Goal: Task Accomplishment & Management: Manage account settings

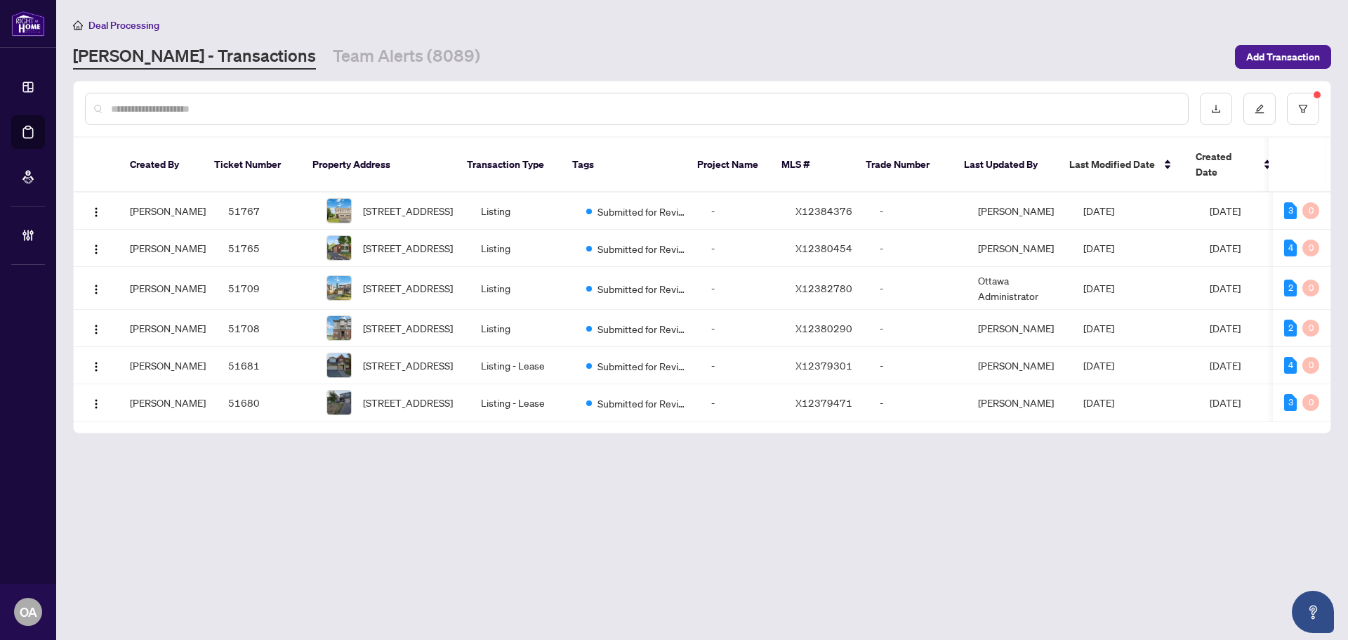
click at [333, 61] on link "Team Alerts (8089)" at bounding box center [406, 56] width 147 height 25
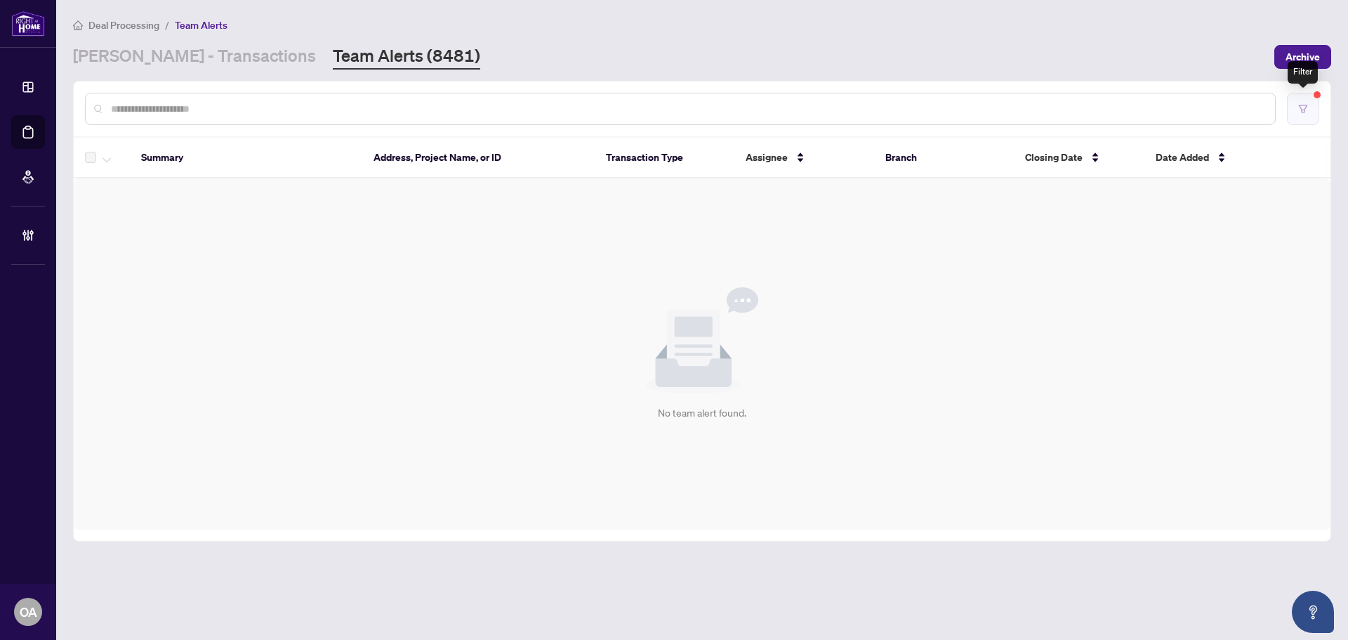
click at [1309, 110] on button "button" at bounding box center [1303, 109] width 32 height 32
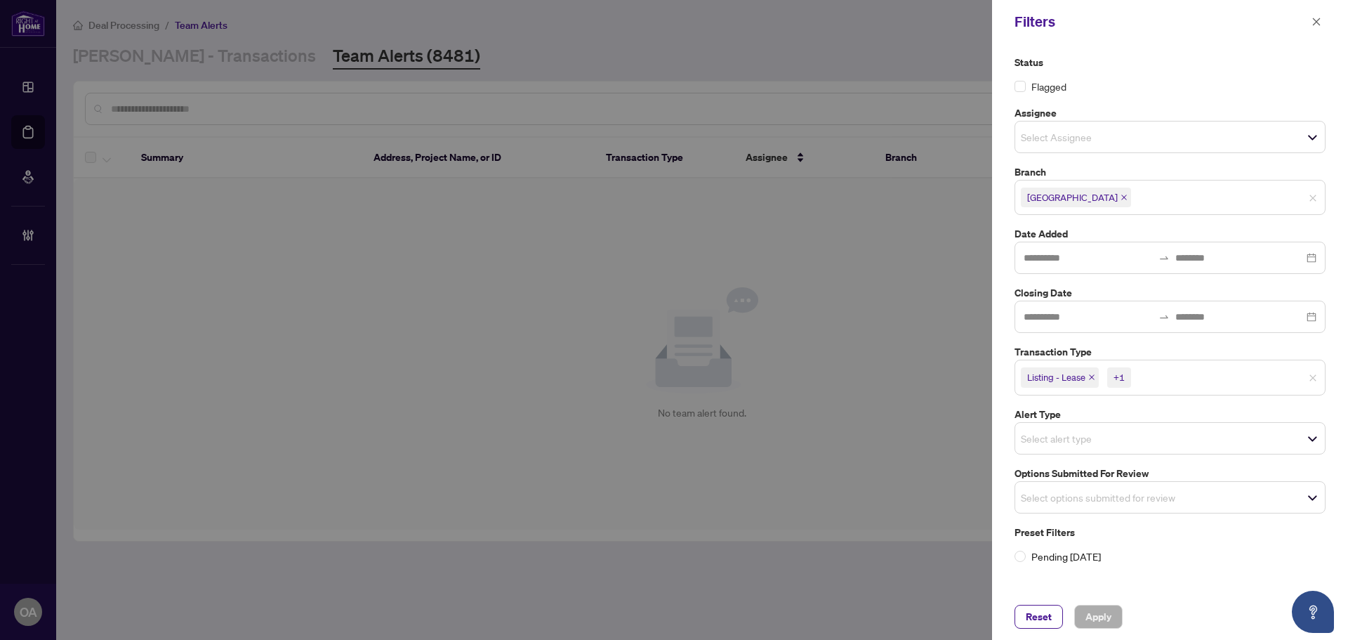
click at [1092, 378] on icon "close" at bounding box center [1092, 378] width 6 height 6
click at [1063, 378] on icon "close" at bounding box center [1060, 377] width 7 height 7
click at [1053, 375] on input "search" at bounding box center [1070, 375] width 98 height 17
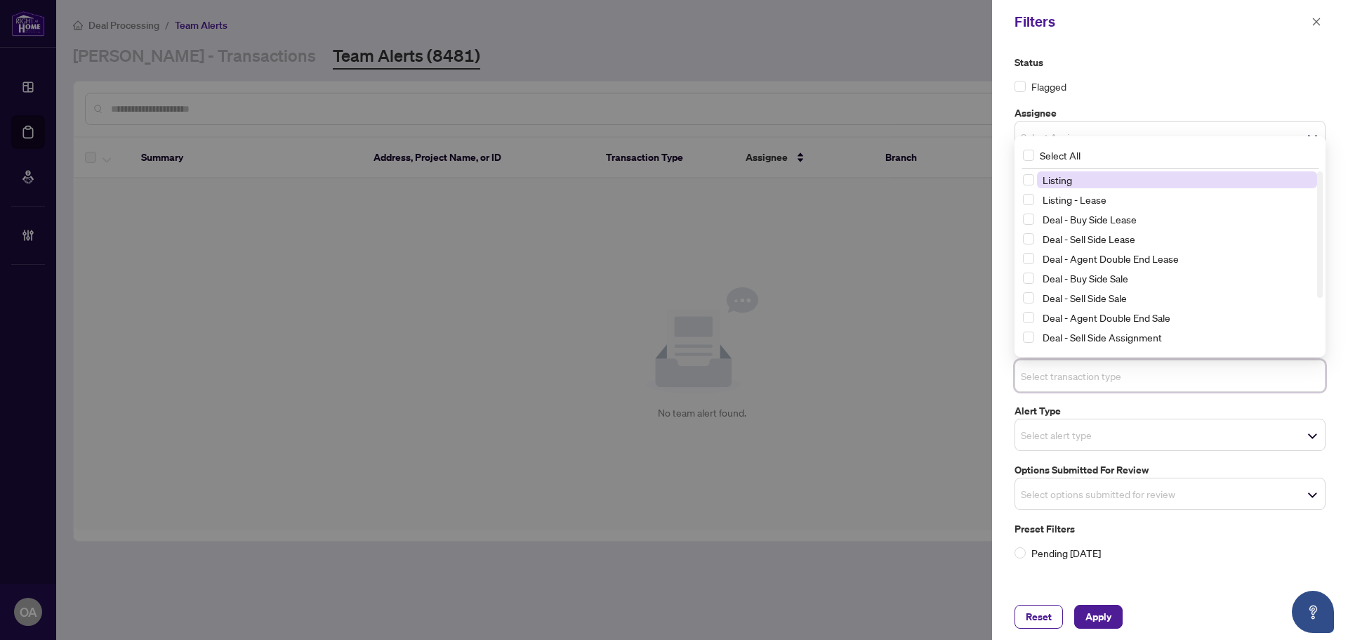
click at [1059, 386] on div "Select transaction type" at bounding box center [1170, 376] width 311 height 32
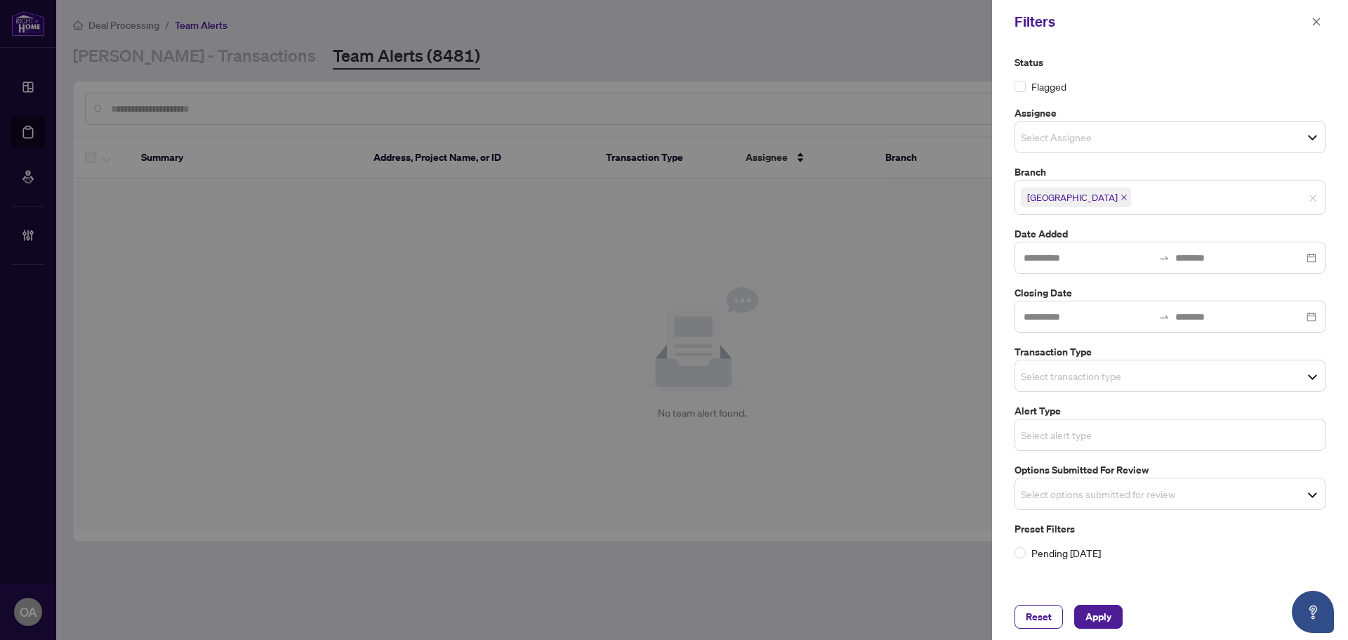
click at [1029, 428] on input "search" at bounding box center [1070, 434] width 98 height 17
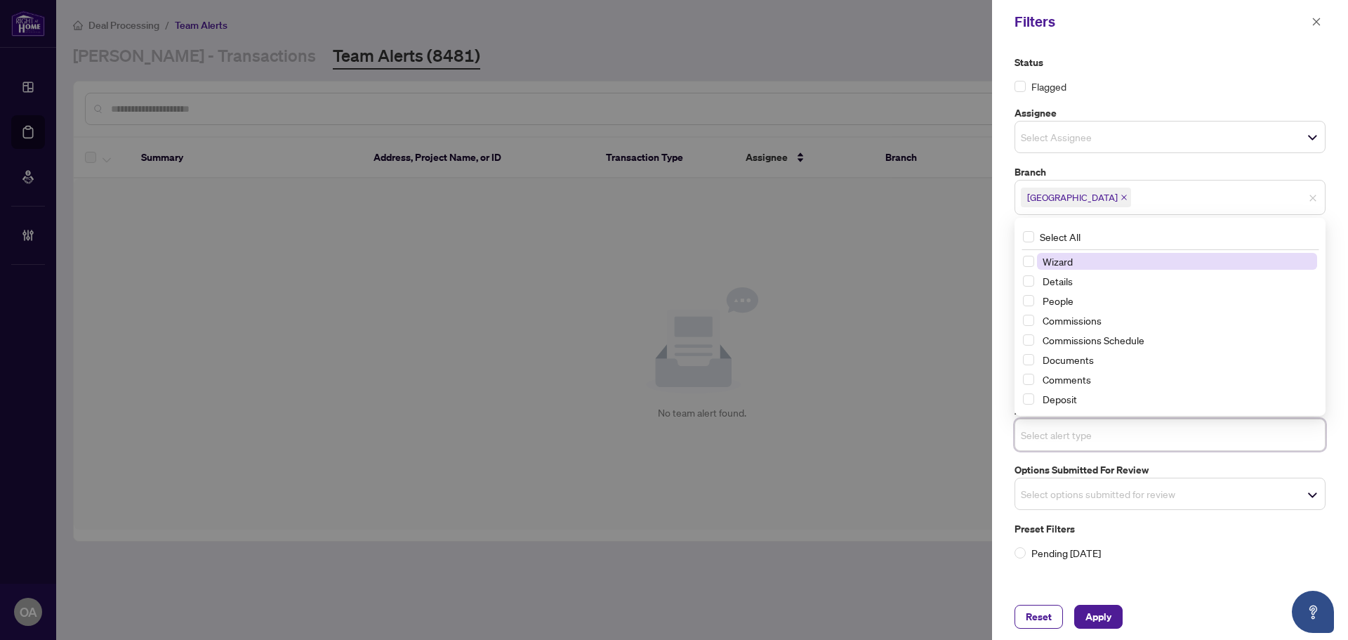
click at [1033, 433] on input "search" at bounding box center [1070, 434] width 98 height 17
drag, startPoint x: 1036, startPoint y: 507, endPoint x: 1041, endPoint y: 500, distance: 8.2
click at [1036, 506] on div "Select options submitted for review" at bounding box center [1170, 494] width 311 height 32
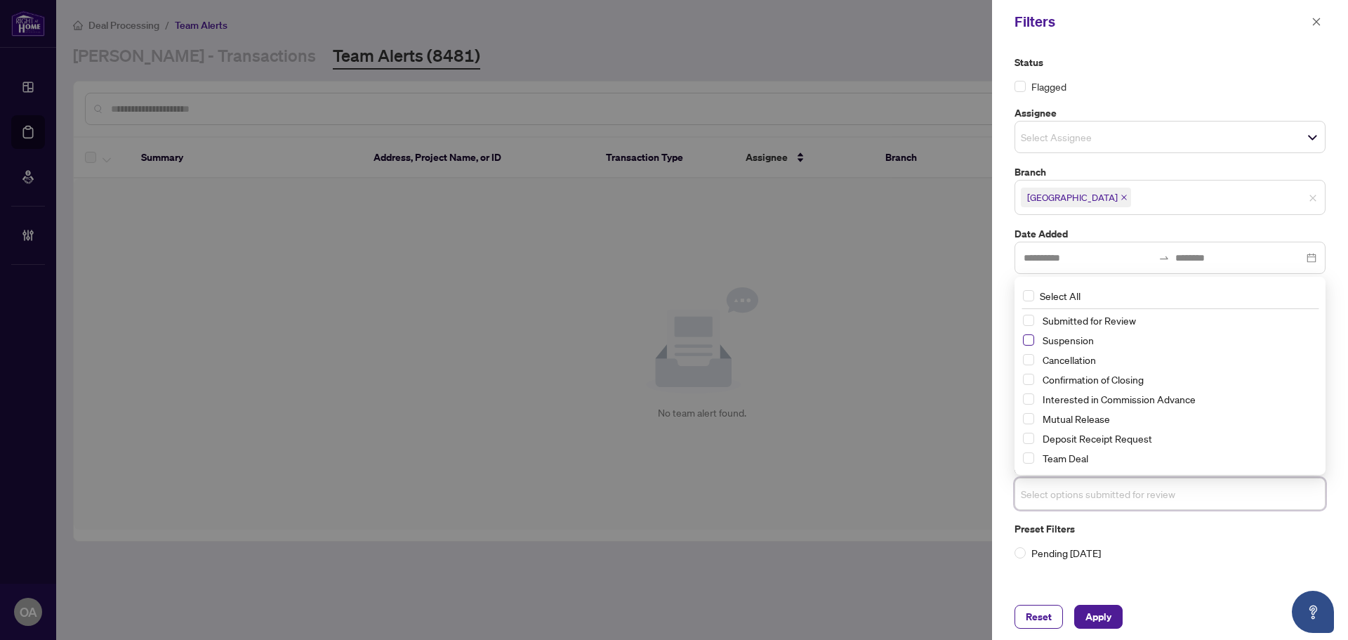
click at [1032, 340] on span "Select Suspension" at bounding box center [1028, 339] width 11 height 11
click at [1029, 361] on span "Select Cancellation" at bounding box center [1028, 360] width 11 height 11
click at [1029, 417] on span "Select Mutual Release" at bounding box center [1028, 419] width 11 height 11
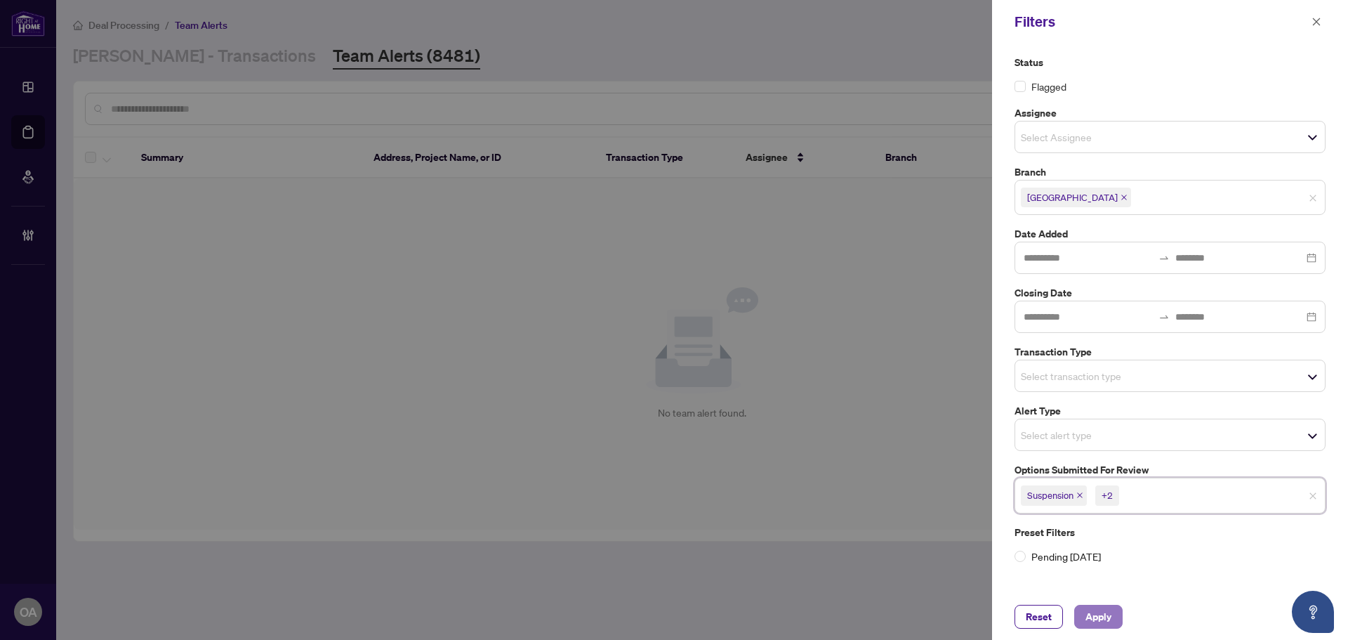
click at [1095, 611] on span "Apply" at bounding box center [1099, 616] width 26 height 22
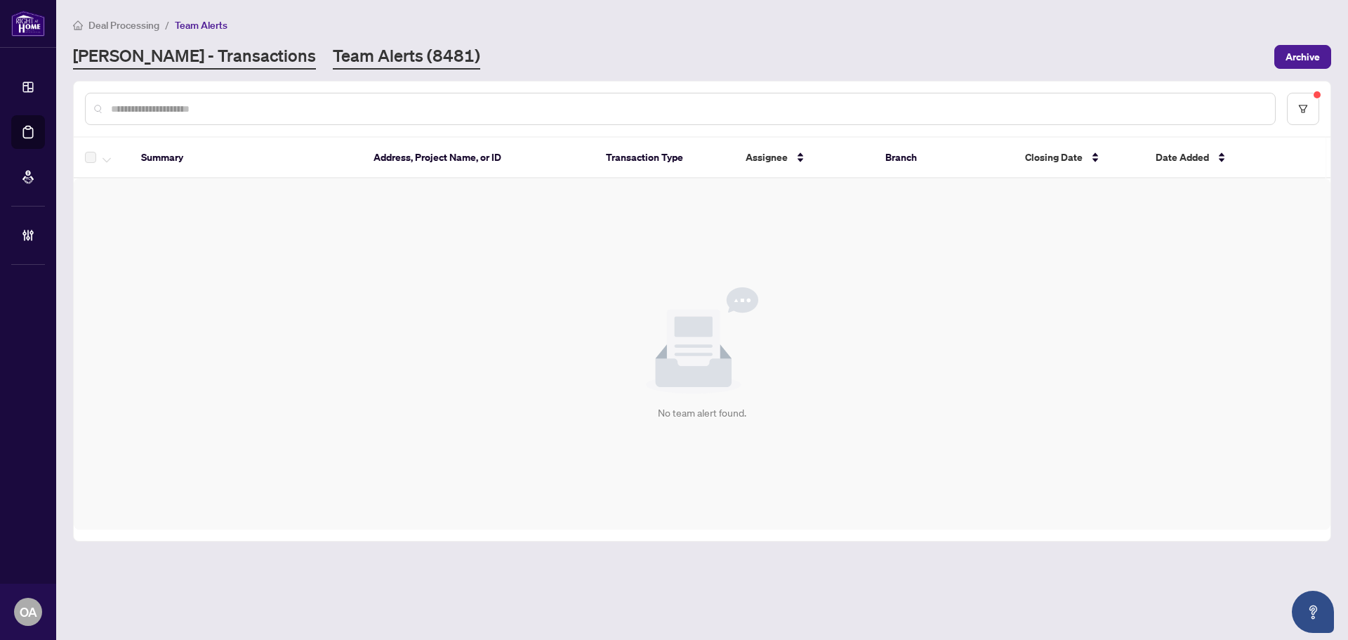
click at [178, 46] on link "RAHR - Transactions" at bounding box center [194, 56] width 243 height 25
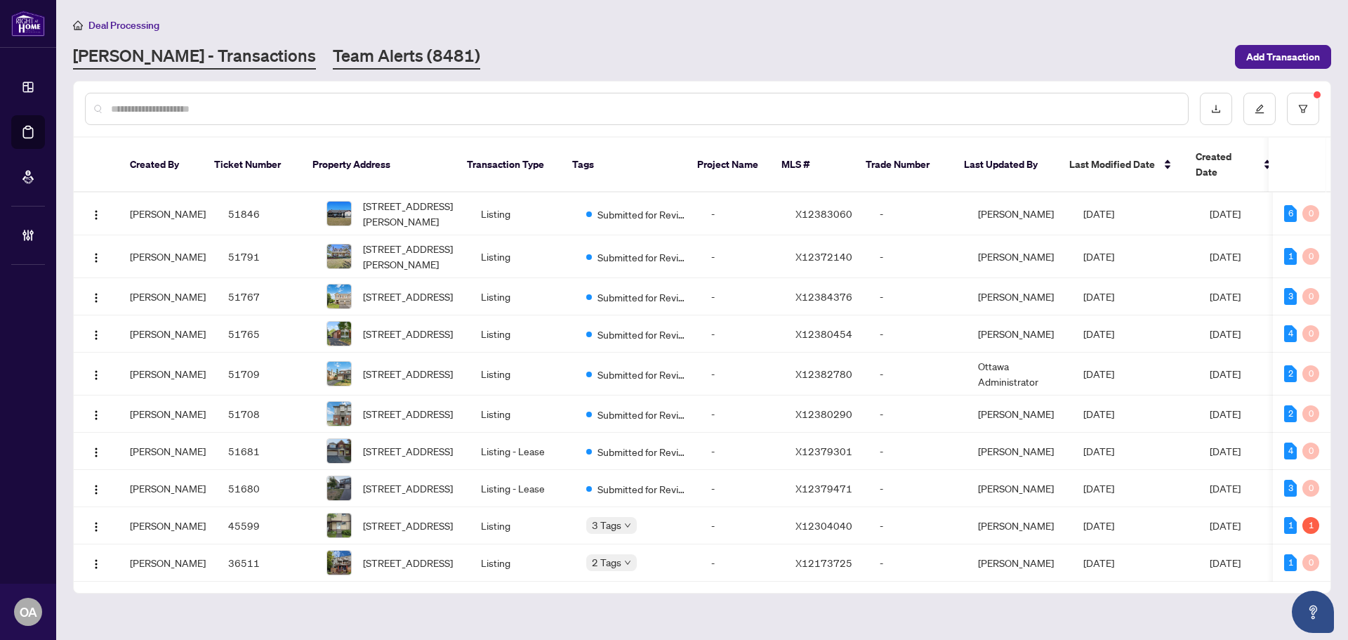
click at [333, 58] on link "Team Alerts (8481)" at bounding box center [406, 56] width 147 height 25
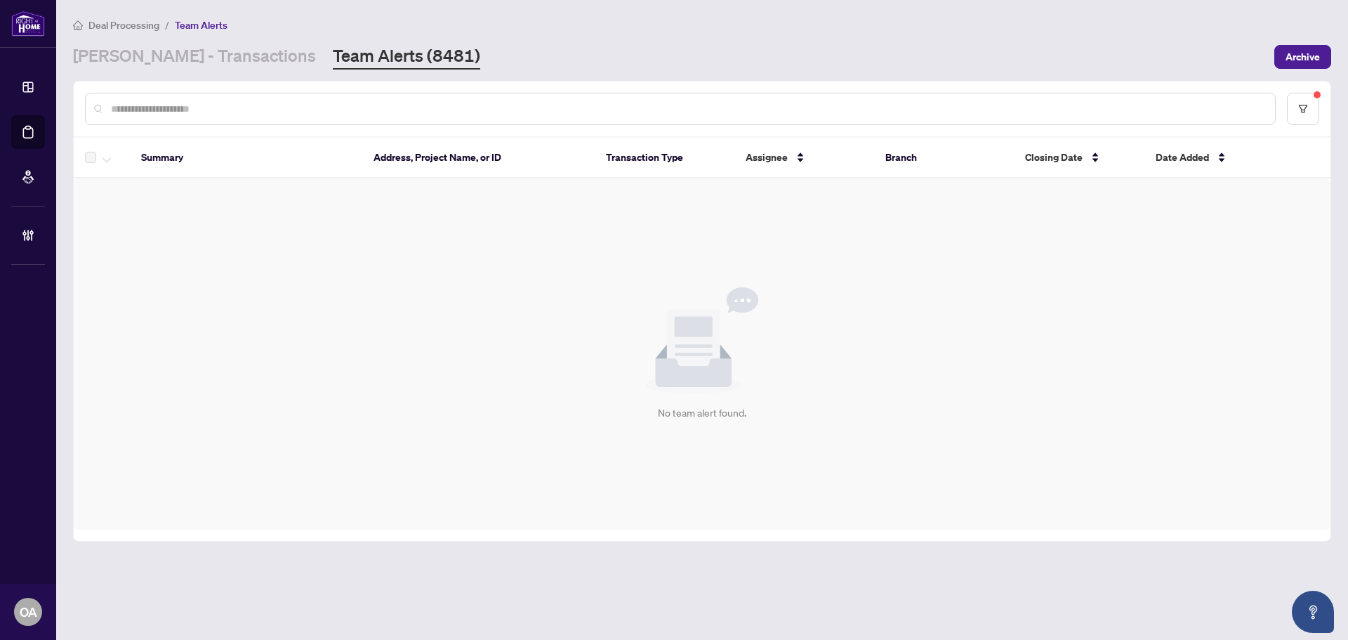
click at [1321, 108] on div at bounding box center [702, 108] width 1257 height 55
click at [1314, 108] on button "button" at bounding box center [1303, 109] width 32 height 32
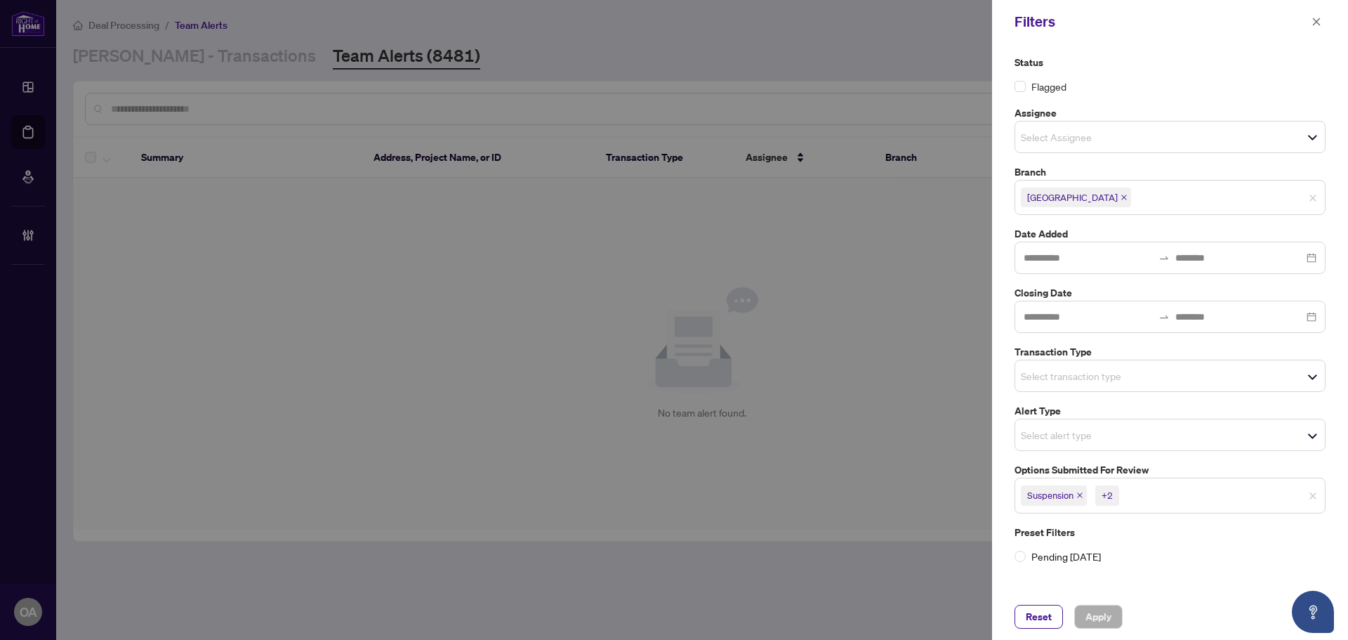
click at [1082, 493] on icon "close" at bounding box center [1080, 495] width 7 height 7
click at [1084, 495] on icon "close" at bounding box center [1084, 496] width 6 height 6
click at [1095, 494] on icon "close" at bounding box center [1094, 495] width 7 height 7
click at [1064, 494] on input "search" at bounding box center [1070, 493] width 98 height 17
click at [1111, 537] on div "Preset Filters Pending Today" at bounding box center [1170, 540] width 311 height 39
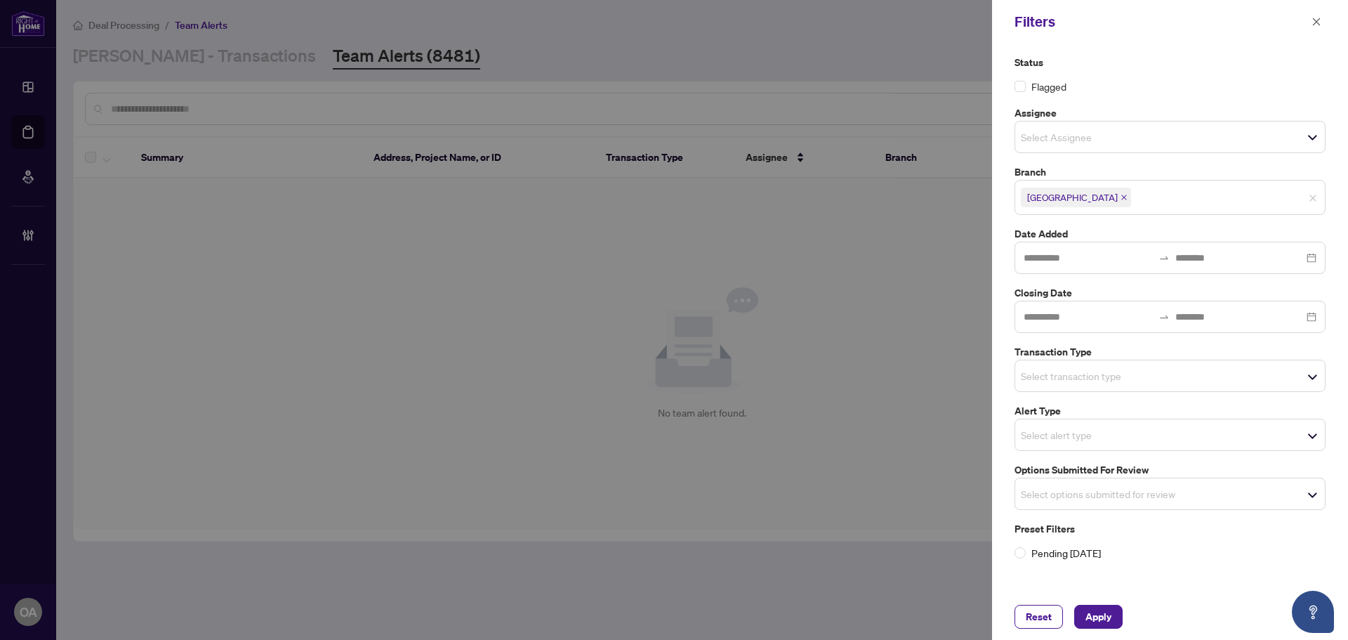
click at [1042, 382] on input "search" at bounding box center [1070, 375] width 98 height 17
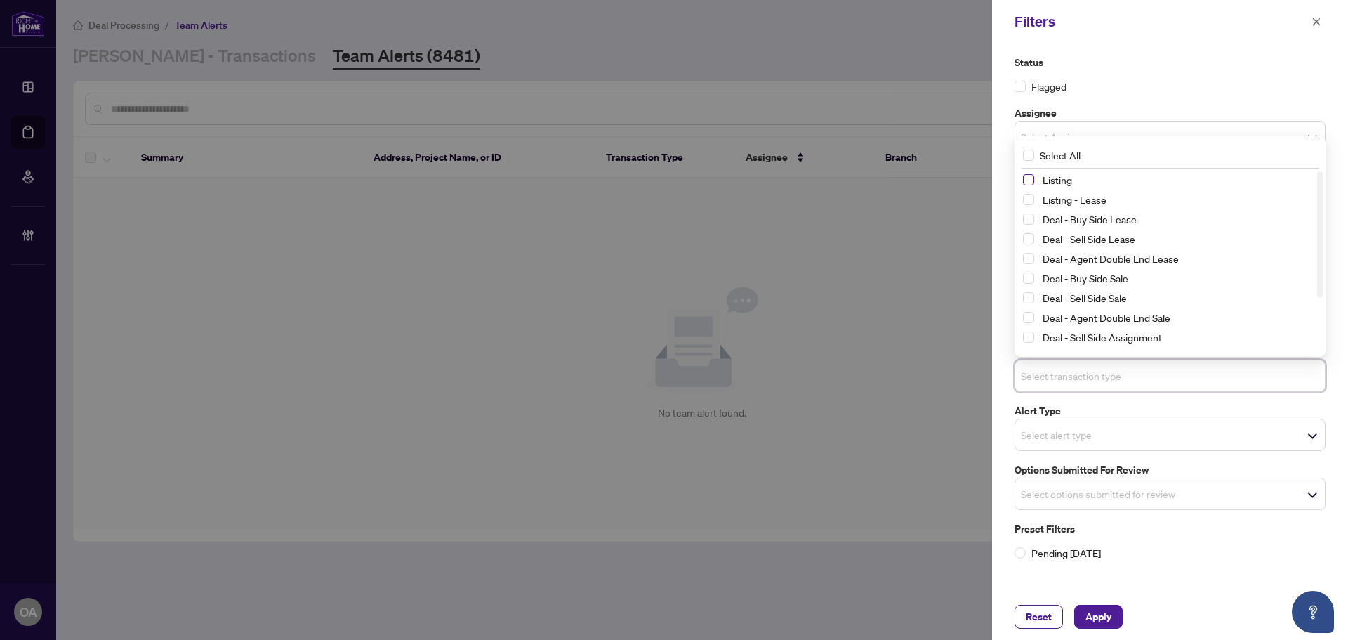
click at [1028, 180] on span "Select Listing" at bounding box center [1028, 179] width 11 height 11
click at [1029, 202] on span "Select Listing - Lease" at bounding box center [1028, 200] width 11 height 11
click at [1093, 610] on span "Apply" at bounding box center [1099, 616] width 26 height 22
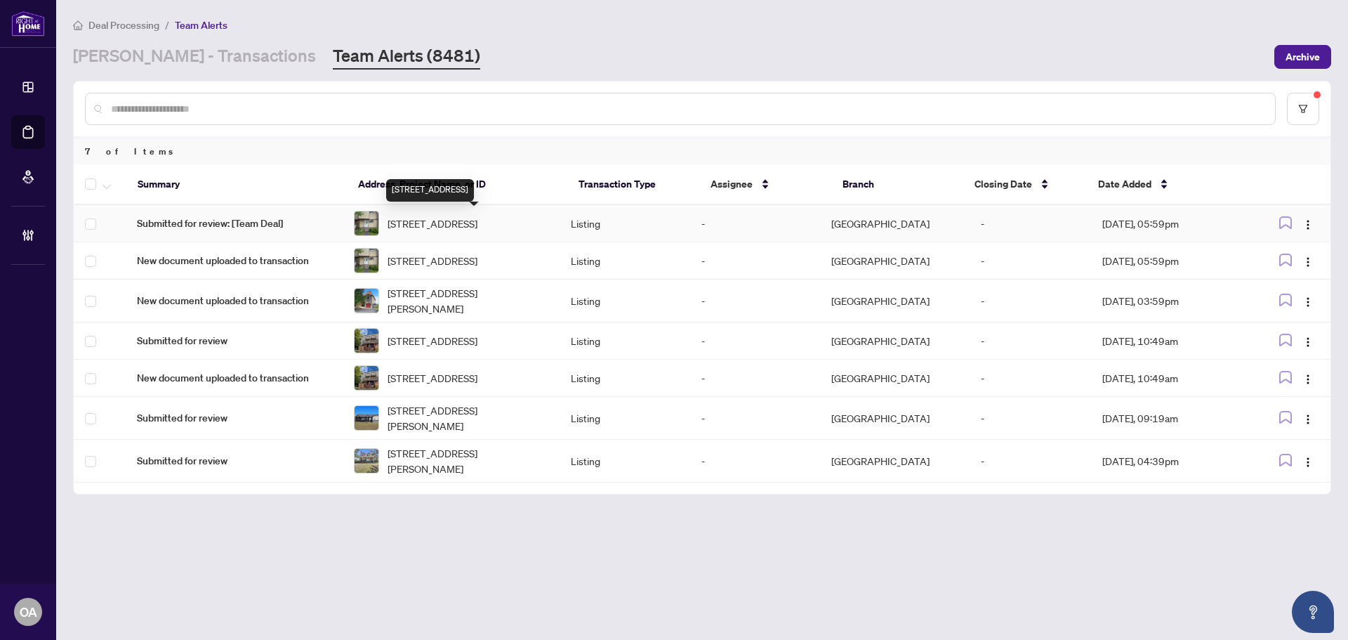
click at [478, 221] on span "[STREET_ADDRESS]" at bounding box center [433, 223] width 90 height 15
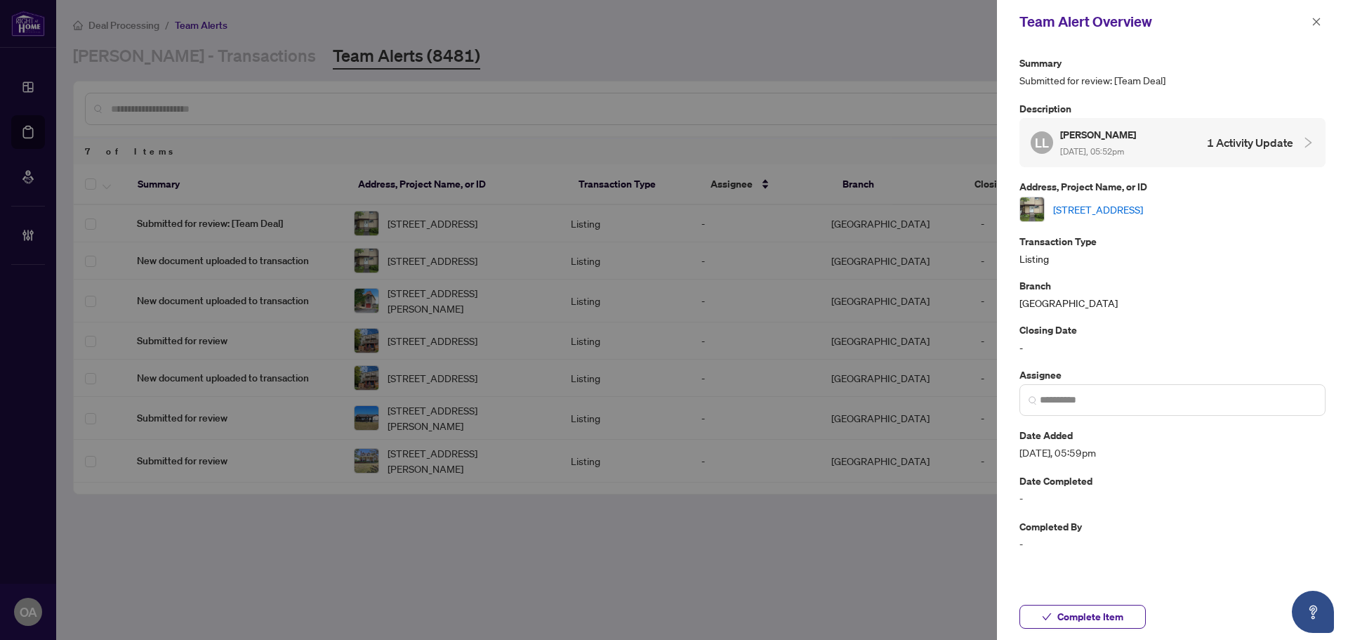
click at [1143, 202] on link "[STREET_ADDRESS]" at bounding box center [1098, 209] width 90 height 15
click at [1310, 24] on div "Team Alert Overview" at bounding box center [1172, 22] width 351 height 44
click at [1315, 22] on icon "close" at bounding box center [1317, 22] width 10 height 10
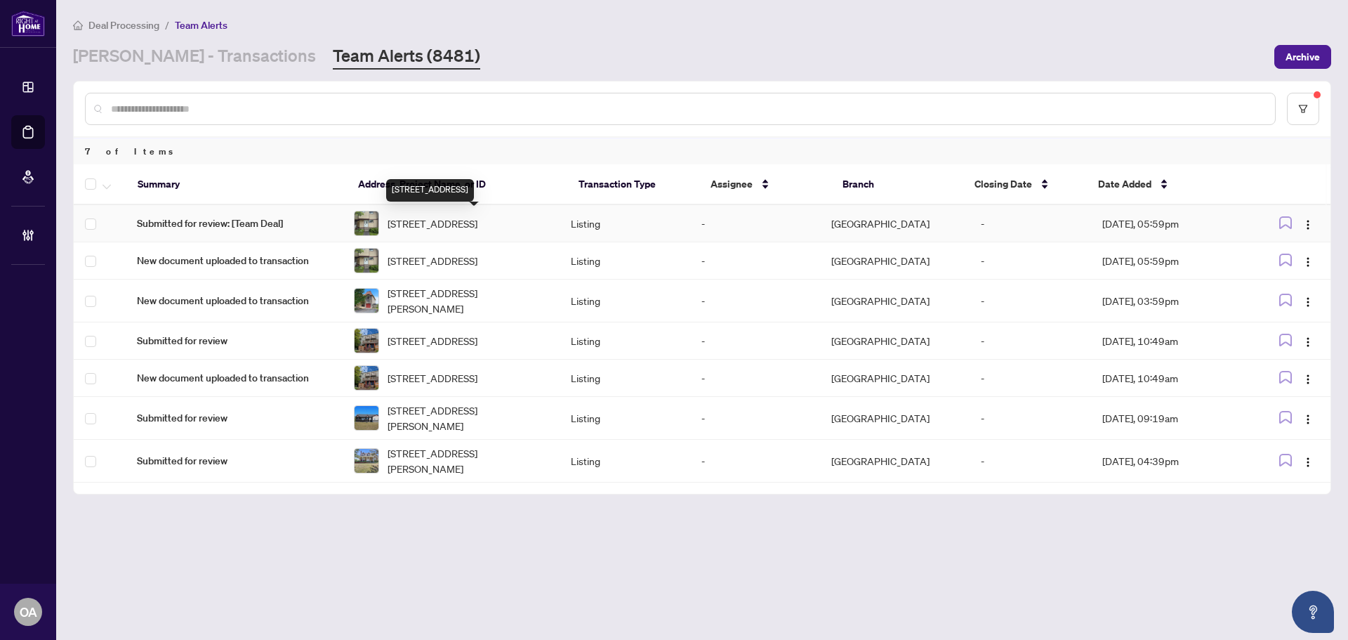
click at [478, 218] on span "[STREET_ADDRESS]" at bounding box center [433, 223] width 90 height 15
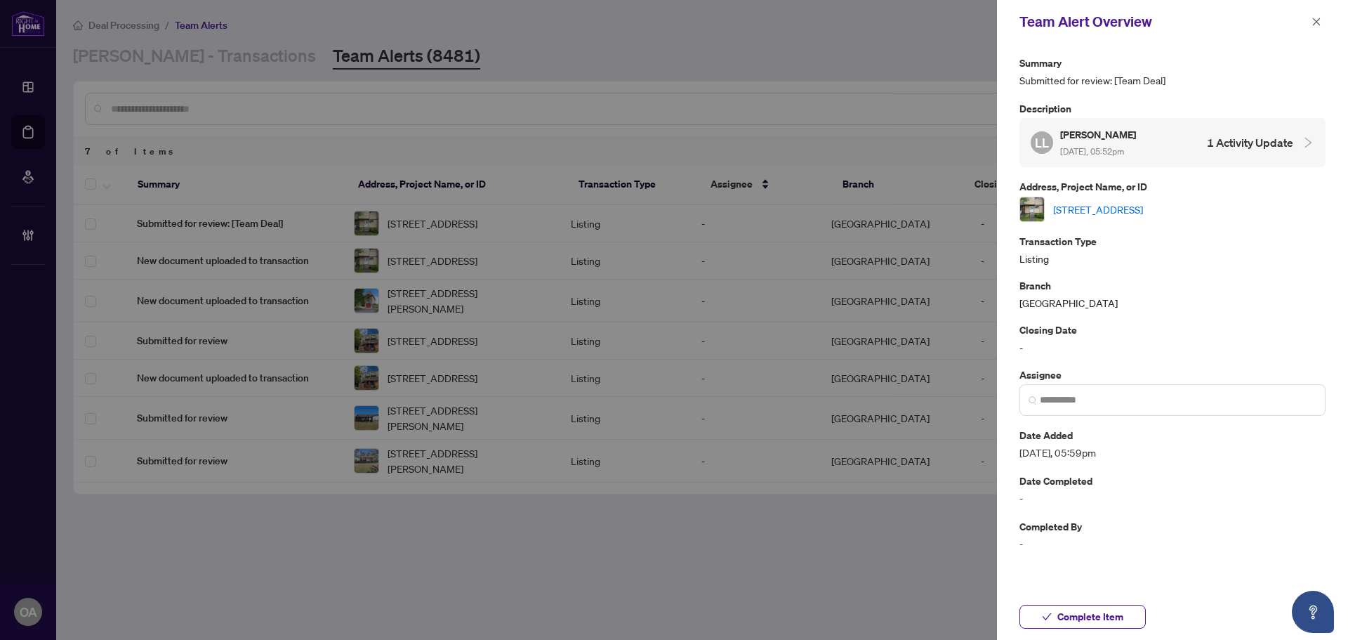
click at [1143, 204] on link "[STREET_ADDRESS]" at bounding box center [1098, 209] width 90 height 15
click at [1317, 21] on icon "close" at bounding box center [1317, 22] width 10 height 10
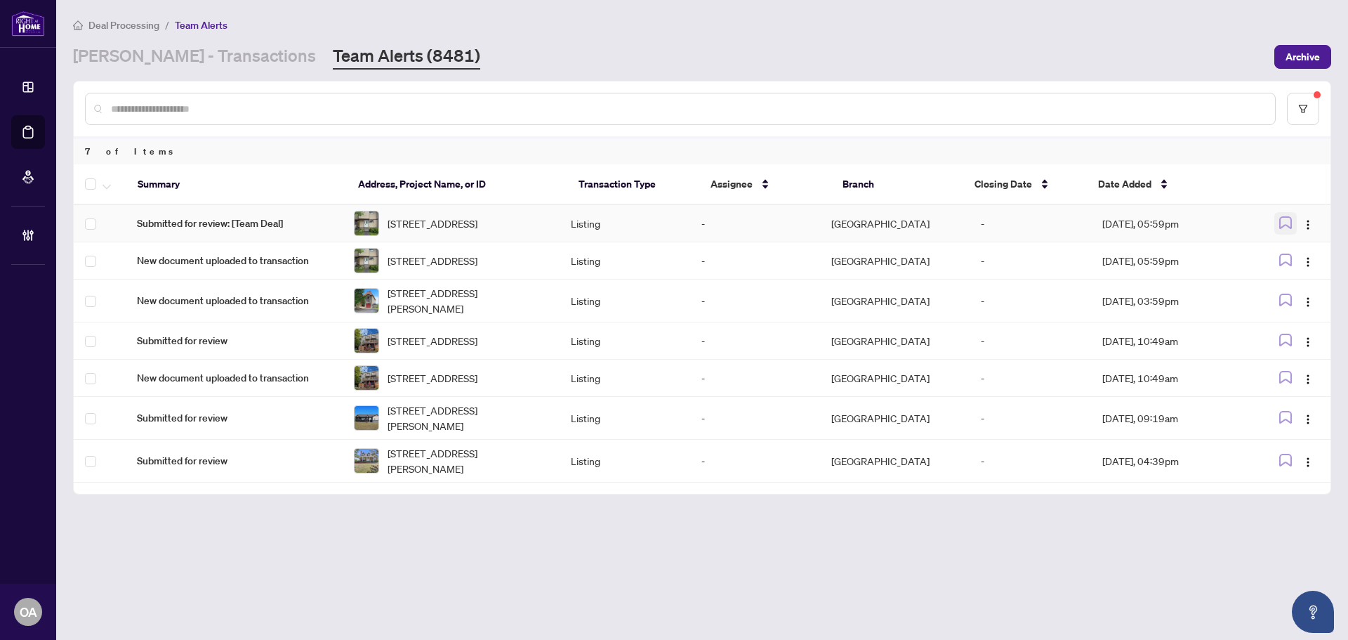
click at [1289, 220] on icon "button" at bounding box center [1285, 222] width 13 height 13
click at [110, 189] on span "button" at bounding box center [107, 183] width 8 height 15
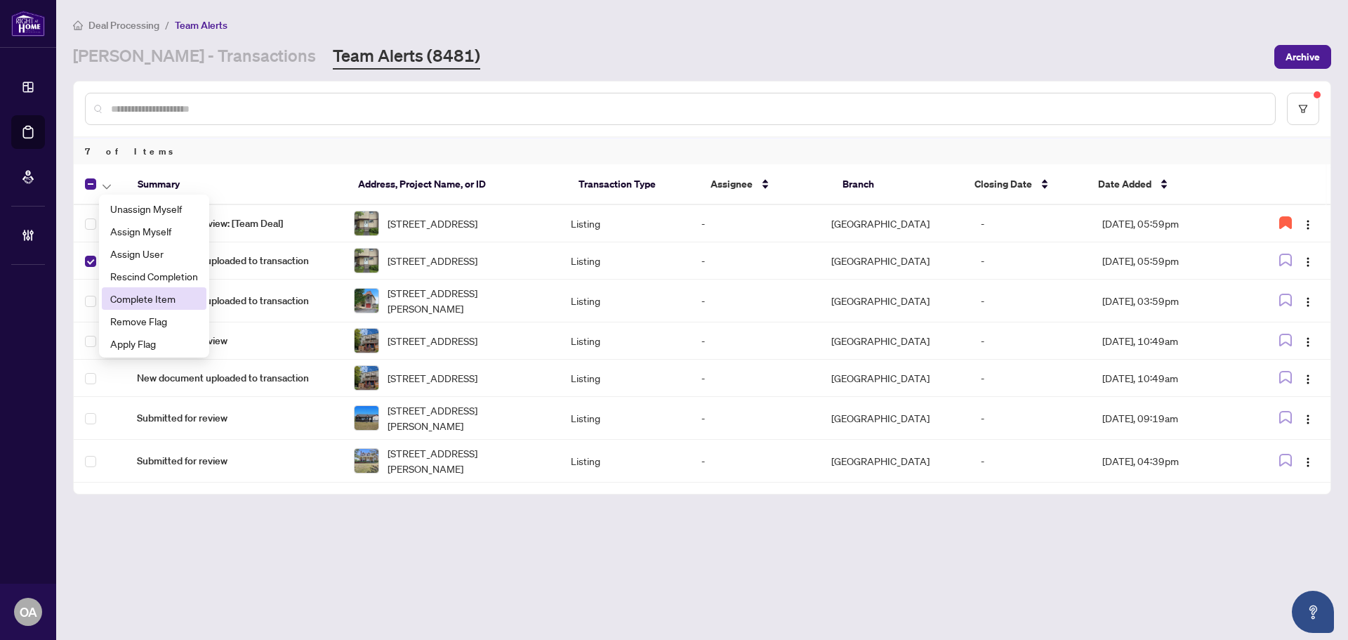
click at [132, 294] on span "Complete Item" at bounding box center [154, 298] width 88 height 15
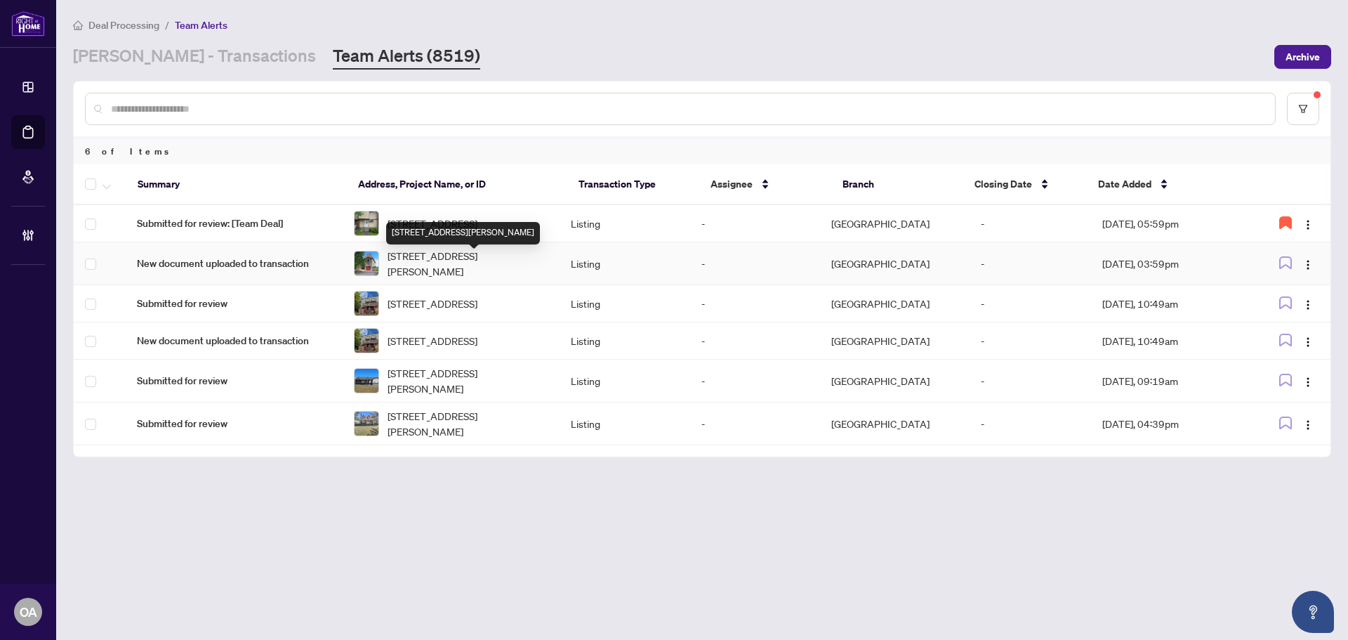
click at [445, 265] on span "88 Asselin St, The Nation, Ontario K0A 2M0, Canada" at bounding box center [468, 263] width 161 height 31
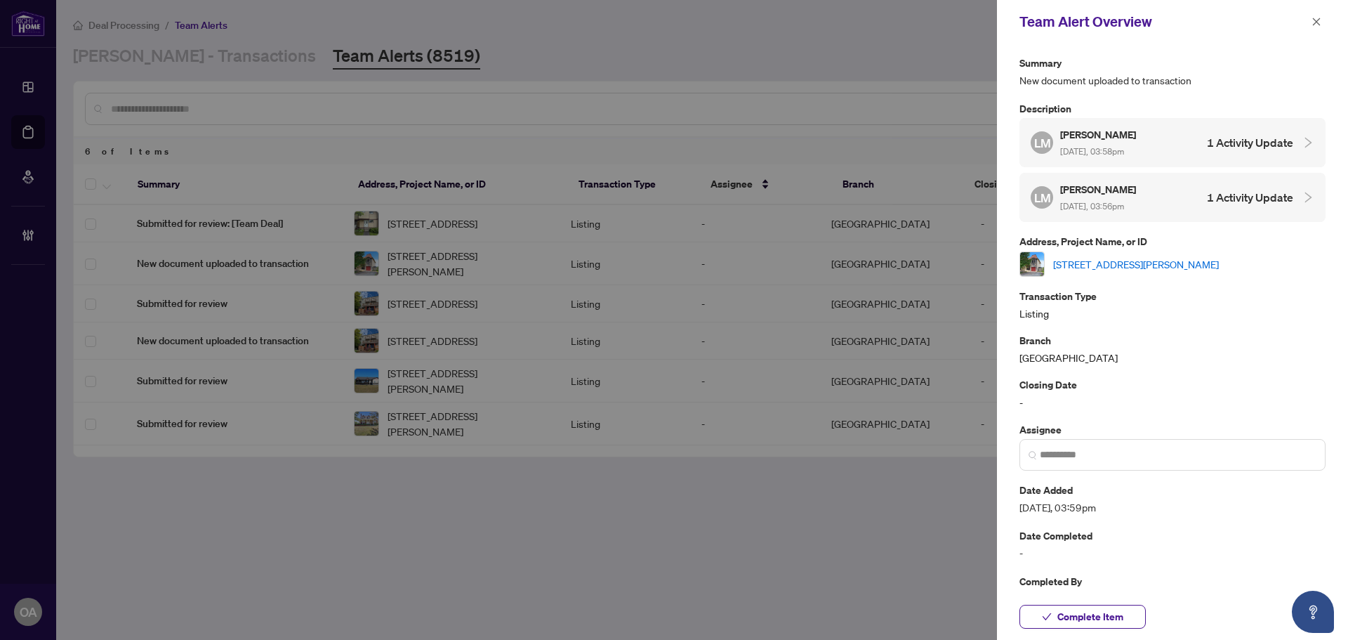
click at [1156, 259] on link "88 Asselin St, The Nation, Ontario K0A 2M0, Canada" at bounding box center [1136, 263] width 166 height 15
click at [1315, 20] on icon "close" at bounding box center [1317, 22] width 8 height 8
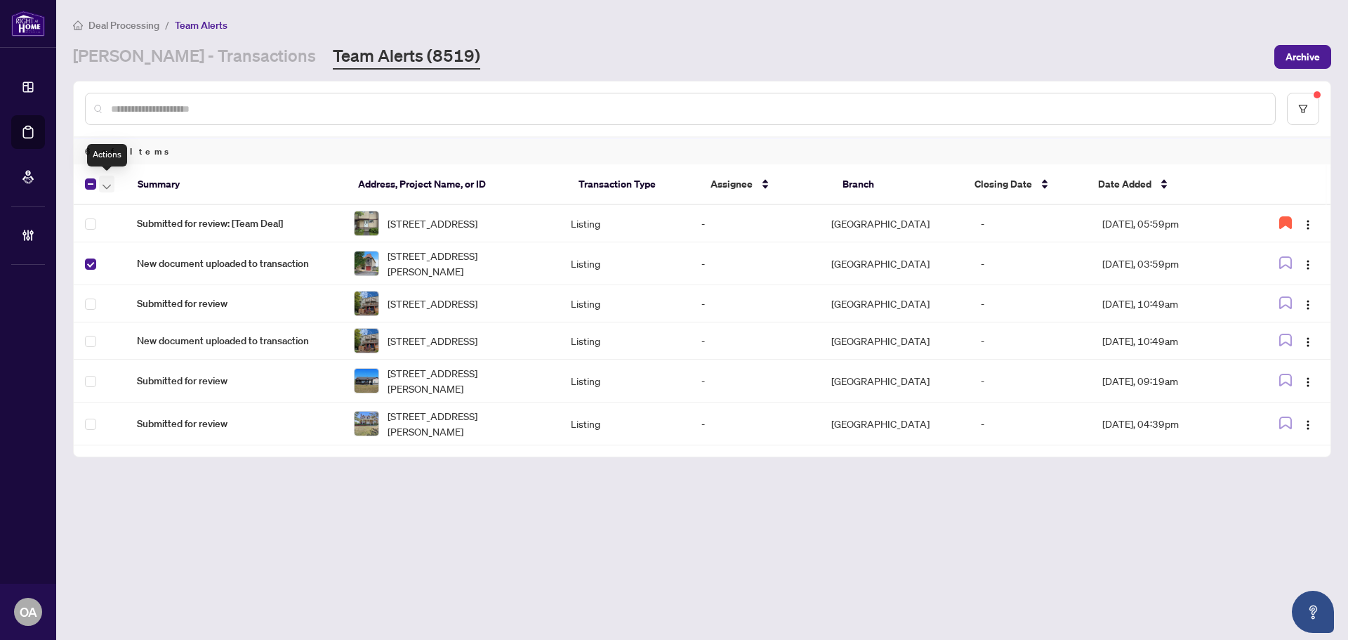
click at [105, 185] on icon "button" at bounding box center [107, 187] width 8 height 6
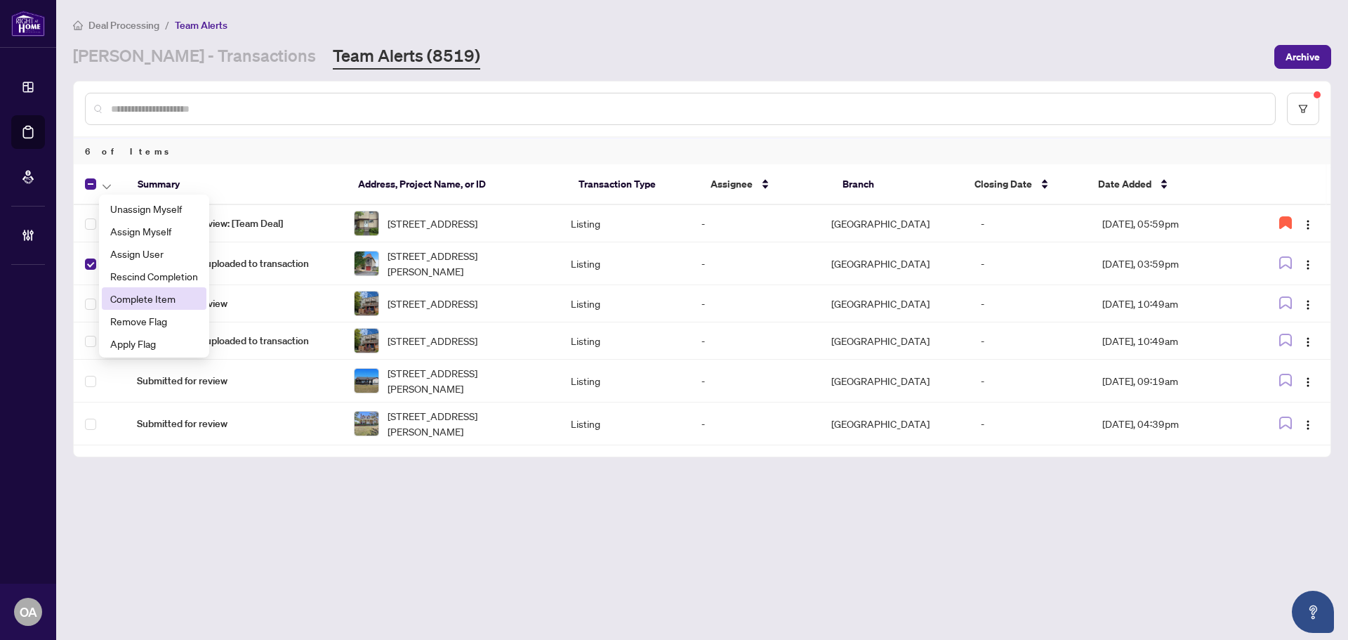
click at [122, 297] on span "Complete Item" at bounding box center [154, 298] width 88 height 15
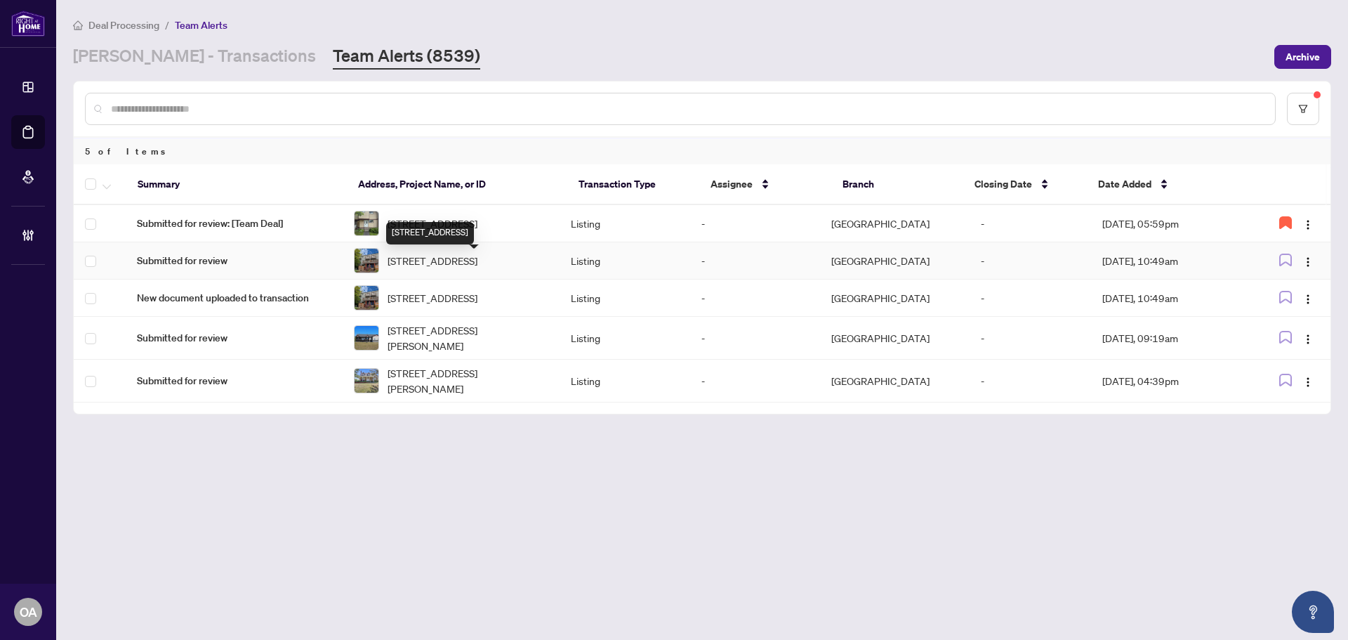
click at [478, 268] on span "A-311 Presland Rd, Ottawa, Ontario K1K 2B6, Canada" at bounding box center [433, 260] width 90 height 15
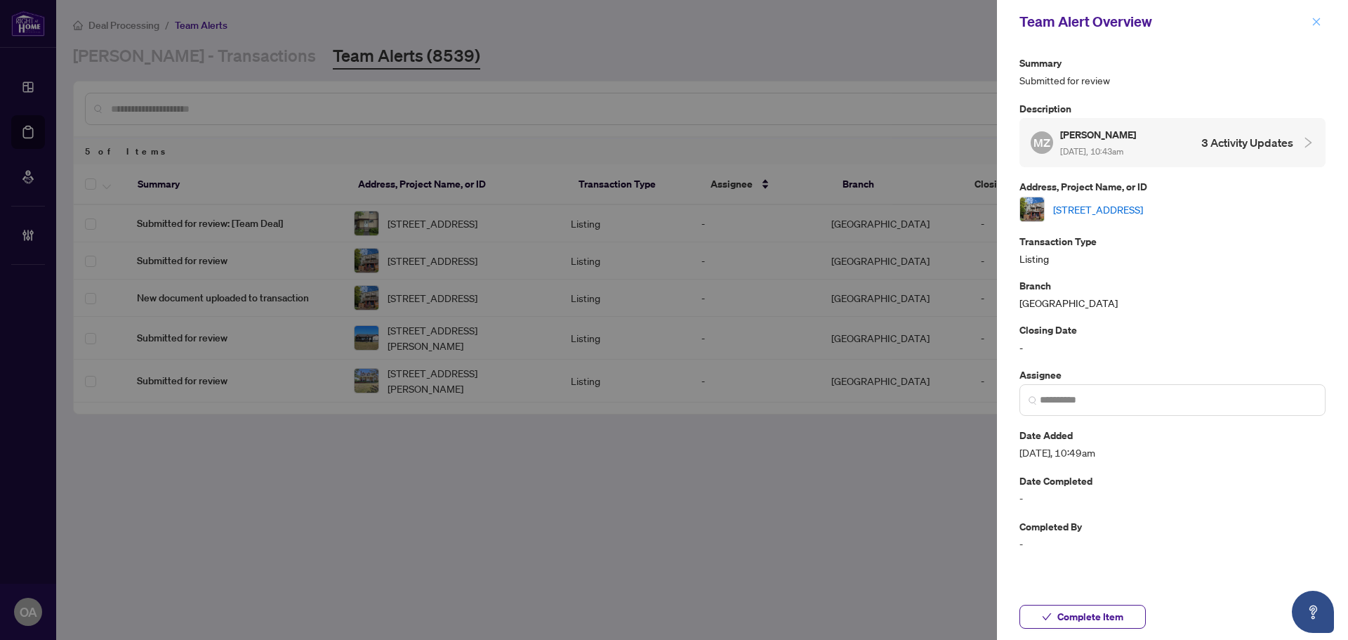
click at [1310, 21] on button "button" at bounding box center [1317, 21] width 18 height 17
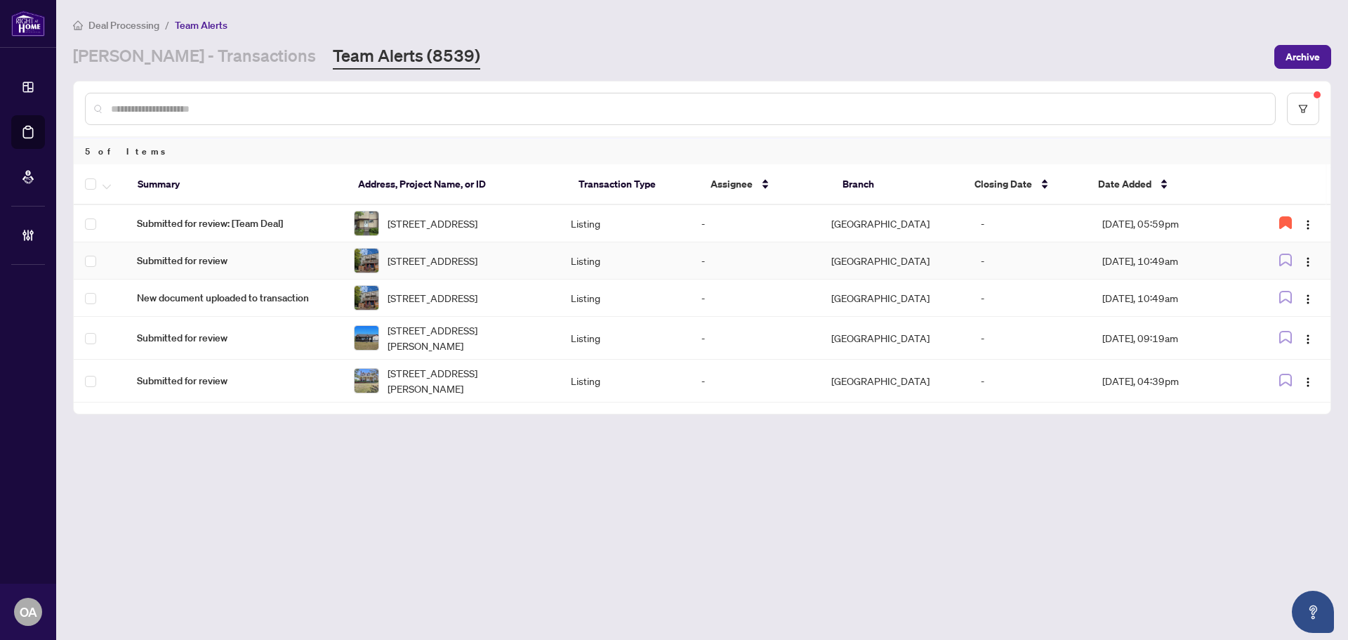
click at [478, 266] on span "A-311 Presland Rd, Ottawa, Ontario K1K 2B6, Canada" at bounding box center [433, 260] width 90 height 15
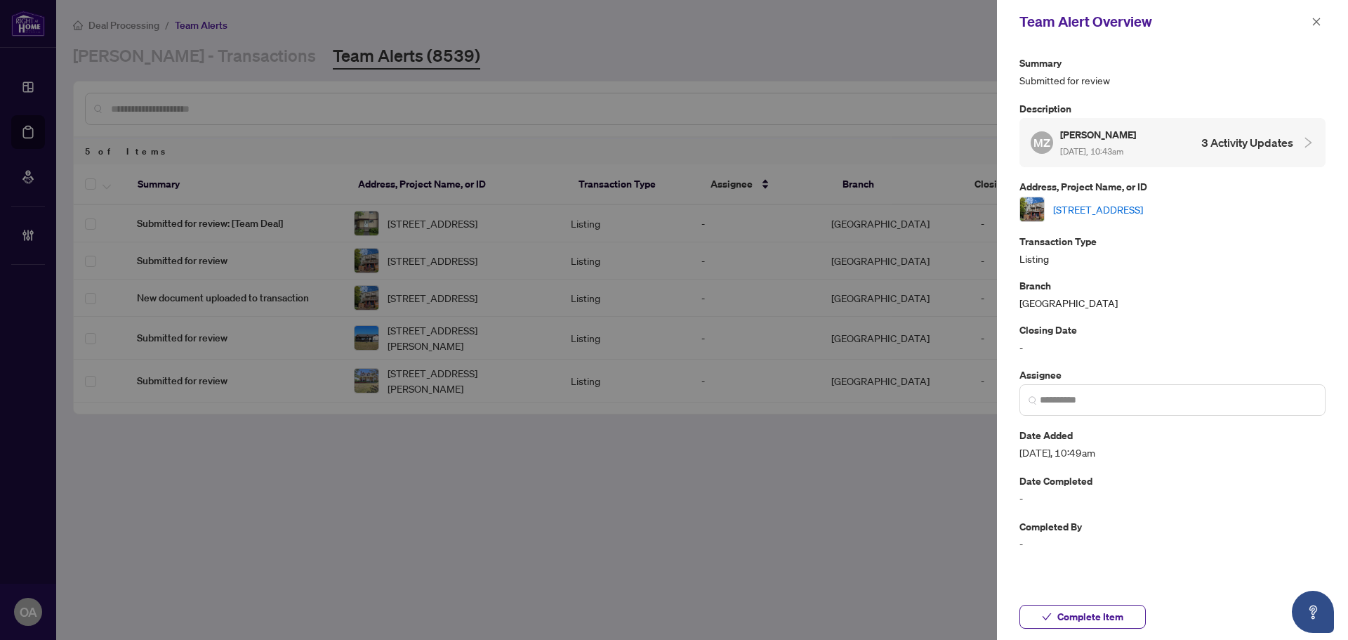
click at [1143, 211] on link "A-311 Presland Rd, Ottawa, Ontario K1K 2B6, Canada" at bounding box center [1098, 209] width 90 height 15
drag, startPoint x: 1317, startPoint y: 25, endPoint x: 1225, endPoint y: 26, distance: 91.3
click at [1317, 25] on icon "close" at bounding box center [1317, 22] width 10 height 10
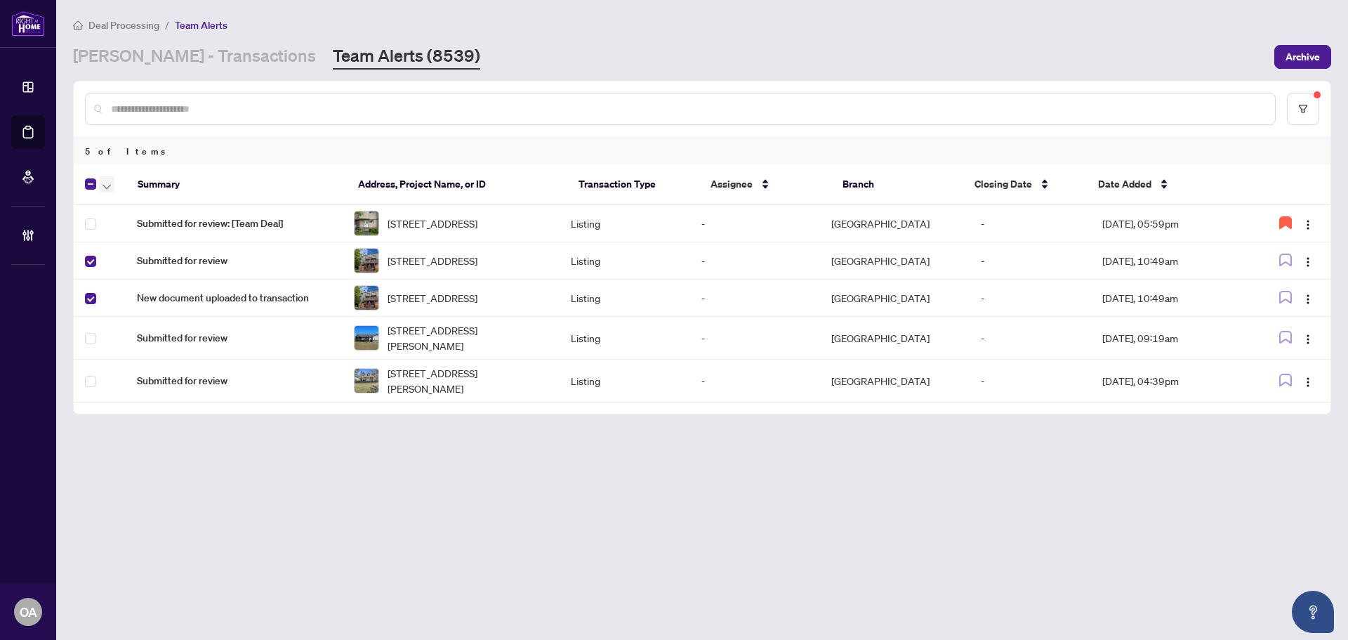
click at [110, 185] on icon "button" at bounding box center [107, 186] width 8 height 5
click at [112, 296] on span "Complete Item" at bounding box center [154, 298] width 88 height 15
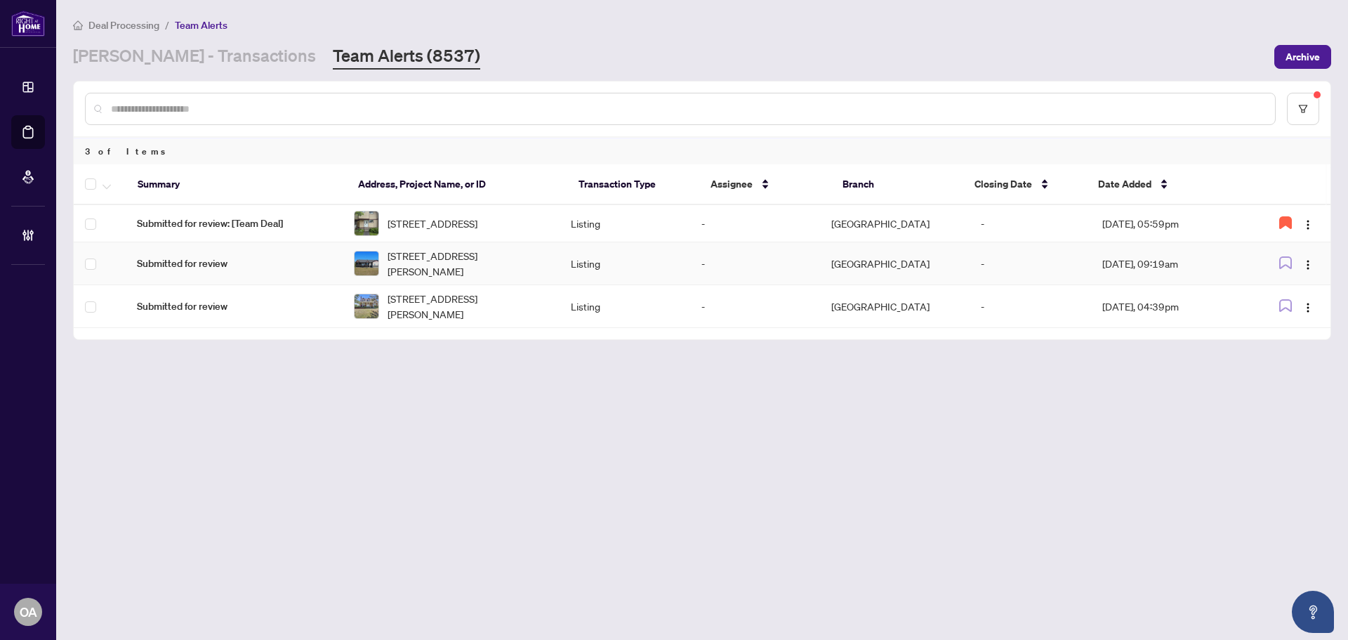
click at [433, 263] on span "8833 Copeland Rd, Ashton, Ontario K0A 1B0, Canada" at bounding box center [468, 263] width 161 height 31
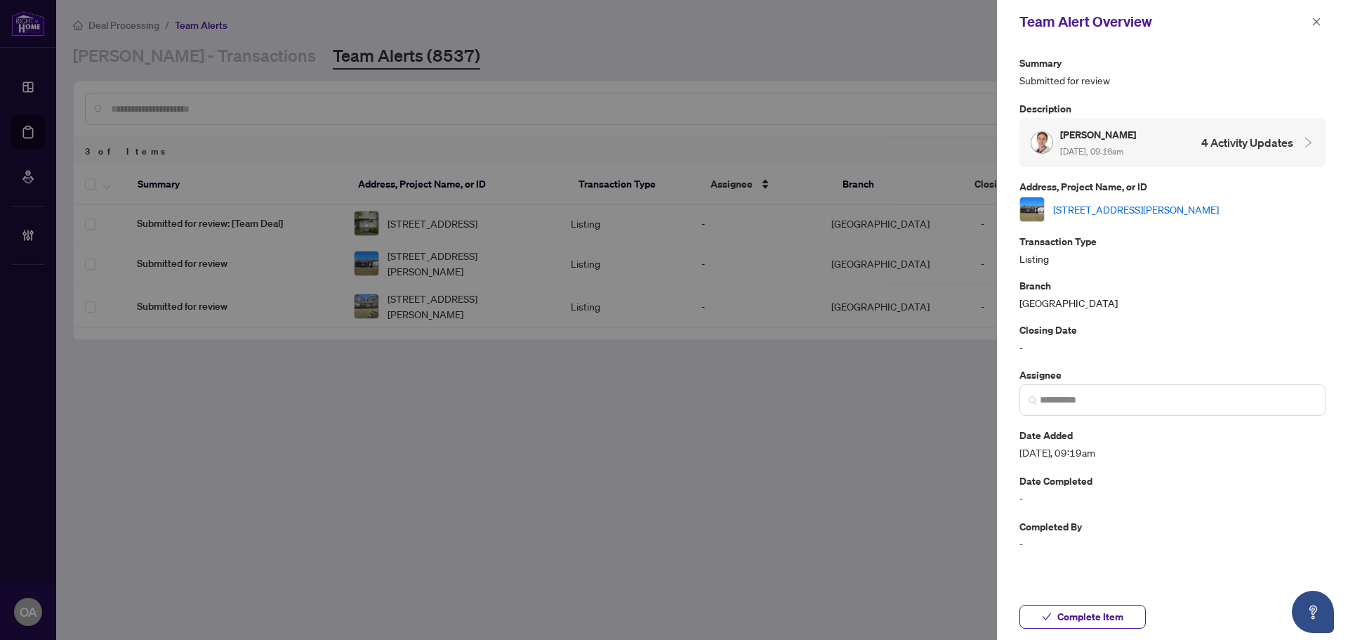
click at [1114, 213] on link "8833 Copeland Rd, Ashton, Ontario K0A 1B0, Canada" at bounding box center [1136, 209] width 166 height 15
click at [1318, 20] on icon "close" at bounding box center [1317, 22] width 10 height 10
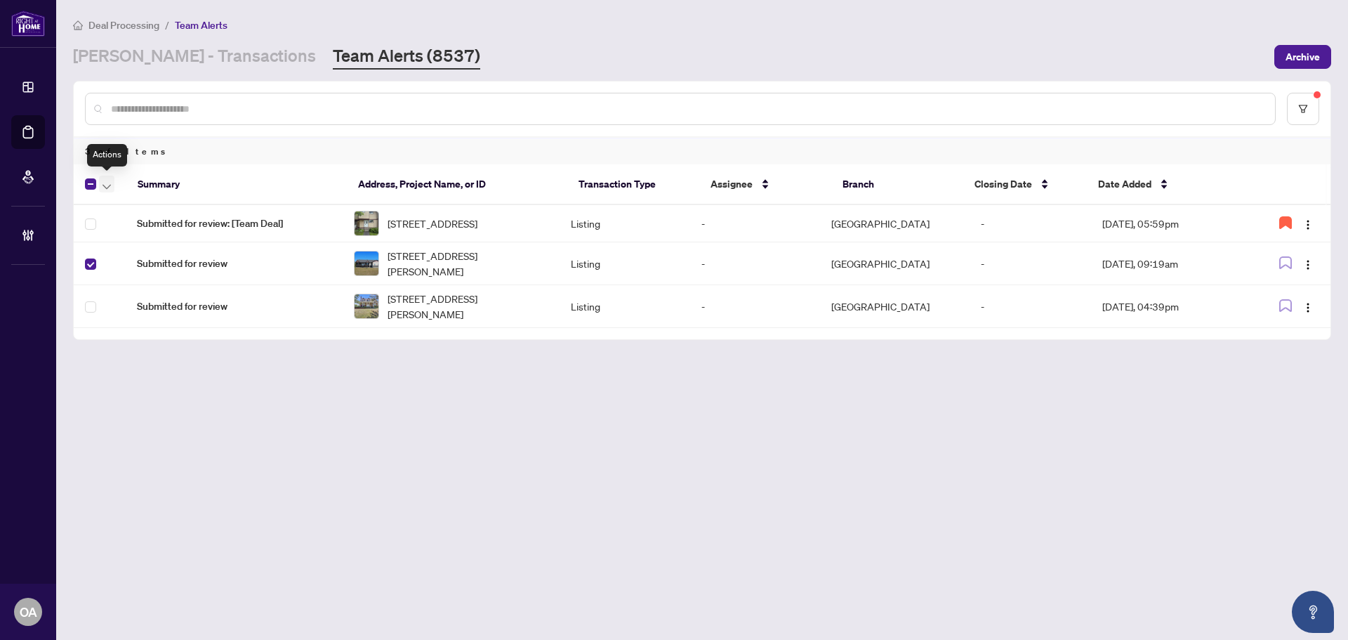
click at [108, 185] on icon "button" at bounding box center [107, 187] width 8 height 6
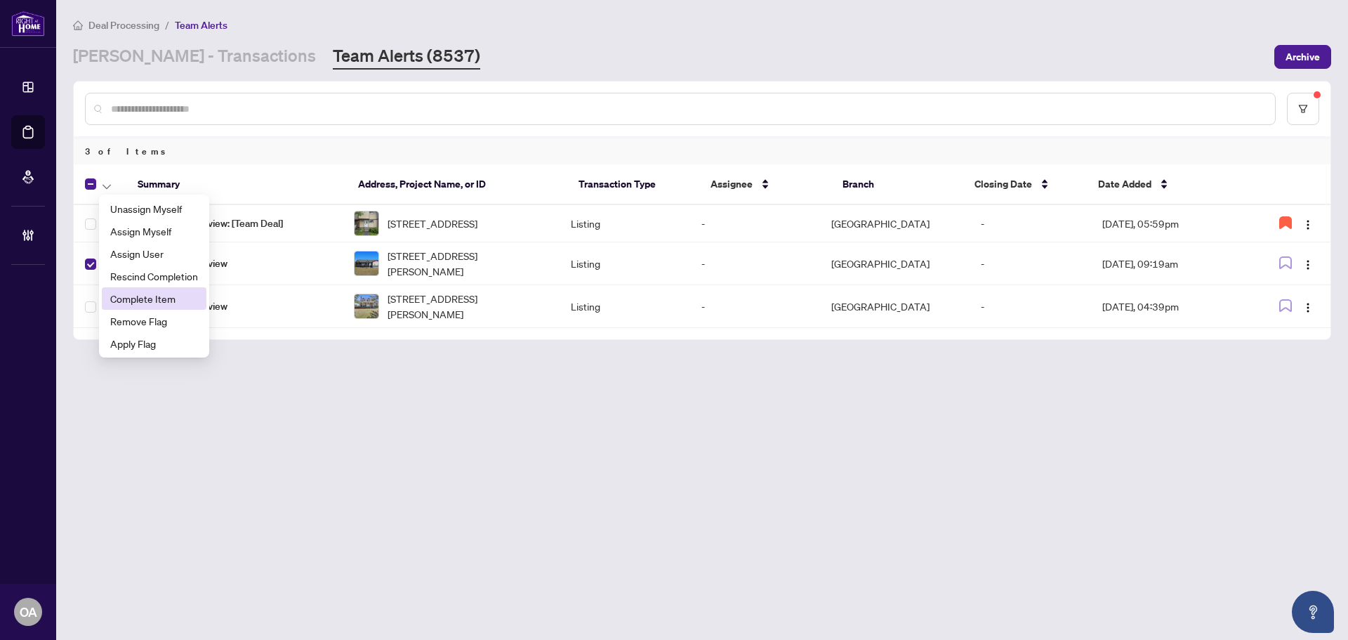
click at [134, 296] on span "Complete Item" at bounding box center [154, 298] width 88 height 15
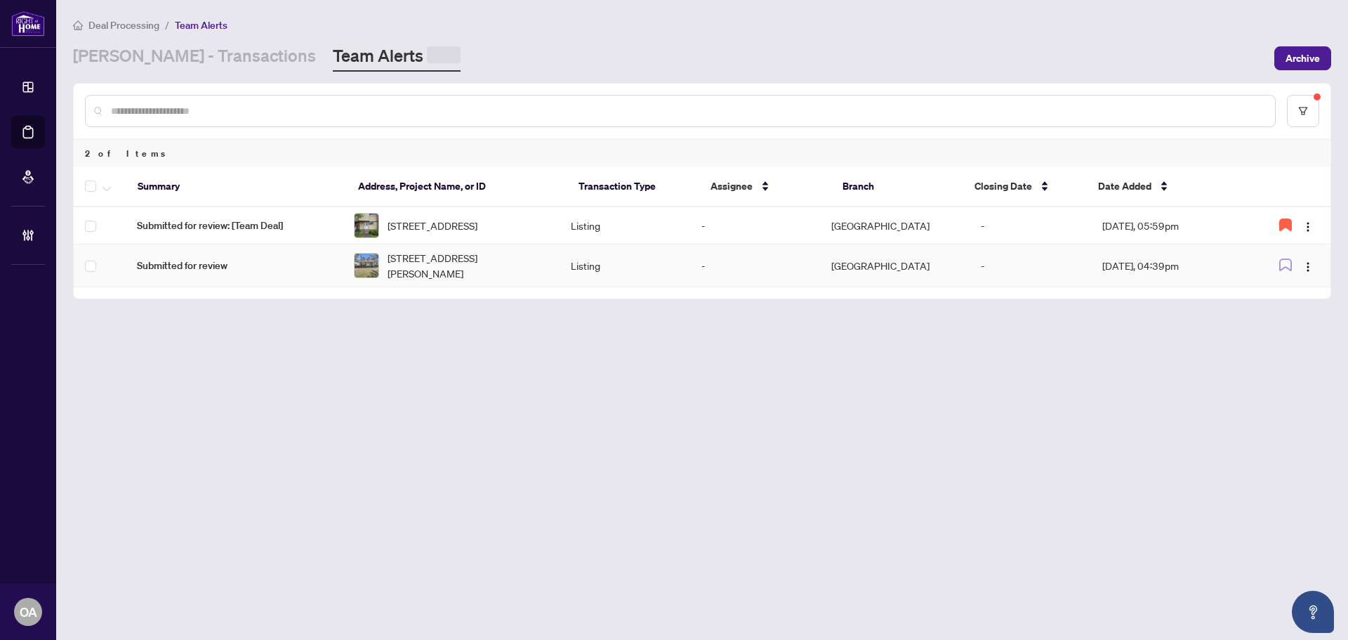
click at [450, 281] on span "4179 Alfalfa St, Vernon, Ontario K0A 3J0, Canada" at bounding box center [468, 265] width 161 height 31
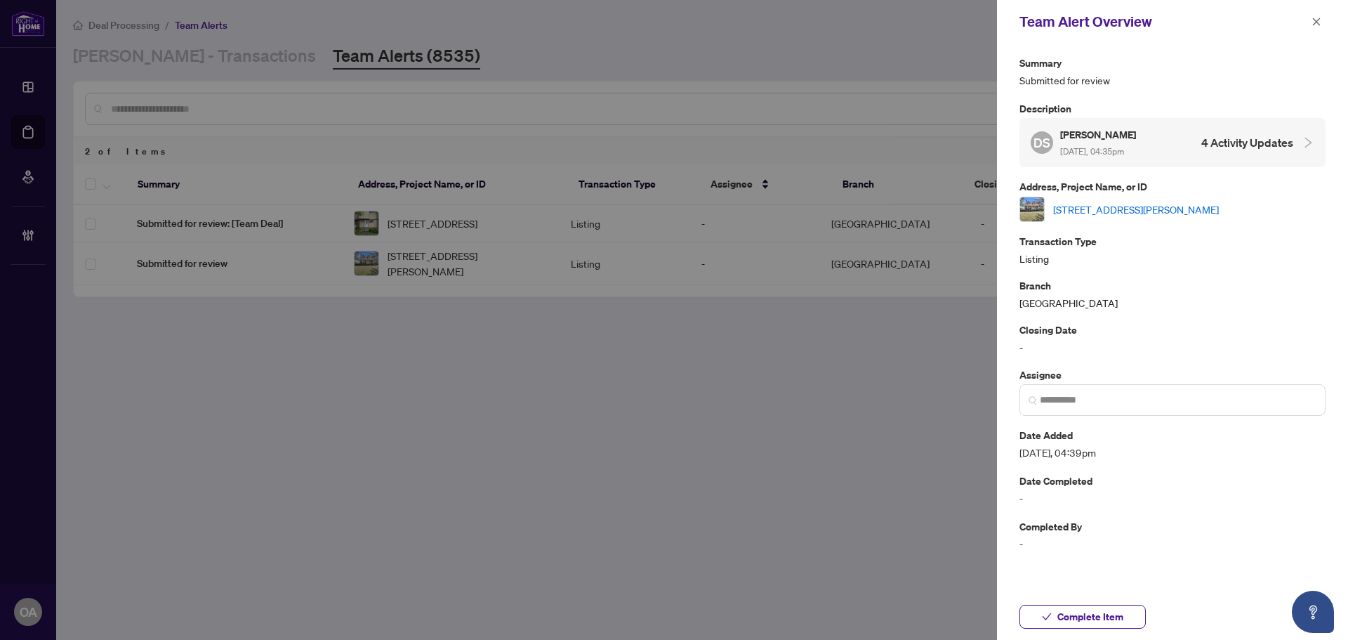
click at [1093, 208] on link "4179 Alfalfa St, Vernon, Ontario K0A 3J0, Canada" at bounding box center [1136, 209] width 166 height 15
click at [1312, 23] on icon "close" at bounding box center [1317, 22] width 10 height 10
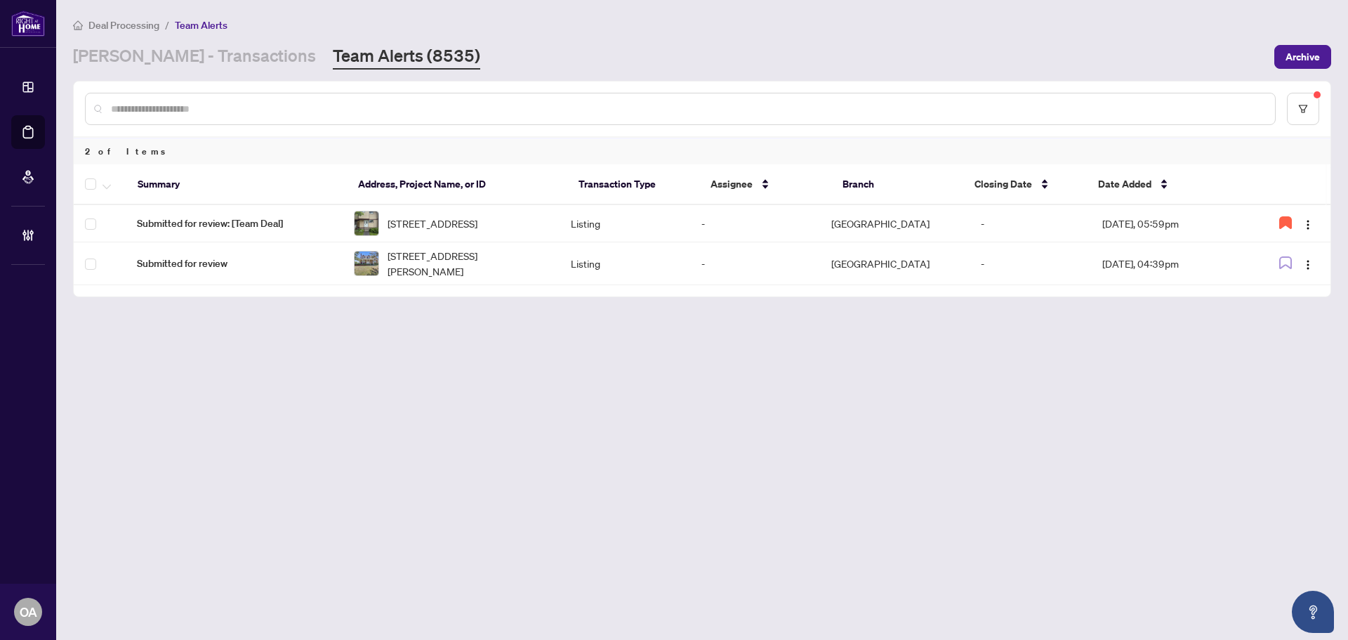
click at [447, 223] on span "[STREET_ADDRESS]" at bounding box center [433, 223] width 90 height 15
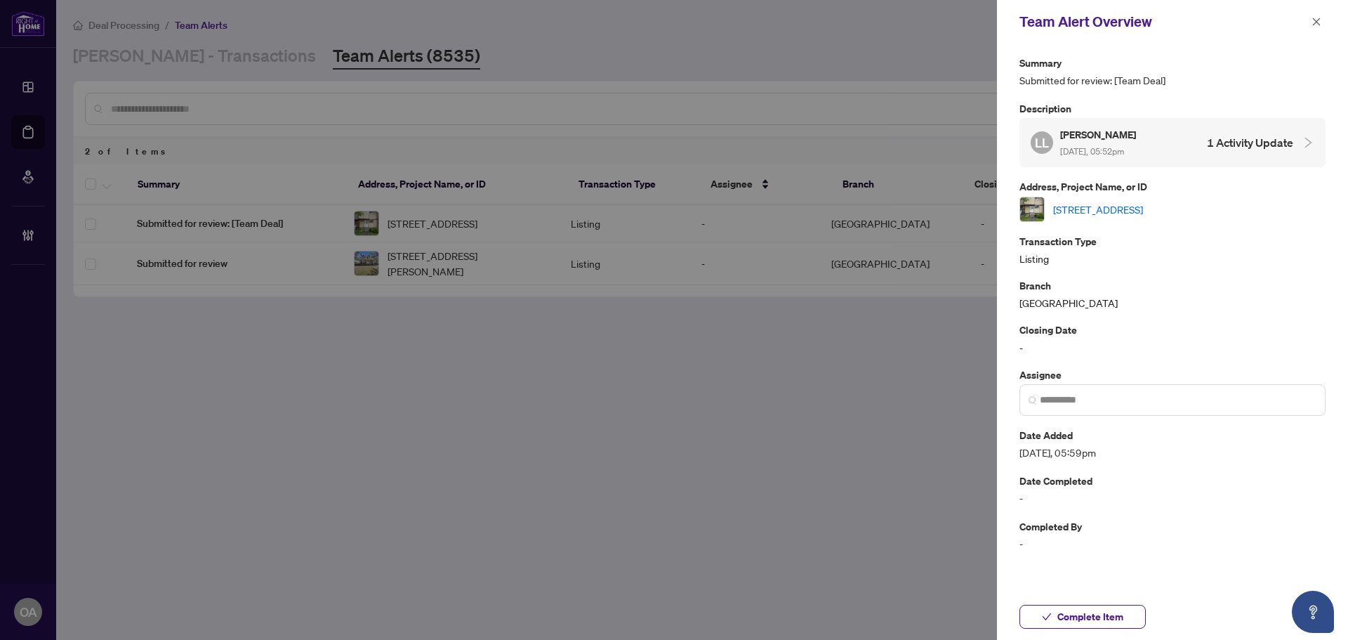
click at [1119, 204] on link "[STREET_ADDRESS]" at bounding box center [1098, 209] width 90 height 15
click at [1314, 25] on icon "close" at bounding box center [1317, 22] width 8 height 8
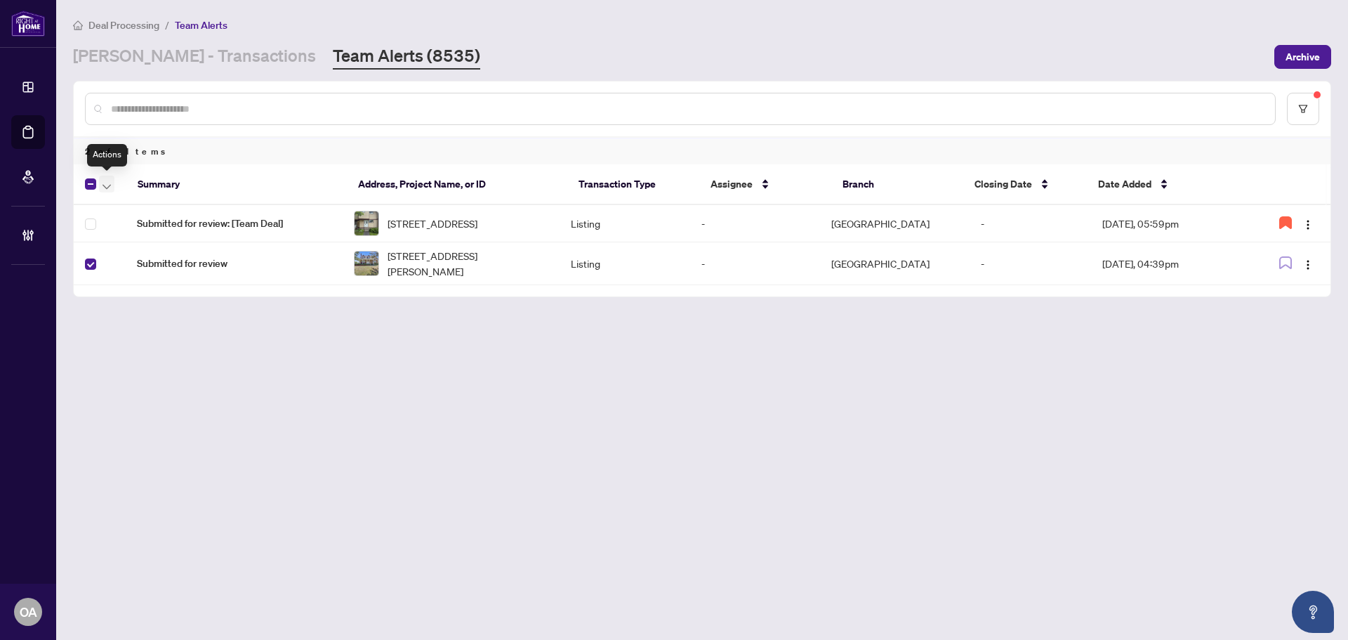
click at [107, 187] on icon "button" at bounding box center [107, 187] width 8 height 6
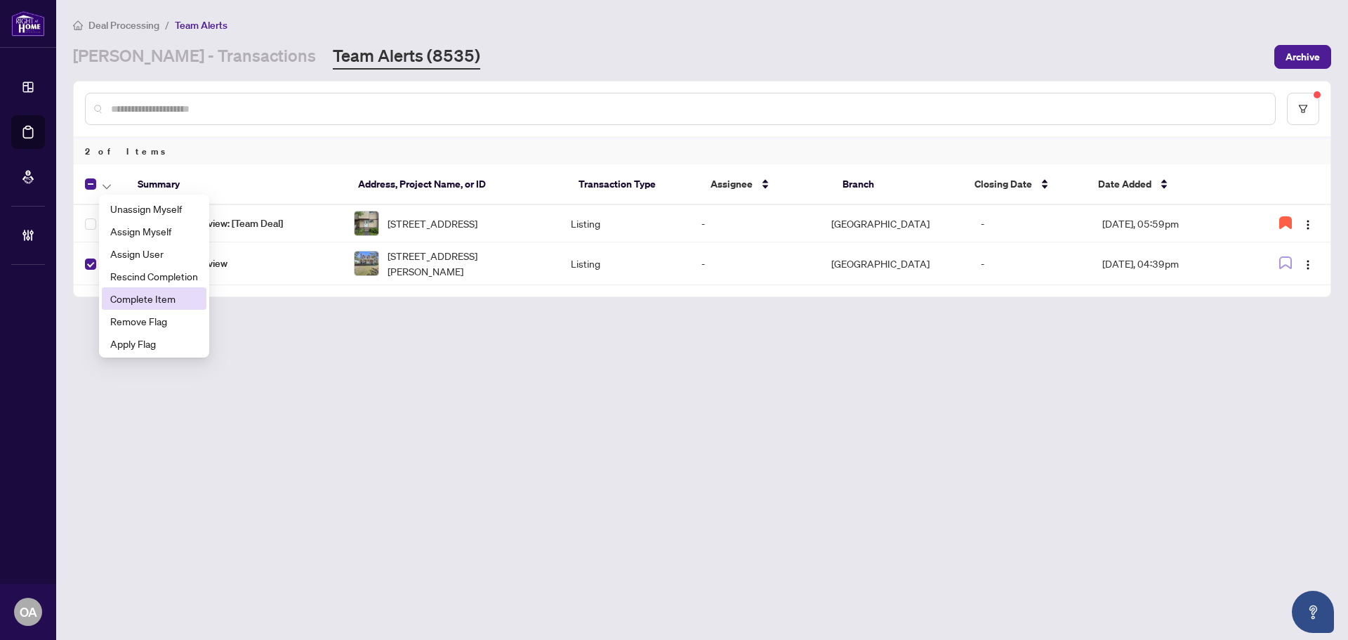
click at [136, 305] on span "Complete Item" at bounding box center [154, 298] width 88 height 15
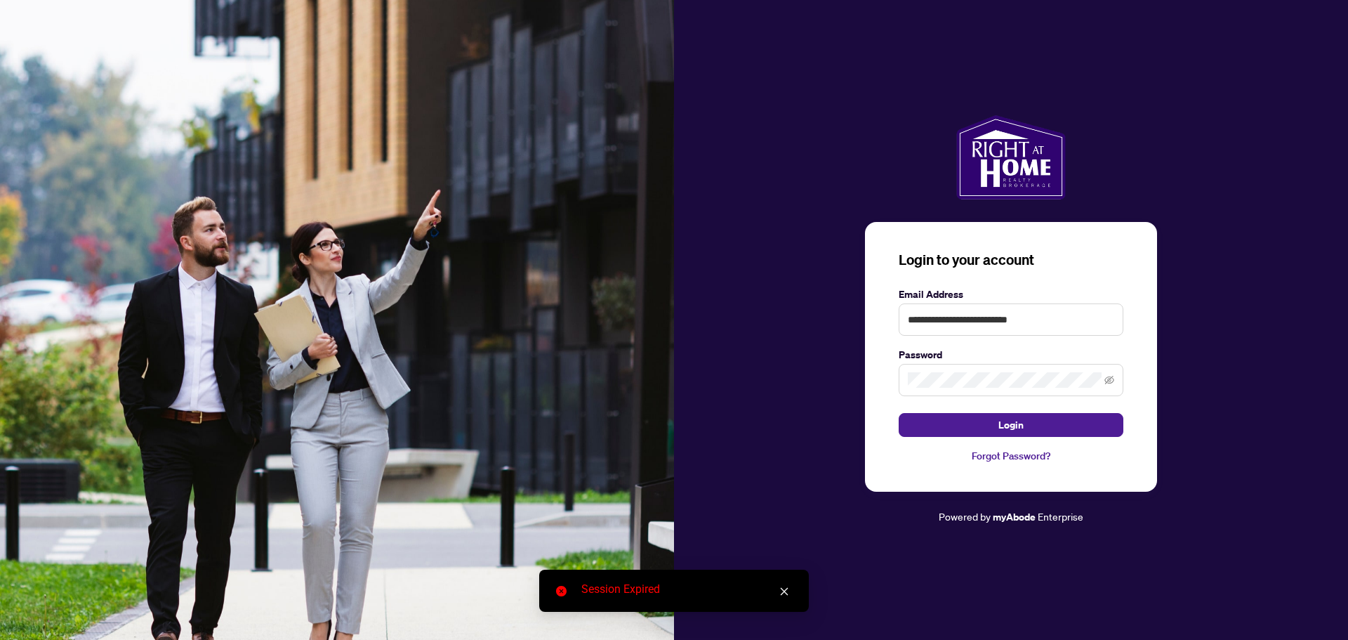
click at [171, 53] on img at bounding box center [337, 320] width 674 height 640
click at [1074, 423] on button "Login" at bounding box center [1011, 425] width 225 height 24
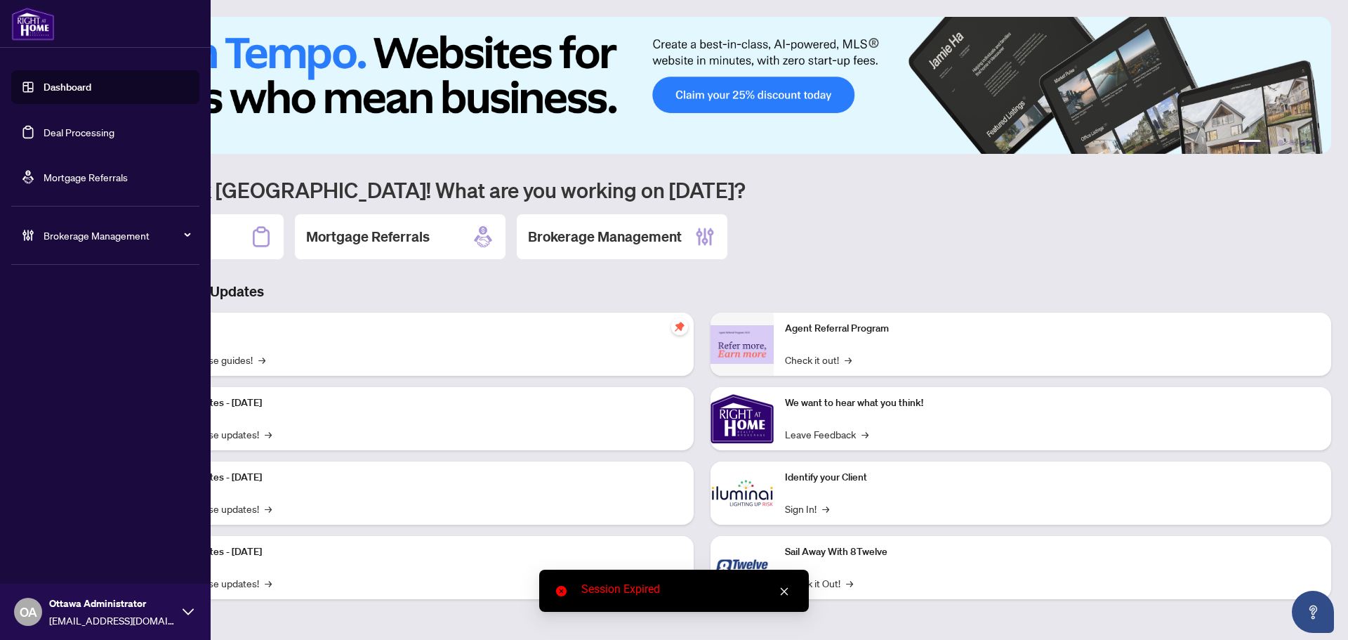
click at [44, 135] on link "Deal Processing" at bounding box center [79, 132] width 71 height 13
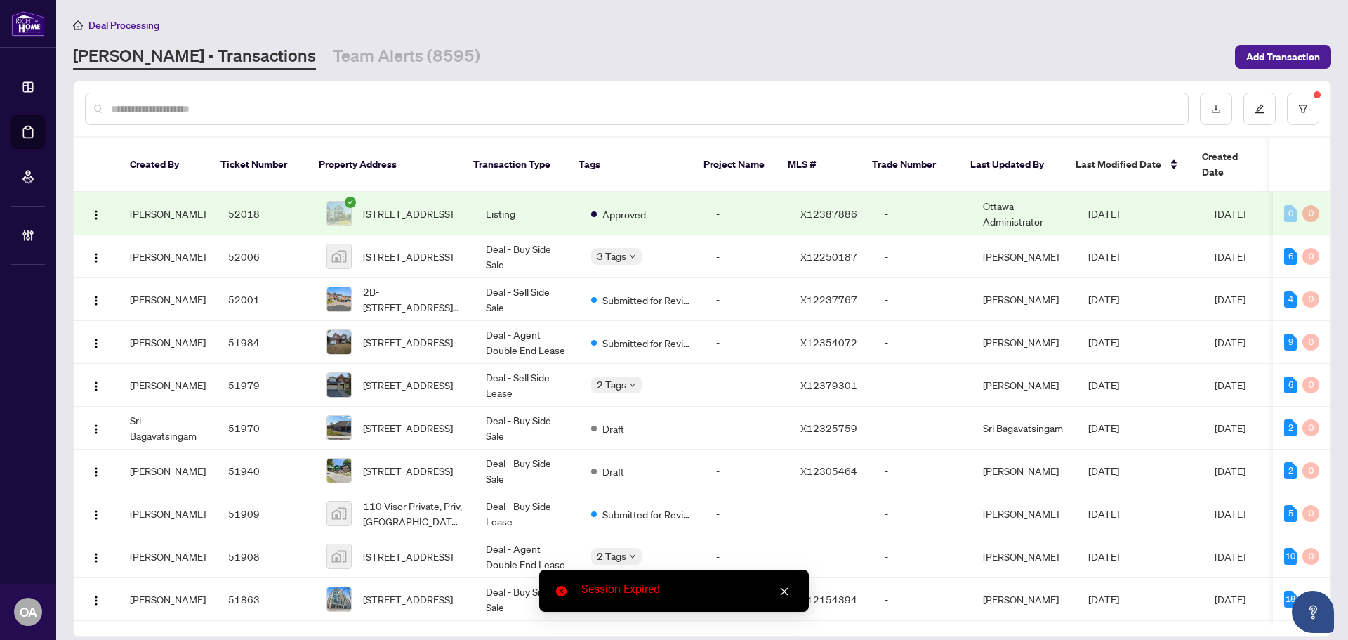
click at [364, 108] on input "text" at bounding box center [644, 108] width 1066 height 15
paste input "*********"
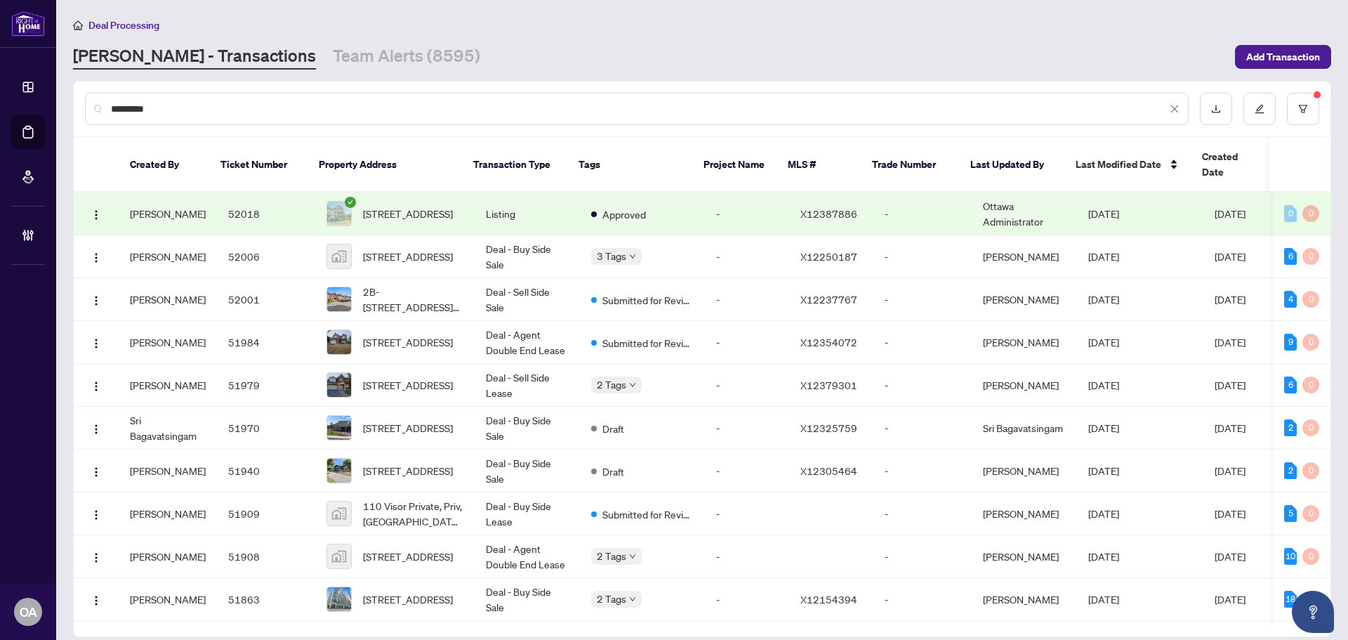
type input "*********"
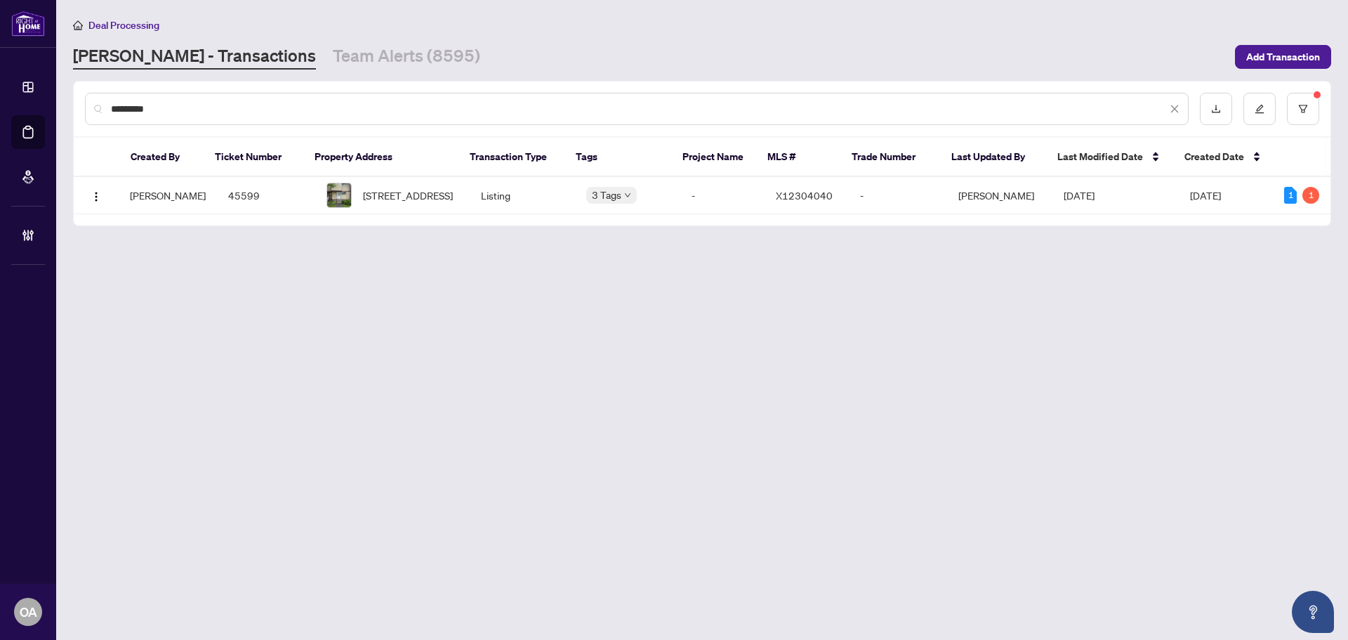
drag, startPoint x: 176, startPoint y: 105, endPoint x: 20, endPoint y: 100, distance: 155.3
click at [21, 100] on div "Dashboard Deal Processing Mortgage Referrals Brokerage Management OA Ottawa Adm…" at bounding box center [674, 320] width 1348 height 640
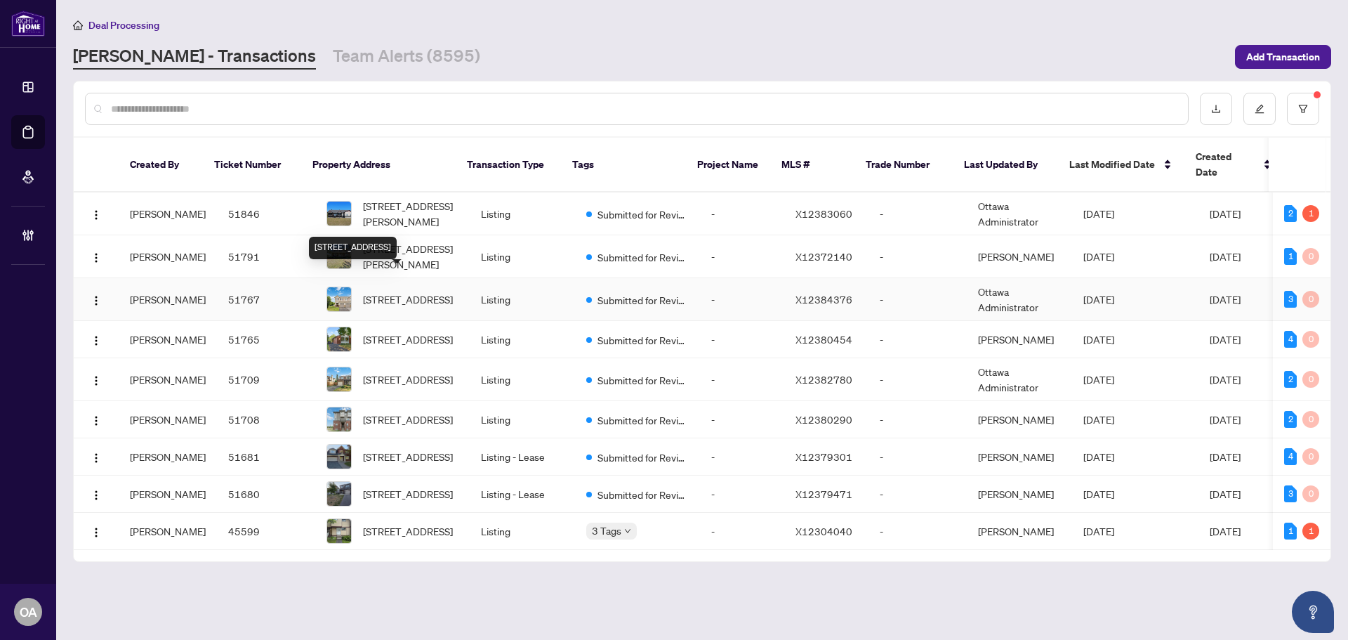
click at [408, 291] on span "905 Caldermill Private, Ottawa, Ontario K2J 0Z8, Canada" at bounding box center [408, 298] width 90 height 15
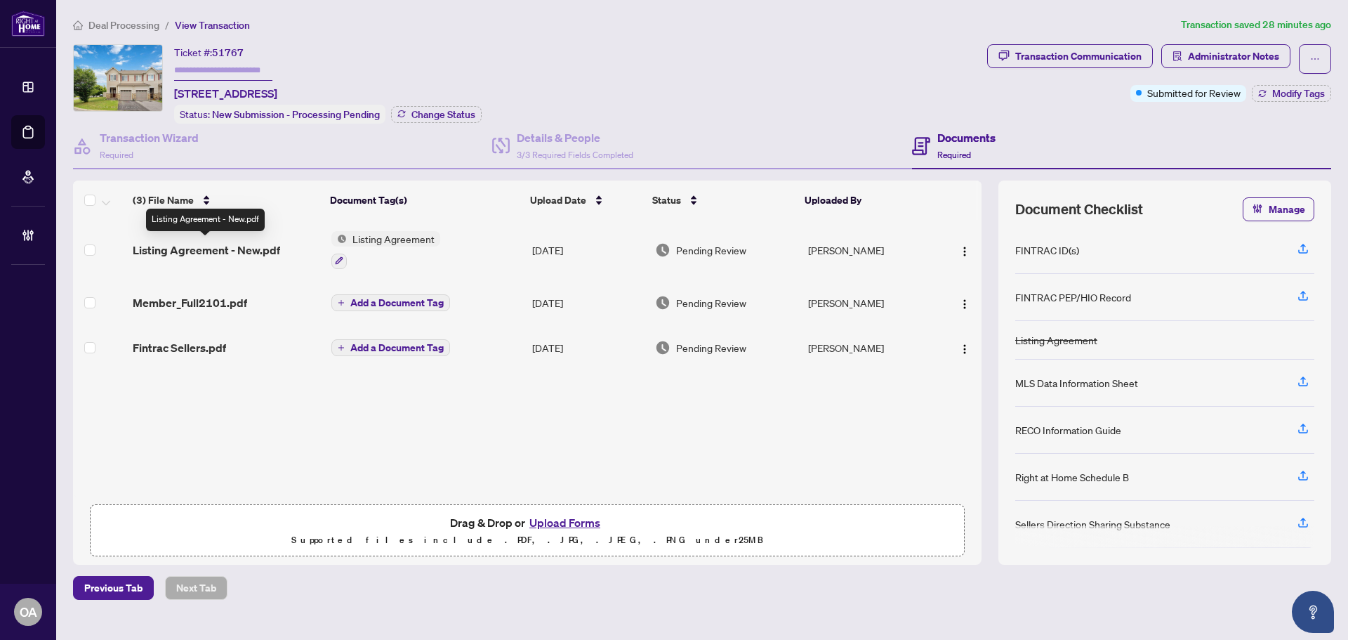
click at [258, 244] on span "Listing Agreement - New.pdf" at bounding box center [206, 250] width 147 height 17
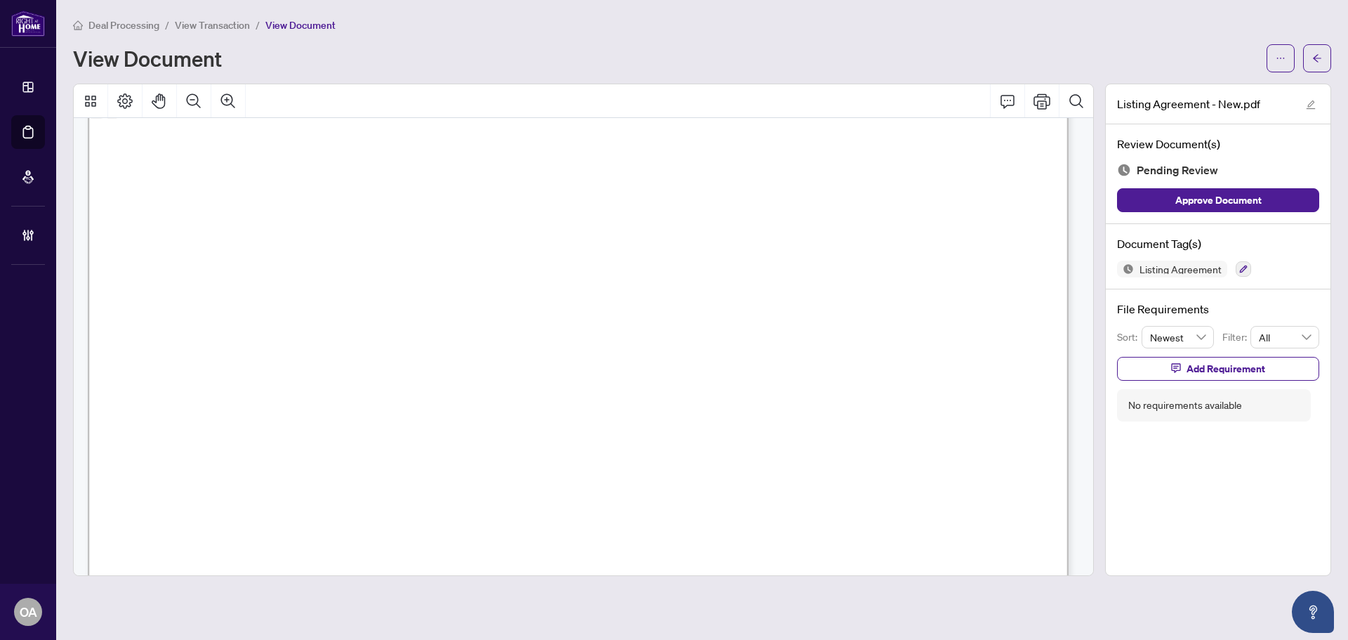
scroll to position [5267, 0]
click at [1244, 265] on icon "button" at bounding box center [1244, 269] width 8 height 8
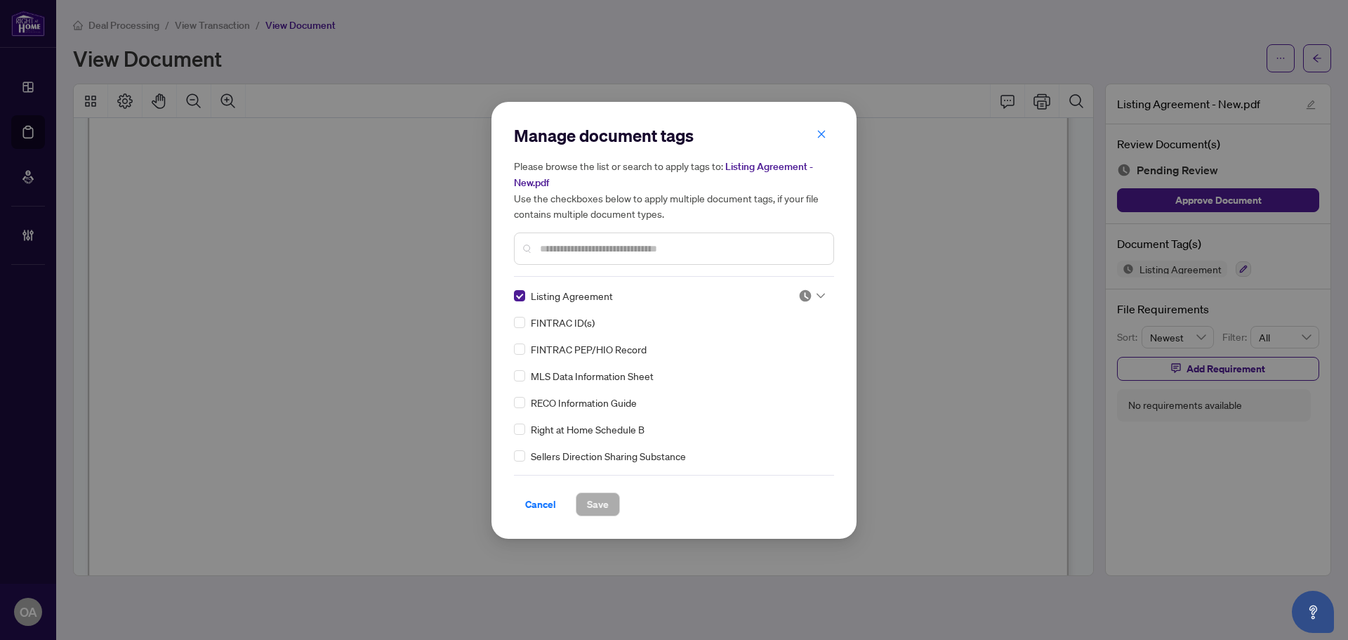
click at [581, 249] on input "text" at bounding box center [681, 248] width 282 height 15
type input "****"
click at [607, 496] on span "Save" at bounding box center [598, 504] width 22 height 22
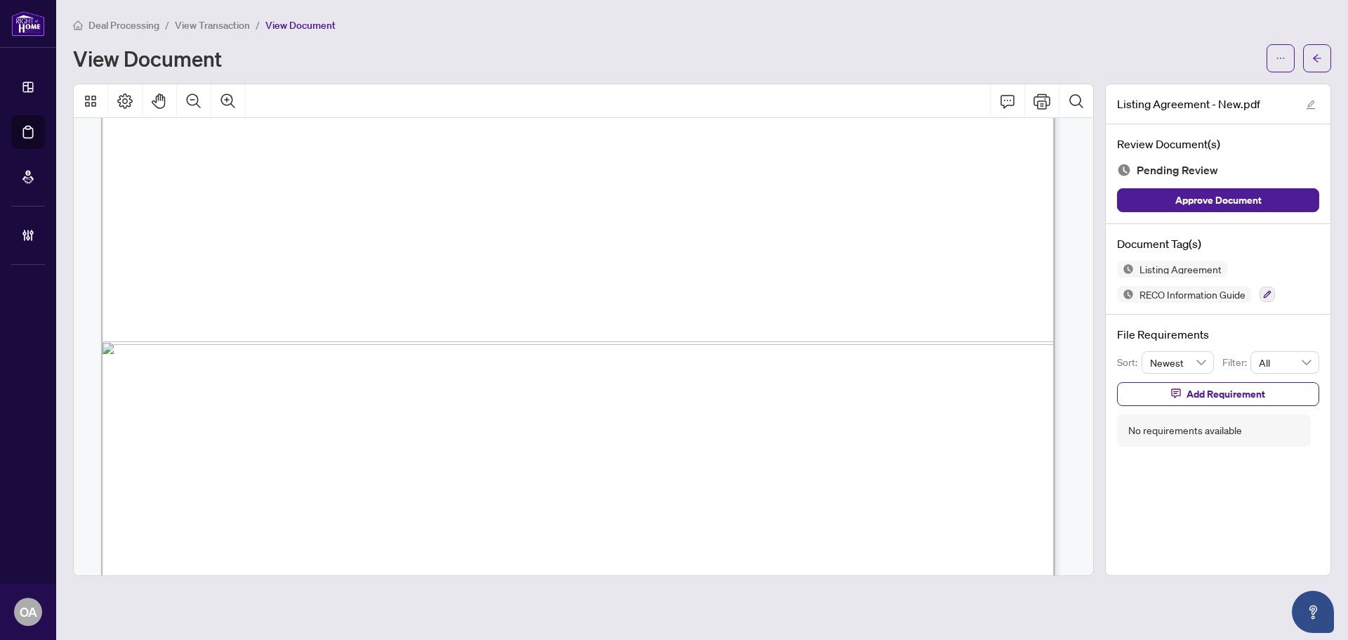
scroll to position [24429, 0]
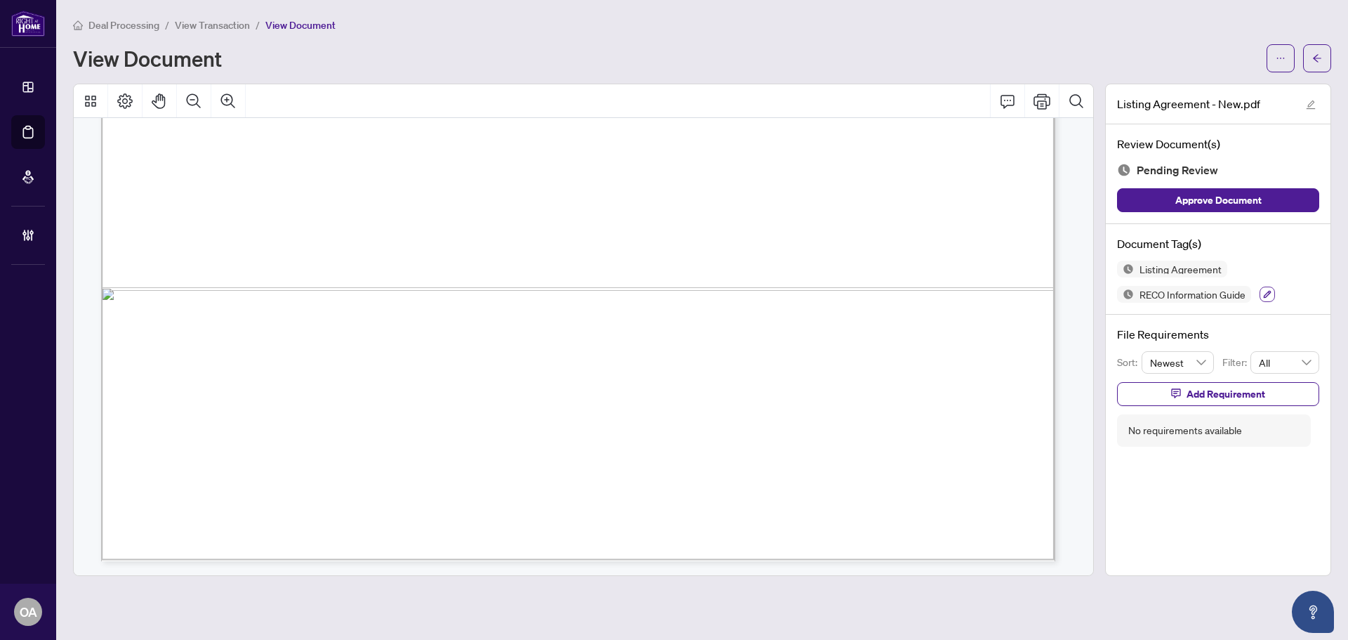
click at [1266, 295] on icon "button" at bounding box center [1267, 294] width 8 height 8
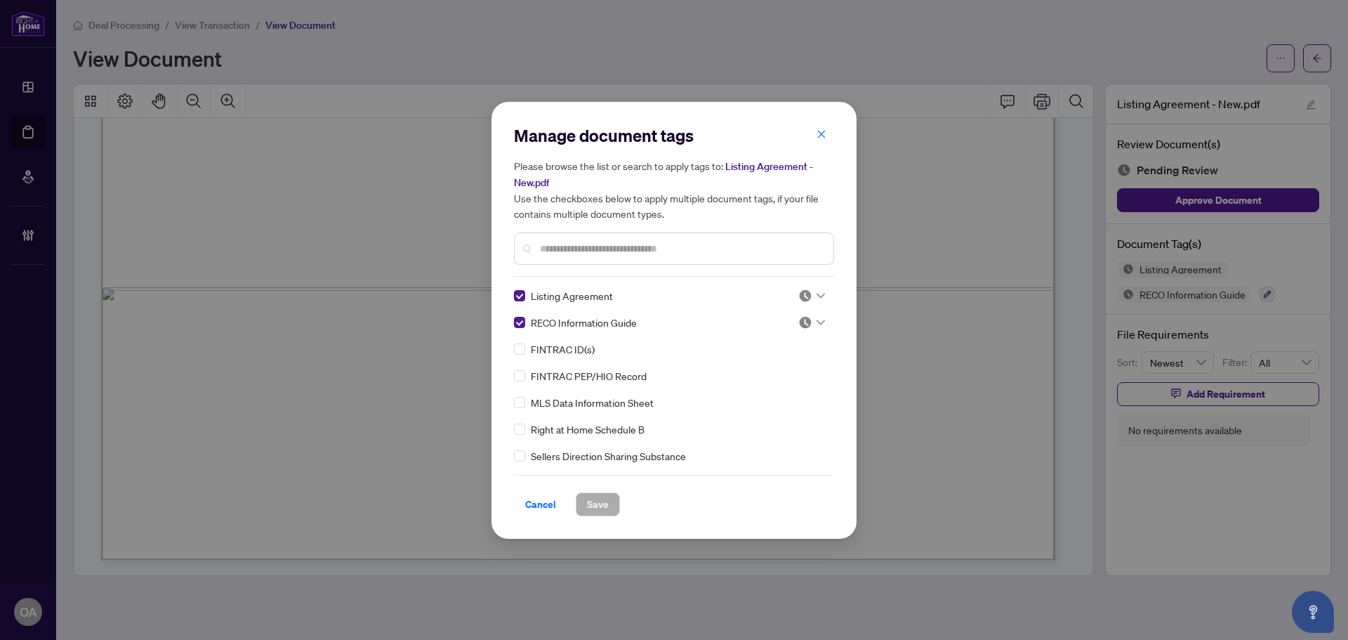
click at [571, 243] on input "text" at bounding box center [681, 248] width 282 height 15
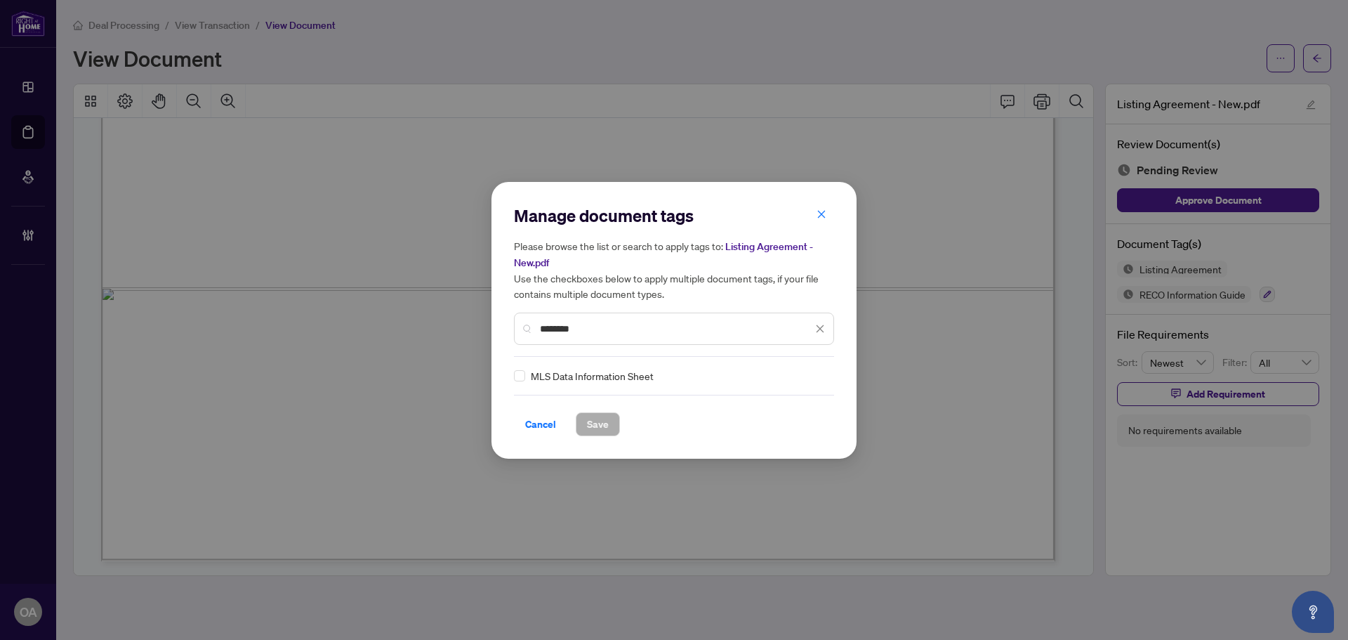
type input "********"
click at [607, 419] on span "Save" at bounding box center [598, 424] width 22 height 22
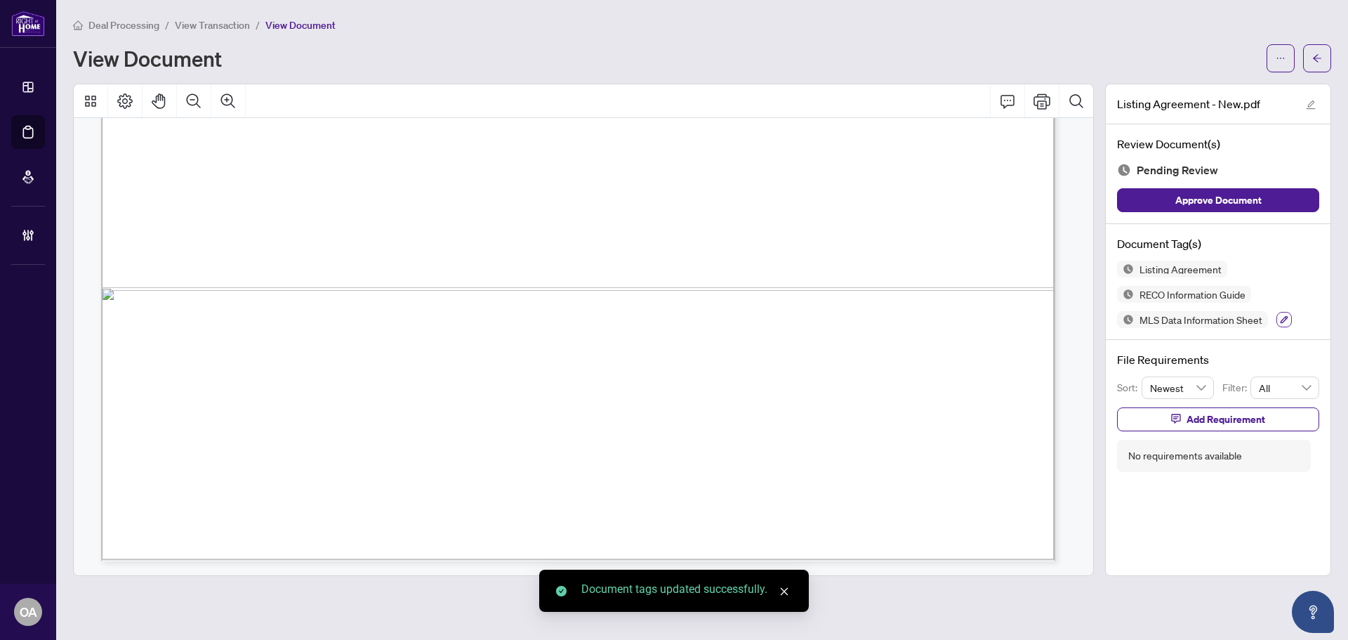
click at [1278, 315] on button "button" at bounding box center [1284, 319] width 15 height 15
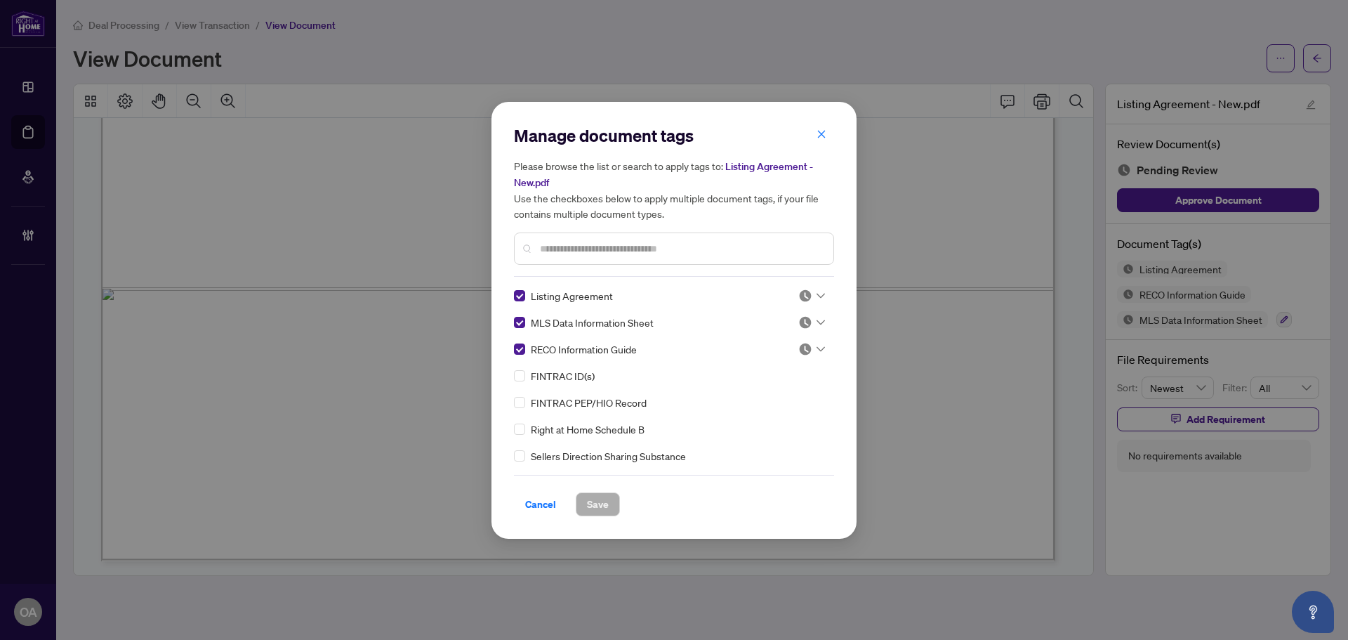
click at [817, 294] on icon at bounding box center [821, 295] width 8 height 5
click at [765, 367] on div "Approved" at bounding box center [765, 363] width 90 height 15
click at [817, 321] on icon at bounding box center [821, 322] width 8 height 5
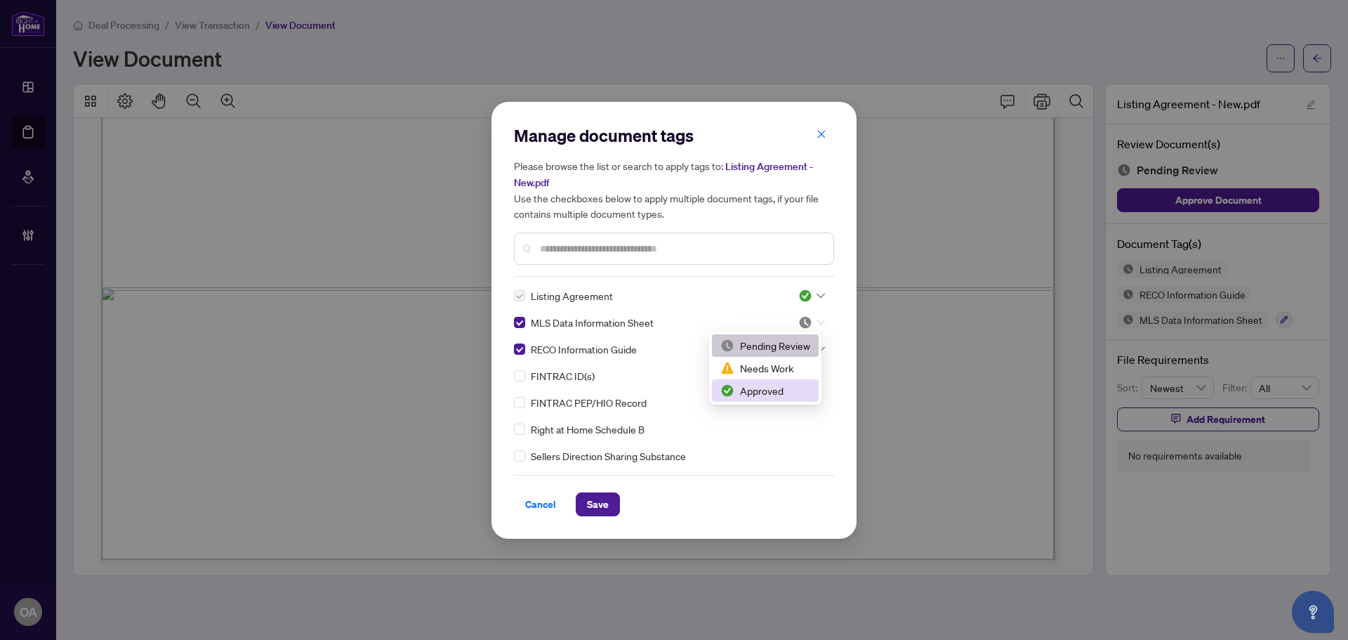
click at [773, 387] on div "Approved" at bounding box center [765, 390] width 90 height 15
click at [818, 342] on div at bounding box center [811, 349] width 27 height 14
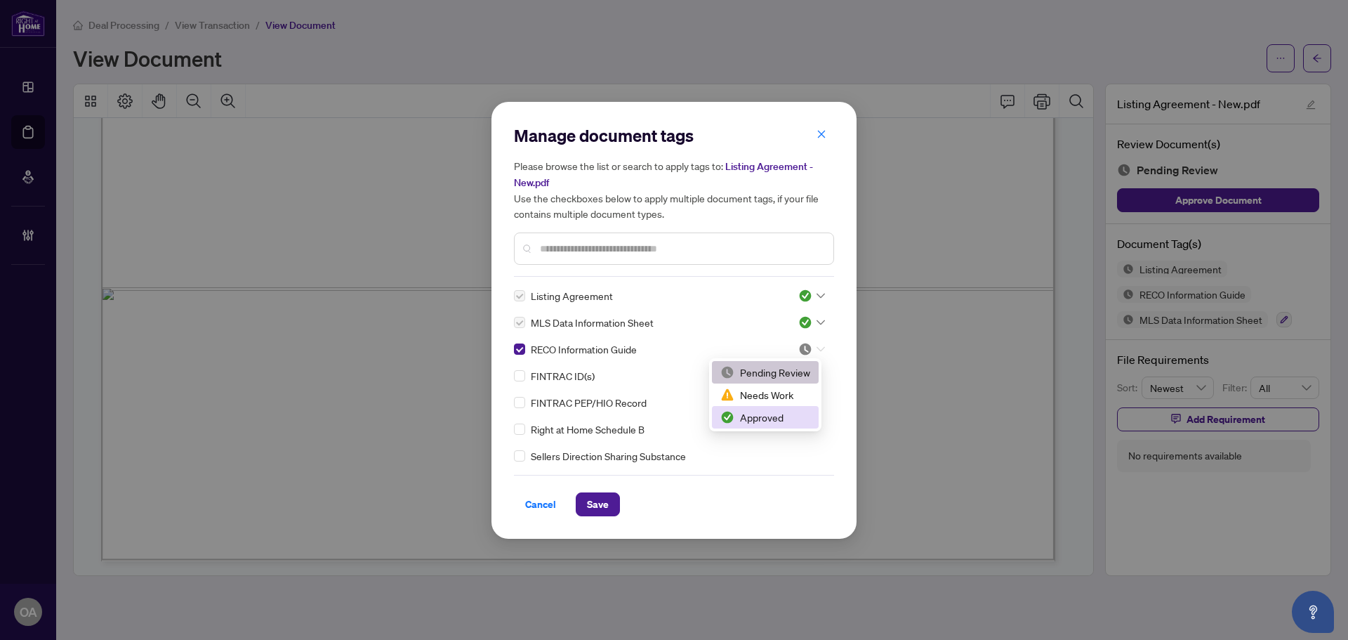
click at [788, 411] on div "Approved" at bounding box center [765, 416] width 90 height 15
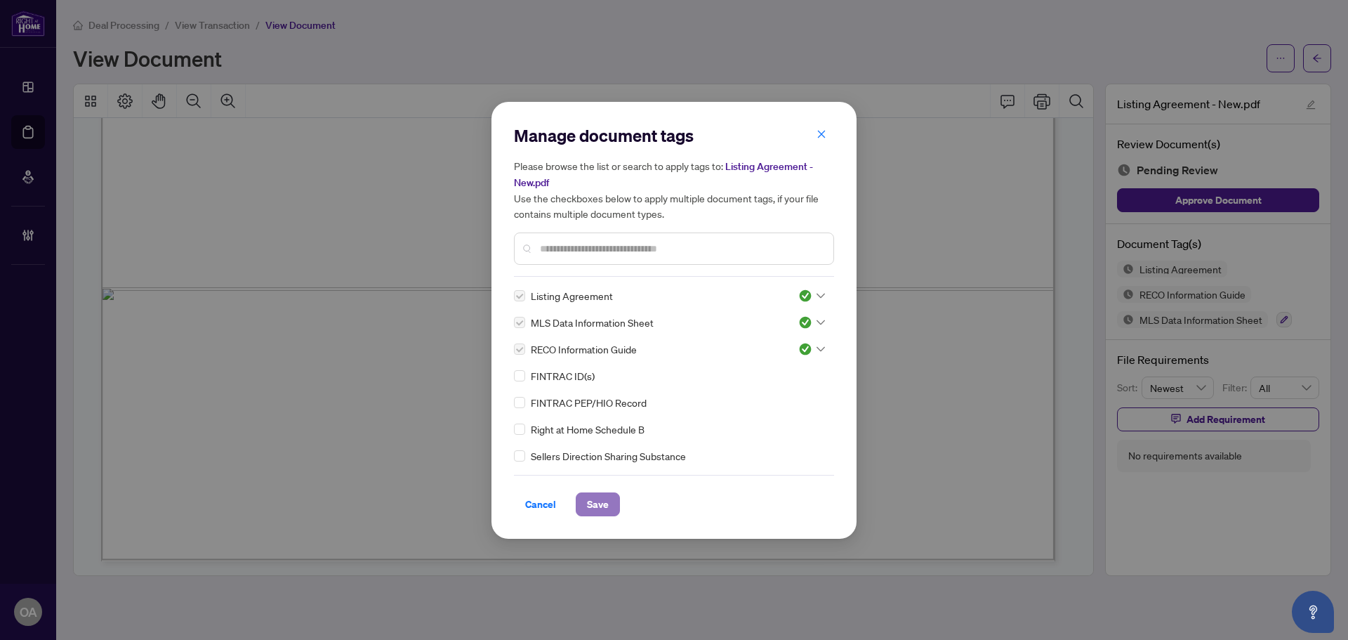
click at [608, 494] on span "Save" at bounding box center [598, 504] width 22 height 22
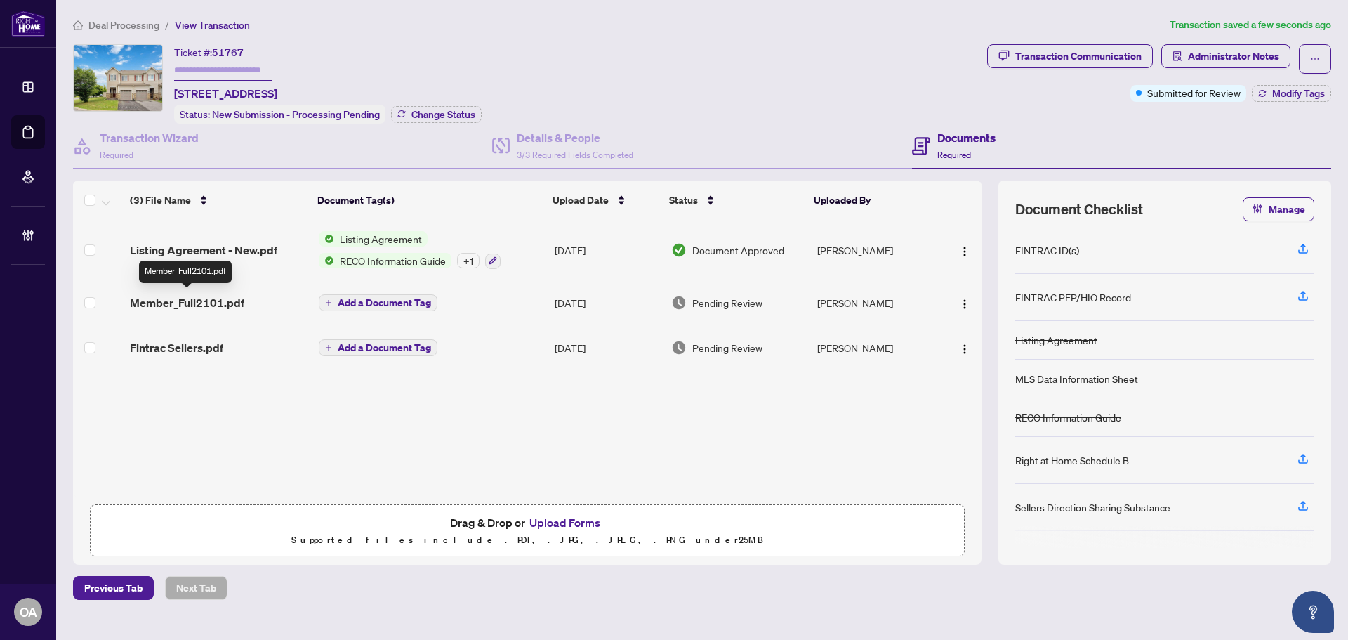
click at [206, 301] on span "Member_Full2101.pdf" at bounding box center [187, 302] width 114 height 17
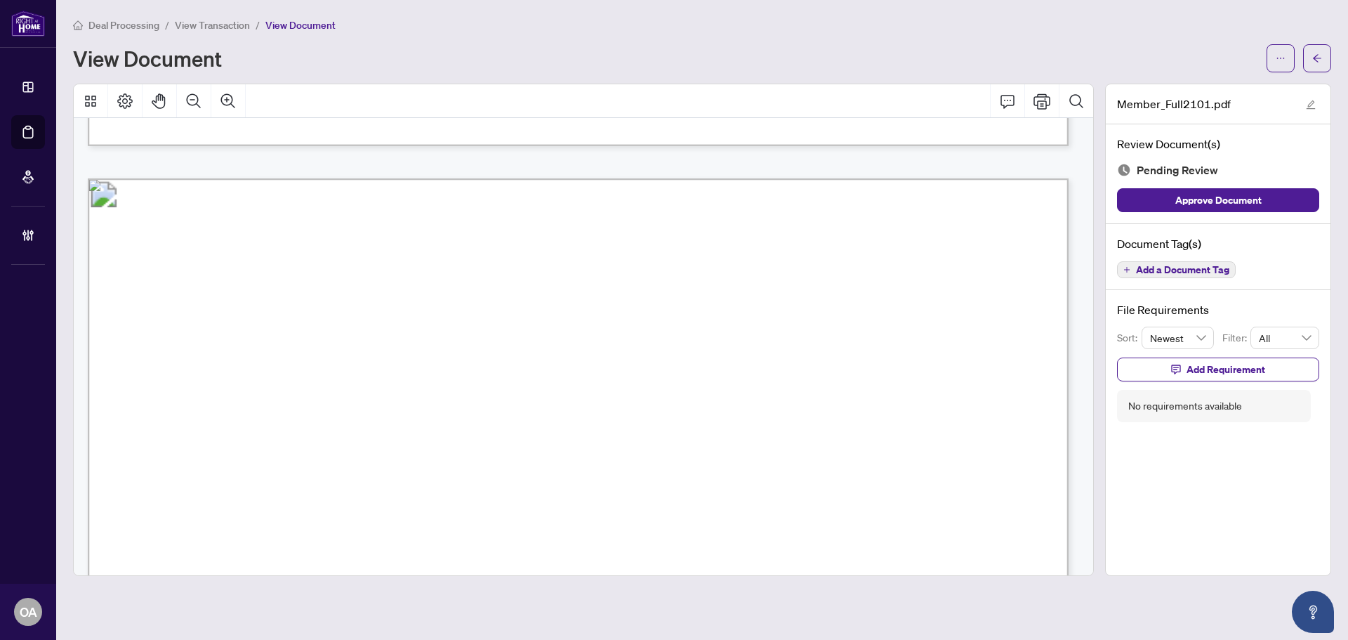
scroll to position [1229, 0]
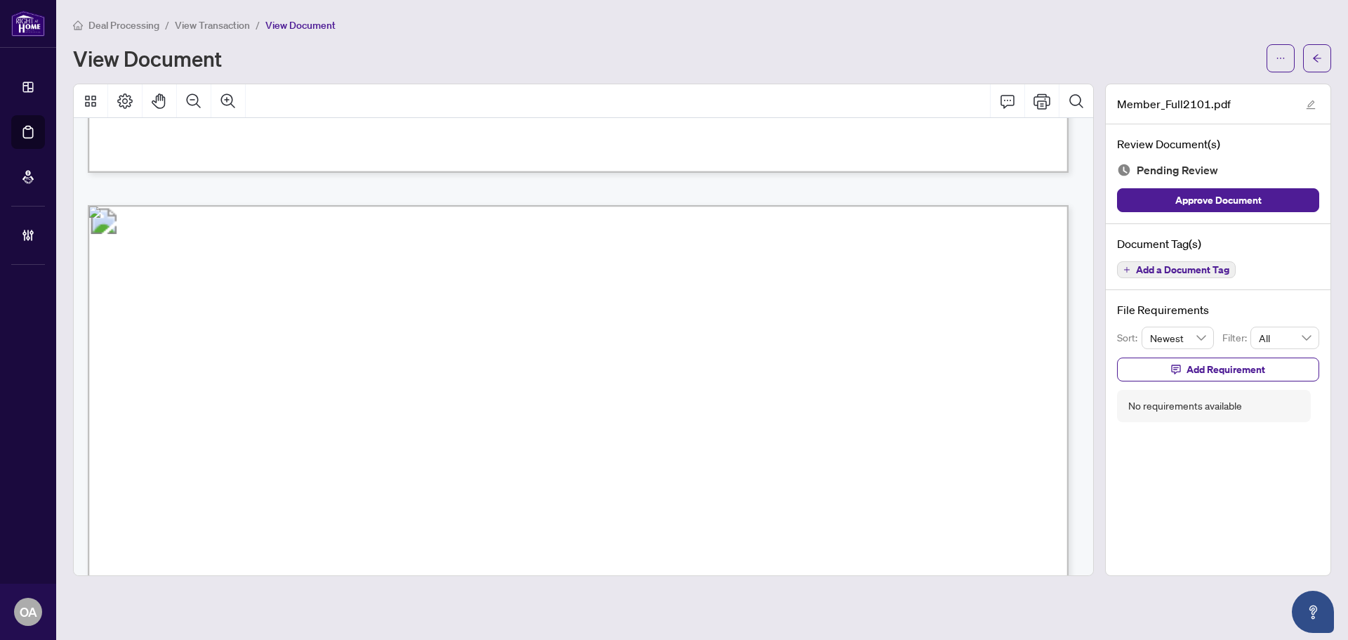
click at [1193, 270] on span "Add a Document Tag" at bounding box center [1182, 270] width 93 height 10
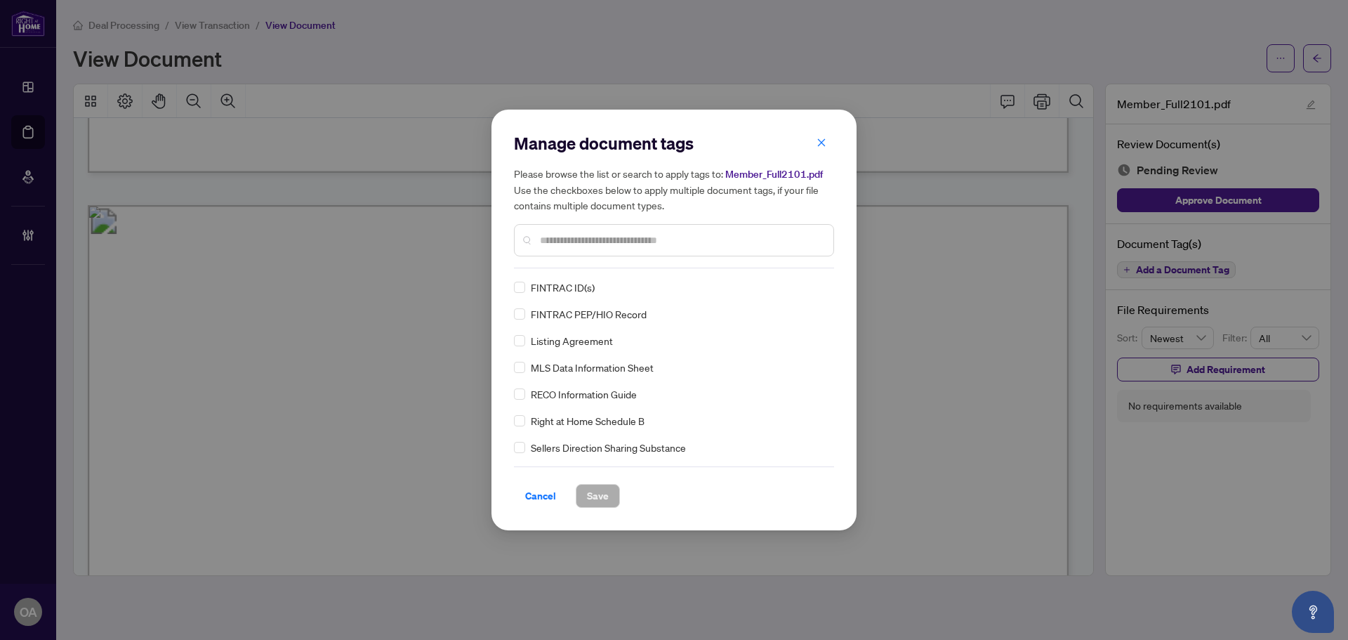
click at [615, 259] on div "Manage document tags Please browse the list or search to apply tags to: Member_…" at bounding box center [674, 200] width 320 height 136
click at [618, 242] on input "text" at bounding box center [681, 239] width 282 height 15
type input "*"
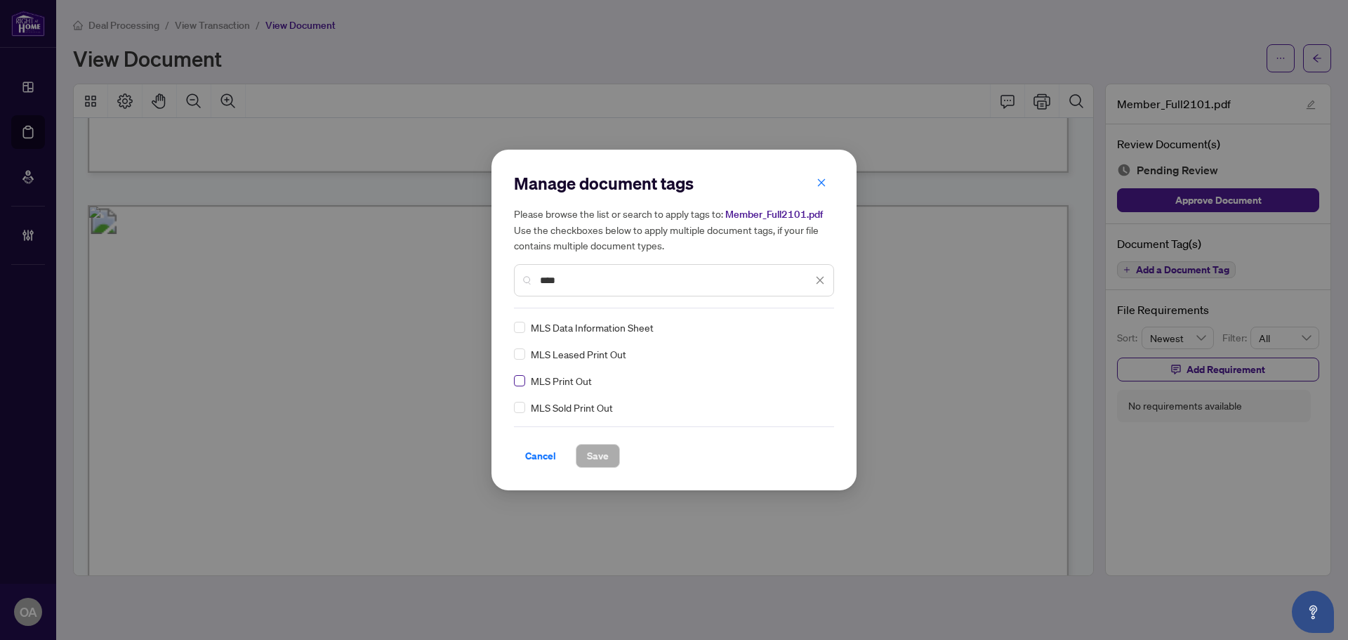
type input "***"
click at [822, 327] on icon at bounding box center [821, 327] width 8 height 6
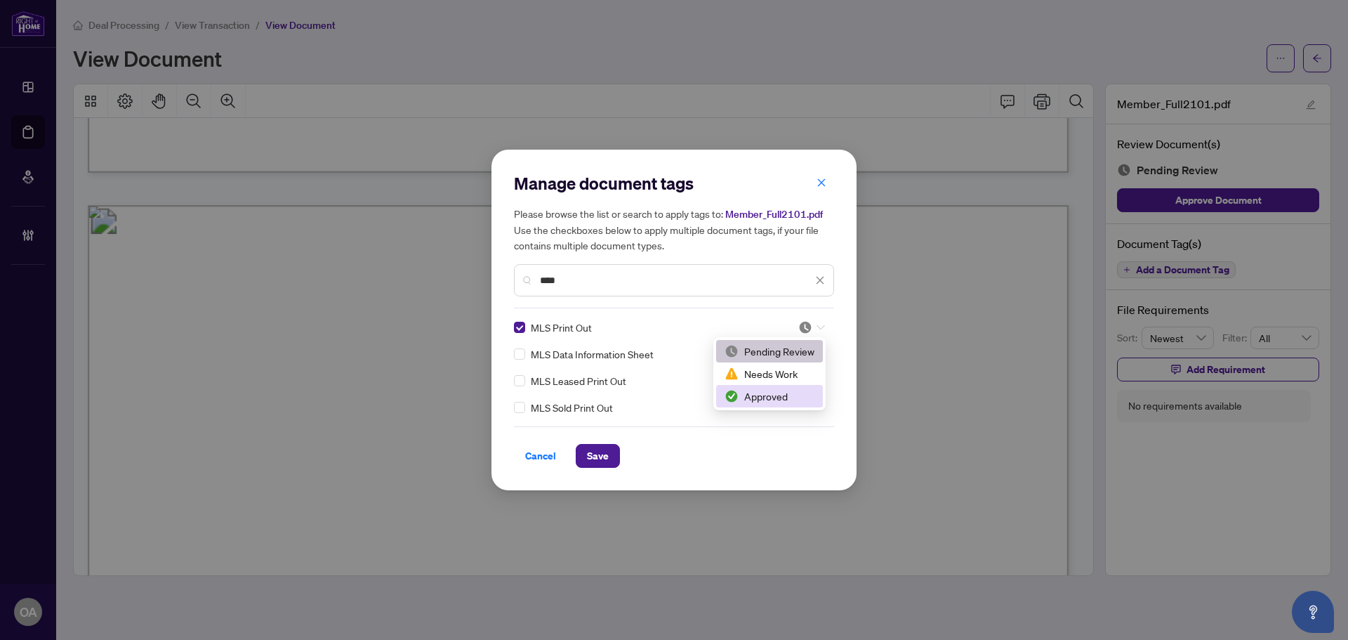
click at [782, 399] on div "Approved" at bounding box center [770, 395] width 90 height 15
click at [598, 453] on span "Save" at bounding box center [598, 456] width 22 height 22
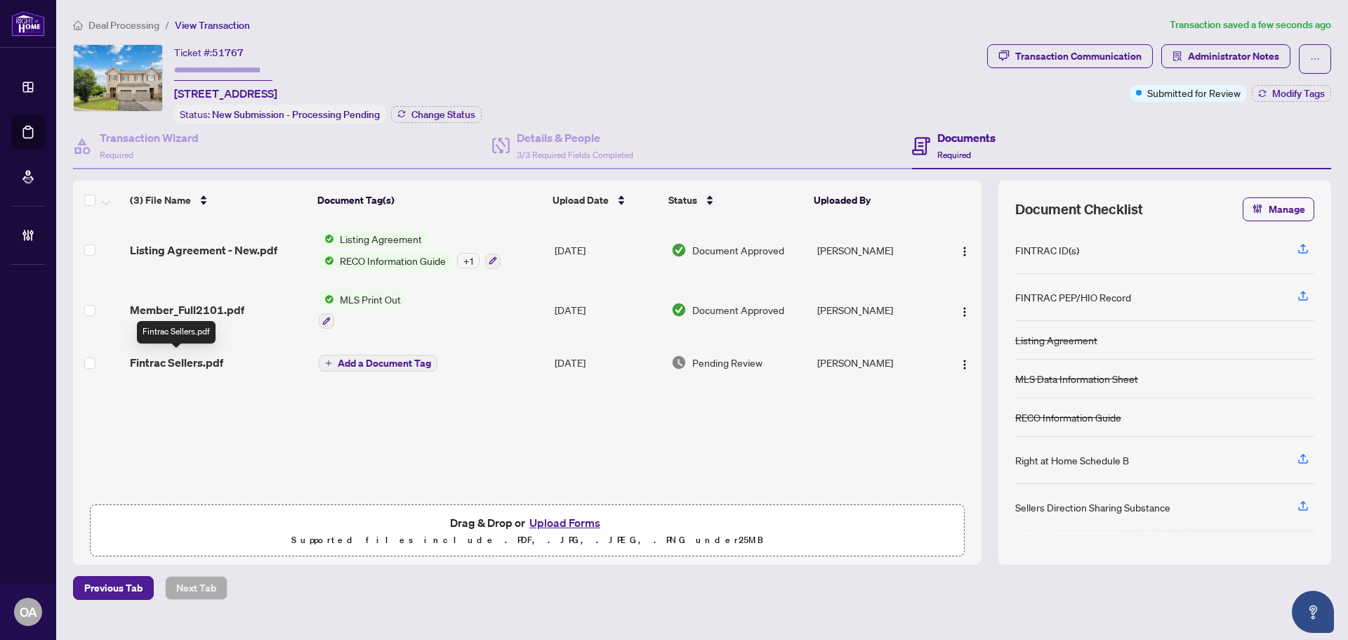
click at [184, 362] on span "Fintrac Sellers.pdf" at bounding box center [176, 362] width 93 height 17
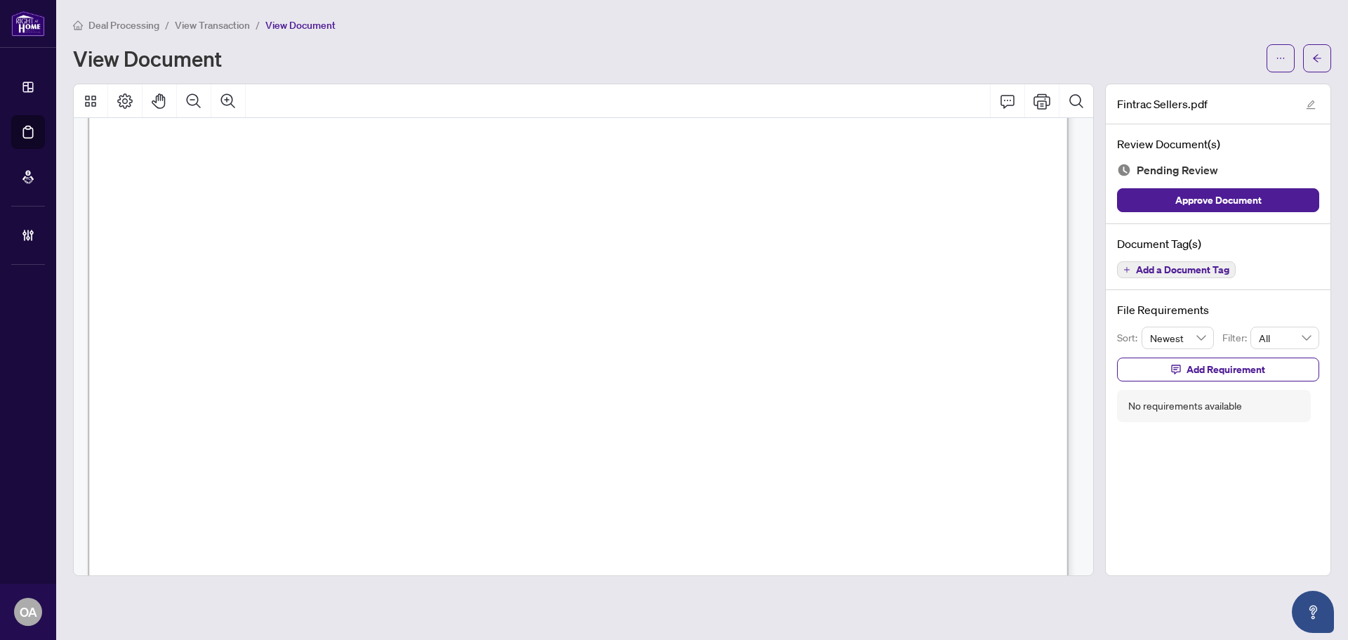
scroll to position [9952, 0]
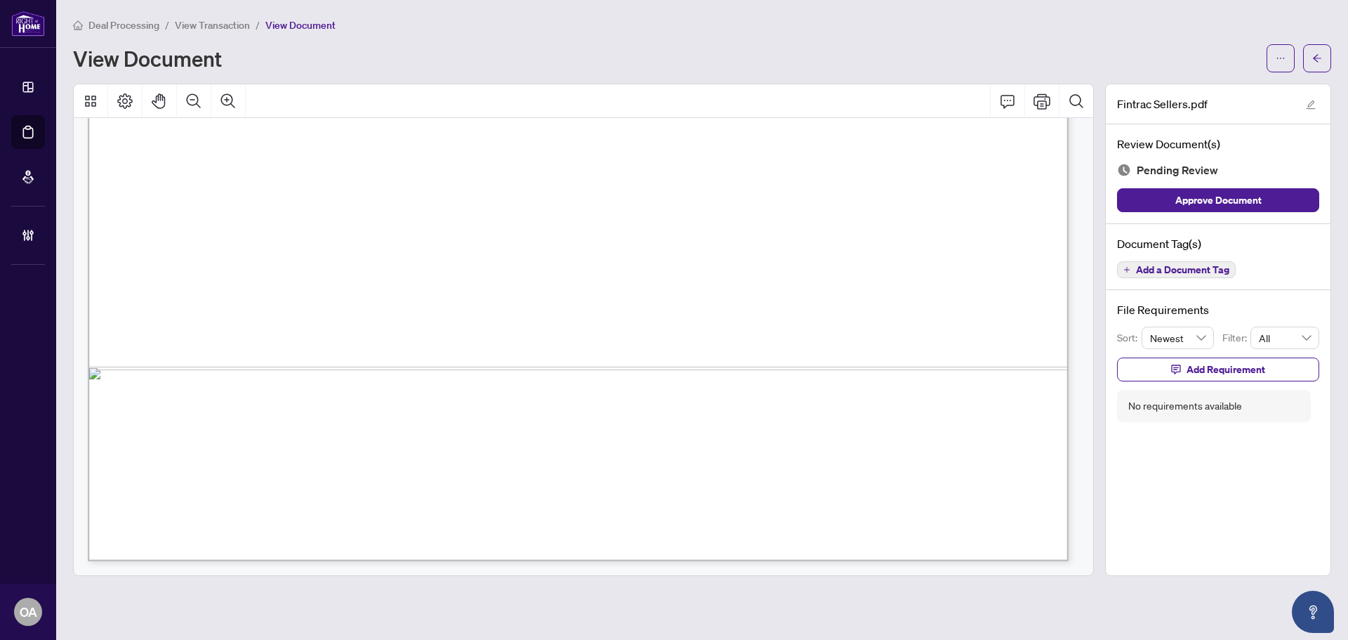
click at [1195, 262] on button "Add a Document Tag" at bounding box center [1176, 269] width 119 height 17
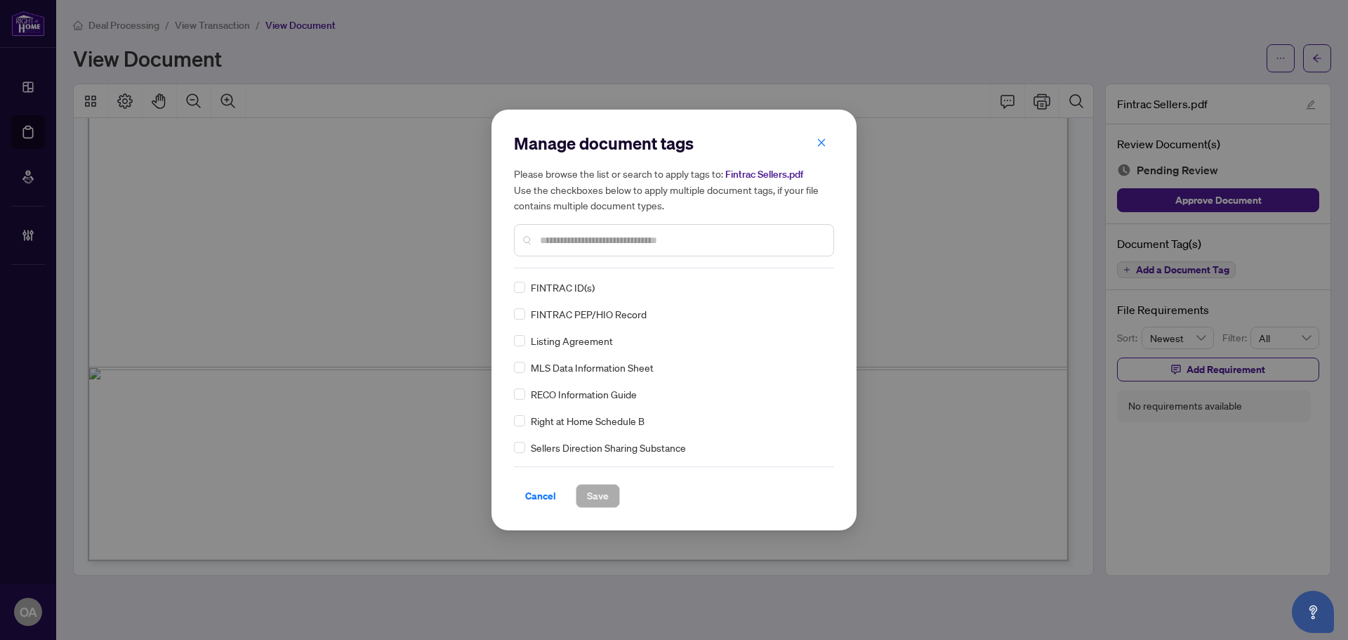
click at [657, 239] on input "text" at bounding box center [681, 239] width 282 height 15
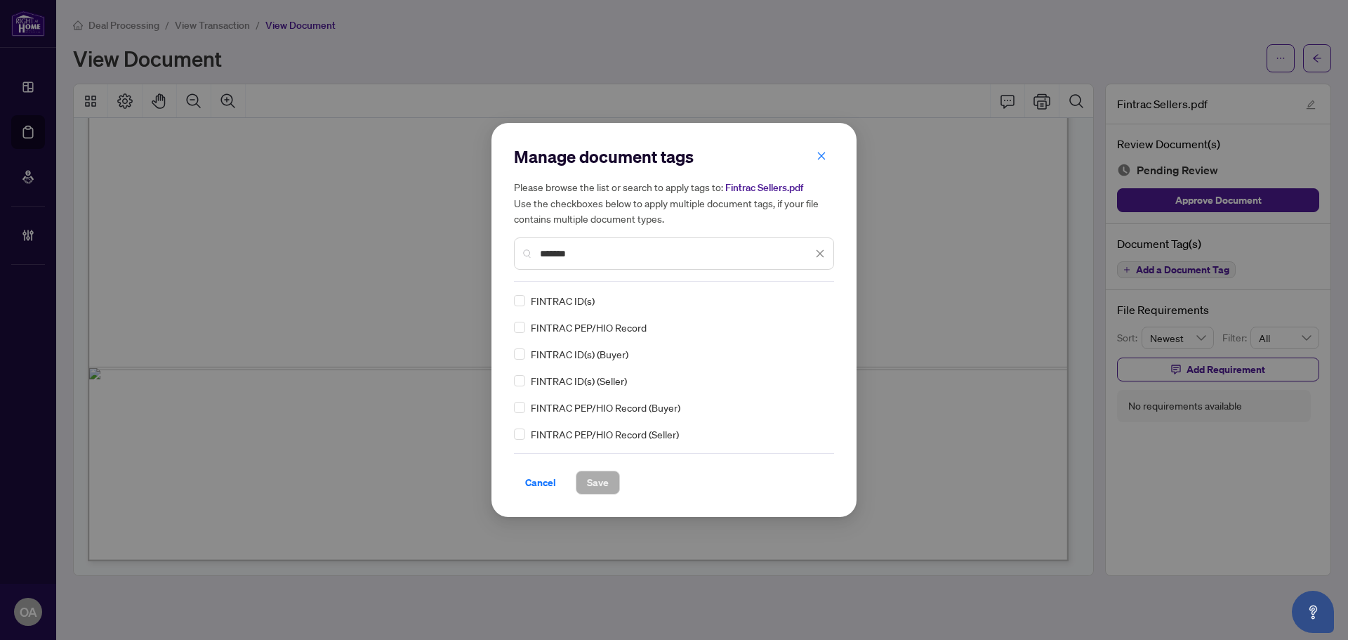
type input "*******"
click at [824, 301] on icon at bounding box center [821, 301] width 8 height 6
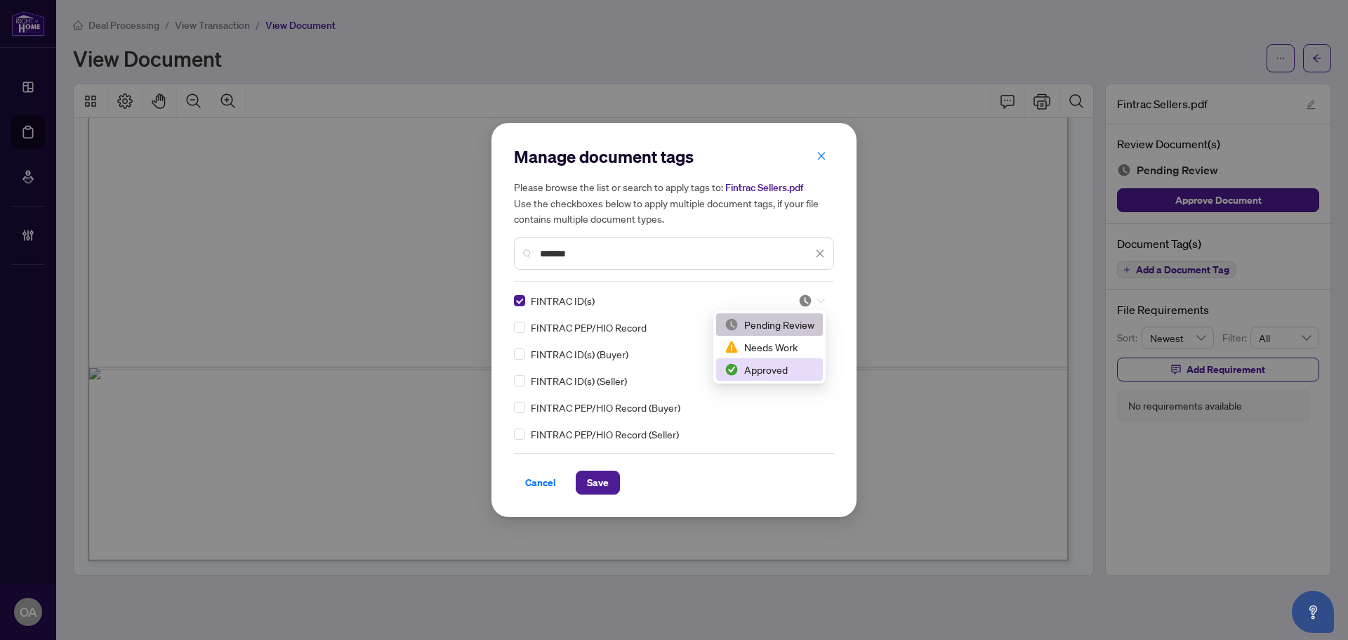
drag, startPoint x: 784, startPoint y: 365, endPoint x: 777, endPoint y: 369, distance: 7.9
click at [784, 364] on div "Approved" at bounding box center [770, 369] width 90 height 15
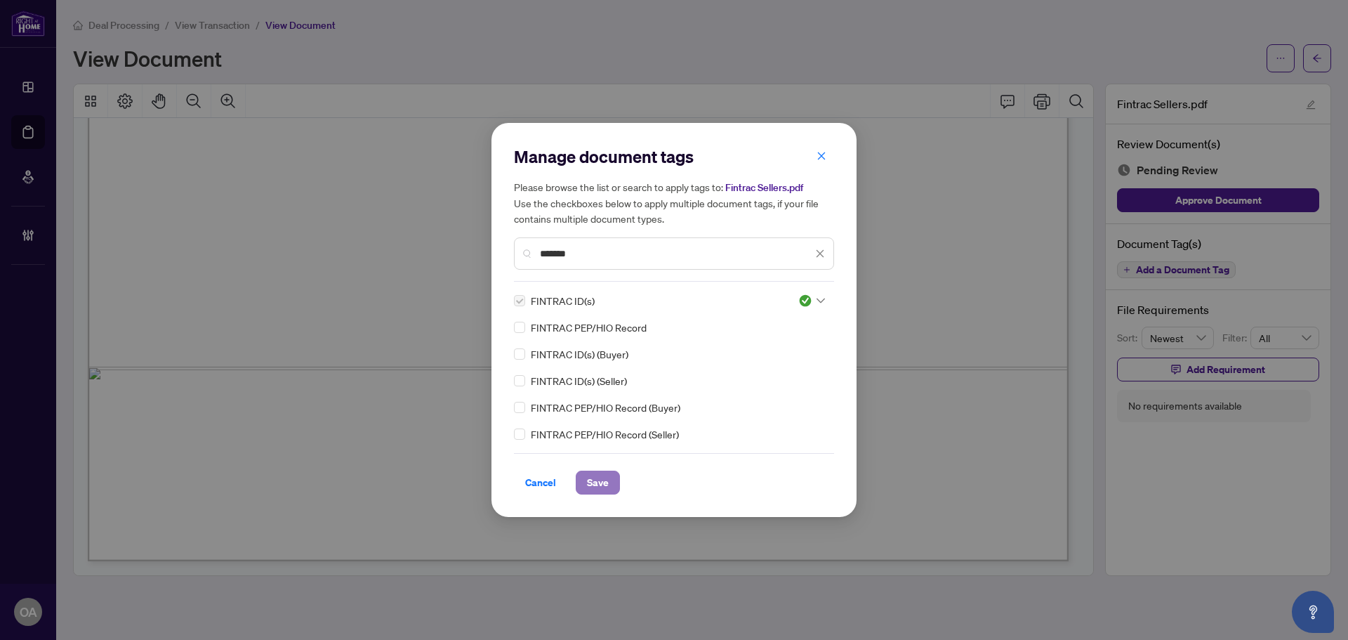
click at [608, 478] on button "Save" at bounding box center [598, 482] width 44 height 24
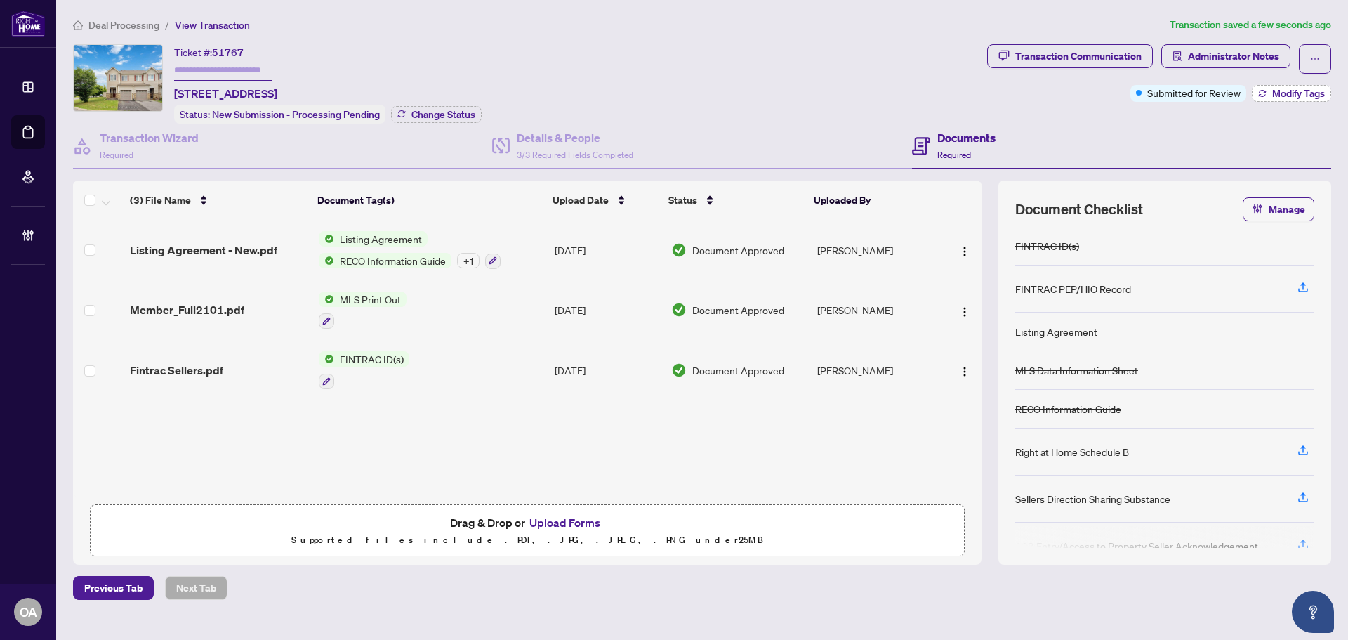
click at [1290, 89] on span "Modify Tags" at bounding box center [1298, 93] width 53 height 10
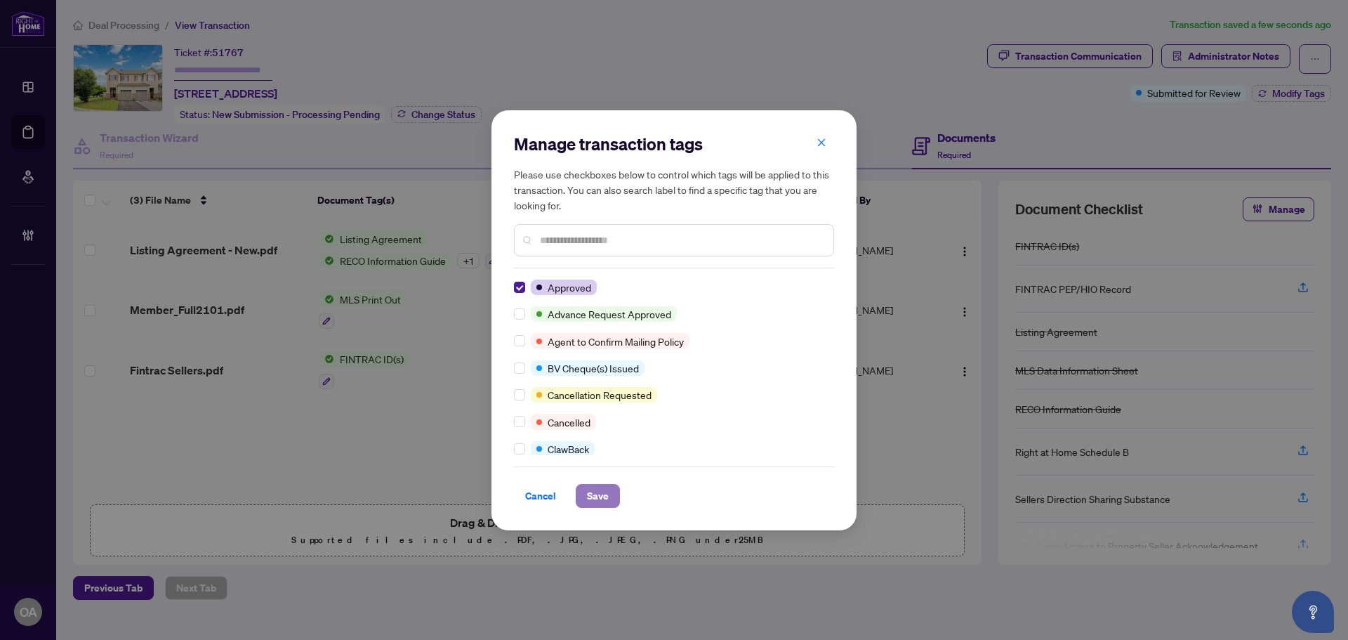
drag, startPoint x: 589, startPoint y: 488, endPoint x: 597, endPoint y: 483, distance: 9.2
click at [589, 487] on span "Save" at bounding box center [598, 496] width 22 height 22
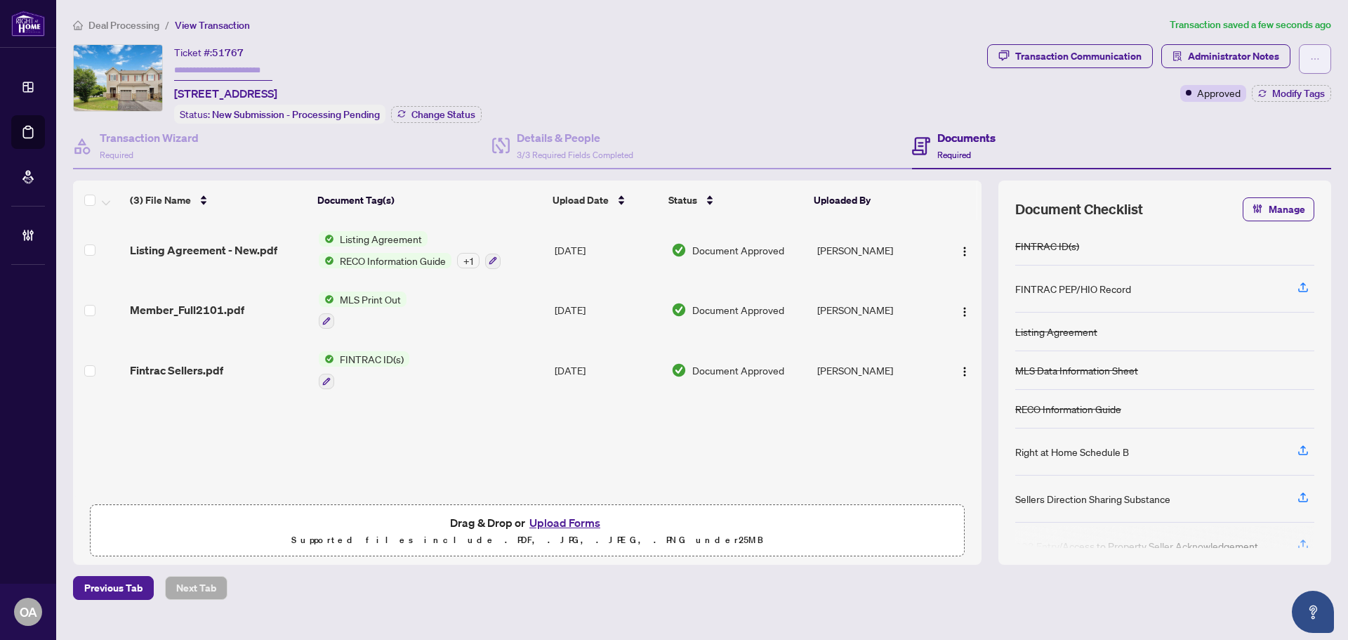
click at [1313, 55] on icon "ellipsis" at bounding box center [1315, 59] width 10 height 10
click at [1240, 157] on span "Submit for Completion" at bounding box center [1266, 157] width 107 height 15
type textarea "**********"
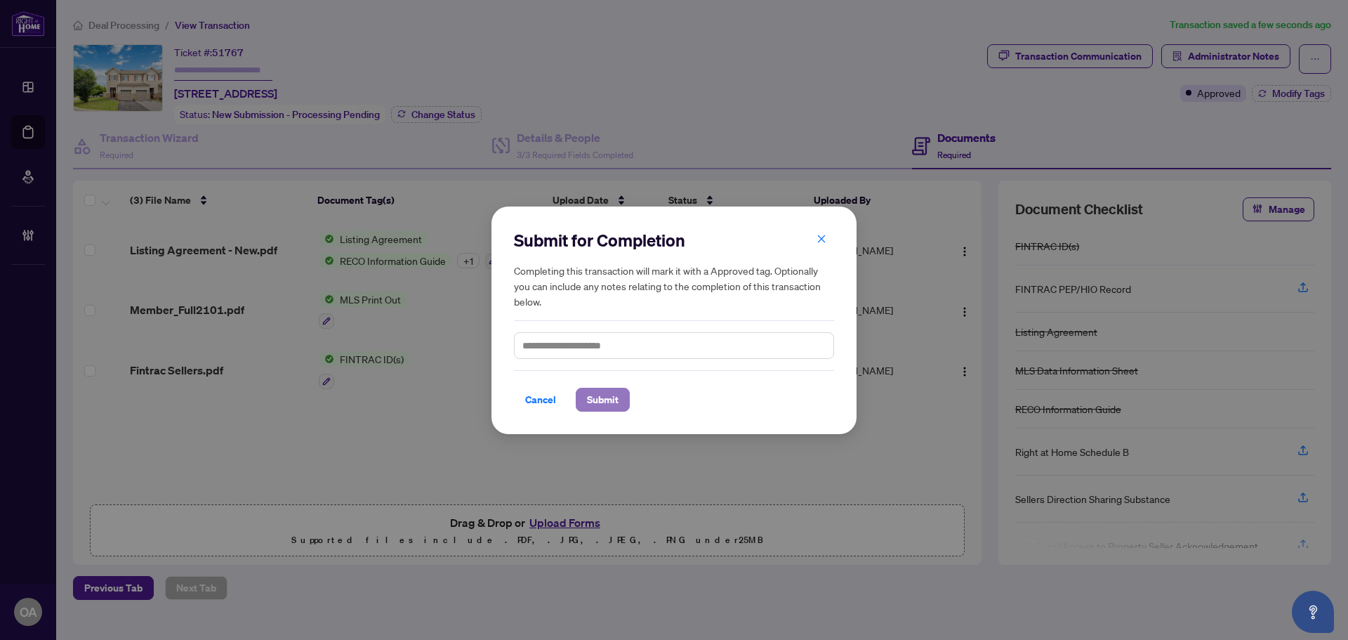
click at [611, 394] on span "Submit" at bounding box center [603, 399] width 32 height 22
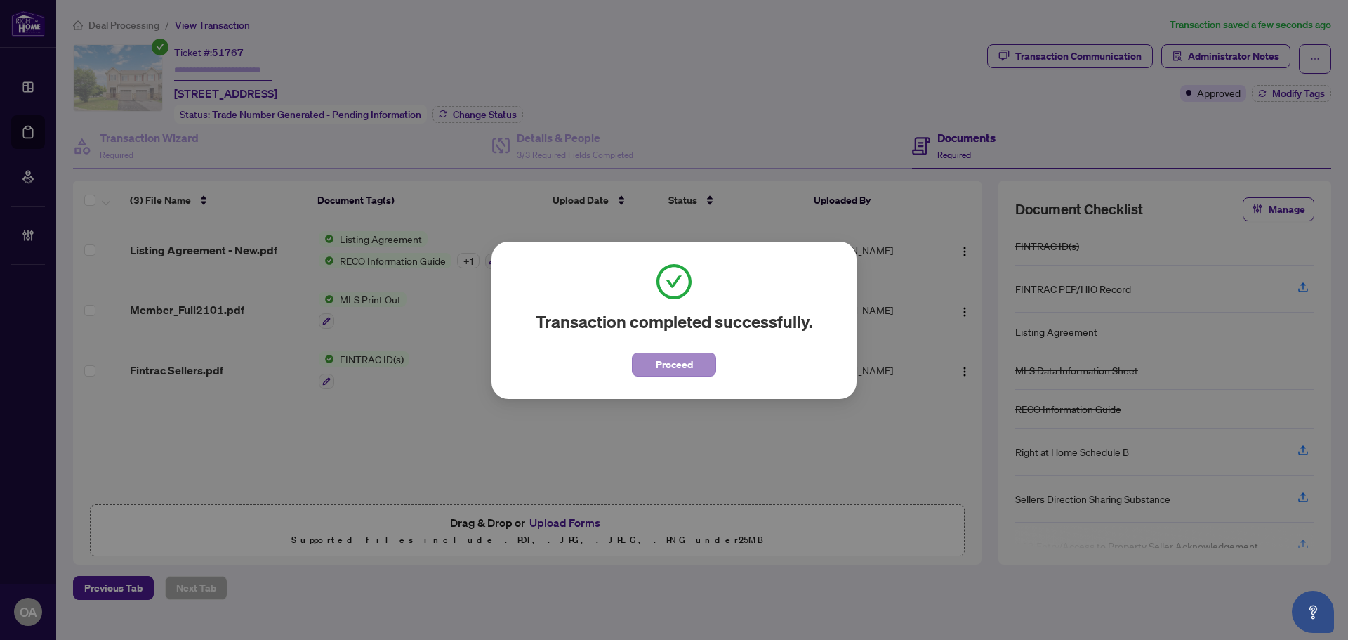
click at [672, 350] on span "Proceed" at bounding box center [674, 360] width 84 height 32
click at [673, 356] on span "Proceed" at bounding box center [674, 364] width 37 height 22
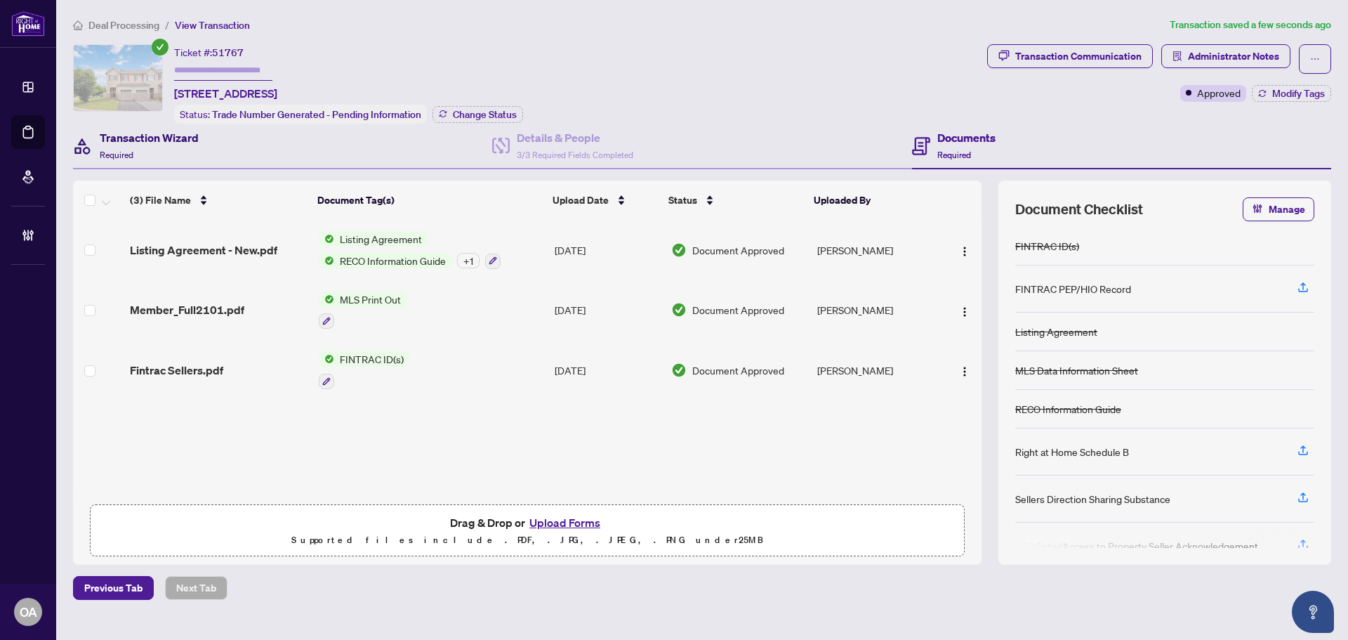
click at [164, 138] on h4 "Transaction Wizard" at bounding box center [149, 137] width 99 height 17
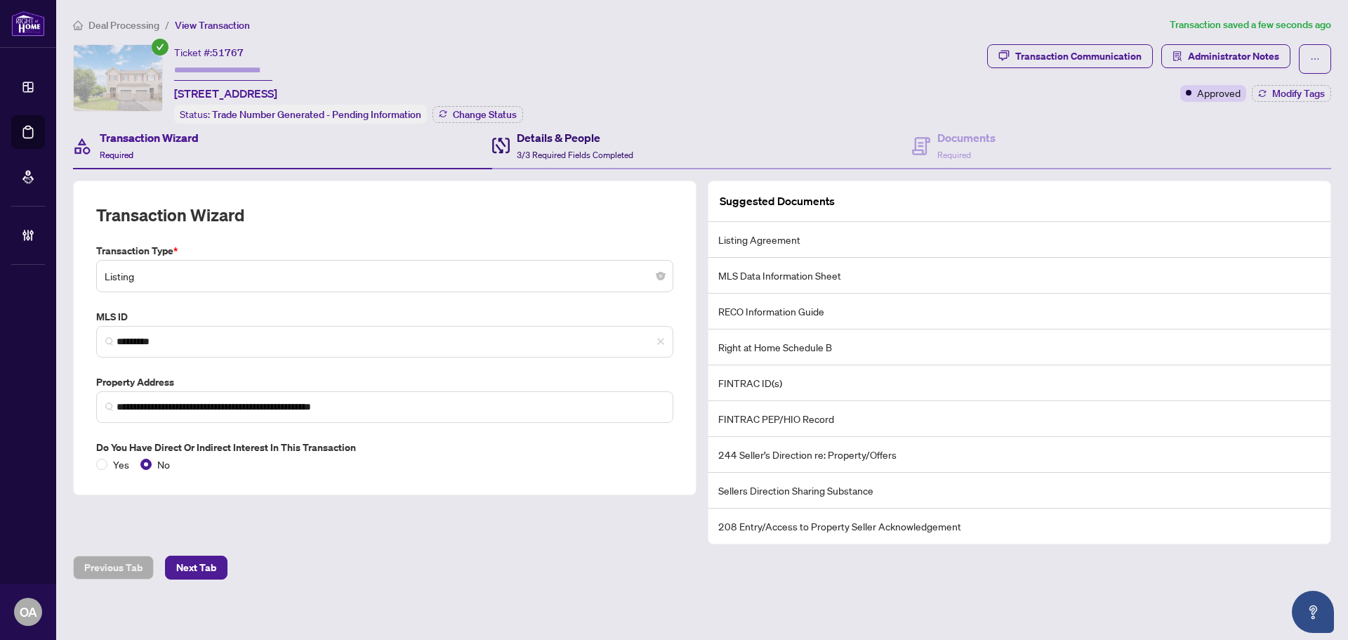
click at [581, 150] on span "3/3 Required Fields Completed" at bounding box center [575, 155] width 117 height 11
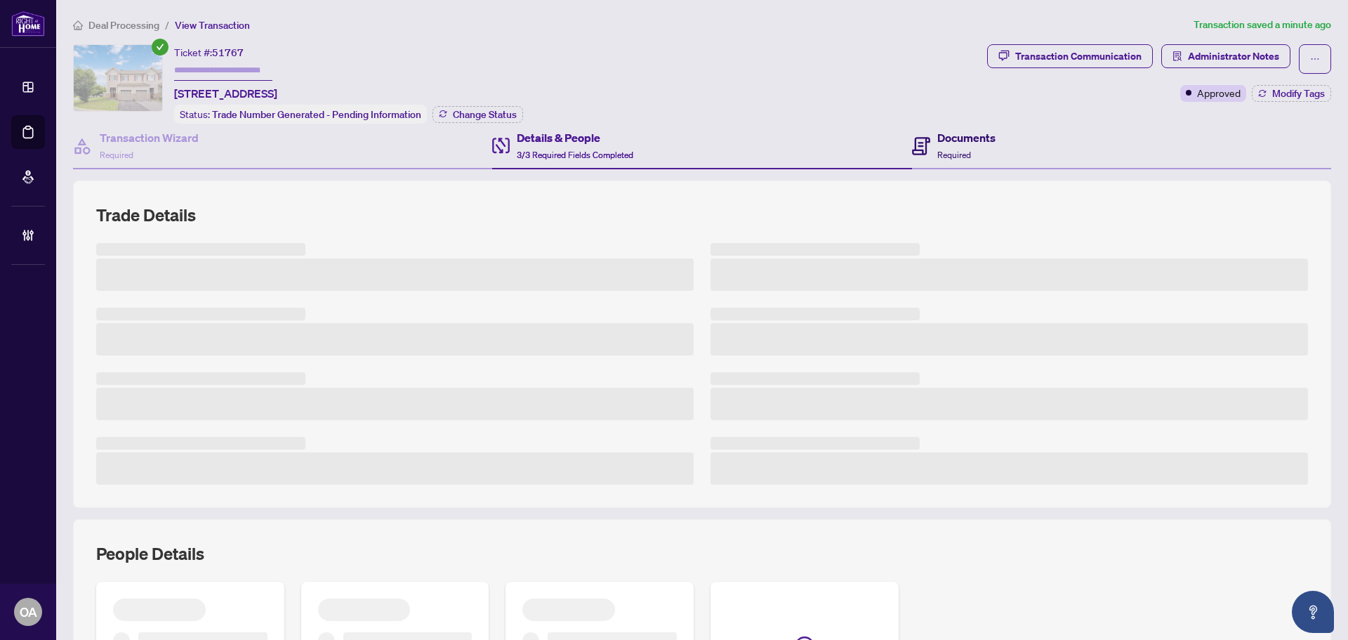
click at [952, 143] on h4 "Documents" at bounding box center [966, 137] width 58 height 17
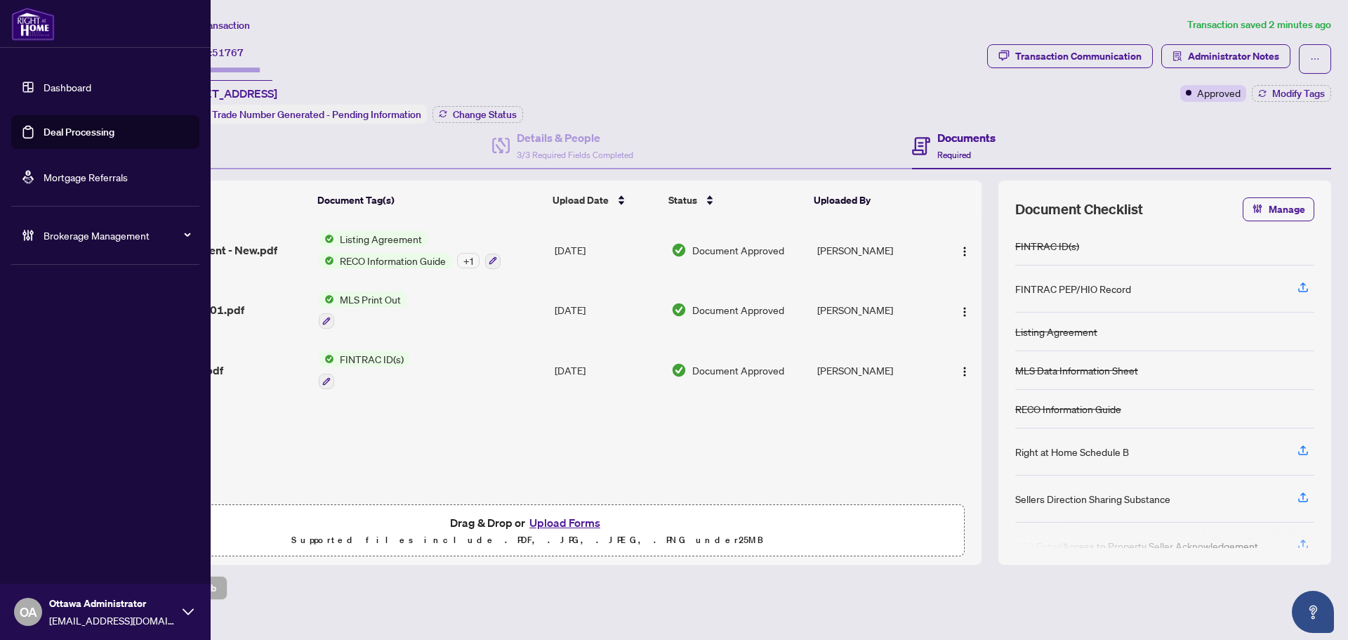
click at [72, 129] on link "Deal Processing" at bounding box center [79, 132] width 71 height 13
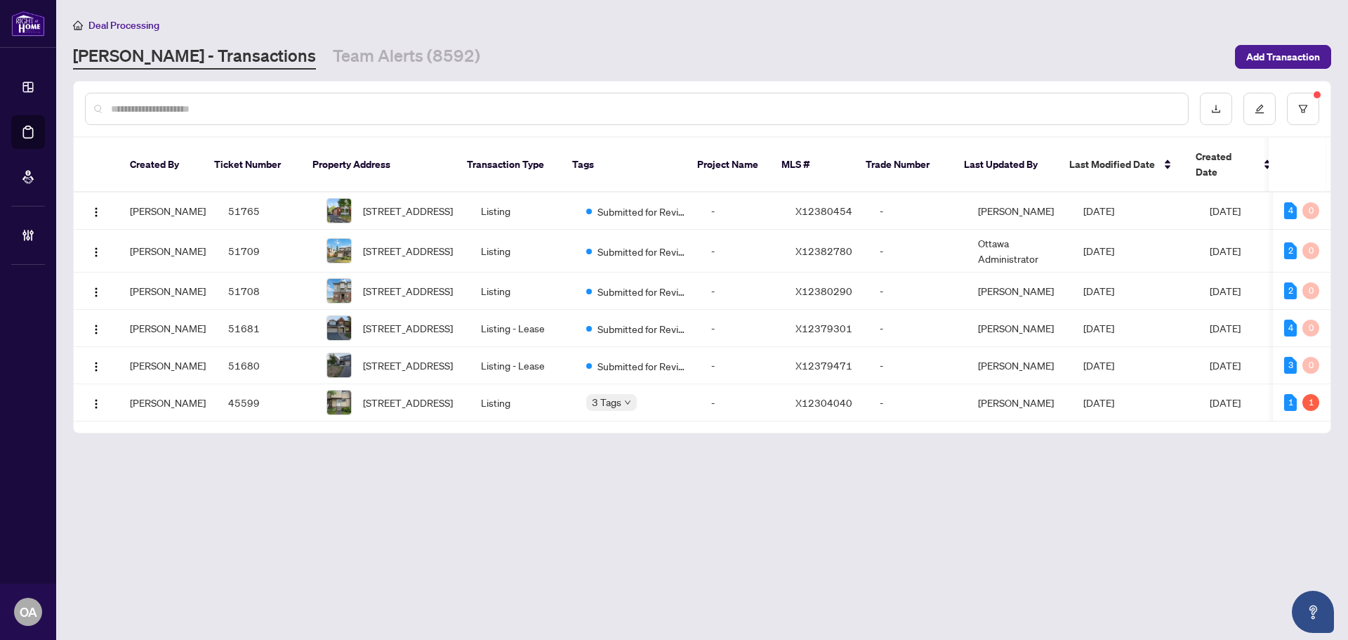
click at [364, 103] on input "text" at bounding box center [644, 108] width 1066 height 15
paste input "*****"
type input "*****"
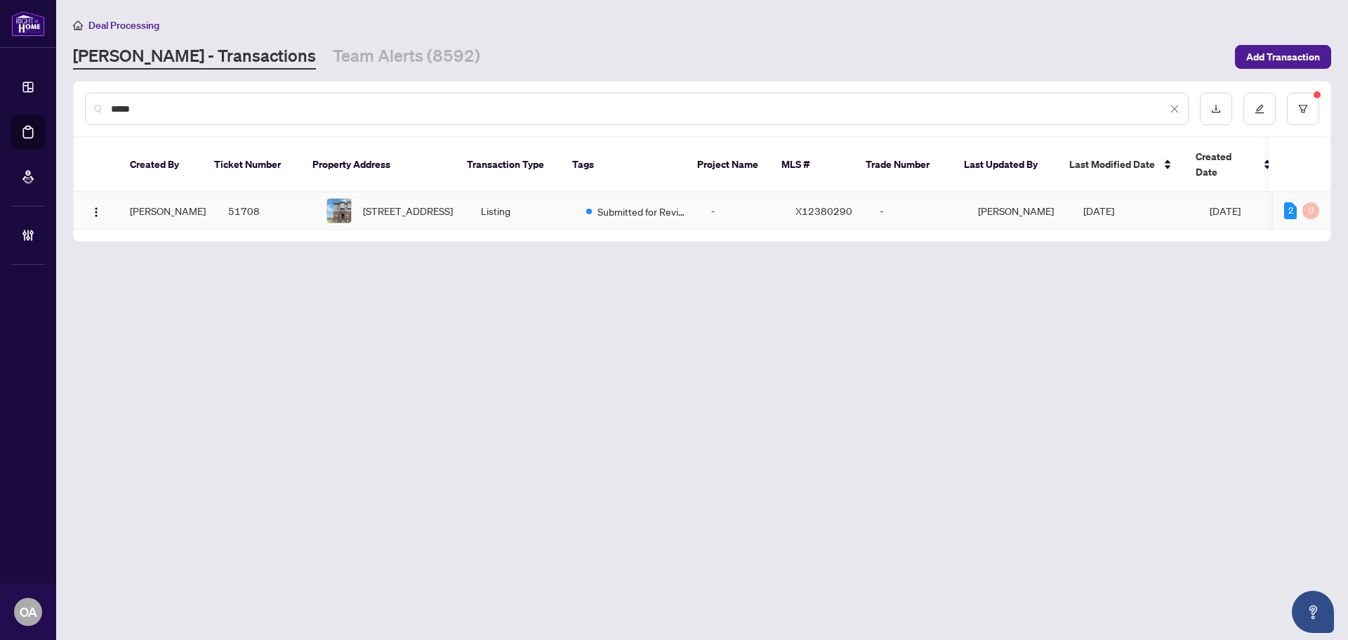
click at [401, 203] on span "250 Espin Hts, Ottawa, Ontario K2J 0Y8, Canada" at bounding box center [408, 210] width 90 height 15
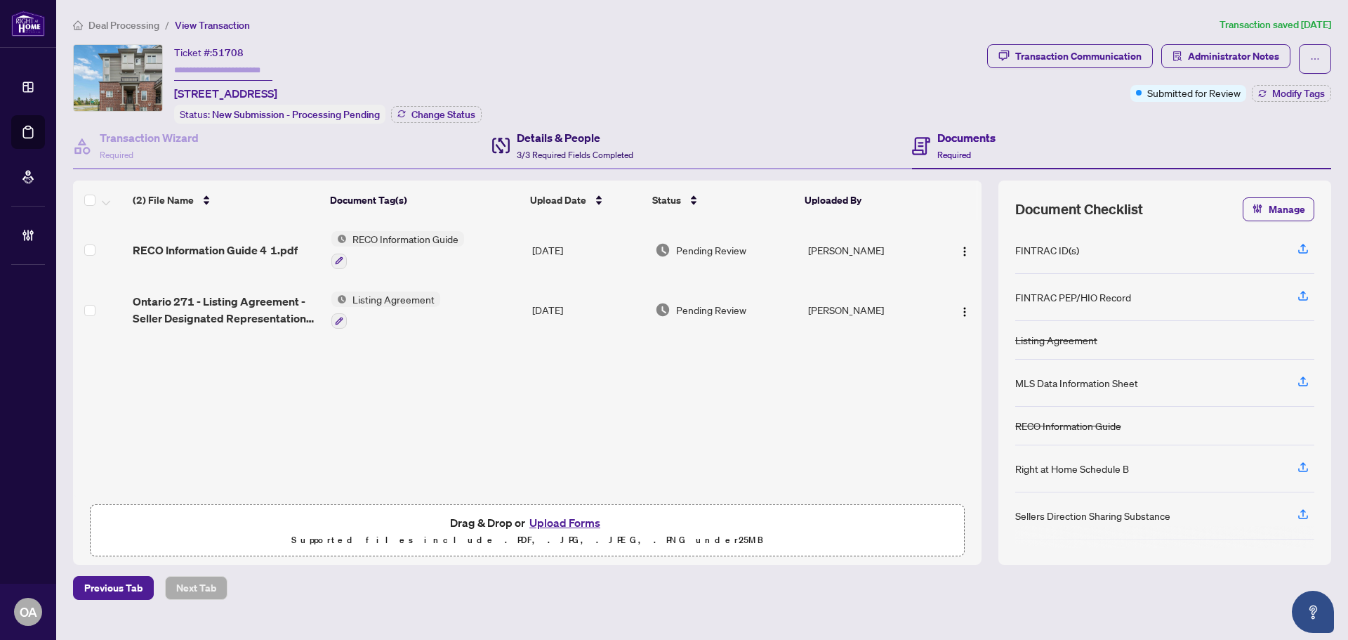
click at [571, 146] on div "Details & People 3/3 Required Fields Completed" at bounding box center [575, 145] width 117 height 33
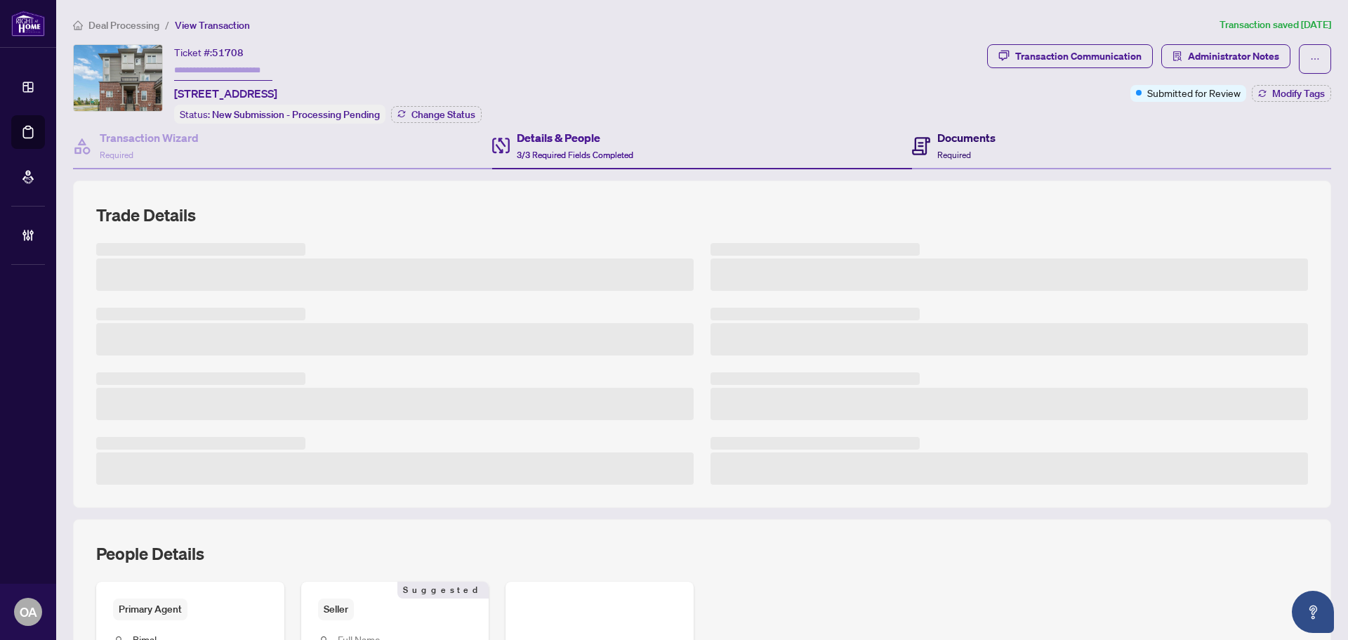
drag, startPoint x: 930, startPoint y: 143, endPoint x: 896, endPoint y: 133, distance: 35.8
click at [927, 144] on div "Documents Required" at bounding box center [954, 145] width 84 height 33
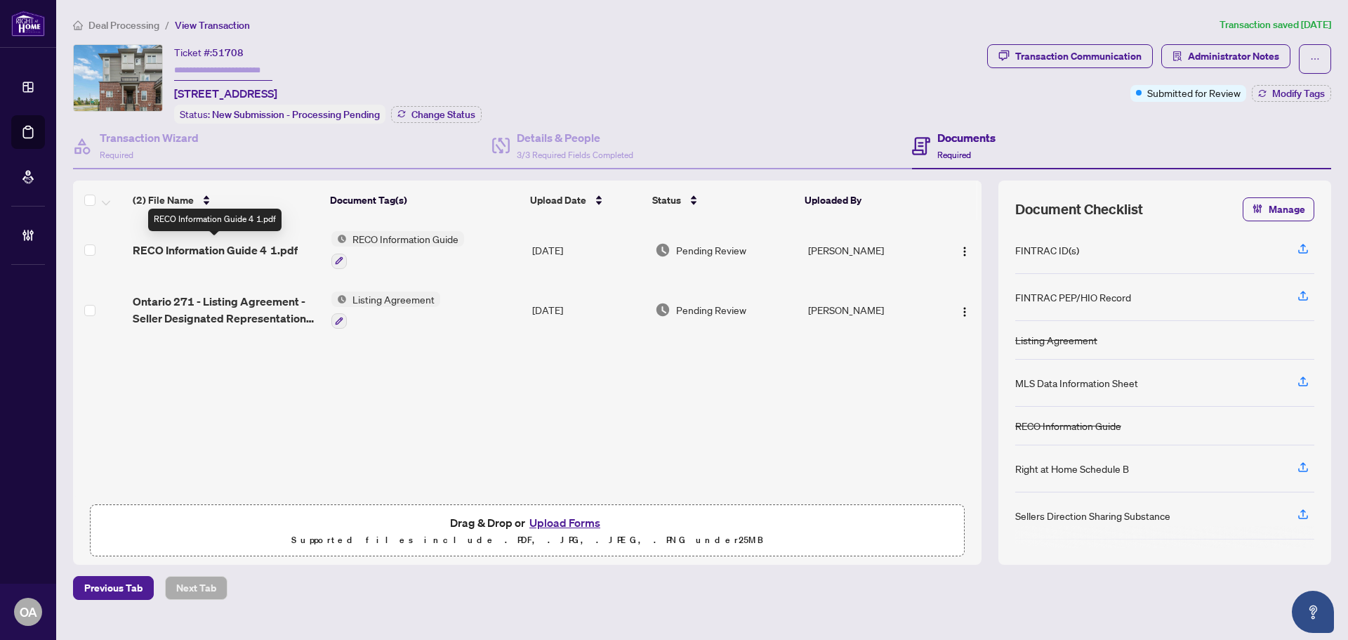
click at [198, 243] on span "RECO Information Guide 4 1.pdf" at bounding box center [215, 250] width 165 height 17
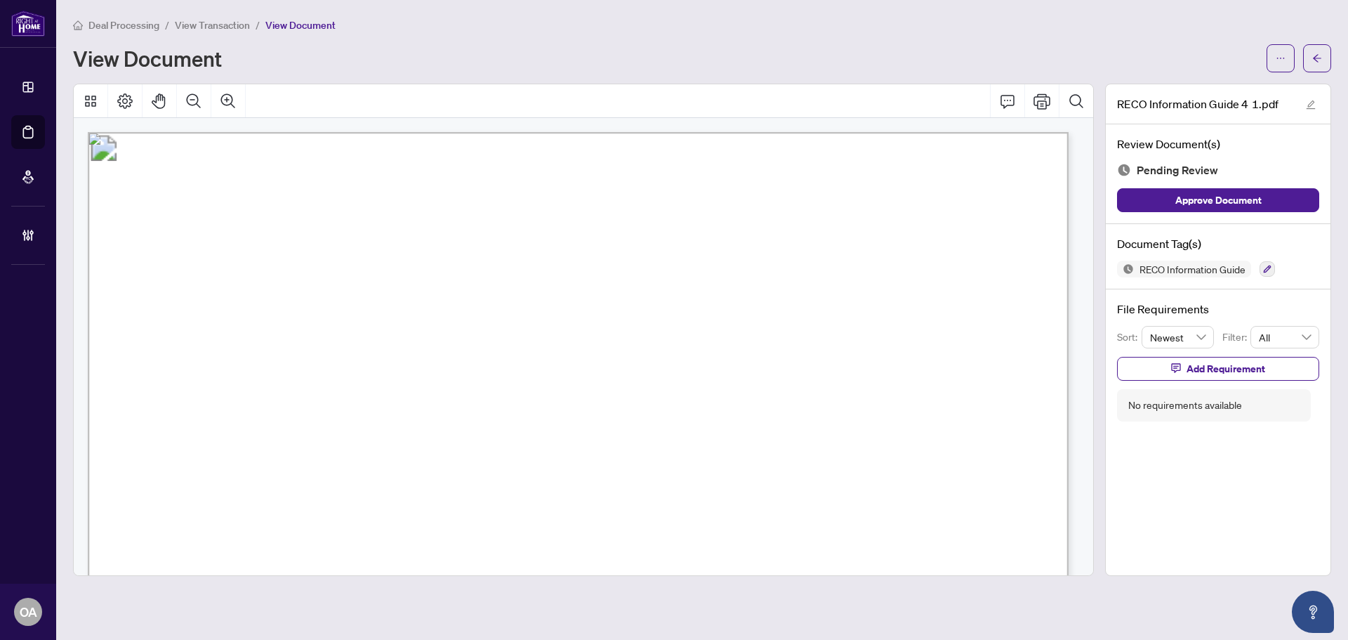
drag, startPoint x: 249, startPoint y: 218, endPoint x: 383, endPoint y: 221, distance: 134.9
drag, startPoint x: 271, startPoint y: 150, endPoint x: 348, endPoint y: 149, distance: 76.6
click at [318, 150] on span "Docusign Envelope ID: 8D04D718-C0E1-476C-A548-F804627CD3BC" at bounding box center [314, 155] width 397 height 14
drag, startPoint x: 473, startPoint y: 155, endPoint x: 635, endPoint y: 169, distance: 162.1
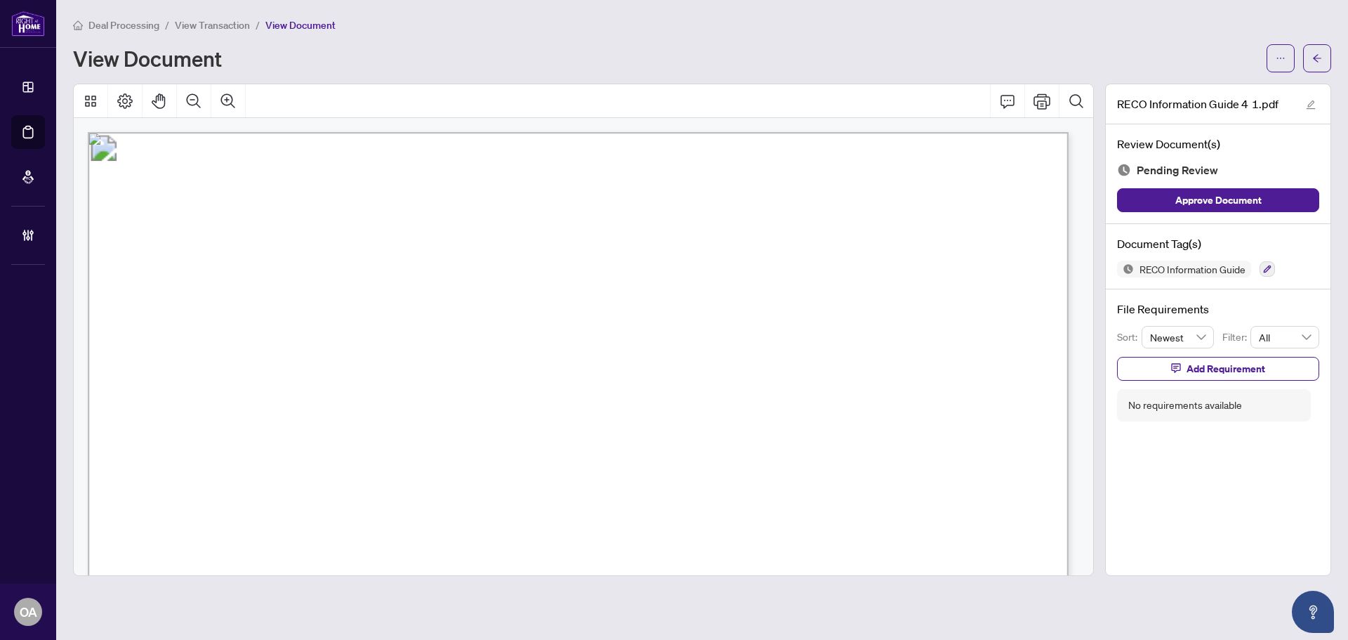
drag, startPoint x: 527, startPoint y: 152, endPoint x: 442, endPoint y: 154, distance: 85.0
click at [480, 154] on span "Docusign Envelope ID: 8D04D718-C0E1-476C-A548-F804627CD3BC" at bounding box center [314, 155] width 397 height 14
click at [507, 156] on span "Docusign Envelope ID: 8D04D718-C0E1-476C-A548-F804627CD3BC" at bounding box center [314, 155] width 397 height 14
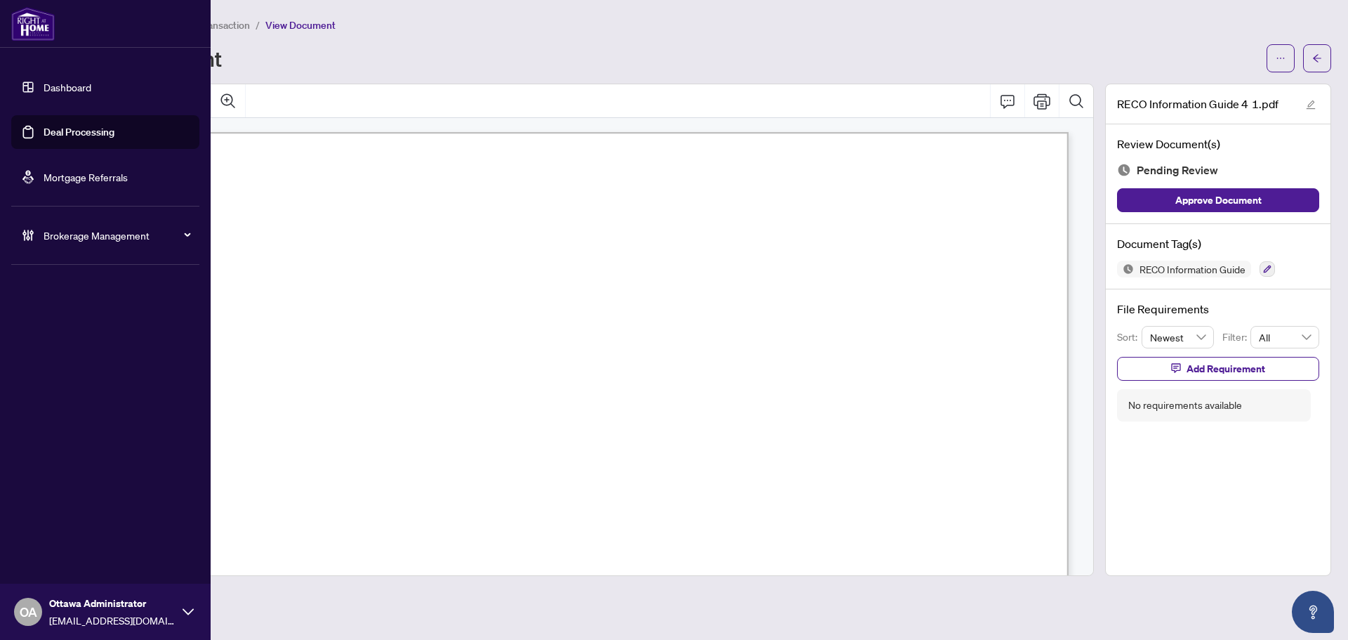
drag, startPoint x: 522, startPoint y: 152, endPoint x: 16, endPoint y: 168, distance: 506.5
click at [16, 168] on div "Dashboard Deal Processing Mortgage Referrals Brokerage Management OA Ottawa Adm…" at bounding box center [674, 320] width 1348 height 640
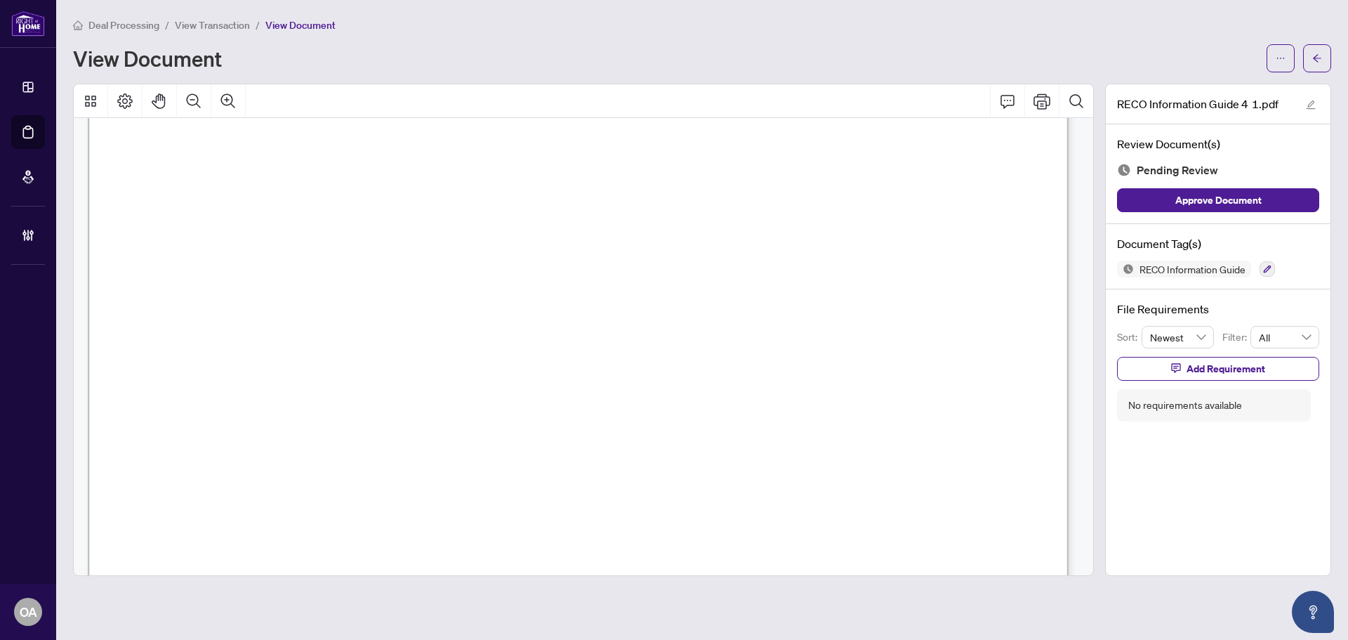
scroll to position [15800, 0]
click at [1271, 265] on icon "button" at bounding box center [1268, 269] width 8 height 8
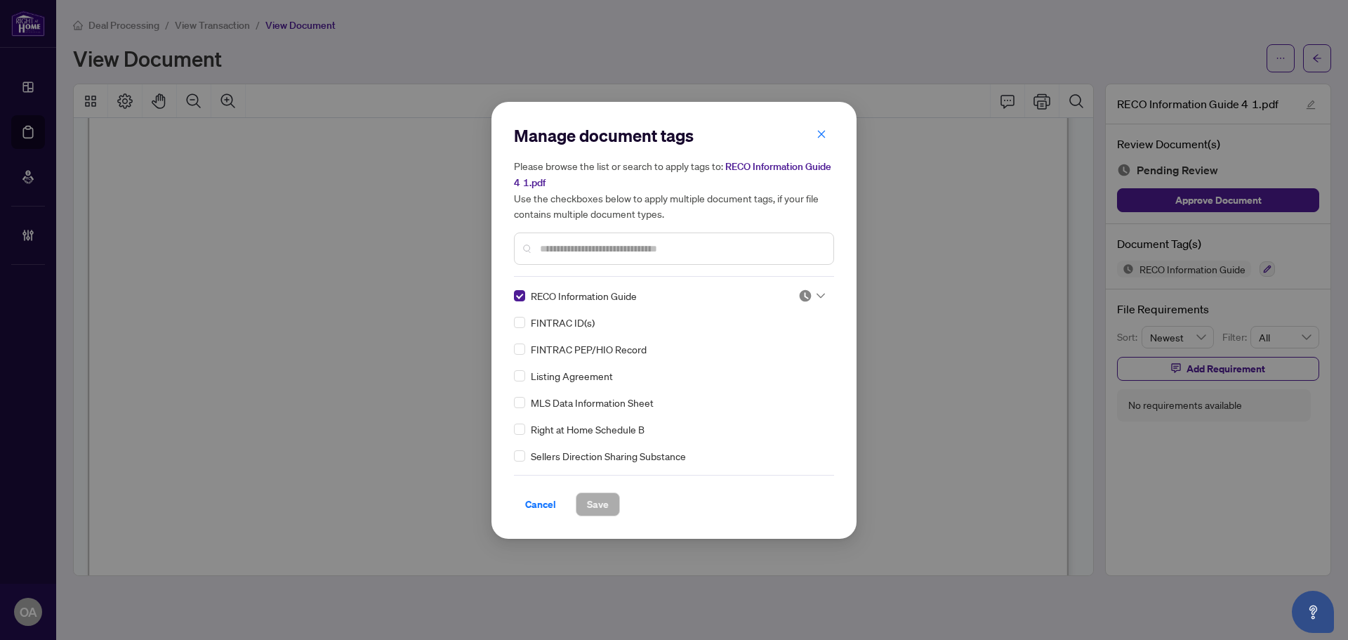
click at [817, 296] on icon at bounding box center [821, 295] width 8 height 5
click at [775, 364] on div "Approved" at bounding box center [765, 363] width 90 height 15
click at [599, 489] on div "Cancel Save" at bounding box center [674, 495] width 320 height 41
click at [598, 494] on span "Save" at bounding box center [598, 504] width 22 height 22
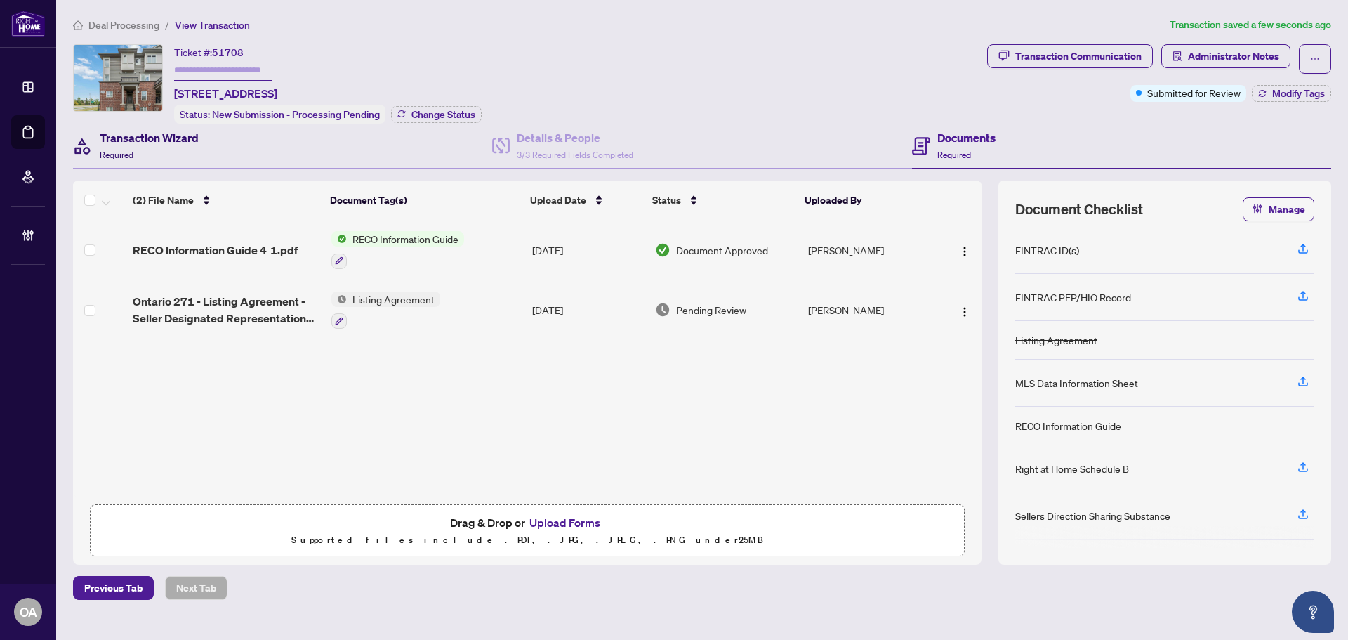
drag, startPoint x: 166, startPoint y: 131, endPoint x: 176, endPoint y: 118, distance: 16.0
click at [166, 131] on h4 "Transaction Wizard" at bounding box center [149, 137] width 99 height 17
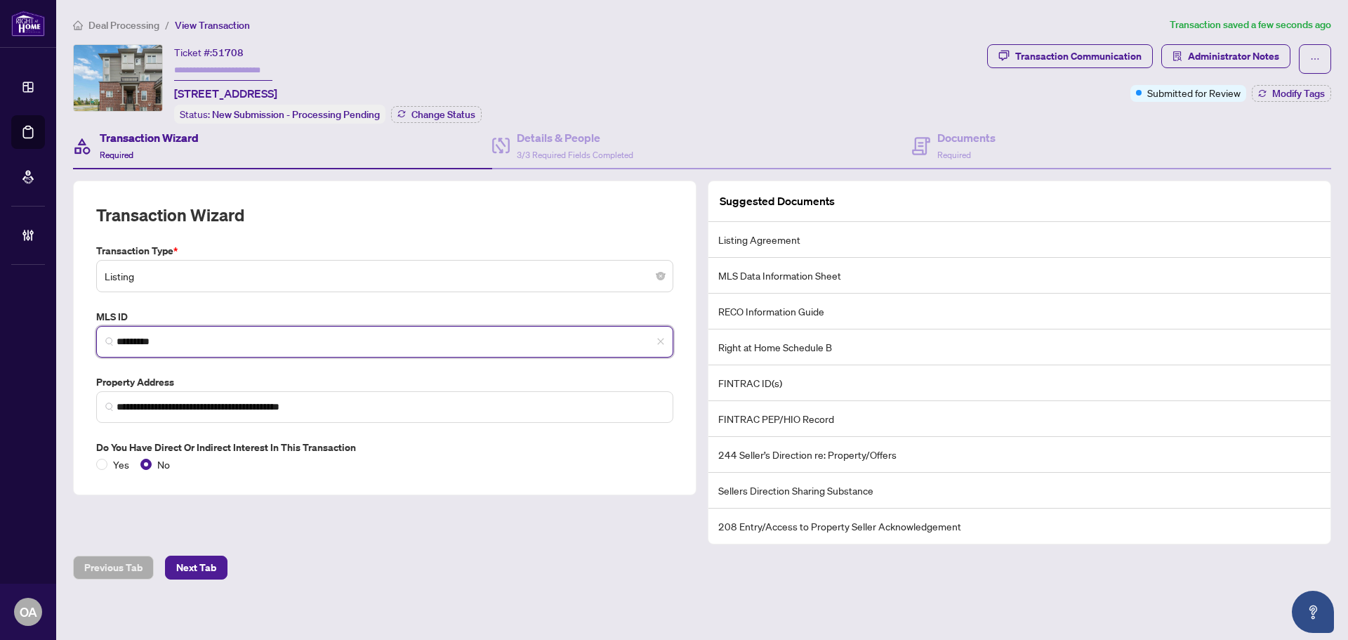
drag, startPoint x: 232, startPoint y: 341, endPoint x: 0, endPoint y: 327, distance: 232.2
click at [0, 327] on div "**********" at bounding box center [674, 320] width 1348 height 640
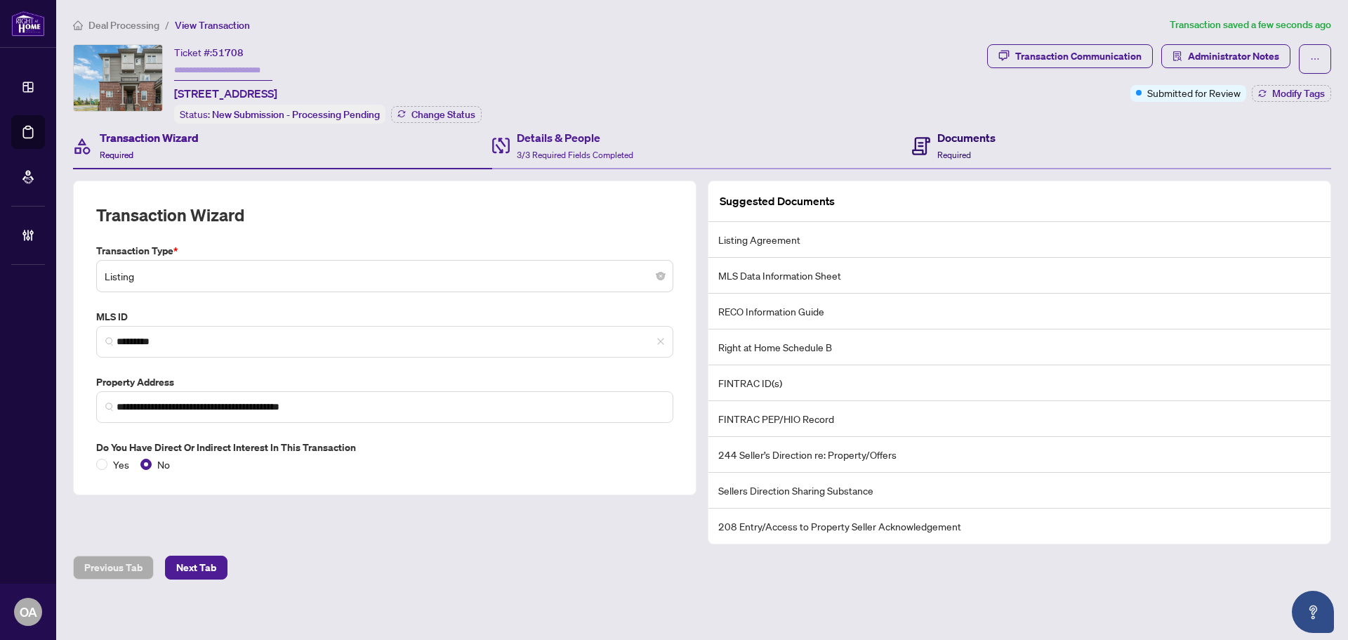
drag, startPoint x: 973, startPoint y: 136, endPoint x: 610, endPoint y: 157, distance: 363.7
click at [973, 136] on h4 "Documents" at bounding box center [966, 137] width 58 height 17
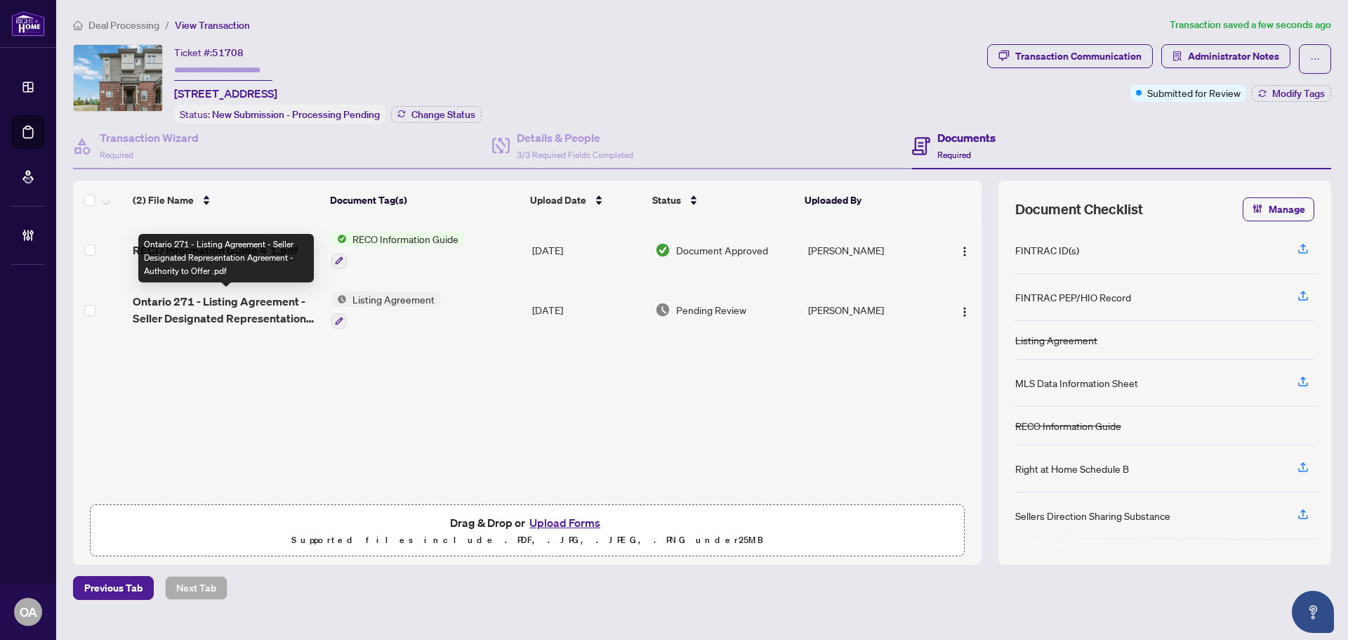
click at [227, 294] on span "Ontario 271 - Listing Agreement - Seller Designated Representation Agreement - …" at bounding box center [226, 310] width 187 height 34
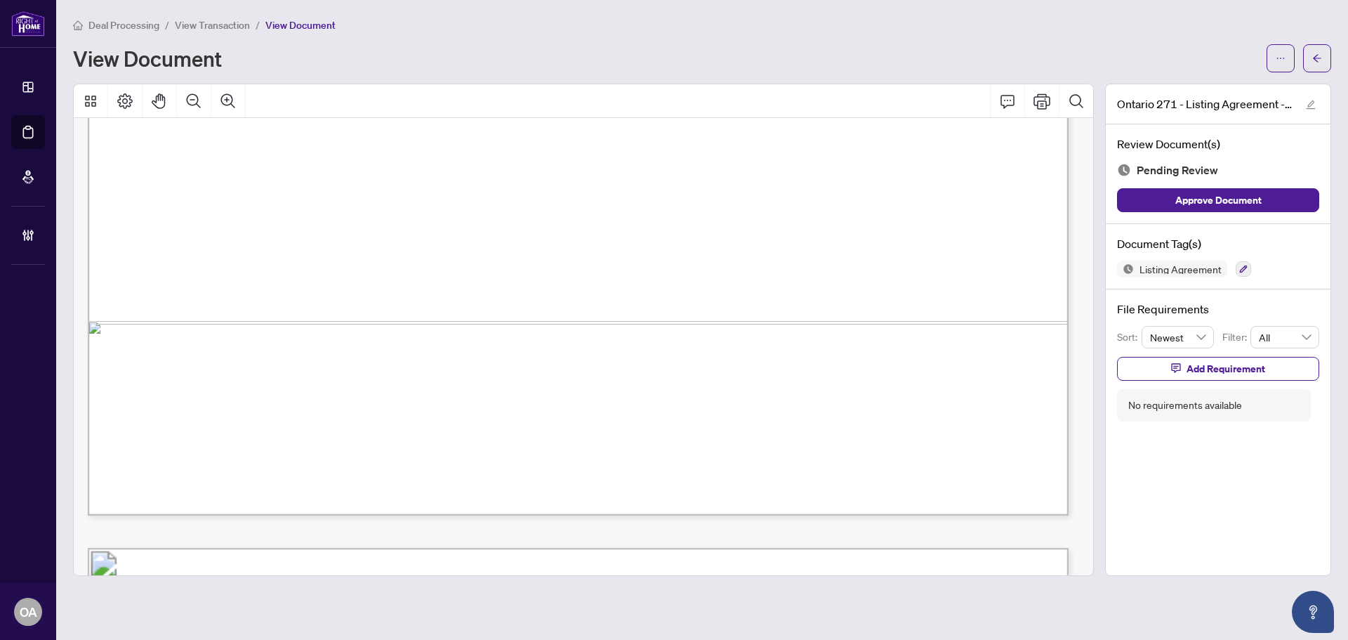
scroll to position [3511, 0]
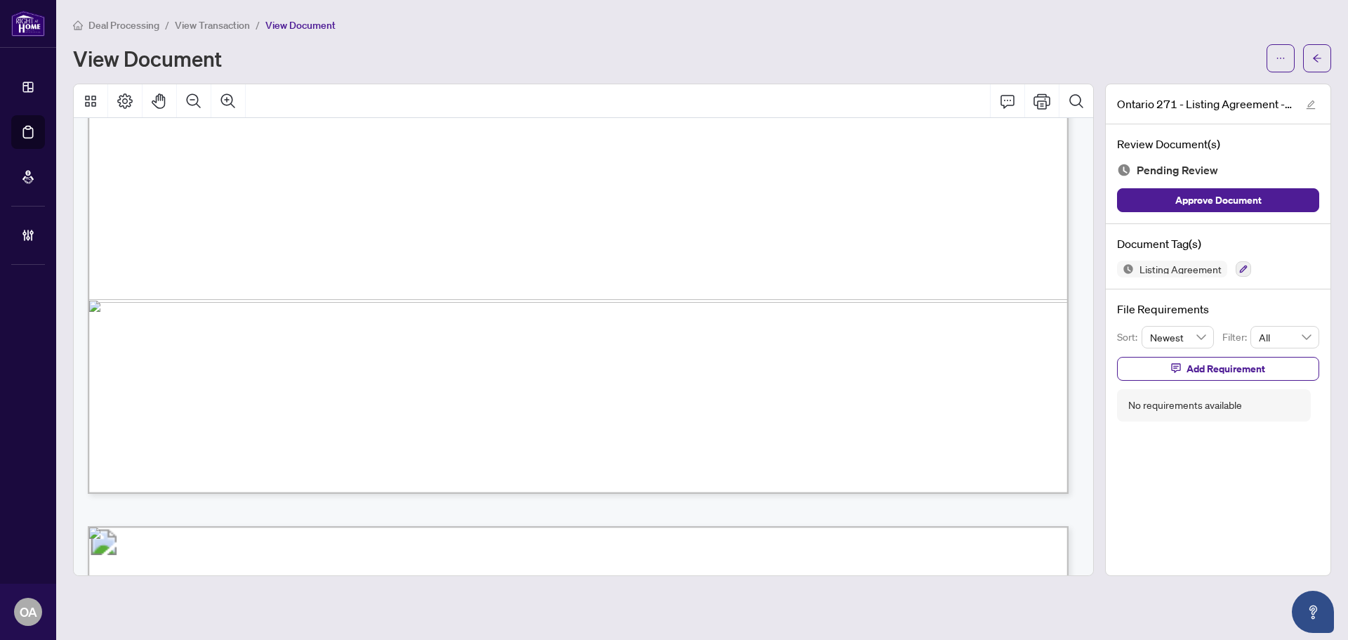
drag, startPoint x: 597, startPoint y: 301, endPoint x: 499, endPoint y: 297, distance: 97.7
drag, startPoint x: 843, startPoint y: 308, endPoint x: 713, endPoint y: 306, distance: 129.9
click at [713, 306] on span "on the ……......................... day of ……………................................…" at bounding box center [578, 306] width 850 height 14
click at [801, 298] on span "25" at bounding box center [793, 299] width 15 height 15
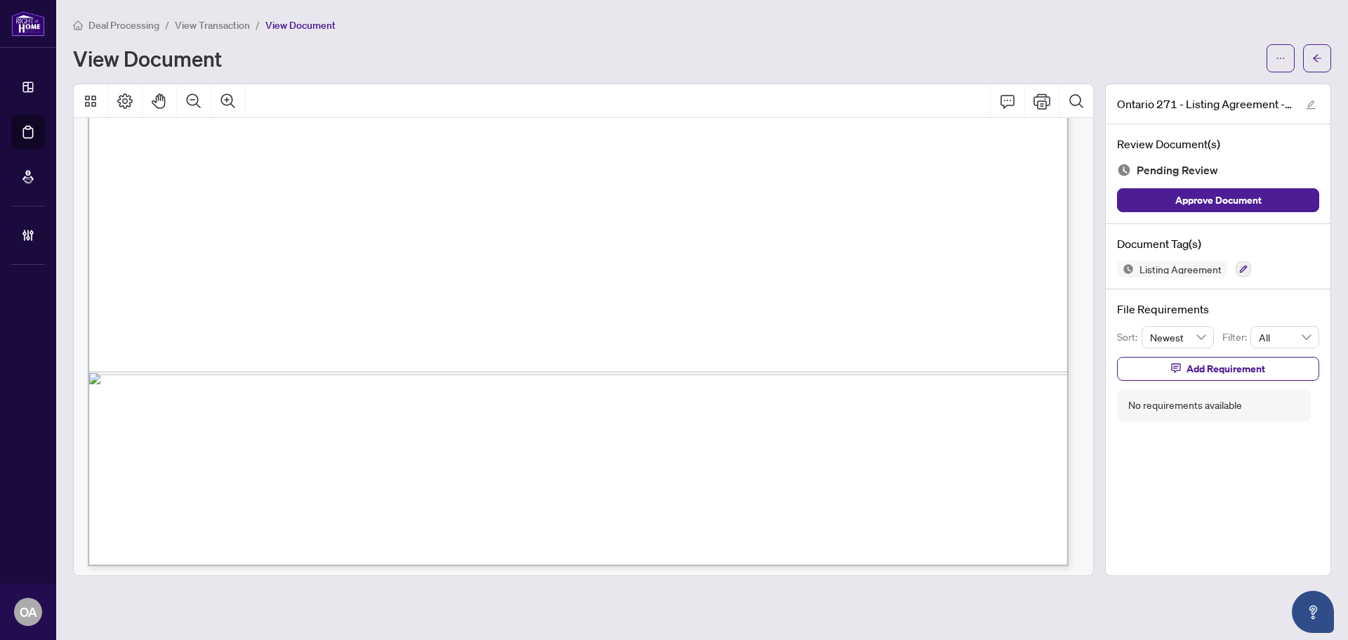
scroll to position [6047, 0]
click at [1239, 269] on icon "button" at bounding box center [1243, 269] width 8 height 8
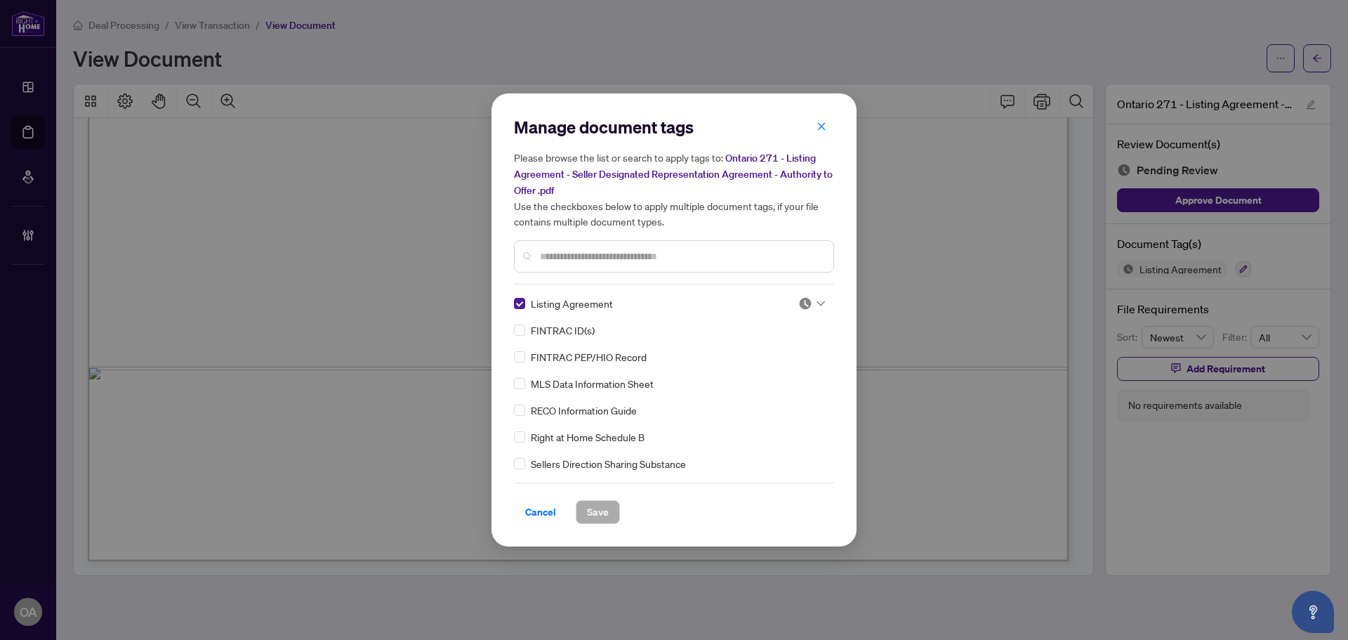
click at [817, 304] on icon at bounding box center [821, 304] width 8 height 6
click at [774, 372] on div "Approved" at bounding box center [765, 371] width 90 height 15
click at [598, 511] on span "Save" at bounding box center [598, 512] width 22 height 22
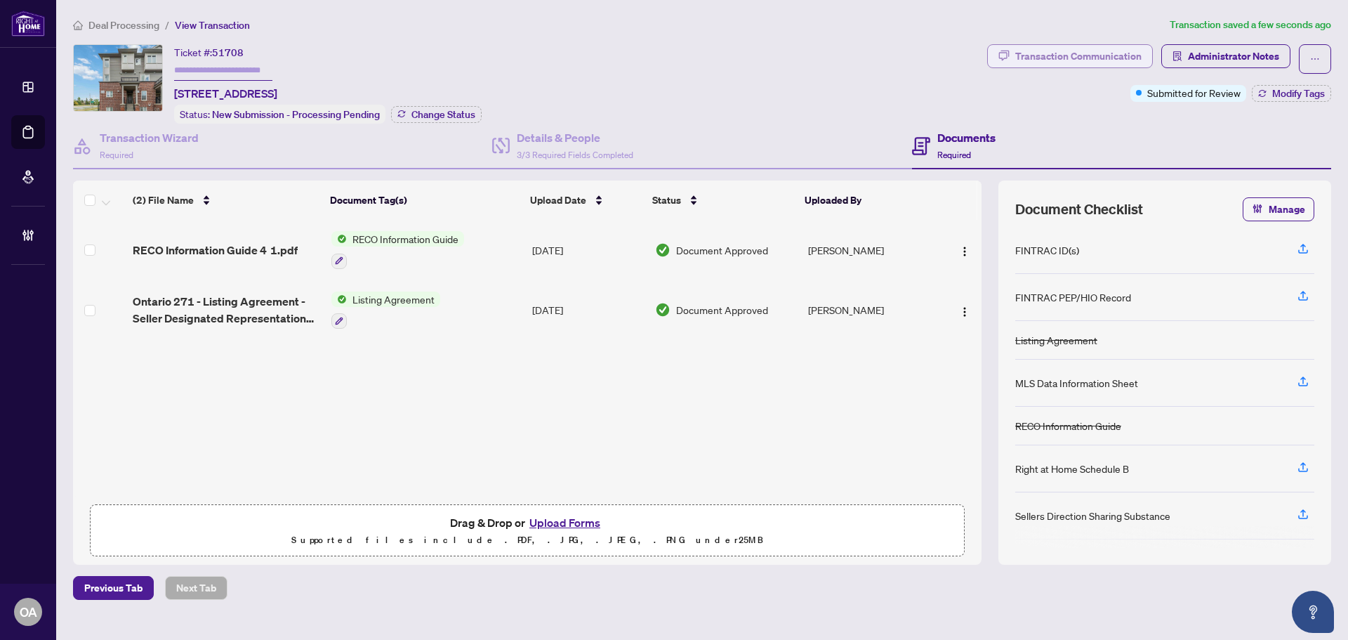
click at [1098, 55] on div "Transaction Communication" at bounding box center [1078, 56] width 126 height 22
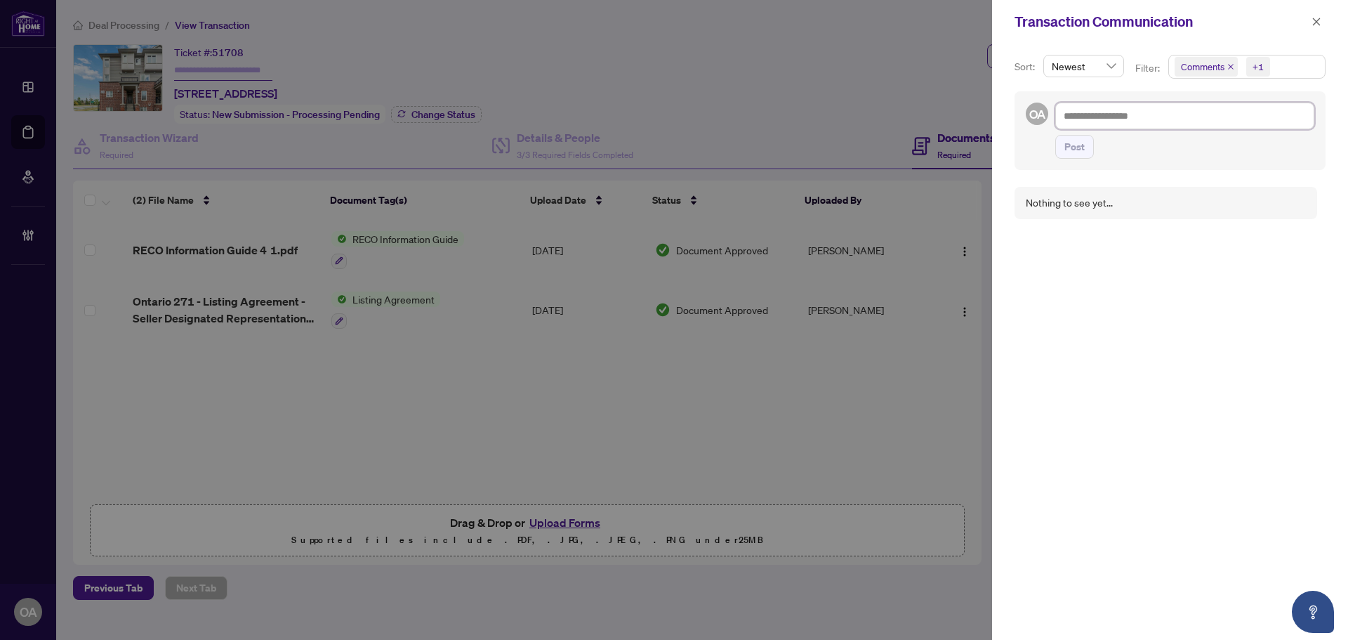
click at [1104, 112] on textarea at bounding box center [1184, 116] width 259 height 27
type textarea "*"
type textarea "**"
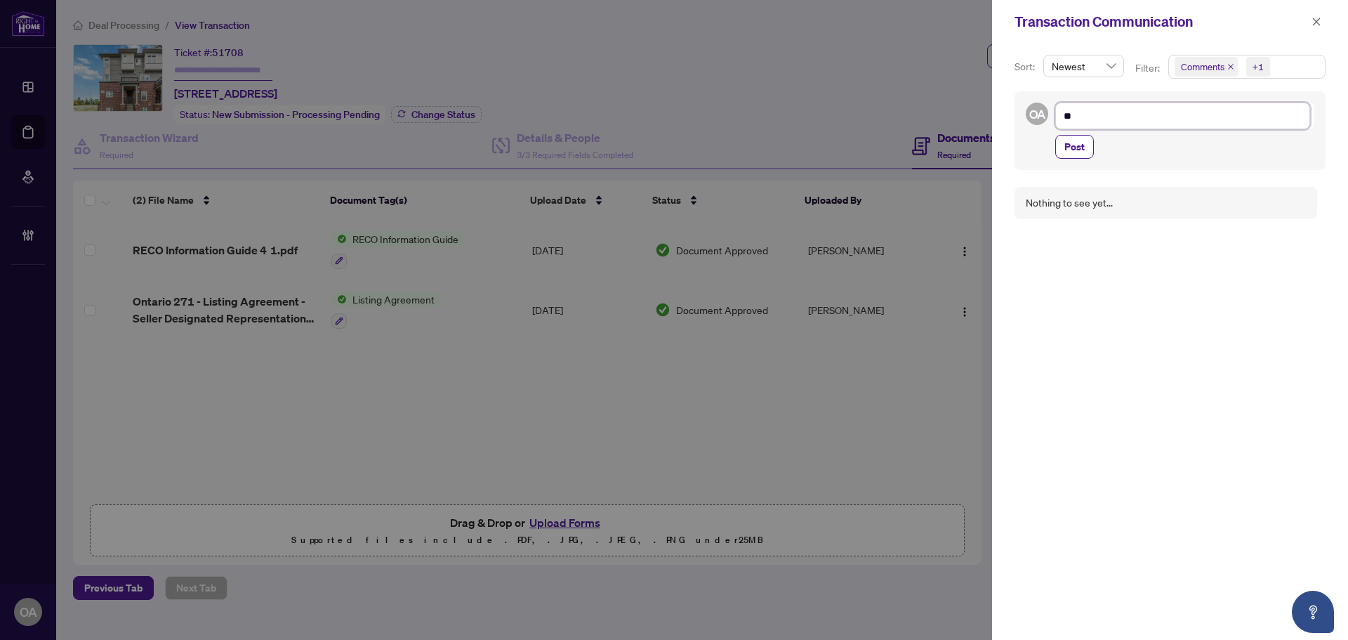
type textarea "***"
type textarea "****"
type textarea "*****"
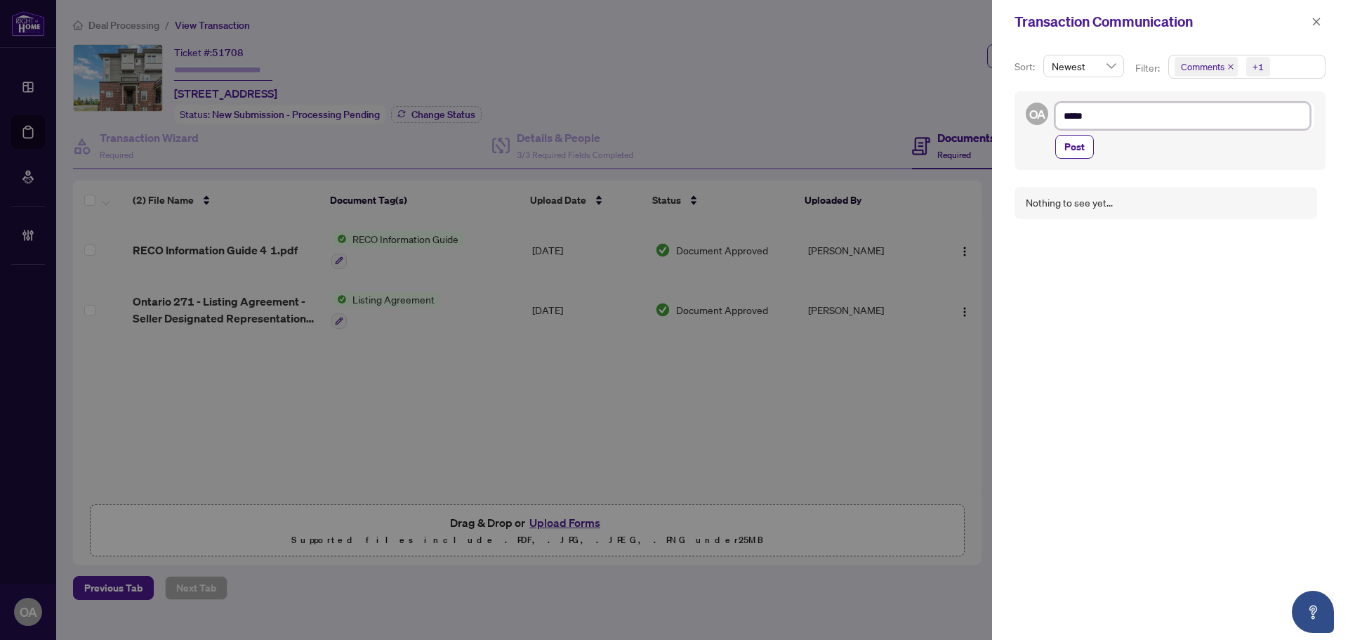
type textarea "******"
type textarea "*******"
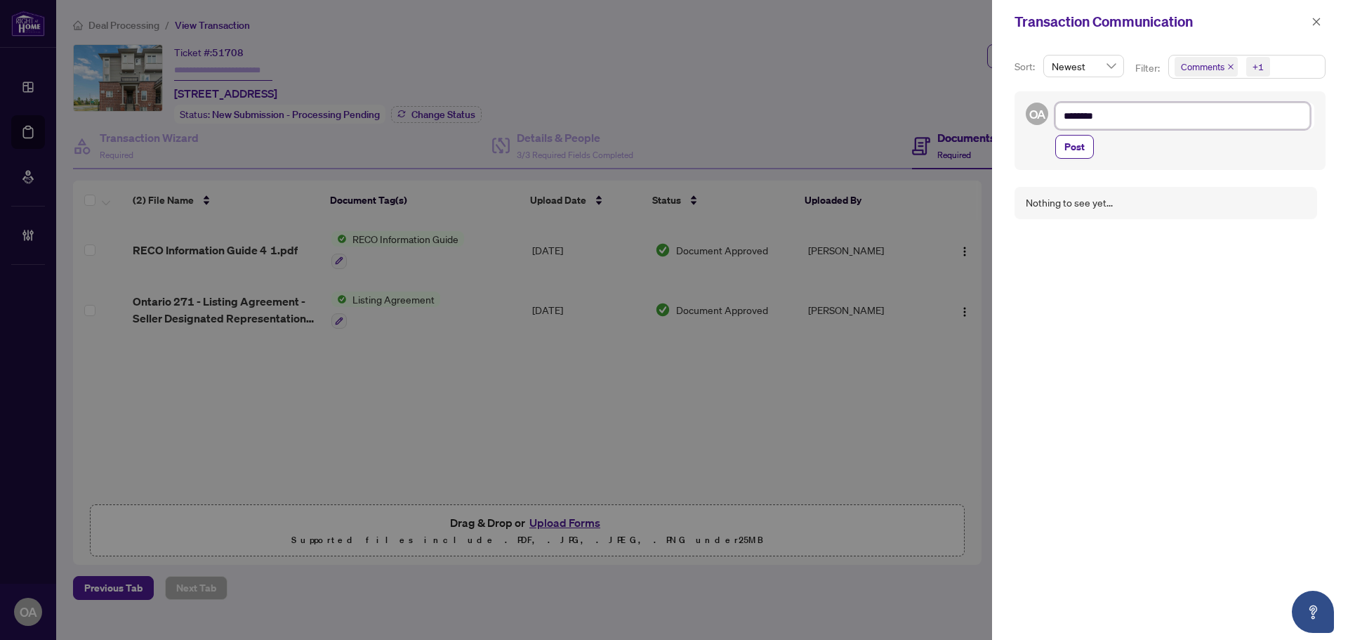
type textarea "*********"
type textarea "**********"
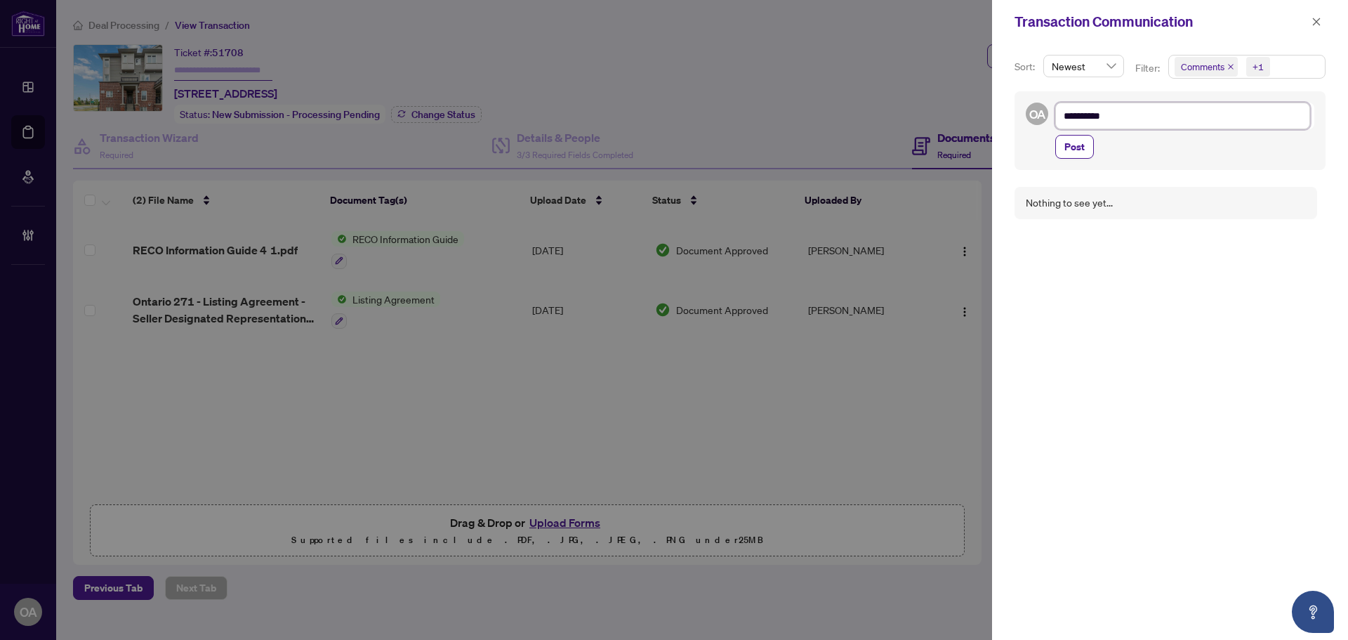
type textarea "**********"
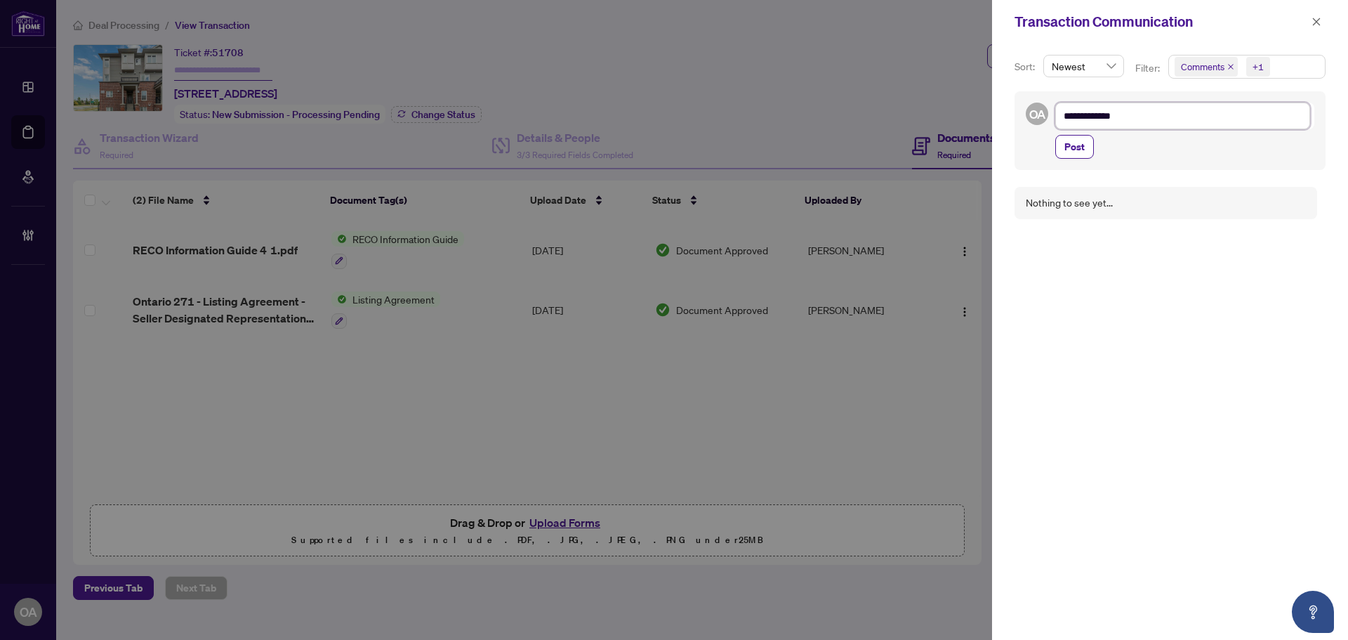
type textarea "**********"
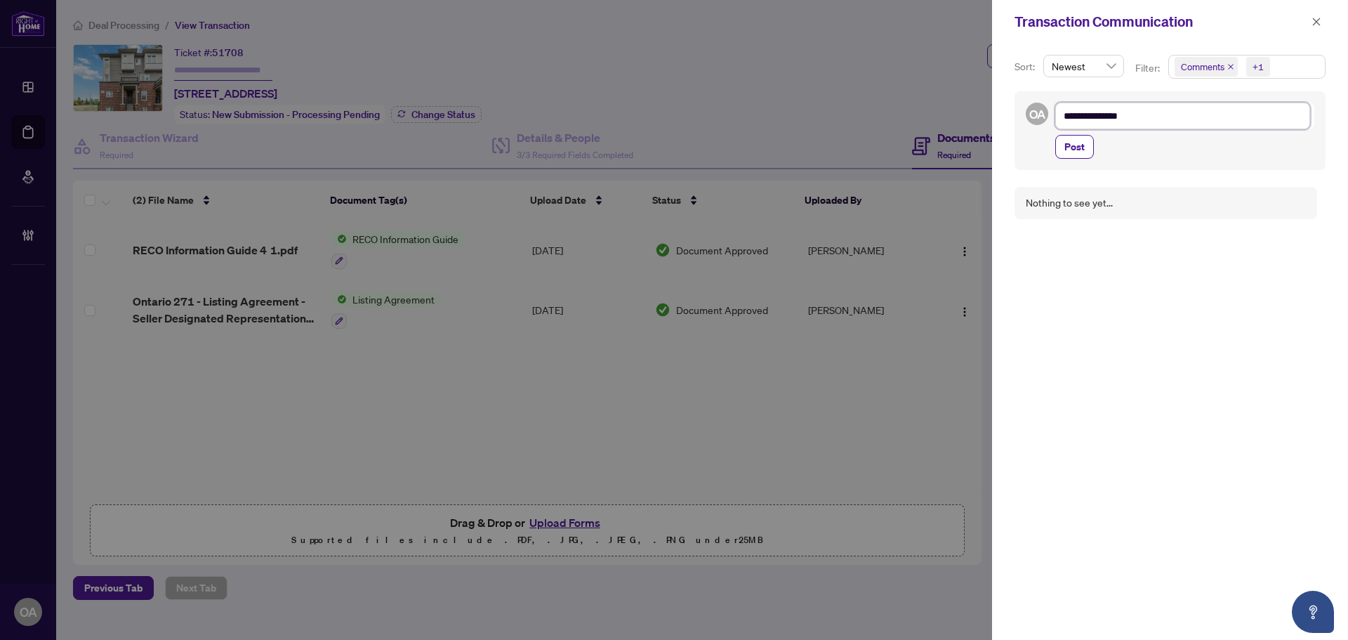
type textarea "**********"
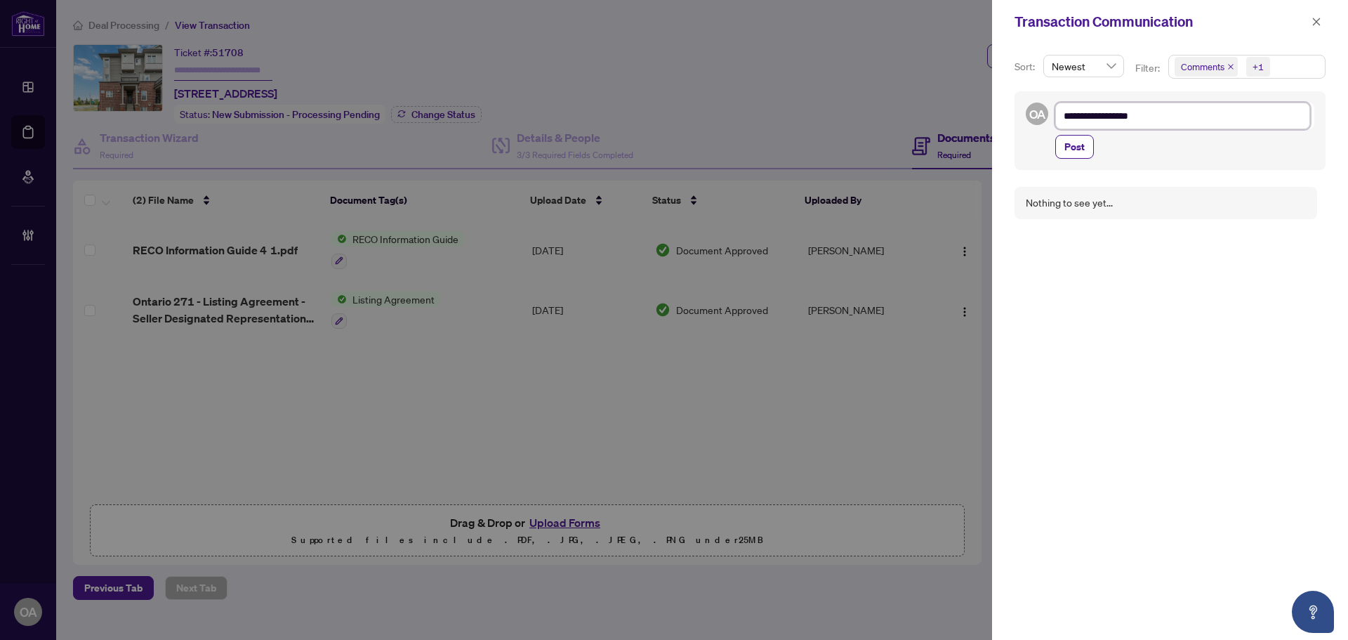
type textarea "**********"
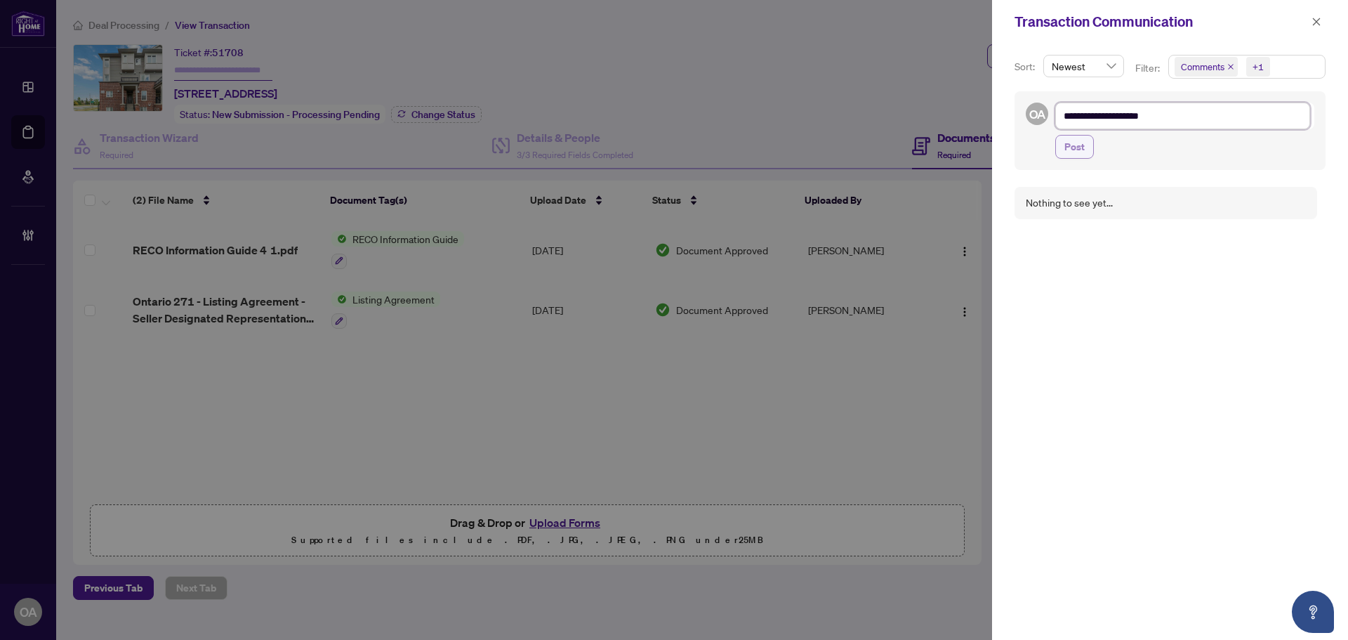
type textarea "**********"
click at [1077, 145] on span "Post" at bounding box center [1075, 147] width 20 height 22
type textarea "**********"
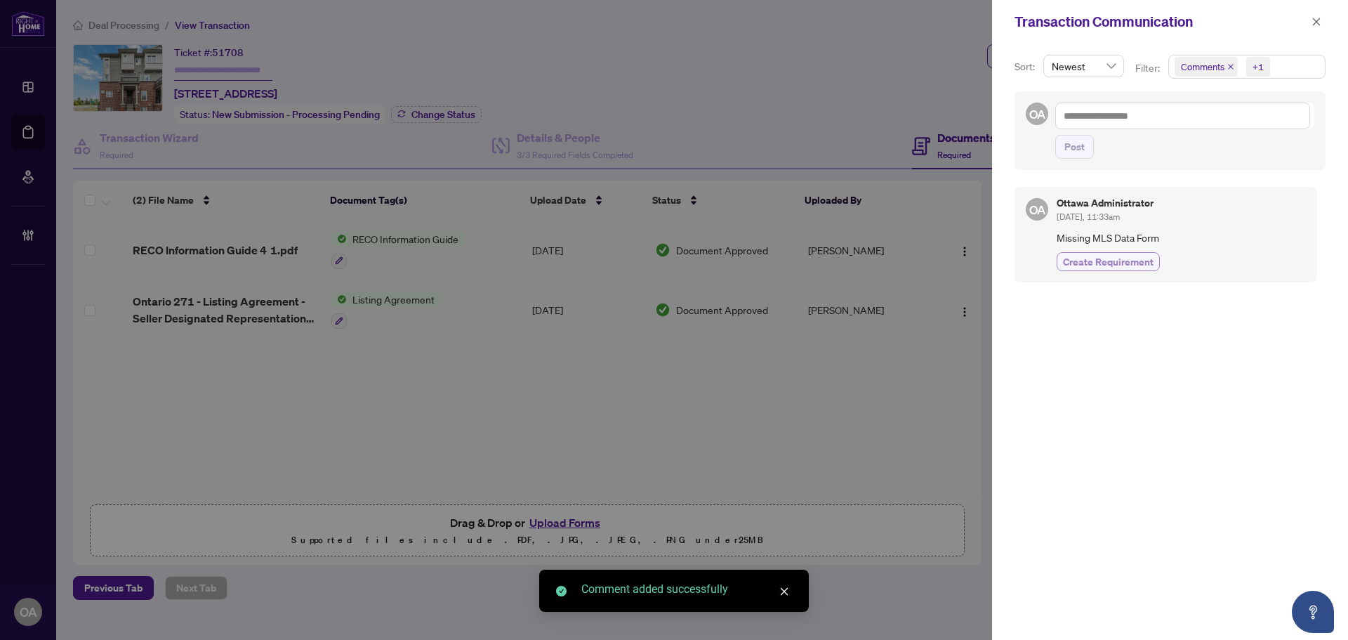
click at [1097, 259] on span "Create Requirement" at bounding box center [1108, 261] width 91 height 15
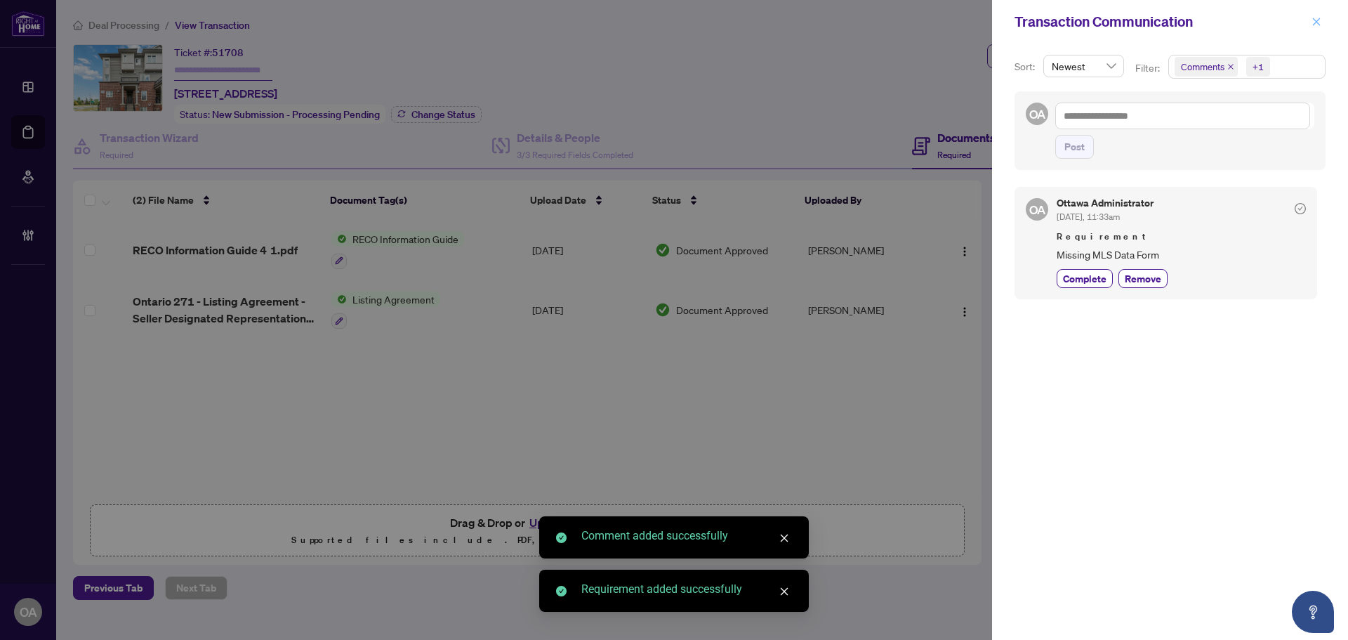
click at [1319, 24] on icon "close" at bounding box center [1317, 22] width 10 height 10
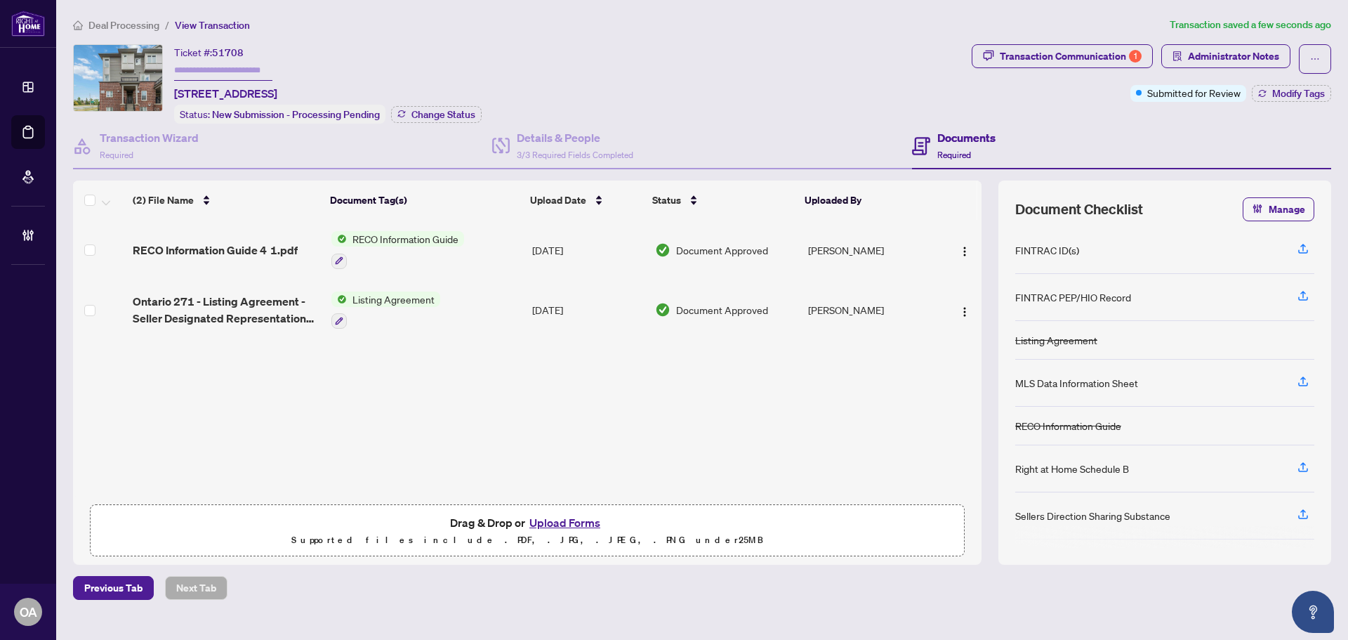
click at [269, 242] on span "RECO Information Guide 4 1.pdf" at bounding box center [215, 250] width 165 height 17
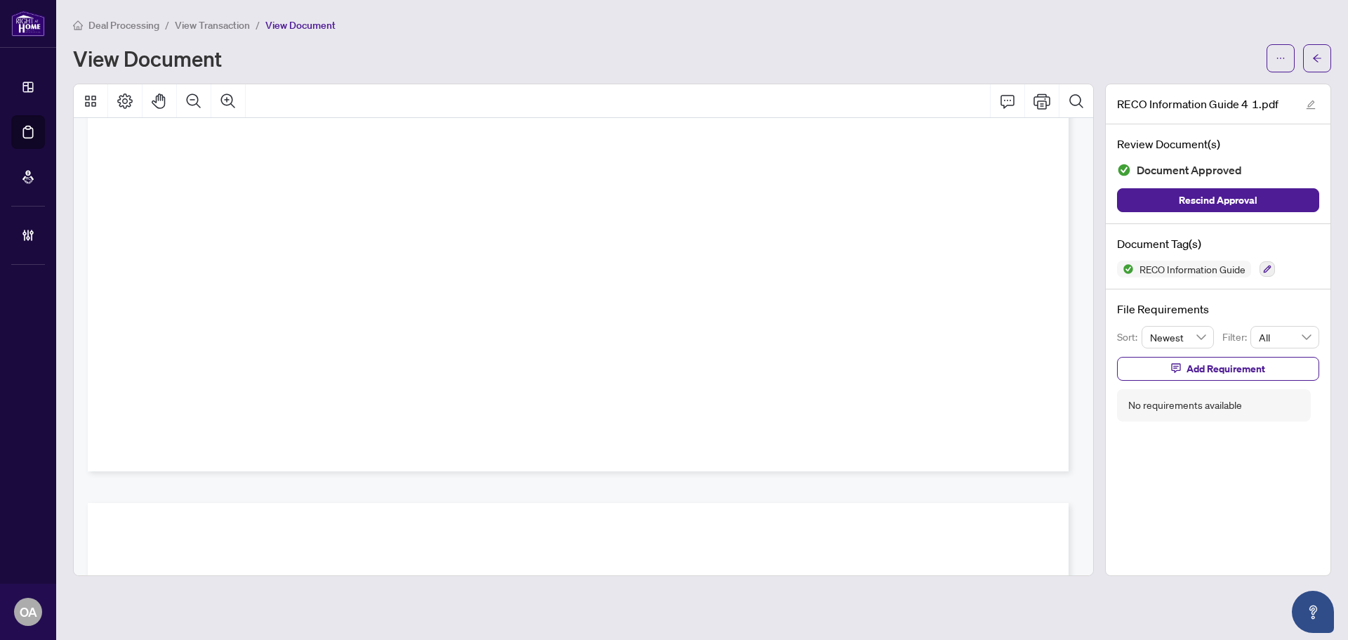
scroll to position [16460, 0]
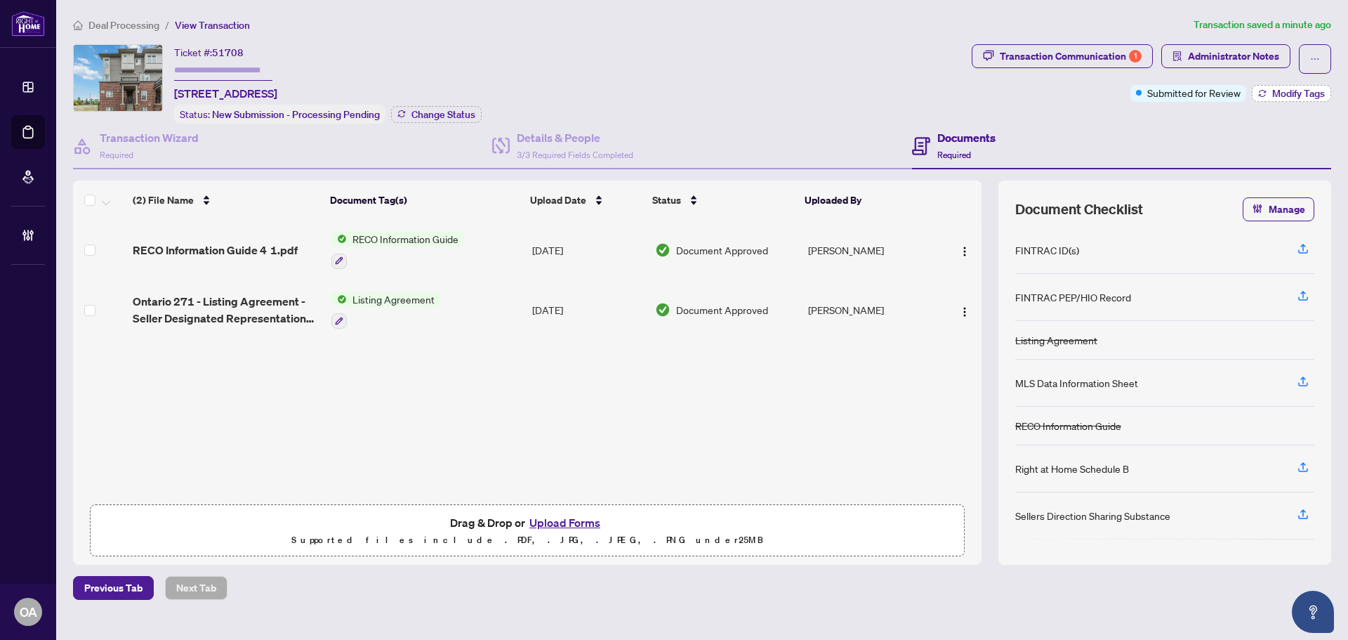
click at [1298, 90] on span "Modify Tags" at bounding box center [1298, 93] width 53 height 10
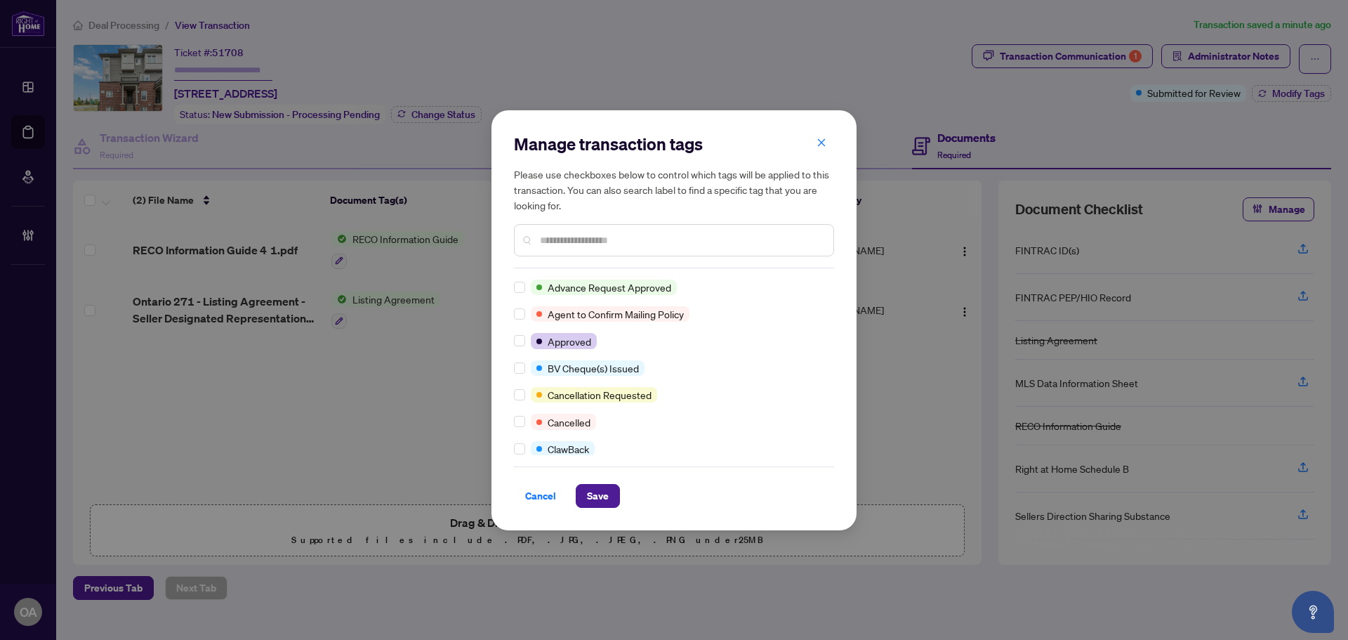
click at [584, 236] on input "text" at bounding box center [681, 239] width 282 height 15
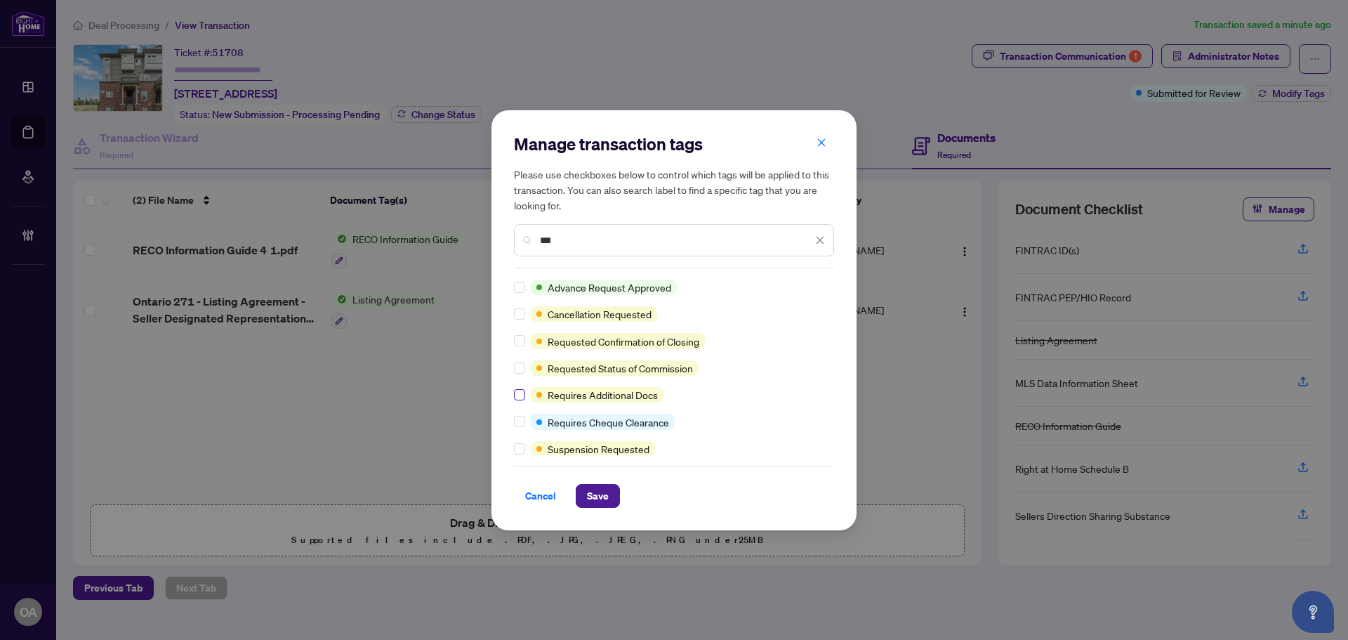
type input "***"
click at [596, 494] on span "Save" at bounding box center [598, 496] width 22 height 22
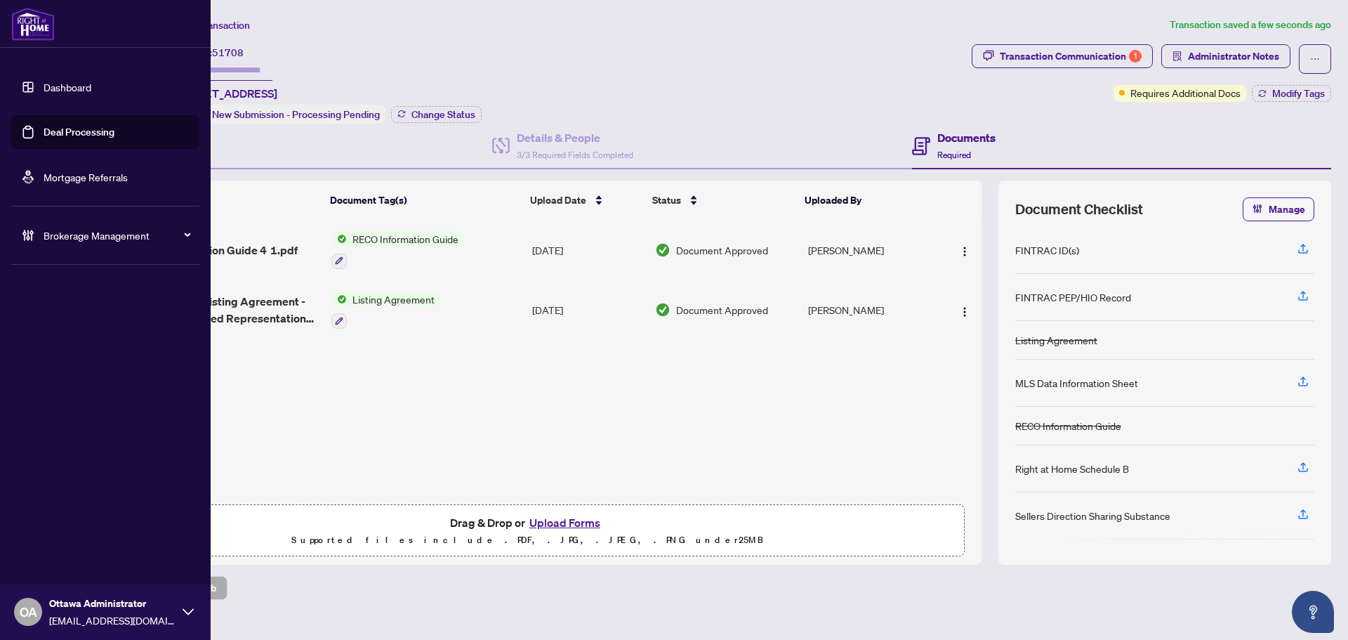
drag, startPoint x: 74, startPoint y: 128, endPoint x: 91, endPoint y: 126, distance: 16.3
click at [74, 128] on link "Deal Processing" at bounding box center [79, 132] width 71 height 13
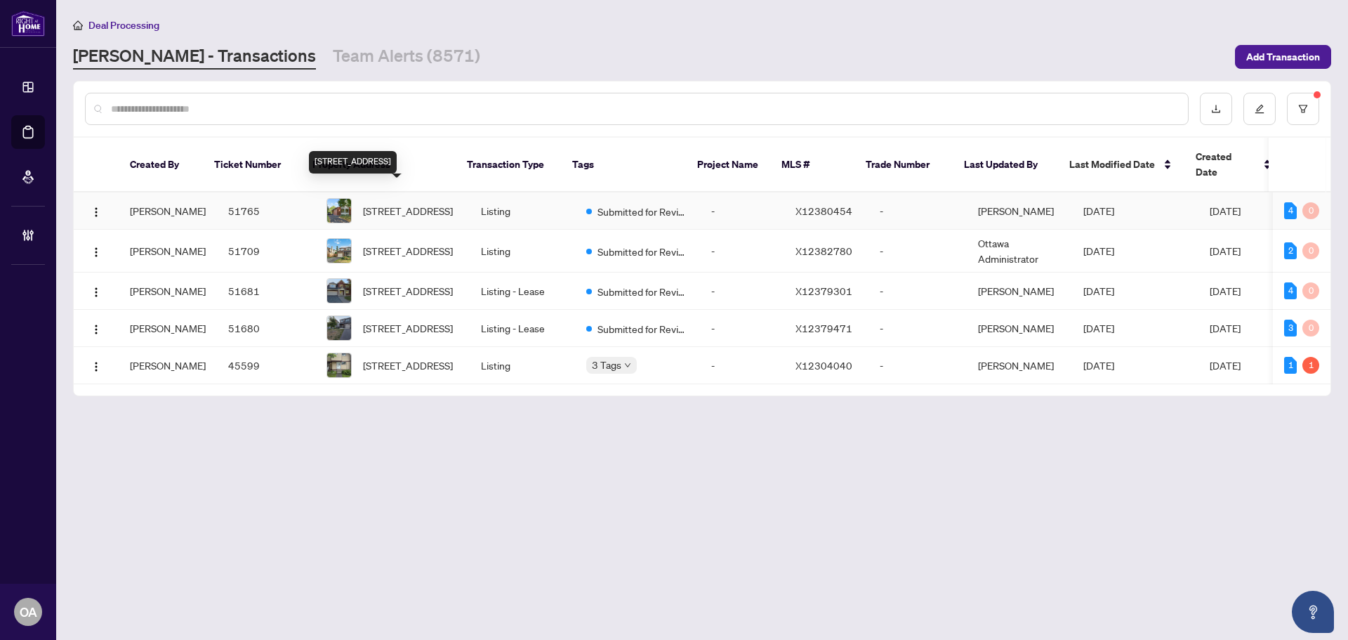
click at [405, 203] on span "1153 ADIRONDACK Dr, Carleton Place, Ontario K2C 2V2, Canada" at bounding box center [408, 210] width 90 height 15
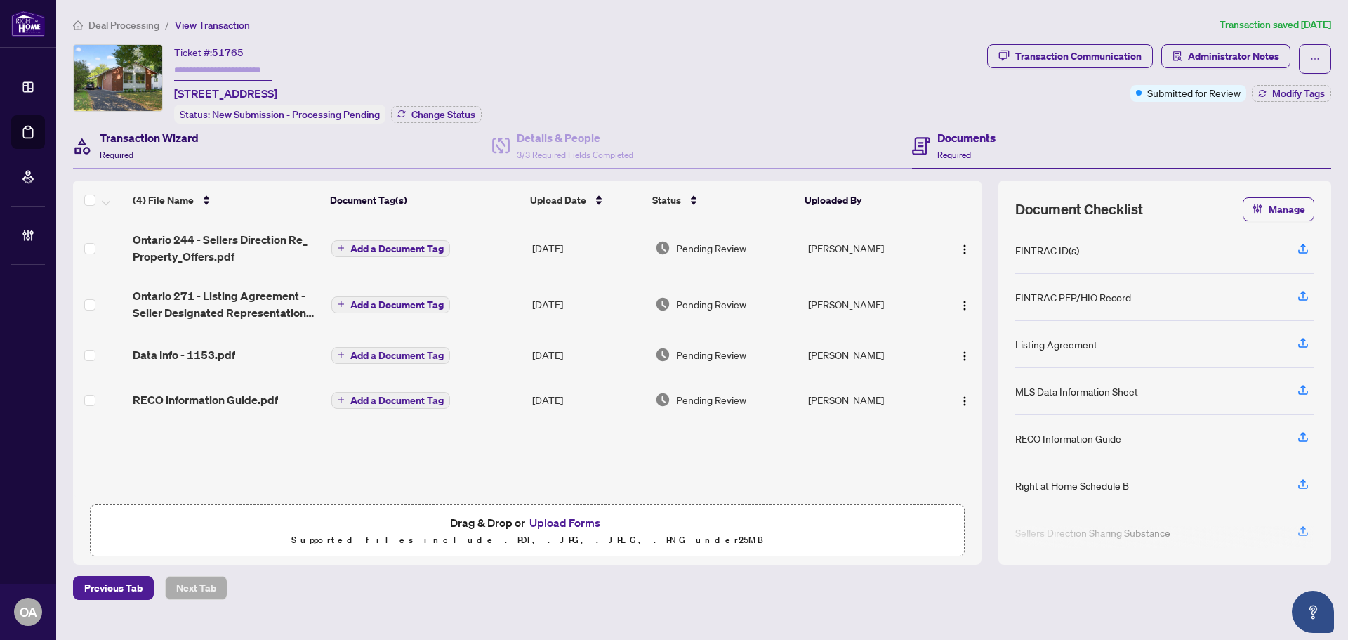
click at [135, 135] on h4 "Transaction Wizard" at bounding box center [149, 137] width 99 height 17
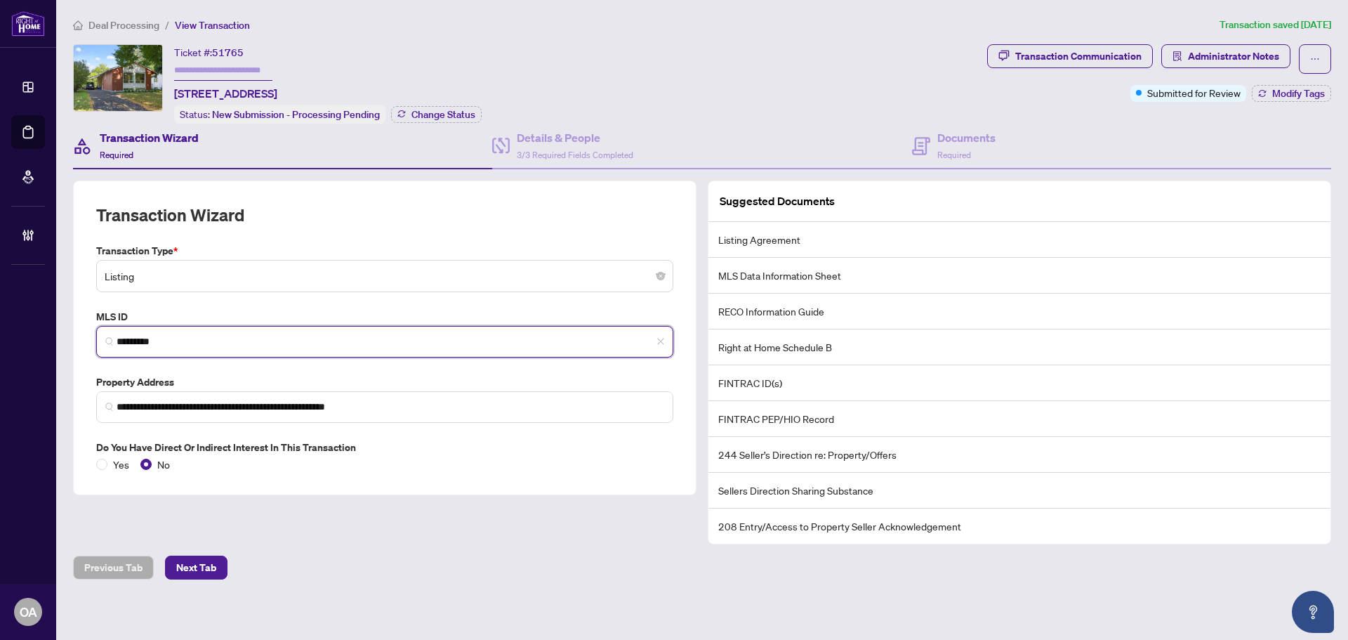
drag, startPoint x: 174, startPoint y: 331, endPoint x: 69, endPoint y: 322, distance: 105.7
click at [69, 322] on div "**********" at bounding box center [384, 362] width 635 height 364
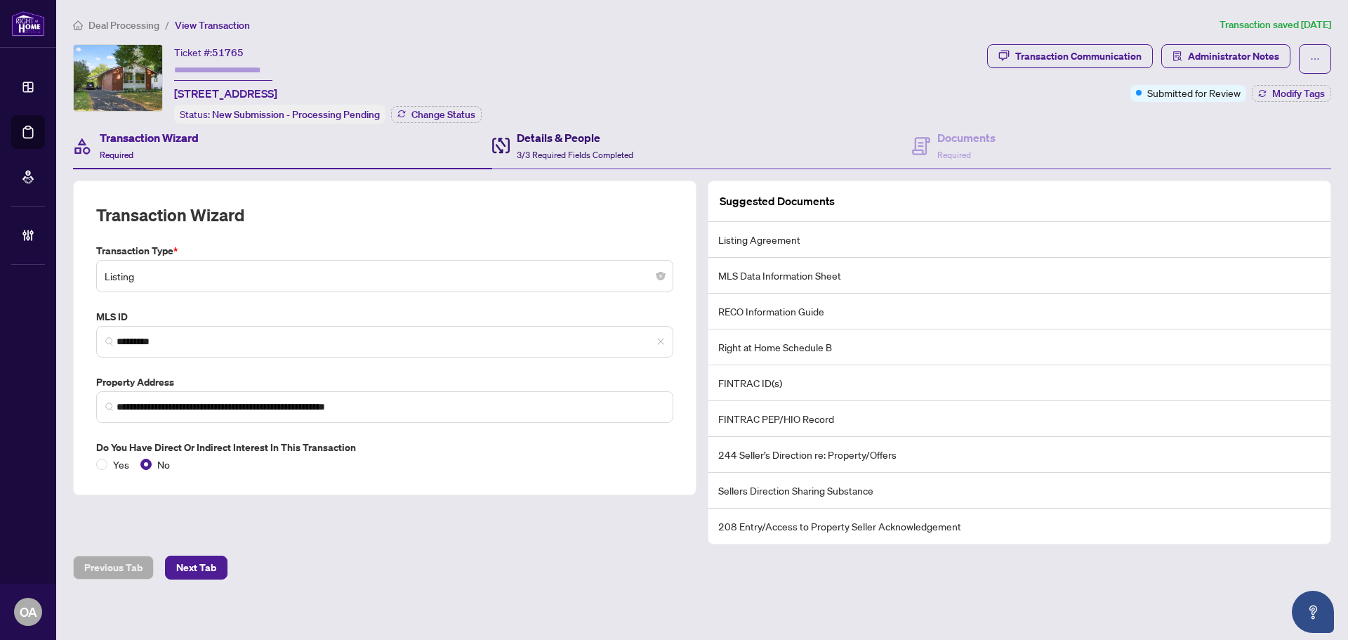
click at [535, 138] on h4 "Details & People" at bounding box center [575, 137] width 117 height 17
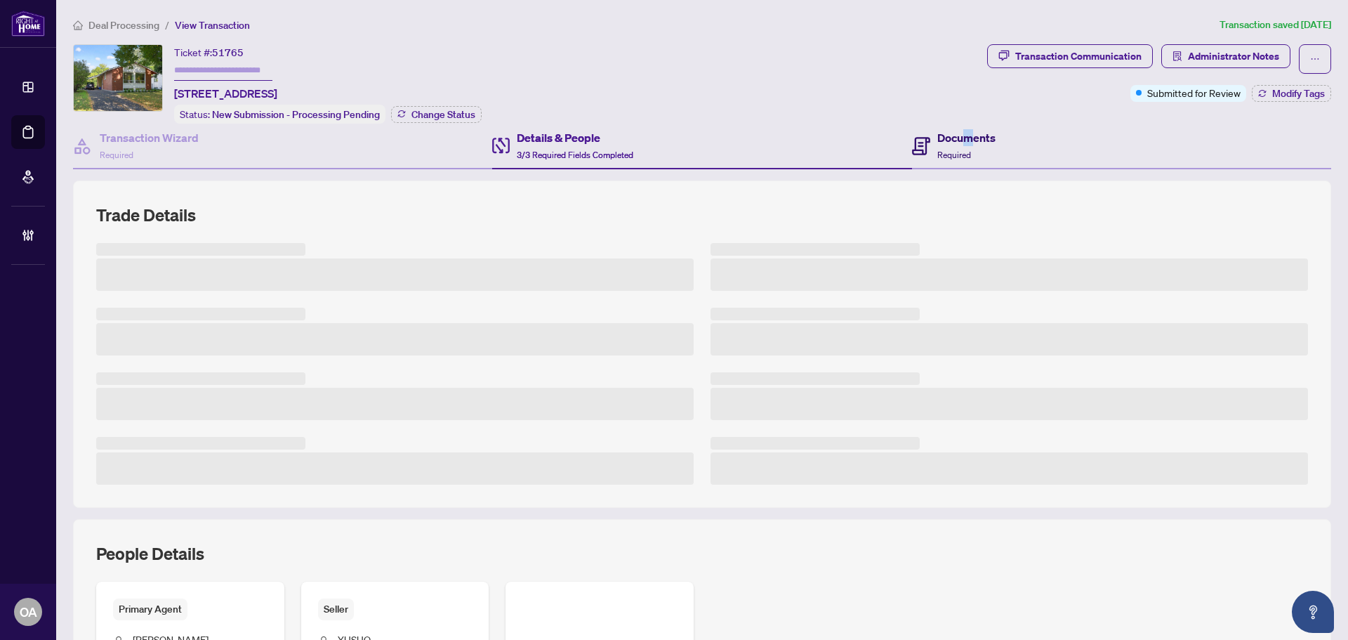
drag, startPoint x: 959, startPoint y: 129, endPoint x: 949, endPoint y: 144, distance: 17.3
click at [969, 126] on div "Documents Required" at bounding box center [1121, 147] width 419 height 46
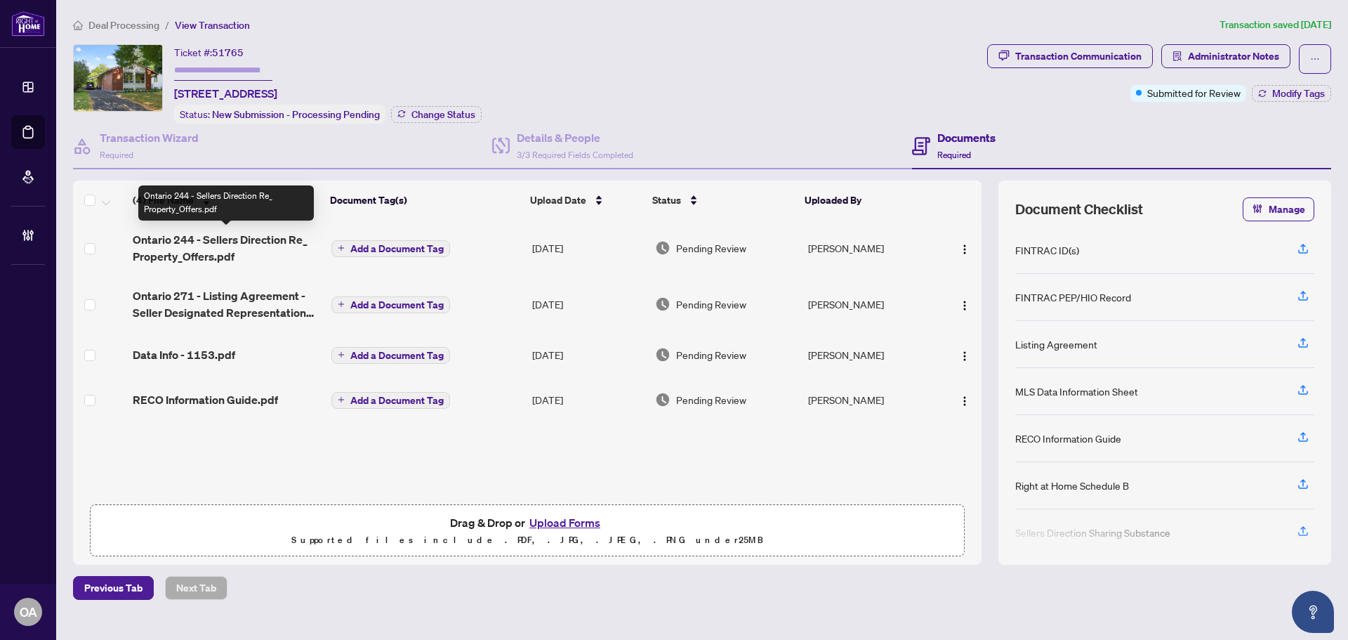
click at [218, 249] on span "Ontario 244 - Sellers Direction Re_ Property_Offers.pdf" at bounding box center [226, 248] width 187 height 34
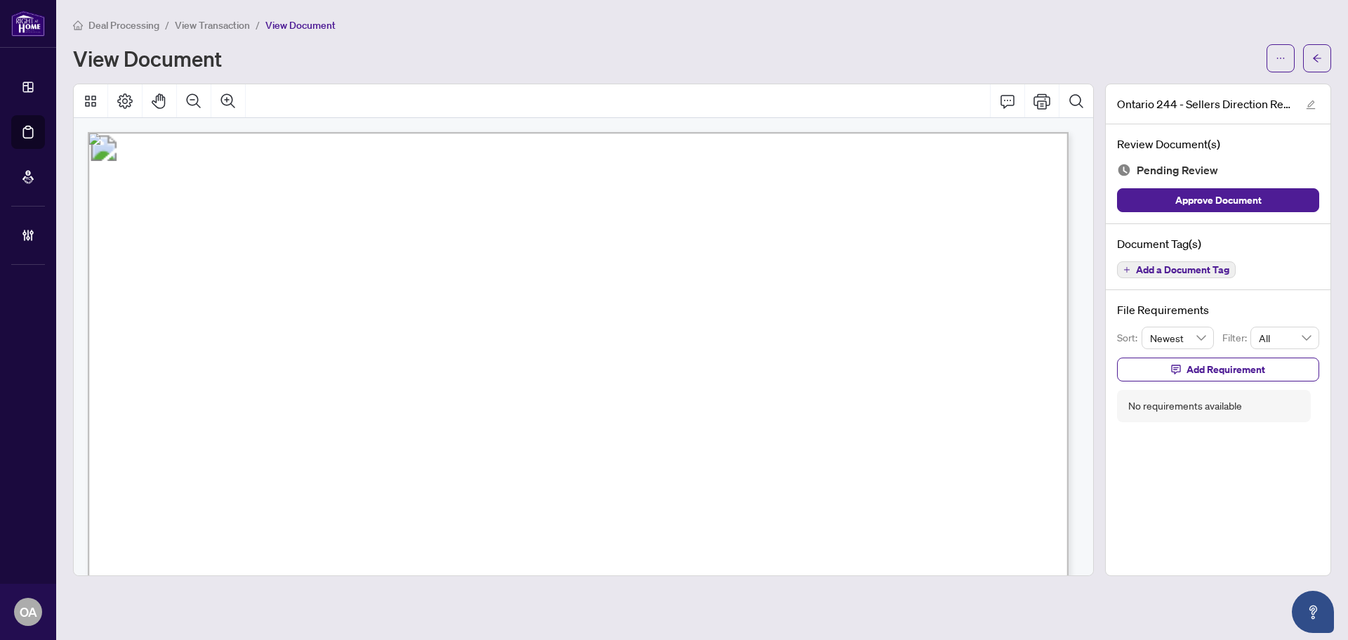
drag, startPoint x: 316, startPoint y: 412, endPoint x: 663, endPoint y: 419, distance: 347.0
drag, startPoint x: 653, startPoint y: 416, endPoint x: 679, endPoint y: 400, distance: 31.0
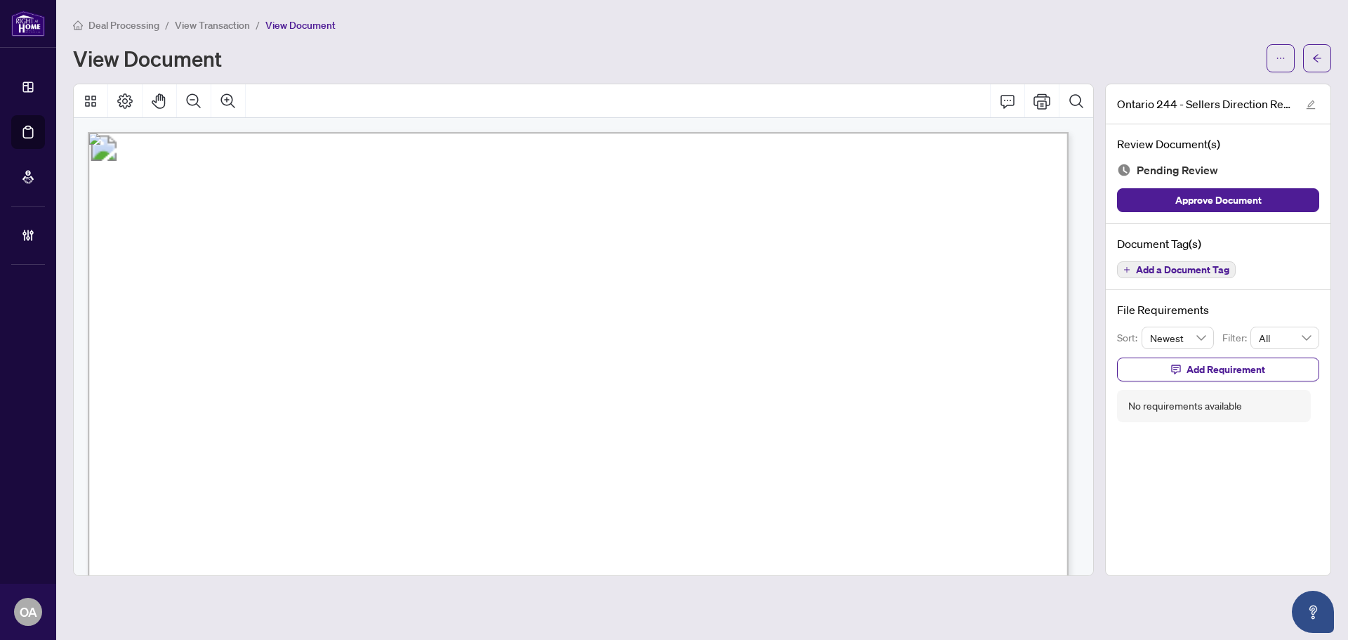
drag, startPoint x: 867, startPoint y: 431, endPoint x: 880, endPoint y: 428, distance: 13.6
click at [874, 429] on span "....................................................................." at bounding box center [863, 435] width 273 height 13
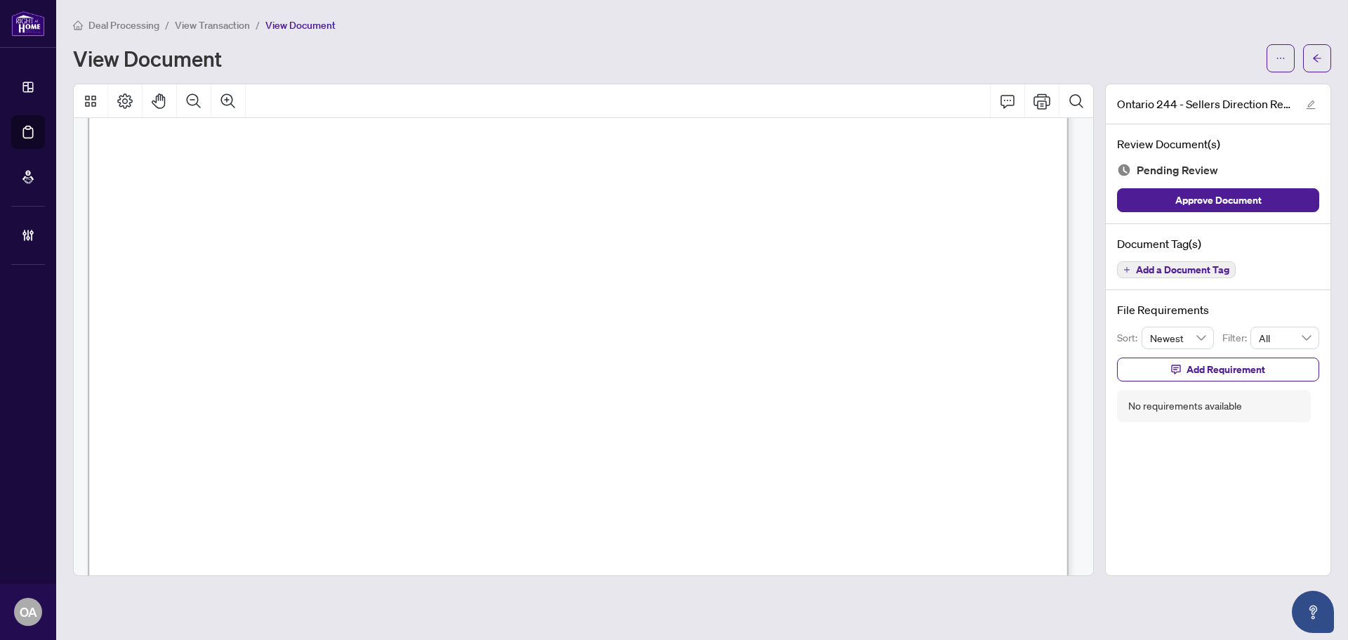
scroll to position [841, 0]
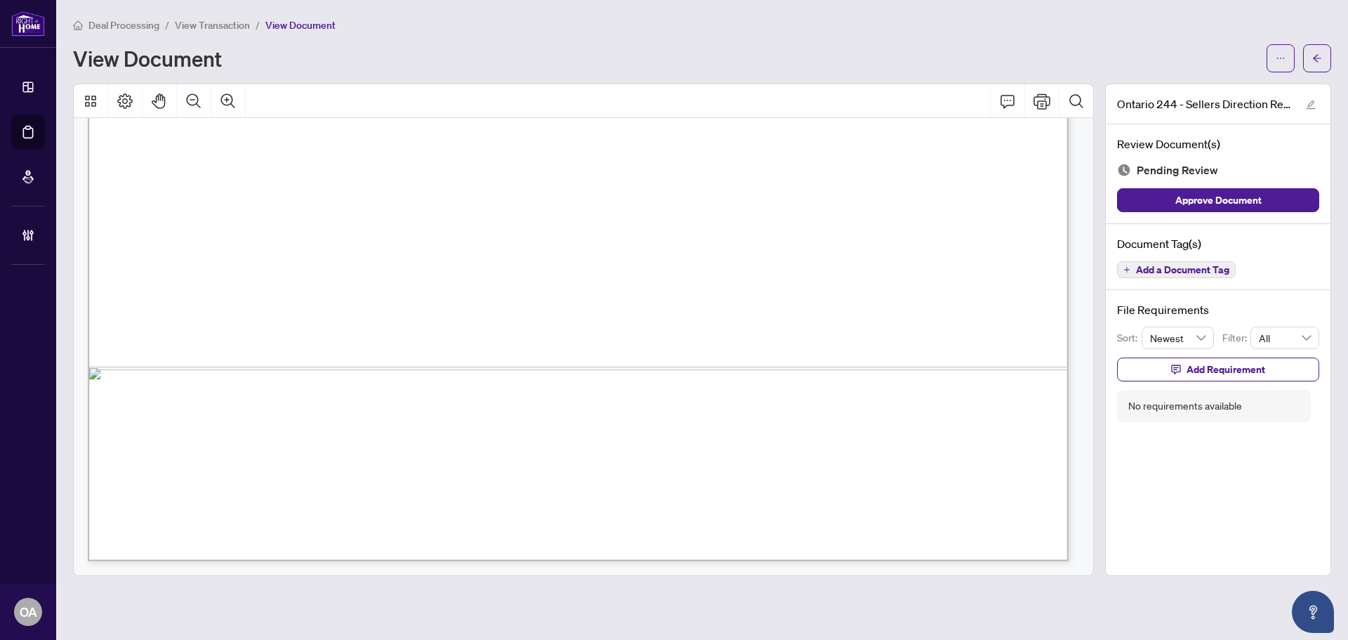
click at [1195, 268] on span "Add a Document Tag" at bounding box center [1182, 270] width 93 height 10
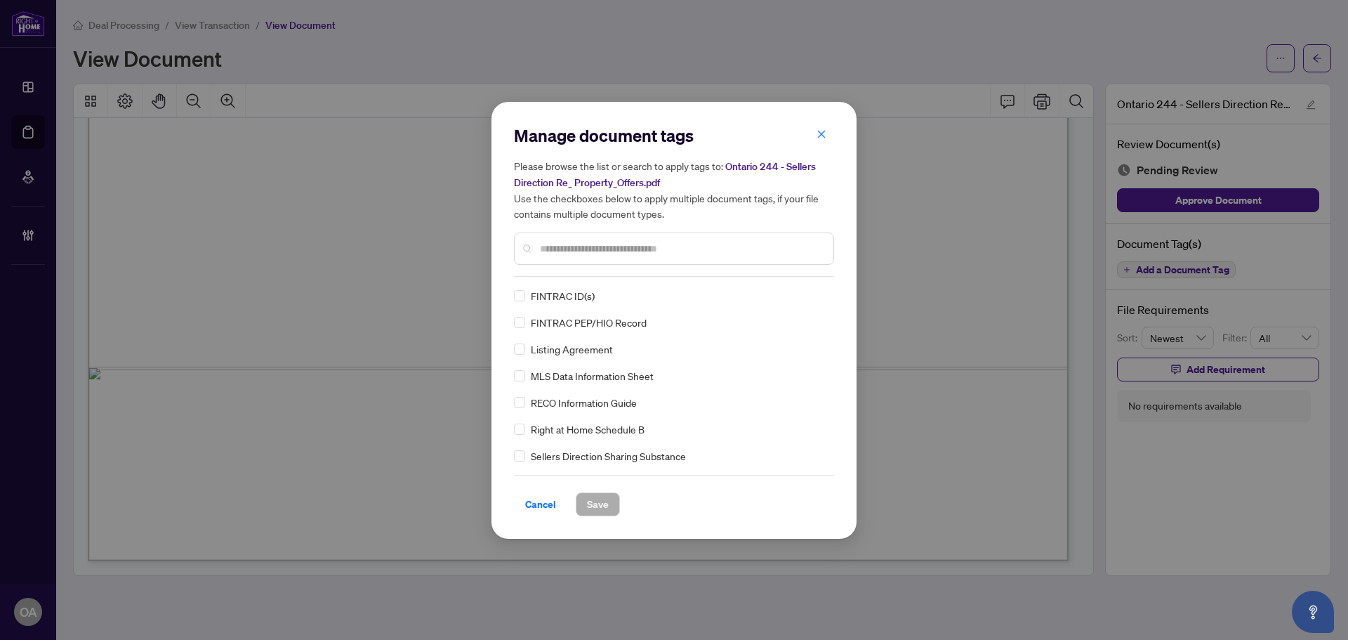
drag, startPoint x: 610, startPoint y: 246, endPoint x: 596, endPoint y: 232, distance: 19.9
click at [609, 246] on input "text" at bounding box center [681, 248] width 282 height 15
click at [559, 247] on input "text" at bounding box center [681, 248] width 282 height 15
click at [551, 248] on input "text" at bounding box center [681, 248] width 282 height 15
click at [546, 221] on div "Please browse the list or search to apply tags to: Ontario 244 - Sellers Direct…" at bounding box center [674, 211] width 320 height 107
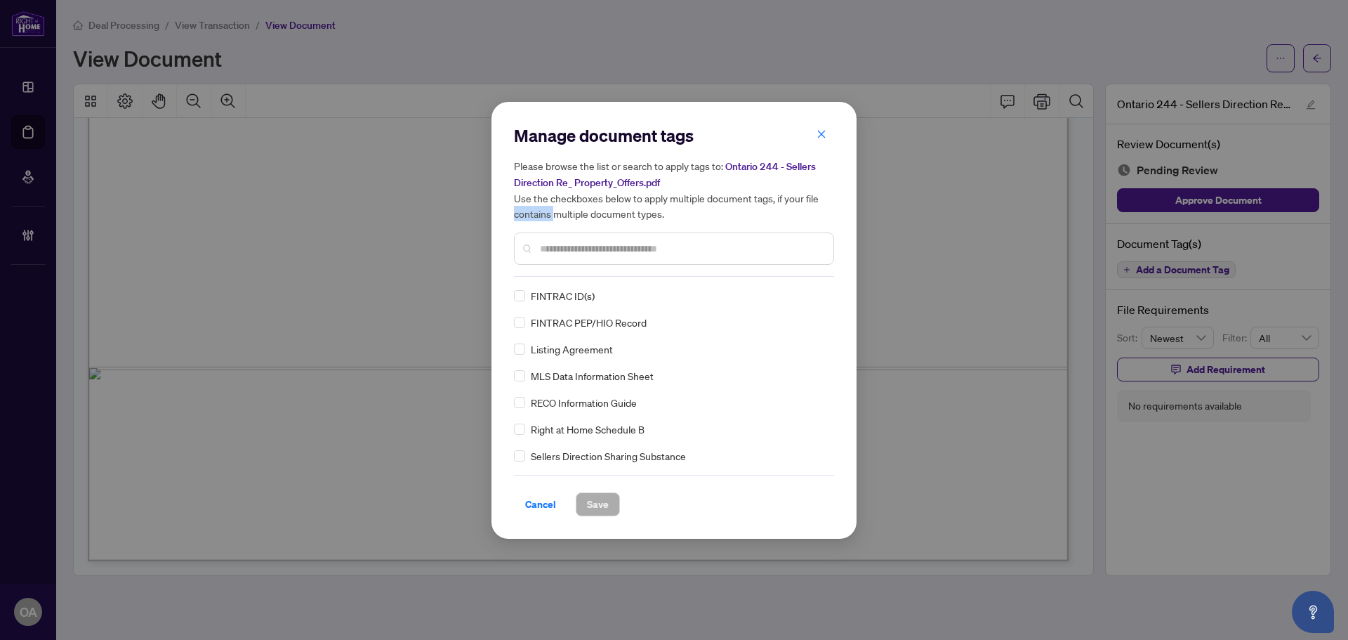
click at [546, 221] on div "Please browse the list or search to apply tags to: Ontario 244 - Sellers Direct…" at bounding box center [674, 211] width 320 height 107
click at [595, 238] on div at bounding box center [674, 248] width 320 height 32
click at [553, 246] on input "text" at bounding box center [681, 248] width 282 height 15
click at [544, 244] on input "text" at bounding box center [681, 248] width 282 height 15
drag, startPoint x: 805, startPoint y: 138, endPoint x: 815, endPoint y: 136, distance: 9.9
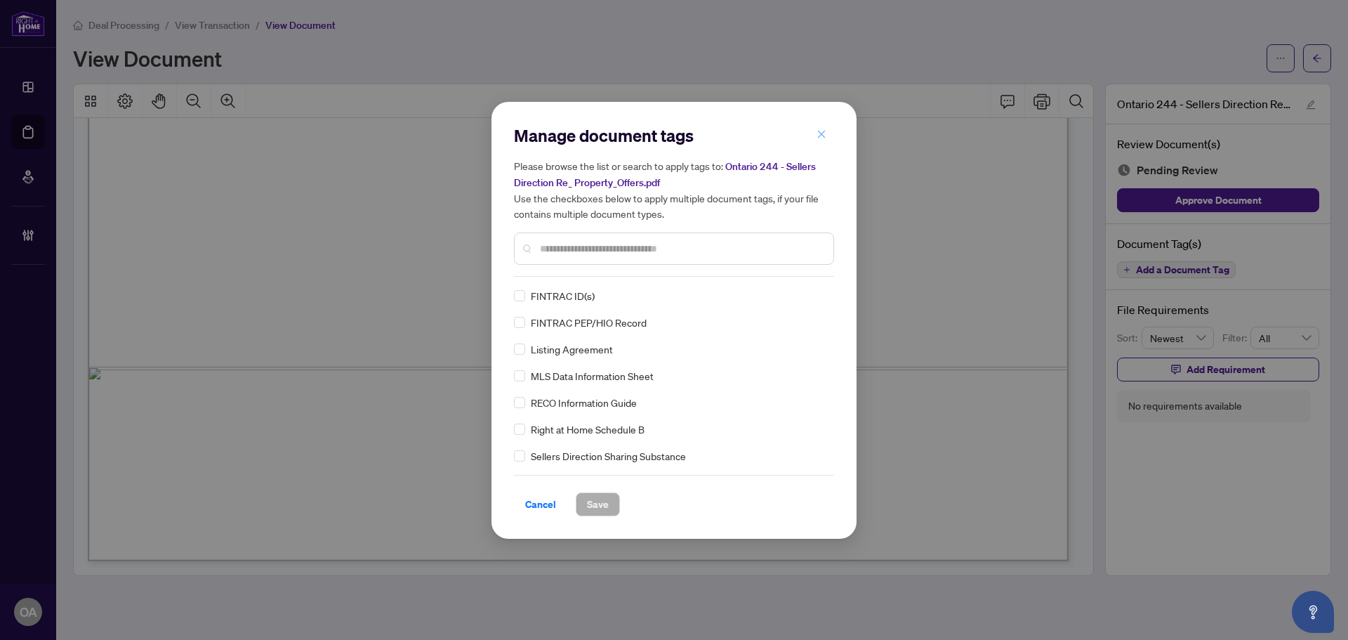
click at [809, 138] on div "Manage document tags Please browse the list or search to apply tags to: Ontario…" at bounding box center [674, 320] width 320 height 392
click at [818, 135] on icon "close" at bounding box center [822, 134] width 10 height 10
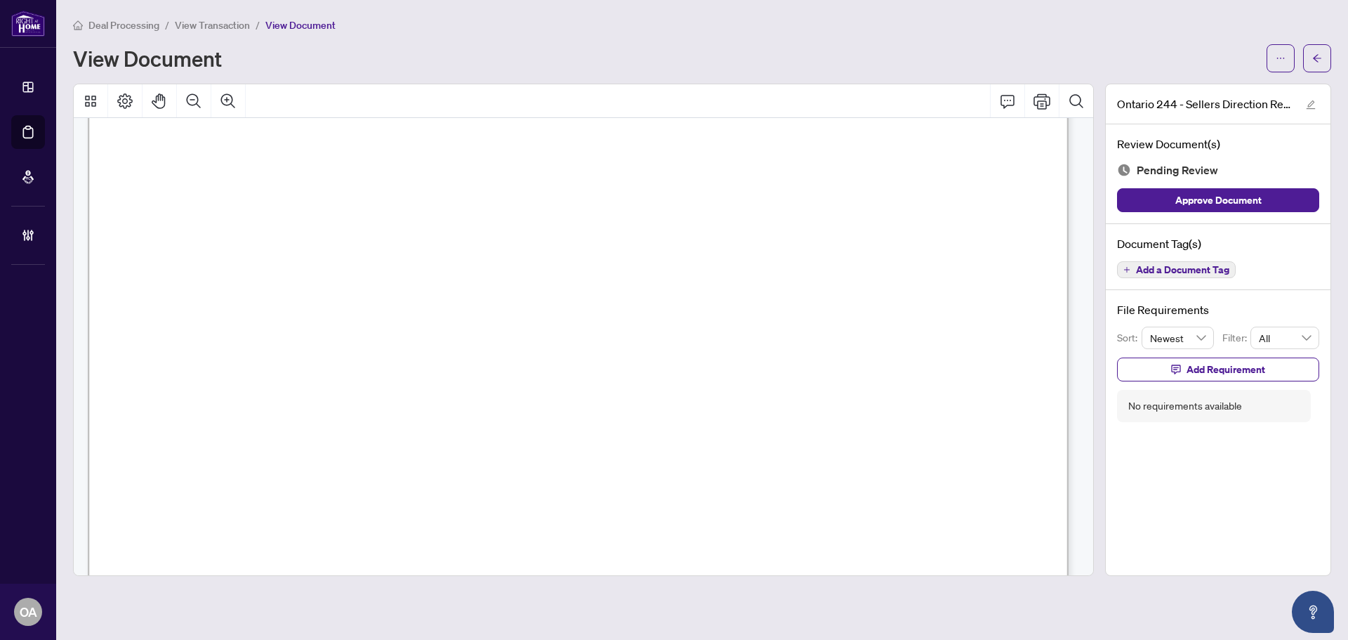
scroll to position [0, 0]
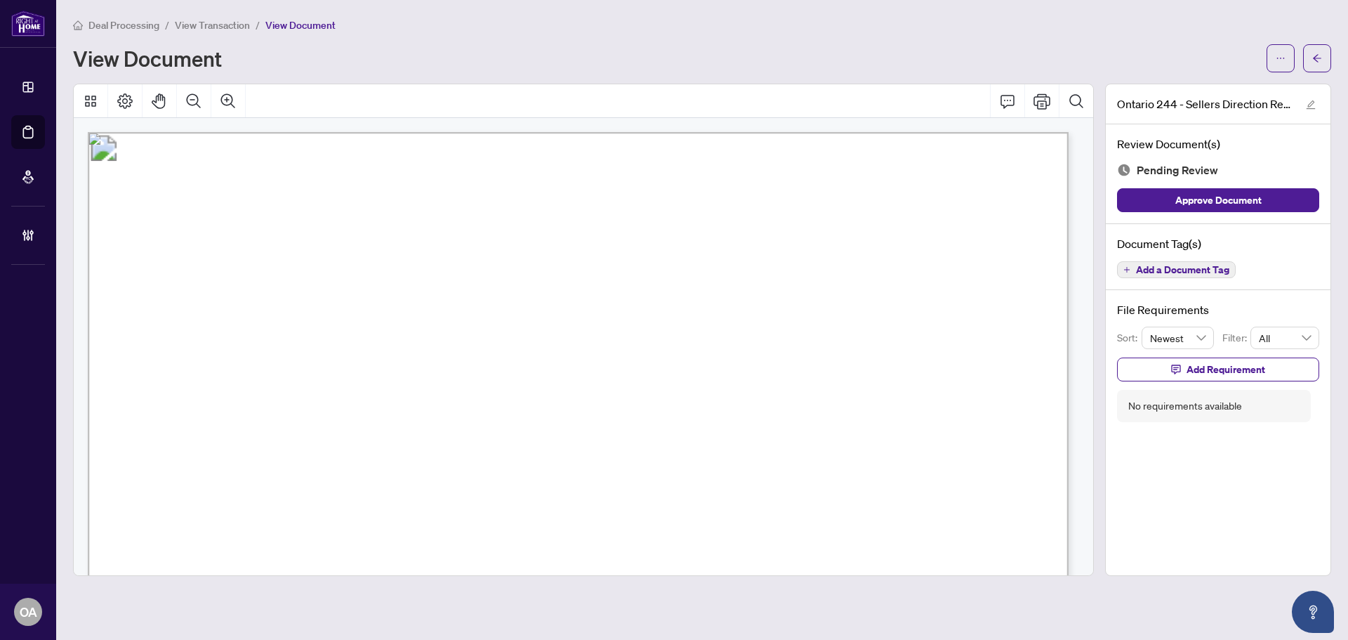
click at [1164, 268] on span "Add a Document Tag" at bounding box center [1182, 270] width 93 height 10
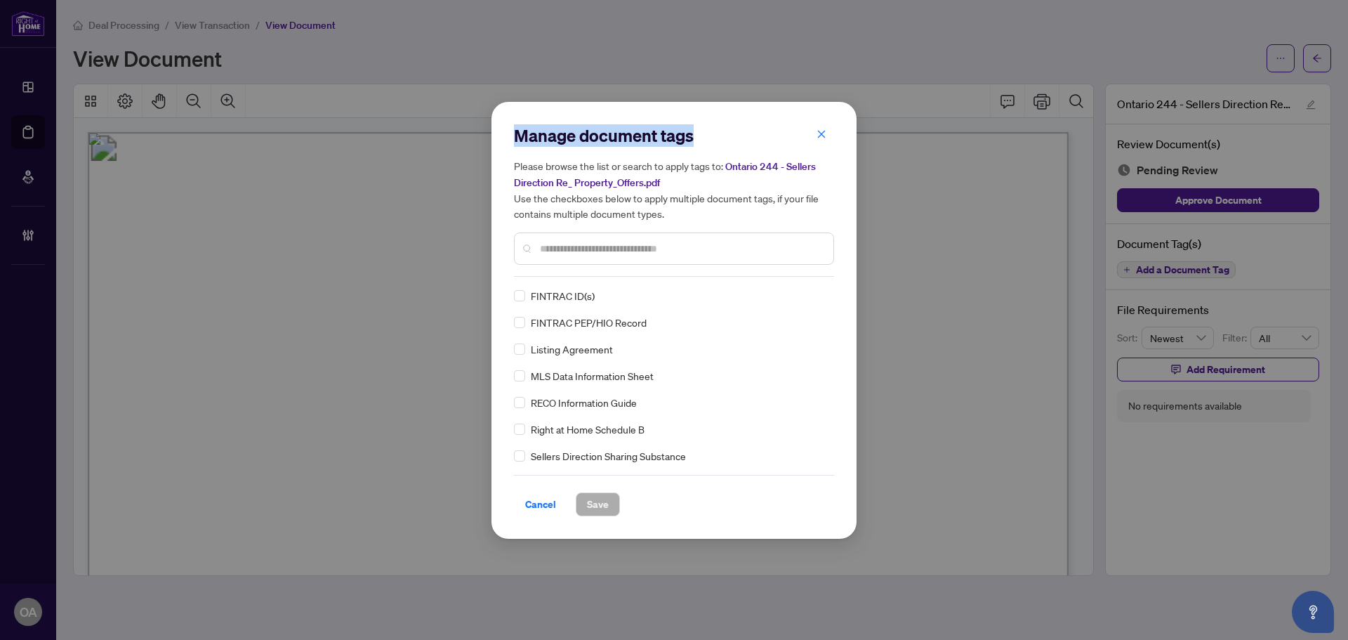
click at [571, 239] on div at bounding box center [674, 248] width 320 height 32
click at [560, 249] on input "text" at bounding box center [681, 248] width 282 height 15
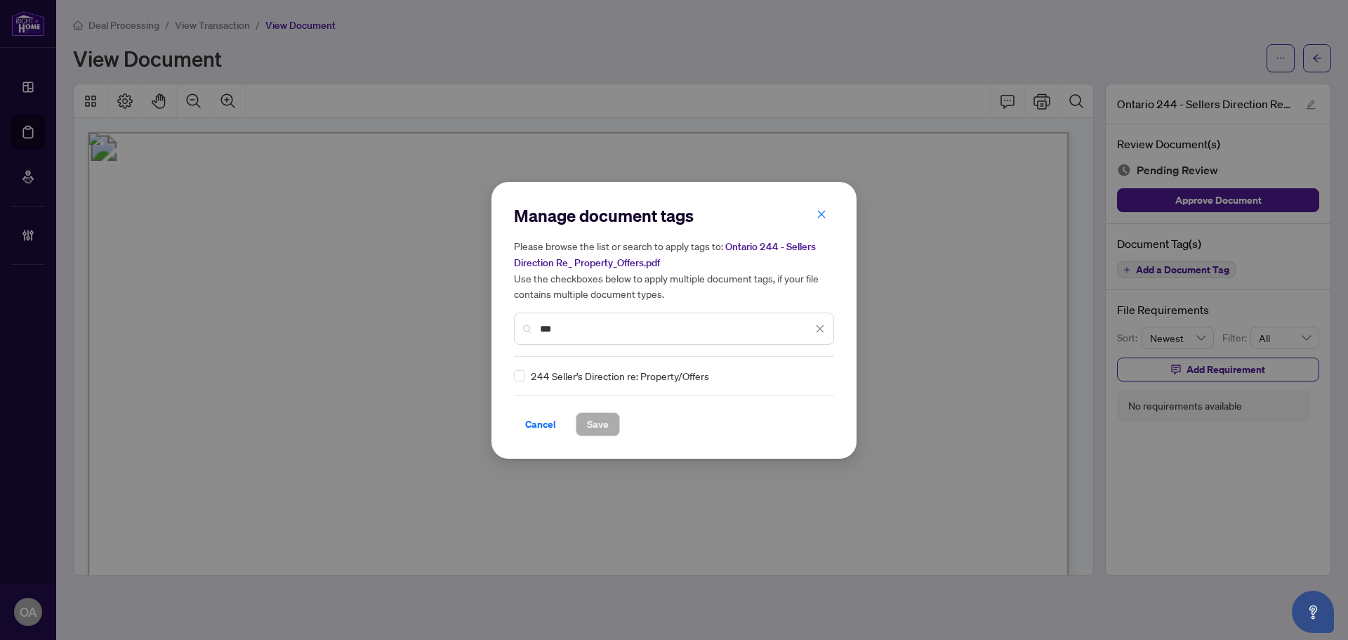
type input "***"
click at [819, 369] on div at bounding box center [811, 376] width 27 height 14
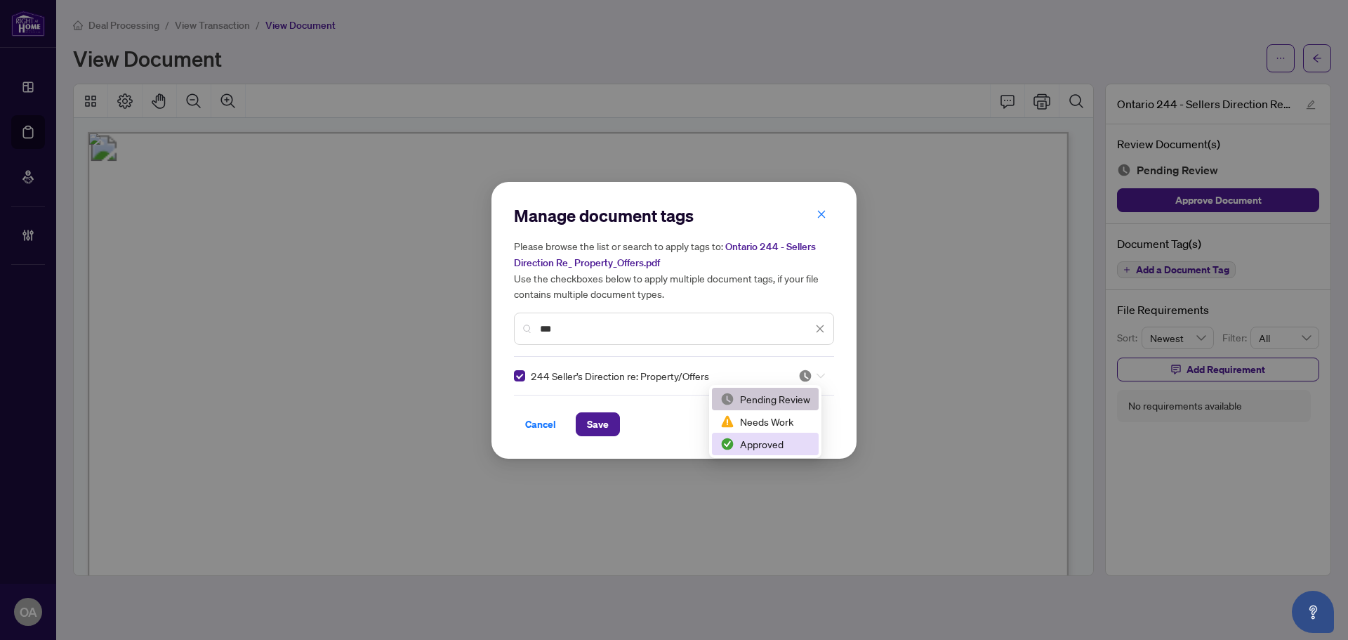
click at [774, 440] on div "Approved" at bounding box center [765, 443] width 90 height 15
click at [615, 427] on button "Save" at bounding box center [598, 424] width 44 height 24
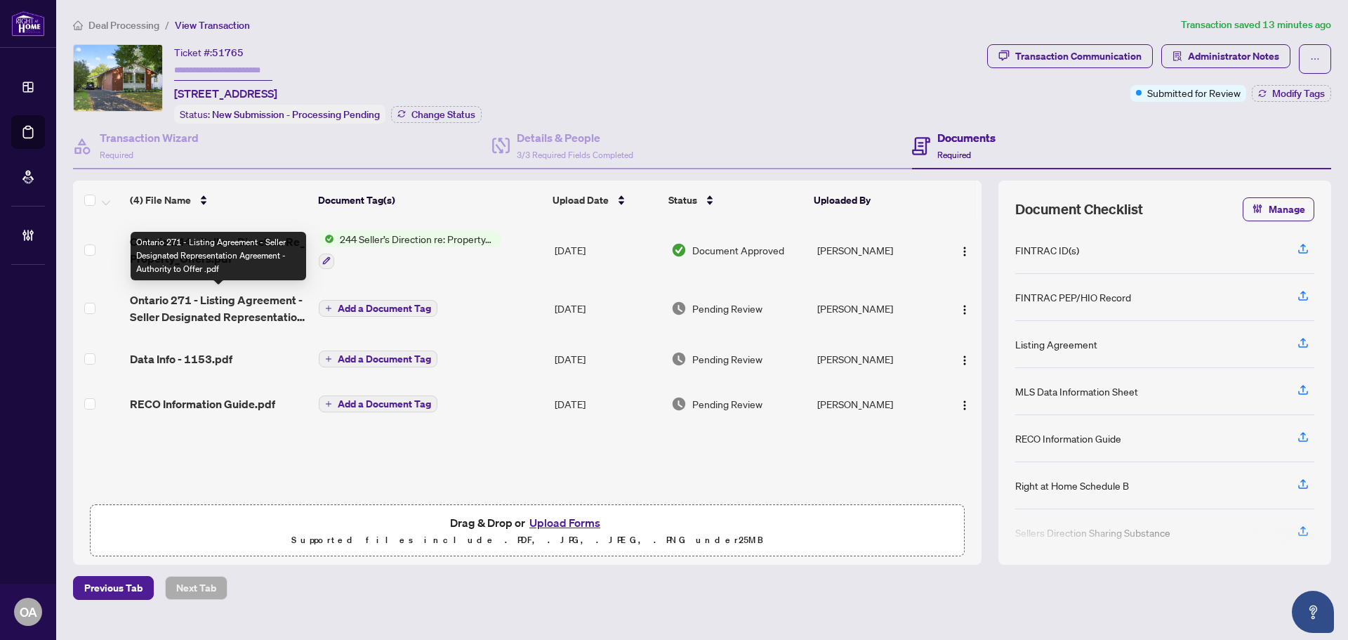
click at [242, 312] on span "Ontario 271 - Listing Agreement - Seller Designated Representation Agreement - …" at bounding box center [219, 308] width 178 height 34
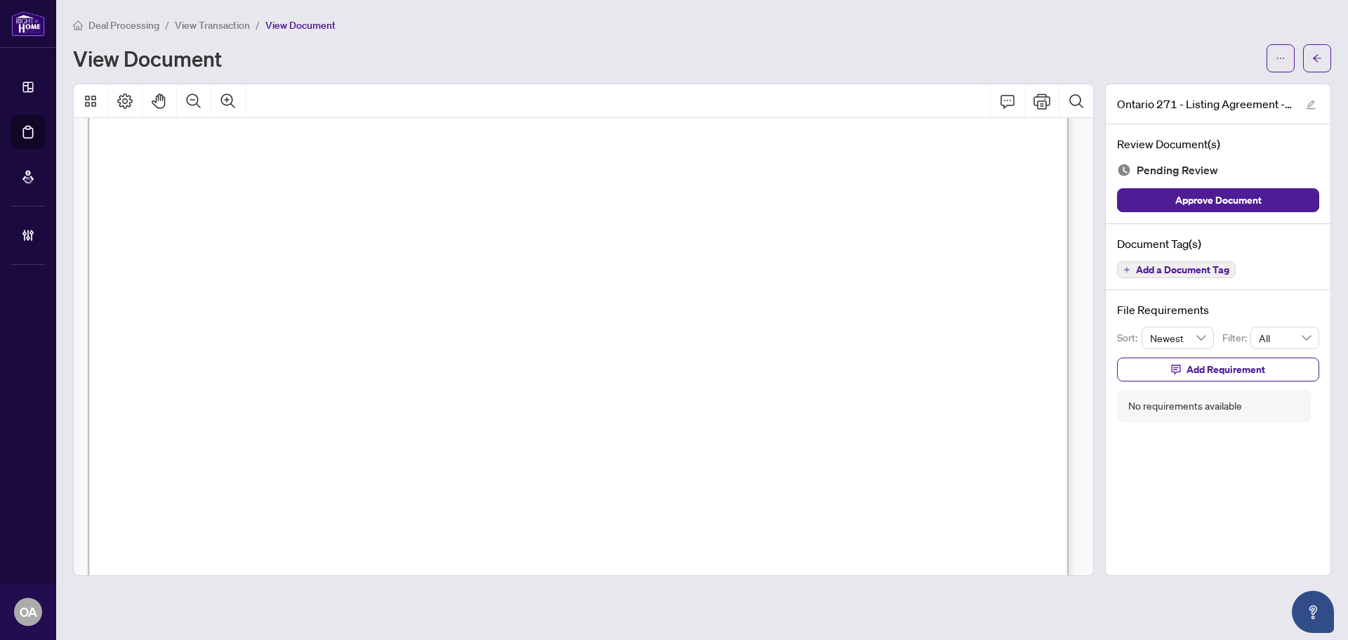
scroll to position [6047, 0]
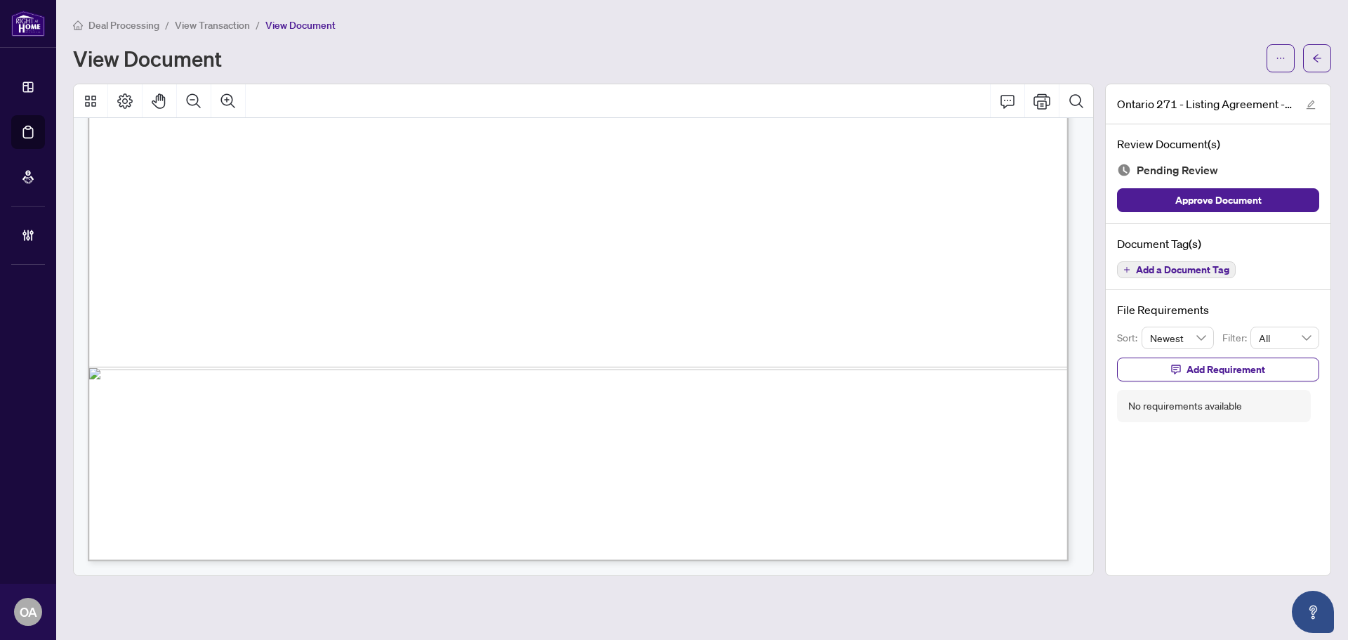
click at [1214, 265] on span "Add a Document Tag" at bounding box center [1182, 270] width 93 height 10
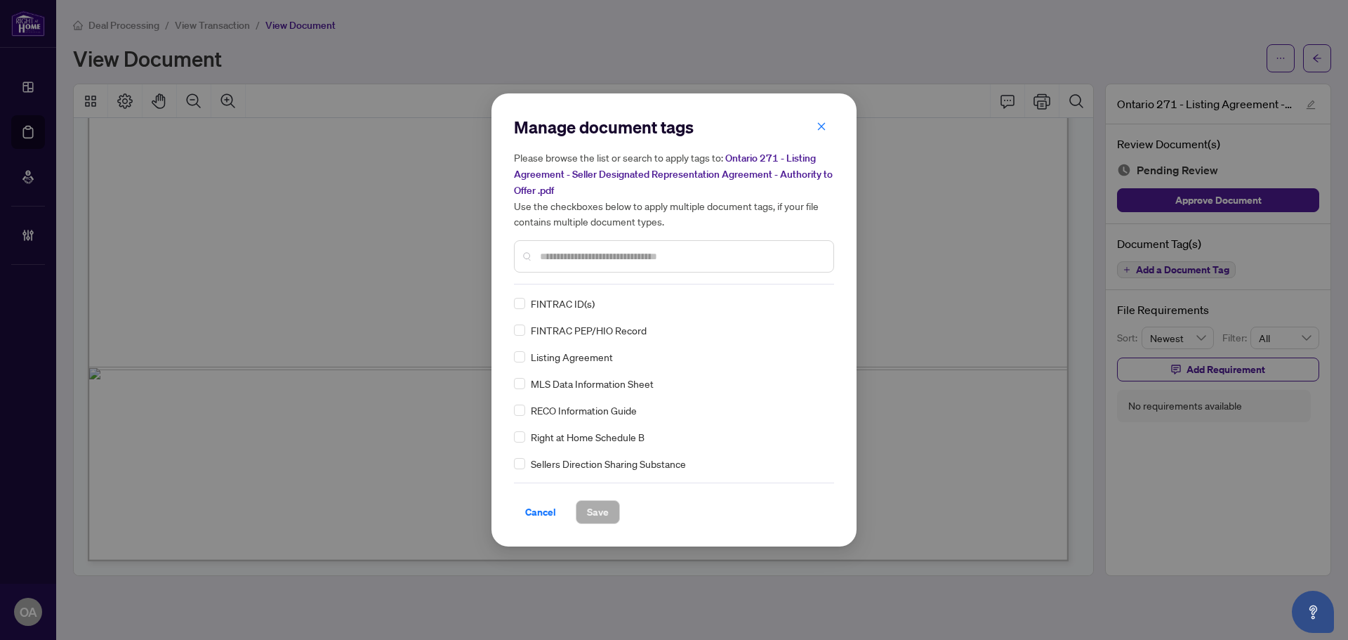
click at [691, 249] on input "text" at bounding box center [681, 256] width 282 height 15
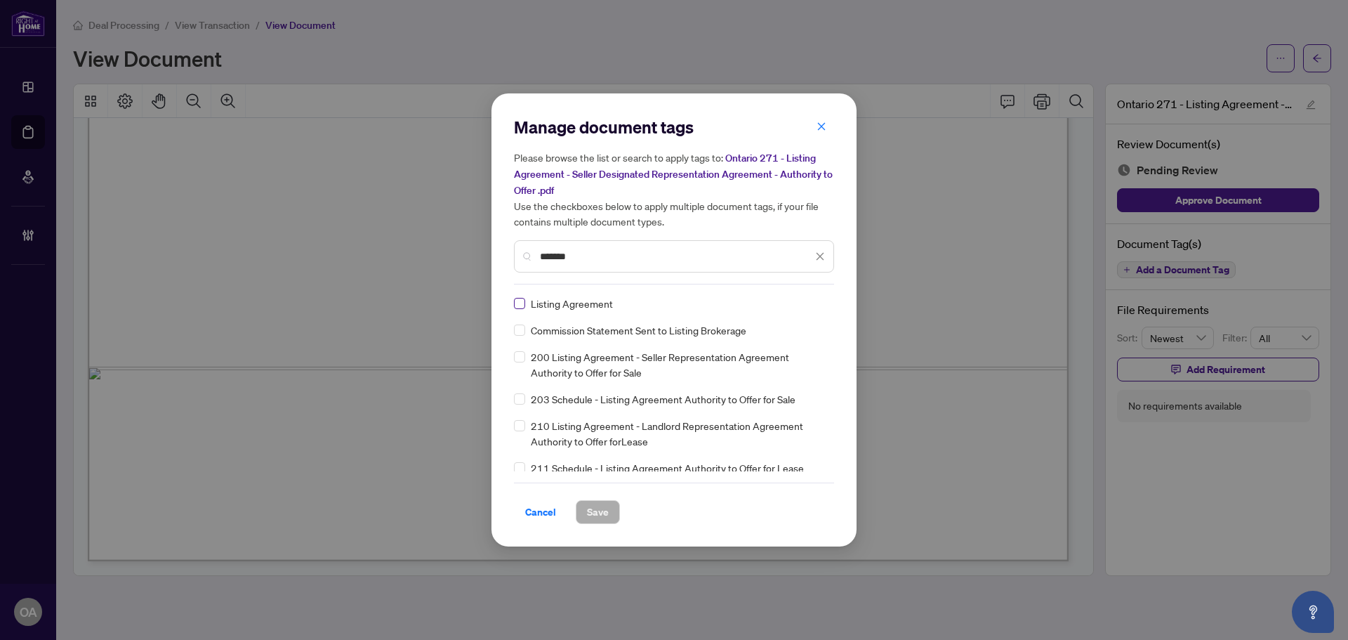
type input "*******"
click at [817, 301] on icon at bounding box center [821, 304] width 8 height 6
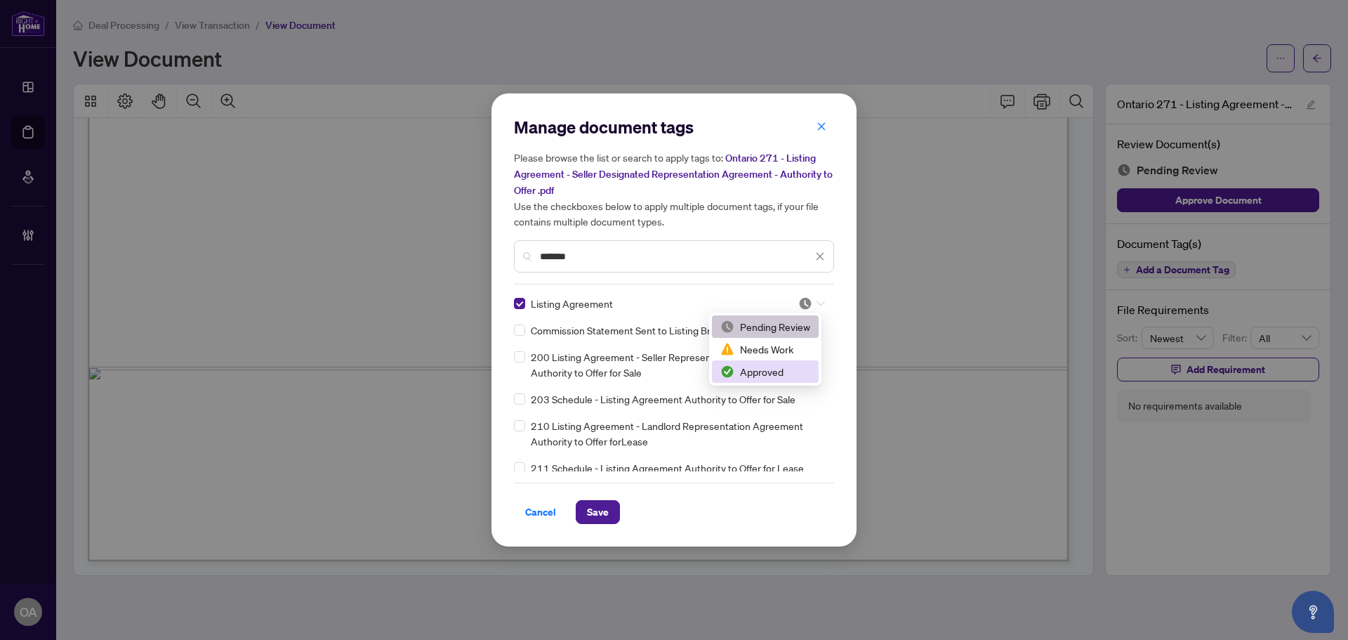
click at [788, 377] on div "Approved" at bounding box center [765, 371] width 90 height 15
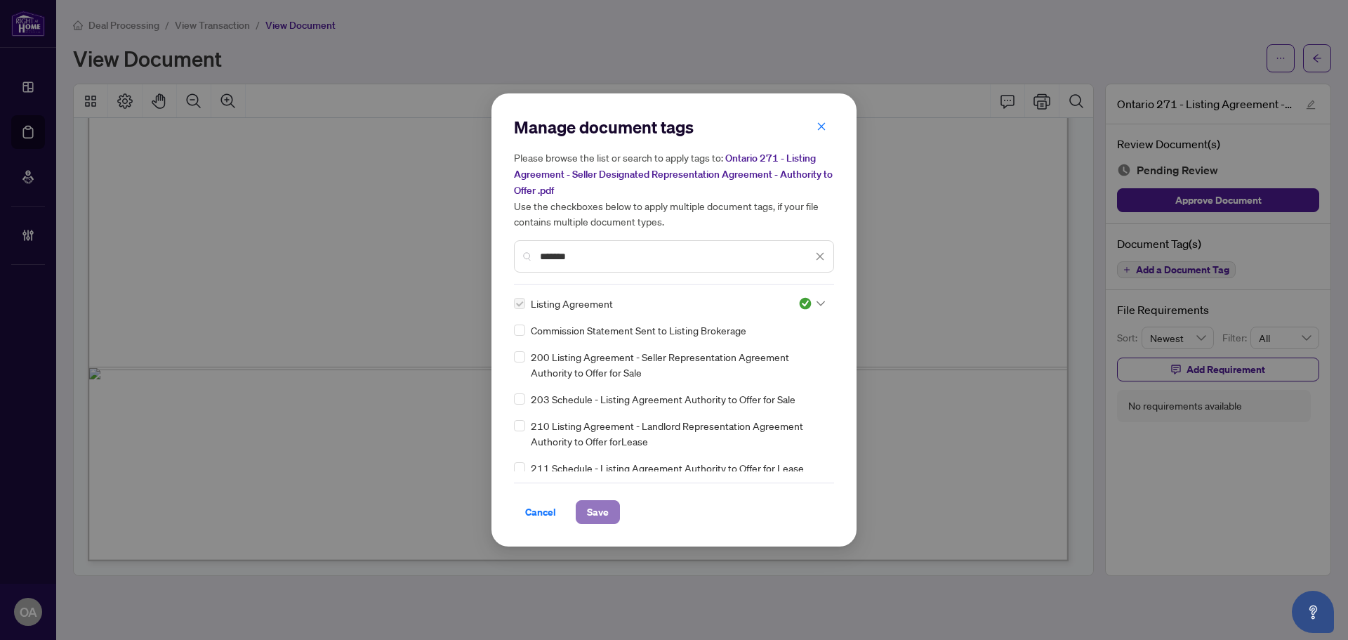
click at [598, 510] on span "Save" at bounding box center [598, 512] width 22 height 22
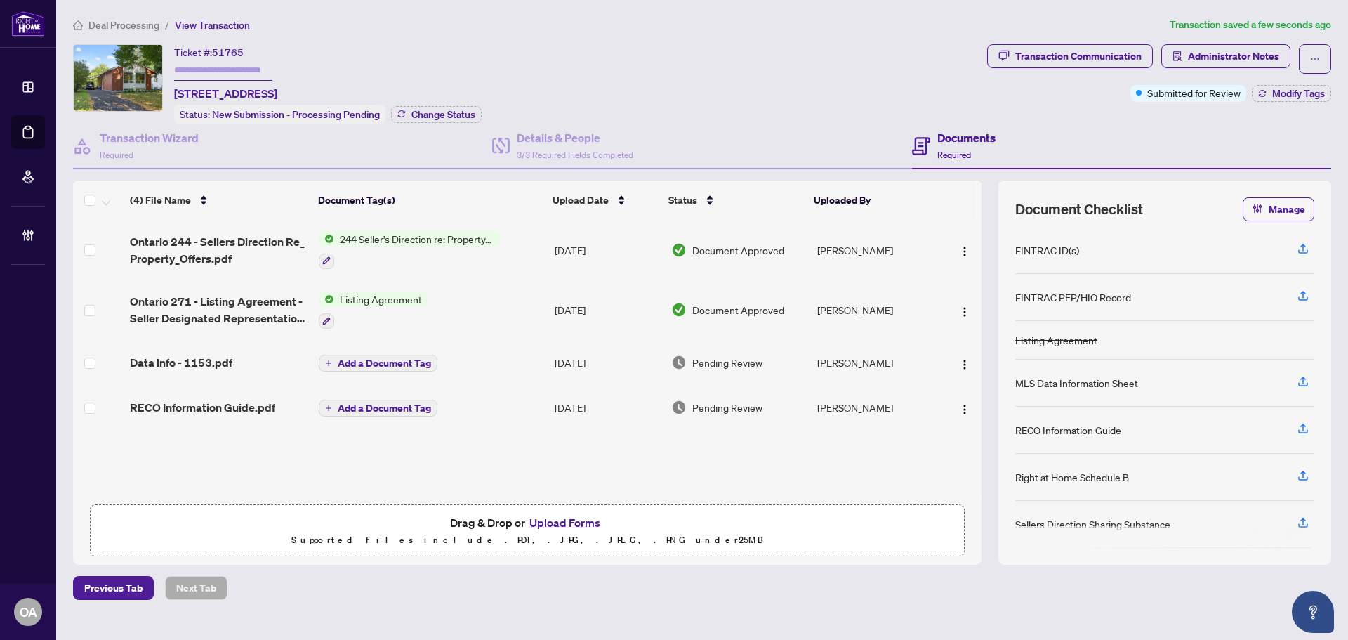
click at [215, 348] on td "Data Info - 1153.pdf" at bounding box center [218, 362] width 189 height 45
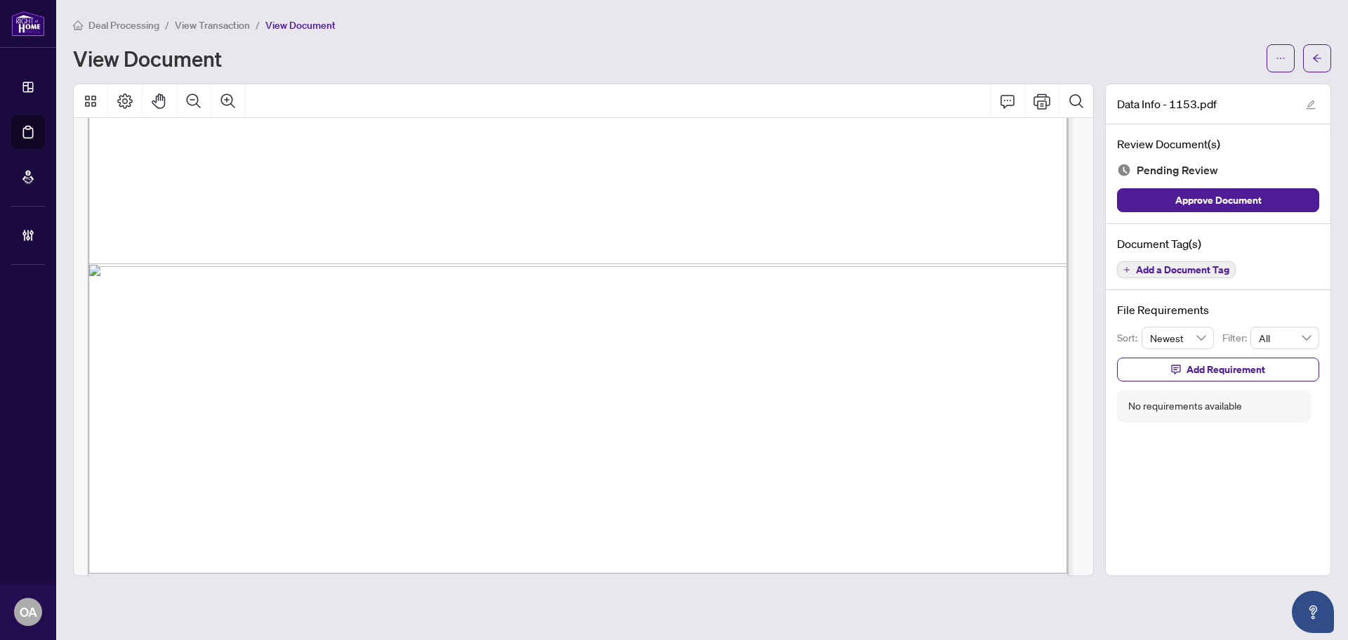
scroll to position [959, 0]
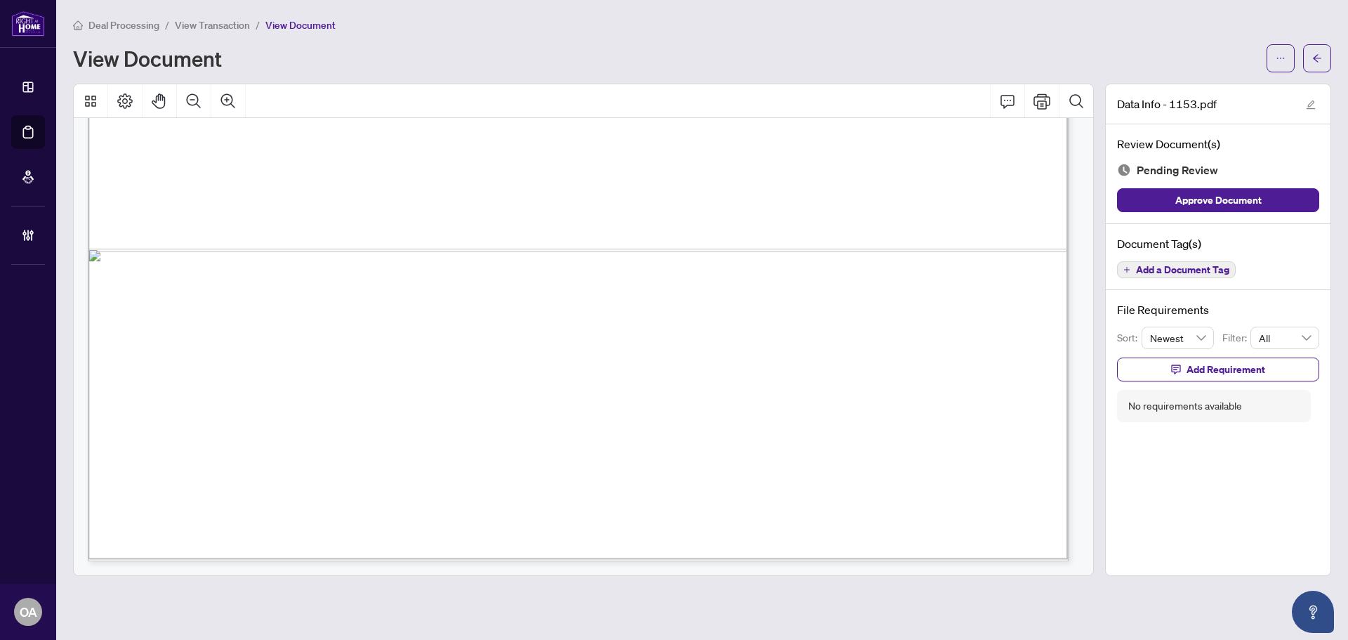
click at [1147, 265] on span "Add a Document Tag" at bounding box center [1182, 270] width 93 height 10
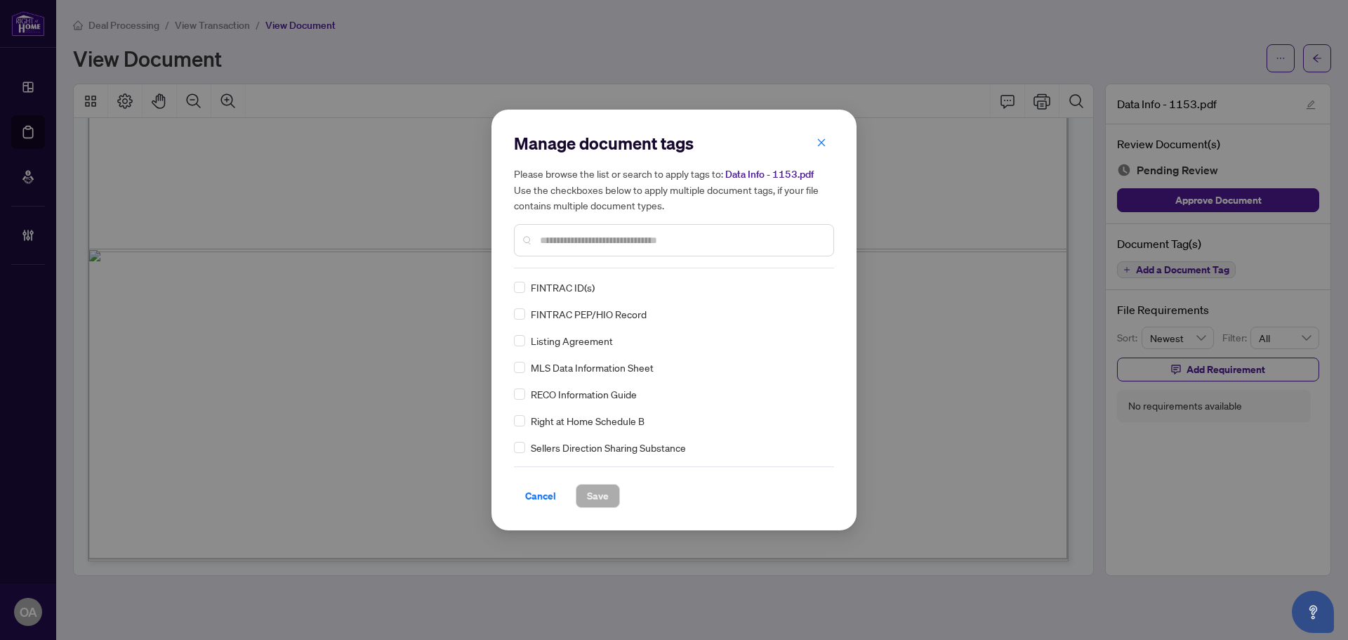
click at [573, 239] on input "text" at bounding box center [681, 239] width 282 height 15
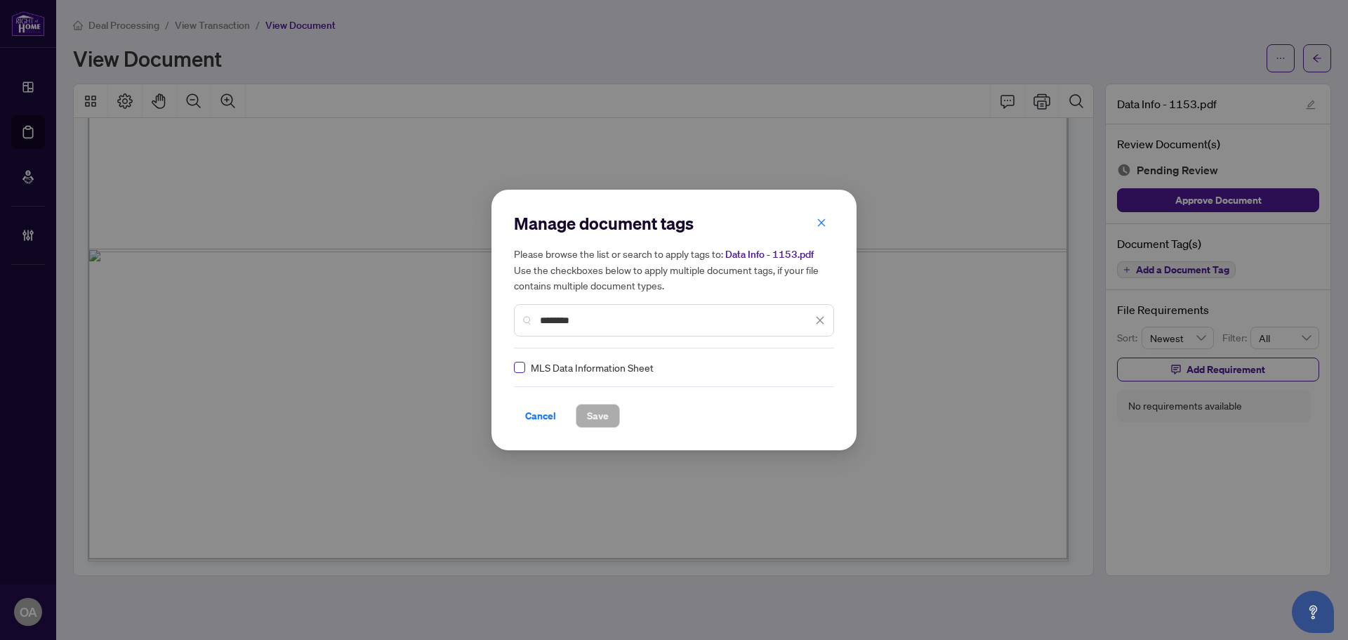
type input "********"
click at [817, 366] on icon at bounding box center [821, 367] width 8 height 6
click at [772, 431] on div "Approved" at bounding box center [765, 435] width 90 height 15
click at [593, 414] on span "Save" at bounding box center [598, 415] width 22 height 22
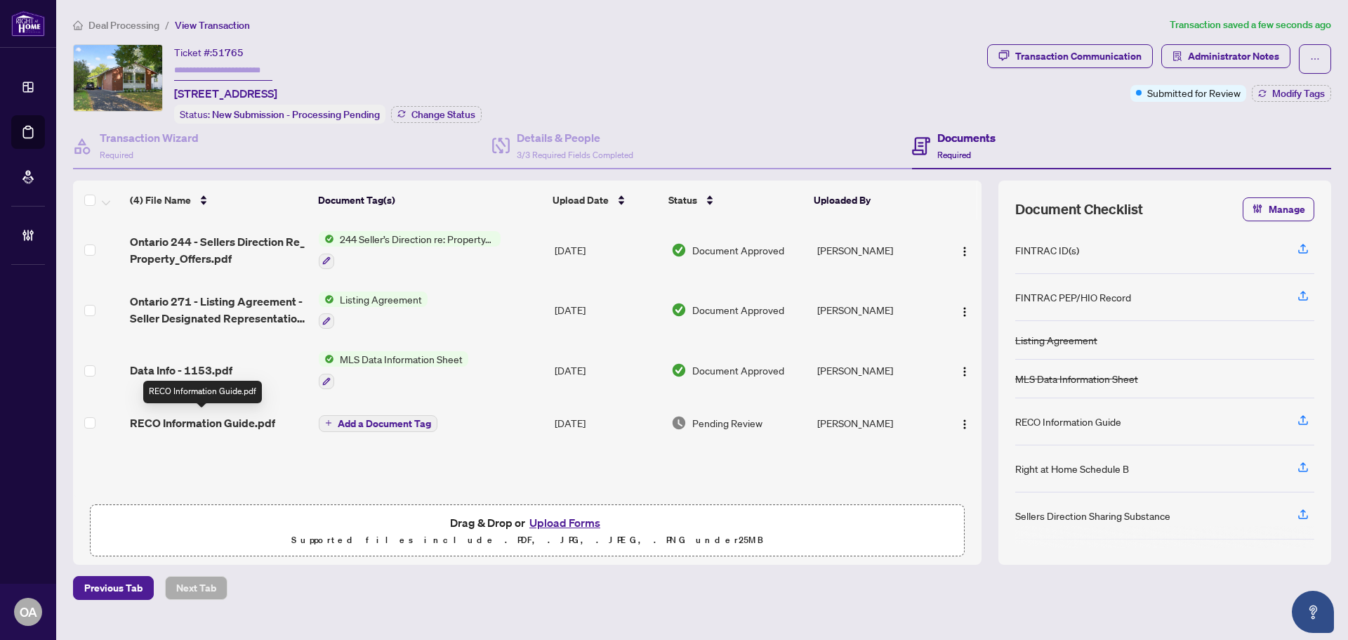
click at [216, 414] on span "RECO Information Guide.pdf" at bounding box center [202, 422] width 145 height 17
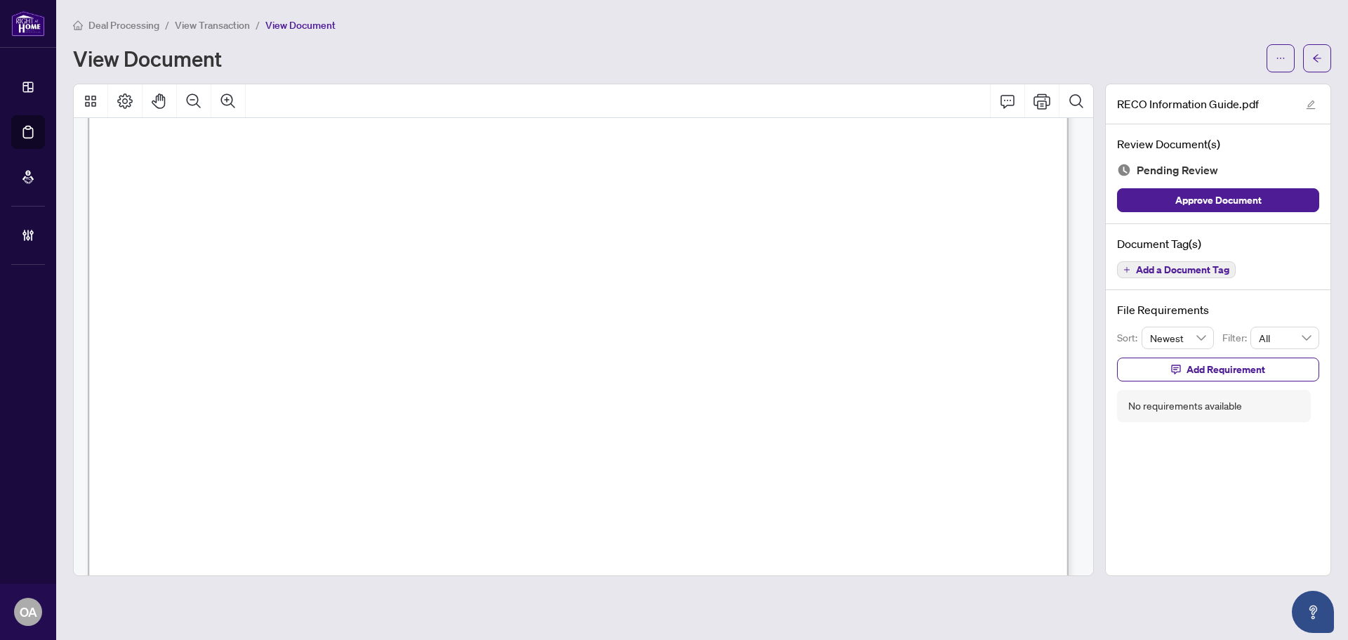
scroll to position [15898, 0]
click at [1216, 268] on span "Add a Document Tag" at bounding box center [1182, 270] width 93 height 10
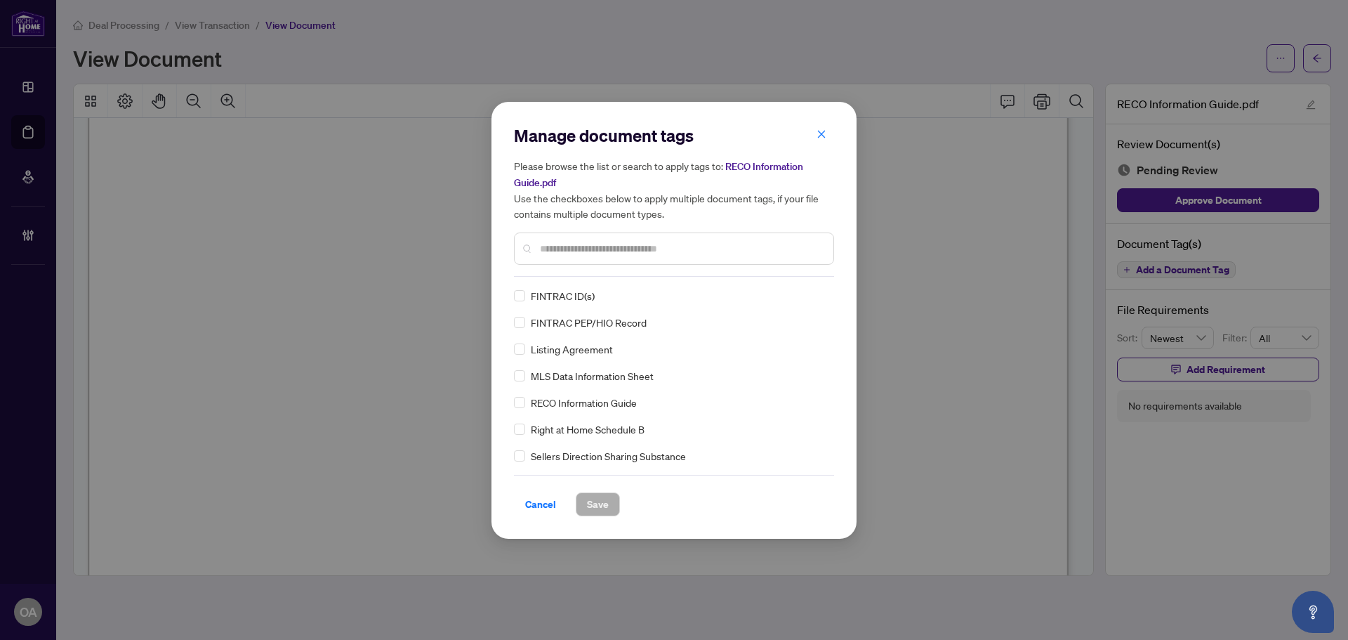
drag, startPoint x: 656, startPoint y: 246, endPoint x: 645, endPoint y: 251, distance: 12.0
click at [650, 248] on input "text" at bounding box center [681, 248] width 282 height 15
type input "****"
click at [815, 291] on div at bounding box center [811, 296] width 27 height 14
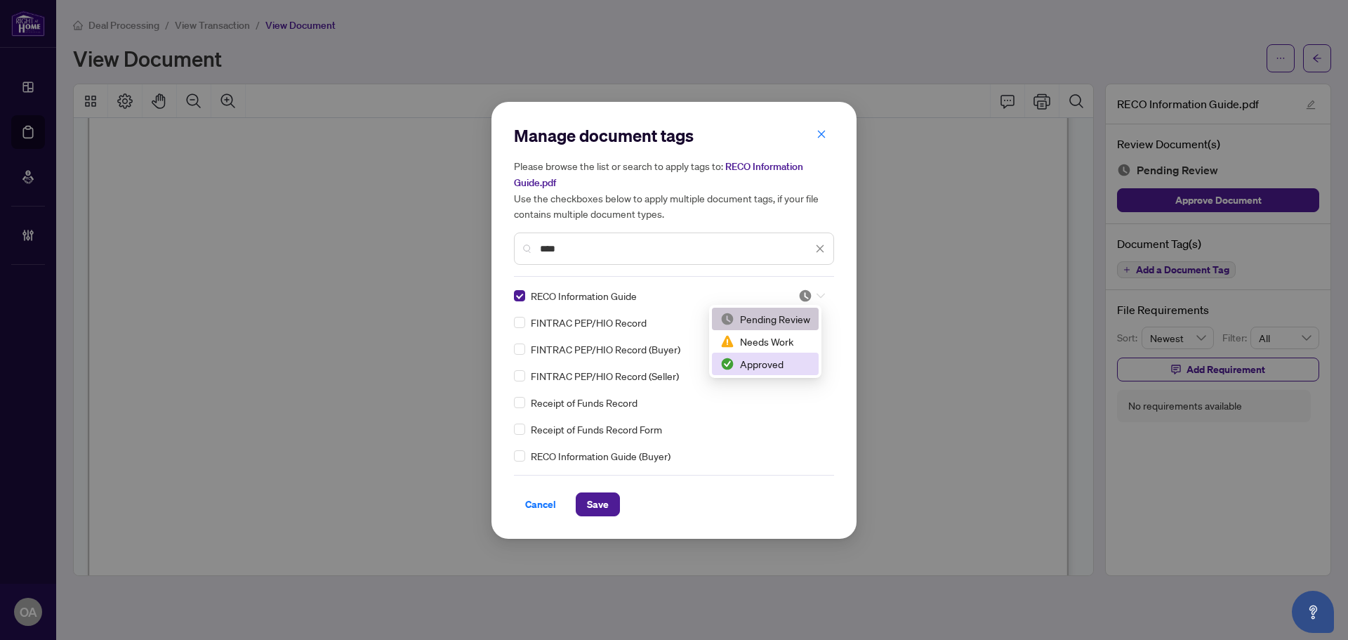
click at [782, 370] on div "Approved" at bounding box center [765, 363] width 90 height 15
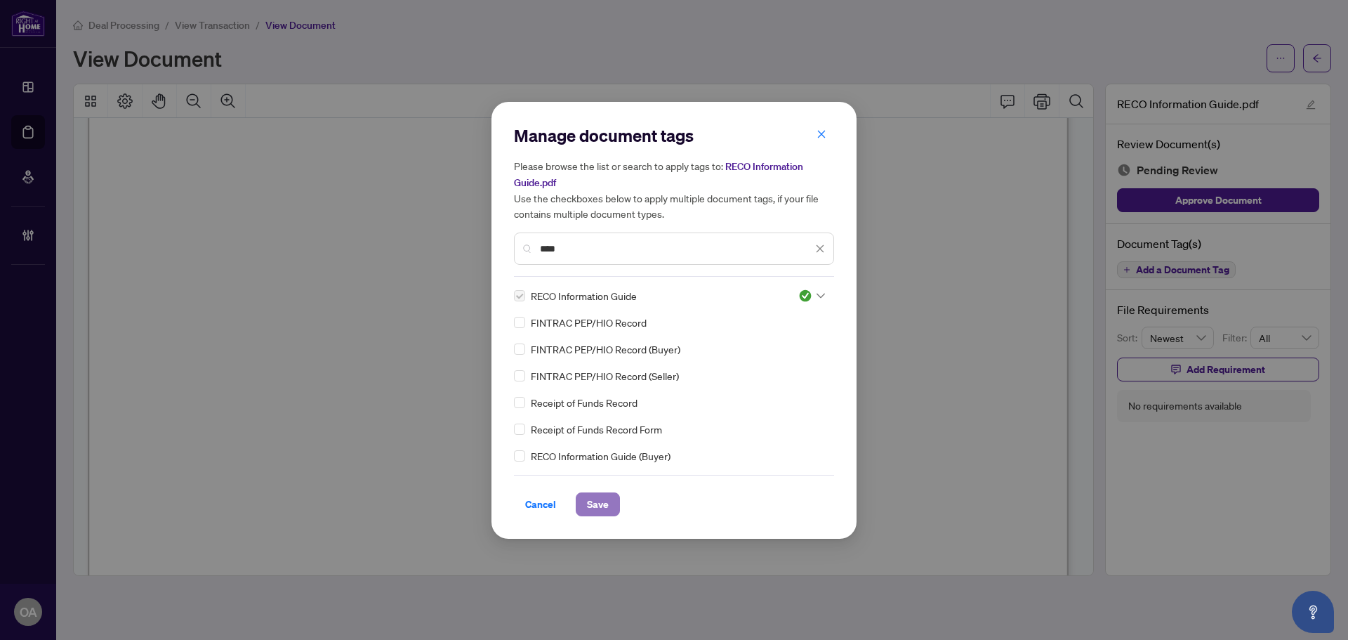
click at [603, 506] on span "Save" at bounding box center [598, 504] width 22 height 22
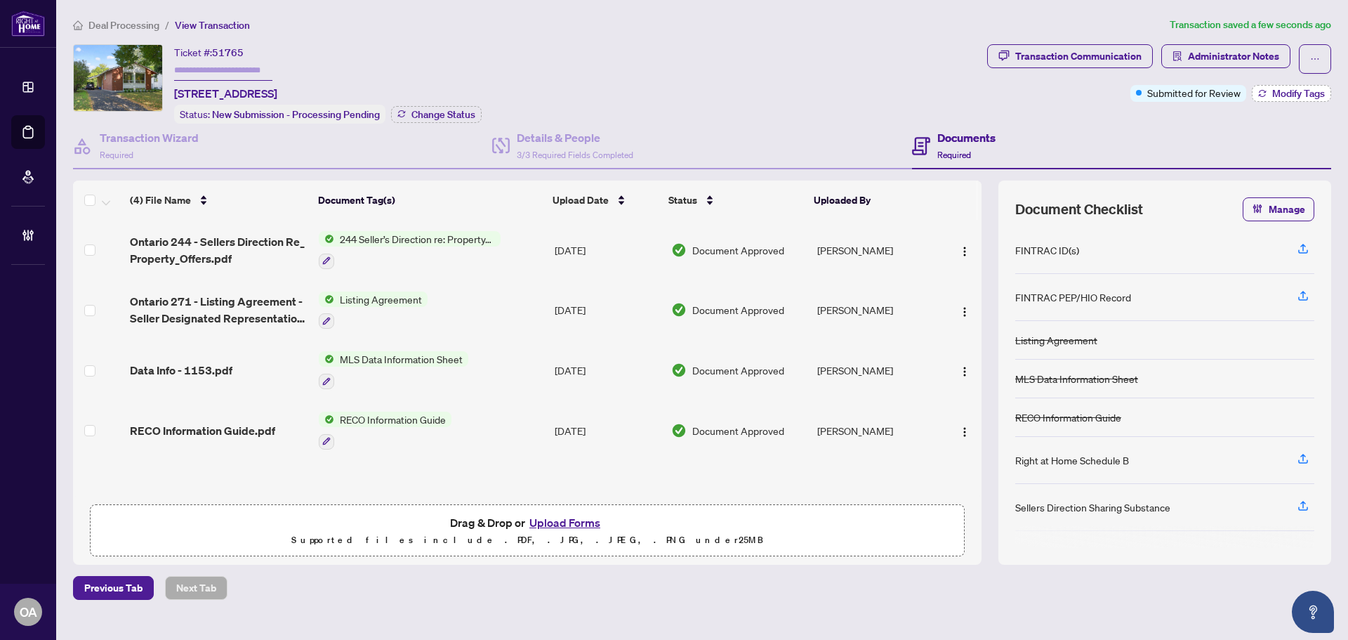
click at [1298, 91] on span "Modify Tags" at bounding box center [1298, 93] width 53 height 10
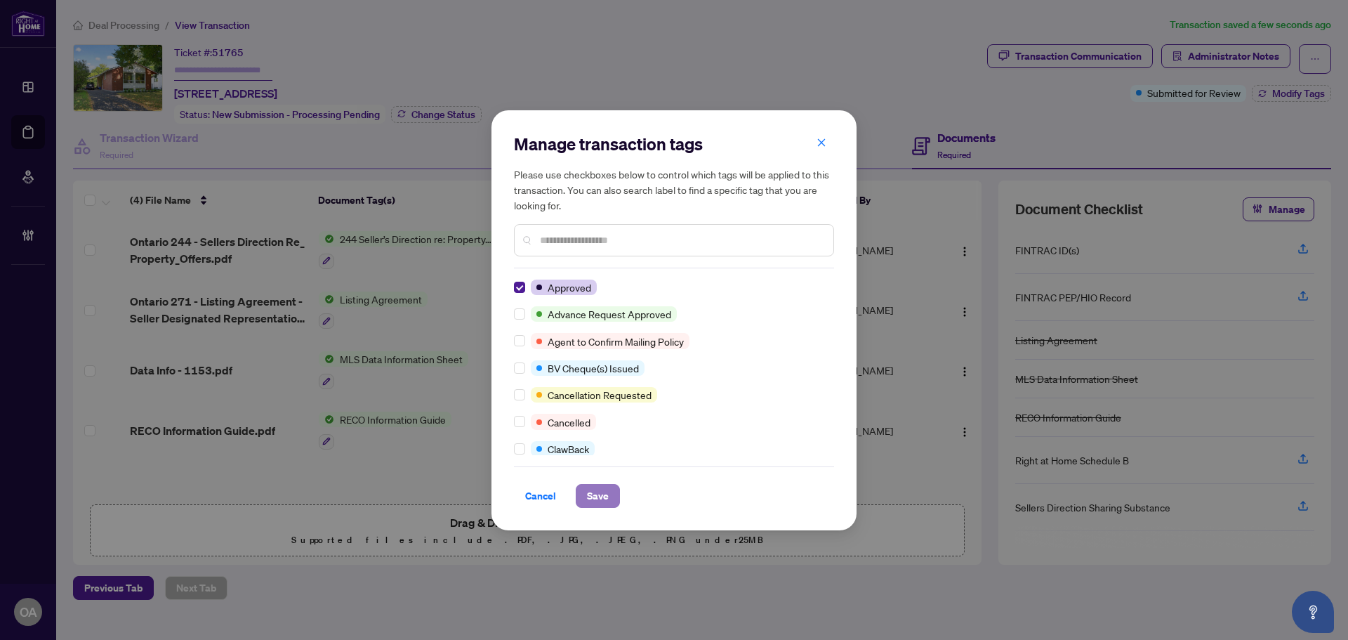
click at [600, 491] on span "Save" at bounding box center [598, 496] width 22 height 22
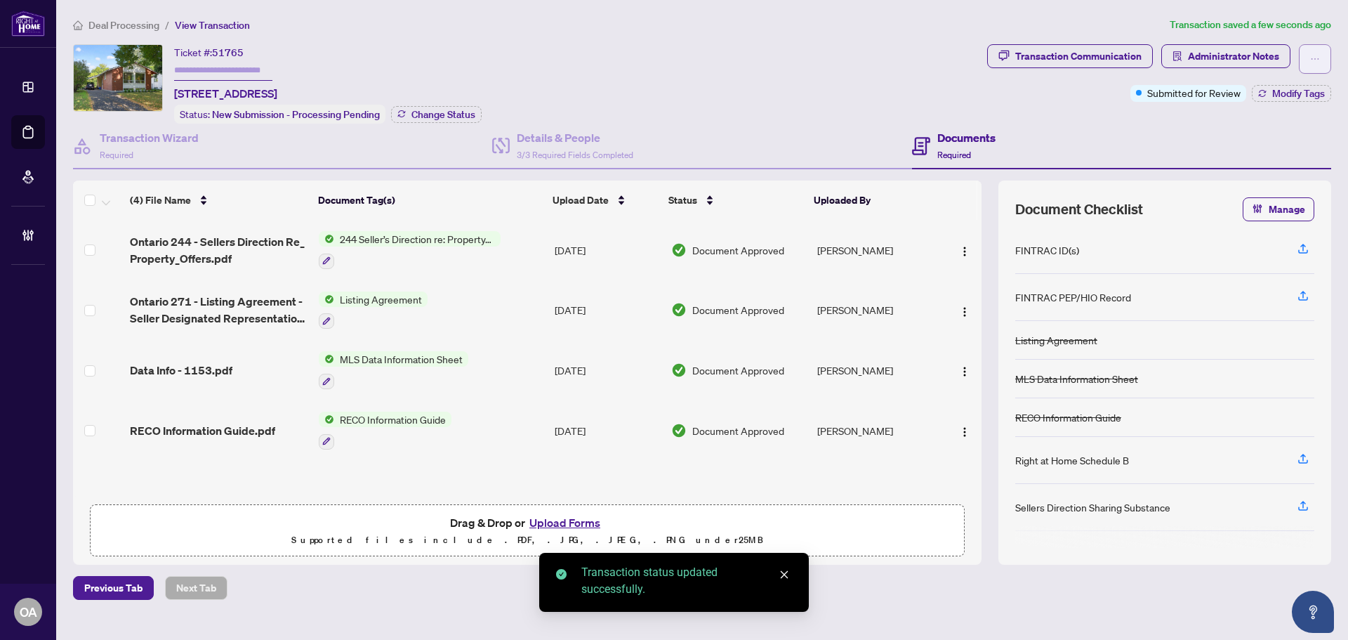
click at [1316, 58] on icon "ellipsis" at bounding box center [1315, 59] width 10 height 10
click at [1255, 154] on span "Submit for Completion" at bounding box center [1266, 157] width 107 height 15
type textarea "**********"
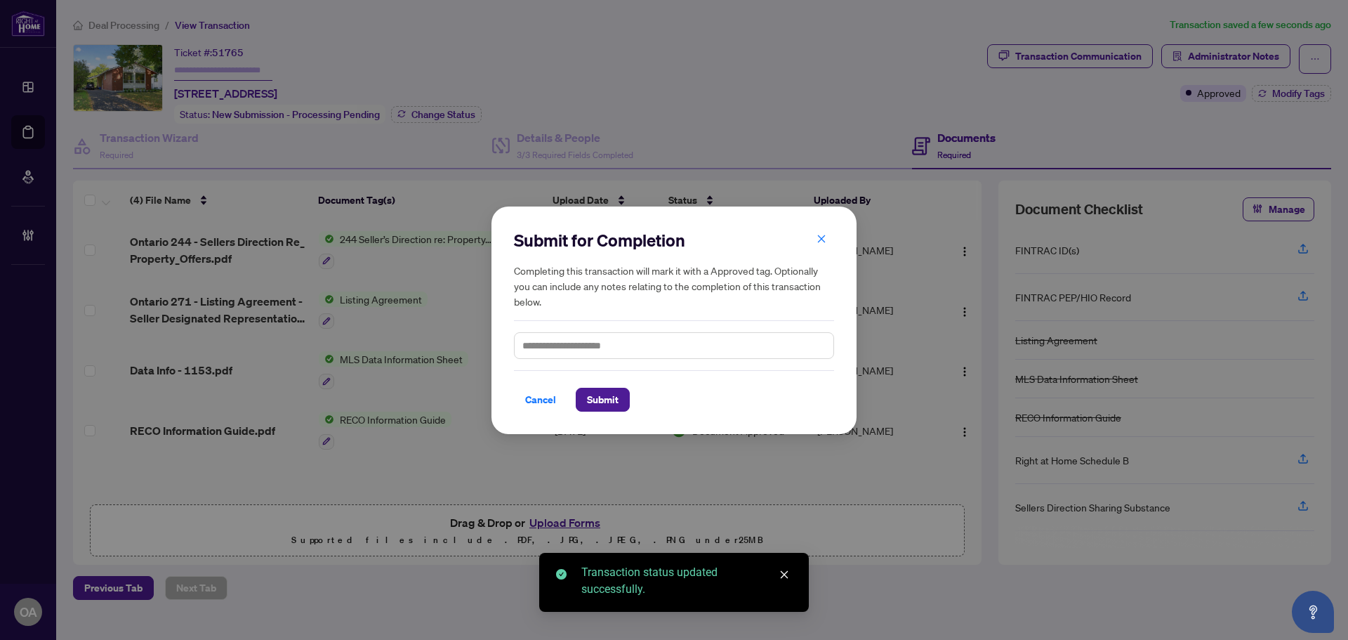
click at [572, 396] on div "Cancel Submit" at bounding box center [674, 400] width 320 height 24
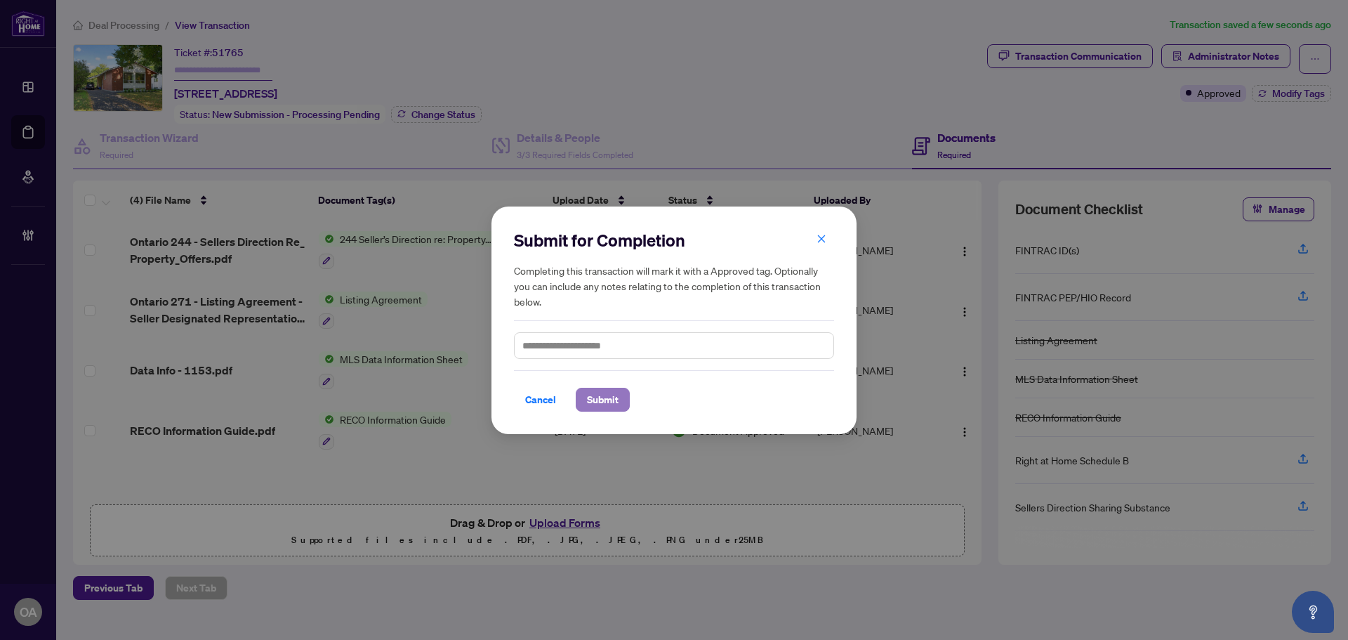
click at [591, 399] on span "Submit" at bounding box center [603, 399] width 32 height 22
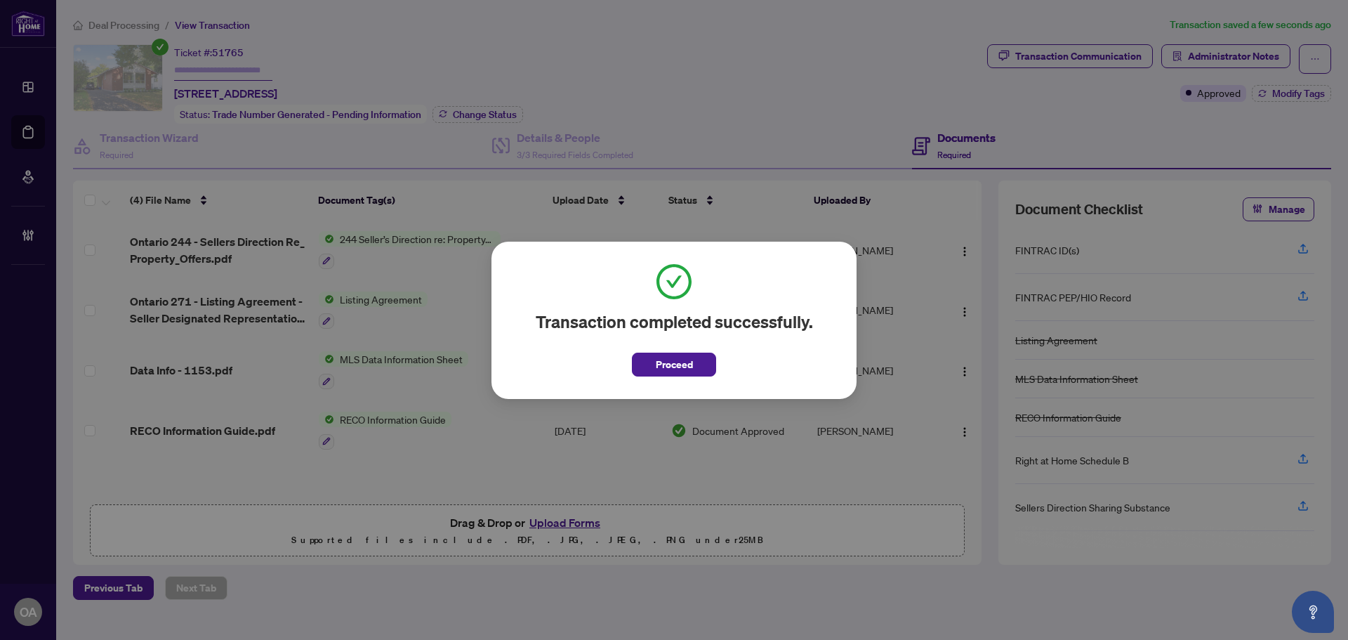
drag, startPoint x: 692, startPoint y: 364, endPoint x: 621, endPoint y: 332, distance: 78.6
click at [692, 364] on span "Proceed" at bounding box center [674, 364] width 37 height 22
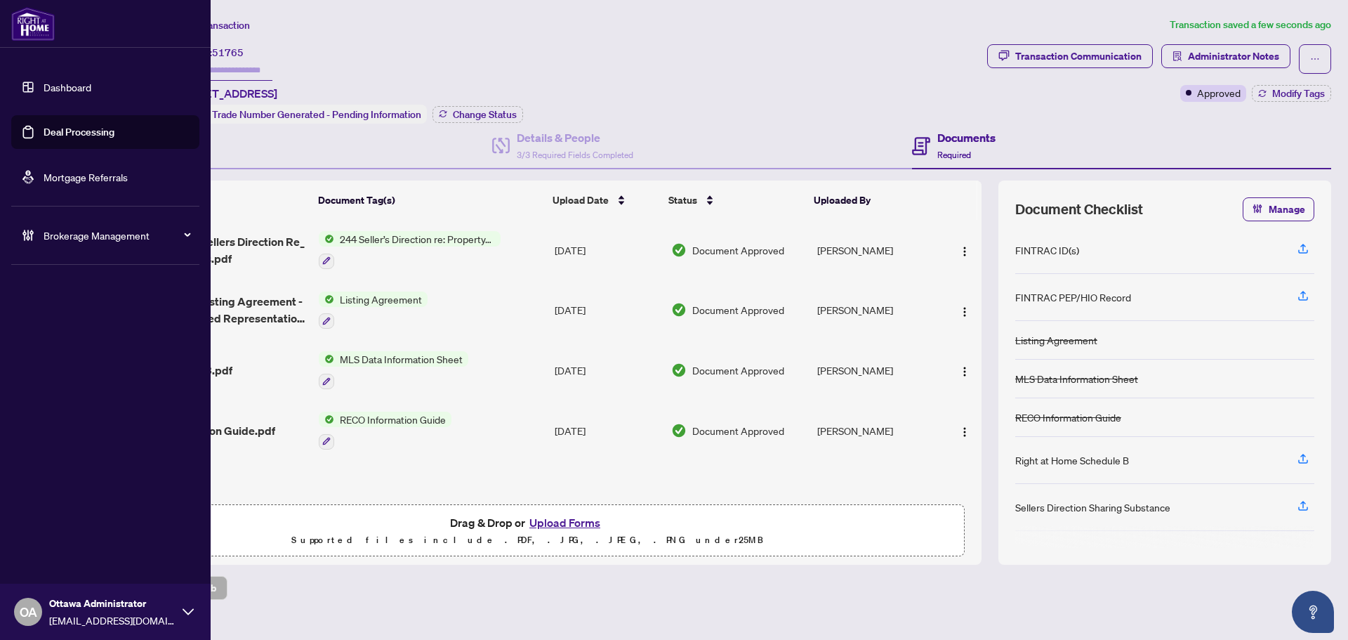
drag, startPoint x: 63, startPoint y: 115, endPoint x: 67, endPoint y: 129, distance: 14.0
click at [63, 126] on link "Deal Processing" at bounding box center [79, 132] width 71 height 13
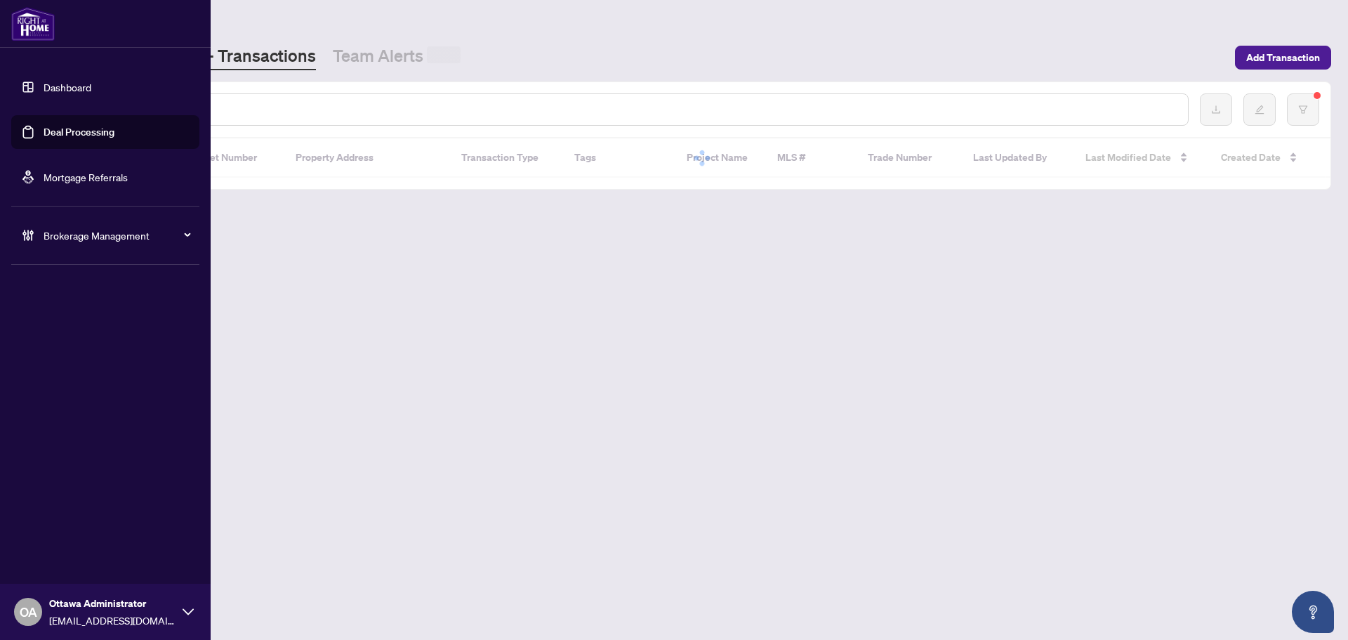
click at [67, 129] on link "Deal Processing" at bounding box center [79, 132] width 71 height 13
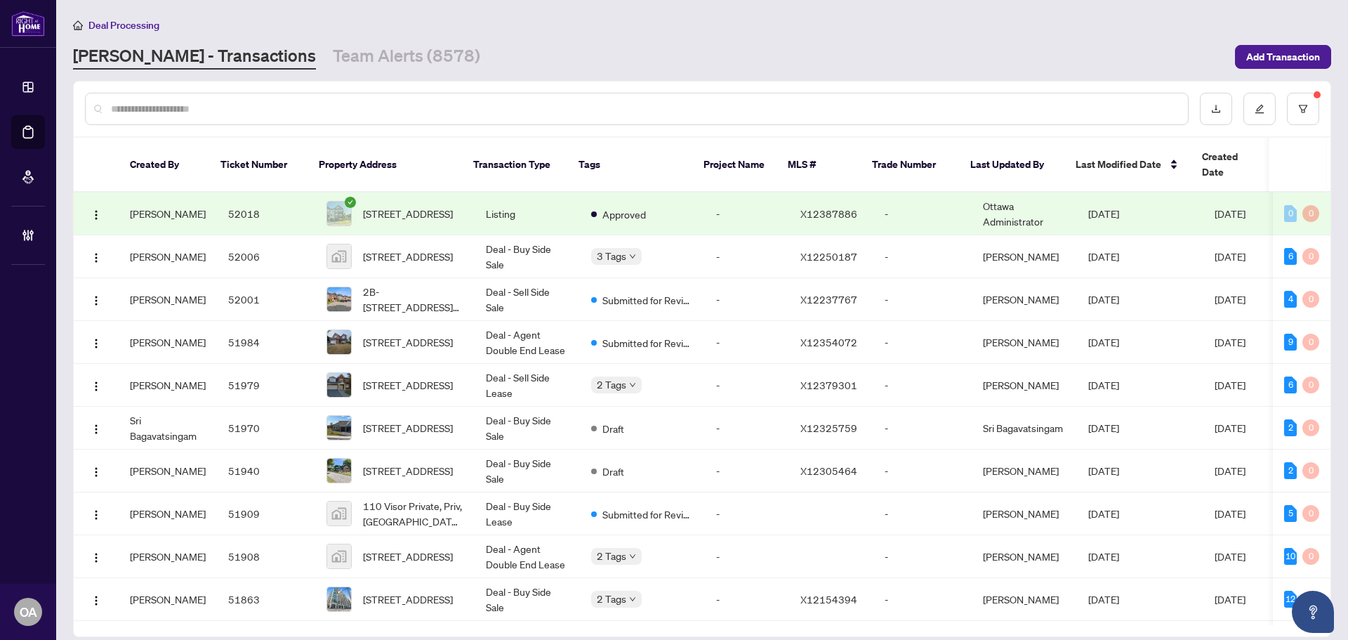
click at [487, 107] on input "text" at bounding box center [644, 108] width 1066 height 15
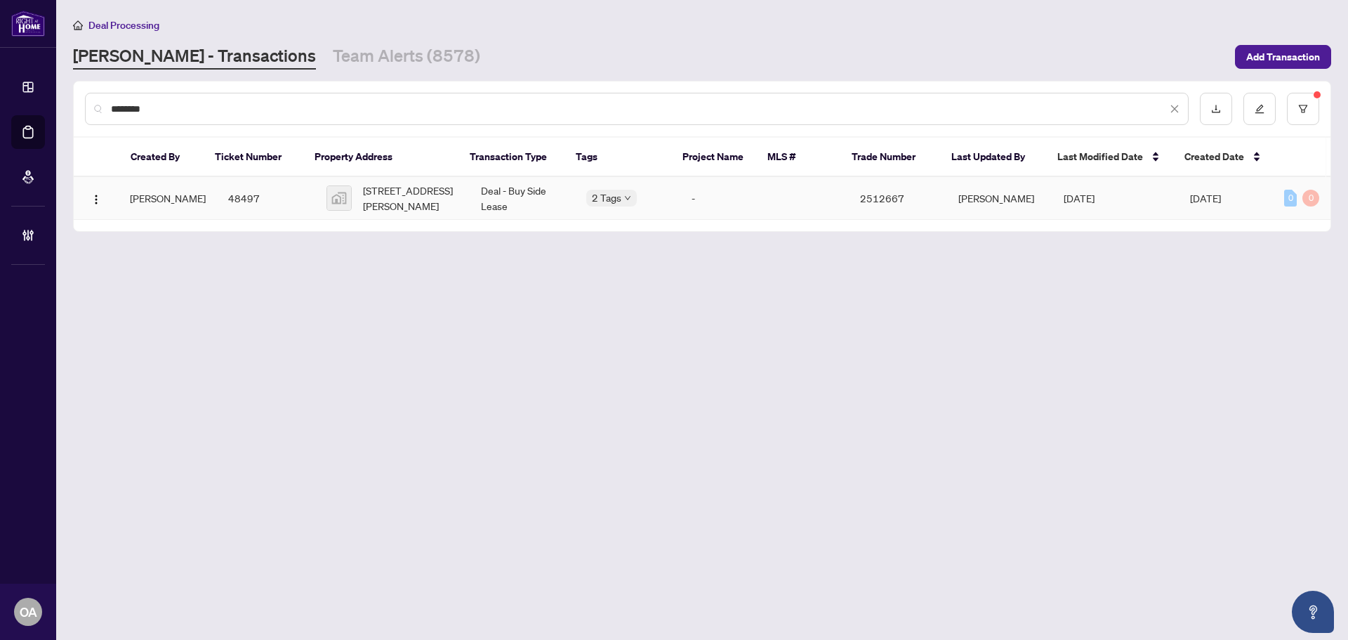
type input "********"
click at [374, 201] on span "875 Fletcher Circle, Ottawa, ON, Canada" at bounding box center [411, 198] width 96 height 31
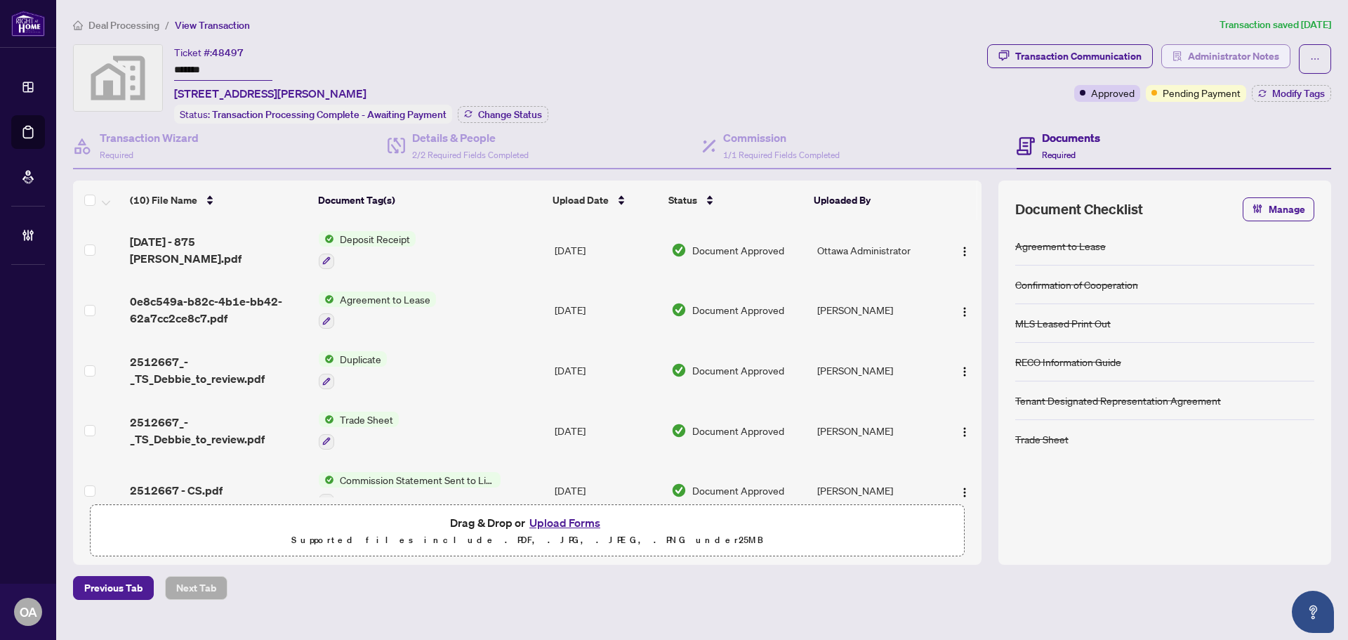
click at [1209, 56] on span "Administrator Notes" at bounding box center [1233, 56] width 91 height 22
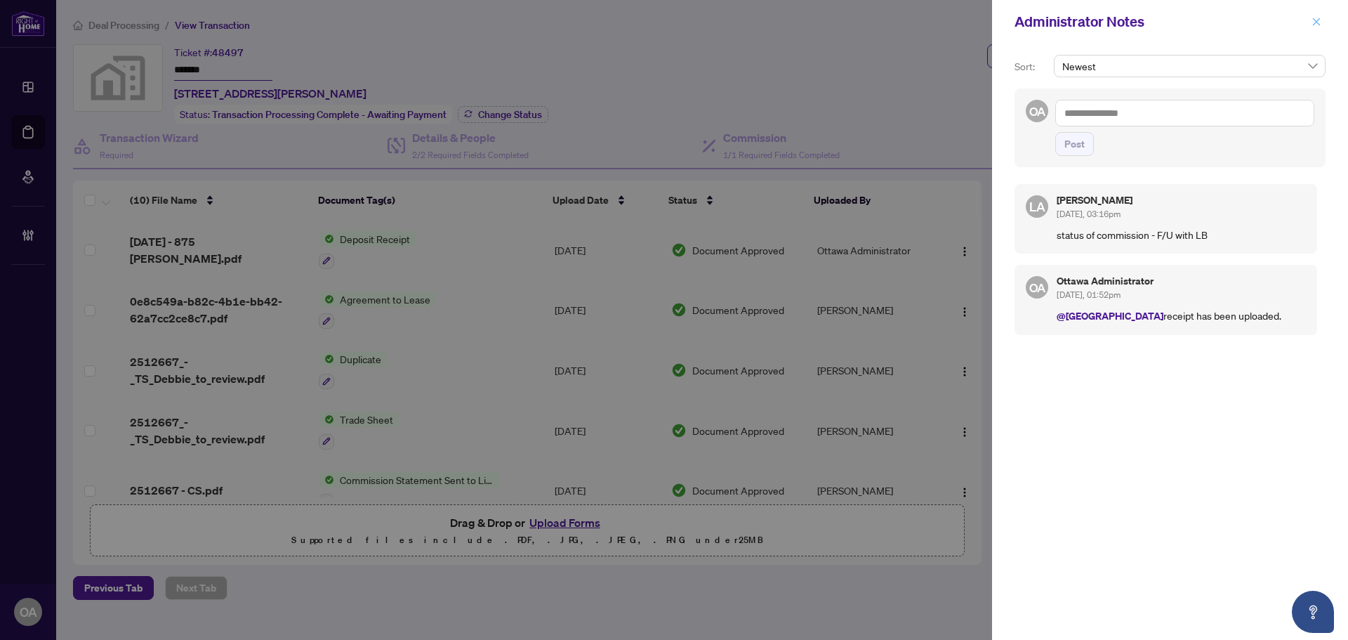
click at [1320, 15] on span "button" at bounding box center [1317, 22] width 10 height 22
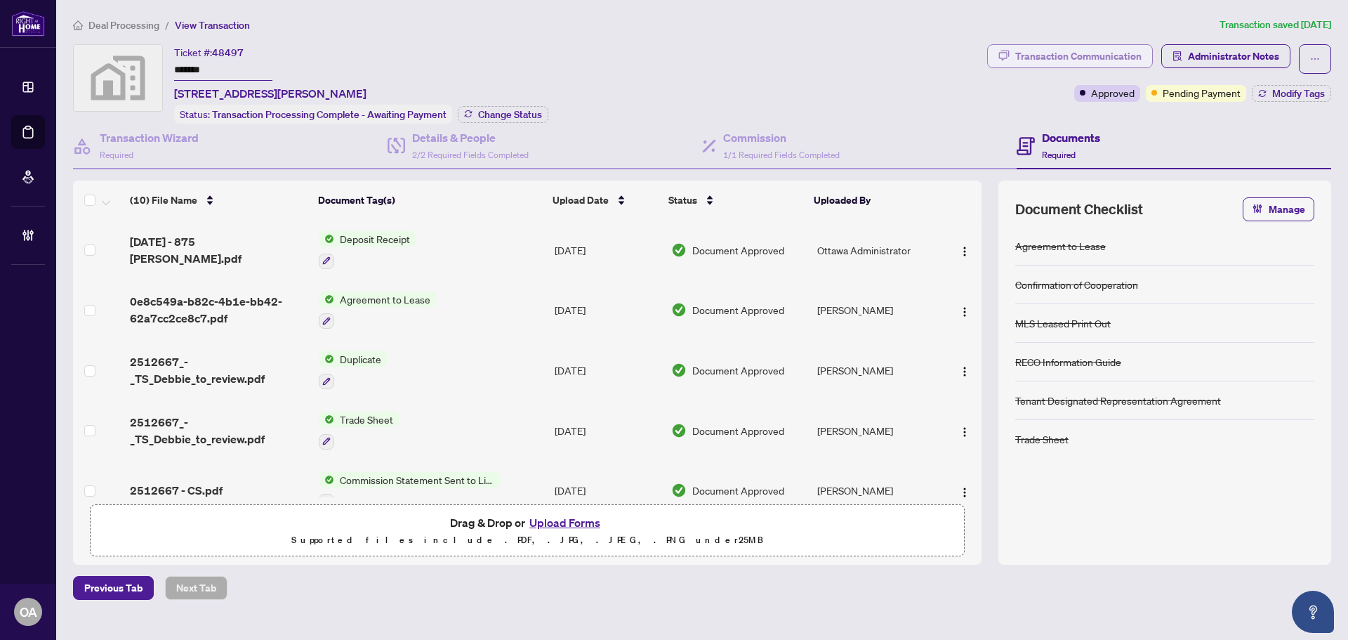
click at [1092, 56] on div "Transaction Communication" at bounding box center [1078, 56] width 126 height 22
type textarea "**********"
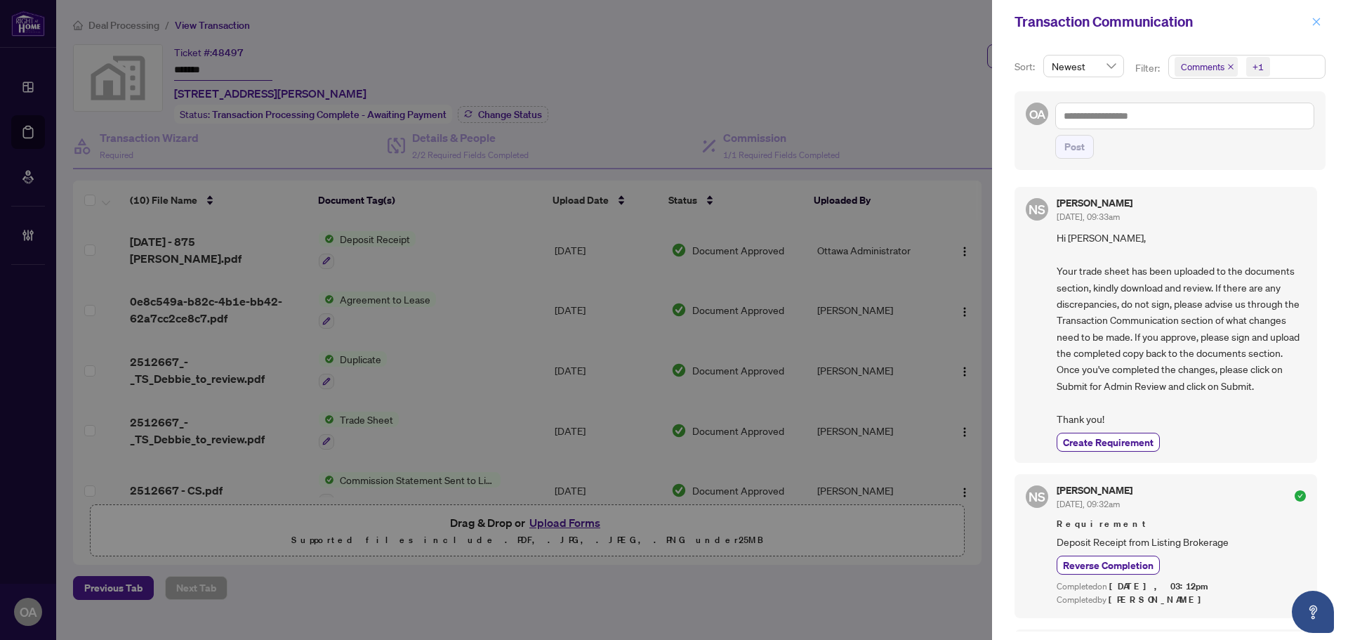
click at [1317, 29] on span "button" at bounding box center [1317, 22] width 10 height 22
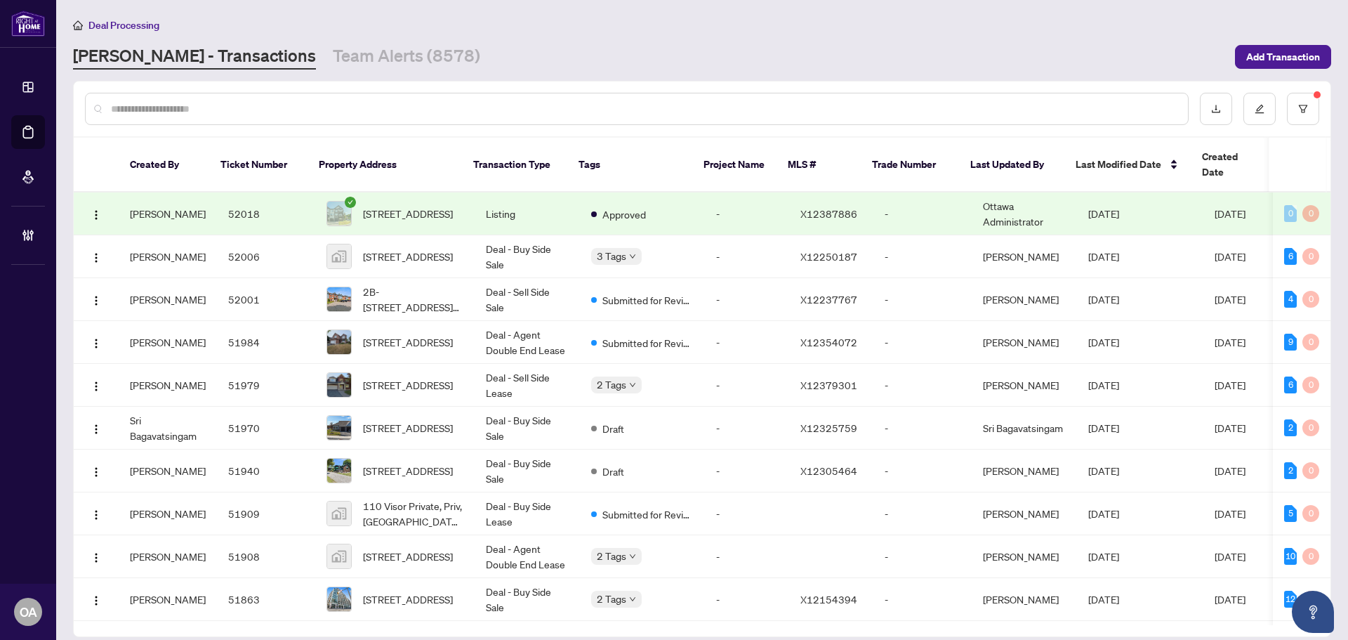
click at [786, 105] on input "text" at bounding box center [644, 108] width 1066 height 15
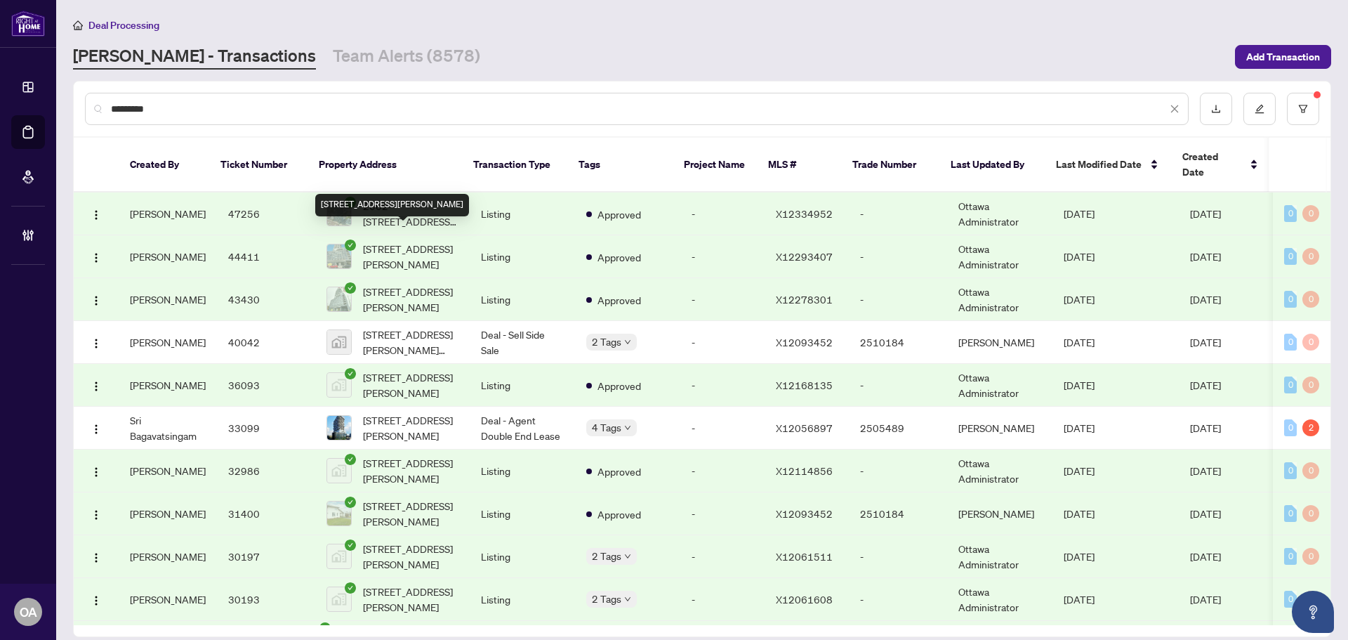
type input "*********"
click at [423, 241] on span "509-203 CATHERINE St, Ottawa, Ontario K2P 1J5, Canada" at bounding box center [411, 256] width 96 height 31
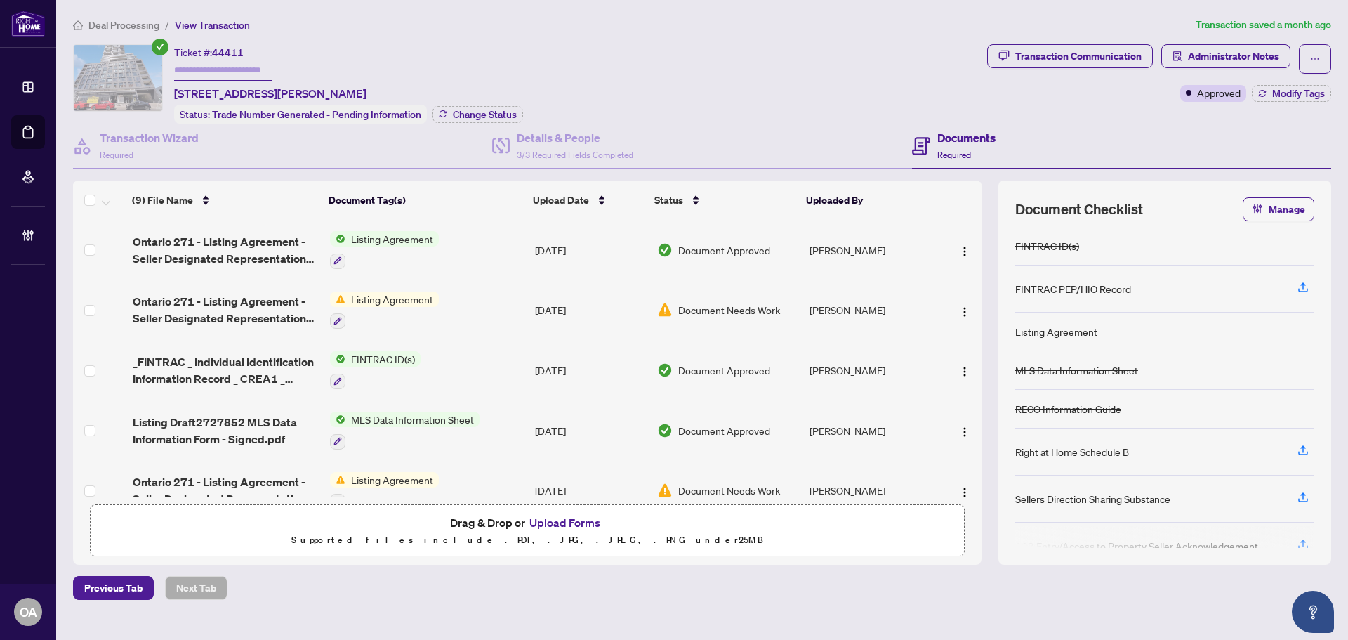
drag, startPoint x: 472, startPoint y: 88, endPoint x: 159, endPoint y: 82, distance: 312.5
click at [159, 82] on div "Ticket #: 44411 509-203 CATHERINE St, Ottawa, Ontario K2P 1J5, Canada Status: T…" at bounding box center [527, 83] width 909 height 79
drag, startPoint x: 235, startPoint y: 79, endPoint x: 390, endPoint y: 73, distance: 155.3
click at [235, 79] on div "Ticket #: 44411 509-203 CATHERINE St, Ottawa, Ontario K2P 1J5, Canada" at bounding box center [270, 73] width 192 height 58
click at [483, 85] on div "Ticket #: 44411 509-203 CATHERINE St, Ottawa, Ontario K2P 1J5, Canada Status: T…" at bounding box center [348, 83] width 349 height 79
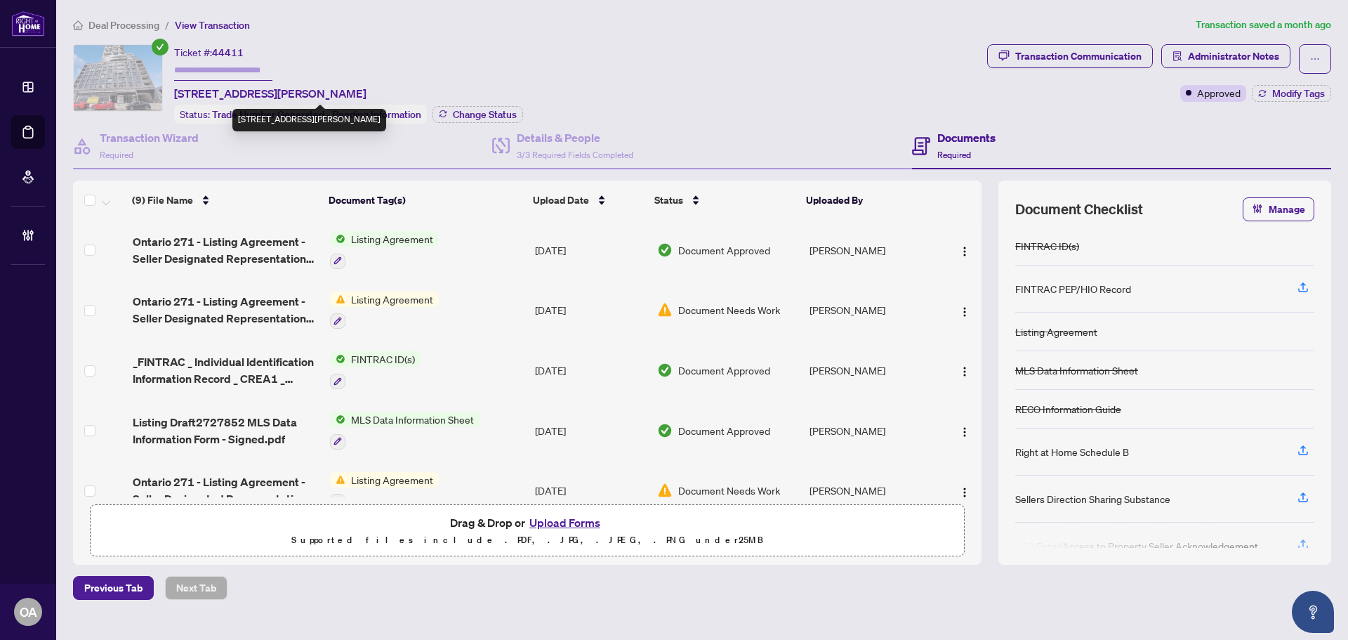
drag, startPoint x: 465, startPoint y: 94, endPoint x: 173, endPoint y: 90, distance: 291.5
click at [173, 90] on div "Ticket #: 44411 509-203 CATHERINE St, Ottawa, Ontario K2P 1J5, Canada Status: T…" at bounding box center [527, 83] width 909 height 79
copy span "509-203 CATHERINE St, Ottawa, Ontario K2P 1J5, Canada"
click at [1311, 58] on icon "ellipsis" at bounding box center [1315, 59] width 10 height 10
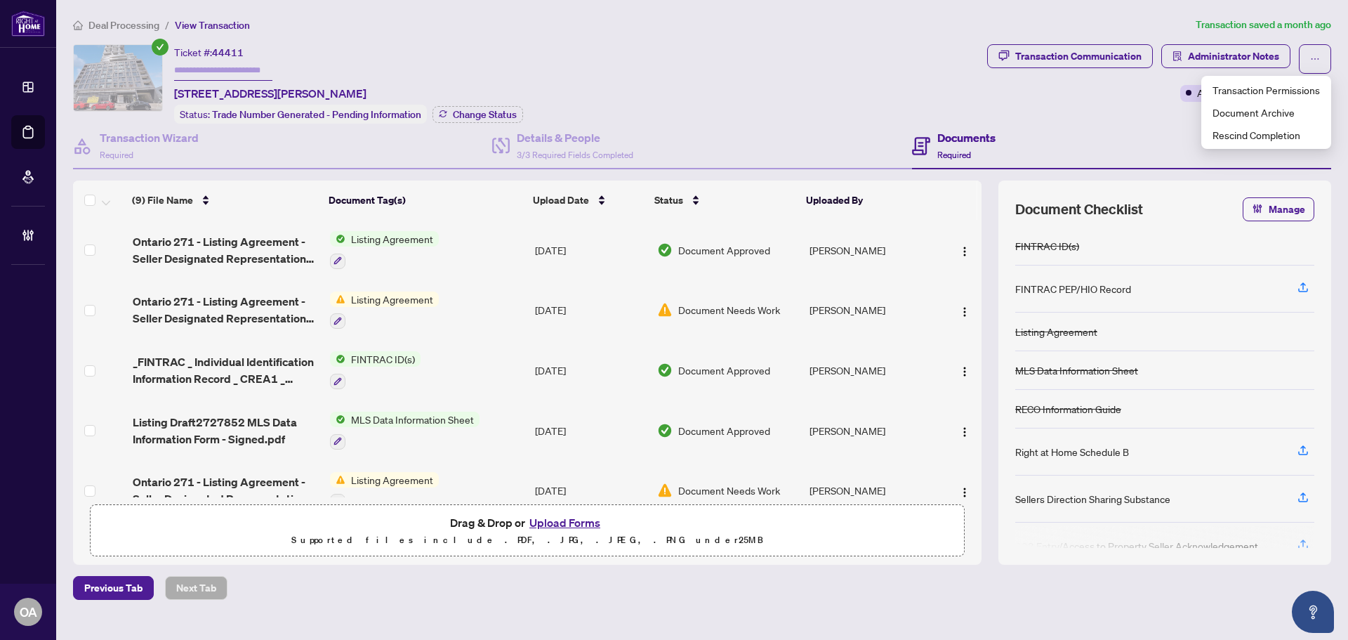
click at [1119, 109] on div "Transaction Communication Administrator Notes Approved Modify Tags" at bounding box center [1160, 83] width 350 height 79
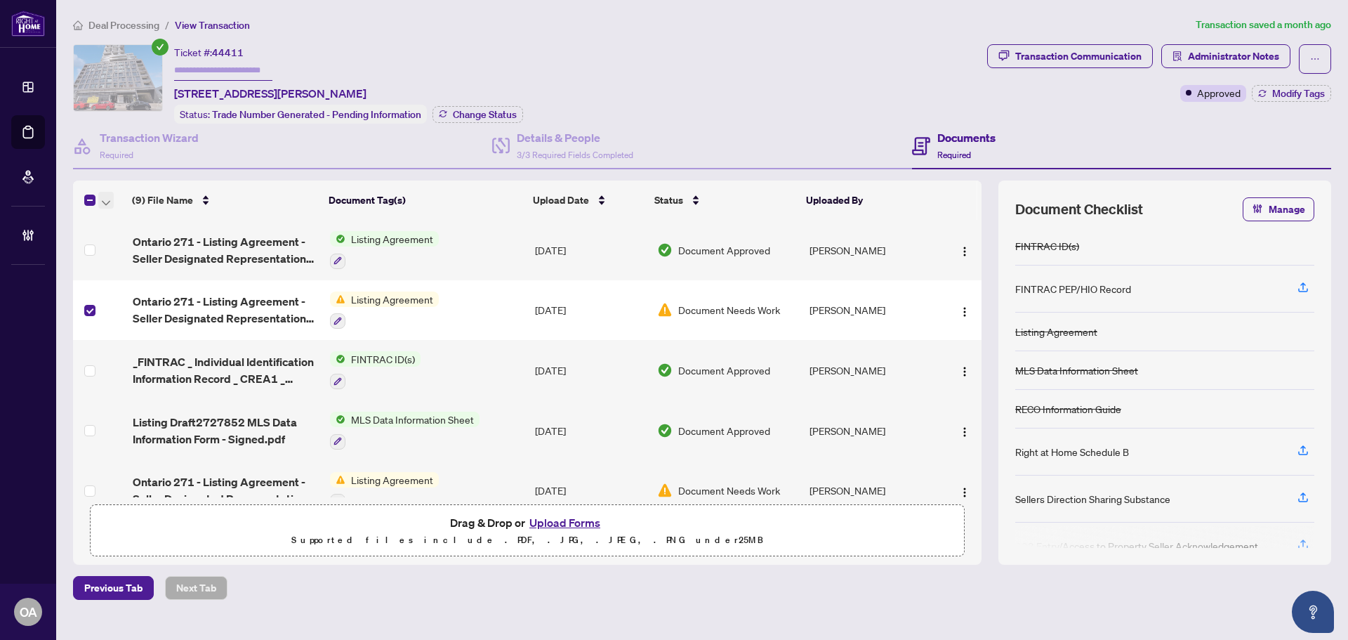
click at [104, 200] on icon "button" at bounding box center [106, 203] width 8 height 6
click at [136, 265] on span "Archive Selected" at bounding box center [172, 268] width 125 height 15
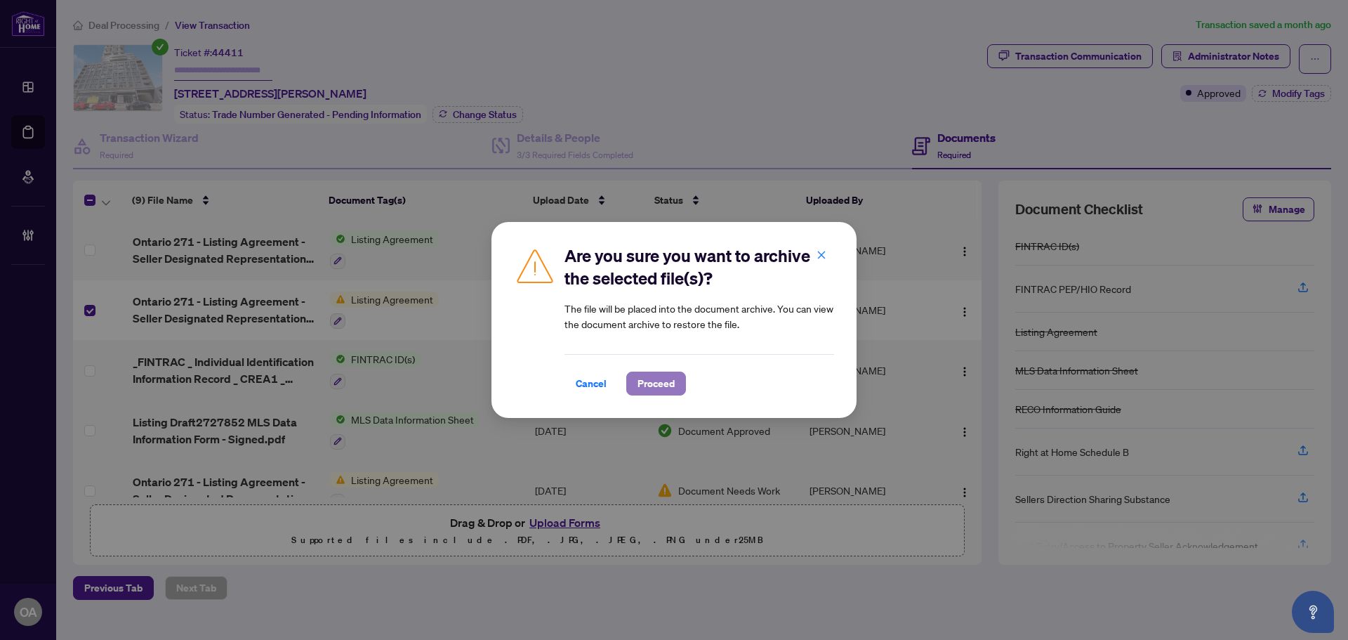
click at [671, 383] on span "Proceed" at bounding box center [656, 383] width 37 height 22
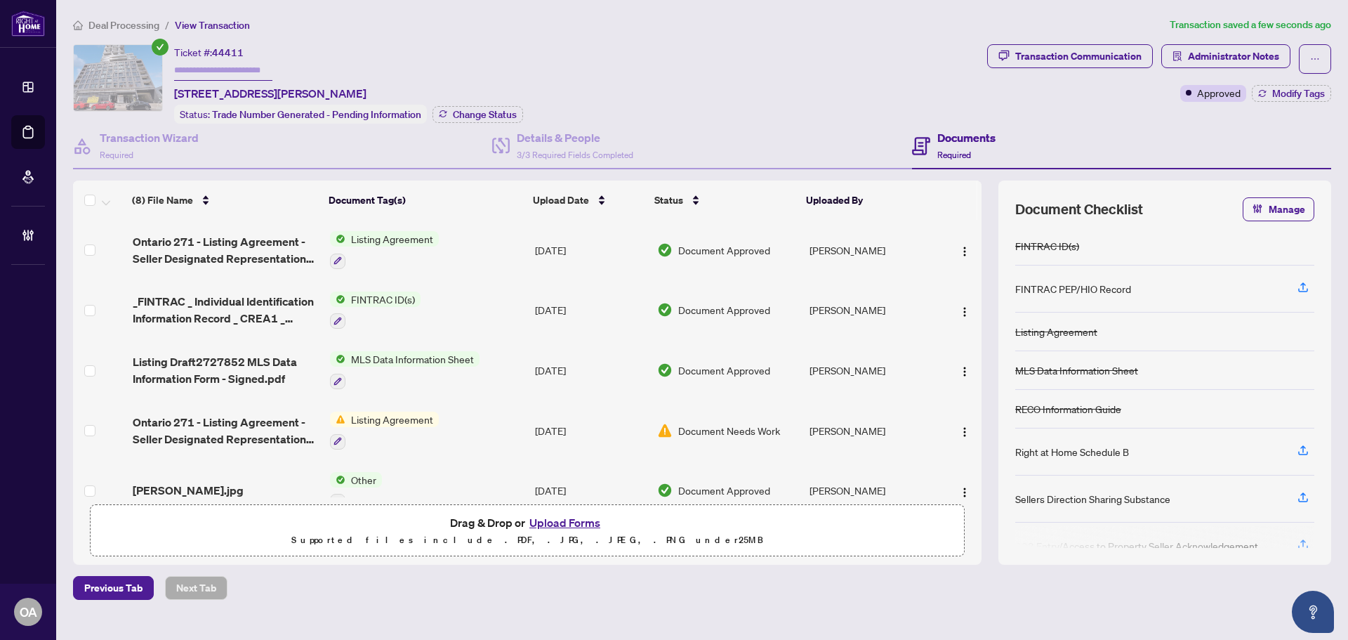
scroll to position [70, 0]
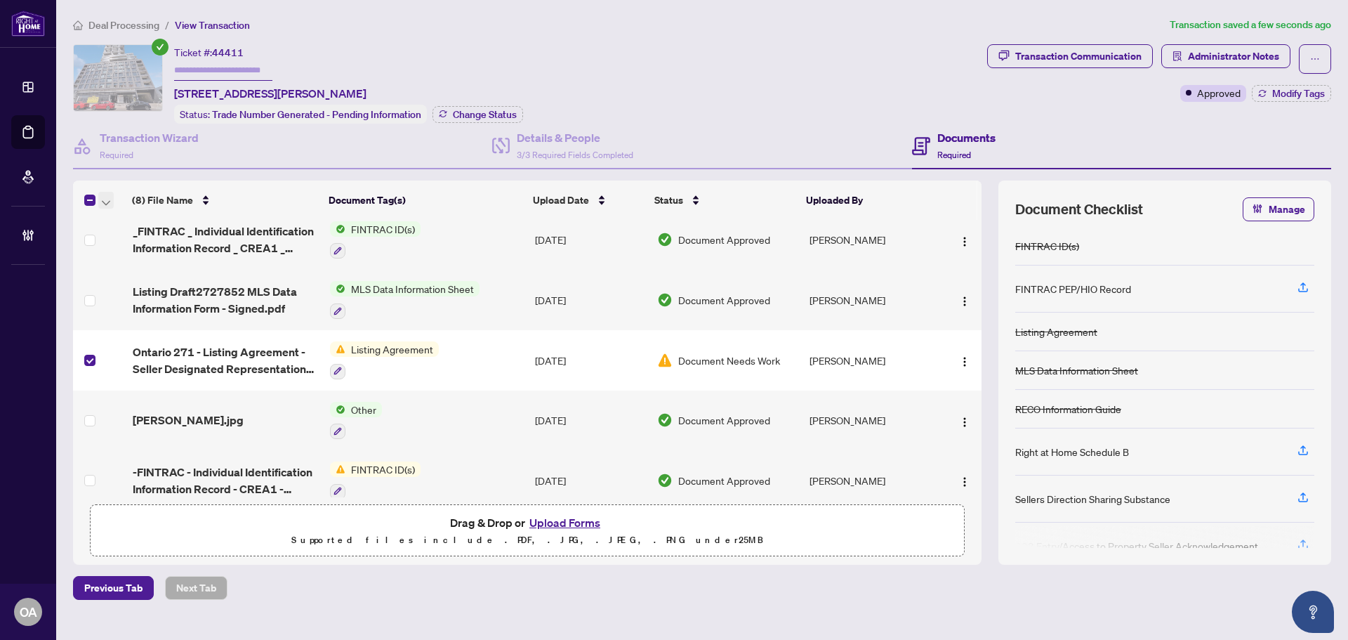
click at [106, 200] on icon "button" at bounding box center [106, 203] width 8 height 6
click at [154, 263] on span "Archive Selected" at bounding box center [172, 268] width 125 height 15
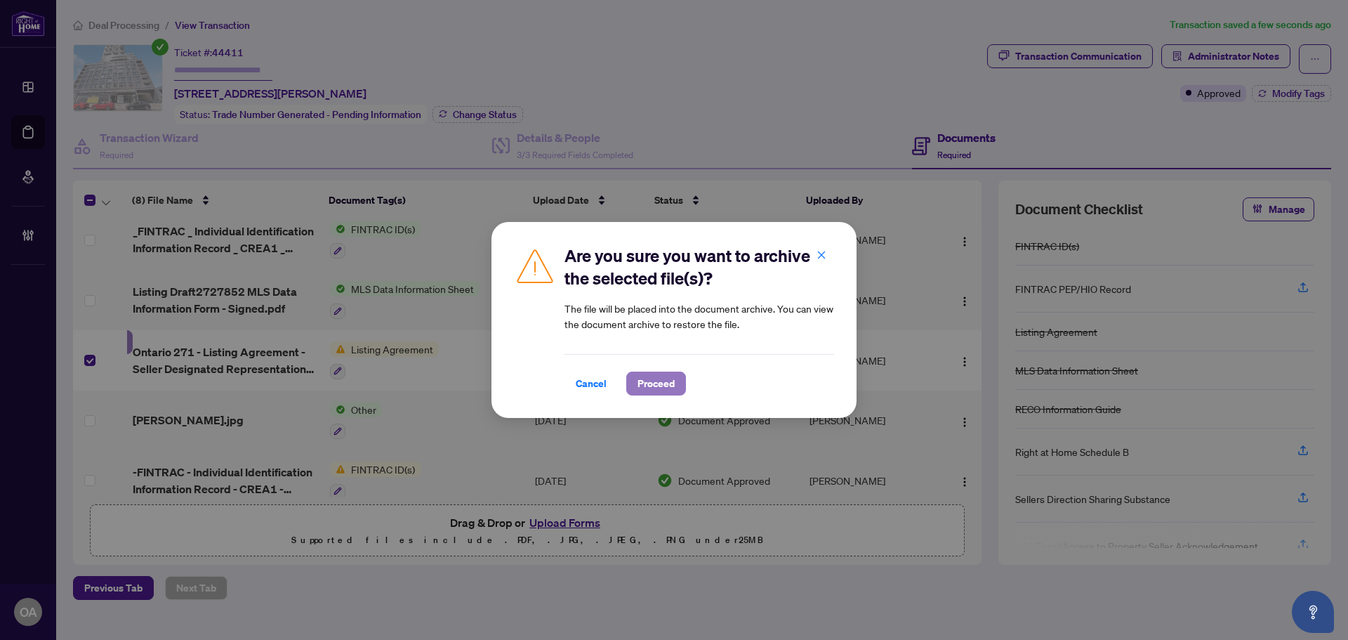
click at [654, 382] on span "Proceed" at bounding box center [656, 383] width 37 height 22
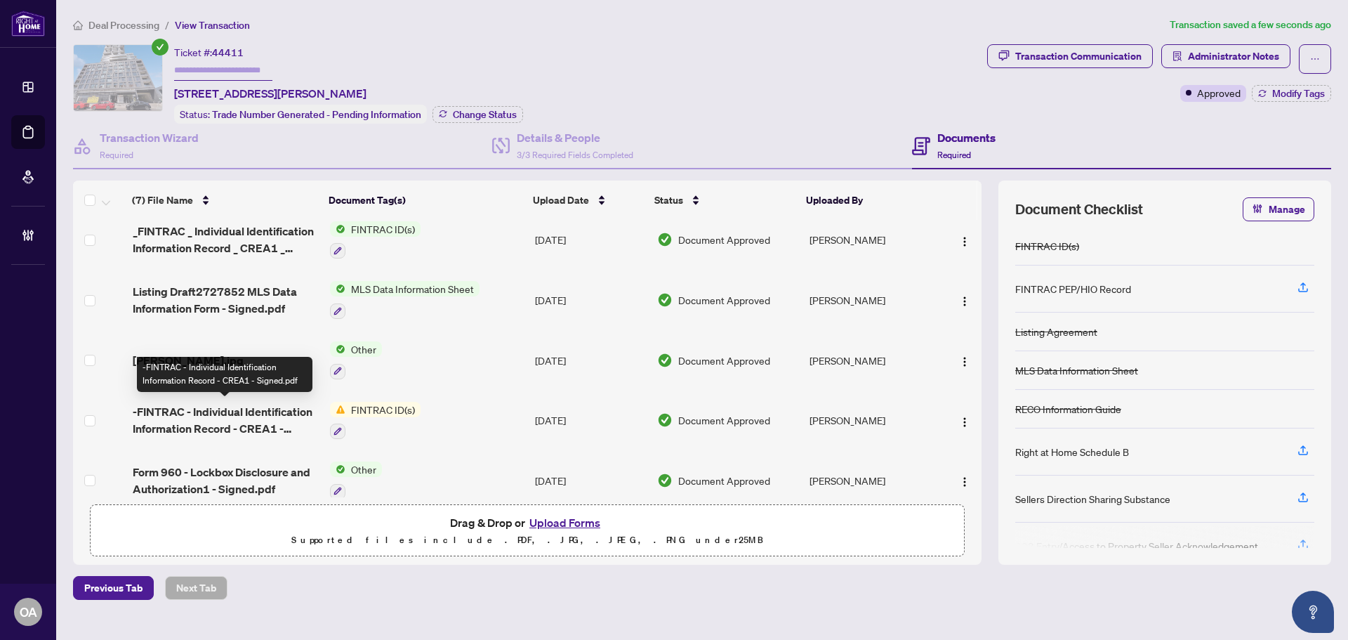
click at [235, 414] on span "-FINTRAC - Individual Identification Information Record - CREA1 - Signed.pdf" at bounding box center [226, 420] width 186 height 34
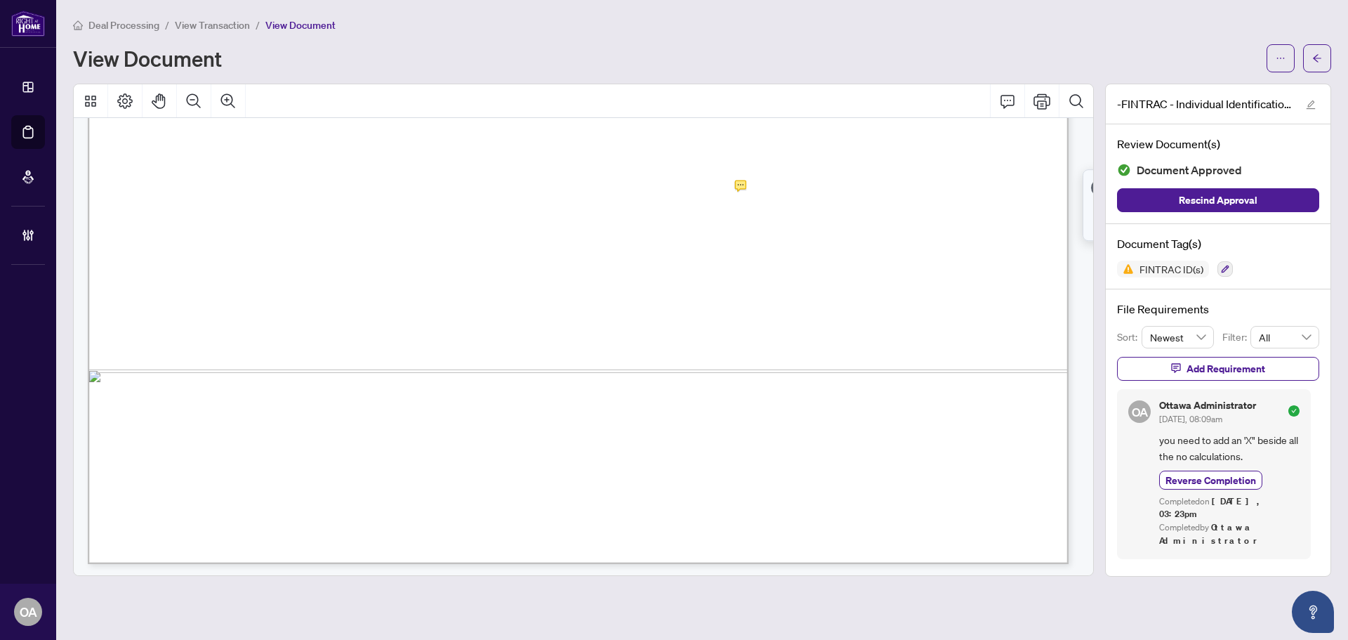
scroll to position [3371, 0]
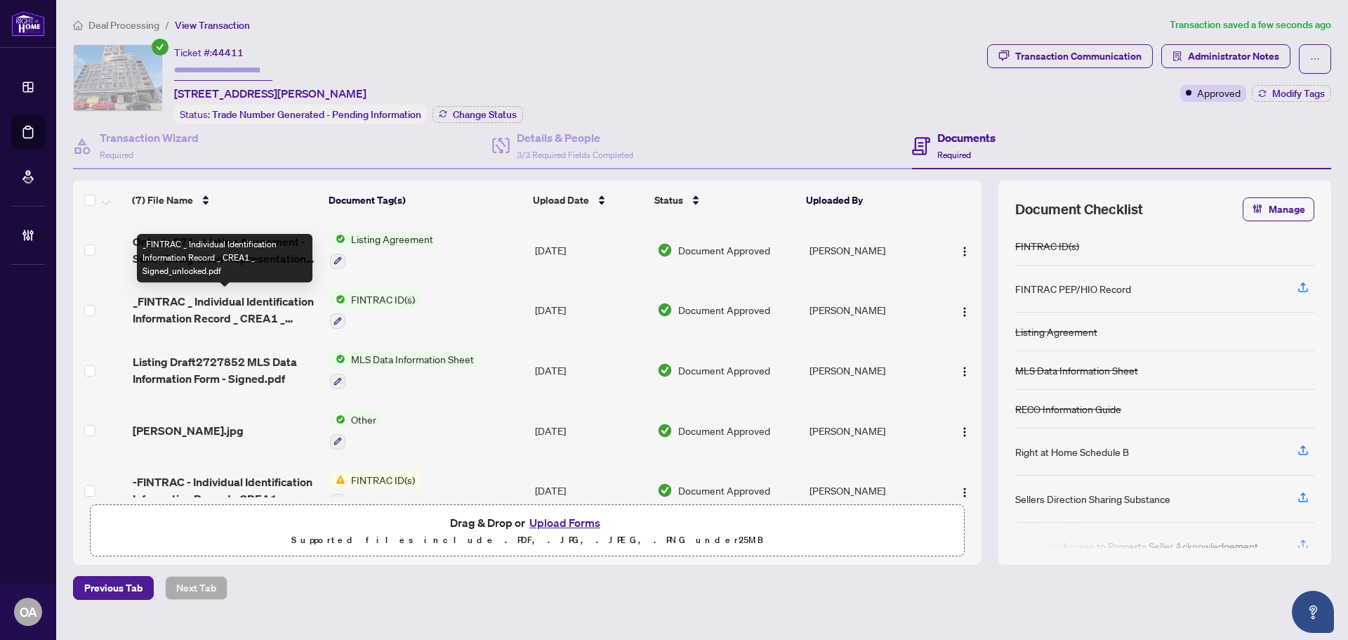
click at [266, 301] on span "_FINTRAC _ Individual Identification Information Record _ CREA1 _ Signed_unlock…" at bounding box center [226, 310] width 186 height 34
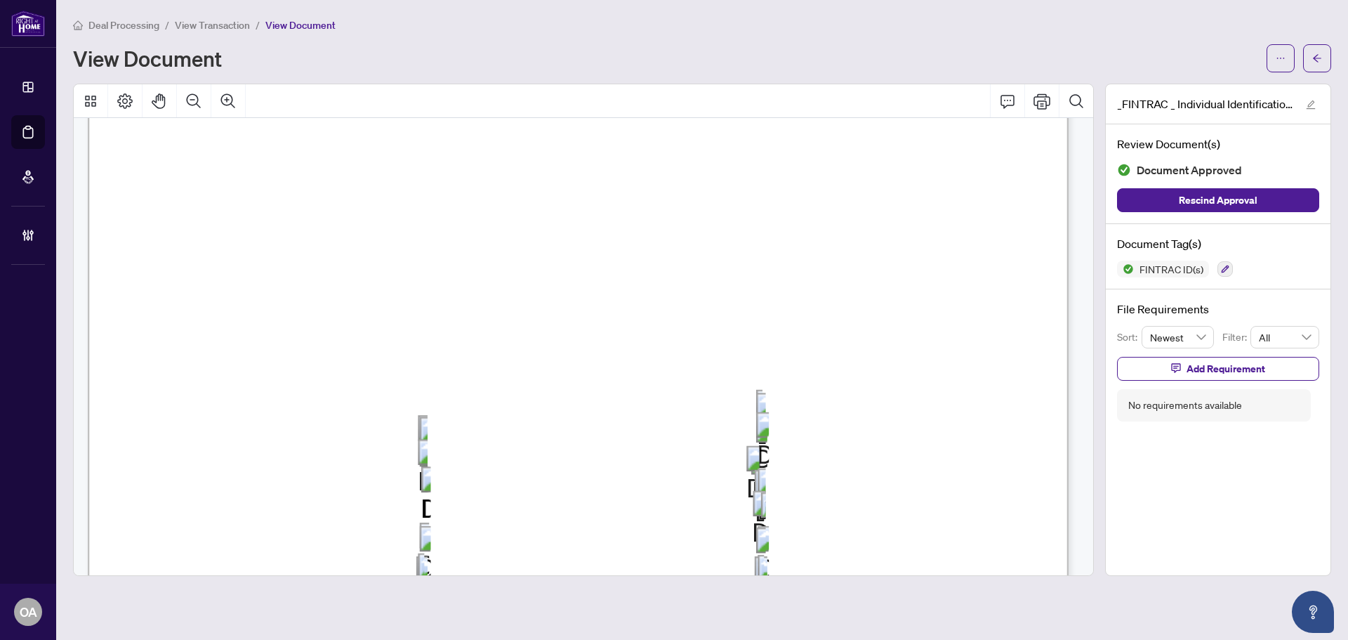
scroll to position [3230, 0]
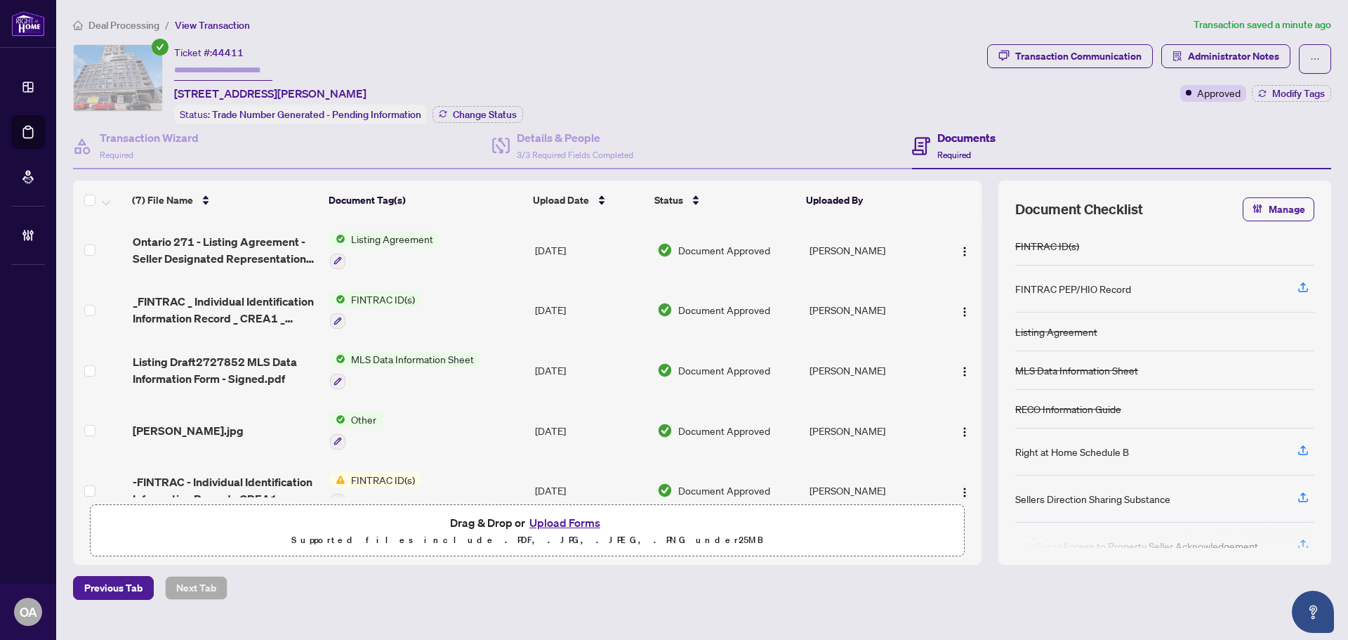
scroll to position [140, 0]
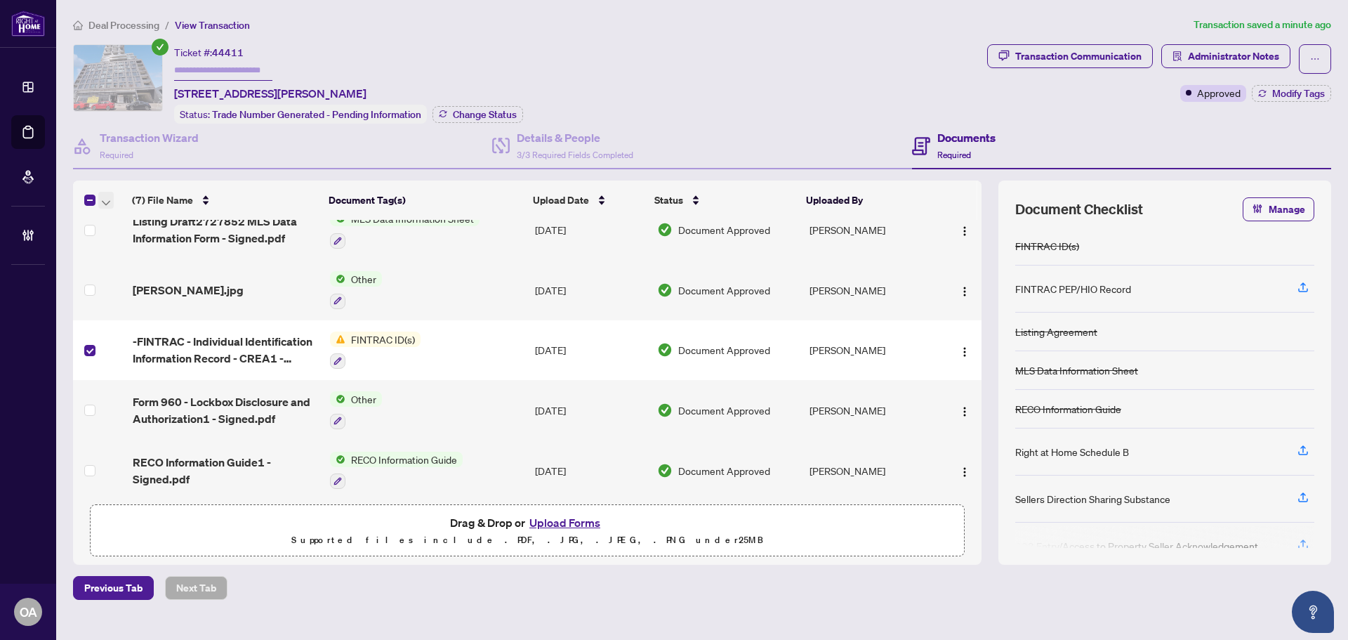
click at [107, 196] on span "button" at bounding box center [106, 199] width 8 height 15
click at [133, 270] on span "Archive Selected" at bounding box center [172, 268] width 125 height 15
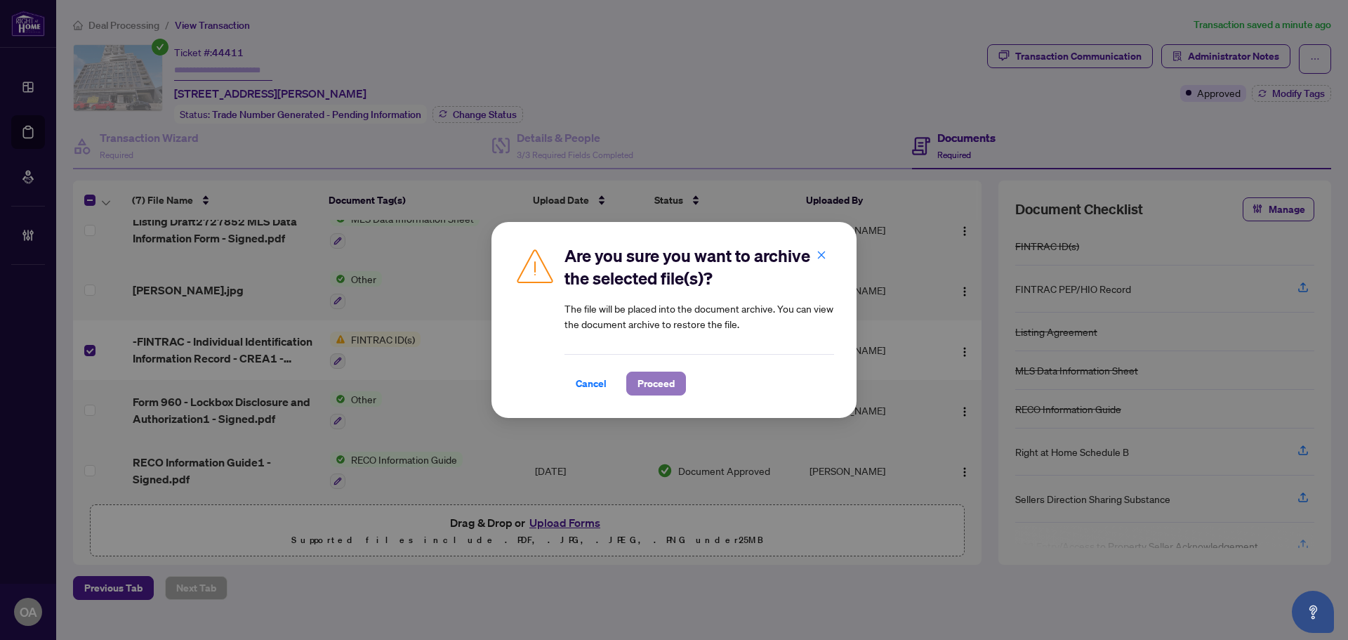
click at [650, 381] on span "Proceed" at bounding box center [656, 383] width 37 height 22
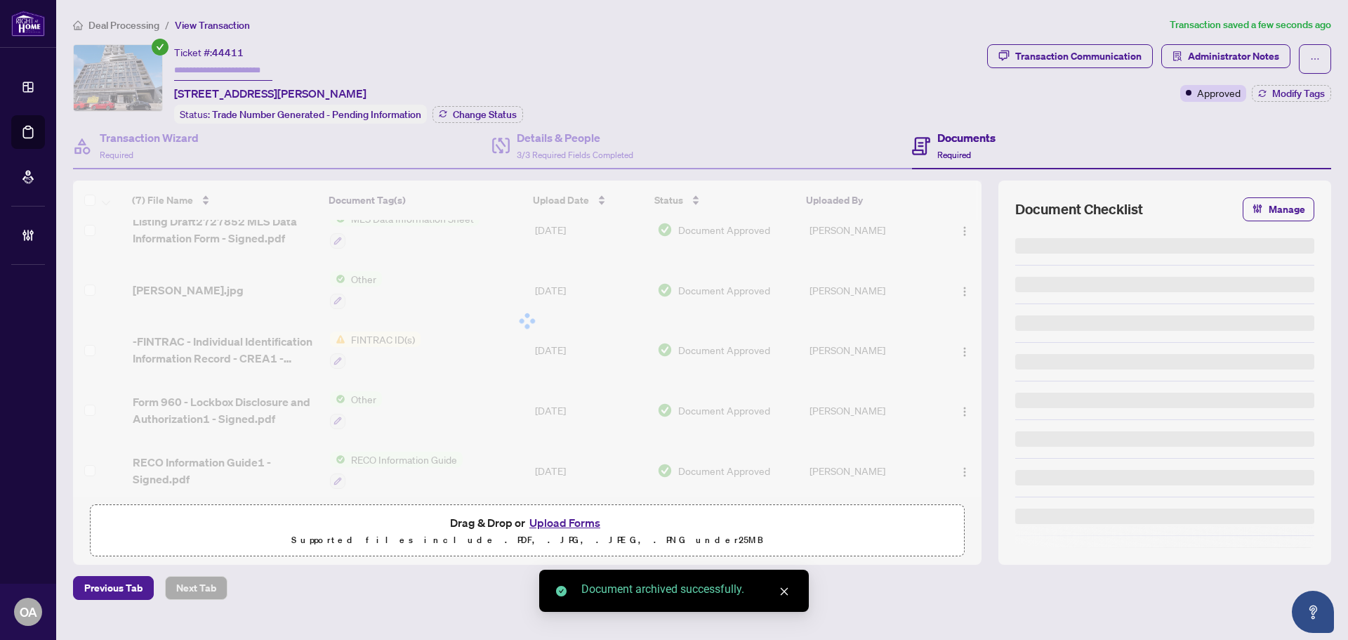
scroll to position [87, 0]
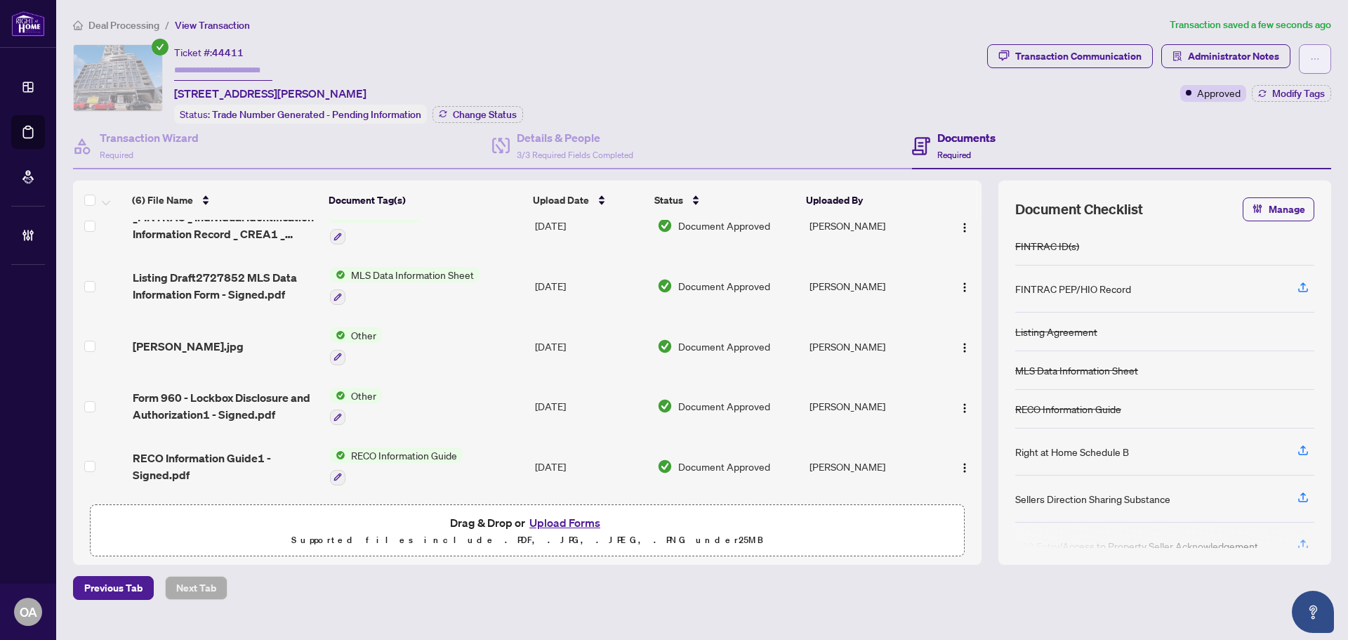
click at [1305, 65] on button "button" at bounding box center [1315, 58] width 32 height 29
click at [839, 77] on div "Ticket #: 44411 509-203 CATHERINE St, Ottawa, Ontario K2P 1J5, Canada Status: T…" at bounding box center [527, 83] width 909 height 79
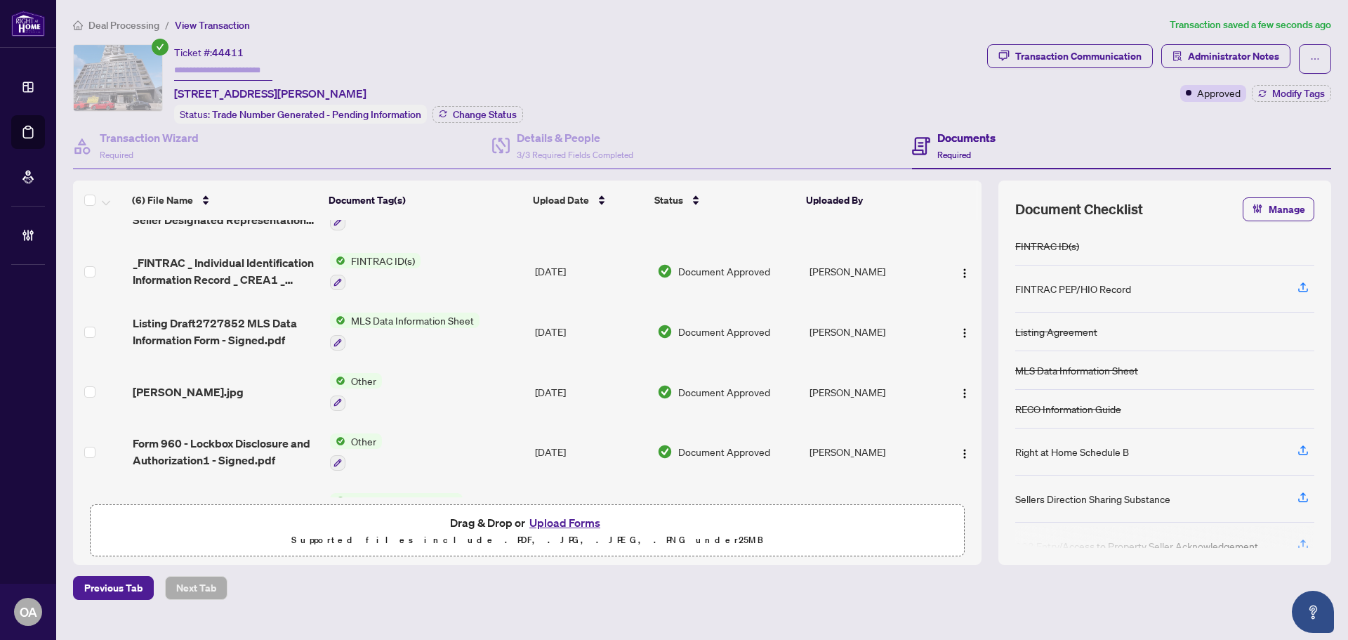
scroll to position [0, 0]
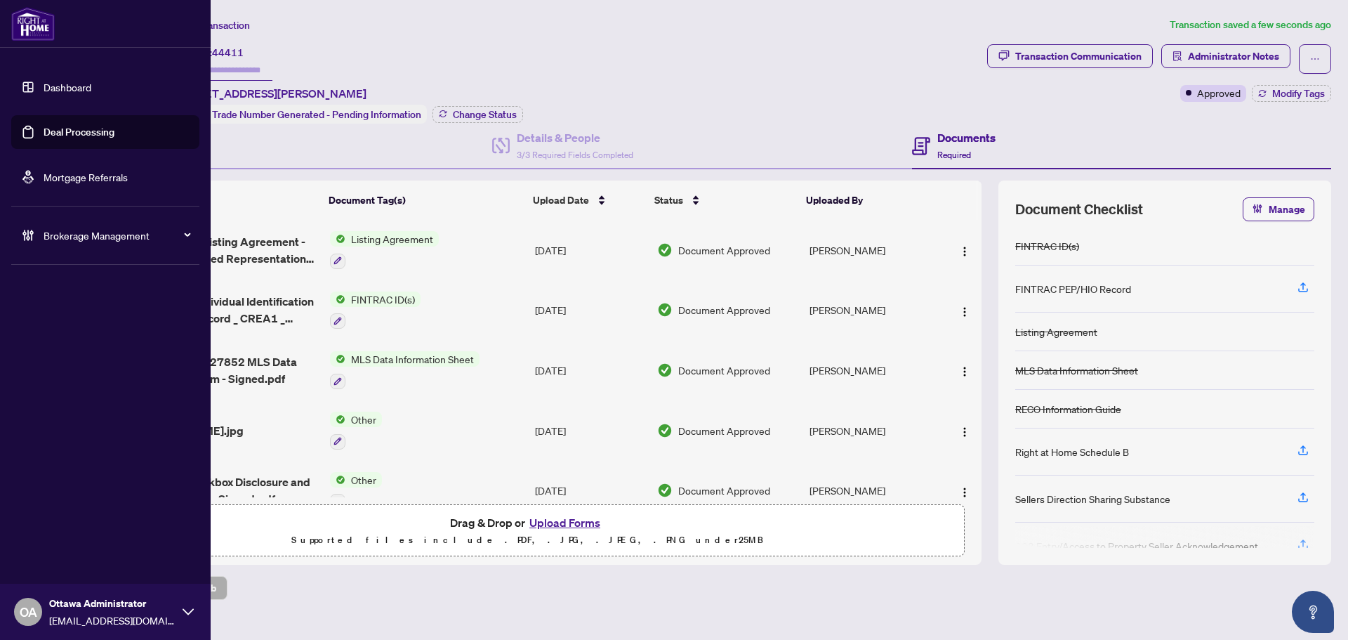
drag, startPoint x: 76, startPoint y: 129, endPoint x: 105, endPoint y: 126, distance: 29.7
click at [76, 129] on link "Deal Processing" at bounding box center [79, 132] width 71 height 13
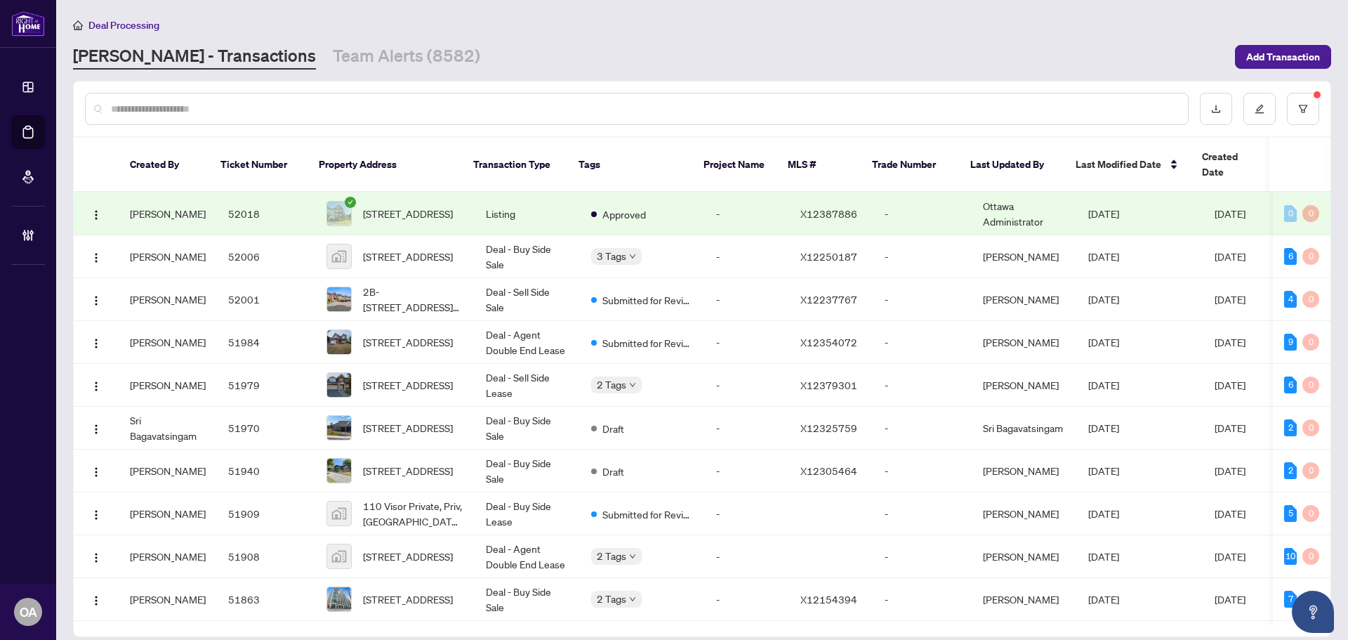
click at [266, 112] on input "text" at bounding box center [644, 108] width 1066 height 15
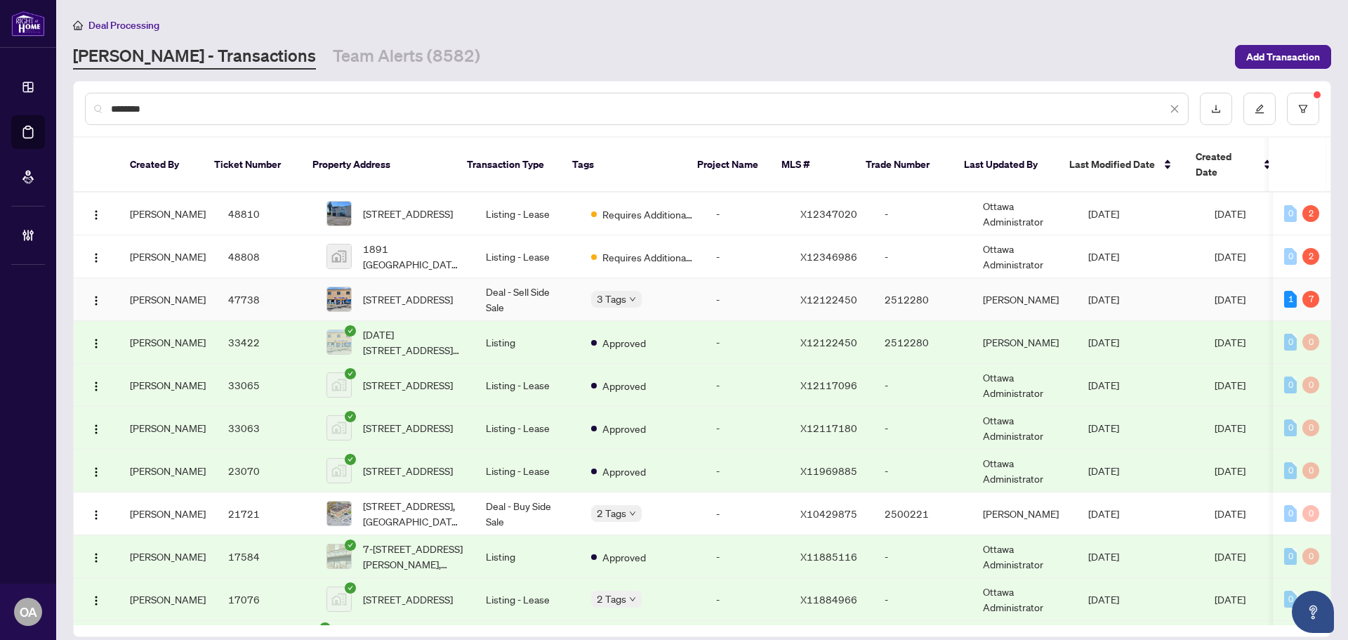
type input "********"
click at [519, 278] on td "Deal - Sell Side Sale" at bounding box center [527, 299] width 105 height 43
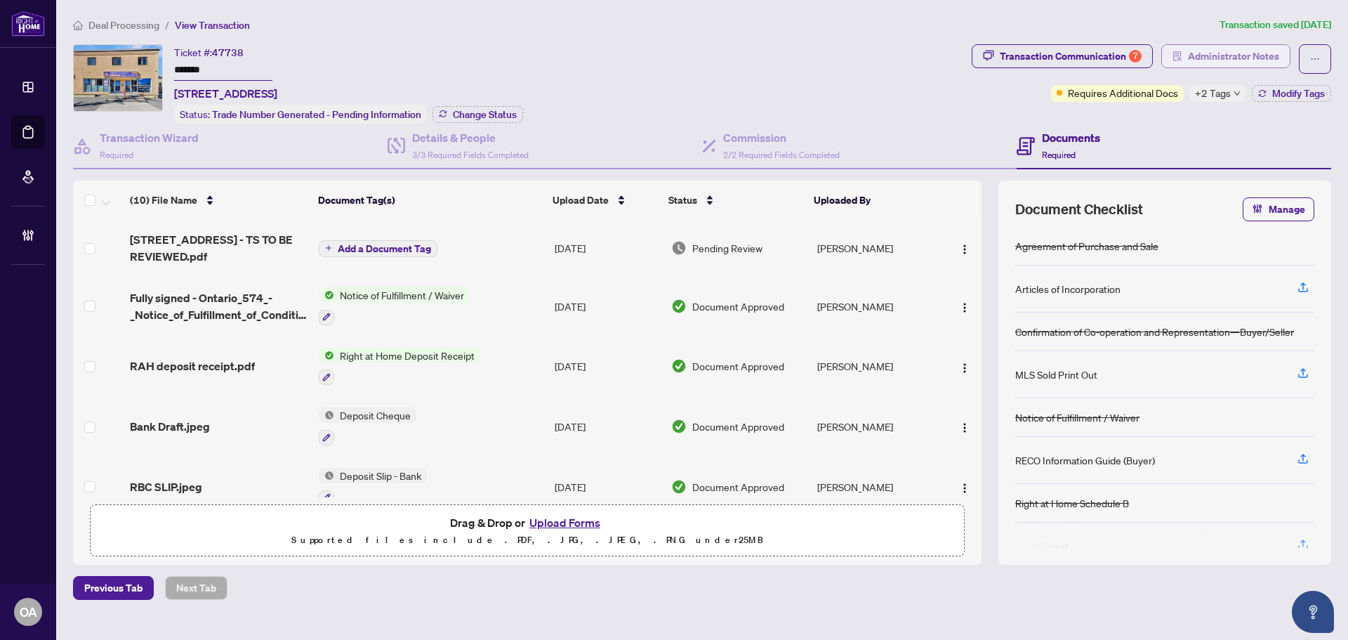
click at [1256, 54] on span "Administrator Notes" at bounding box center [1233, 56] width 91 height 22
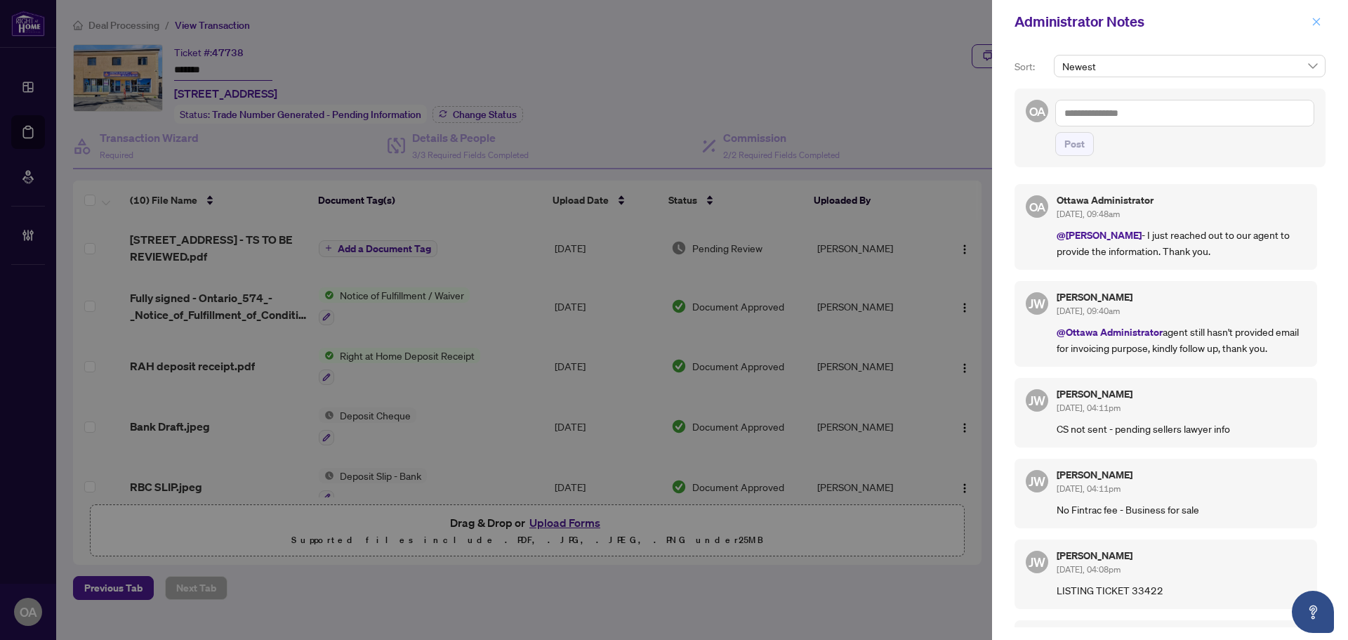
drag, startPoint x: 1323, startPoint y: 17, endPoint x: 1315, endPoint y: 18, distance: 7.9
click at [1319, 17] on button "button" at bounding box center [1317, 21] width 18 height 17
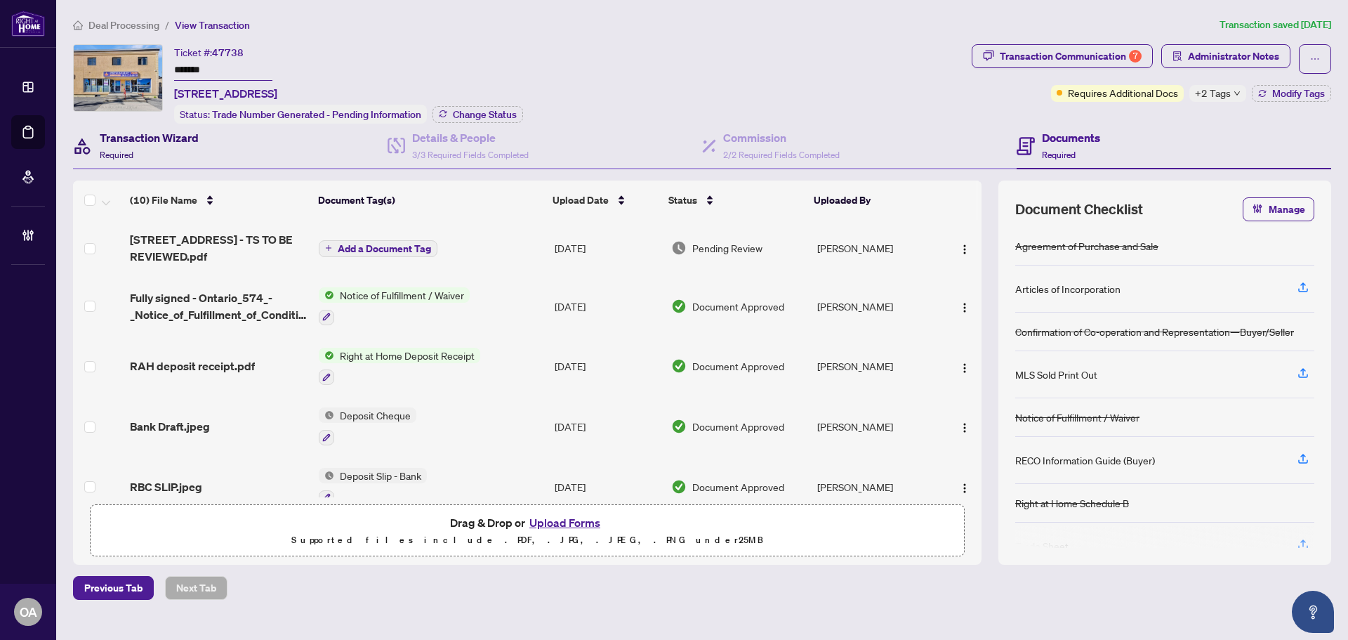
click at [119, 140] on h4 "Transaction Wizard" at bounding box center [149, 137] width 99 height 17
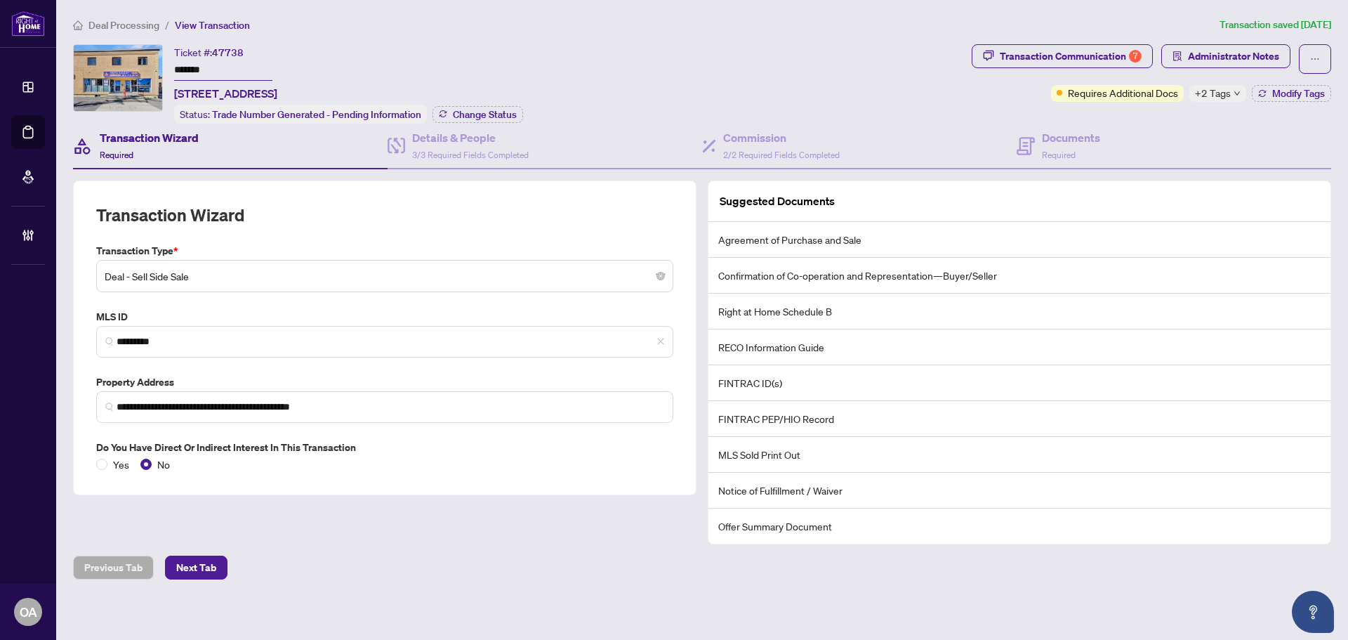
click at [217, 270] on span "Deal - Sell Side Sale" at bounding box center [385, 276] width 560 height 27
click at [346, 276] on span "Deal - Sell Side Sale" at bounding box center [385, 276] width 560 height 27
click at [777, 137] on h4 "Commission" at bounding box center [781, 137] width 117 height 17
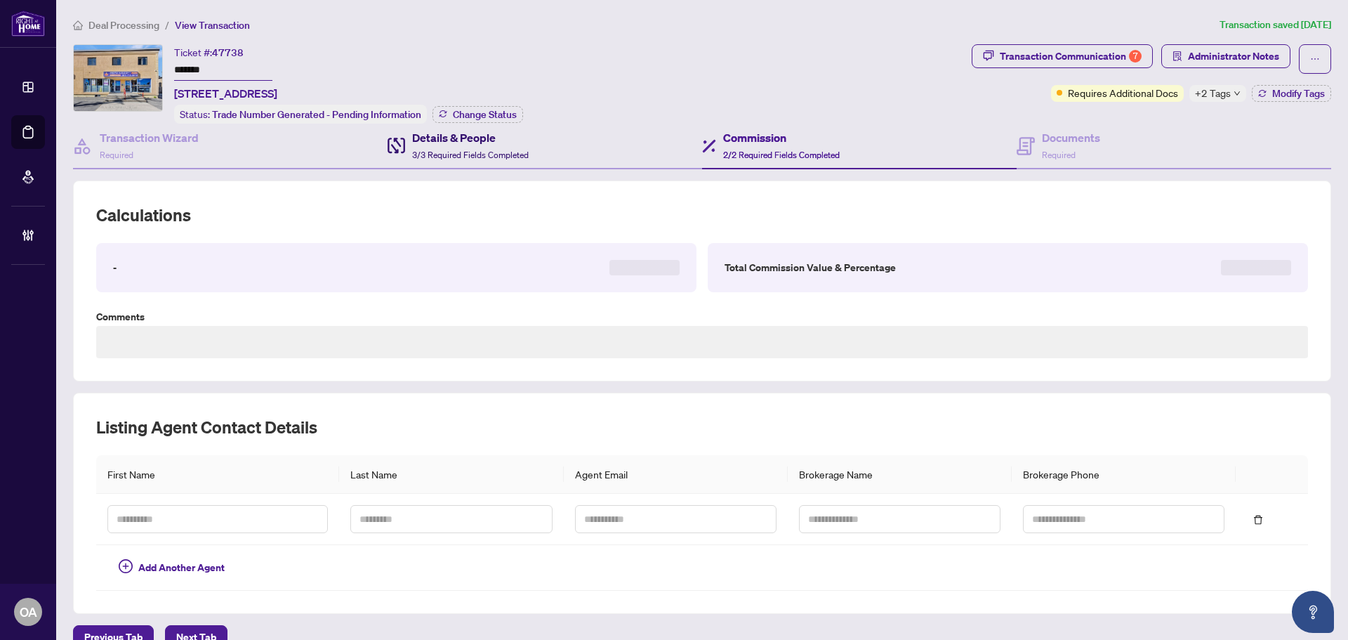
type textarea "**********"
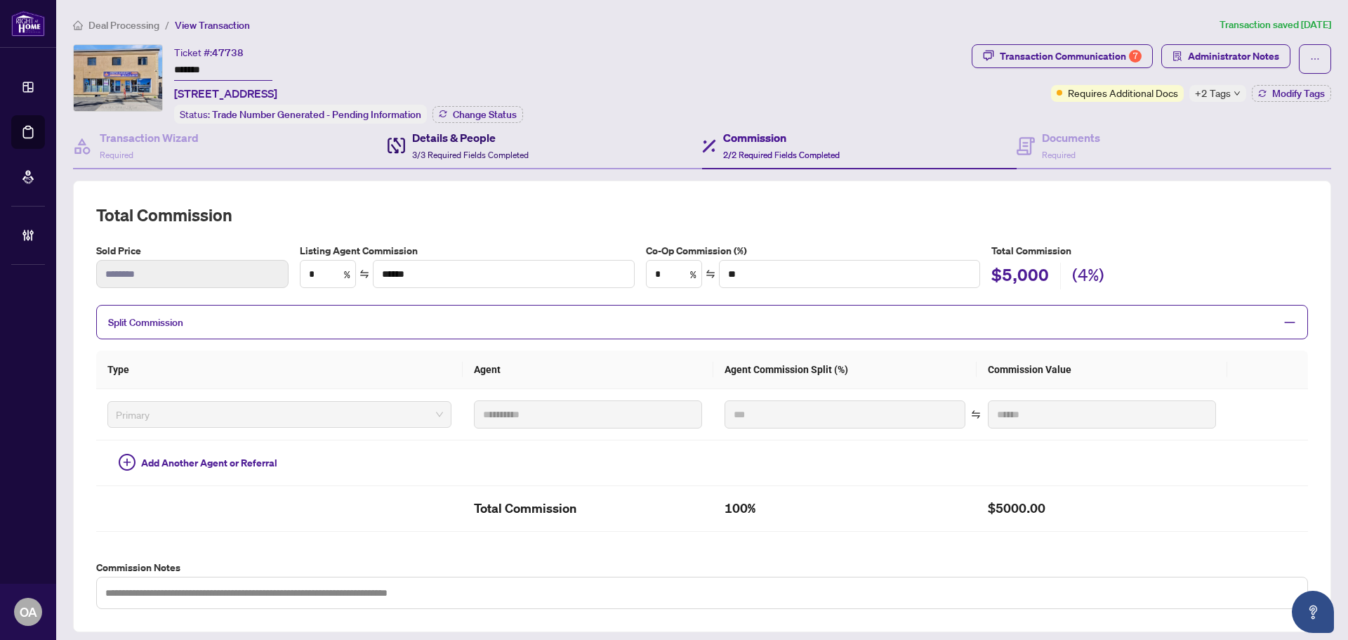
click at [412, 141] on h4 "Details & People" at bounding box center [470, 137] width 117 height 17
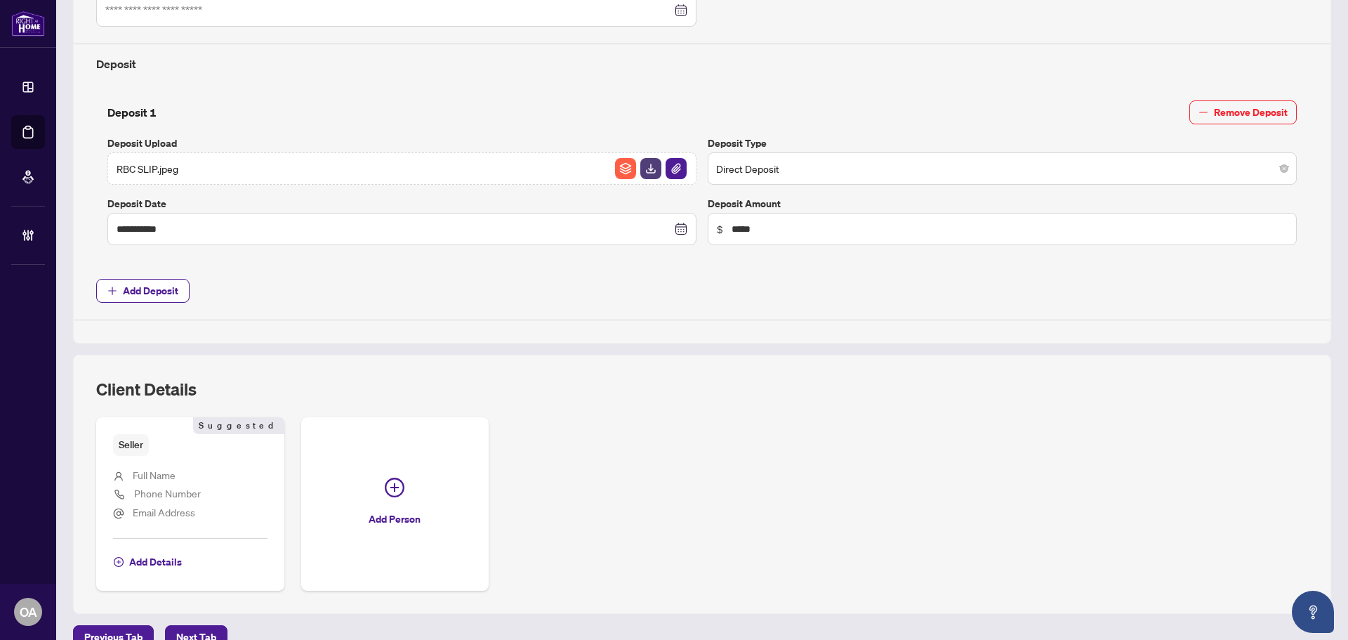
scroll to position [553, 0]
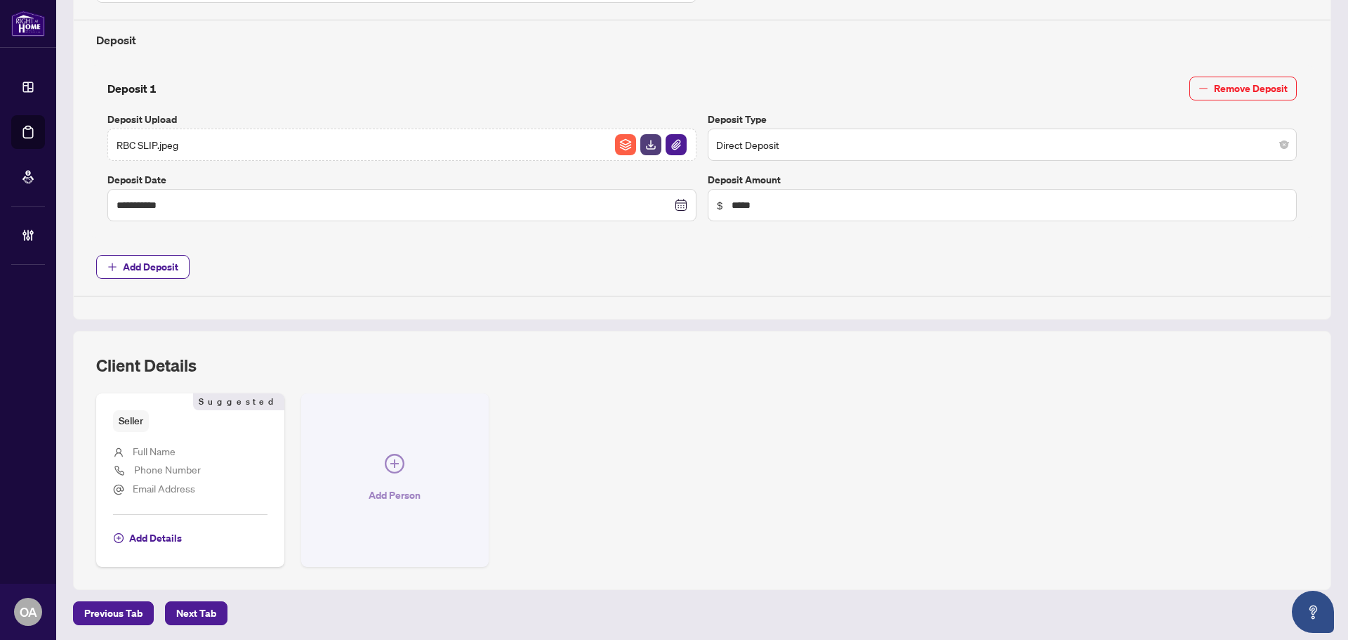
click at [392, 464] on icon "plus-circle" at bounding box center [394, 463] width 8 height 8
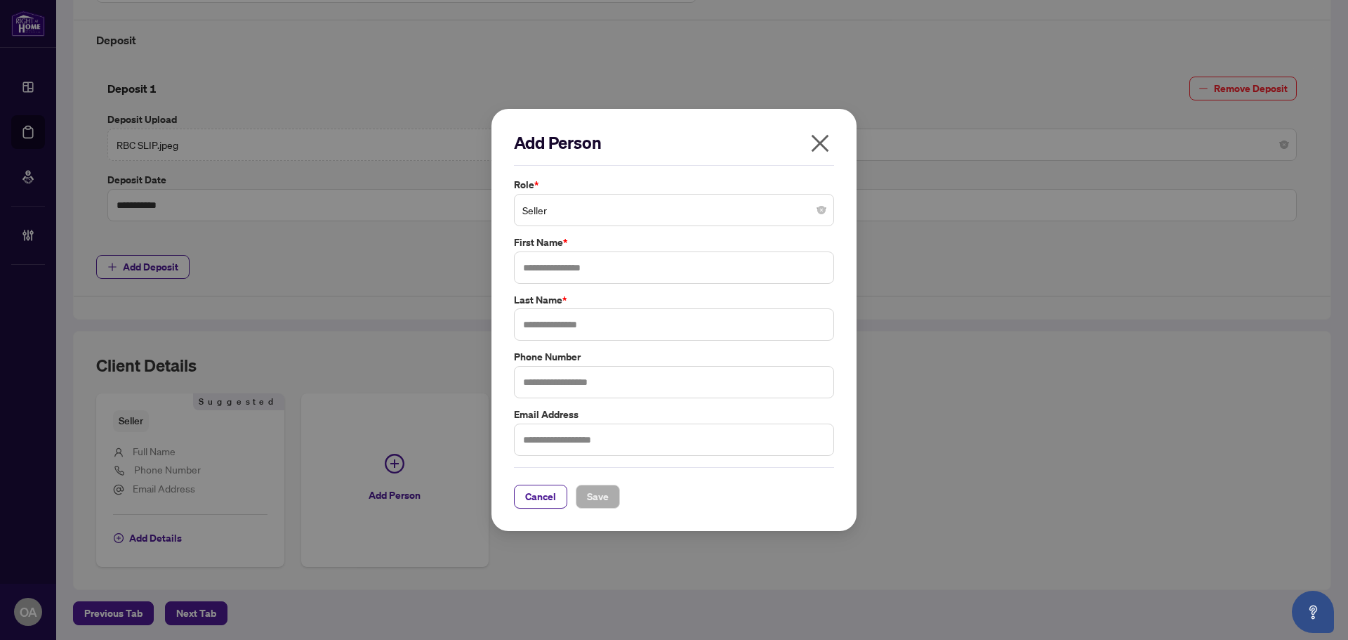
click at [578, 214] on span "Seller" at bounding box center [673, 210] width 303 height 27
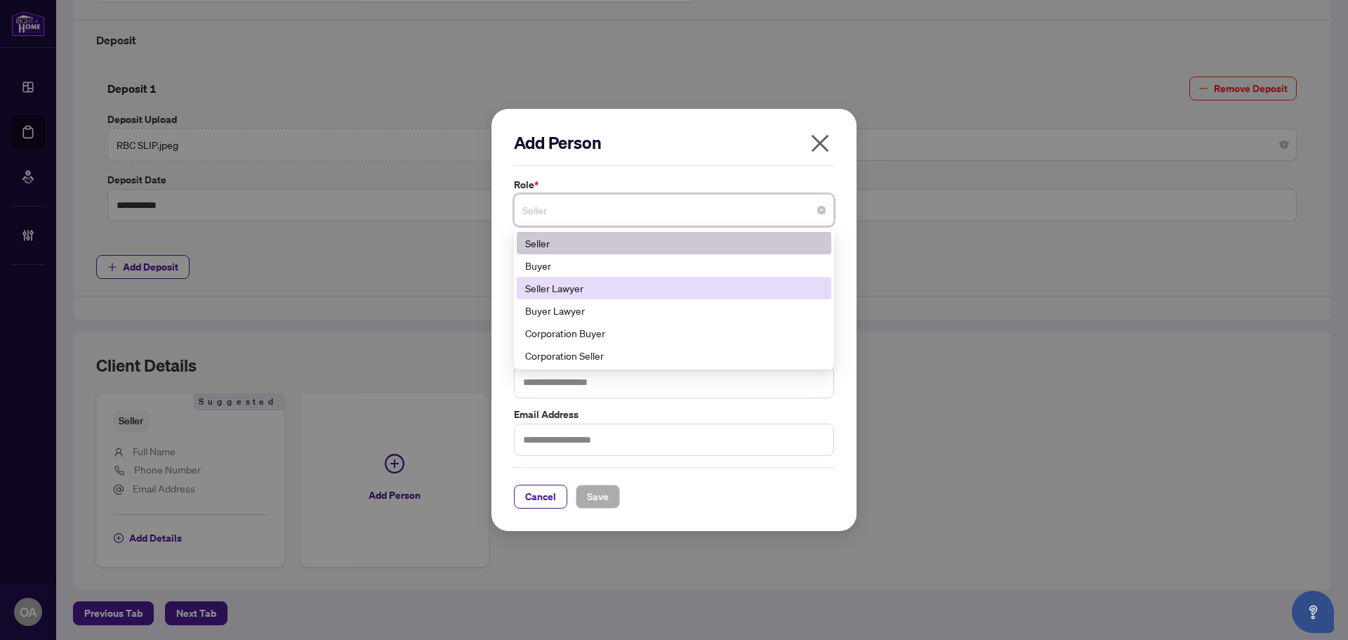
click at [578, 283] on div "Seller Lawyer" at bounding box center [674, 287] width 298 height 15
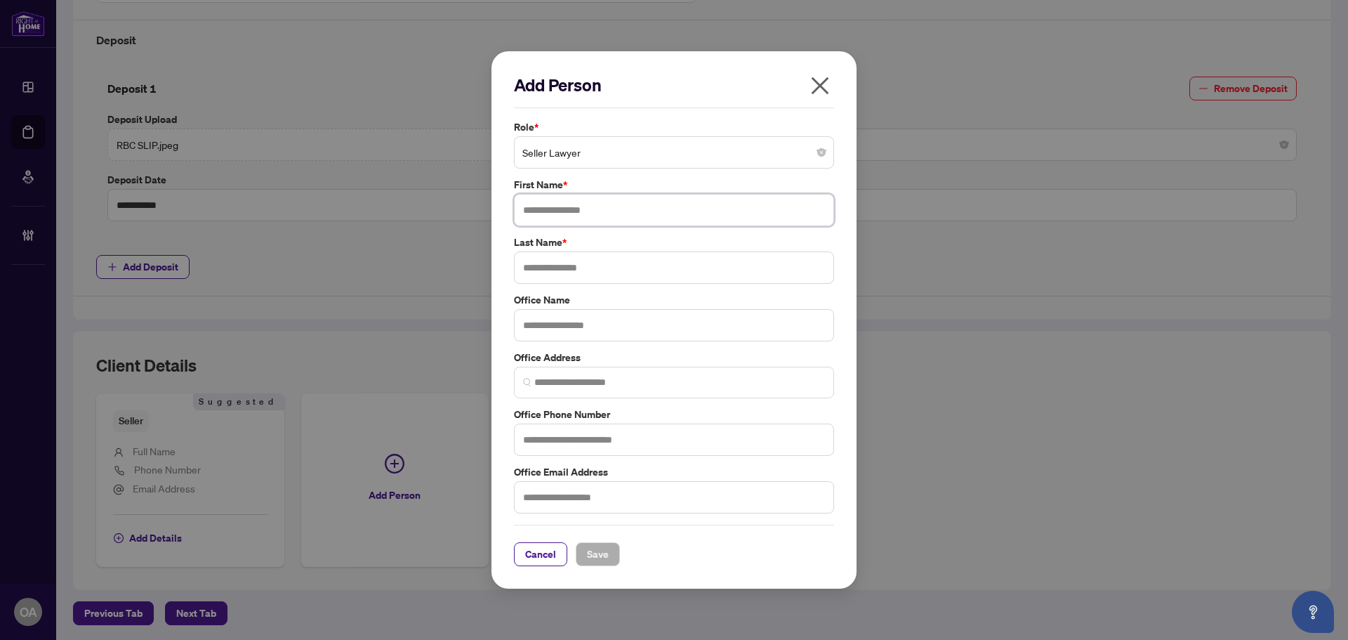
click at [572, 211] on input "text" at bounding box center [674, 210] width 320 height 32
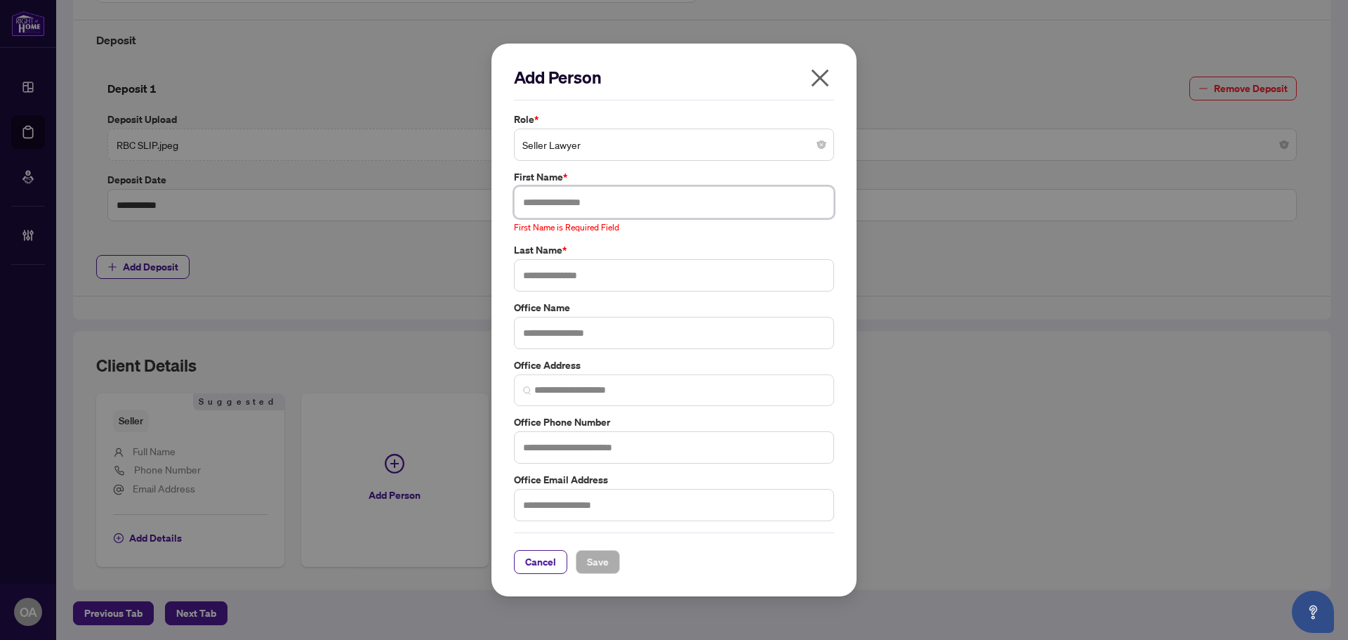
click at [541, 205] on input "text" at bounding box center [674, 202] width 320 height 32
paste input "*******"
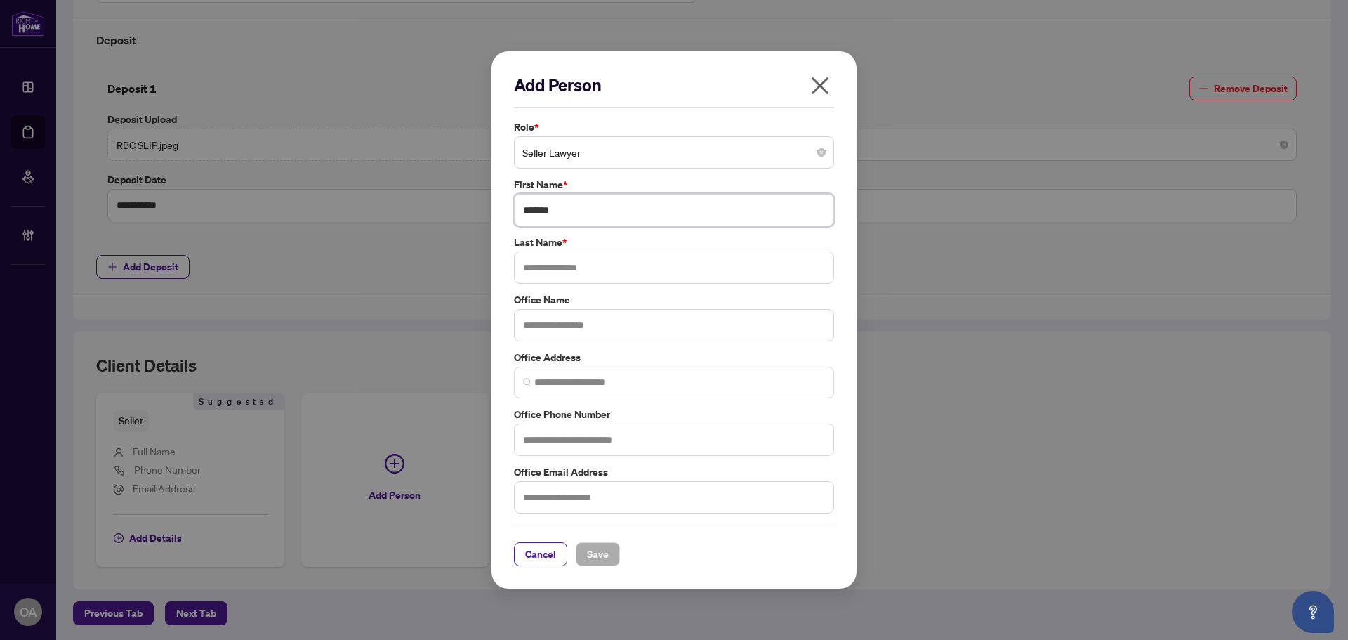
type input "*******"
click at [597, 272] on input "text" at bounding box center [674, 267] width 320 height 32
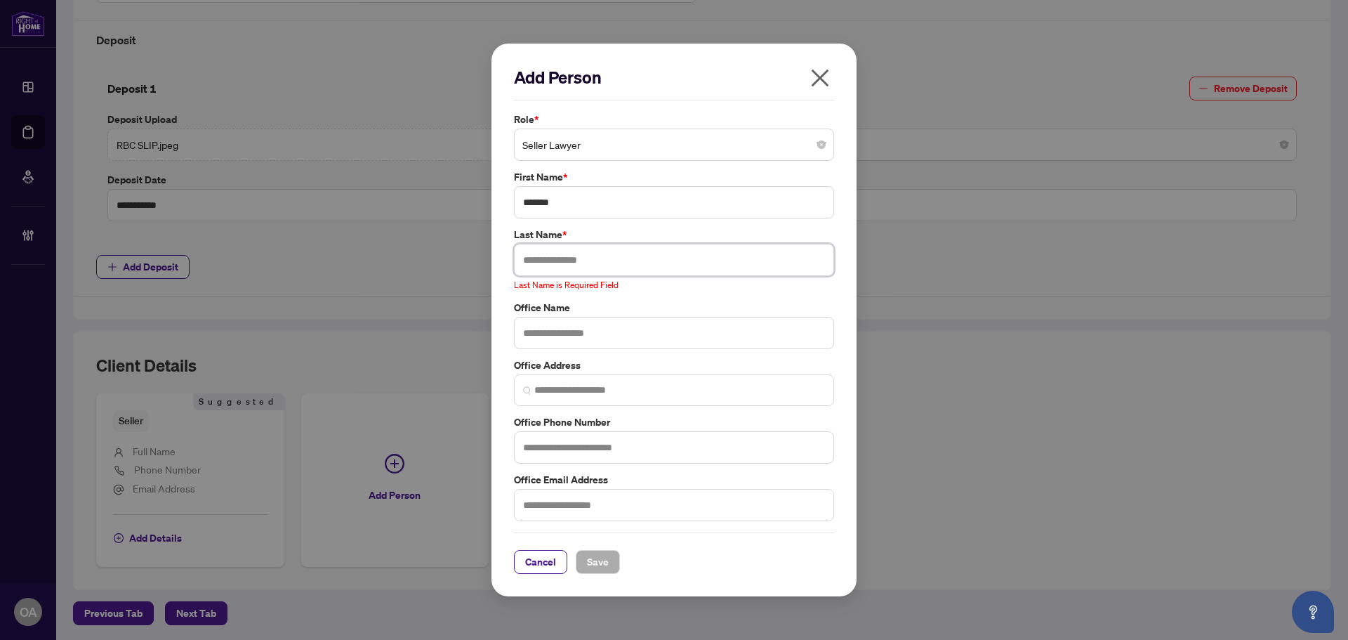
click at [585, 261] on input "text" at bounding box center [674, 260] width 320 height 32
paste input "*****"
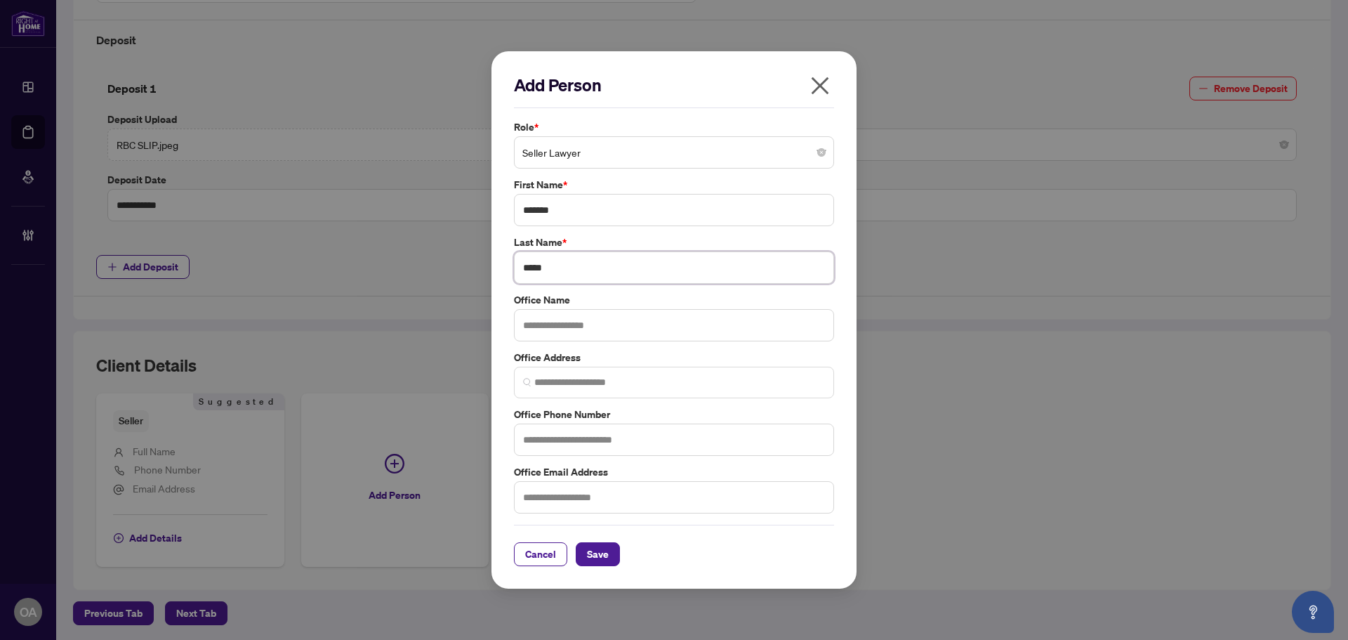
type input "*****"
click at [558, 500] on input "text" at bounding box center [674, 497] width 320 height 32
paste input "**********"
click at [539, 499] on input "**********" at bounding box center [674, 497] width 320 height 32
type input "**********"
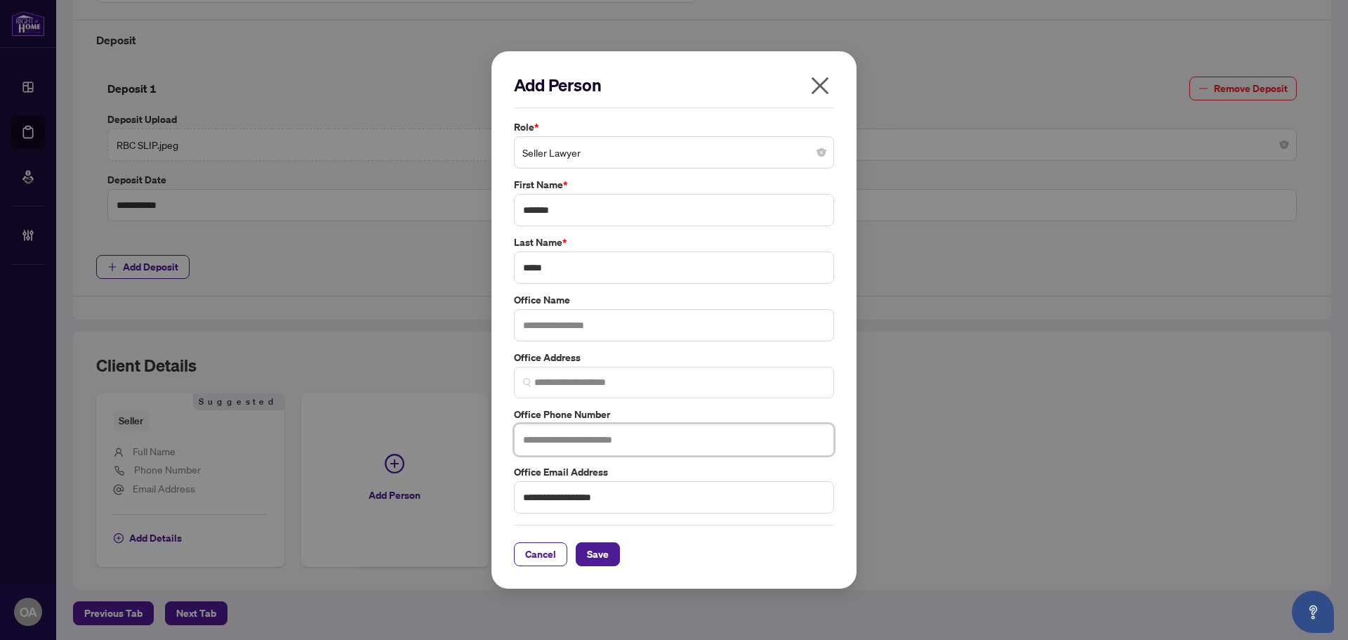
click at [643, 439] on input "text" at bounding box center [674, 439] width 320 height 32
click at [531, 442] on input "text" at bounding box center [674, 439] width 320 height 32
paste input "**********"
click at [527, 436] on input "**********" at bounding box center [674, 439] width 320 height 32
type input "**********"
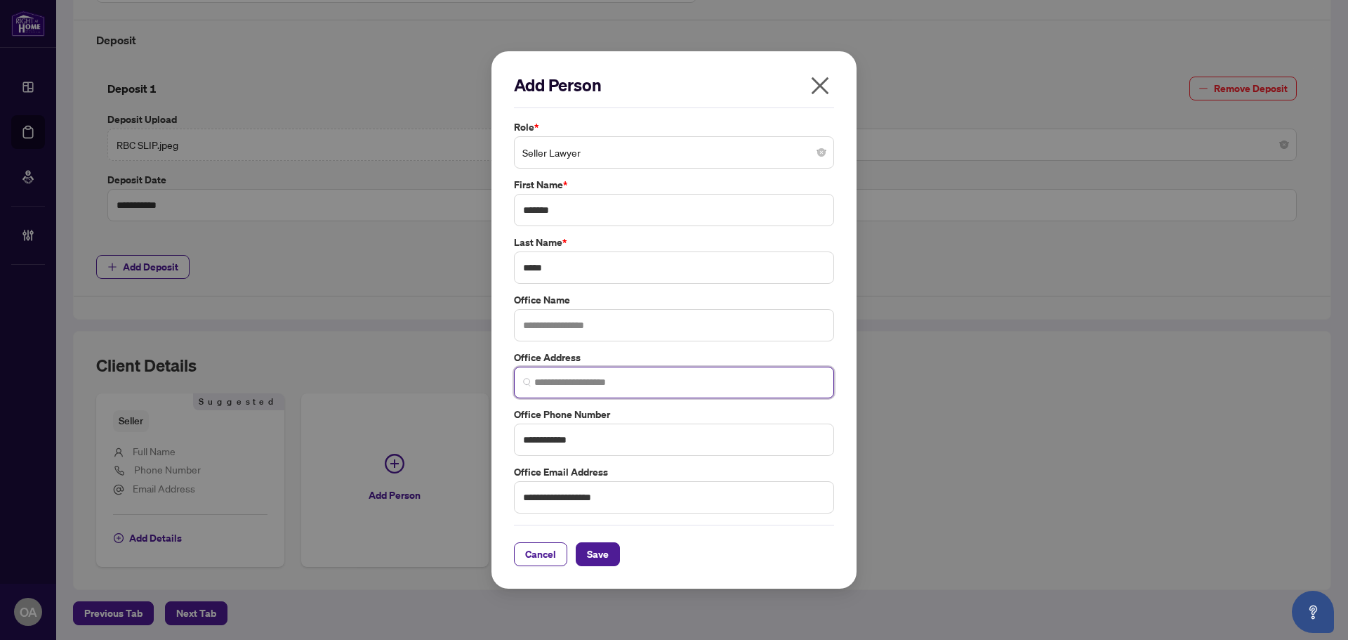
click at [548, 389] on input "search" at bounding box center [679, 382] width 291 height 15
paste input "**********"
click at [551, 379] on input "**********" at bounding box center [679, 382] width 291 height 15
drag, startPoint x: 551, startPoint y: 381, endPoint x: 518, endPoint y: 381, distance: 33.7
click at [518, 381] on span "**********" at bounding box center [674, 383] width 320 height 32
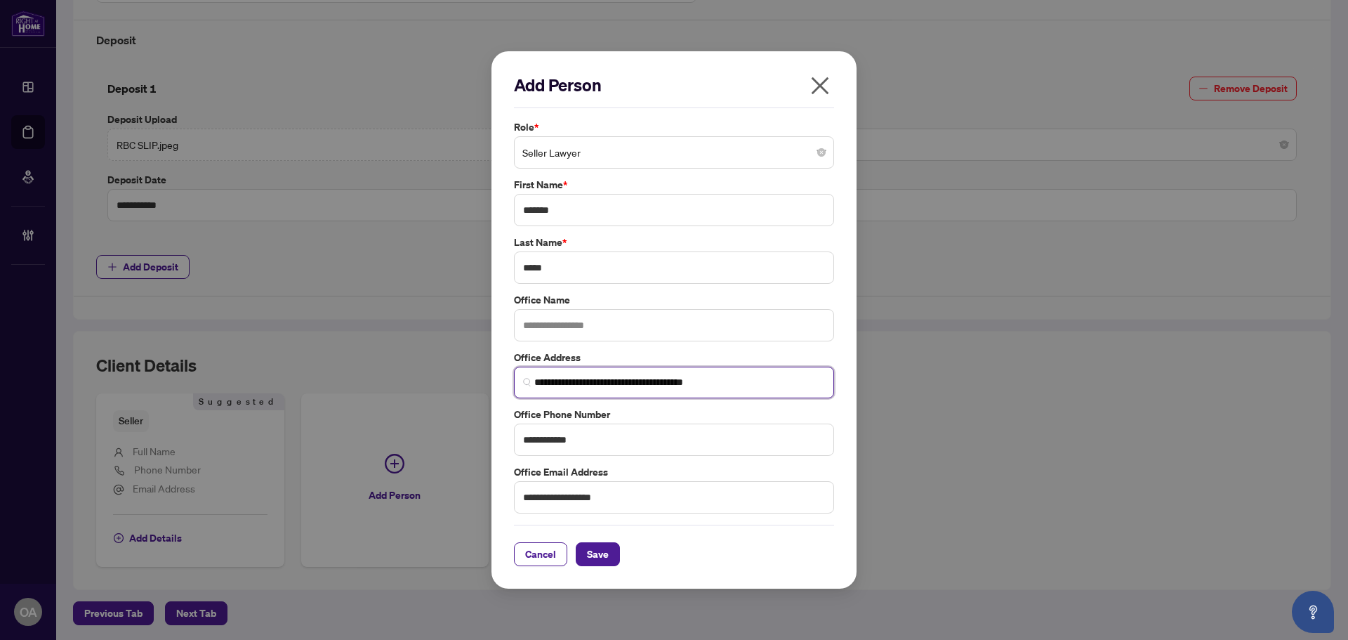
click at [770, 376] on input "**********" at bounding box center [679, 382] width 291 height 15
type input "**********"
click at [573, 331] on input "text" at bounding box center [674, 325] width 320 height 32
click at [591, 548] on span "Save" at bounding box center [598, 554] width 22 height 22
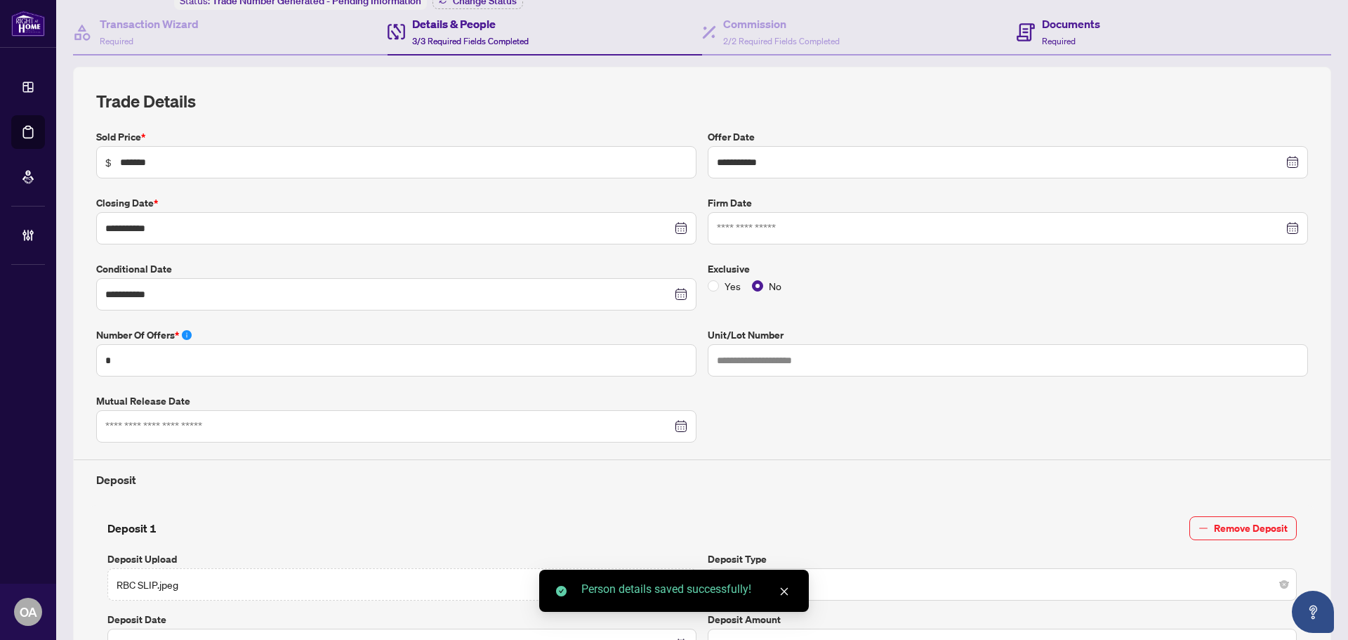
scroll to position [0, 0]
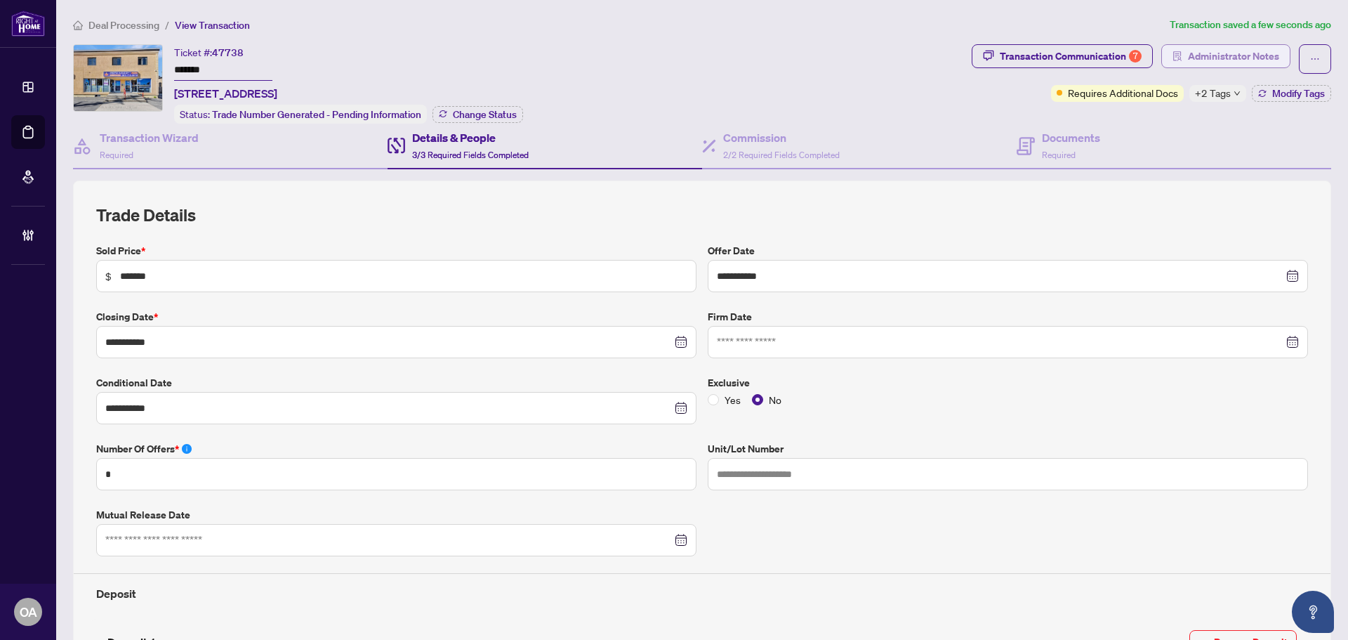
click at [1200, 52] on span "Administrator Notes" at bounding box center [1233, 56] width 91 height 22
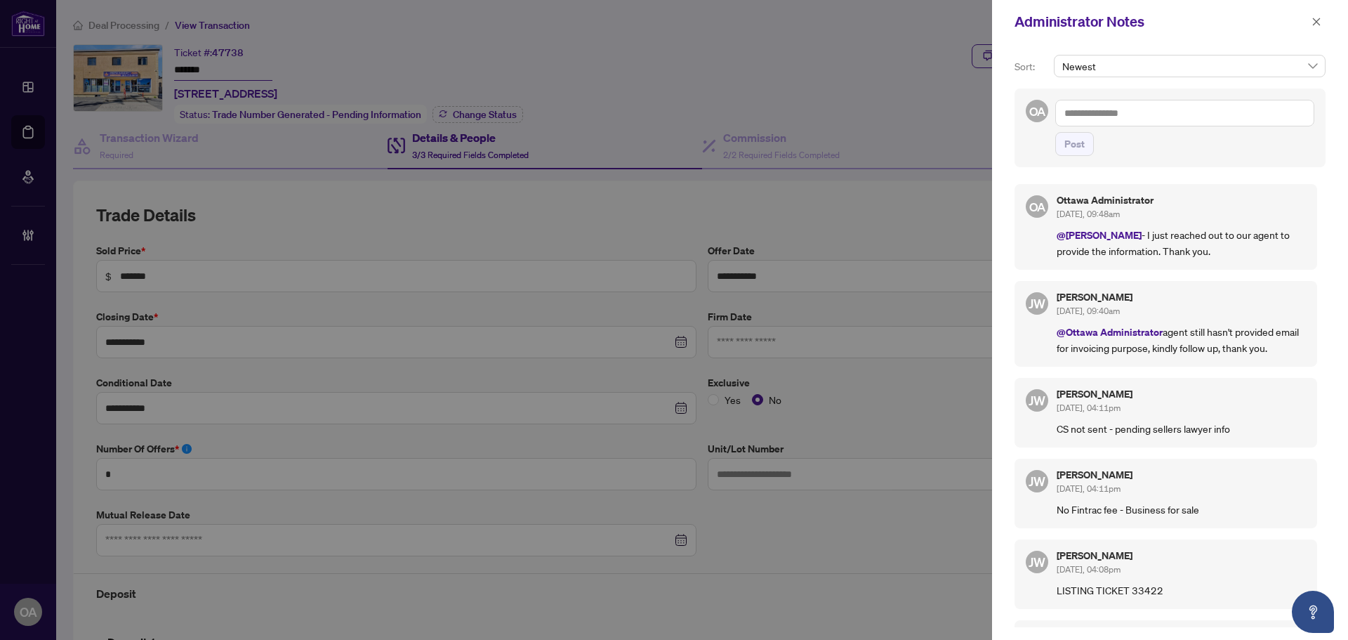
click at [1098, 110] on textarea at bounding box center [1184, 113] width 259 height 27
click at [1103, 119] on b "Jackie" at bounding box center [1138, 123] width 76 height 13
click at [1129, 115] on textarea "**********" at bounding box center [1184, 113] width 259 height 27
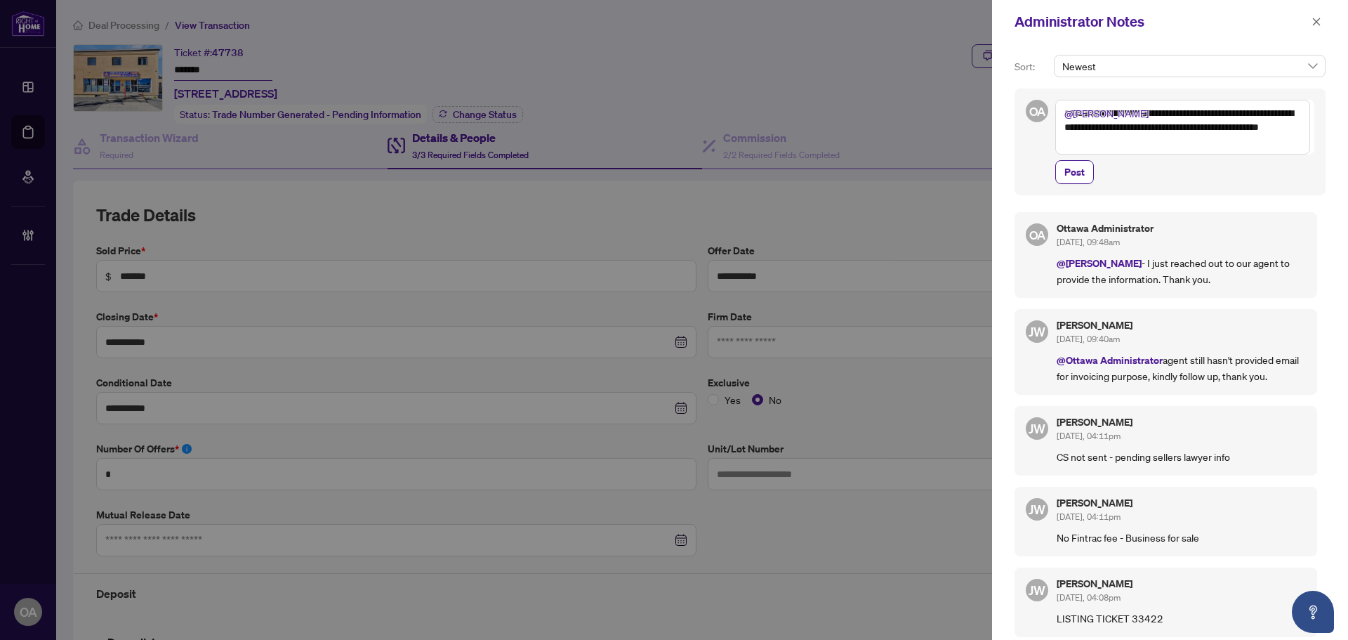
drag, startPoint x: 1180, startPoint y: 136, endPoint x: 966, endPoint y: 88, distance: 219.6
click at [966, 88] on div "**********" at bounding box center [674, 320] width 1348 height 640
type textarea "**********"
click at [1314, 21] on icon "close" at bounding box center [1317, 22] width 10 height 10
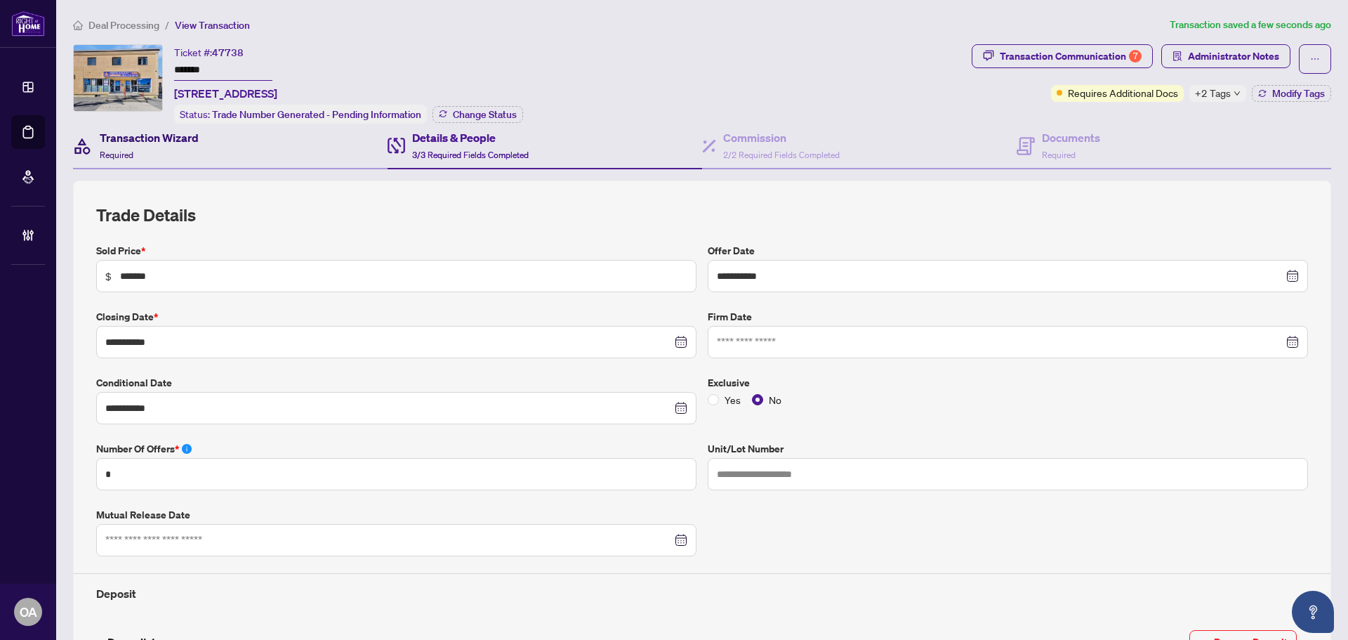
click at [112, 135] on h4 "Transaction Wizard" at bounding box center [149, 137] width 99 height 17
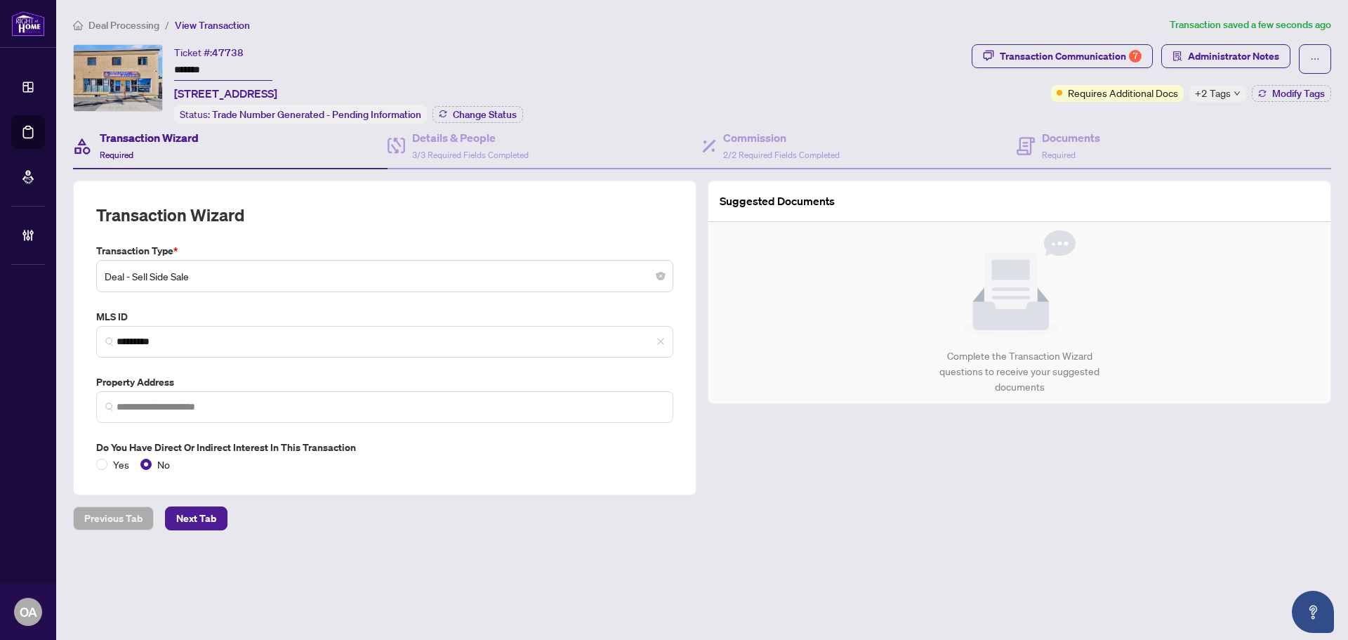
type input "**********"
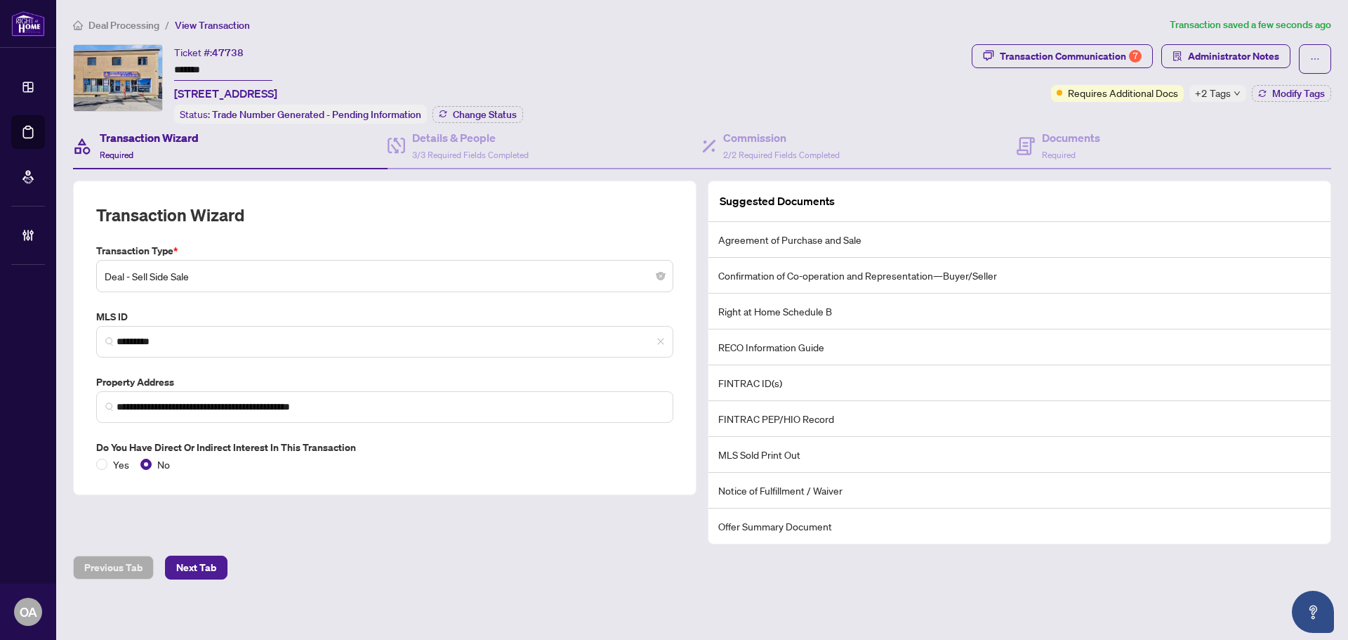
click at [187, 276] on span "Deal - Sell Side Sale" at bounding box center [385, 276] width 560 height 27
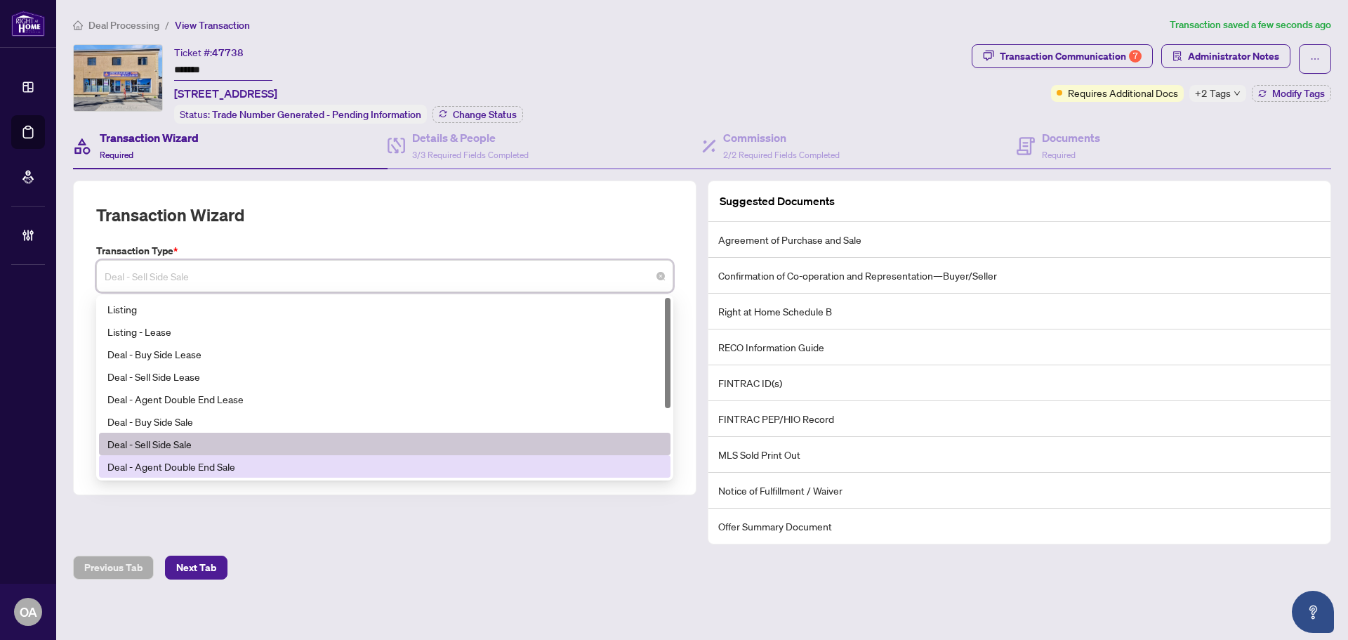
click at [176, 466] on div "Deal - Agent Double End Sale" at bounding box center [384, 466] width 555 height 15
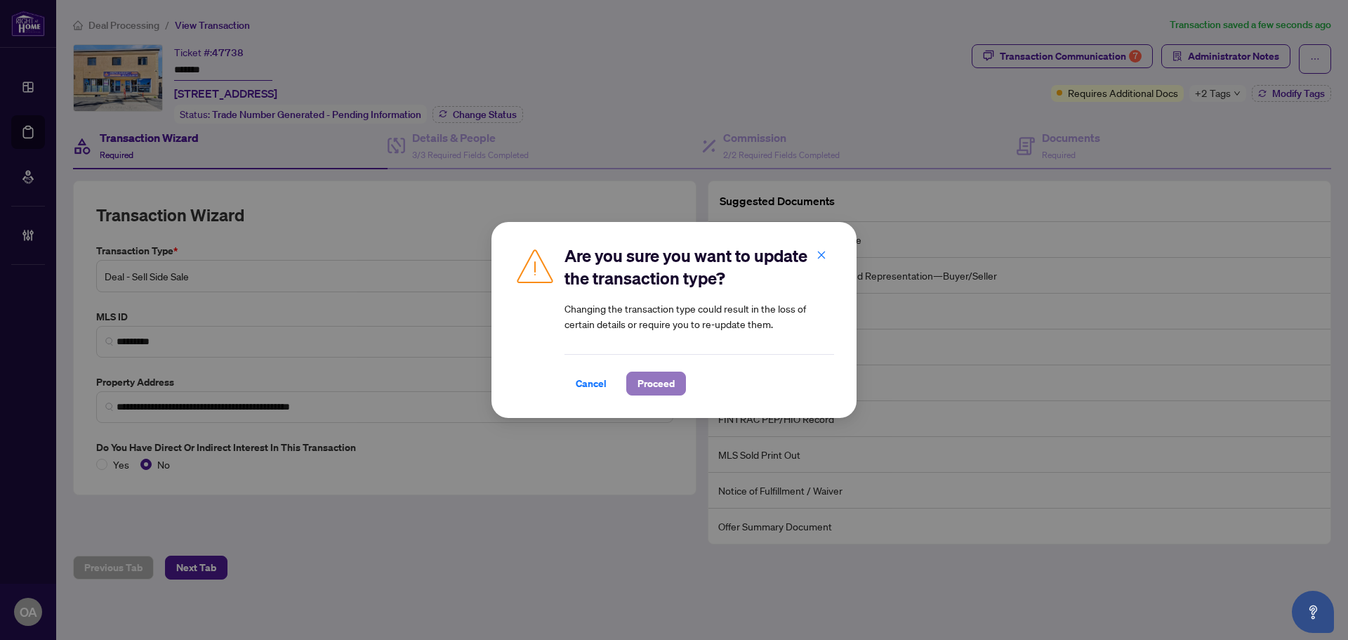
click at [651, 383] on span "Proceed" at bounding box center [656, 383] width 37 height 22
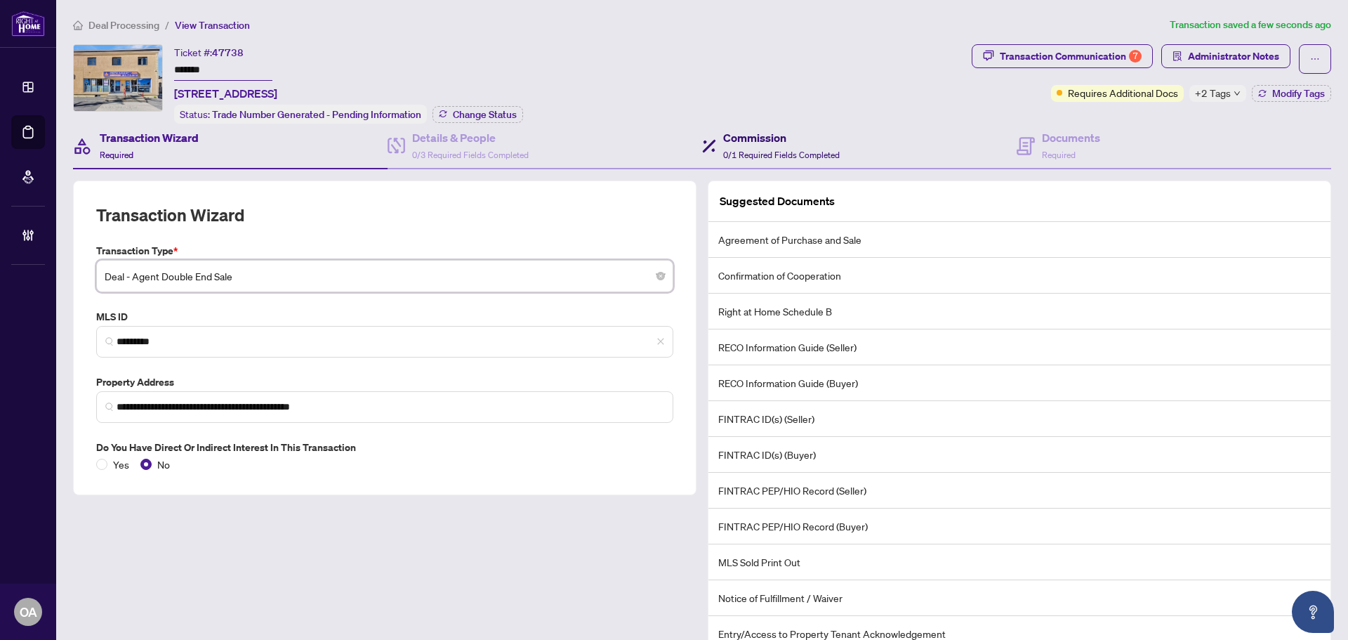
click at [762, 141] on h4 "Commission" at bounding box center [781, 137] width 117 height 17
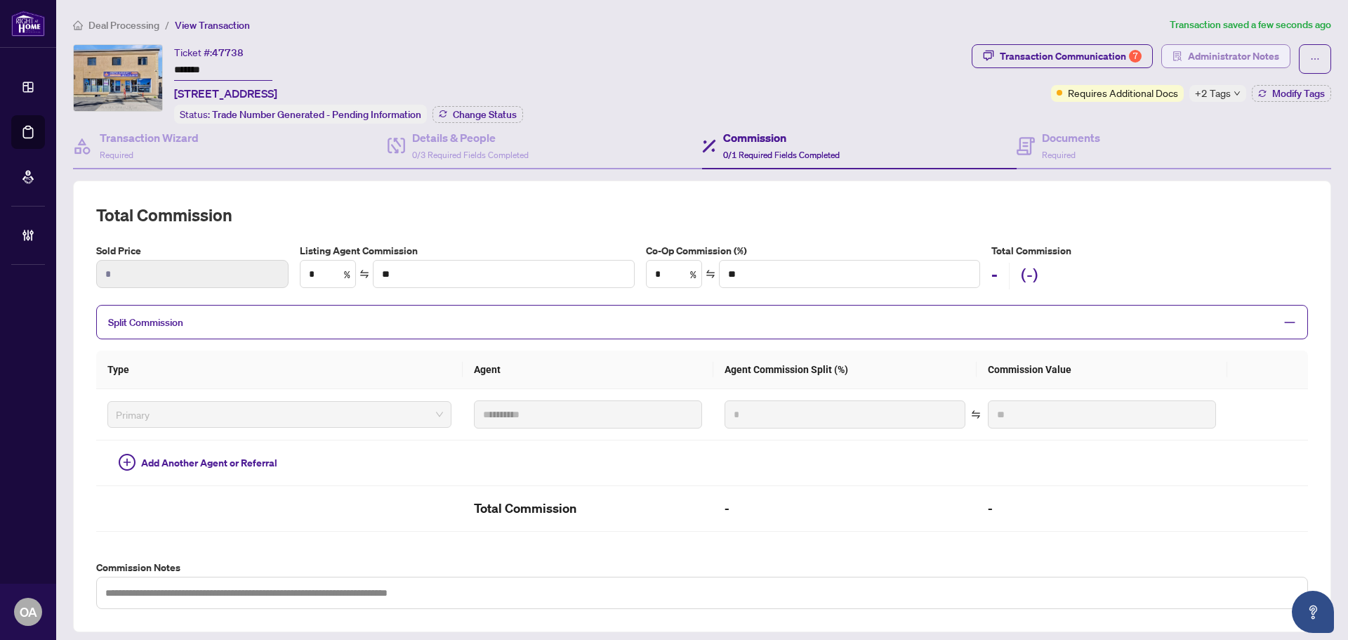
click at [1222, 51] on span "Administrator Notes" at bounding box center [1233, 56] width 91 height 22
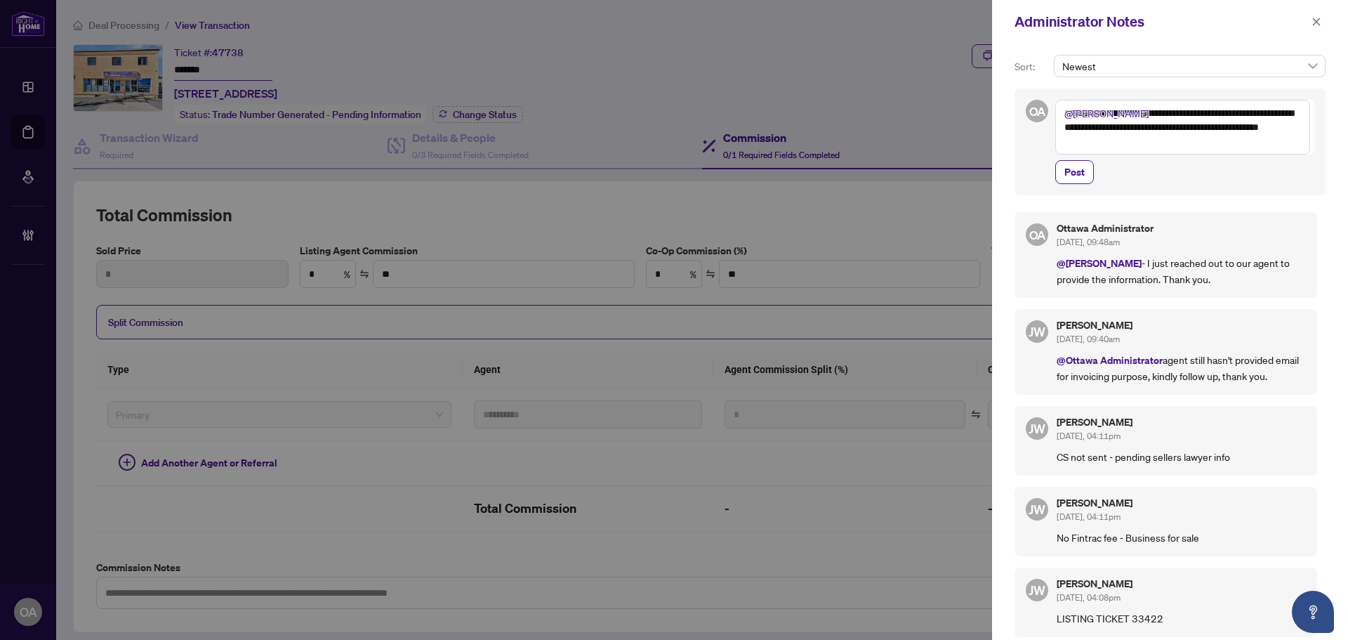
click at [1185, 145] on textarea "**********" at bounding box center [1182, 127] width 255 height 55
click at [1065, 140] on textarea "**********" at bounding box center [1182, 127] width 255 height 55
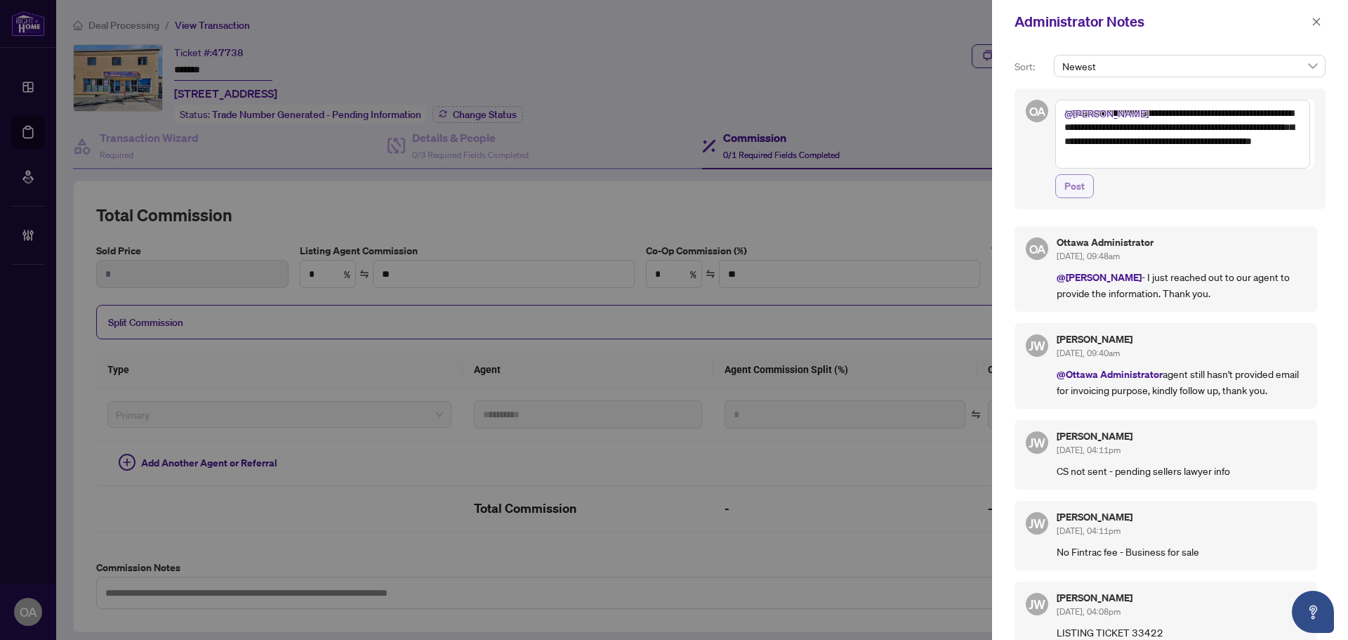
type textarea "**********"
click at [1079, 184] on span "Post" at bounding box center [1075, 186] width 20 height 22
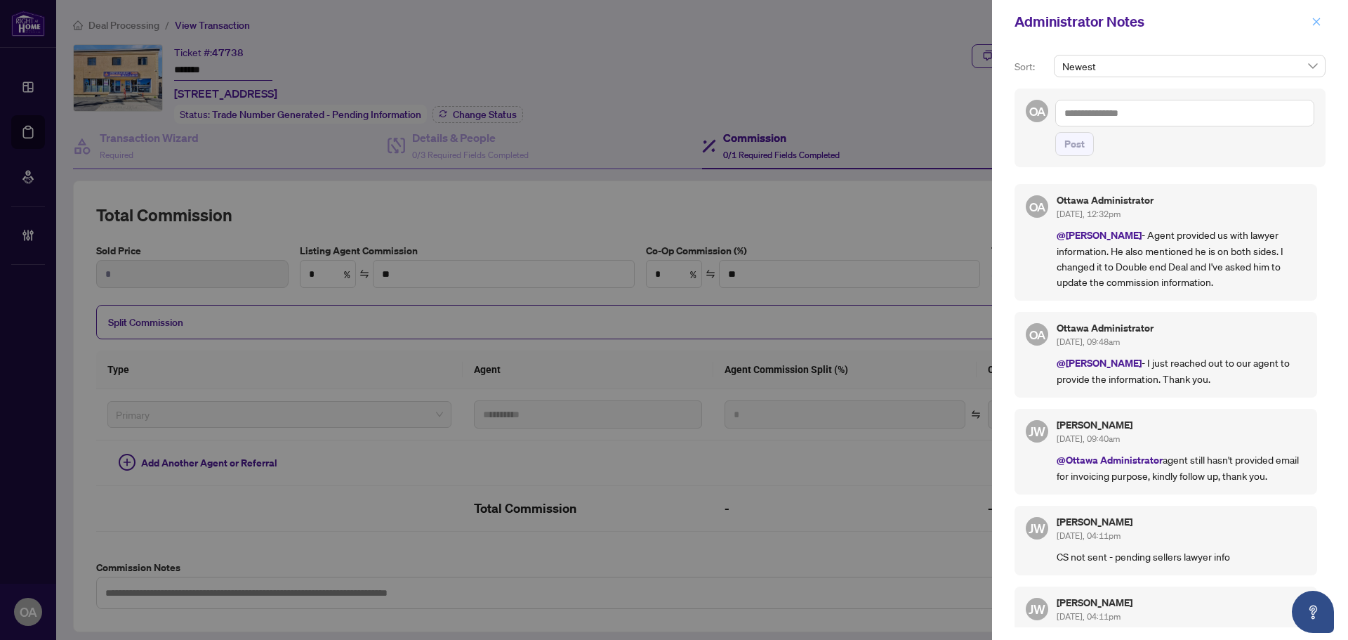
click at [1312, 18] on icon "close" at bounding box center [1317, 22] width 10 height 10
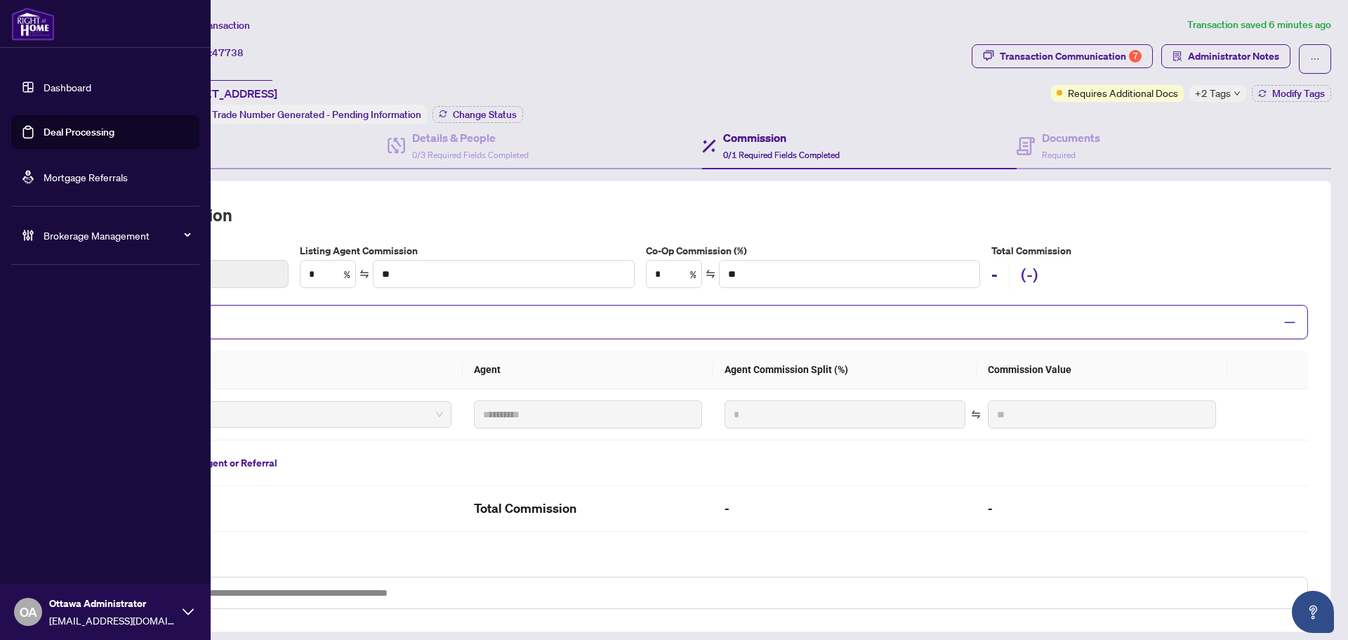
click at [55, 128] on link "Deal Processing" at bounding box center [79, 132] width 71 height 13
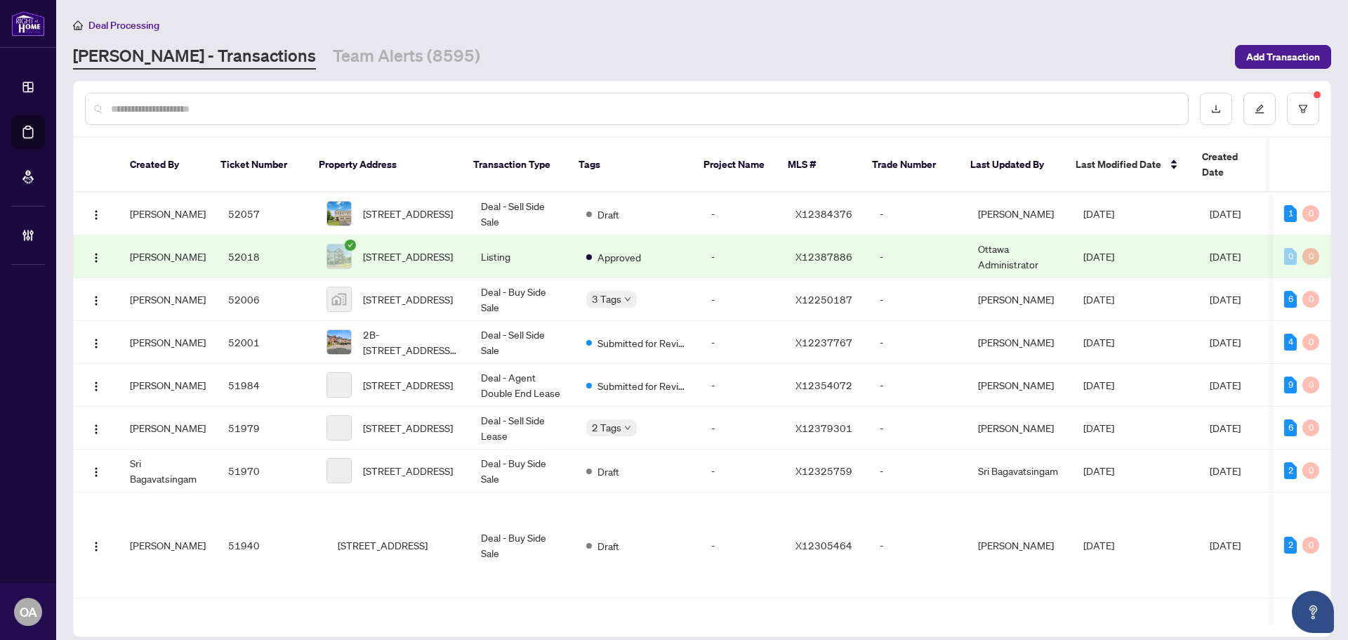
drag, startPoint x: 437, startPoint y: 109, endPoint x: 422, endPoint y: 93, distance: 21.8
click at [430, 110] on input "text" at bounding box center [644, 108] width 1066 height 15
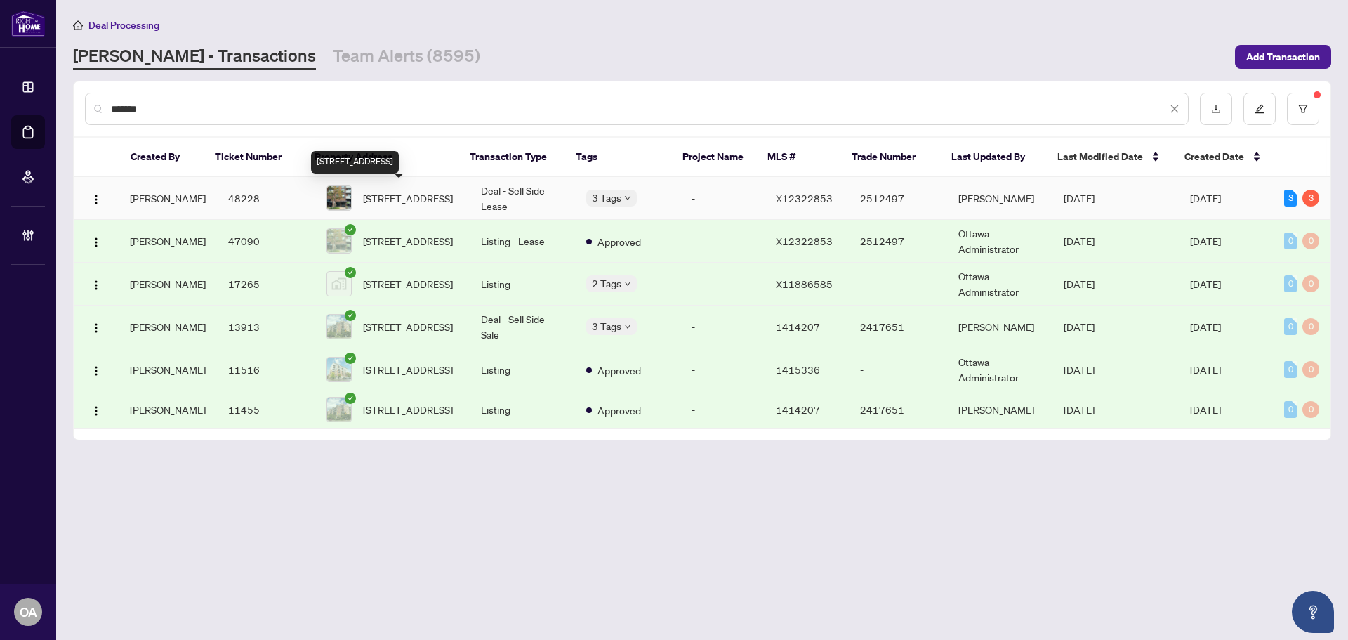
type input "*******"
click at [432, 199] on span "202-99 HOLLAND Ave, Ottawa, Ontario K1Y 0Y1, Canada" at bounding box center [408, 197] width 90 height 15
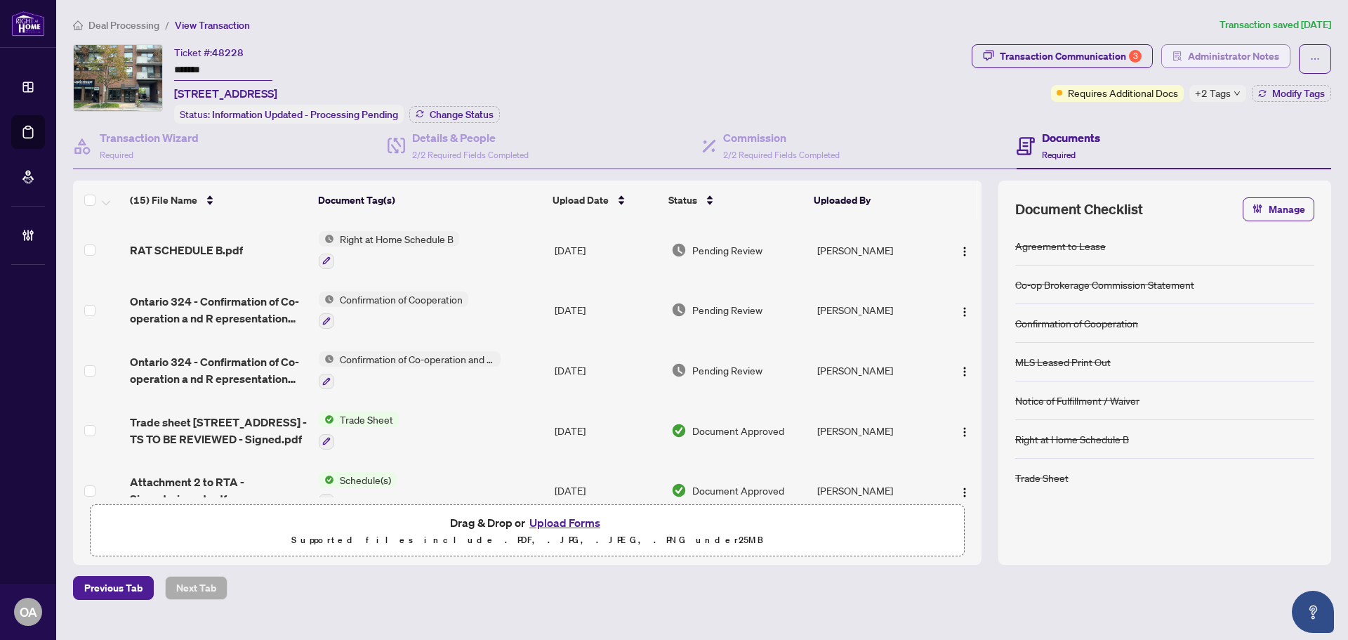
click at [1169, 52] on button "Administrator Notes" at bounding box center [1225, 56] width 129 height 24
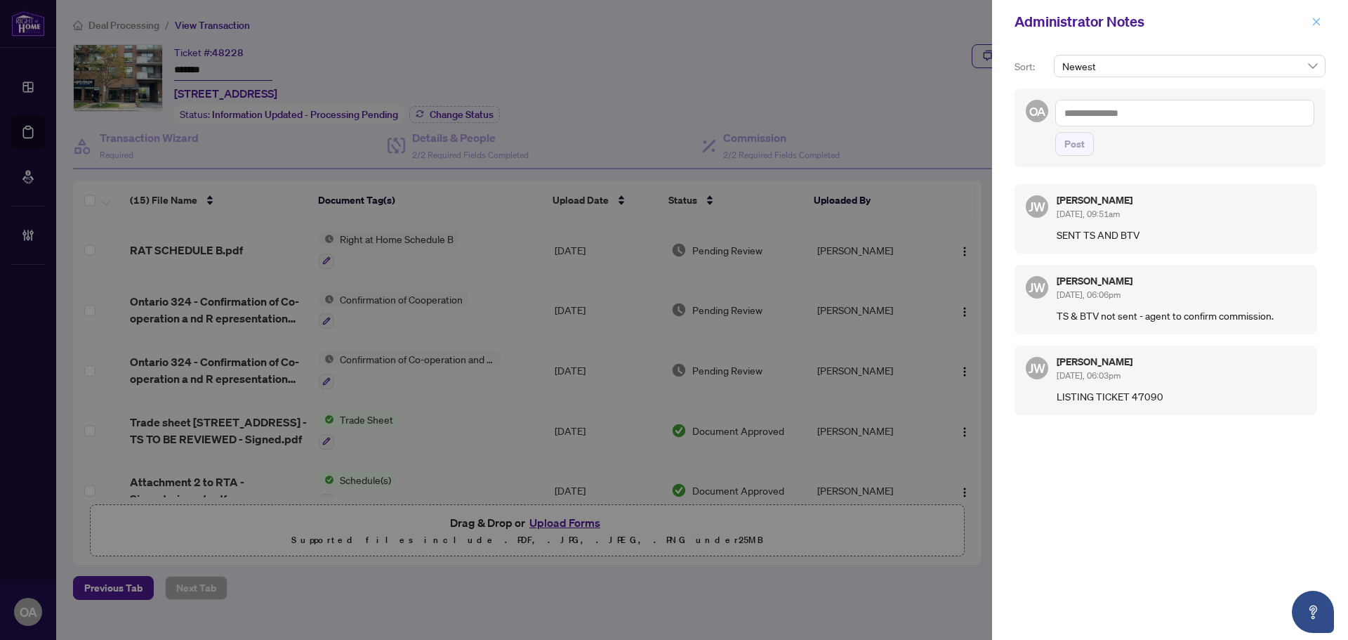
click at [1310, 24] on button "button" at bounding box center [1317, 21] width 18 height 17
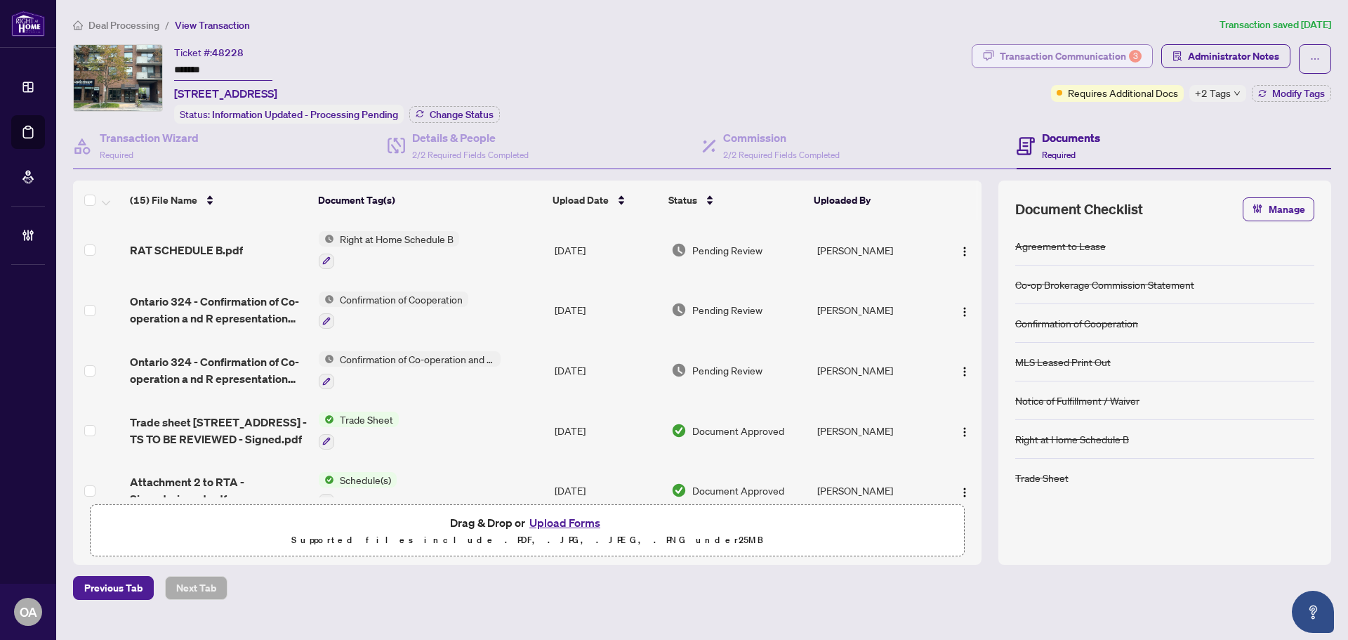
click at [1035, 50] on div "Transaction Communication 3" at bounding box center [1071, 56] width 142 height 22
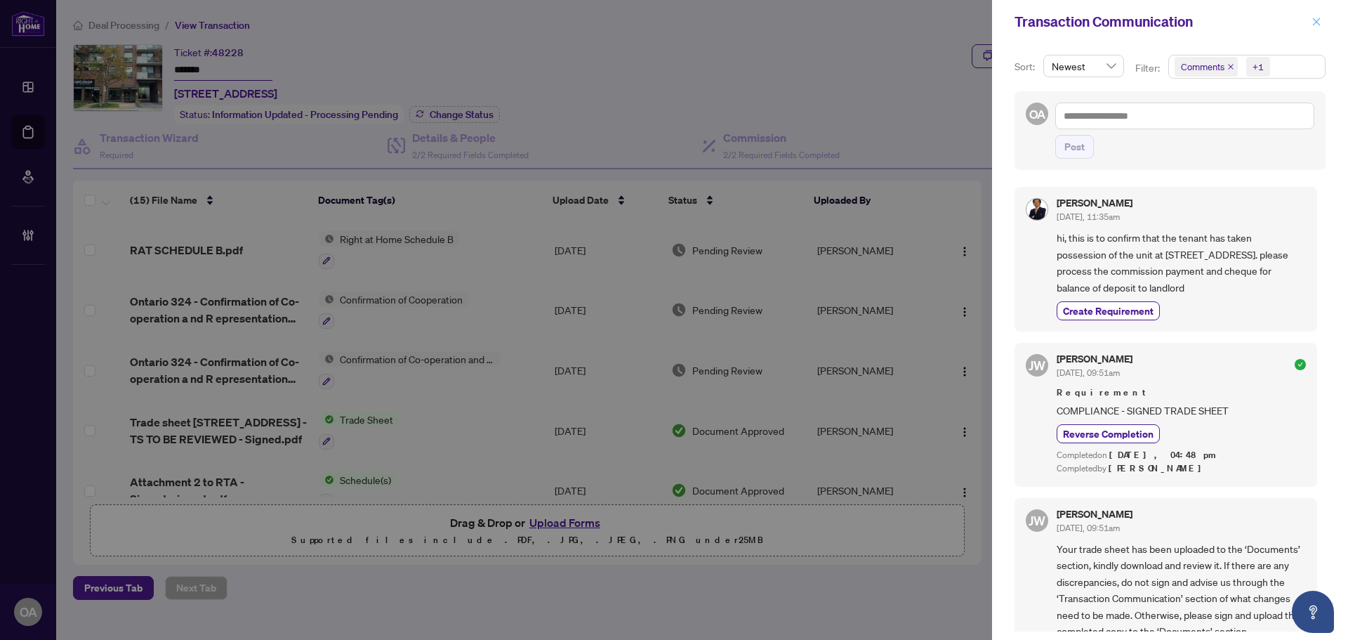
click at [1317, 20] on icon "close" at bounding box center [1317, 22] width 10 height 10
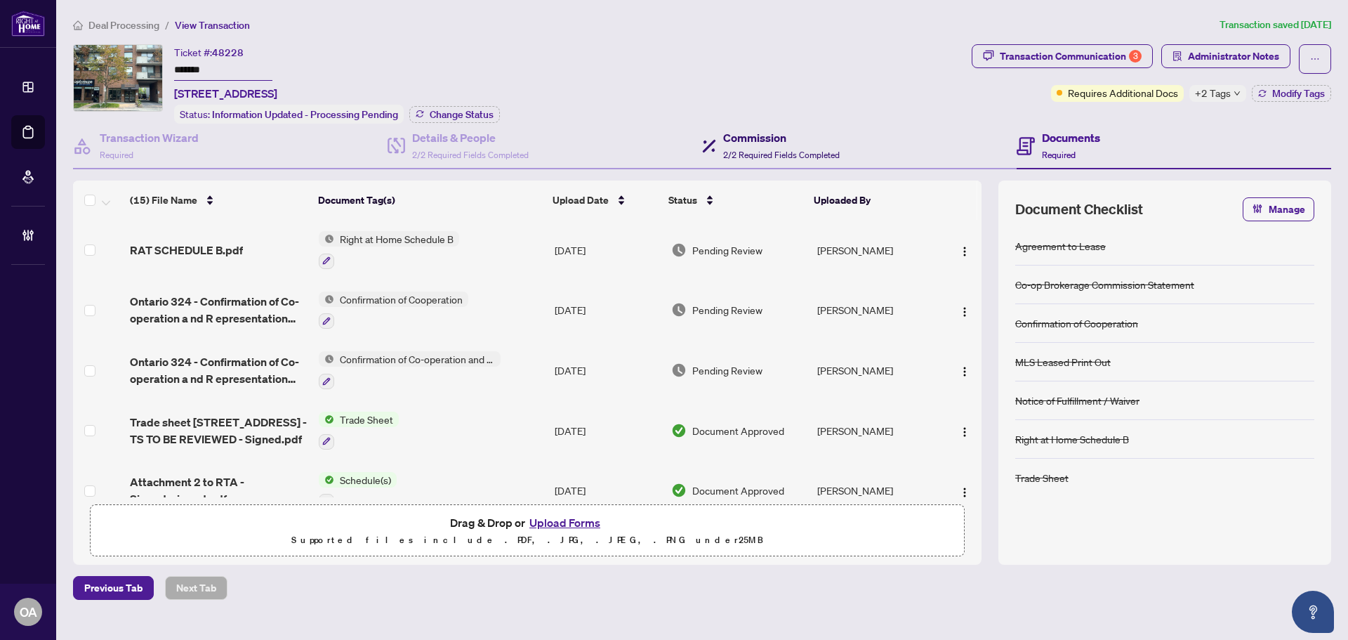
click at [765, 136] on h4 "Commission" at bounding box center [781, 137] width 117 height 17
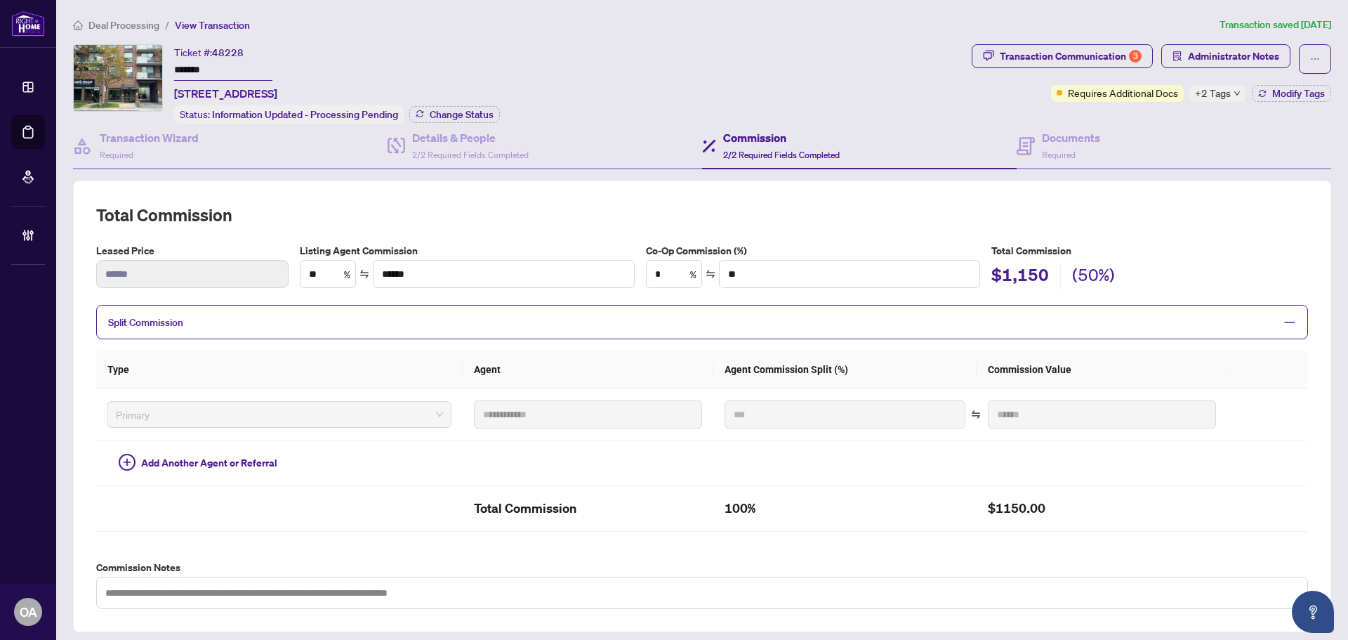
click at [1216, 92] on span "+2 Tags" at bounding box center [1213, 93] width 36 height 16
click at [1159, 126] on div "Documents Required" at bounding box center [1174, 147] width 315 height 46
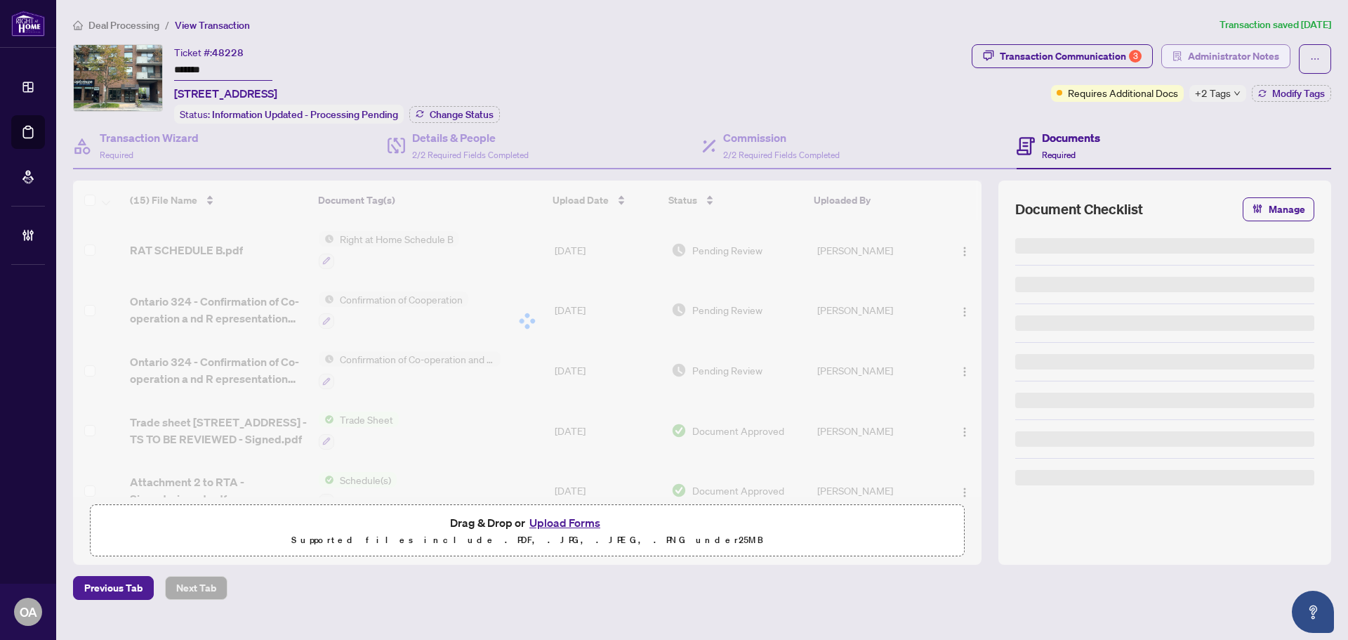
click at [1211, 58] on span "Administrator Notes" at bounding box center [1233, 56] width 91 height 22
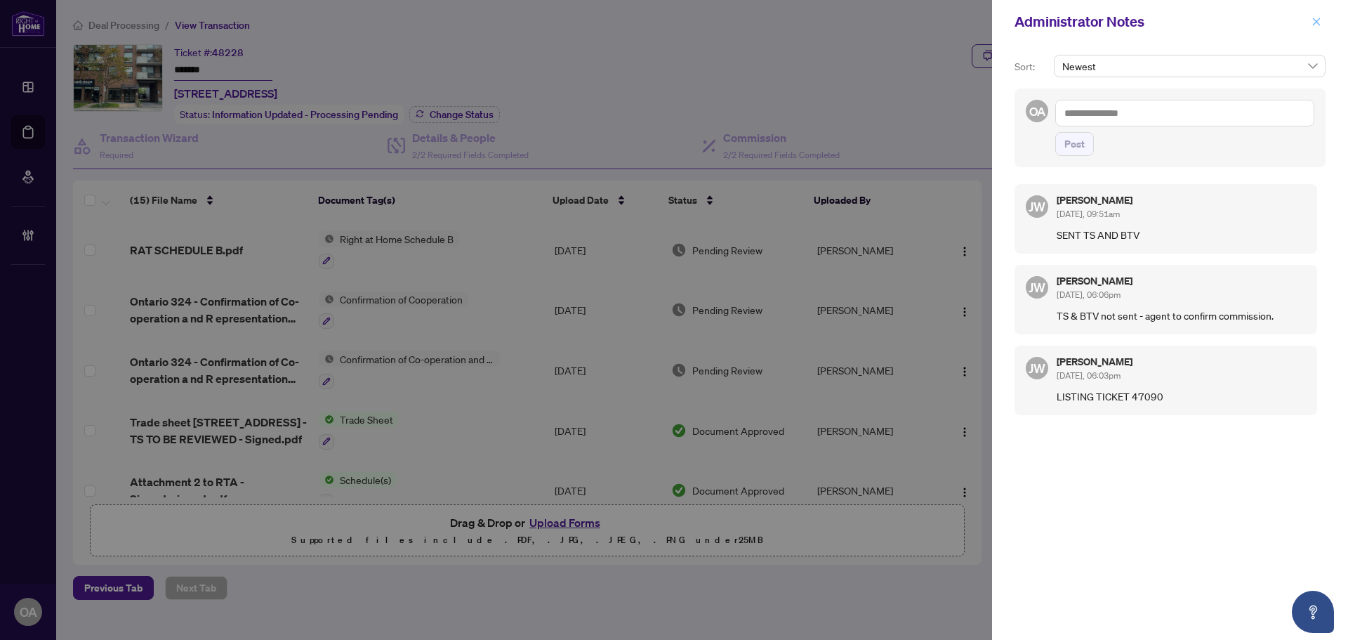
click at [1313, 25] on icon "close" at bounding box center [1317, 22] width 8 height 8
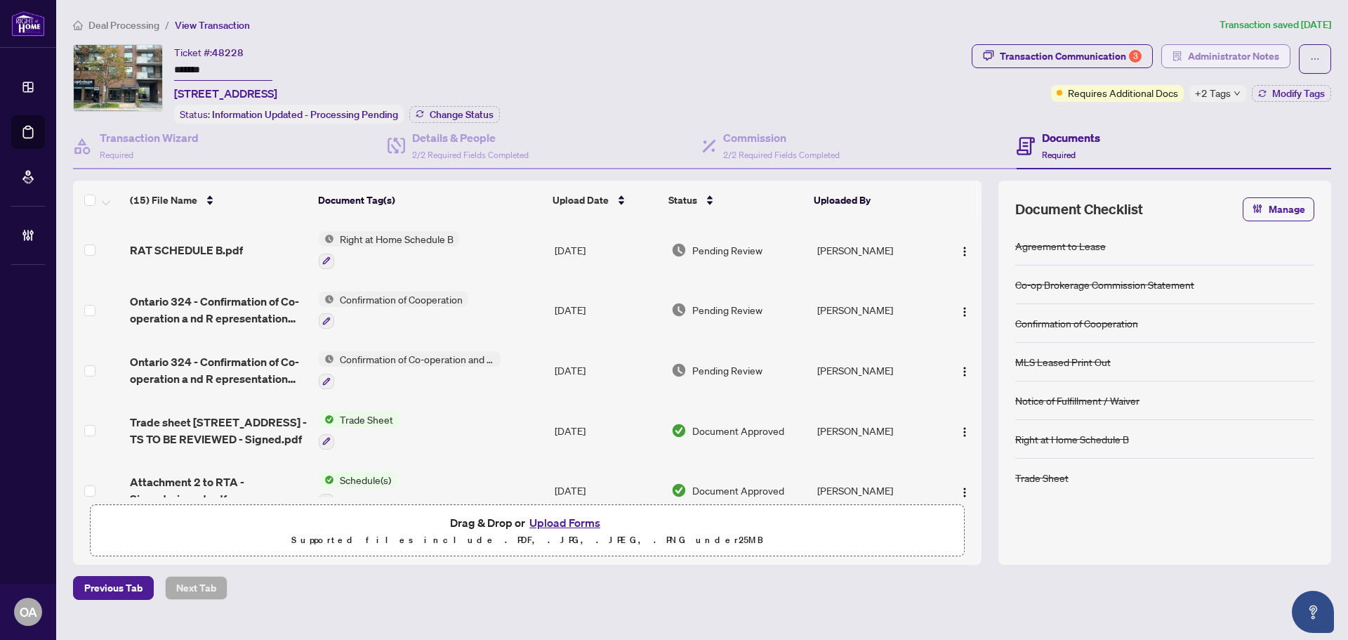
click at [1219, 59] on span "Administrator Notes" at bounding box center [1233, 56] width 91 height 22
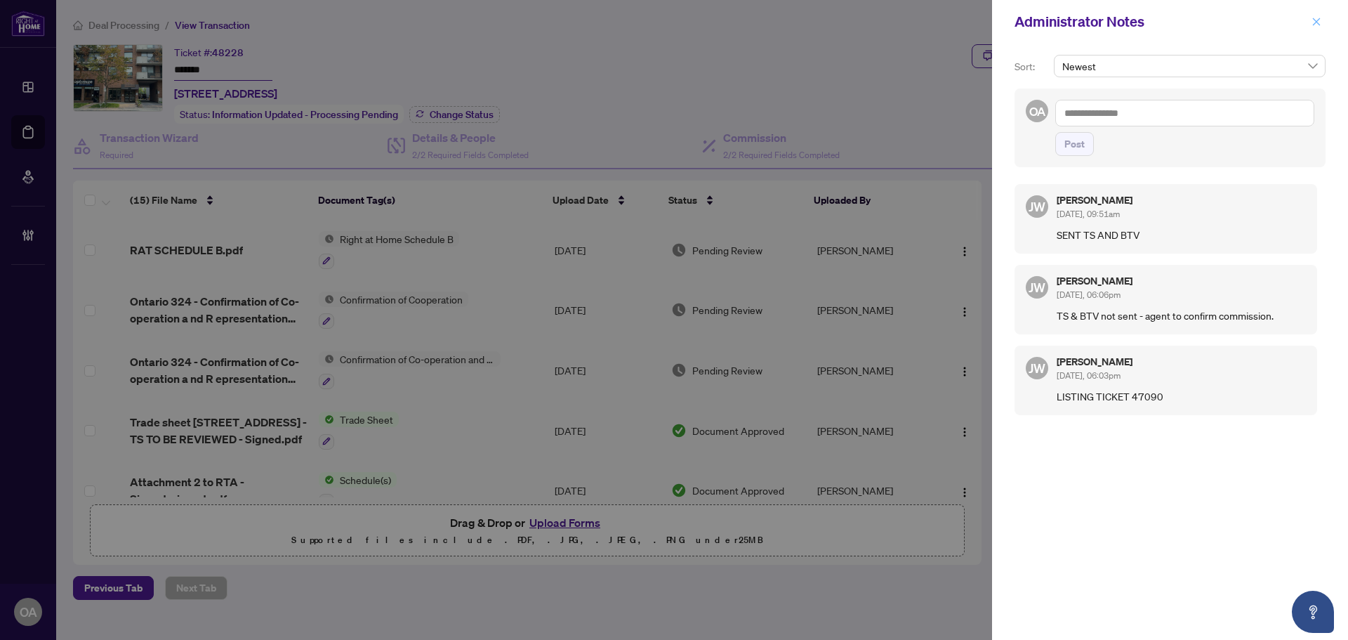
click at [1319, 22] on icon "close" at bounding box center [1317, 22] width 10 height 10
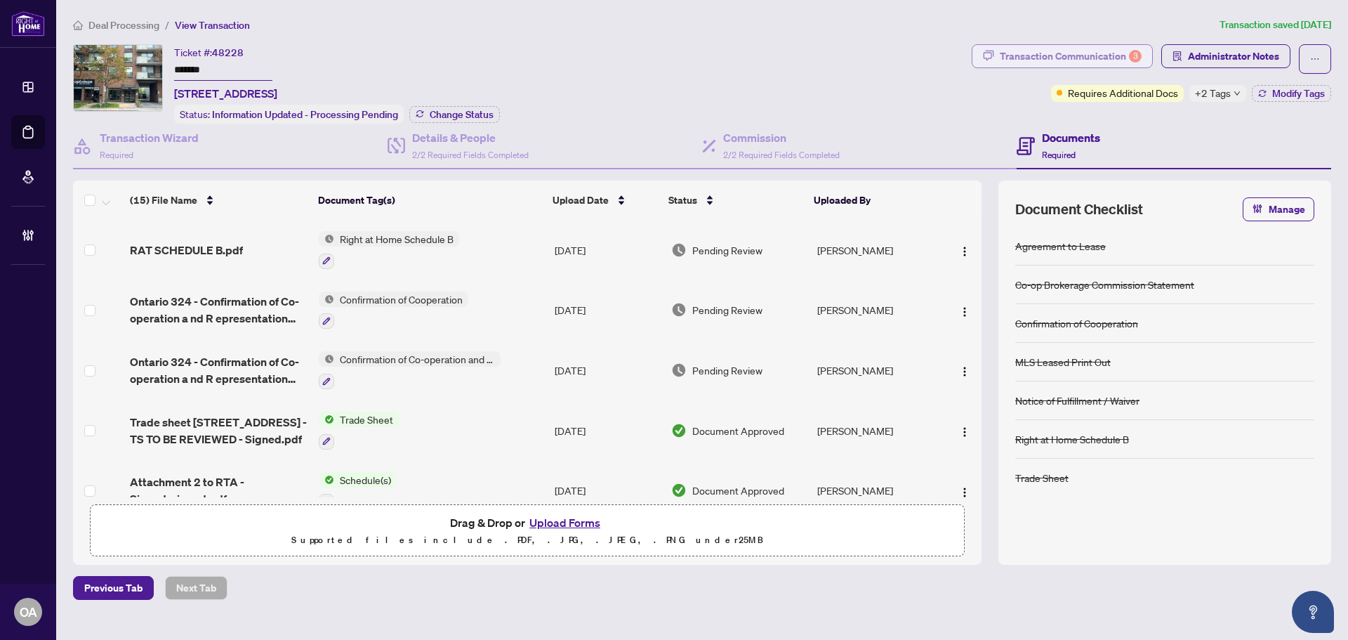
click at [1100, 58] on div "Transaction Communication 3" at bounding box center [1071, 56] width 142 height 22
type textarea "**********"
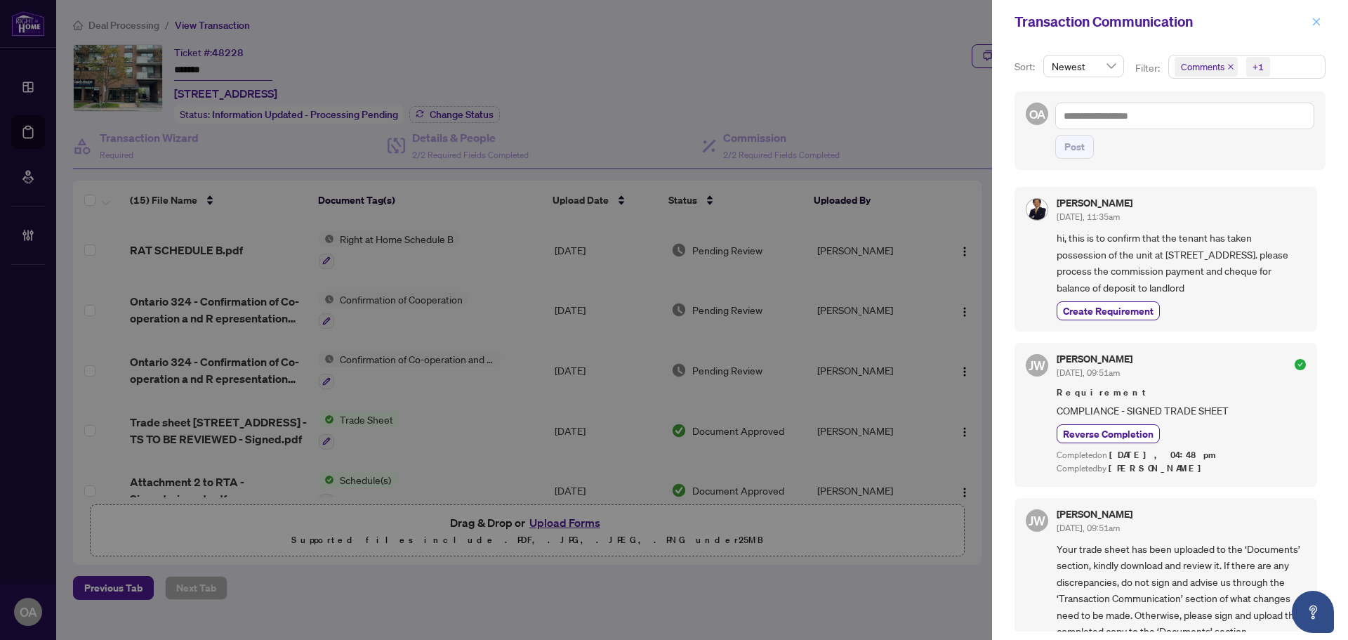
click at [1312, 21] on icon "close" at bounding box center [1317, 22] width 10 height 10
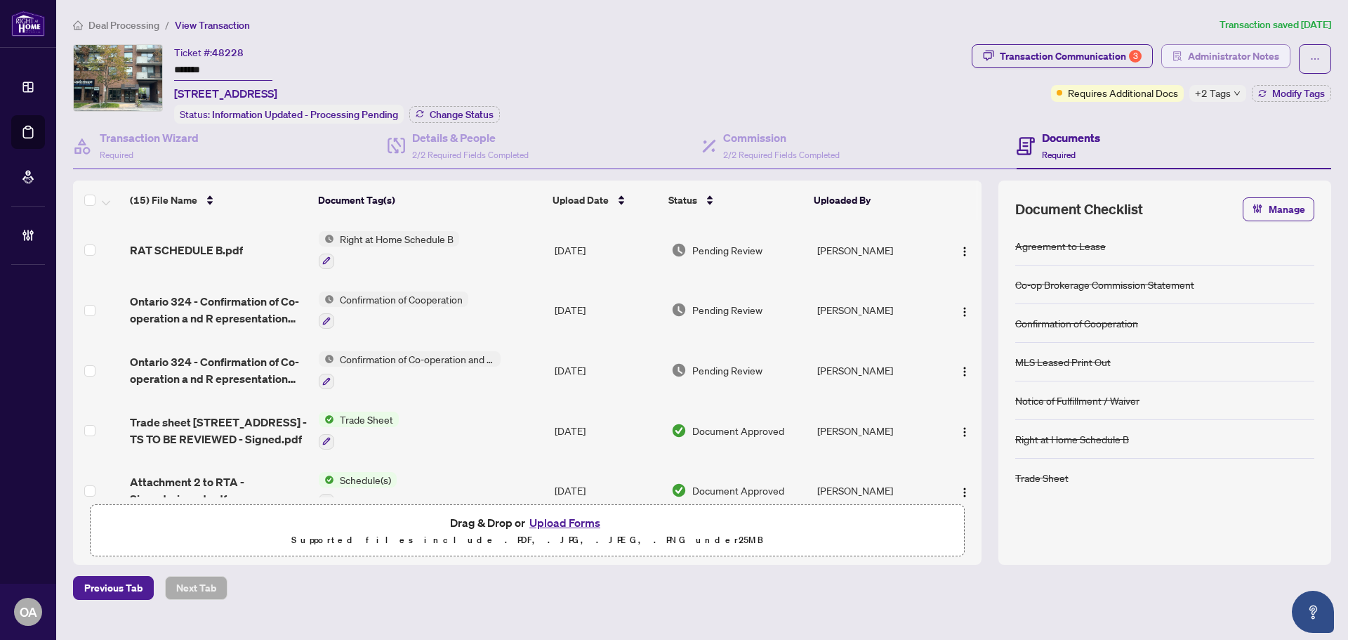
click at [1213, 61] on span "Administrator Notes" at bounding box center [1233, 56] width 91 height 22
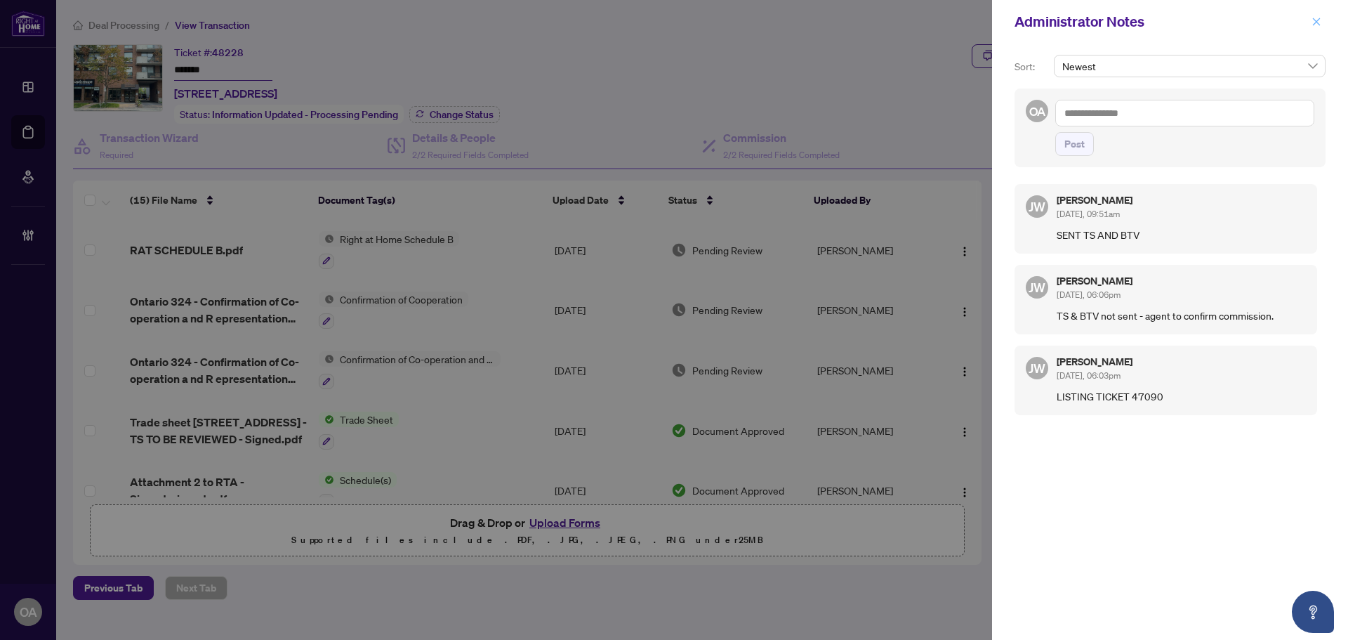
click at [1314, 25] on icon "close" at bounding box center [1317, 22] width 8 height 8
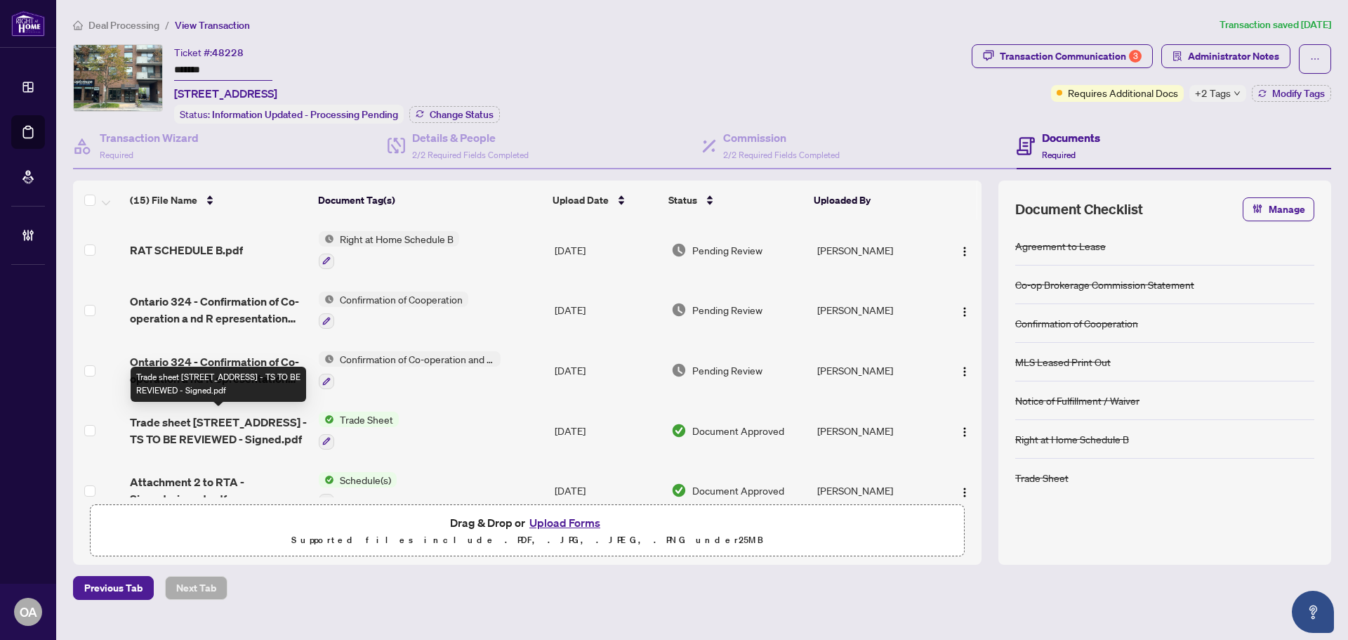
click at [263, 419] on span "Trade sheet 202-99 HOLLAND Ave - TS TO BE REVIEWED - Signed.pdf" at bounding box center [219, 431] width 178 height 34
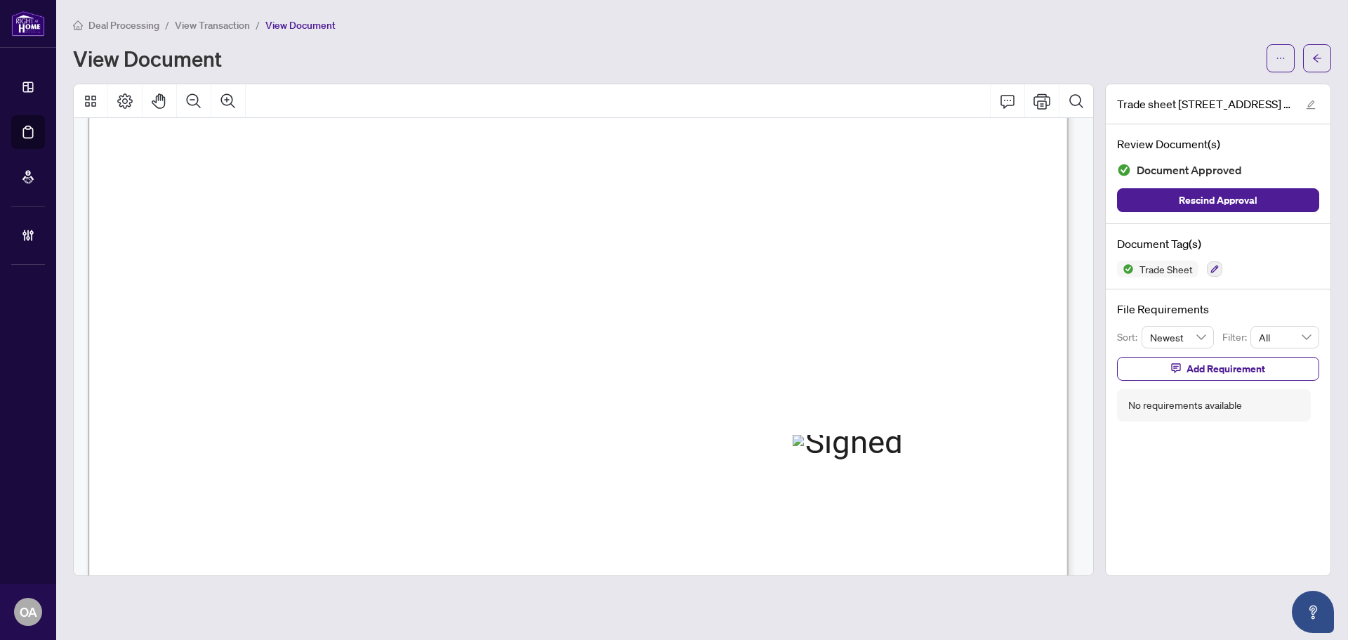
scroll to position [562, 0]
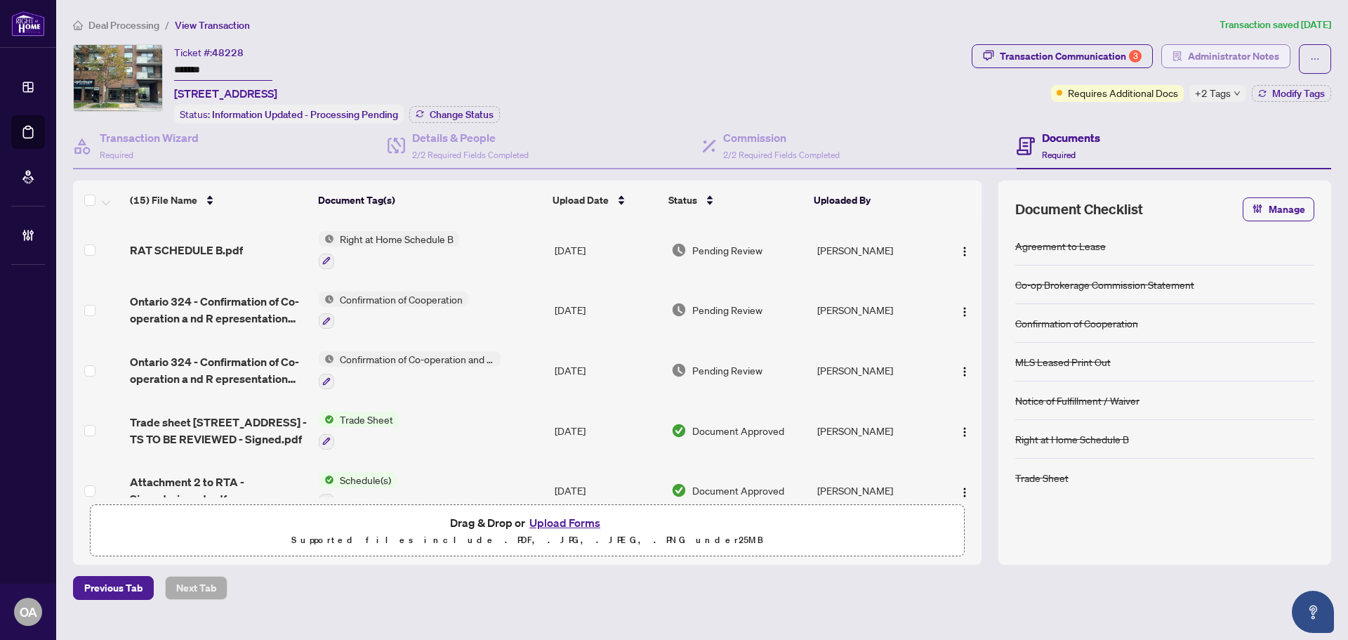
click at [1235, 60] on span "Administrator Notes" at bounding box center [1233, 56] width 91 height 22
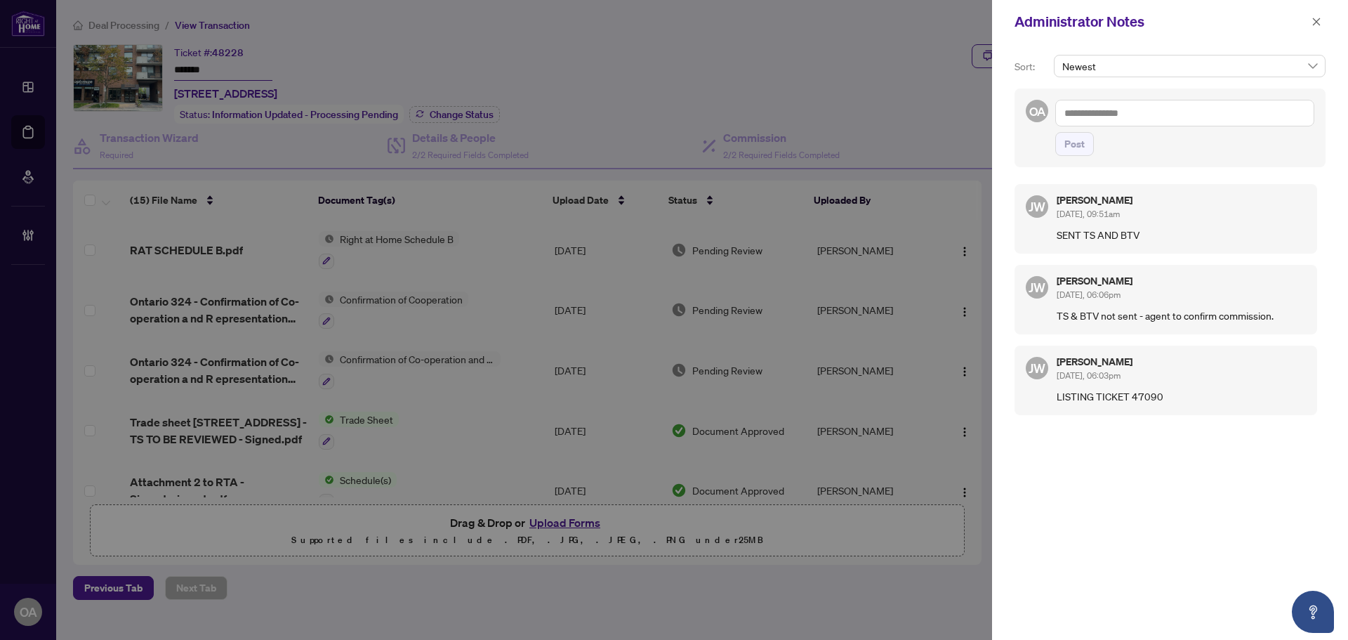
click at [1126, 110] on textarea at bounding box center [1184, 113] width 259 height 27
click at [1110, 125] on b "Jackie" at bounding box center [1141, 123] width 76 height 13
type textarea "**********"
click at [1115, 124] on b "Jackie" at bounding box center [1141, 123] width 76 height 13
click at [1206, 130] on li "RAHR Inquiries" at bounding box center [1231, 123] width 131 height 24
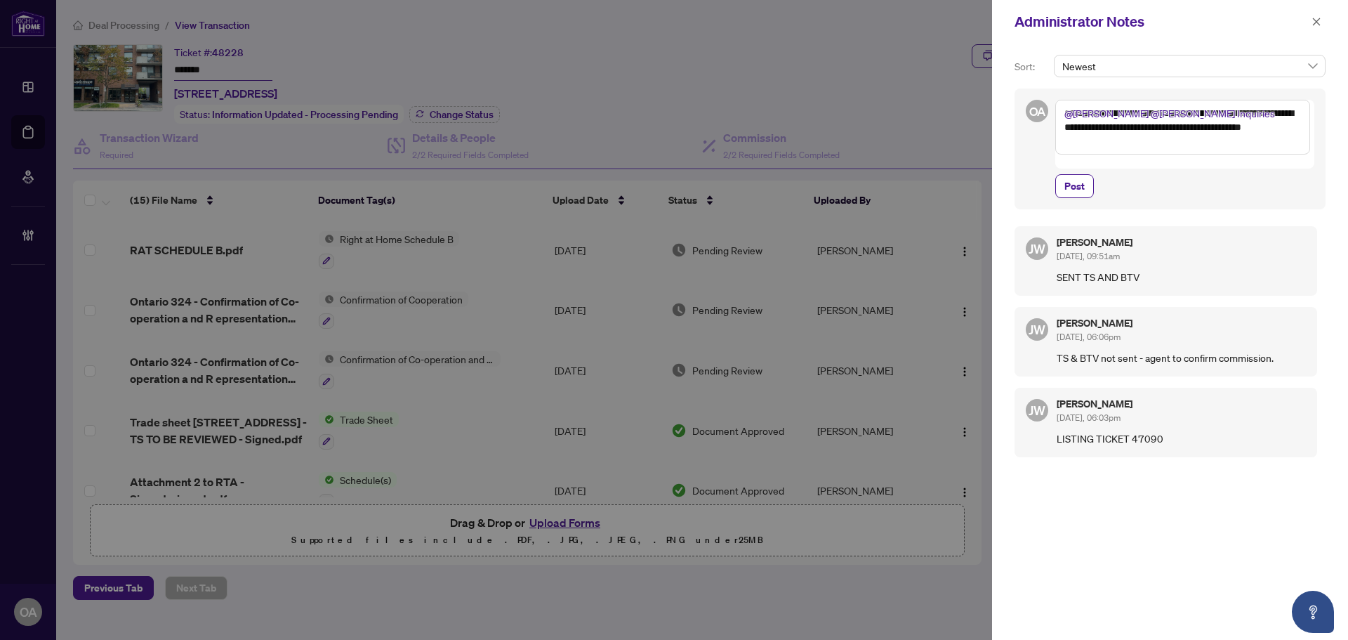
click at [1208, 129] on textarea "**********" at bounding box center [1182, 127] width 255 height 55
click at [1218, 124] on textarea "**********" at bounding box center [1182, 127] width 255 height 55
click at [1189, 145] on textarea "**********" at bounding box center [1182, 127] width 255 height 55
type textarea "**********"
click at [1081, 175] on span "Post" at bounding box center [1075, 186] width 20 height 22
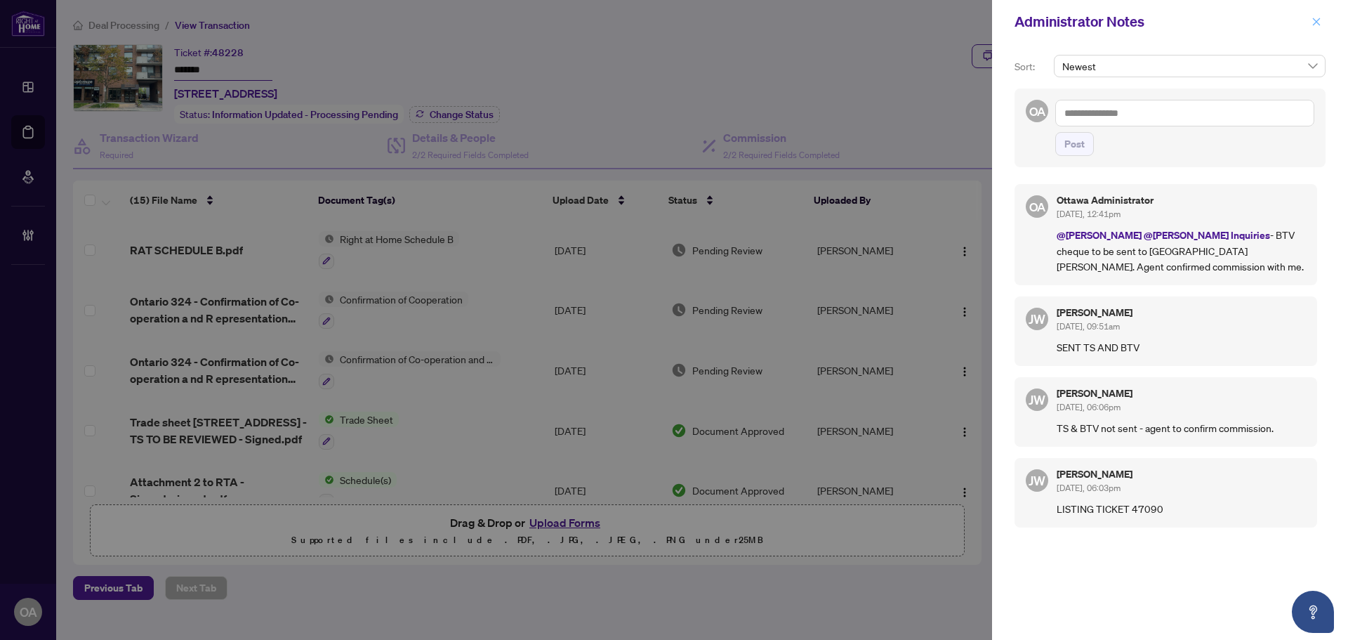
click at [1315, 24] on icon "close" at bounding box center [1317, 22] width 8 height 8
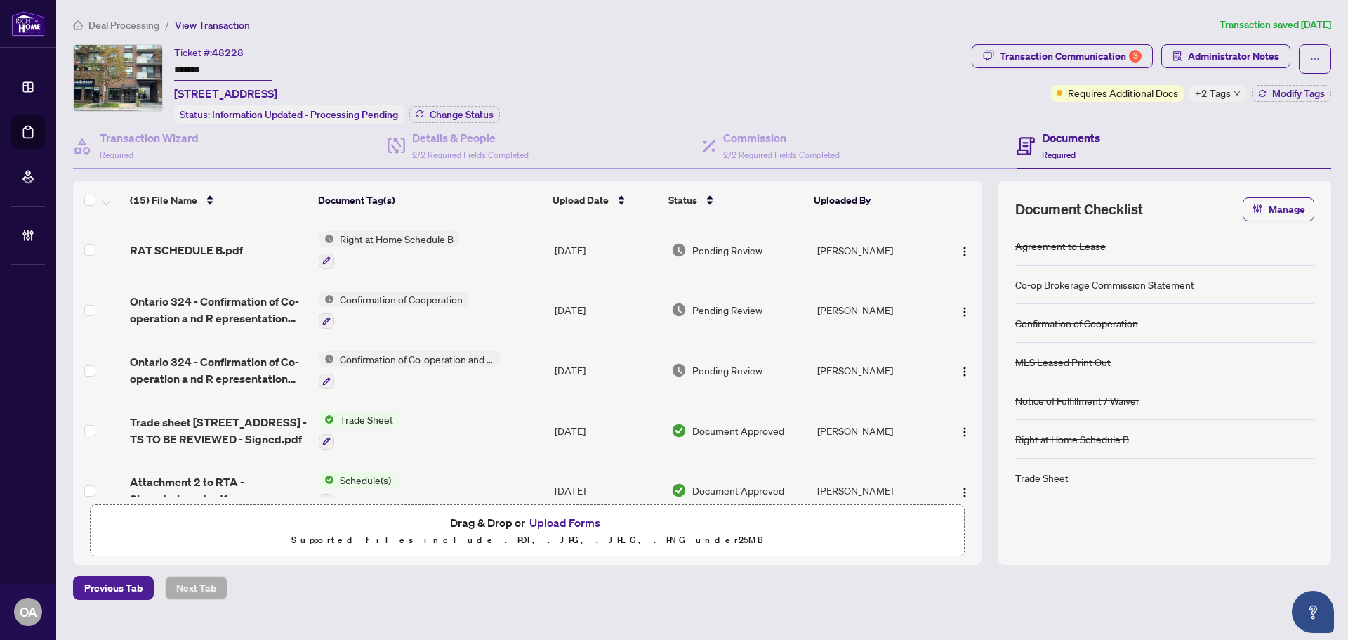
drag, startPoint x: 206, startPoint y: 69, endPoint x: 175, endPoint y: 70, distance: 30.9
click at [175, 70] on input "*******" at bounding box center [223, 70] width 98 height 20
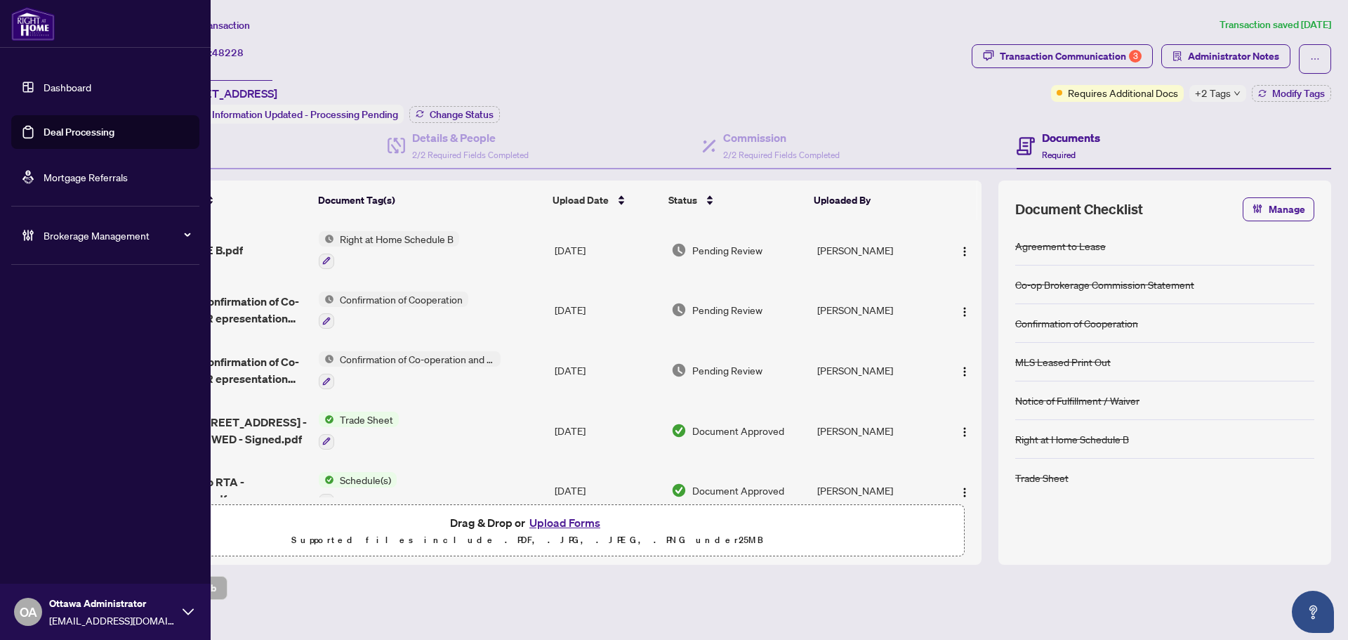
drag, startPoint x: 67, startPoint y: 121, endPoint x: 371, endPoint y: 74, distance: 308.3
click at [67, 126] on link "Deal Processing" at bounding box center [79, 132] width 71 height 13
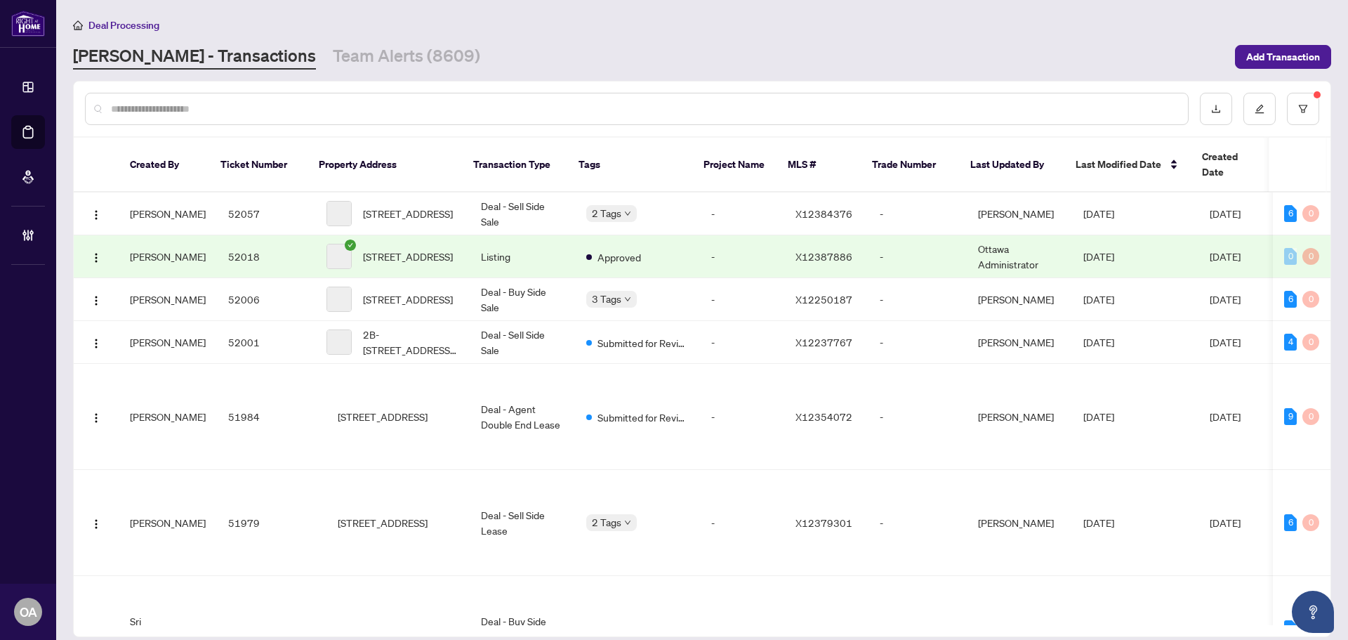
click at [385, 105] on input "text" at bounding box center [644, 108] width 1066 height 15
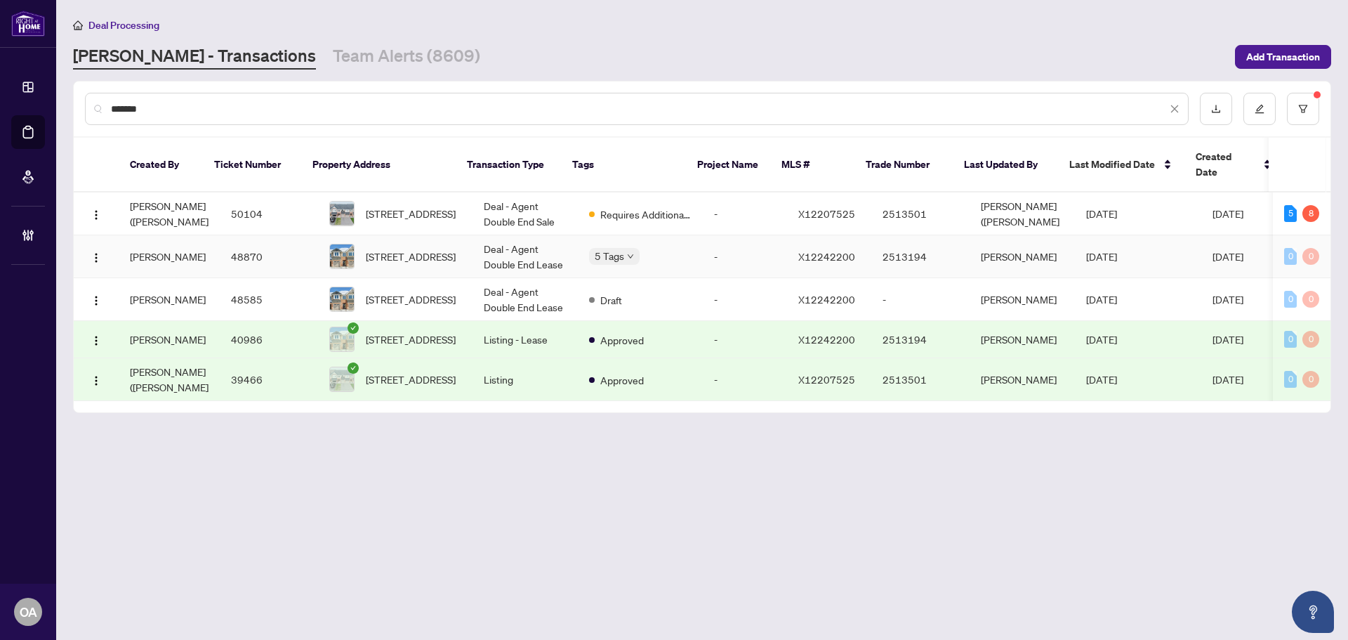
type input "*******"
click at [534, 251] on td "Deal - Agent Double End Lease" at bounding box center [525, 256] width 105 height 43
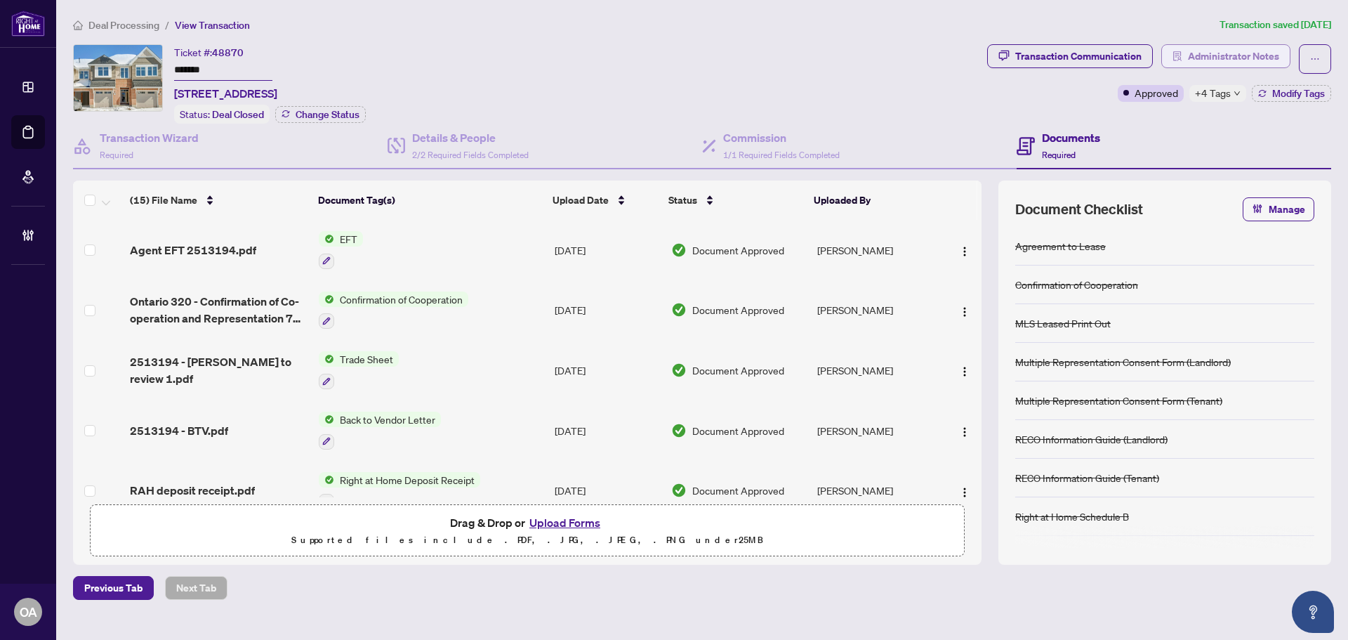
click at [1265, 53] on span "Administrator Notes" at bounding box center [1233, 56] width 91 height 22
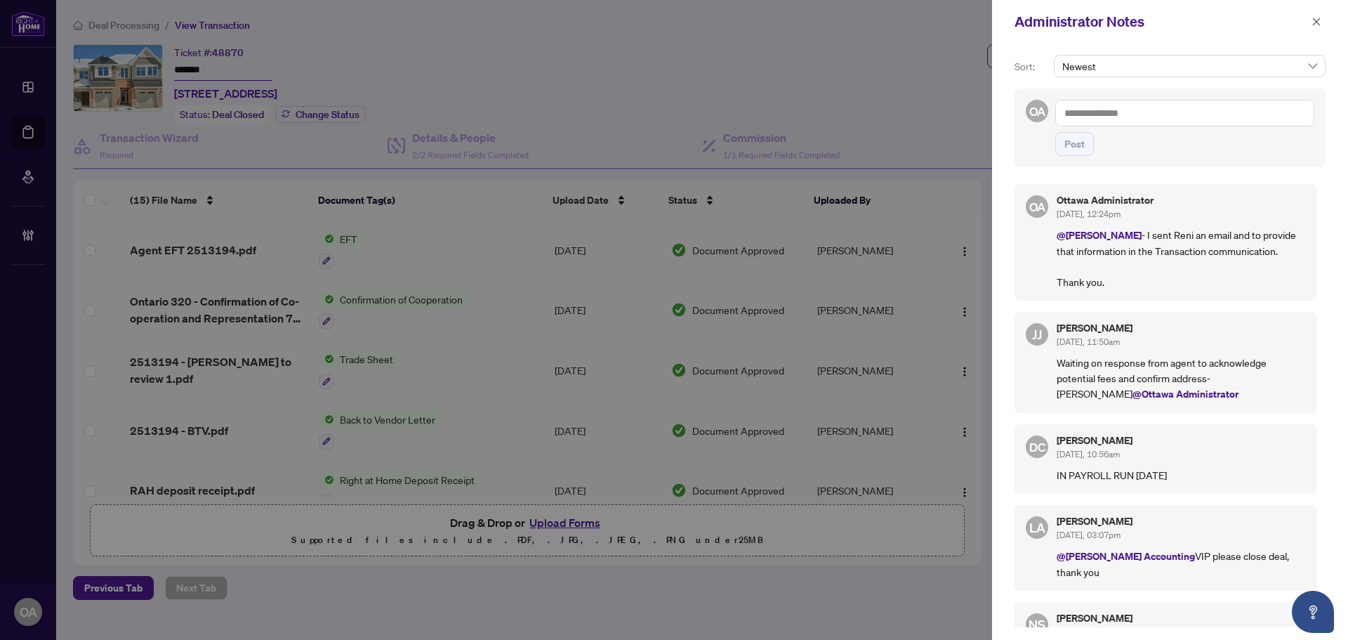
click at [1147, 114] on textarea at bounding box center [1184, 113] width 259 height 27
click at [1128, 127] on span "Jami la Johnson" at bounding box center [1169, 123] width 152 height 13
click at [1171, 115] on li "RAHR Inqui ries" at bounding box center [1259, 123] width 190 height 24
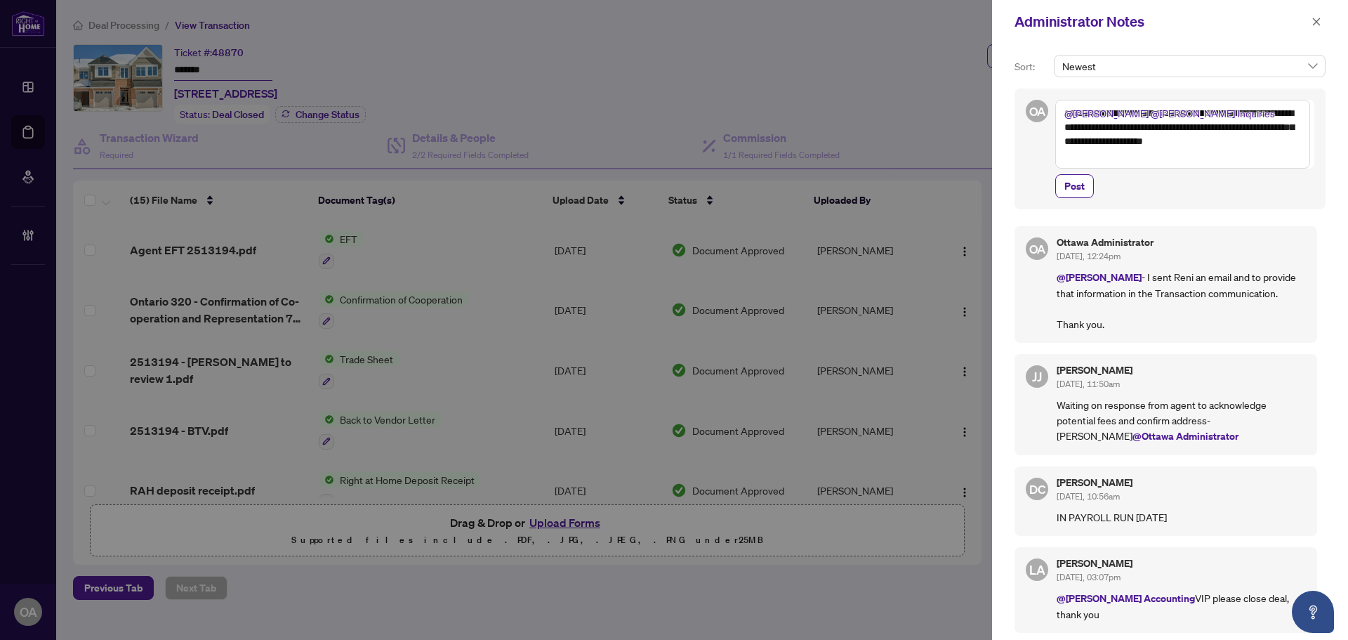
drag, startPoint x: 1118, startPoint y: 157, endPoint x: 1038, endPoint y: 98, distance: 99.4
click at [1038, 98] on div "**********" at bounding box center [1170, 148] width 311 height 121
click at [1320, 28] on span "button" at bounding box center [1317, 22] width 10 height 22
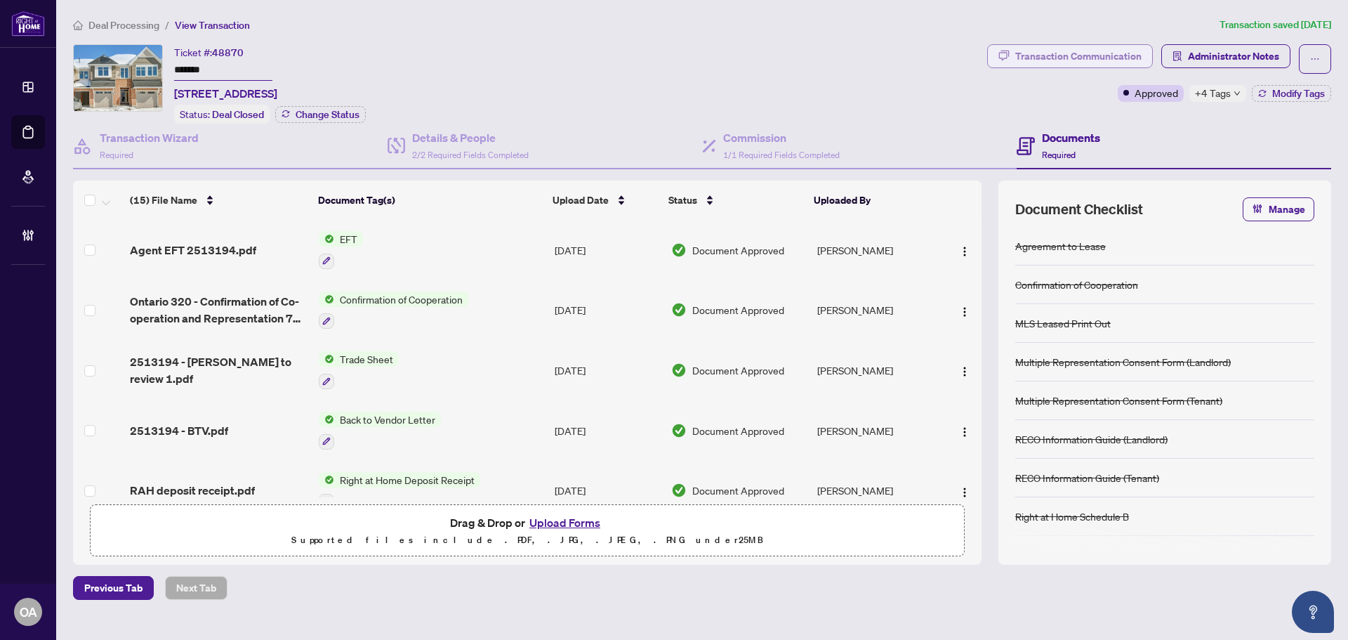
click at [1032, 55] on div "Transaction Communication" at bounding box center [1078, 56] width 126 height 22
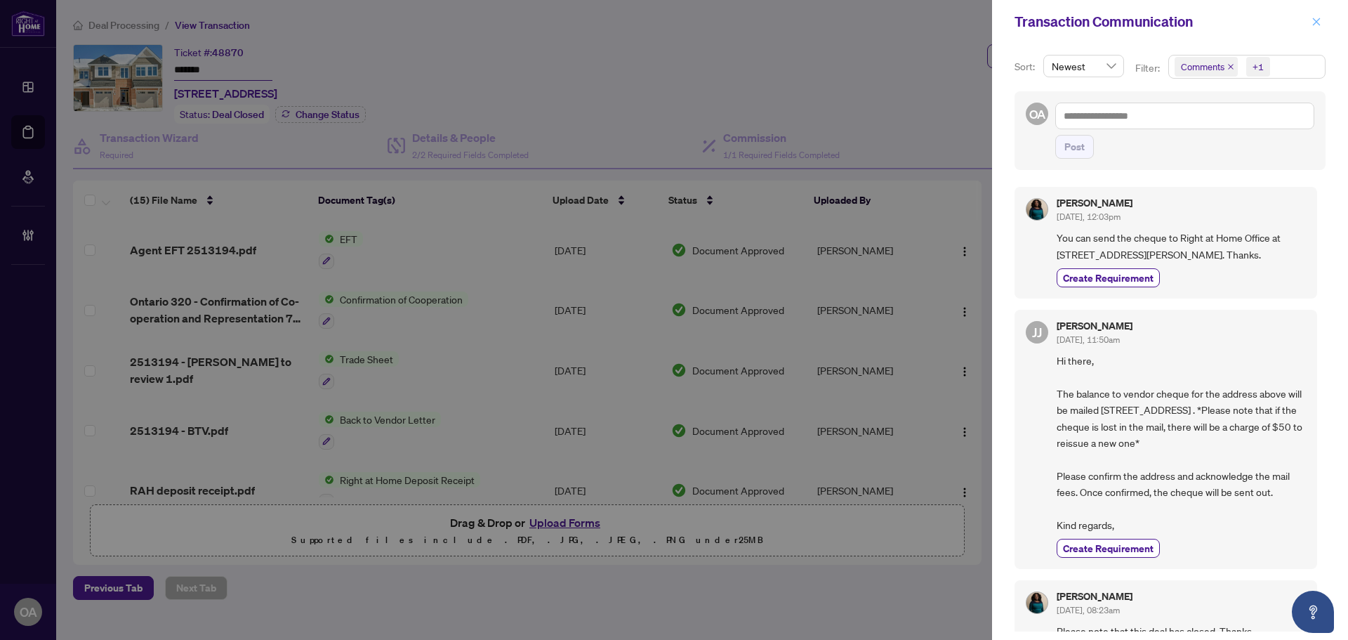
click at [1315, 20] on icon "close" at bounding box center [1317, 22] width 8 height 8
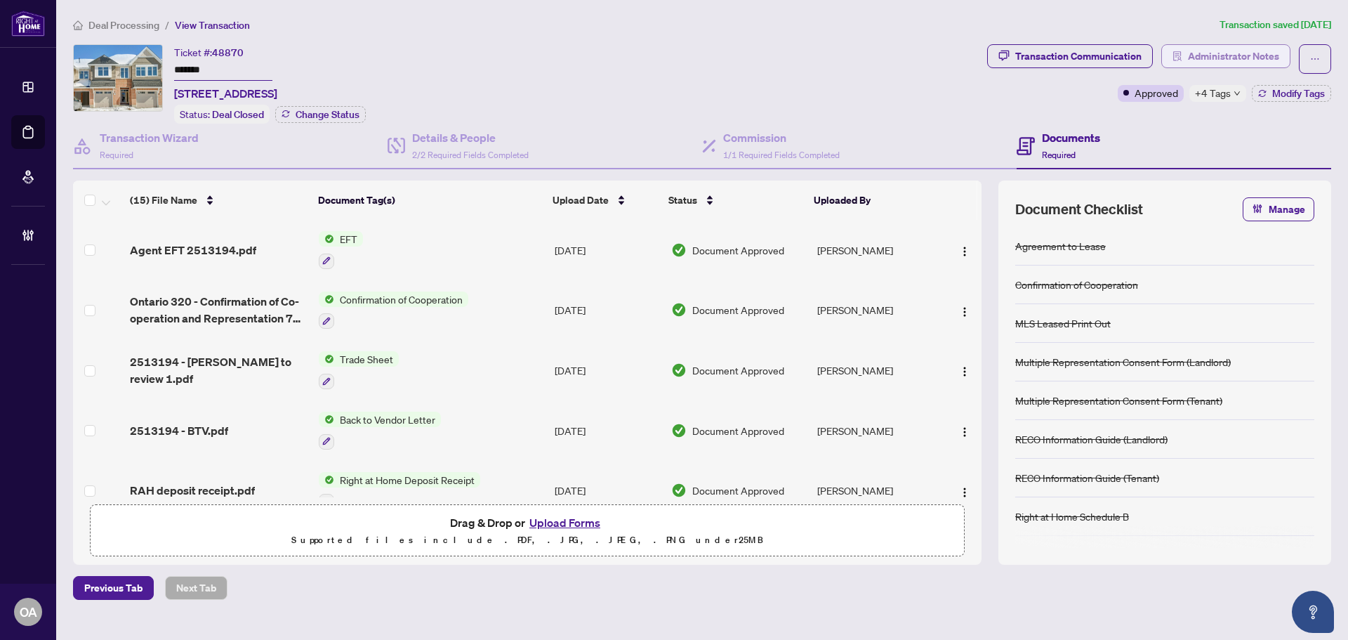
click at [1218, 58] on span "Administrator Notes" at bounding box center [1233, 56] width 91 height 22
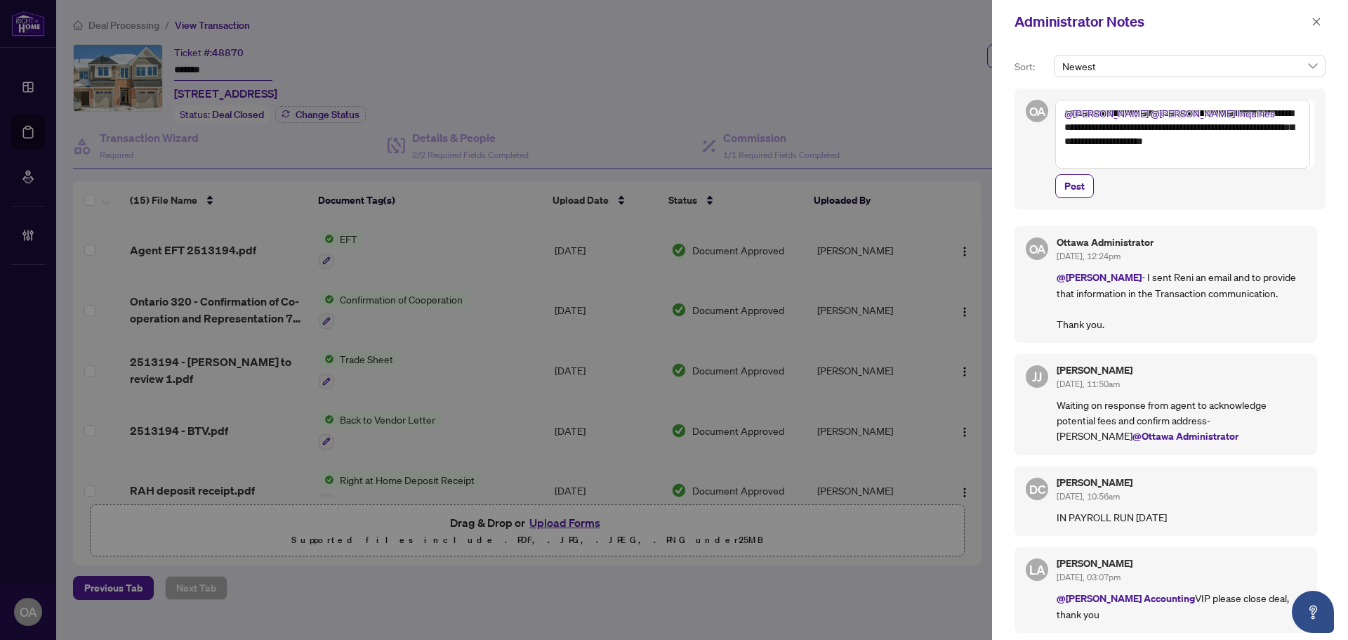
click at [1136, 157] on textarea "**********" at bounding box center [1182, 134] width 255 height 69
click at [1142, 152] on textarea "**********" at bounding box center [1182, 134] width 255 height 69
click at [1319, 20] on icon "close" at bounding box center [1317, 22] width 8 height 8
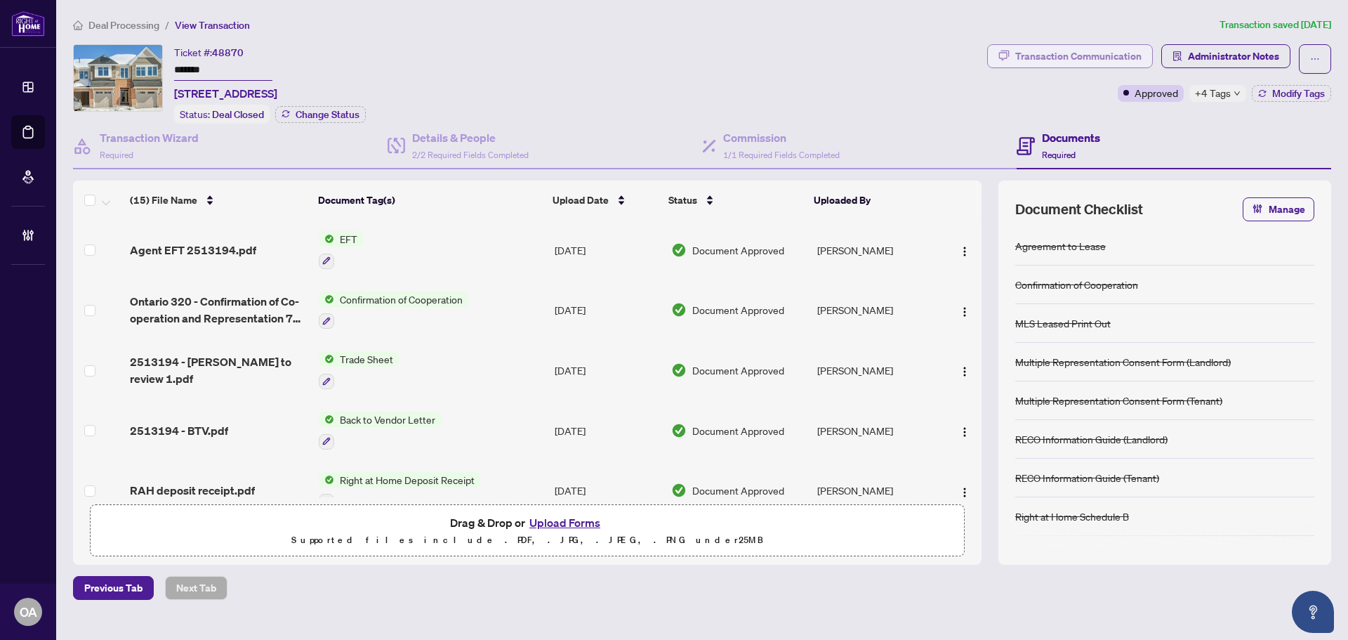
click at [1100, 48] on div "Transaction Communication" at bounding box center [1078, 56] width 126 height 22
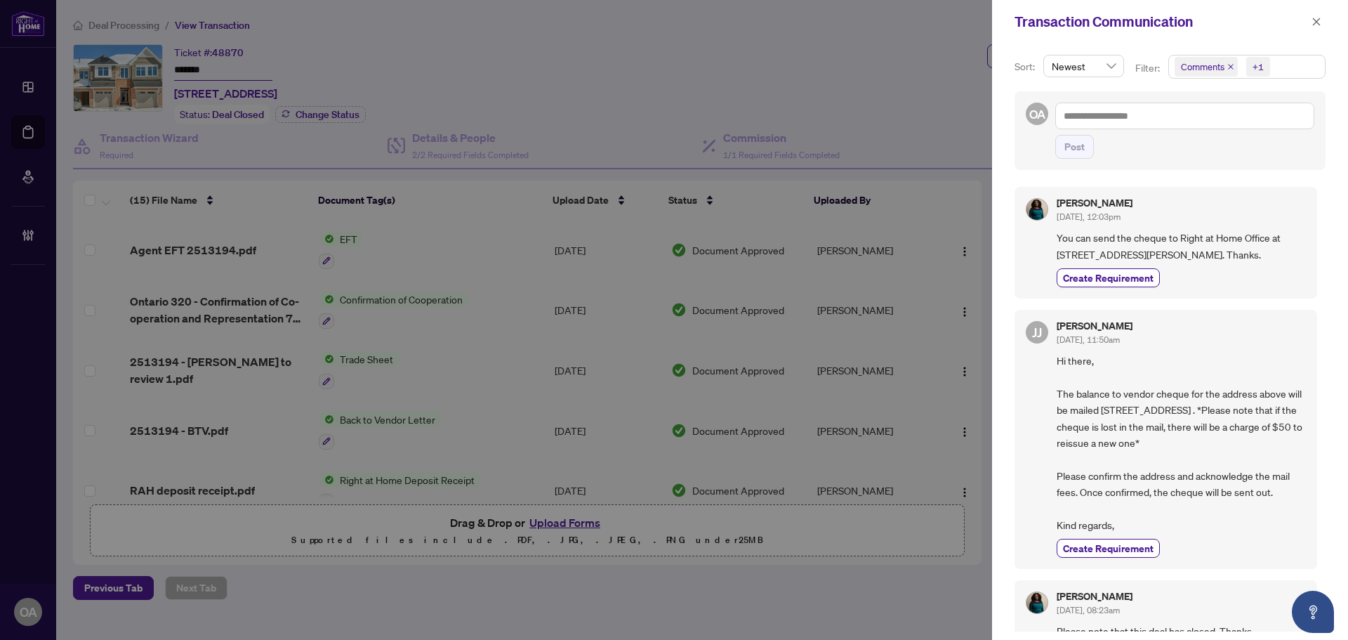
drag, startPoint x: 1312, startPoint y: 22, endPoint x: 1306, endPoint y: 26, distance: 7.6
click at [1312, 22] on icon "close" at bounding box center [1317, 22] width 10 height 10
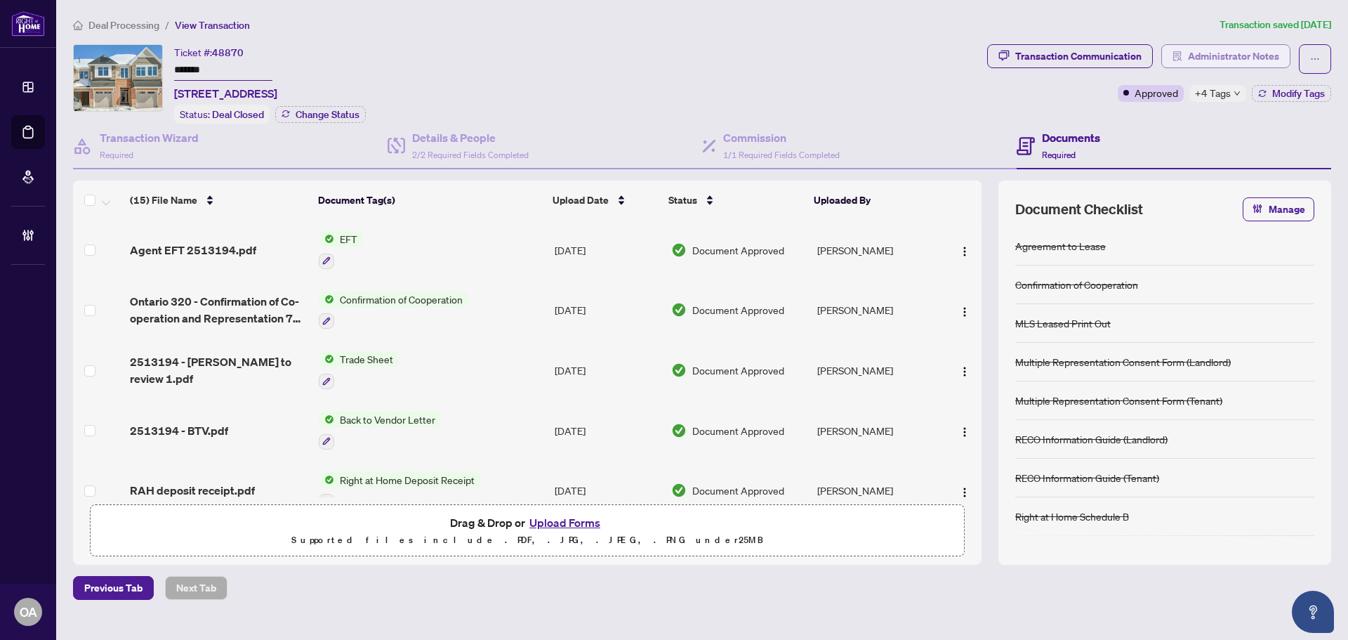
click at [1247, 55] on span "Administrator Notes" at bounding box center [1233, 56] width 91 height 22
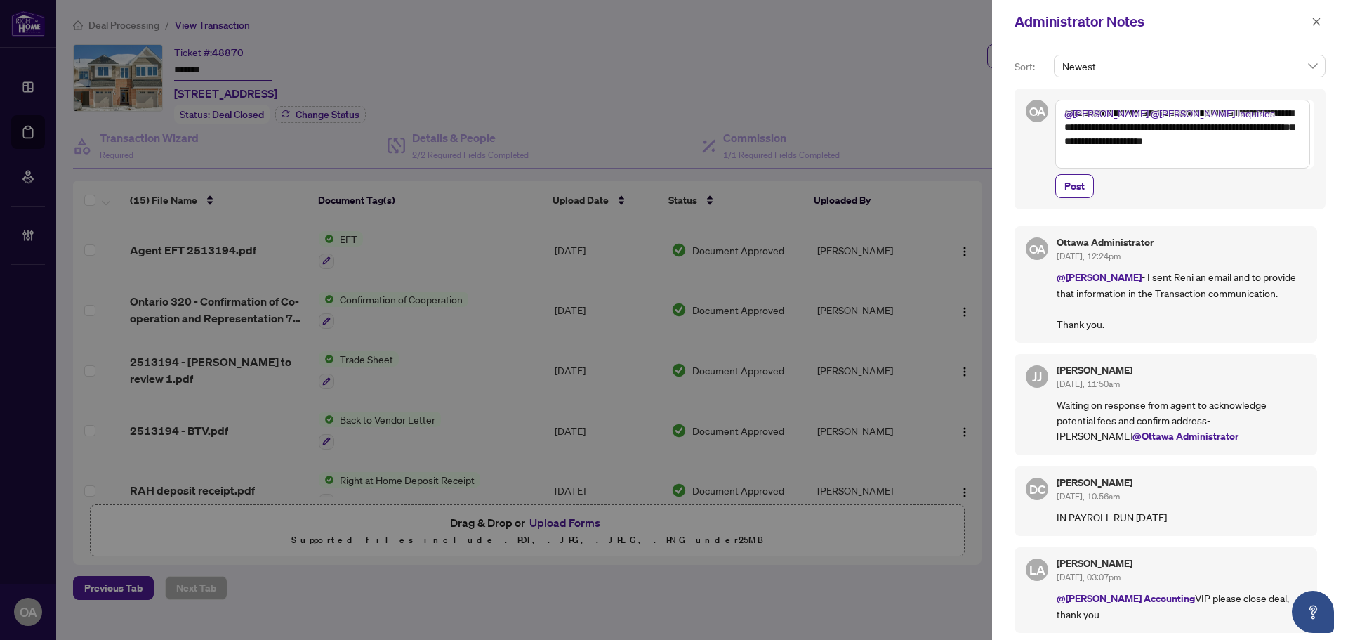
drag, startPoint x: 1138, startPoint y: 156, endPoint x: 1043, endPoint y: 95, distance: 112.8
click at [1043, 95] on div "**********" at bounding box center [1170, 148] width 311 height 121
click at [1275, 159] on textarea "**********" at bounding box center [1182, 134] width 255 height 69
click at [1142, 156] on textarea "**********" at bounding box center [1182, 134] width 255 height 69
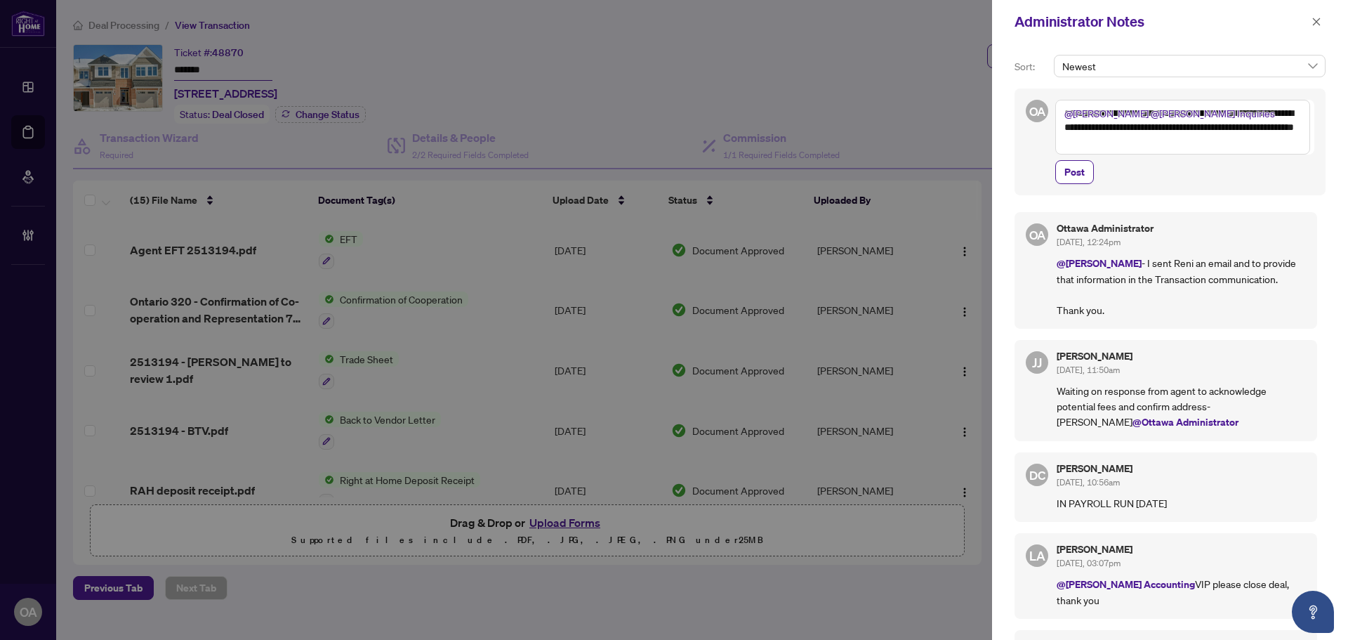
drag, startPoint x: 1224, startPoint y: 146, endPoint x: 1225, endPoint y: 114, distance: 31.6
click at [1225, 114] on textarea "**********" at bounding box center [1182, 127] width 255 height 55
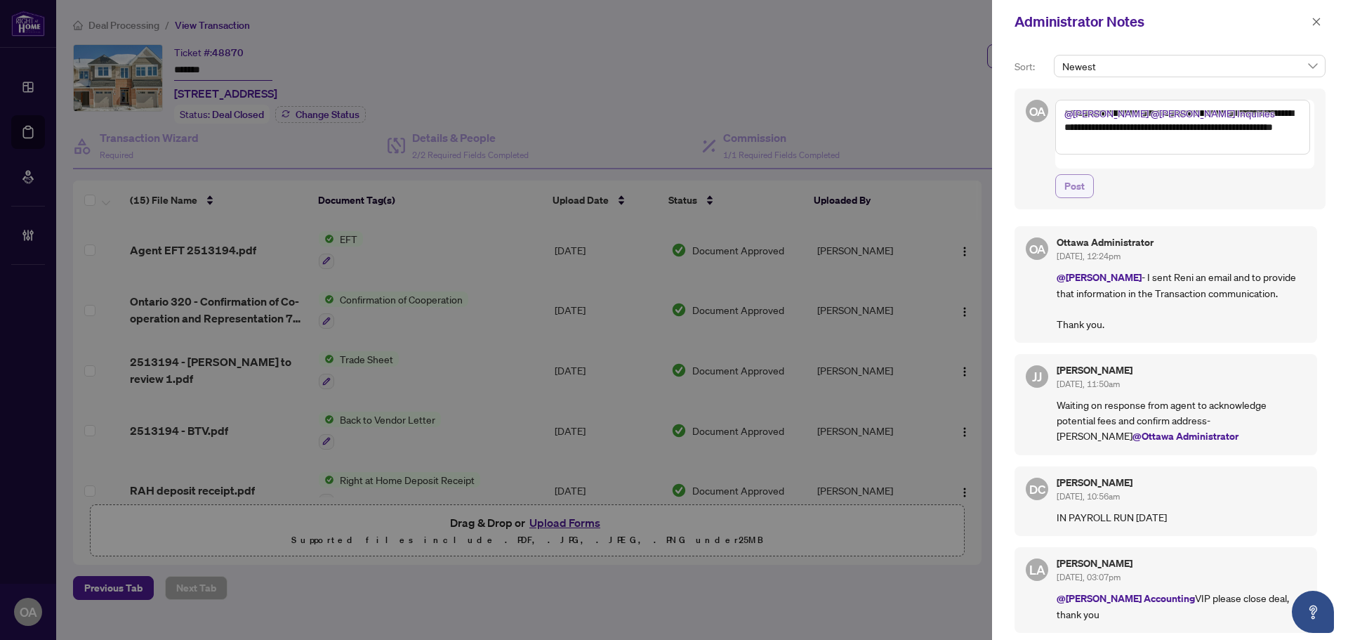
type textarea "**********"
click at [1080, 175] on span "Post" at bounding box center [1075, 186] width 20 height 22
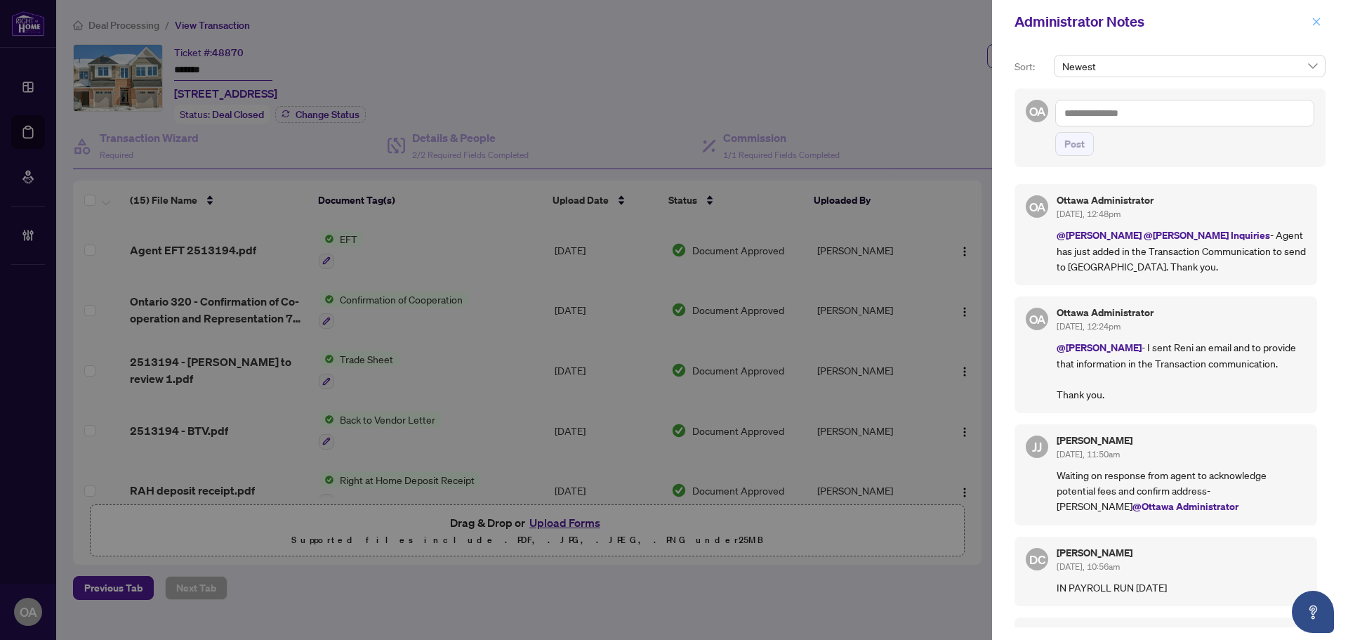
click at [1317, 20] on icon "close" at bounding box center [1317, 22] width 10 height 10
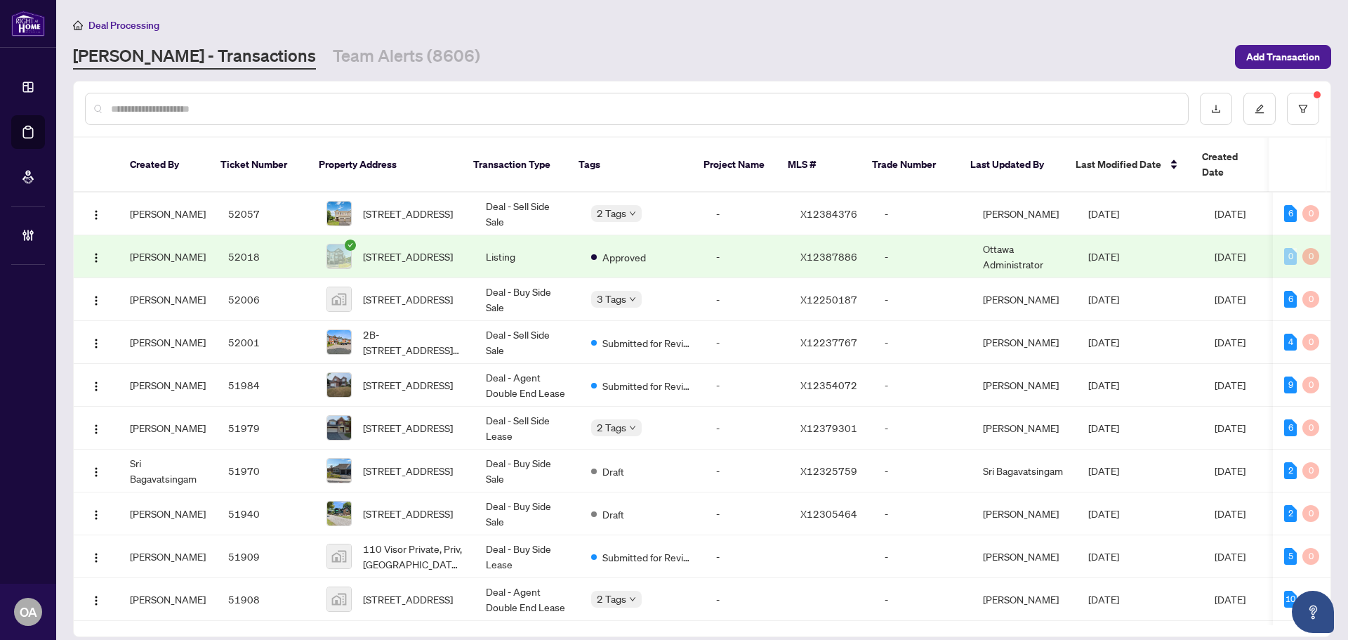
drag, startPoint x: 440, startPoint y: 107, endPoint x: 412, endPoint y: 125, distance: 32.9
click at [438, 111] on input "text" at bounding box center [644, 108] width 1066 height 15
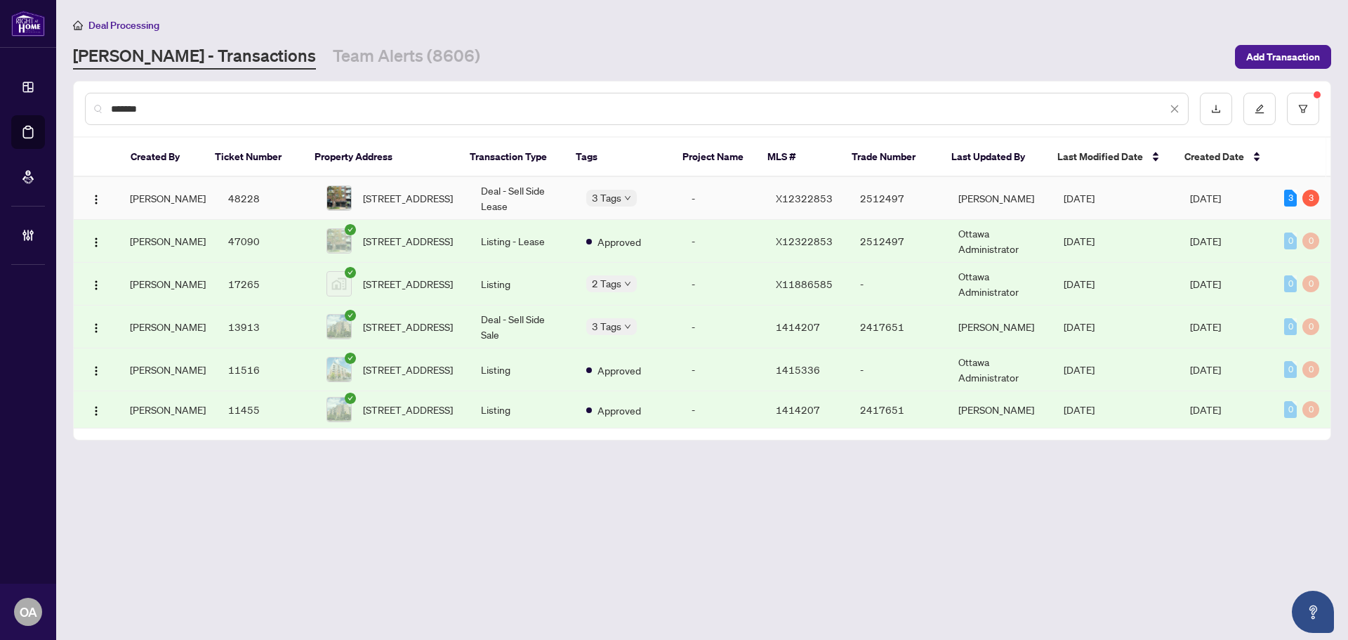
type input "*******"
click at [409, 195] on span "202-99 HOLLAND Ave, Ottawa, Ontario K1Y 0Y1, Canada" at bounding box center [408, 197] width 90 height 15
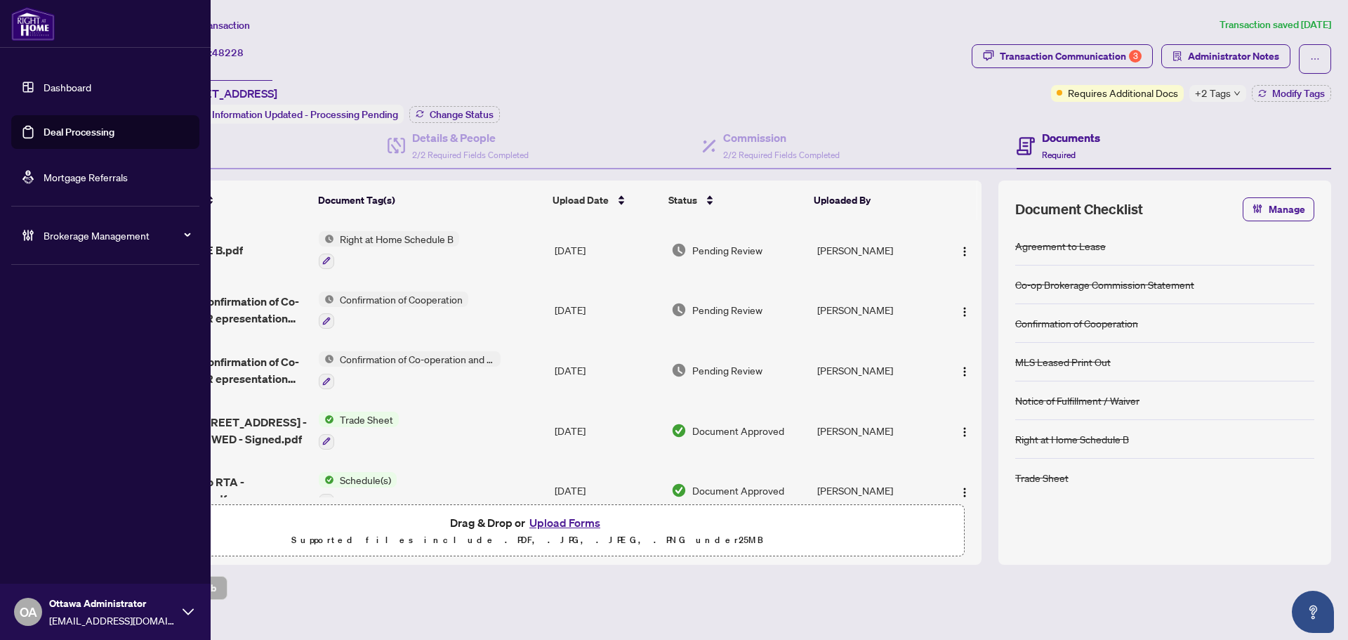
drag, startPoint x: 58, startPoint y: 134, endPoint x: 106, endPoint y: 141, distance: 48.3
click at [58, 134] on link "Deal Processing" at bounding box center [79, 132] width 71 height 13
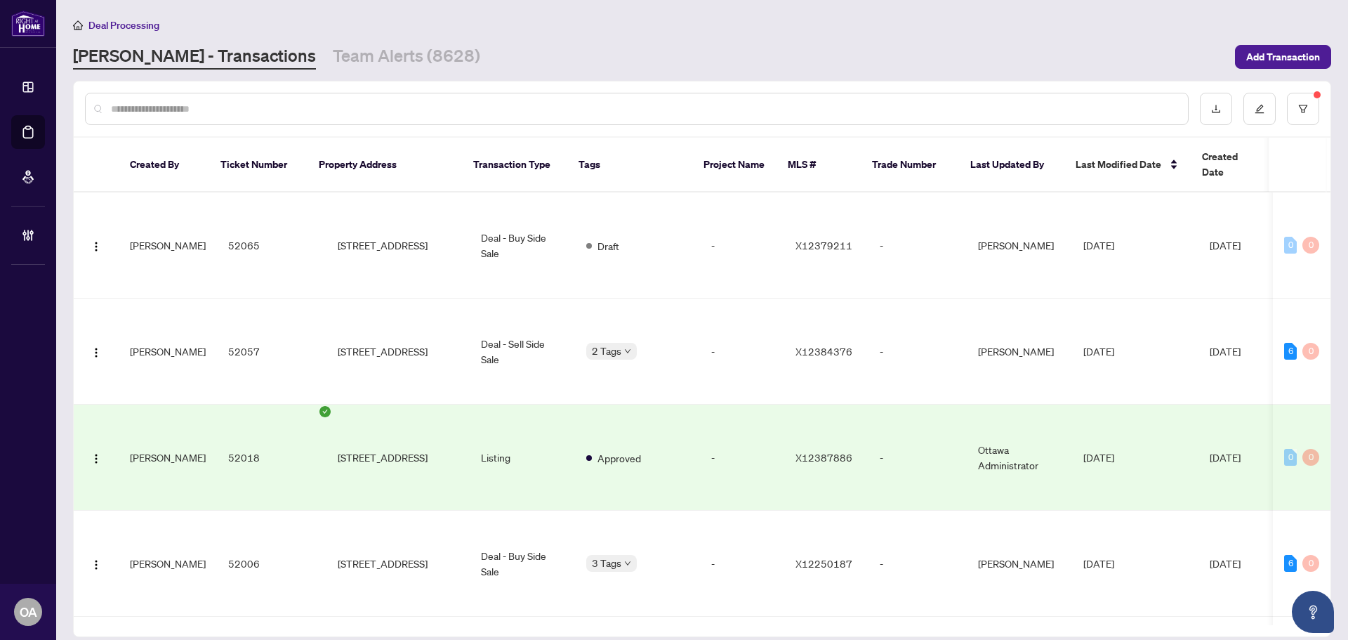
click at [407, 101] on input "text" at bounding box center [644, 108] width 1066 height 15
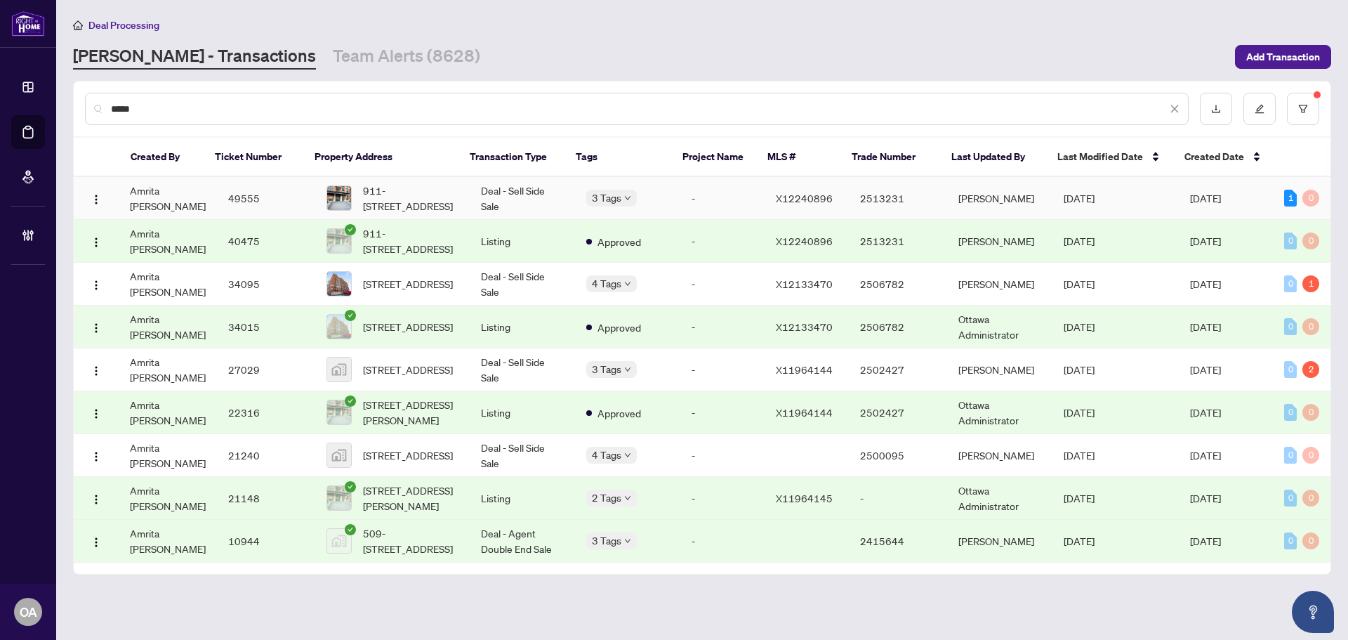
type input "*****"
click at [543, 192] on td "Deal - Sell Side Sale" at bounding box center [522, 198] width 105 height 43
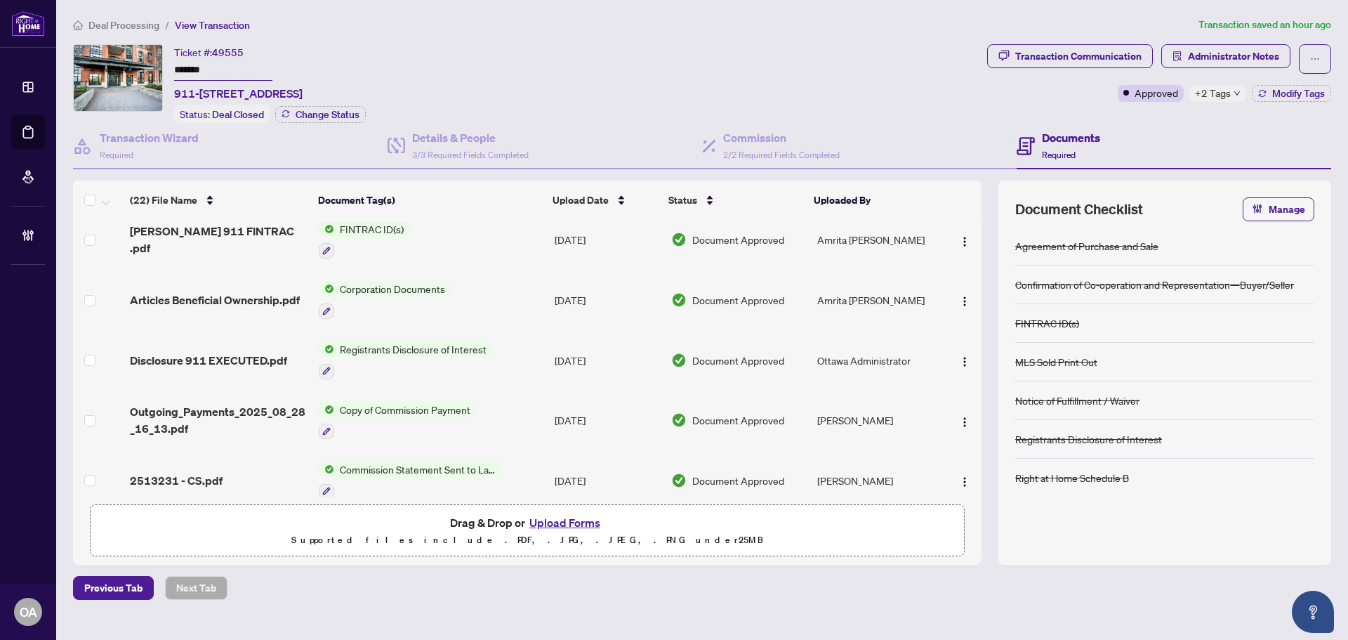
scroll to position [140, 0]
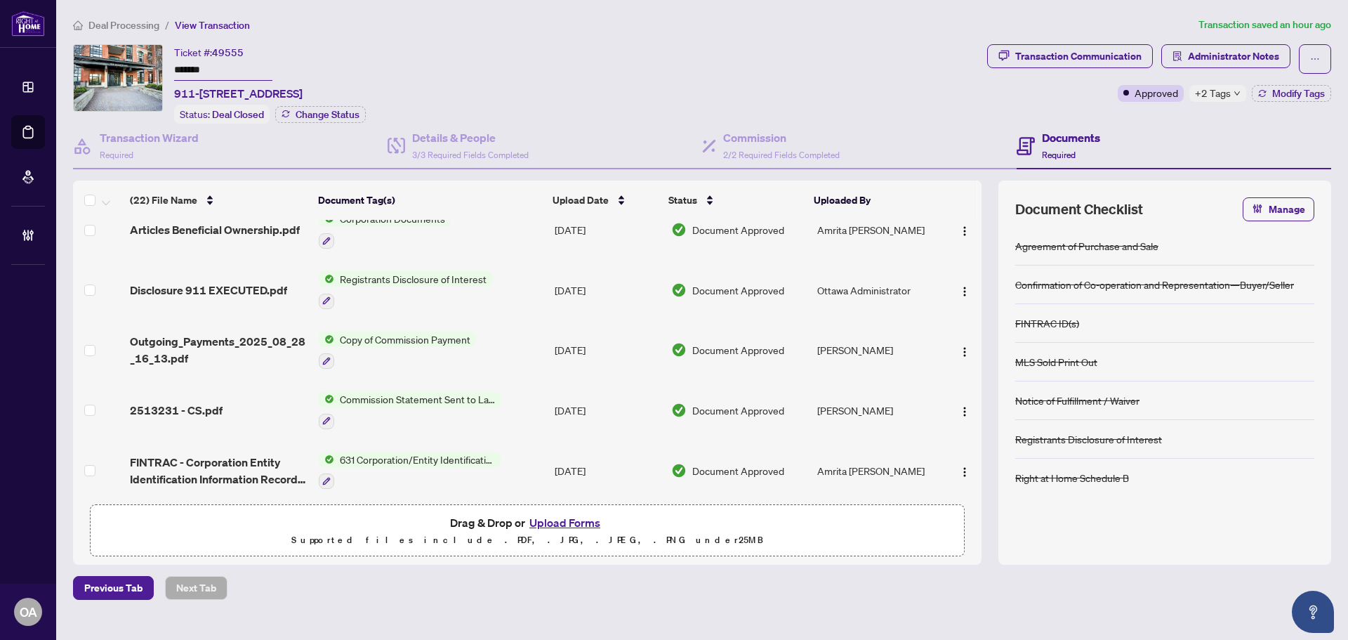
click at [263, 285] on span "Disclosure 911 EXECUTED.pdf" at bounding box center [208, 290] width 157 height 17
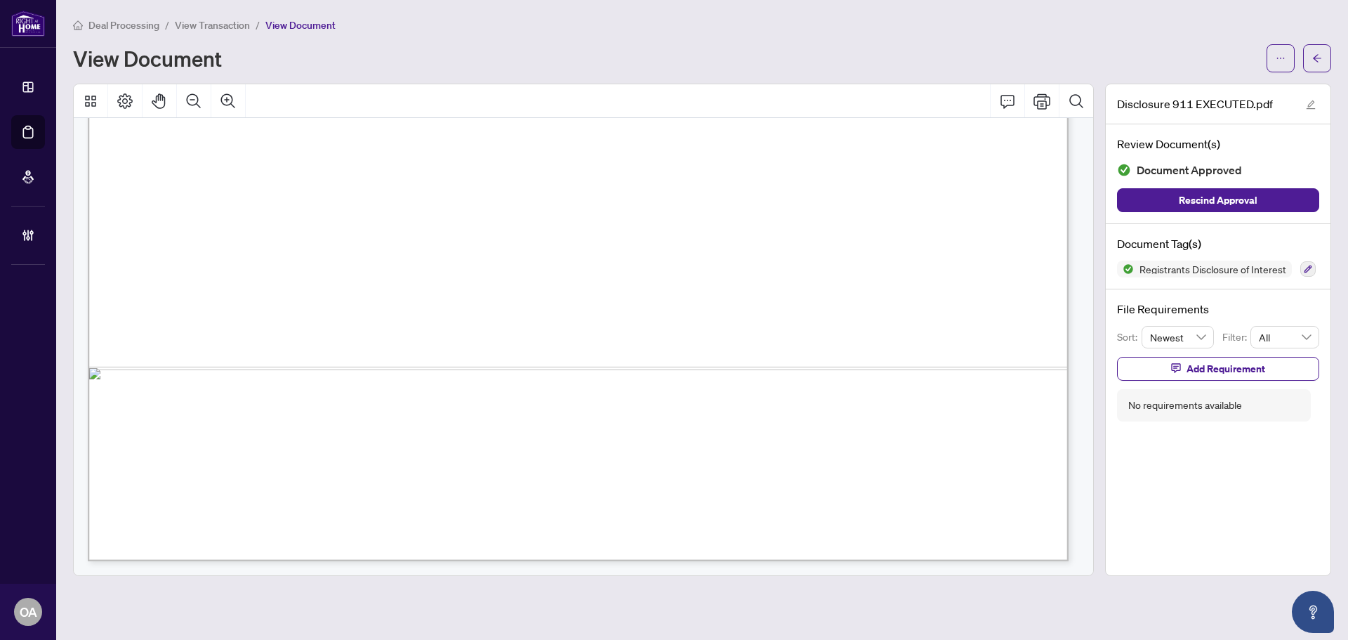
scroll to position [700, 0]
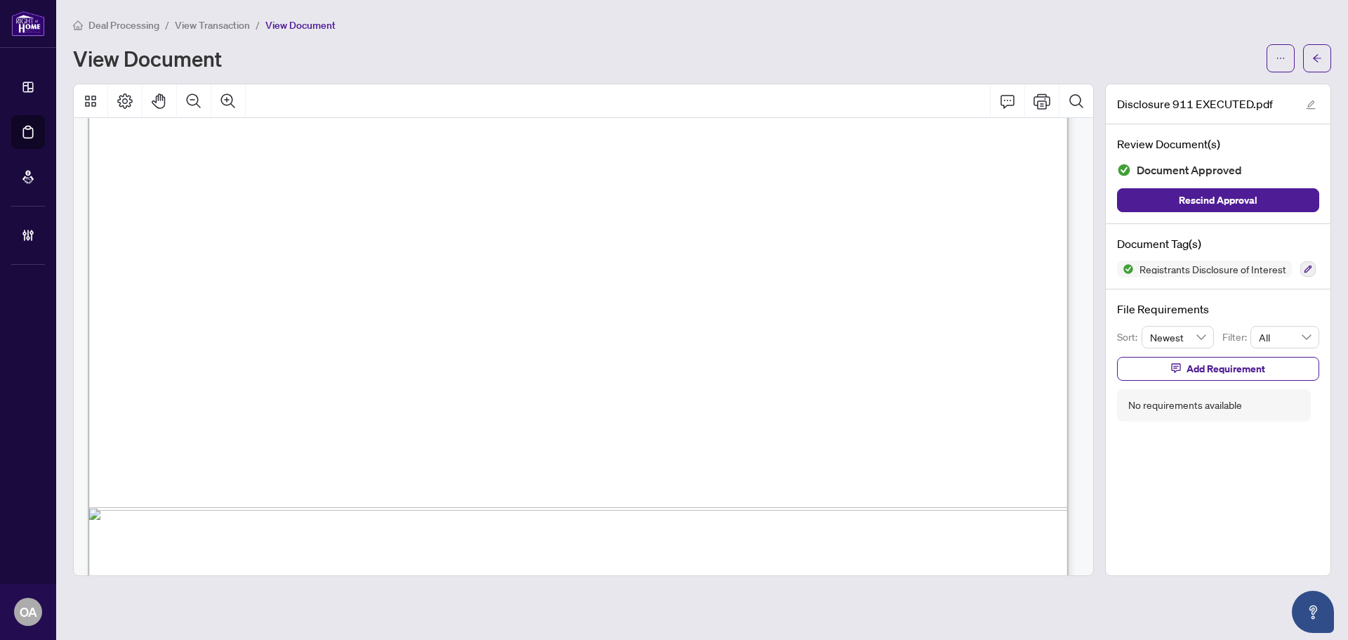
drag, startPoint x: 533, startPoint y: 259, endPoint x: 640, endPoint y: 265, distance: 106.9
click at [640, 265] on span "JIM NORRIS" at bounding box center [587, 263] width 111 height 15
click at [606, 260] on span "JIM NORRIS" at bounding box center [587, 263] width 111 height 15
drag, startPoint x: 619, startPoint y: 258, endPoint x: 580, endPoint y: 234, distance: 46.0
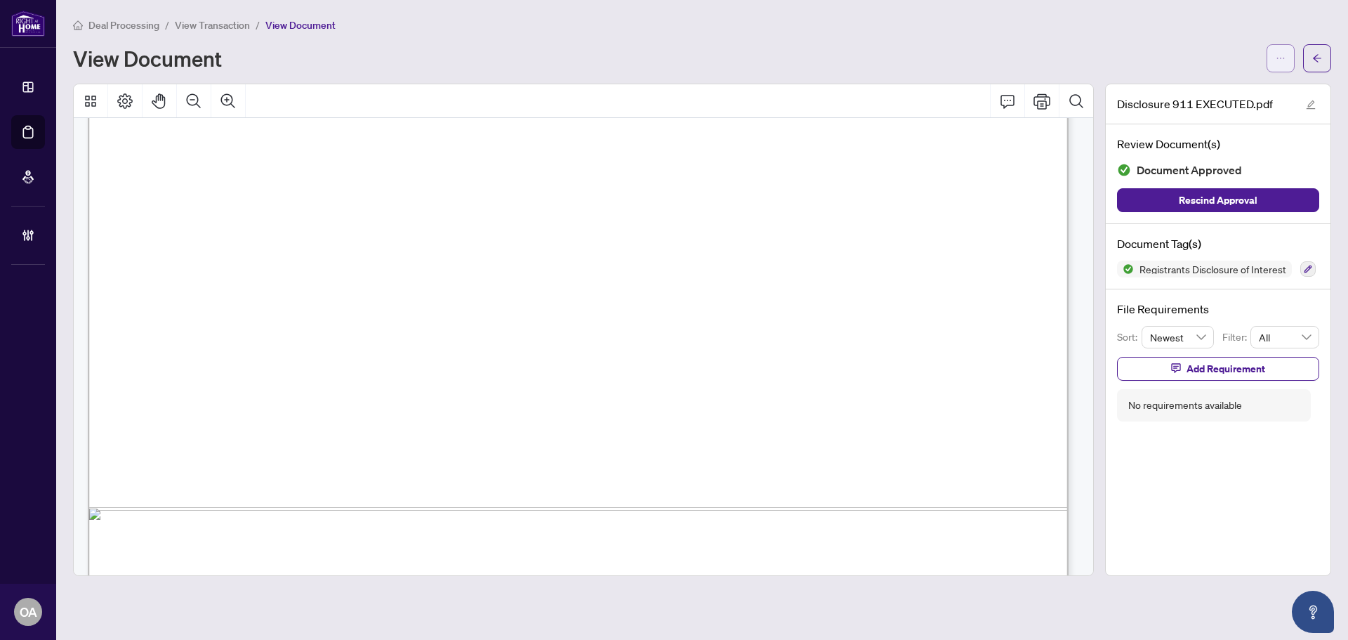
click at [1273, 49] on button "button" at bounding box center [1281, 58] width 28 height 28
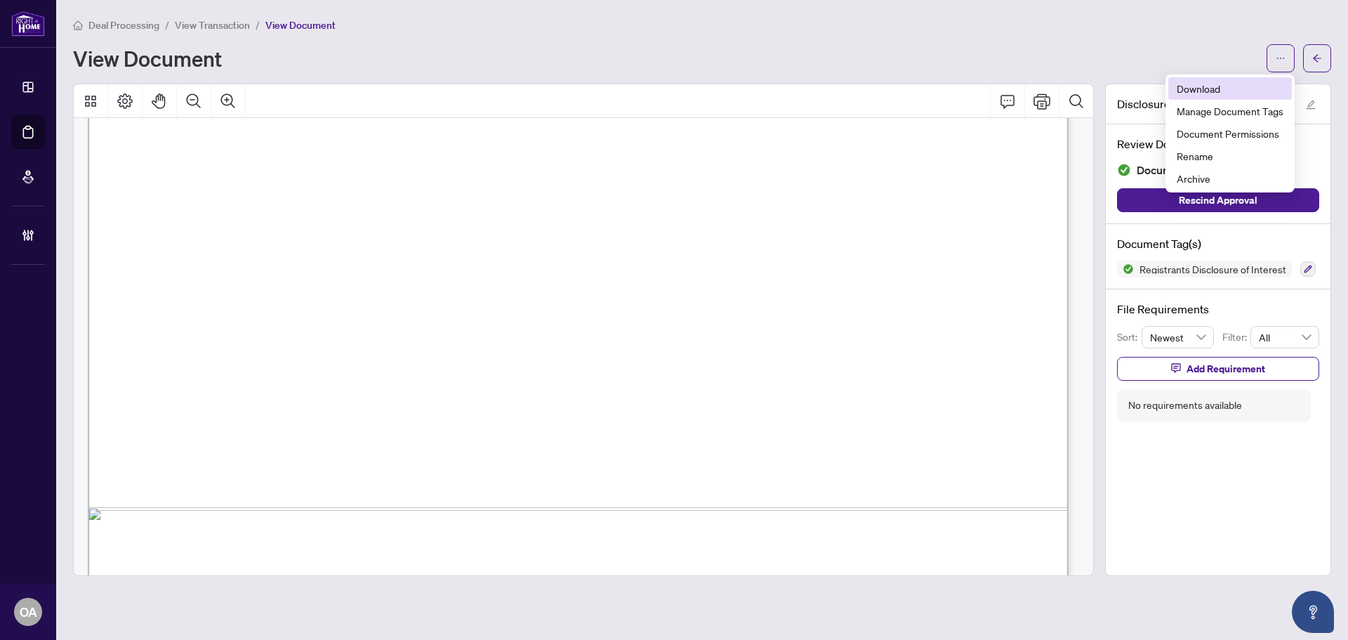
click at [1228, 95] on span "Download" at bounding box center [1230, 88] width 107 height 15
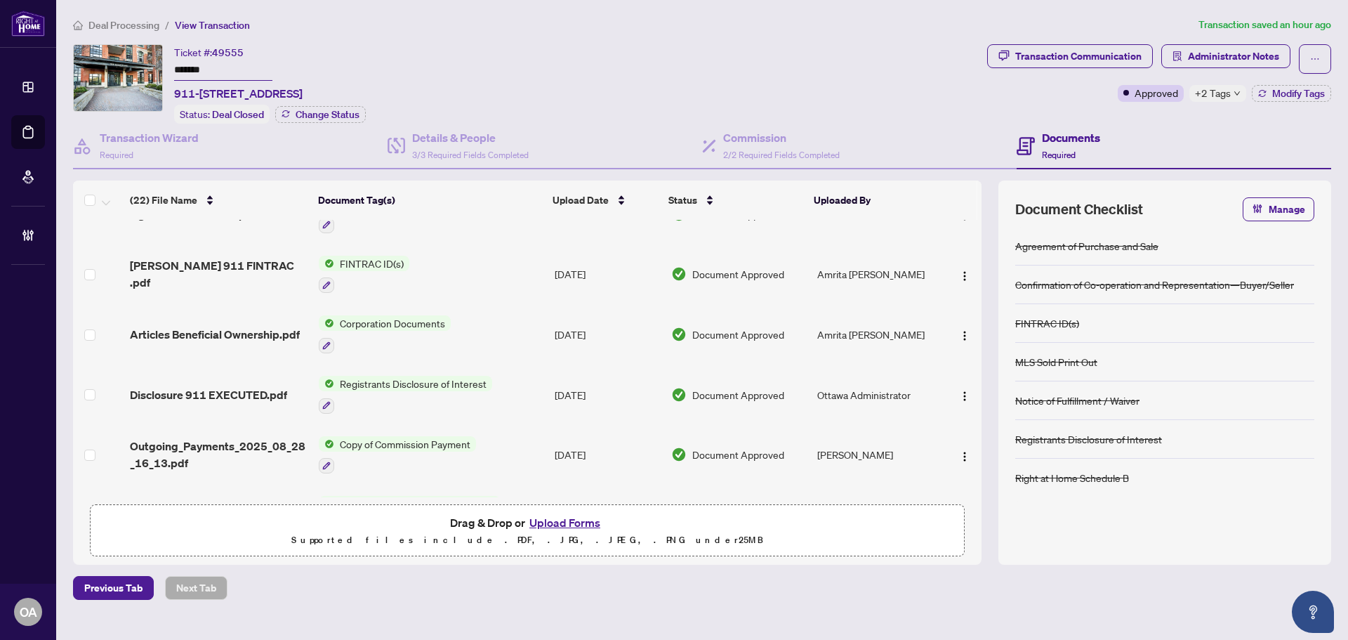
scroll to position [70, 0]
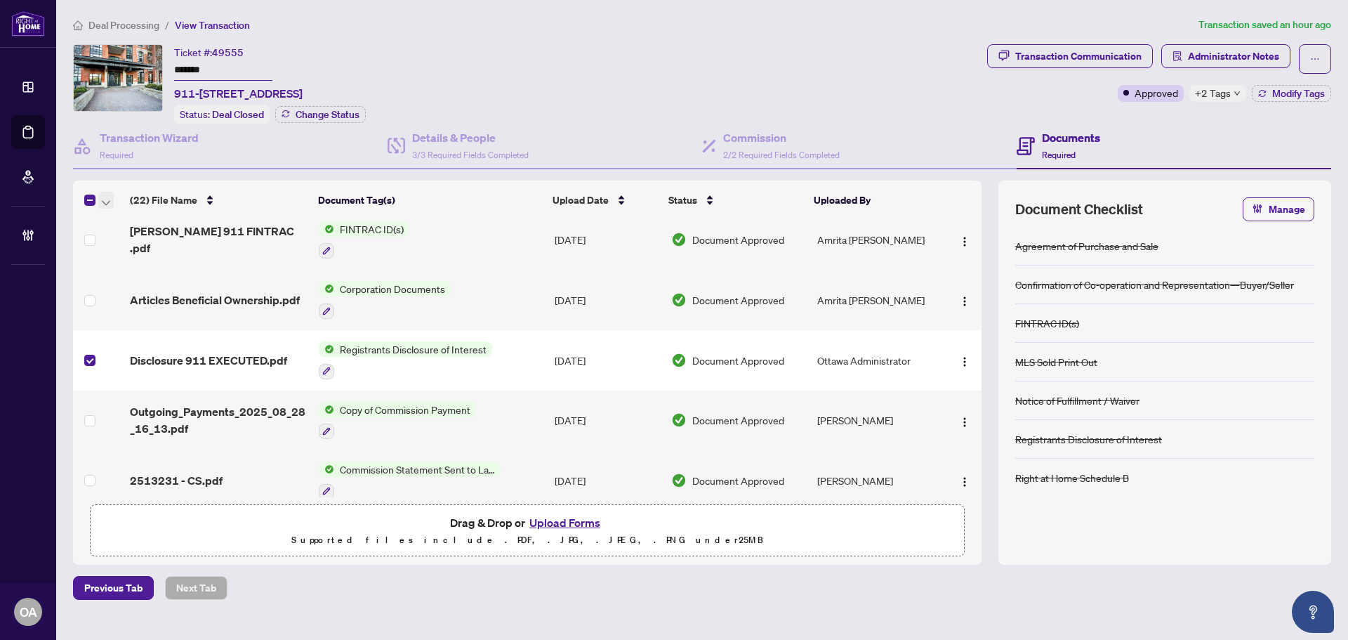
click at [107, 200] on icon "button" at bounding box center [106, 203] width 8 height 6
click at [153, 269] on span "Archive Selected" at bounding box center [172, 268] width 125 height 15
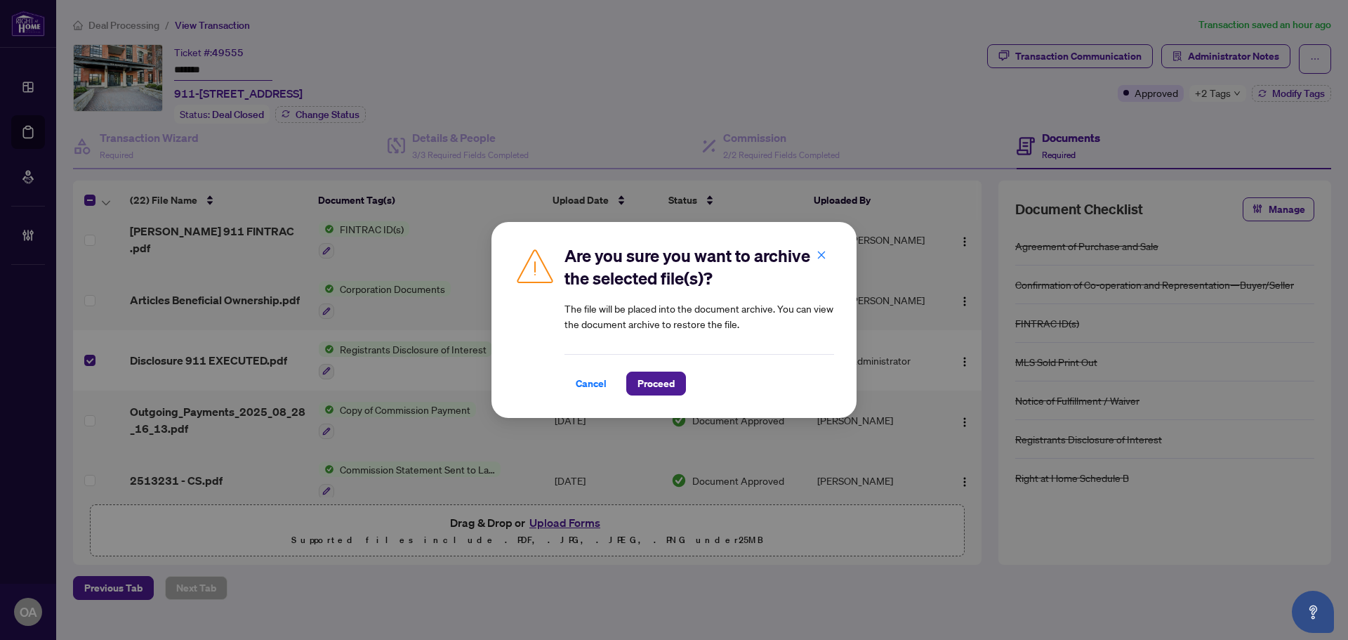
drag, startPoint x: 669, startPoint y: 387, endPoint x: 708, endPoint y: 374, distance: 40.6
click at [672, 386] on span "Proceed" at bounding box center [656, 383] width 37 height 22
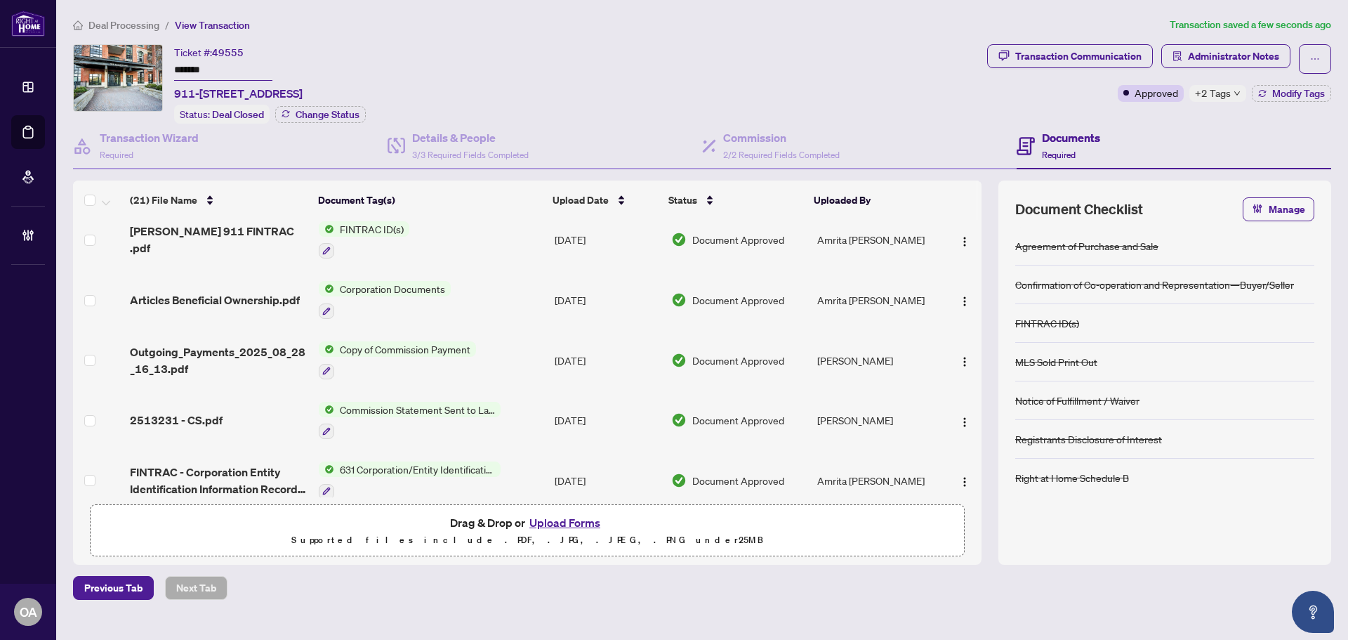
drag, startPoint x: 878, startPoint y: 38, endPoint x: 893, endPoint y: 30, distance: 16.0
click at [878, 38] on div "Deal Processing / View Transaction Transaction saved a few seconds ago Ticket #…" at bounding box center [702, 308] width 1270 height 583
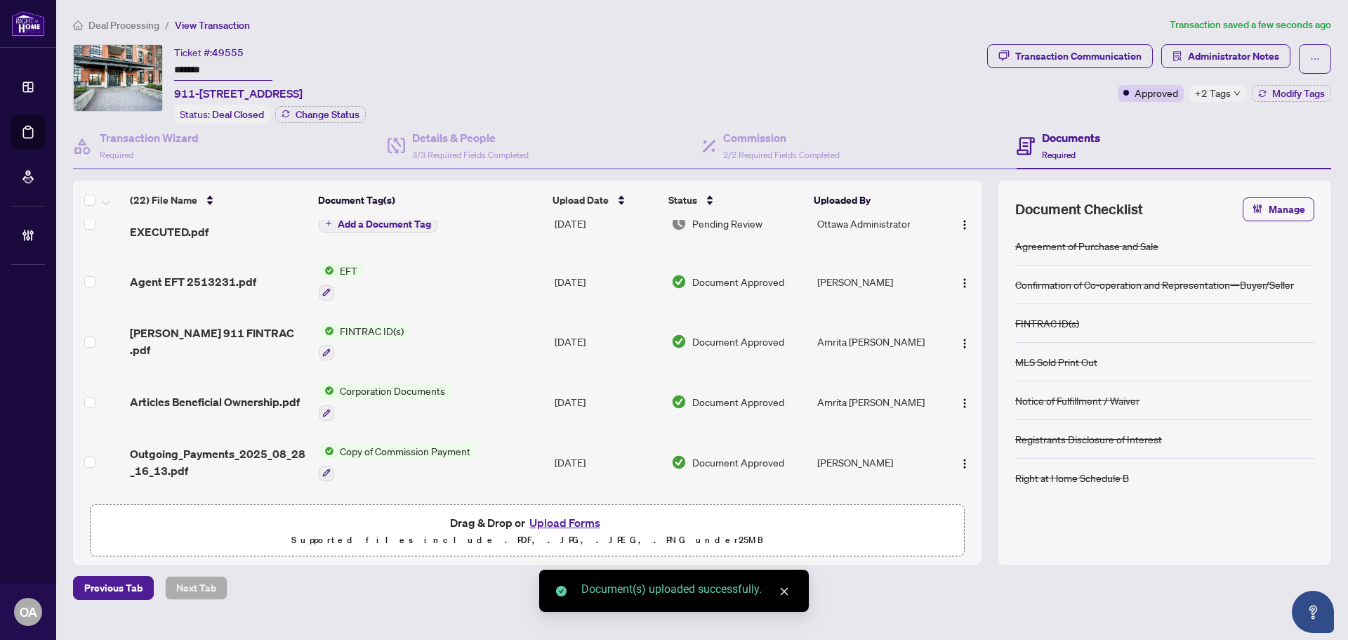
scroll to position [0, 0]
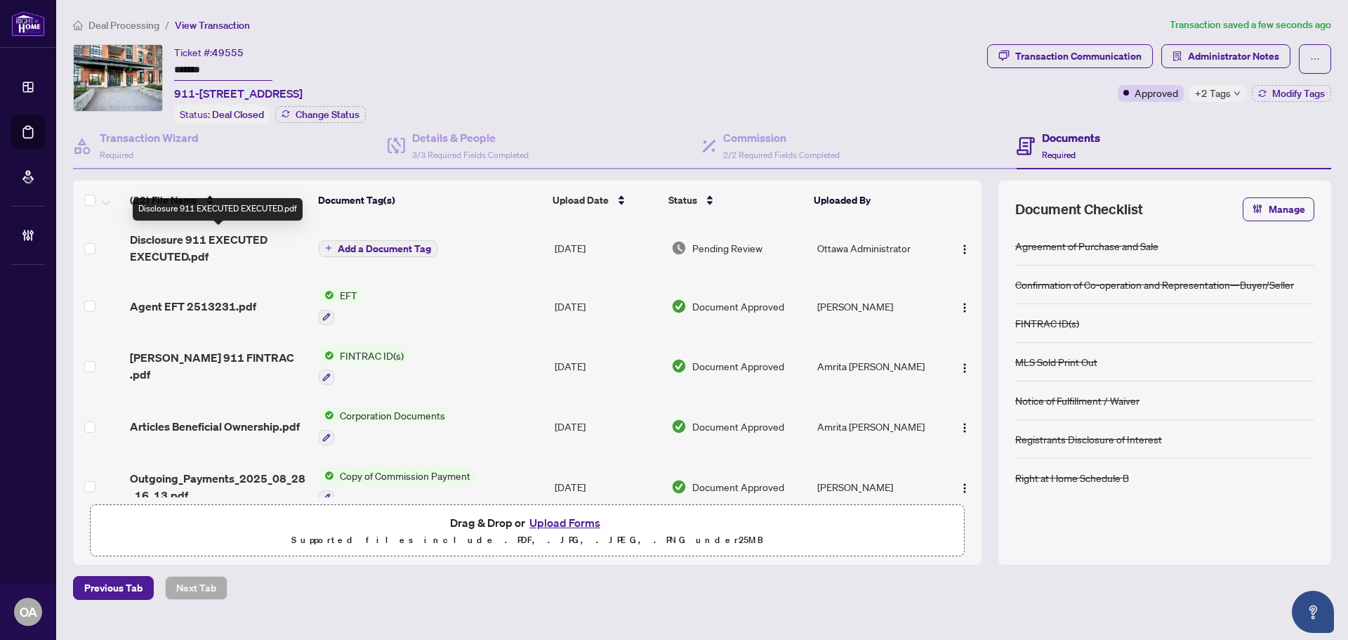
click at [205, 232] on span "Disclosure 911 EXECUTED EXECUTED.pdf" at bounding box center [219, 248] width 178 height 34
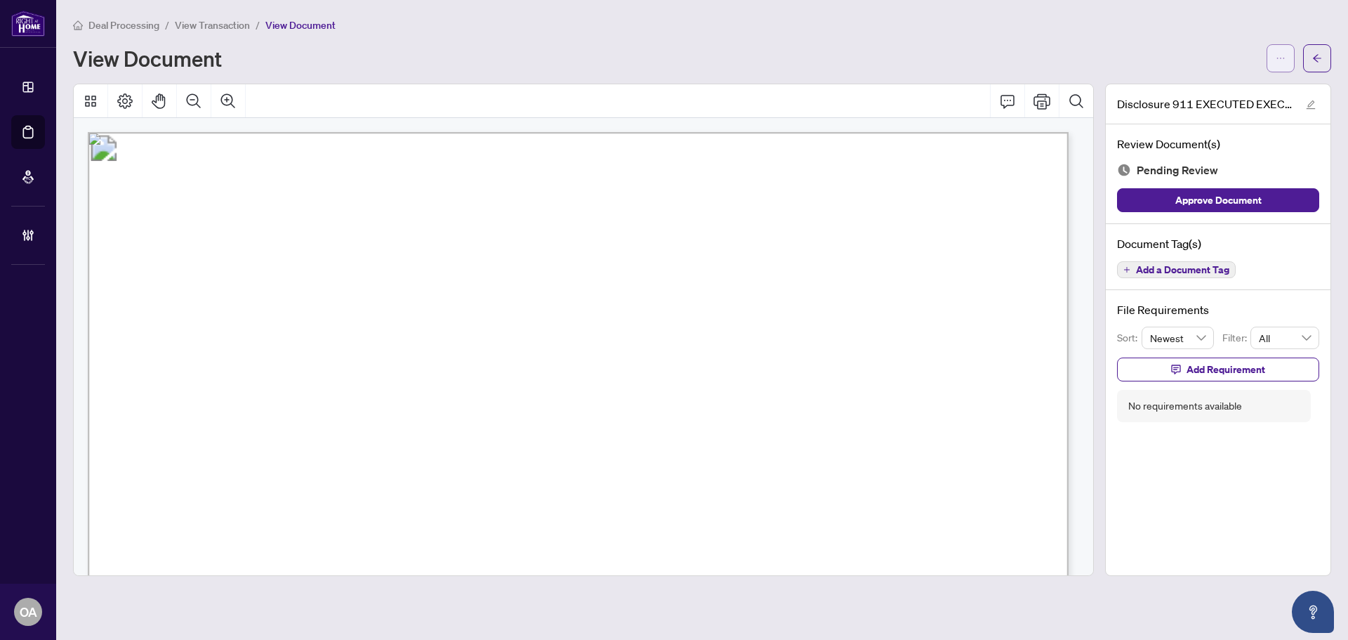
click at [1286, 59] on button "button" at bounding box center [1281, 58] width 28 height 28
drag, startPoint x: 1199, startPoint y: 35, endPoint x: 1279, endPoint y: 61, distance: 84.8
click at [1199, 37] on div "Deal Processing / View Transaction / View Document View Document" at bounding box center [702, 44] width 1258 height 55
click at [1311, 100] on icon "edit" at bounding box center [1311, 105] width 10 height 10
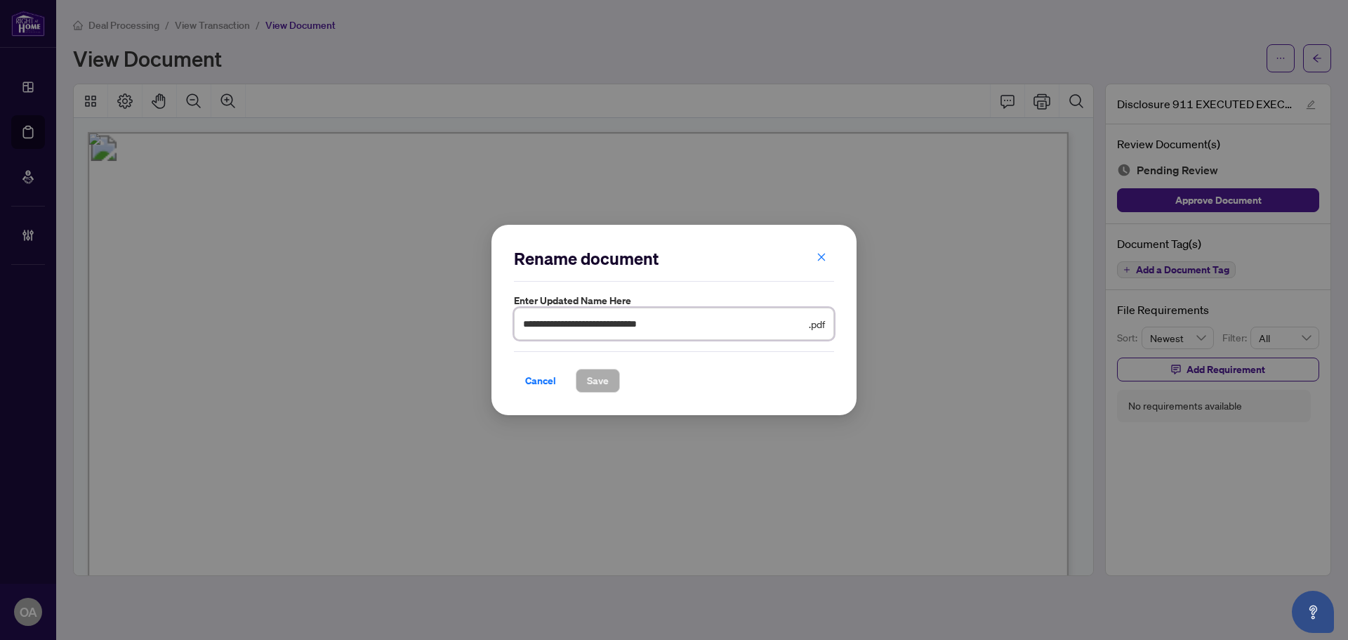
drag, startPoint x: 692, startPoint y: 324, endPoint x: 587, endPoint y: 322, distance: 105.4
click at [587, 322] on input "**********" at bounding box center [664, 323] width 283 height 15
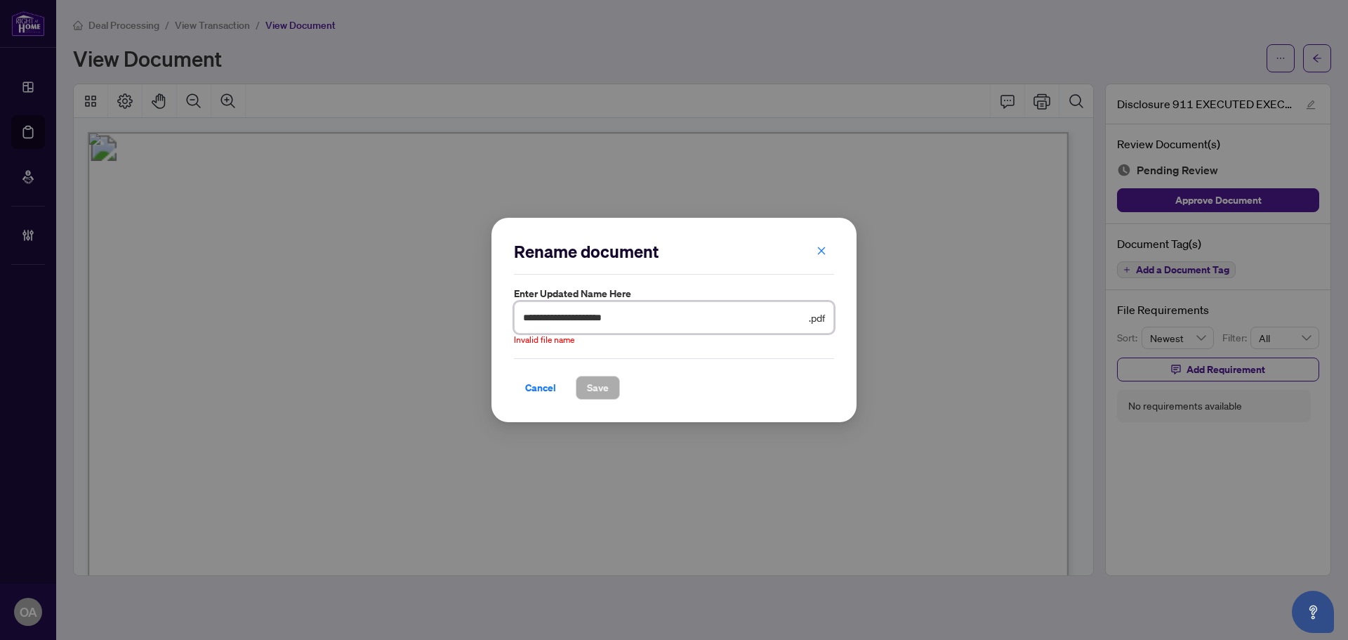
type input "**********"
click at [630, 312] on input "**********" at bounding box center [664, 317] width 283 height 15
click at [526, 317] on input "**********" at bounding box center [664, 317] width 283 height 15
drag, startPoint x: 535, startPoint y: 311, endPoint x: 413, endPoint y: 301, distance: 122.6
click at [412, 301] on div "**********" at bounding box center [674, 320] width 1348 height 640
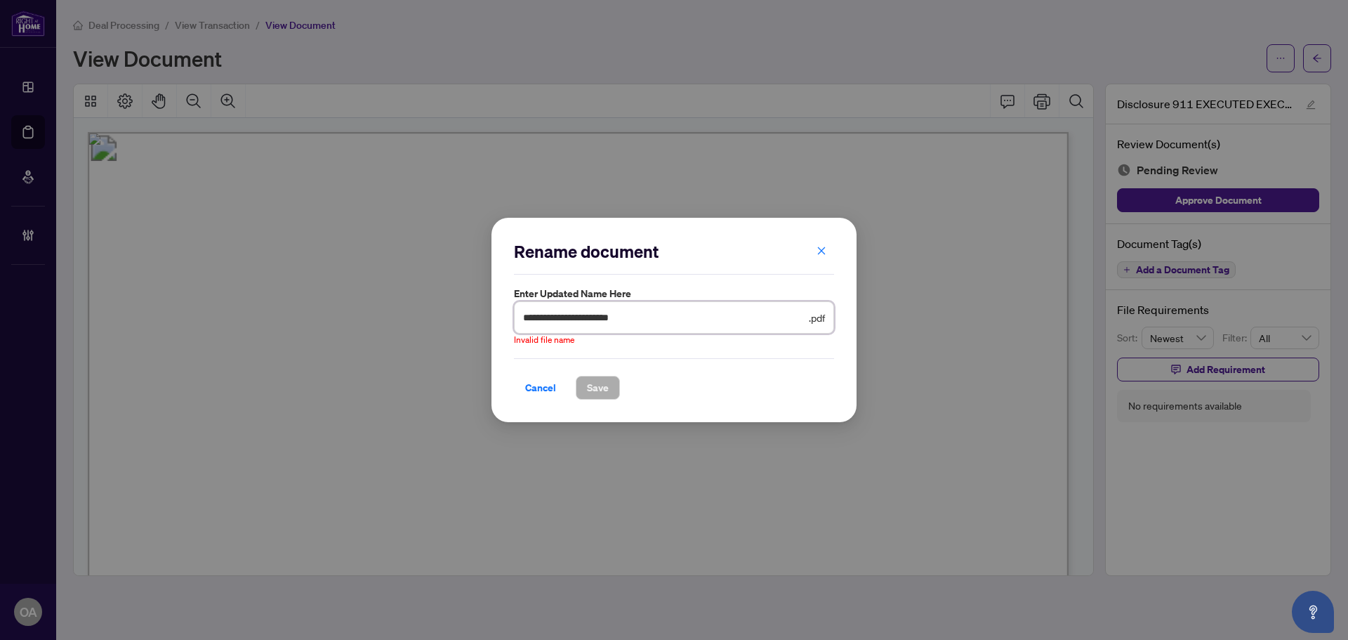
click at [574, 317] on input "**********" at bounding box center [664, 317] width 283 height 15
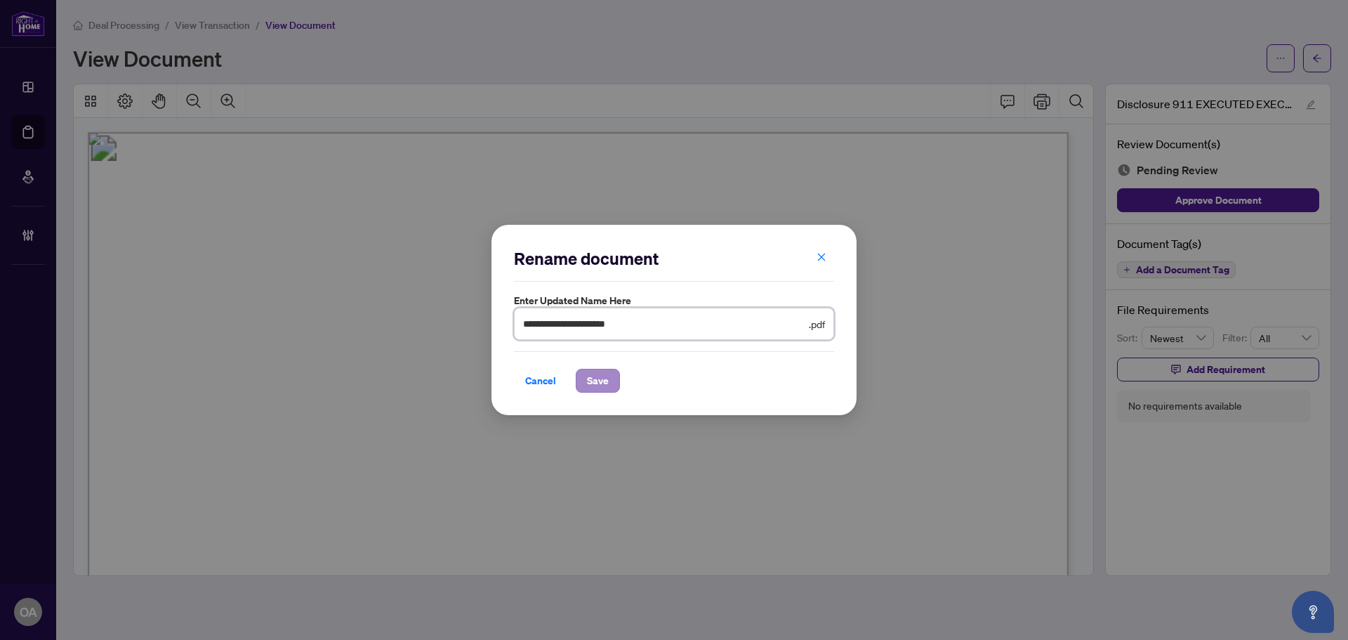
type input "**********"
click at [584, 380] on button "Save" at bounding box center [598, 381] width 44 height 24
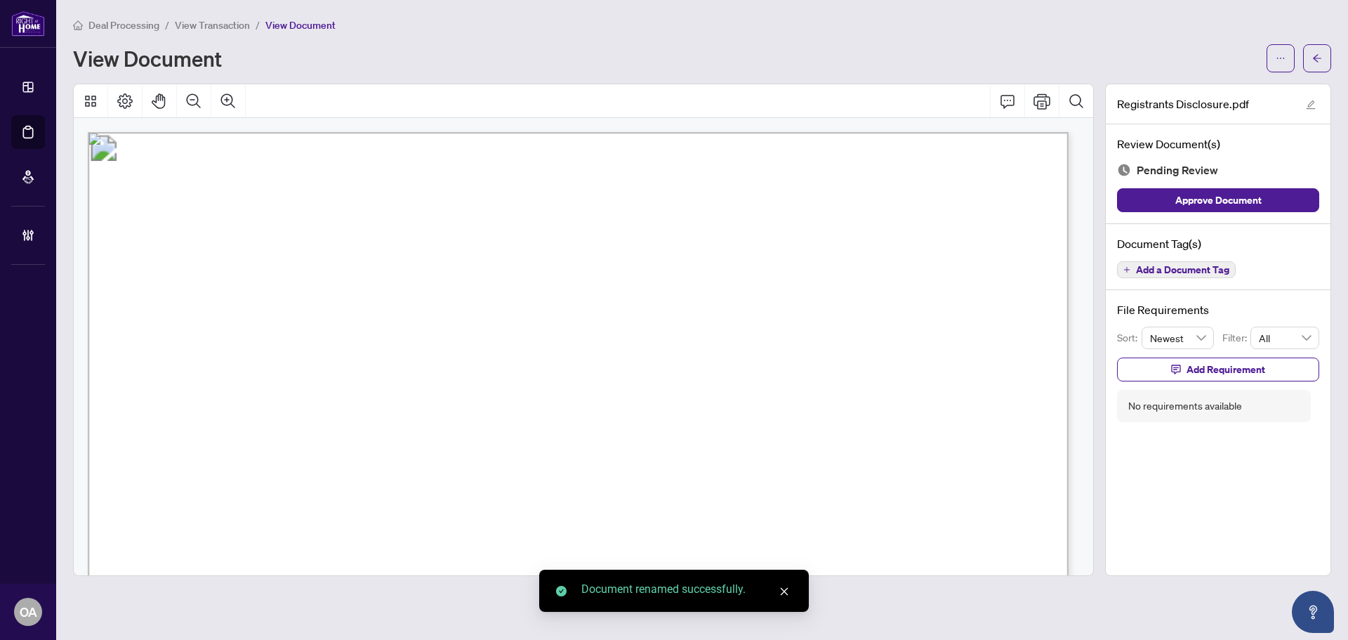
click at [1169, 265] on span "Add a Document Tag" at bounding box center [1182, 270] width 93 height 10
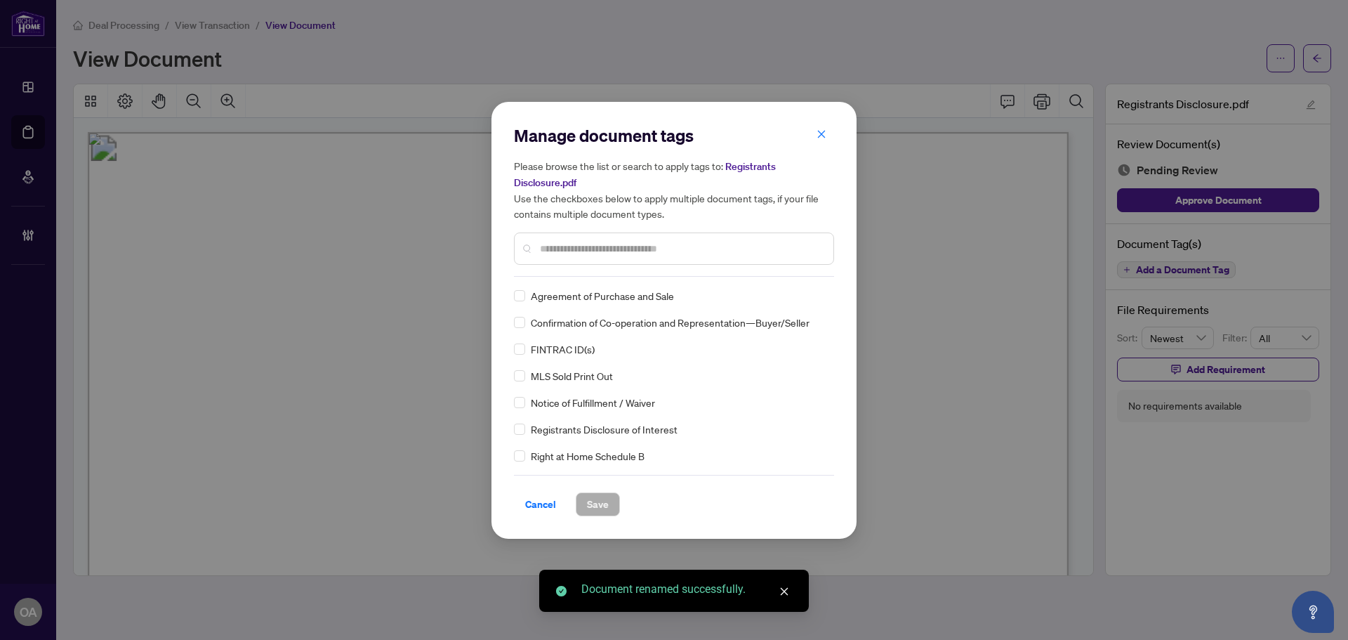
click at [569, 244] on input "text" at bounding box center [681, 248] width 282 height 15
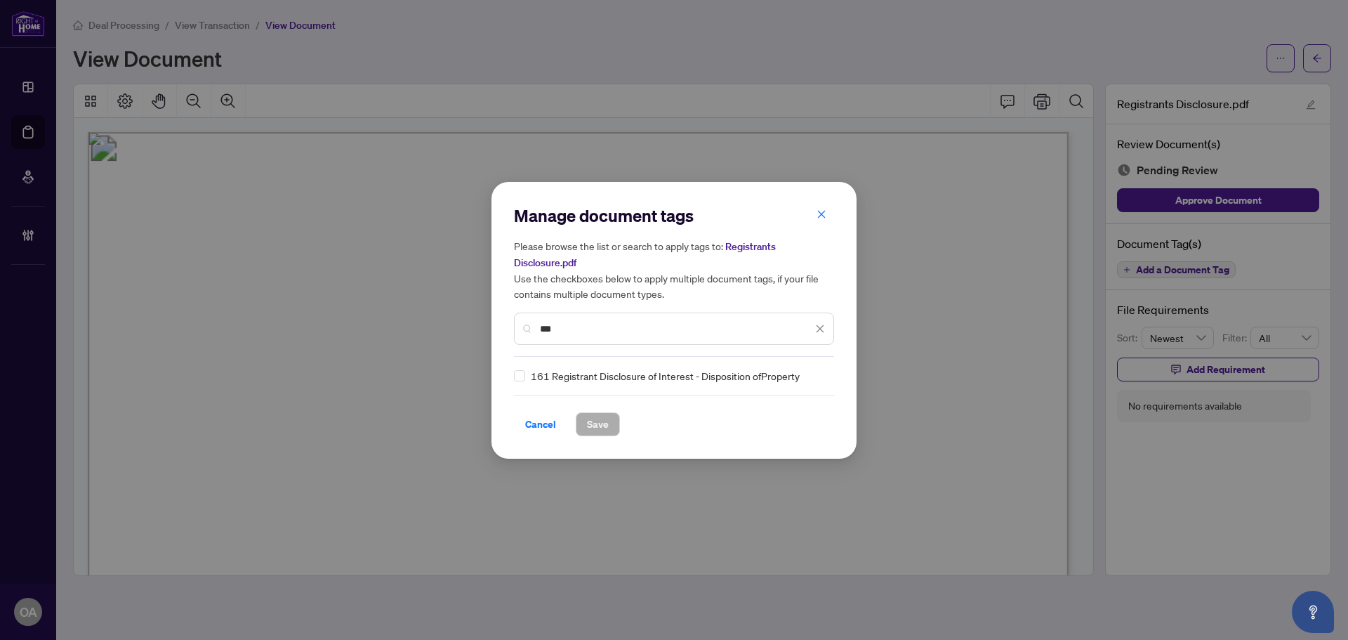
type input "***"
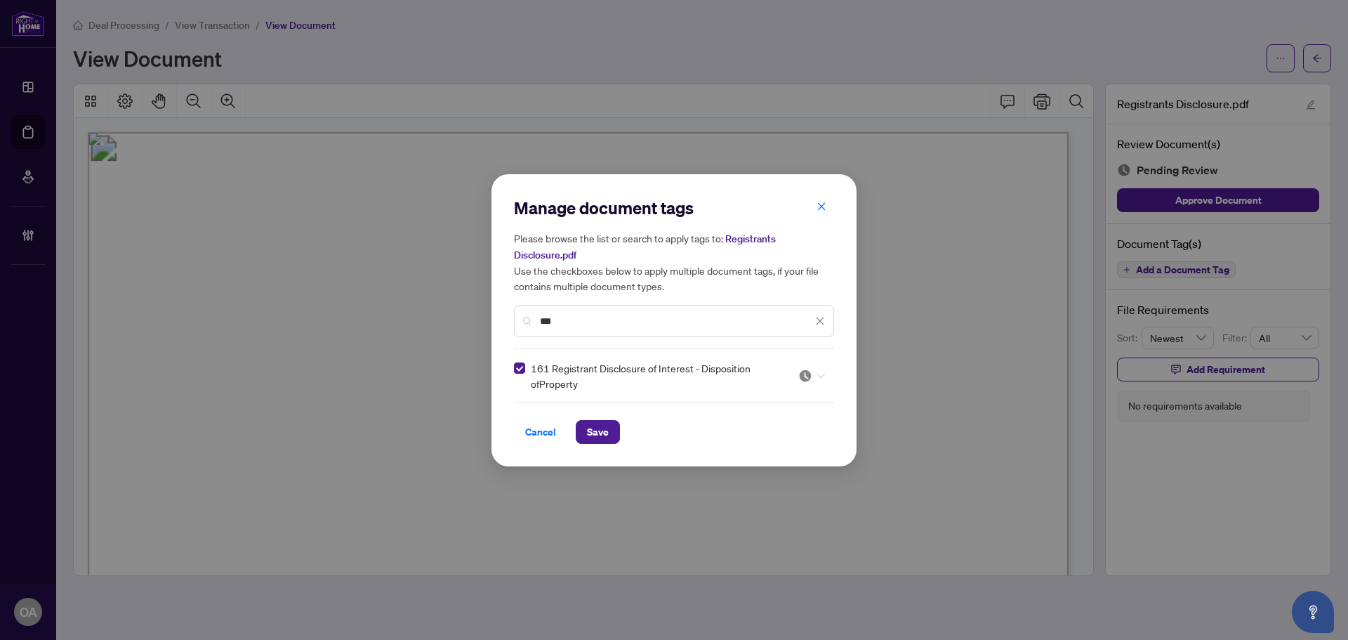
click at [822, 374] on icon at bounding box center [821, 376] width 8 height 6
click at [790, 438] on div "Approved" at bounding box center [770, 443] width 90 height 15
click at [594, 432] on span "Save" at bounding box center [598, 432] width 22 height 22
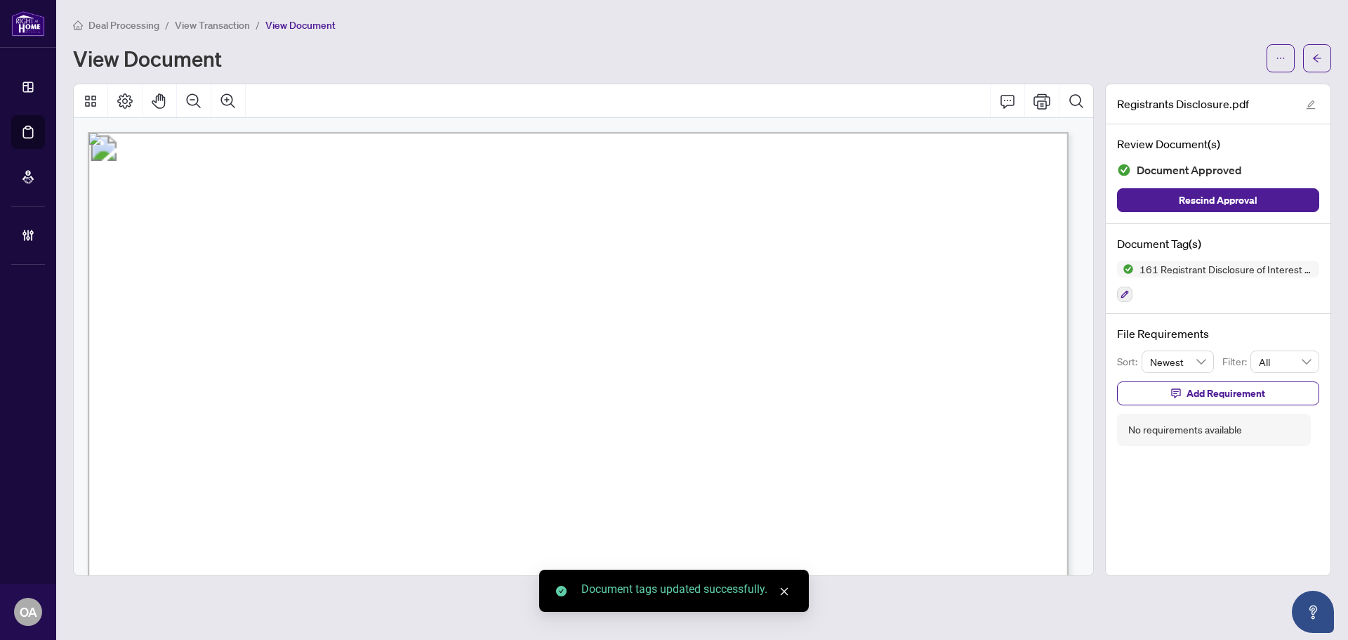
click at [1281, 54] on icon "ellipsis" at bounding box center [1281, 58] width 10 height 10
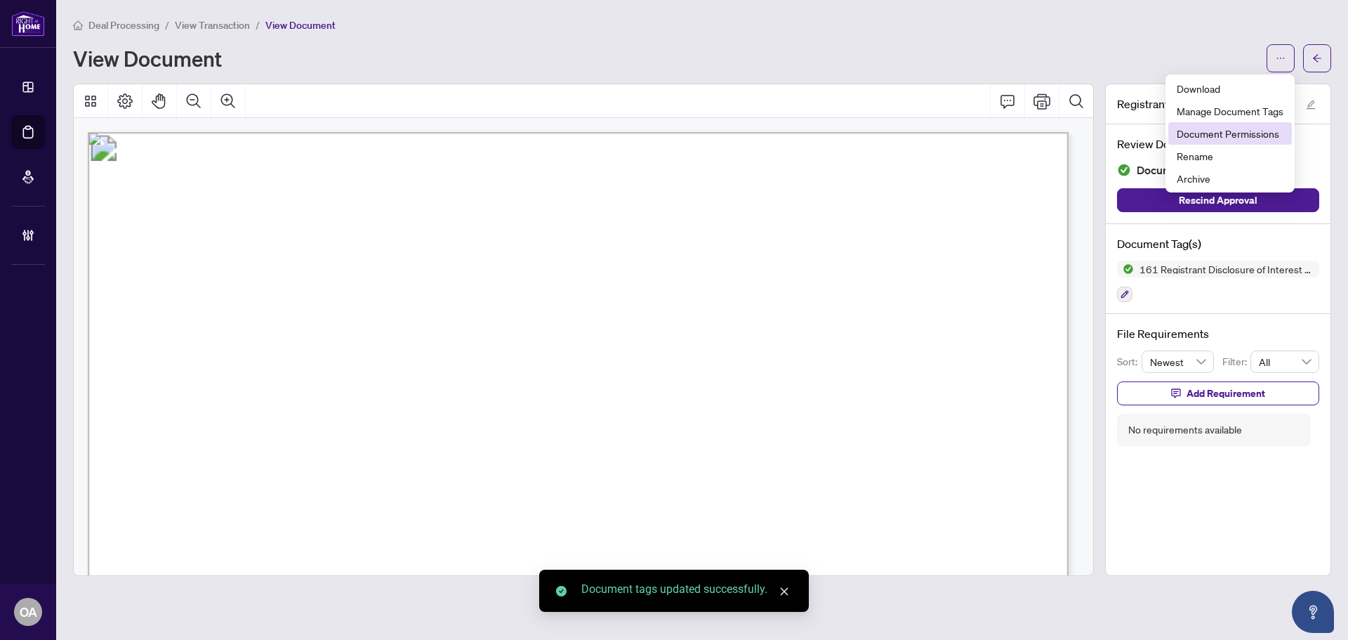
click at [1225, 131] on span "Document Permissions" at bounding box center [1230, 133] width 107 height 15
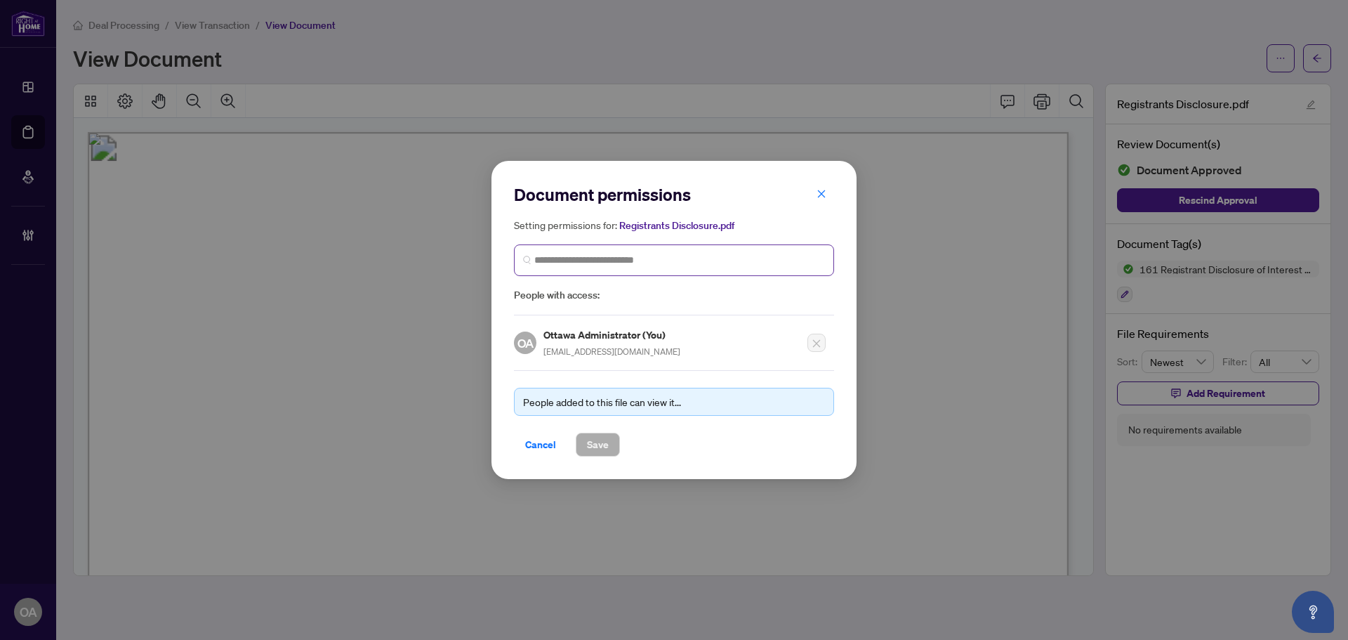
click at [579, 249] on span at bounding box center [674, 260] width 320 height 32
type input "******"
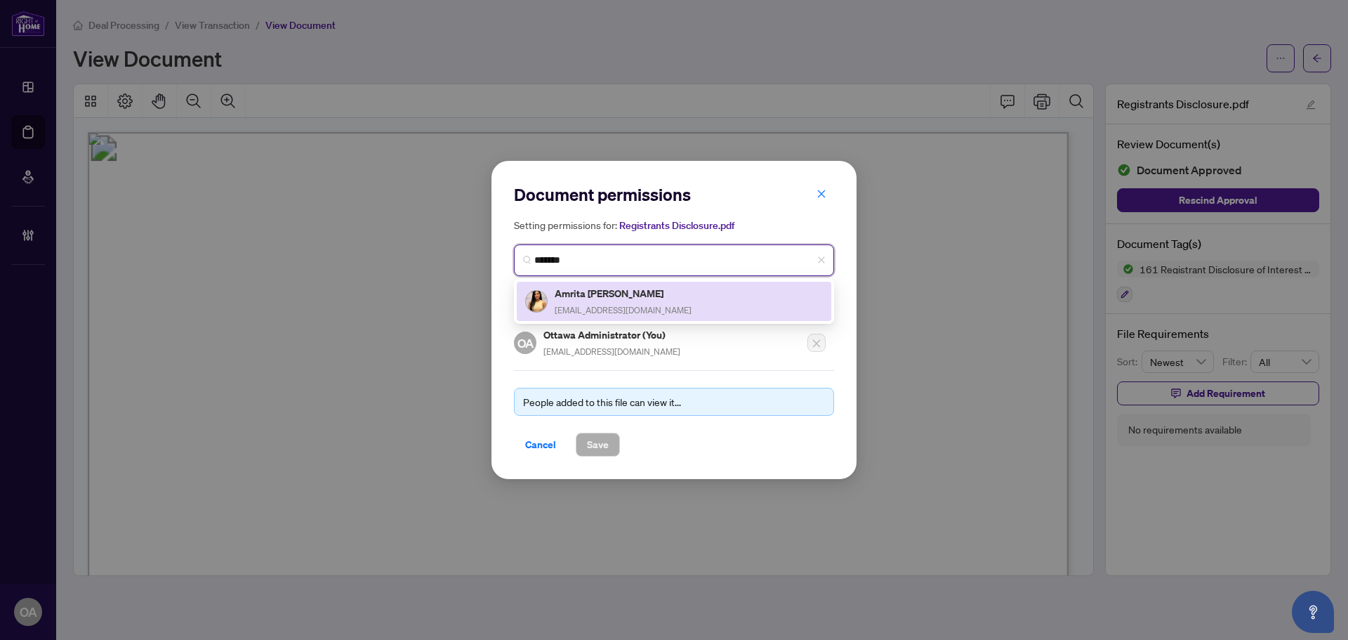
click at [570, 297] on h5 "Amrita Sohal" at bounding box center [623, 293] width 137 height 16
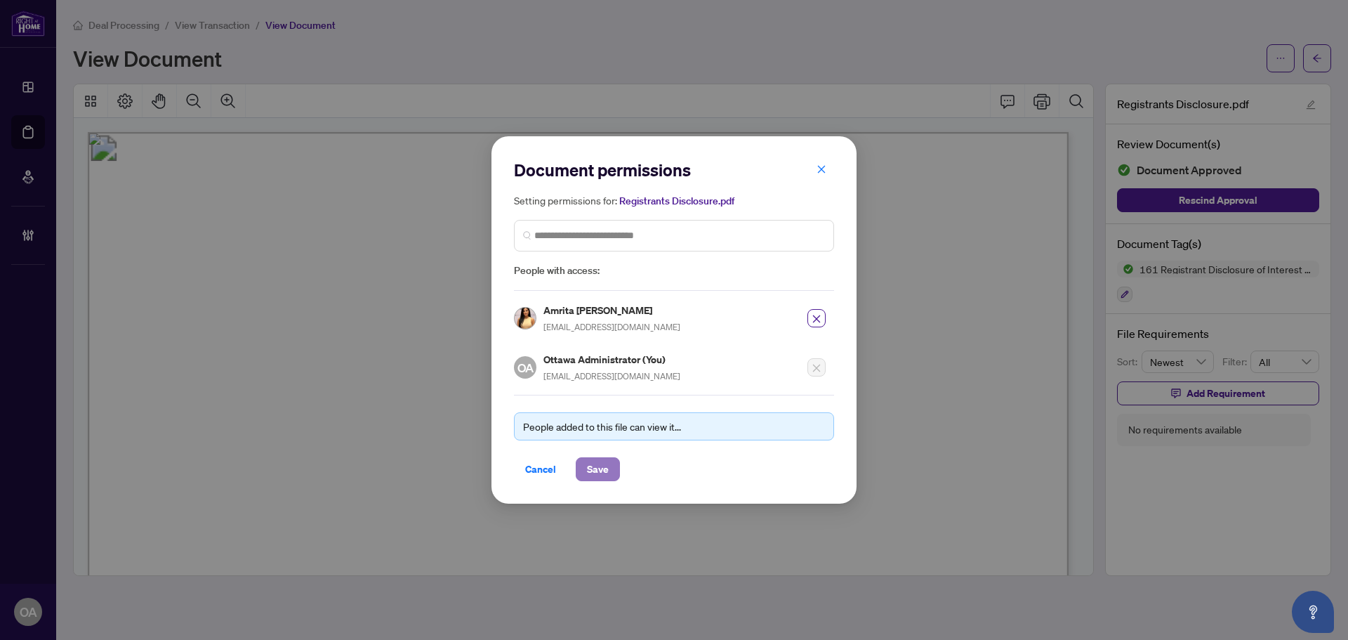
click at [595, 463] on span "Save" at bounding box center [598, 469] width 22 height 22
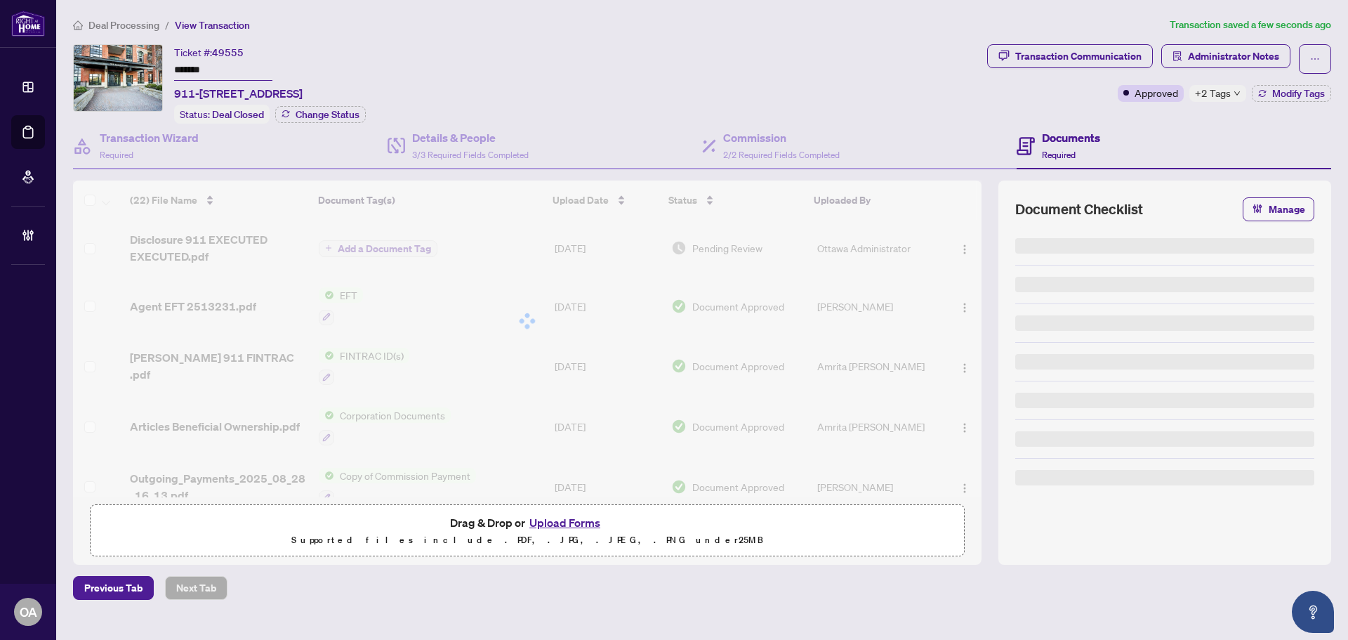
type input "*******"
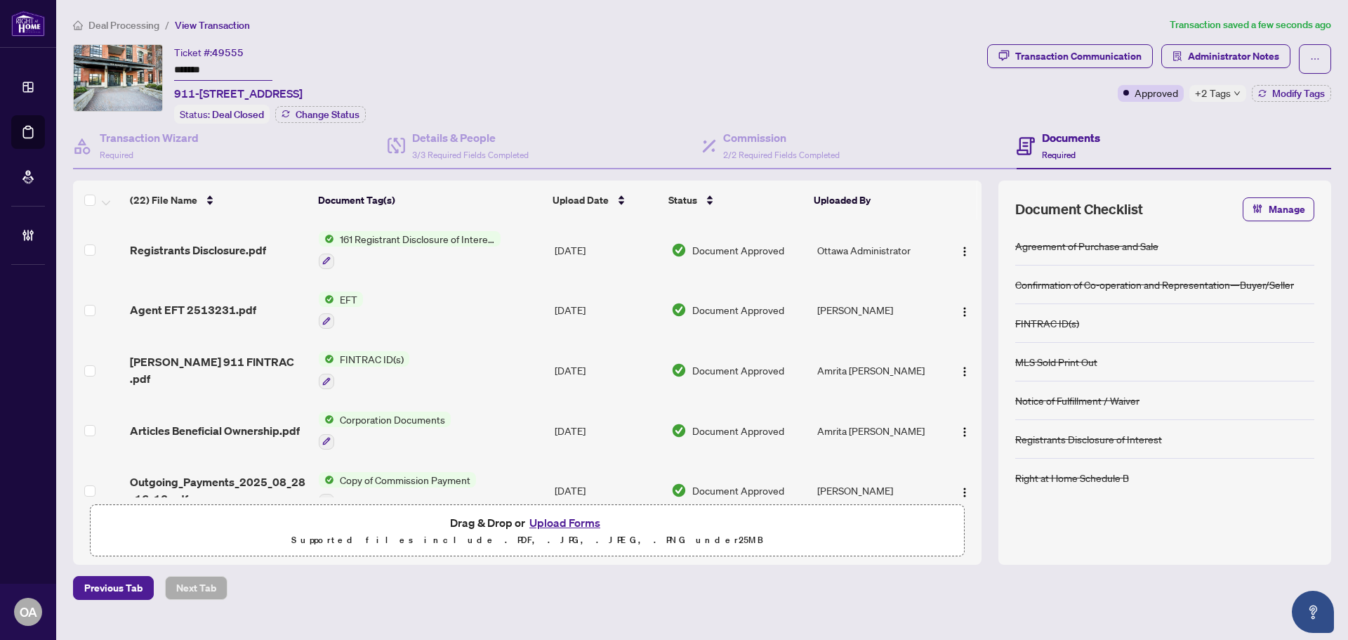
drag, startPoint x: 481, startPoint y: 97, endPoint x: 171, endPoint y: 86, distance: 310.6
click at [171, 86] on div "Ticket #: 49555 ******* 911-555 Anand Private, Ottawa, Ontario K1V 2R7, Canada …" at bounding box center [527, 83] width 909 height 79
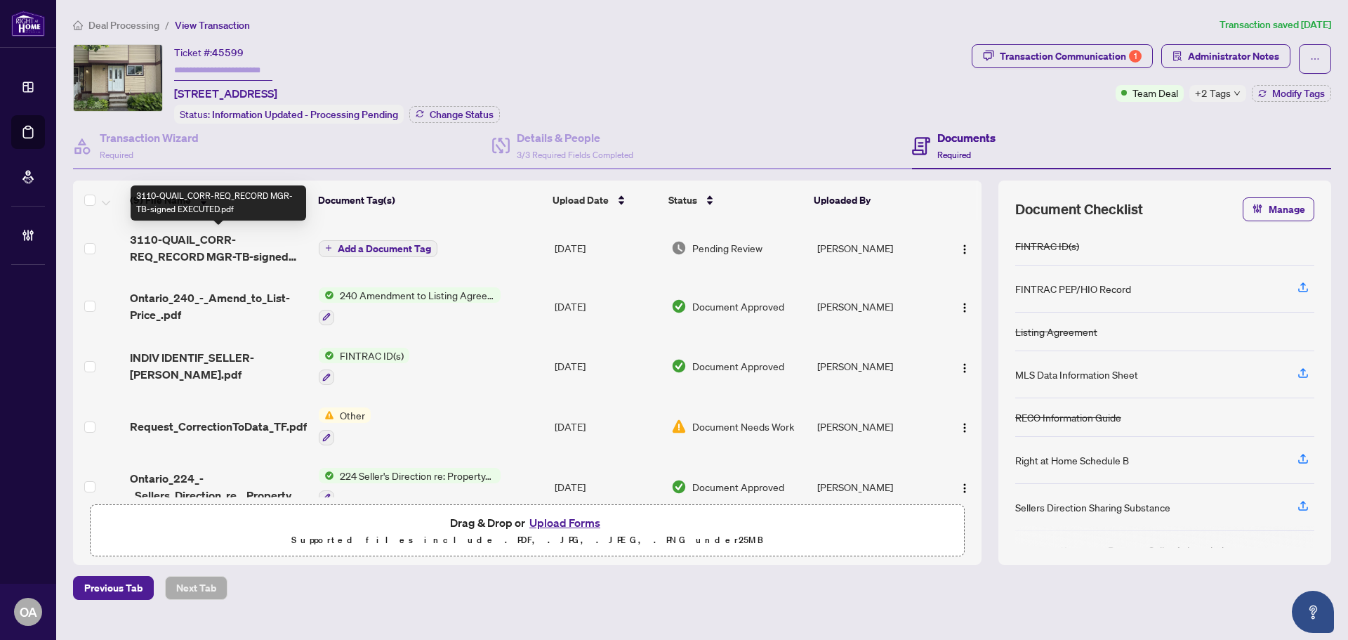
click at [265, 244] on span "3110-QUAIL_CORR-REQ_RECORD MGR-TB-signed EXECUTED.pdf" at bounding box center [219, 248] width 178 height 34
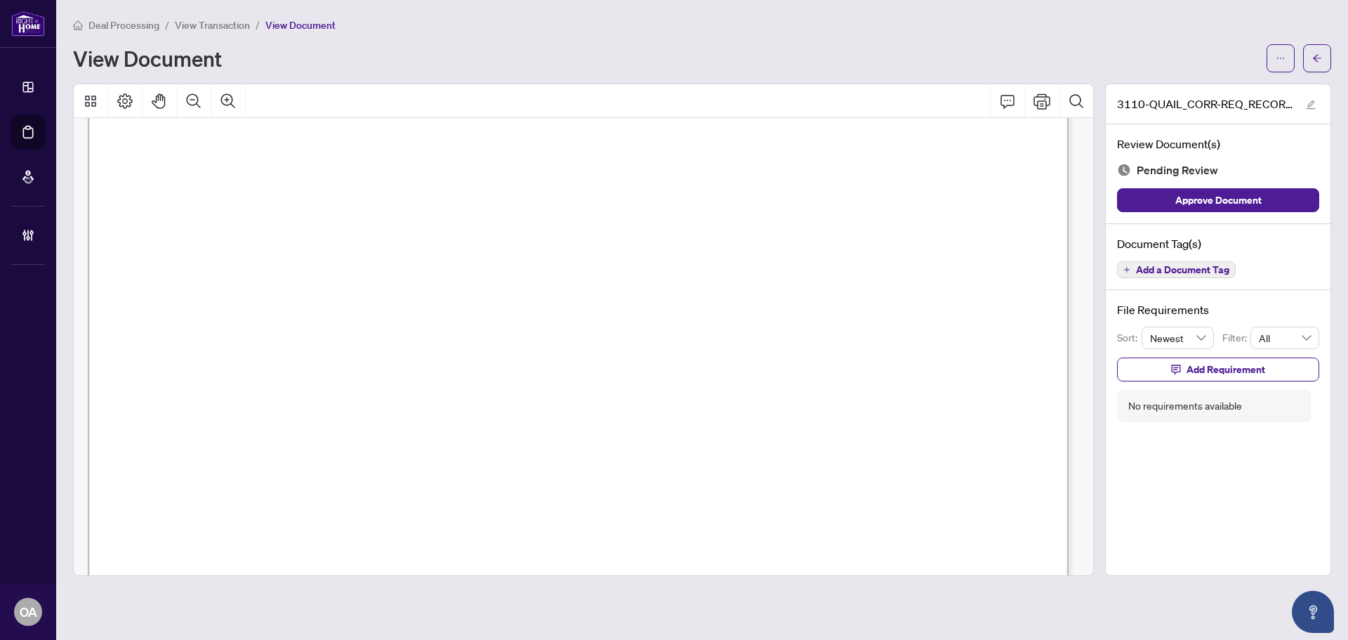
scroll to position [419, 0]
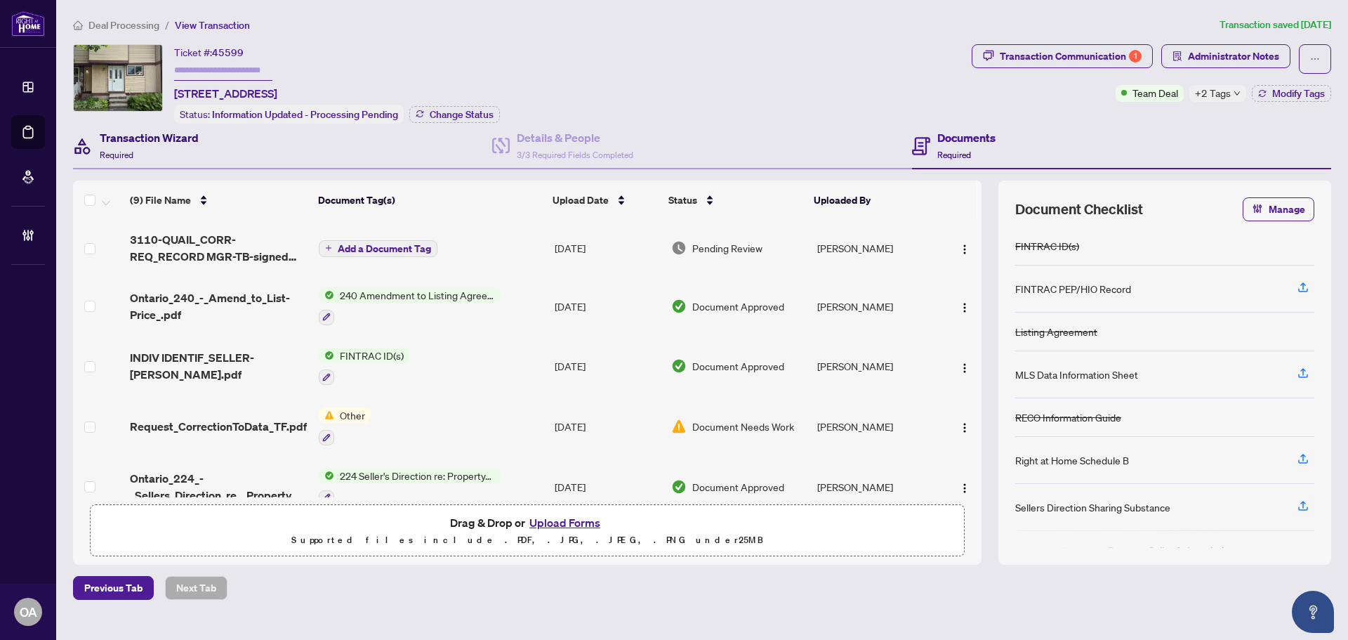
click at [159, 139] on h4 "Transaction Wizard" at bounding box center [149, 137] width 99 height 17
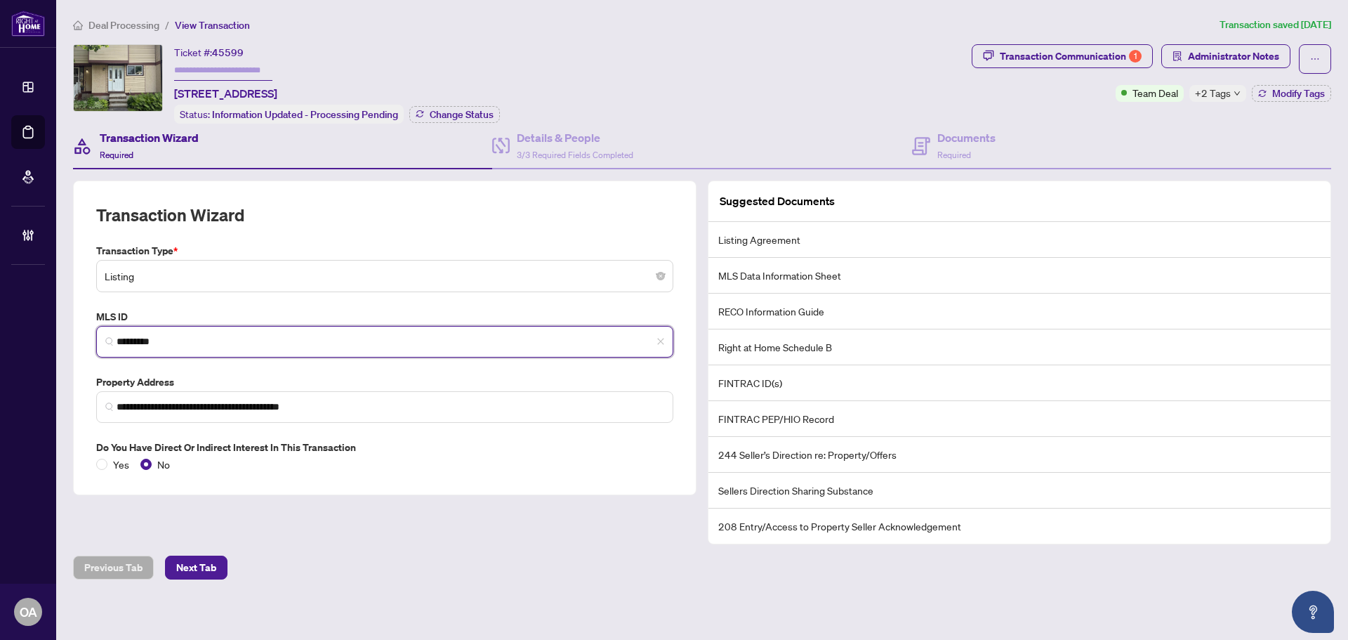
drag, startPoint x: 188, startPoint y: 338, endPoint x: 0, endPoint y: 331, distance: 188.4
click at [0, 331] on div "**********" at bounding box center [674, 320] width 1348 height 640
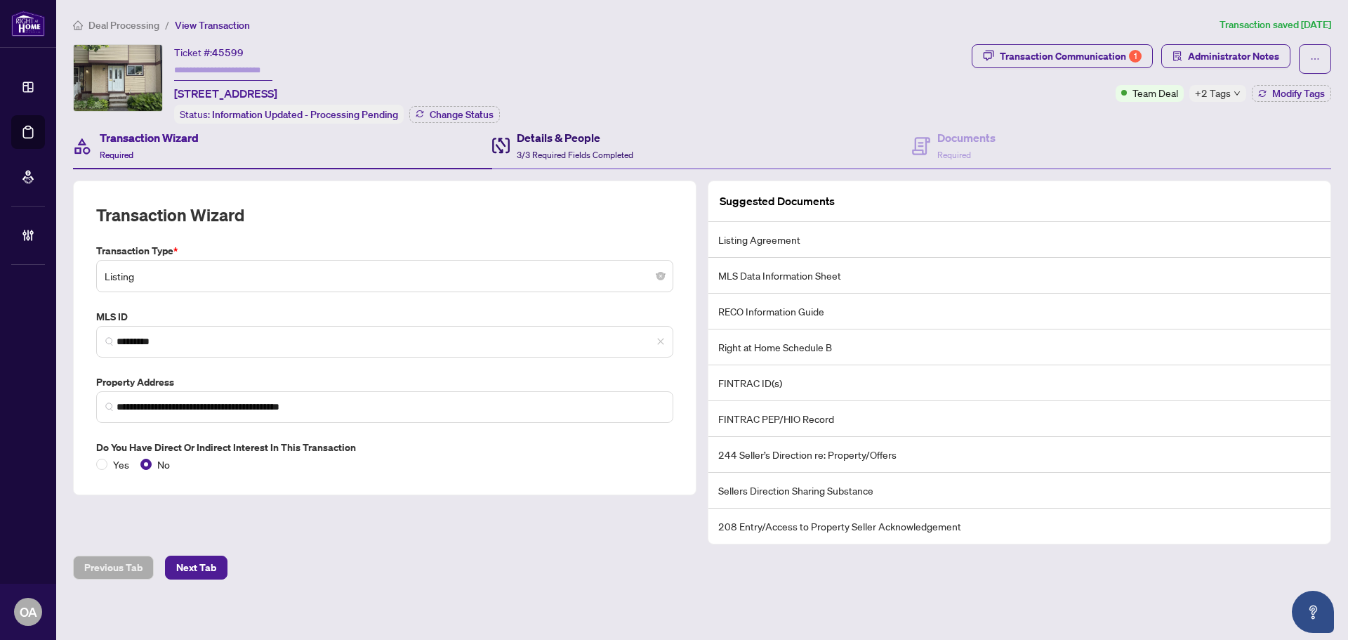
click at [560, 139] on h4 "Details & People" at bounding box center [575, 137] width 117 height 17
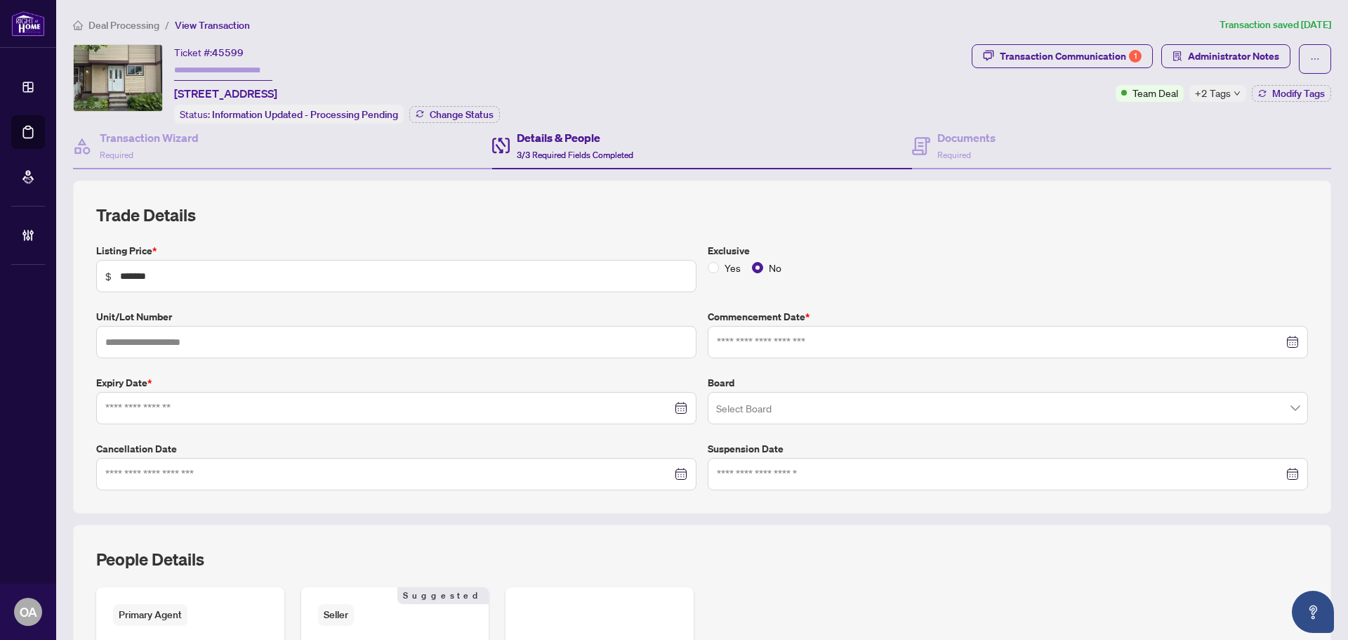
type input "**********"
click at [918, 145] on icon at bounding box center [921, 145] width 6 height 1
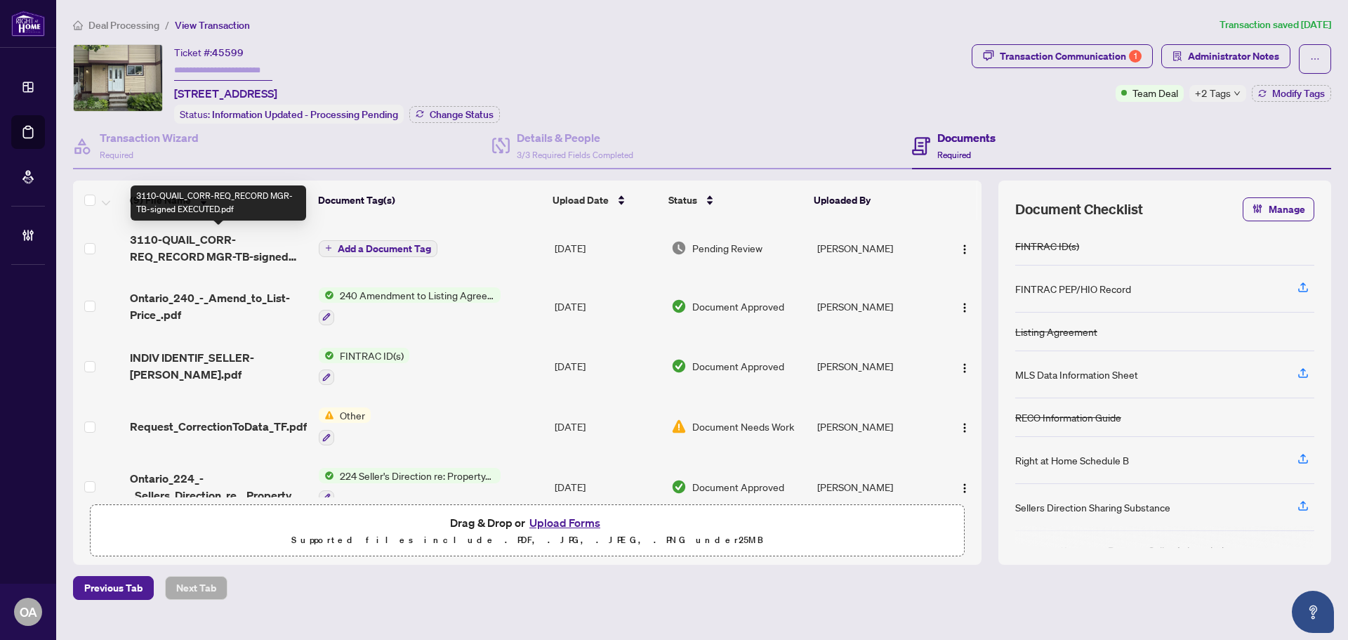
click at [197, 246] on span "3110-QUAIL_CORR-REQ_RECORD MGR-TB-signed EXECUTED.pdf" at bounding box center [219, 248] width 178 height 34
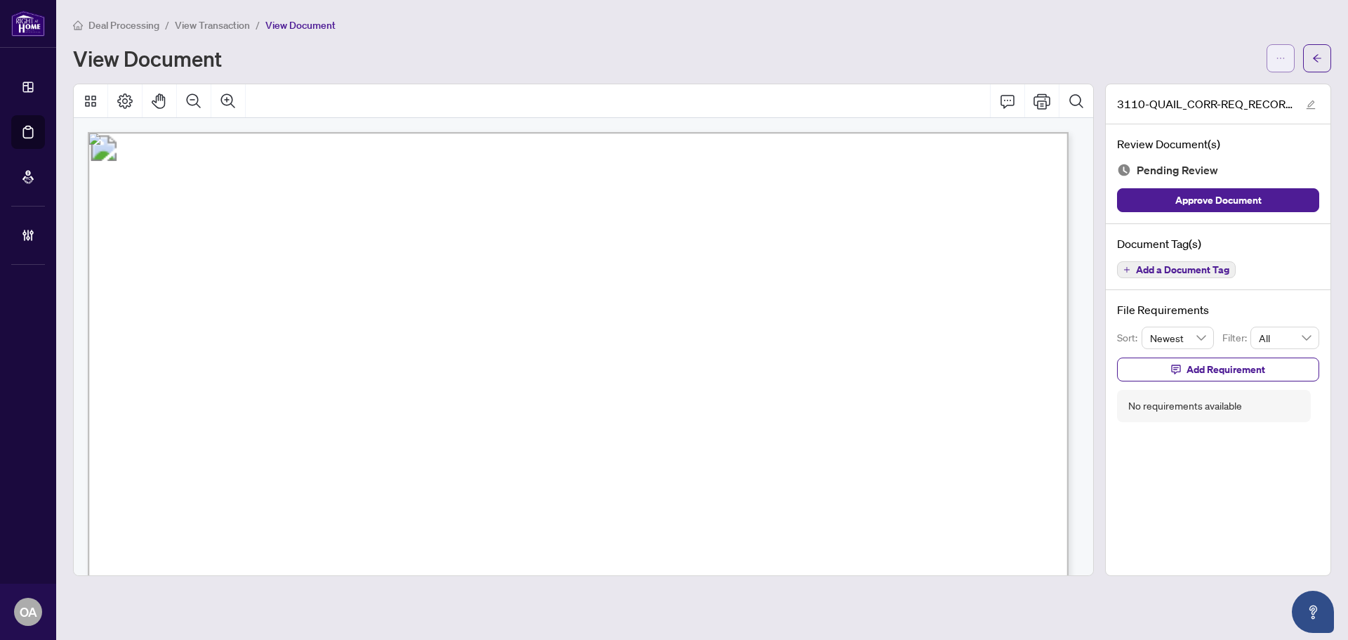
click at [1281, 52] on span "button" at bounding box center [1281, 58] width 10 height 22
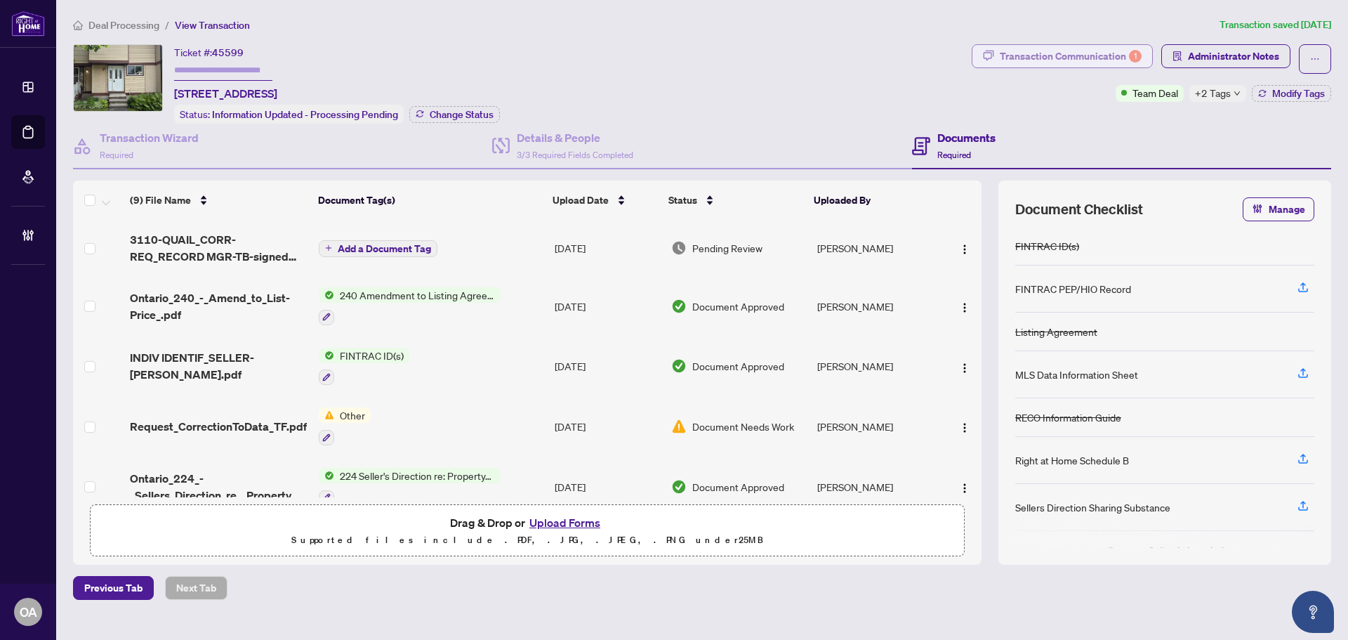
click at [1094, 53] on div "Transaction Communication 1" at bounding box center [1071, 56] width 142 height 22
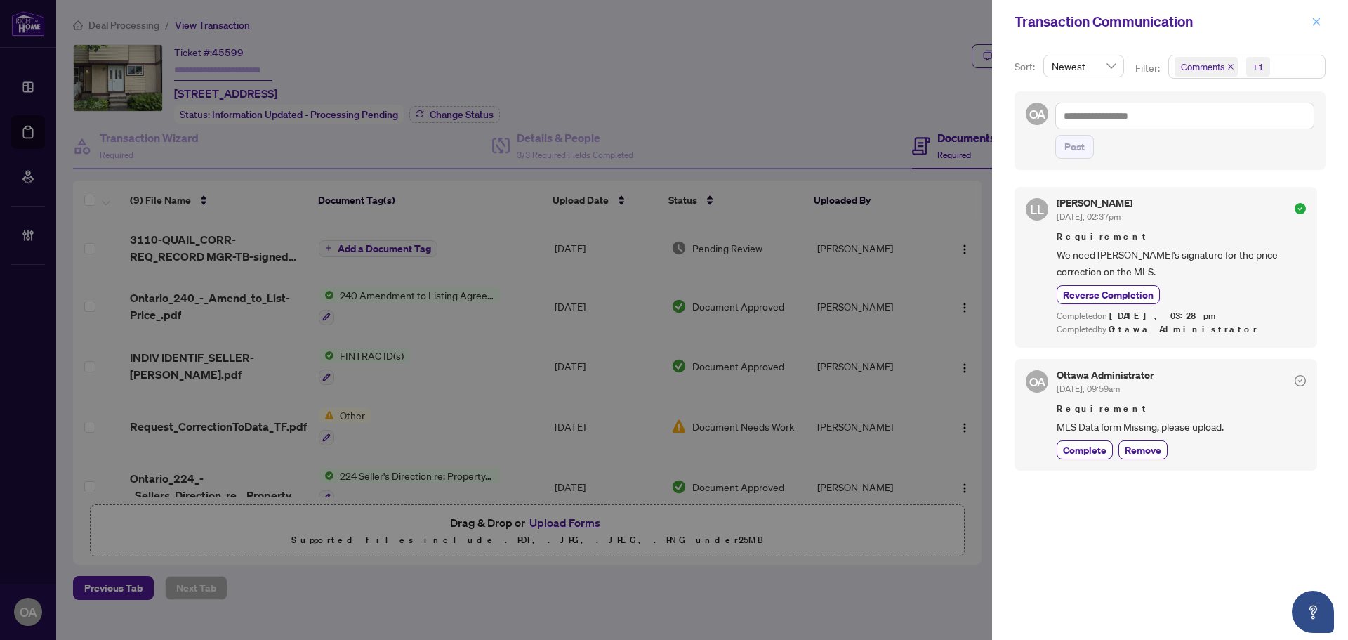
click at [1317, 20] on icon "close" at bounding box center [1317, 22] width 10 height 10
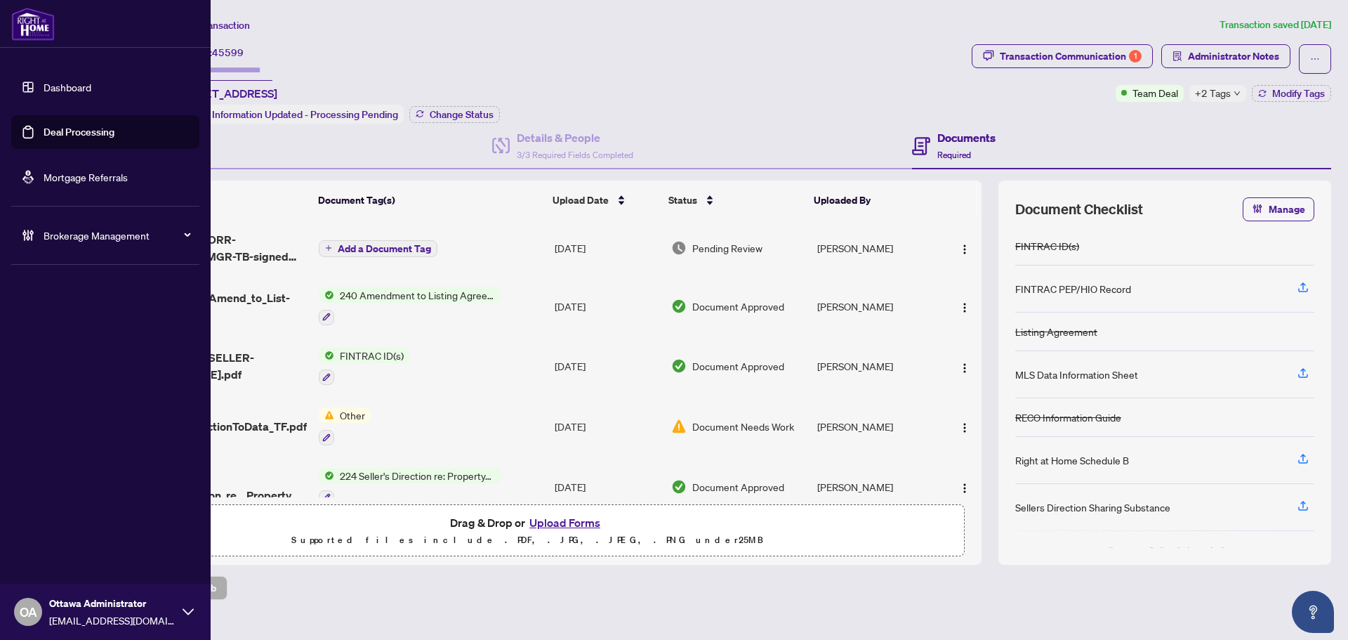
drag, startPoint x: 59, startPoint y: 131, endPoint x: 468, endPoint y: 126, distance: 408.7
click at [59, 131] on link "Deal Processing" at bounding box center [79, 132] width 71 height 13
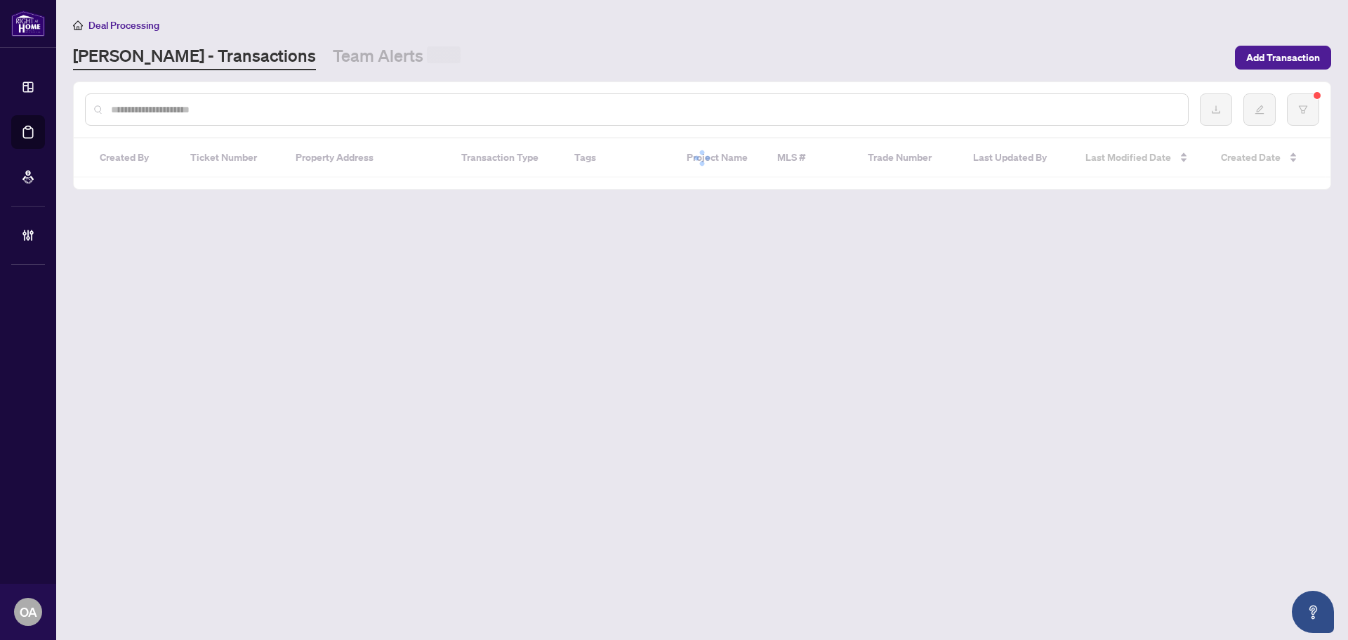
click at [501, 103] on input "text" at bounding box center [644, 109] width 1066 height 15
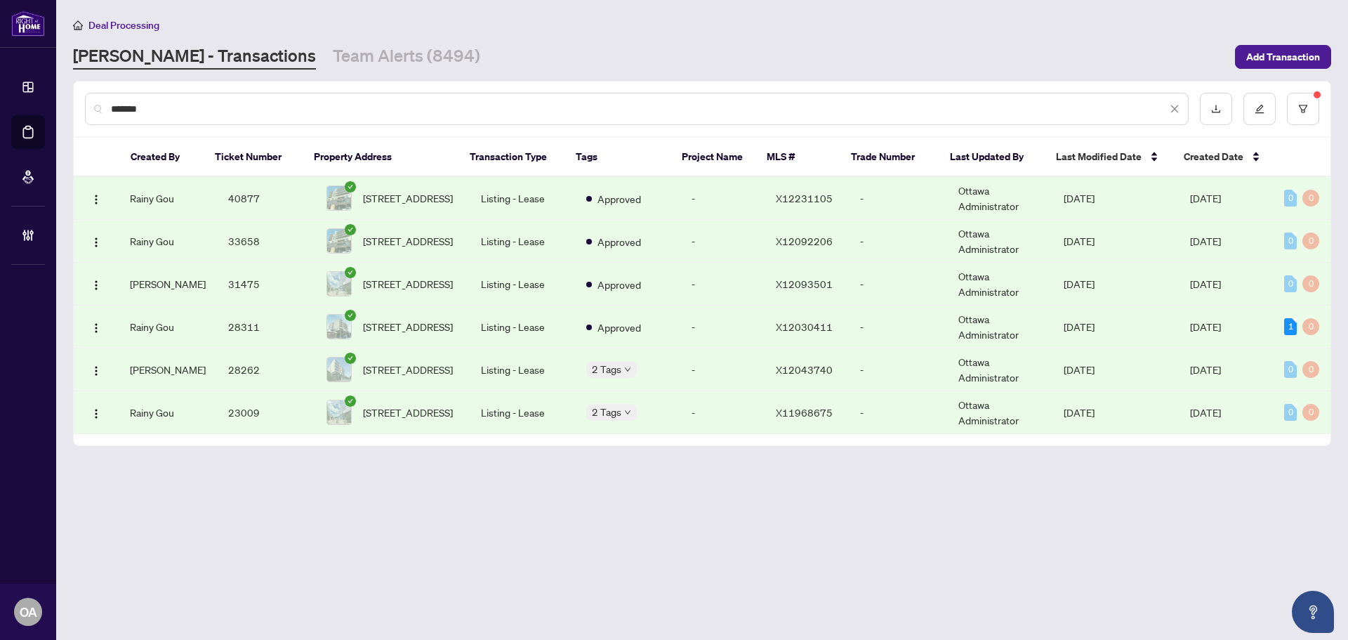
type input "*******"
click at [661, 196] on td "Approved" at bounding box center [627, 198] width 105 height 43
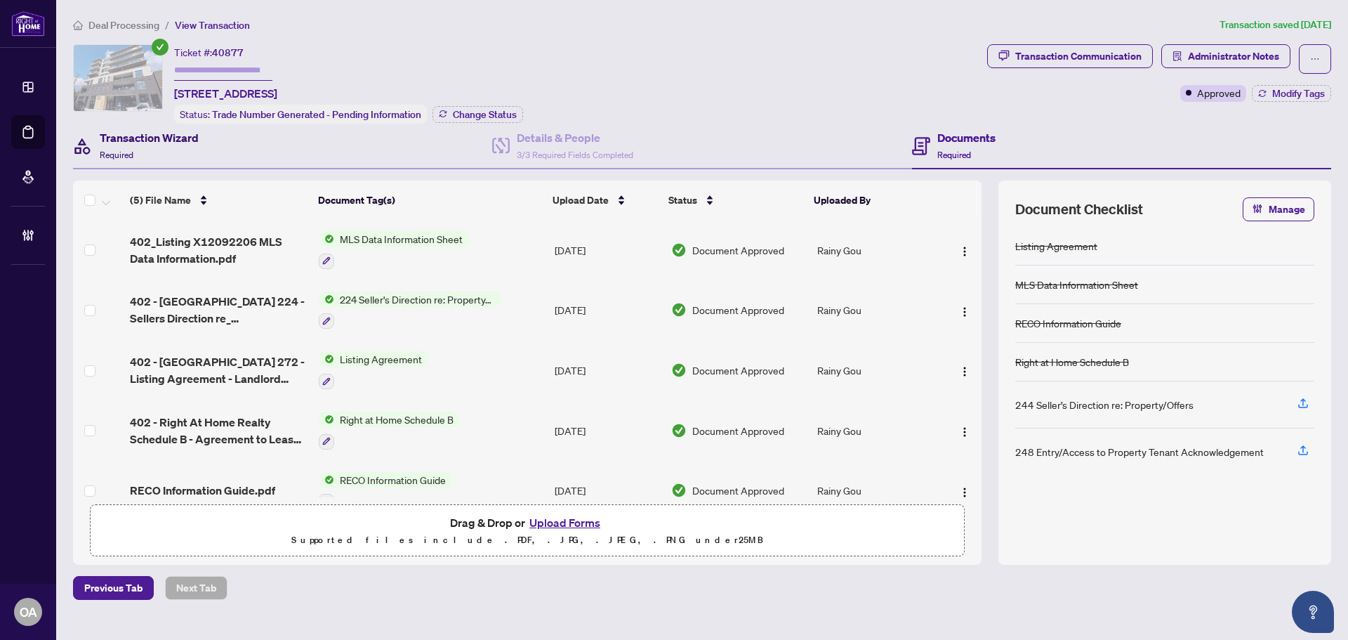
click at [158, 133] on h4 "Transaction Wizard" at bounding box center [149, 137] width 99 height 17
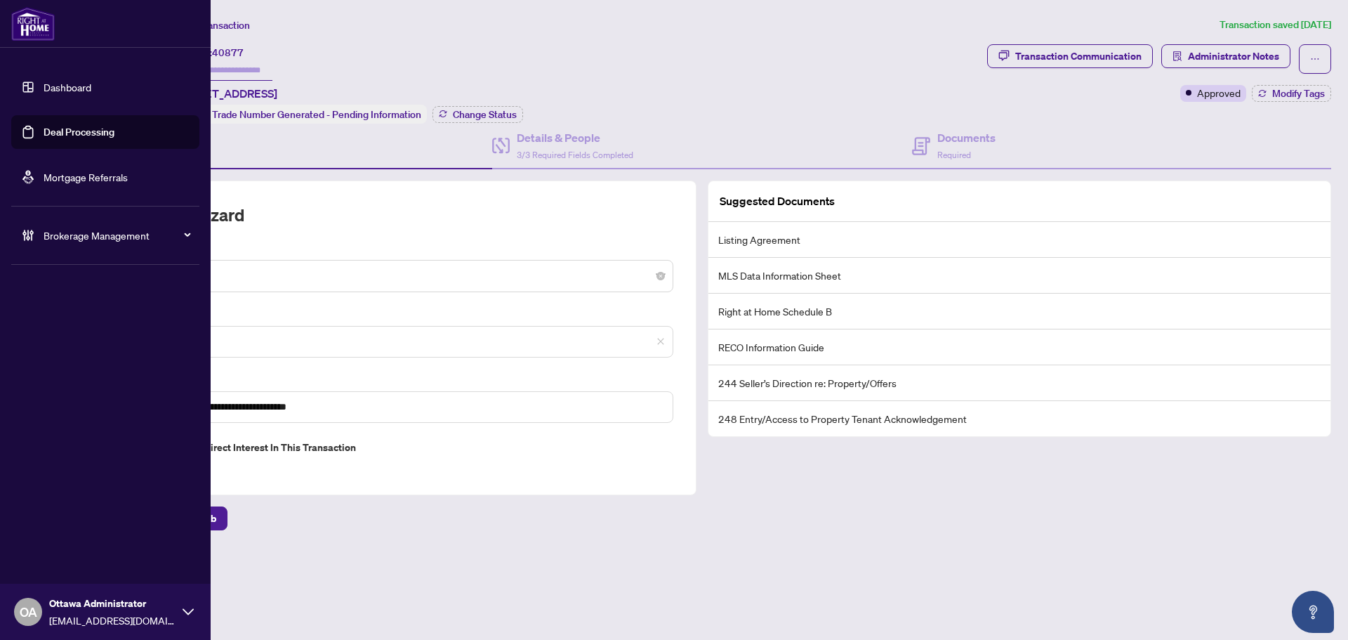
drag, startPoint x: 62, startPoint y: 131, endPoint x: 79, endPoint y: 130, distance: 16.9
click at [62, 131] on link "Deal Processing" at bounding box center [79, 132] width 71 height 13
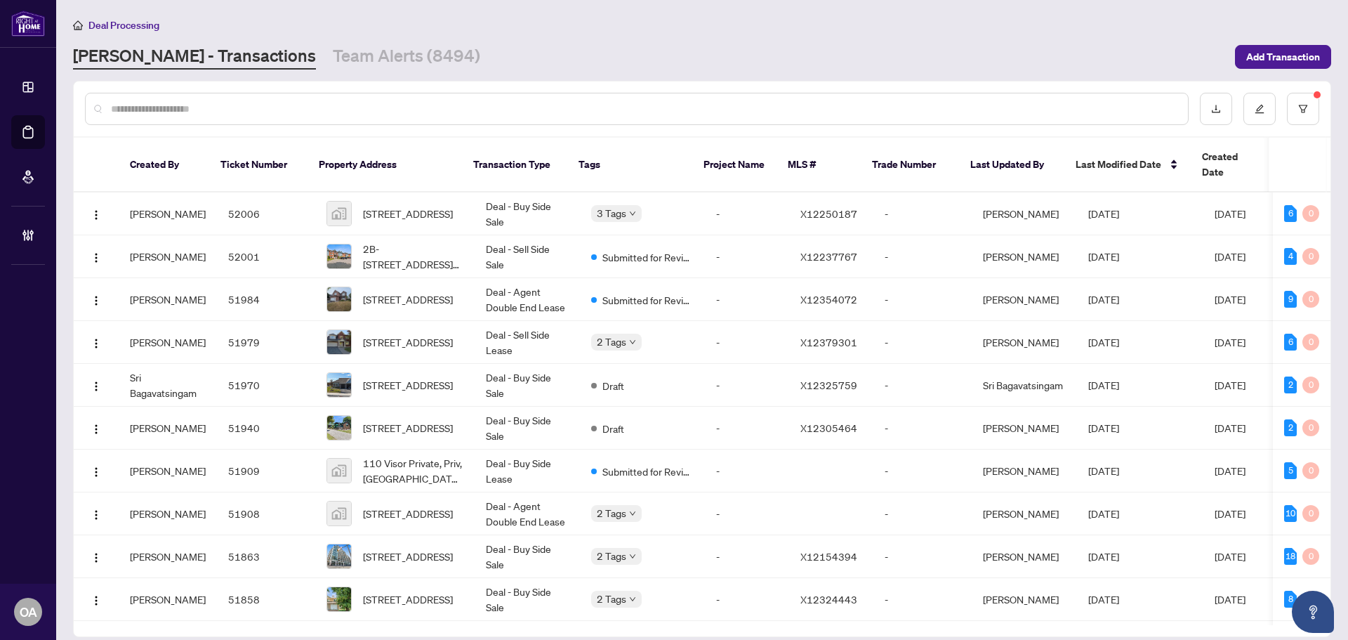
click at [614, 107] on input "text" at bounding box center [644, 108] width 1066 height 15
click at [330, 110] on input "text" at bounding box center [644, 108] width 1066 height 15
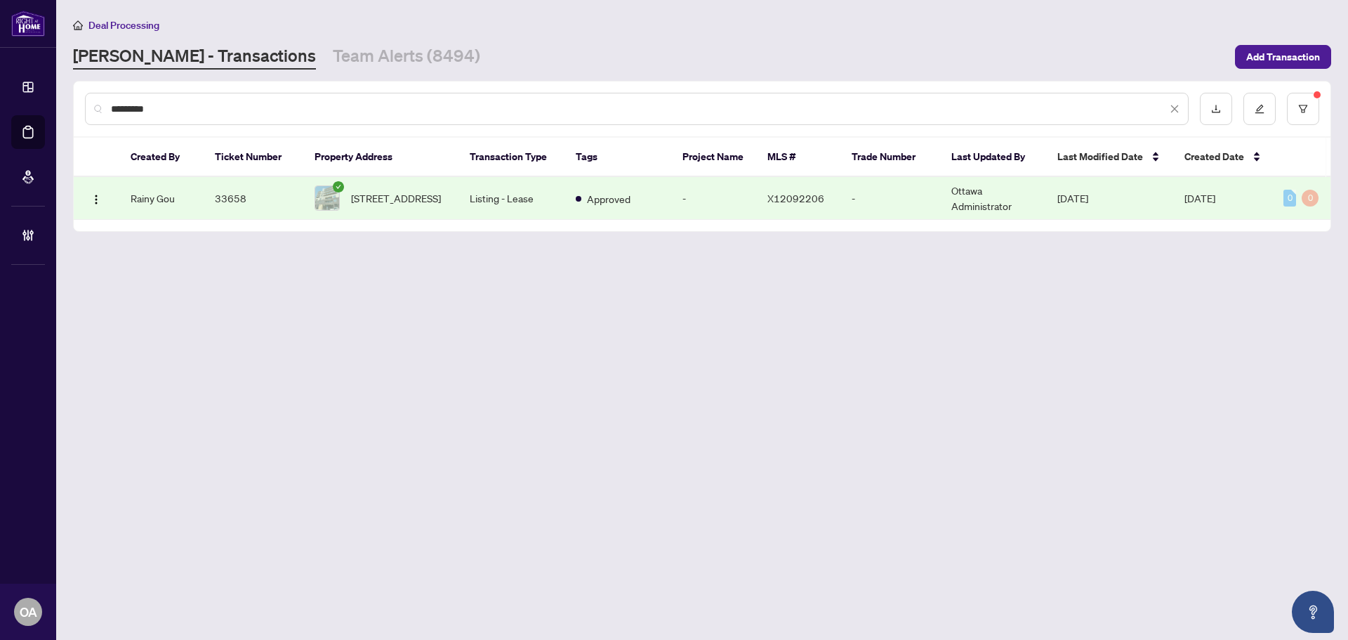
type input "*********"
click at [665, 185] on td "Approved" at bounding box center [618, 198] width 106 height 43
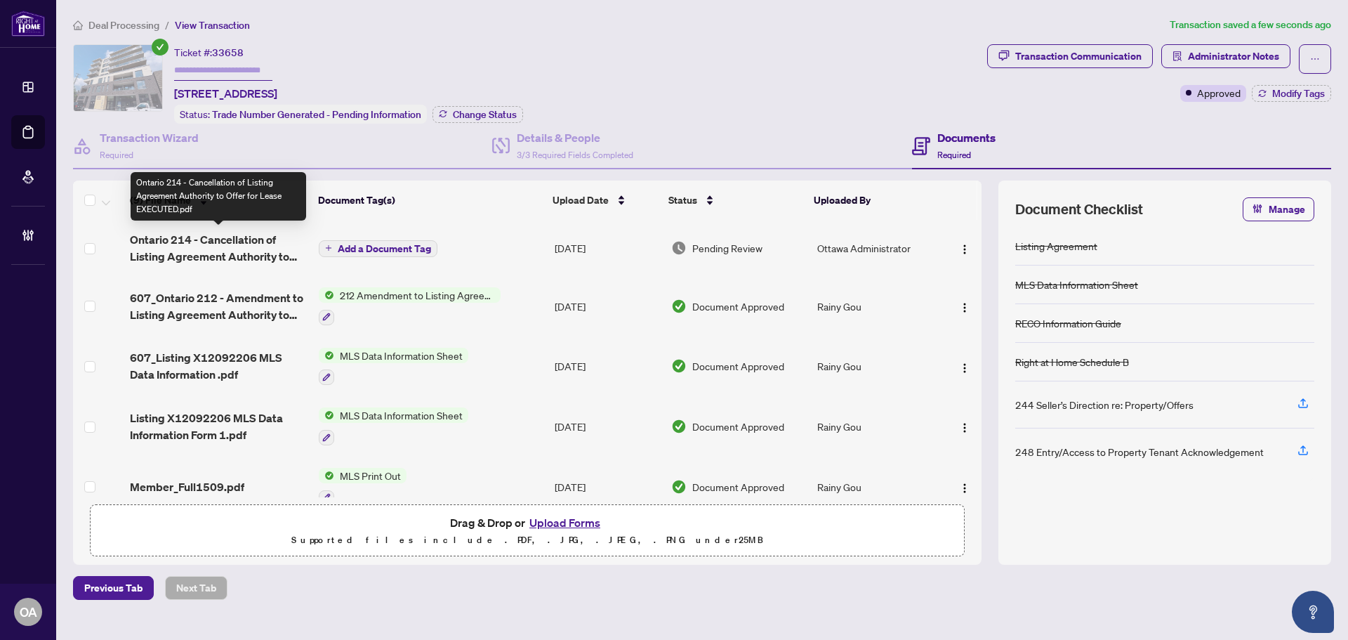
click at [185, 235] on span "Ontario 214 - Cancellation of Listing Agreement Authority to Offer for Lease EX…" at bounding box center [219, 248] width 178 height 34
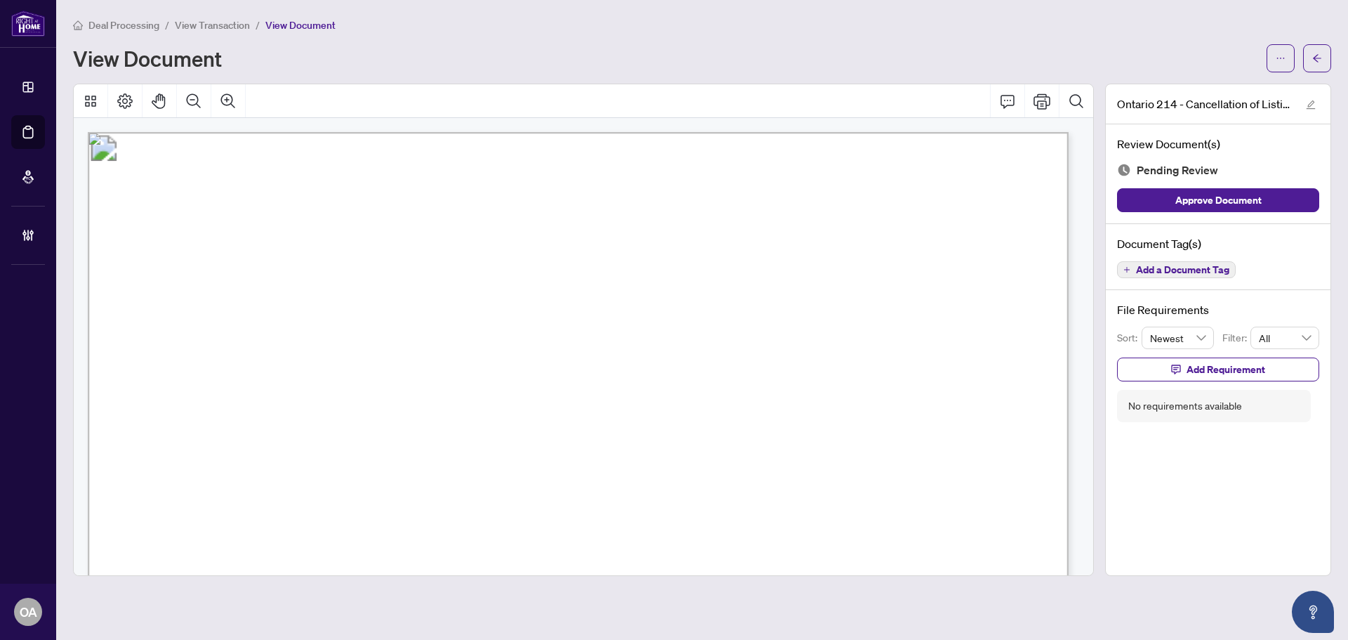
click at [1202, 267] on span "Add a Document Tag" at bounding box center [1182, 270] width 93 height 10
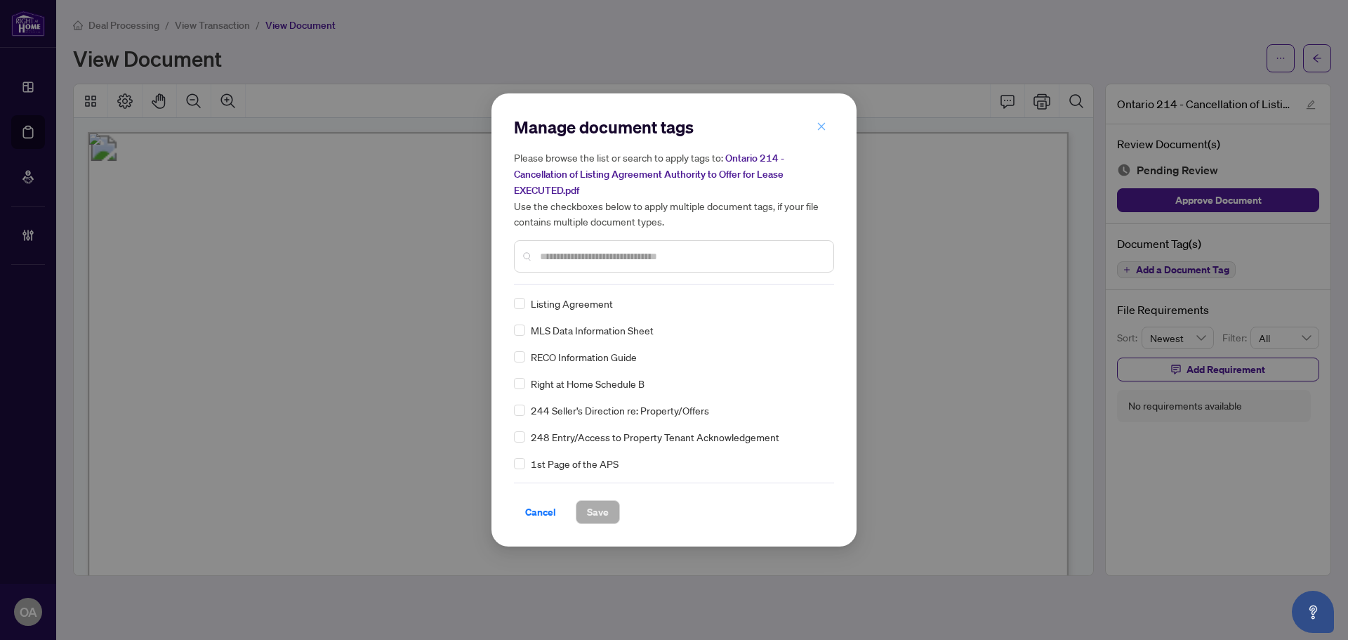
click at [824, 130] on icon "close" at bounding box center [822, 126] width 10 height 10
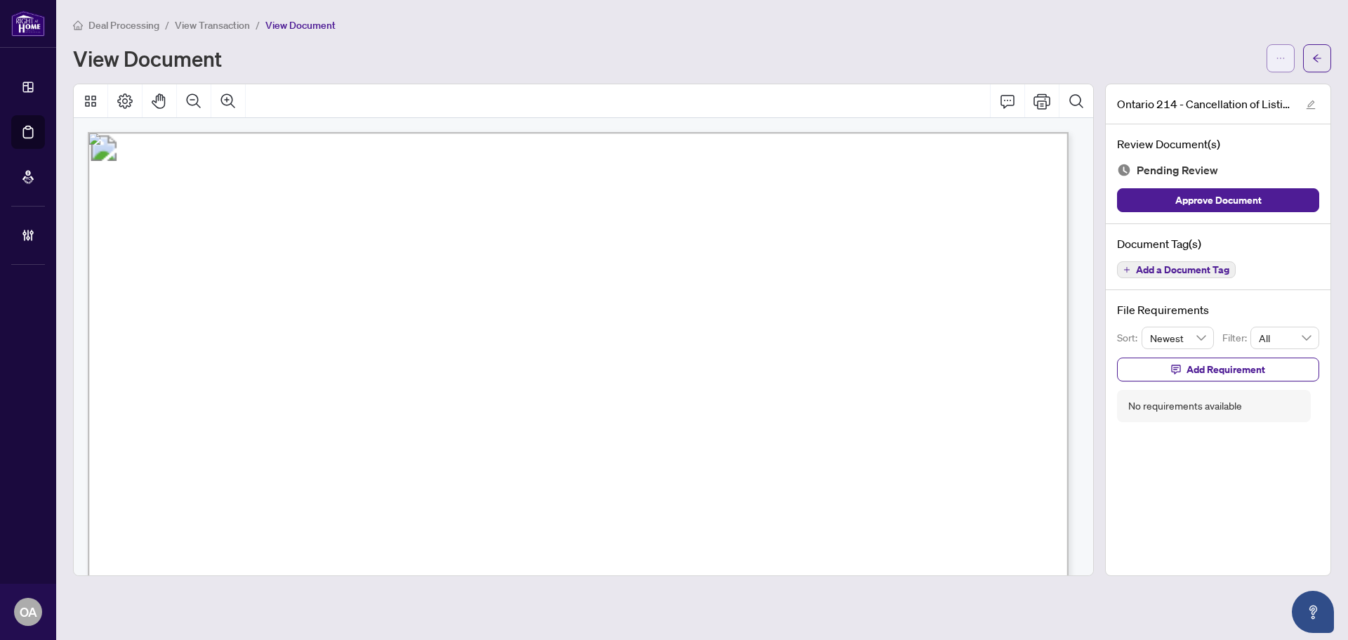
click at [1277, 54] on icon "ellipsis" at bounding box center [1281, 58] width 10 height 10
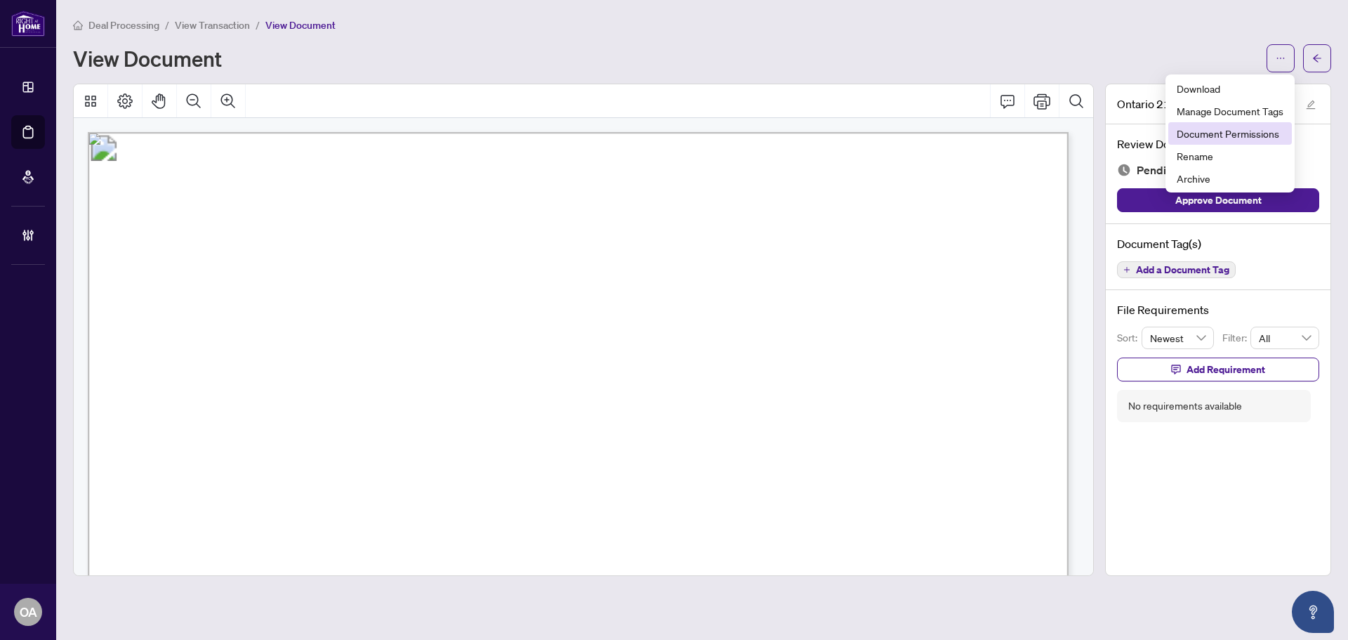
click at [1203, 135] on span "Document Permissions" at bounding box center [1230, 133] width 107 height 15
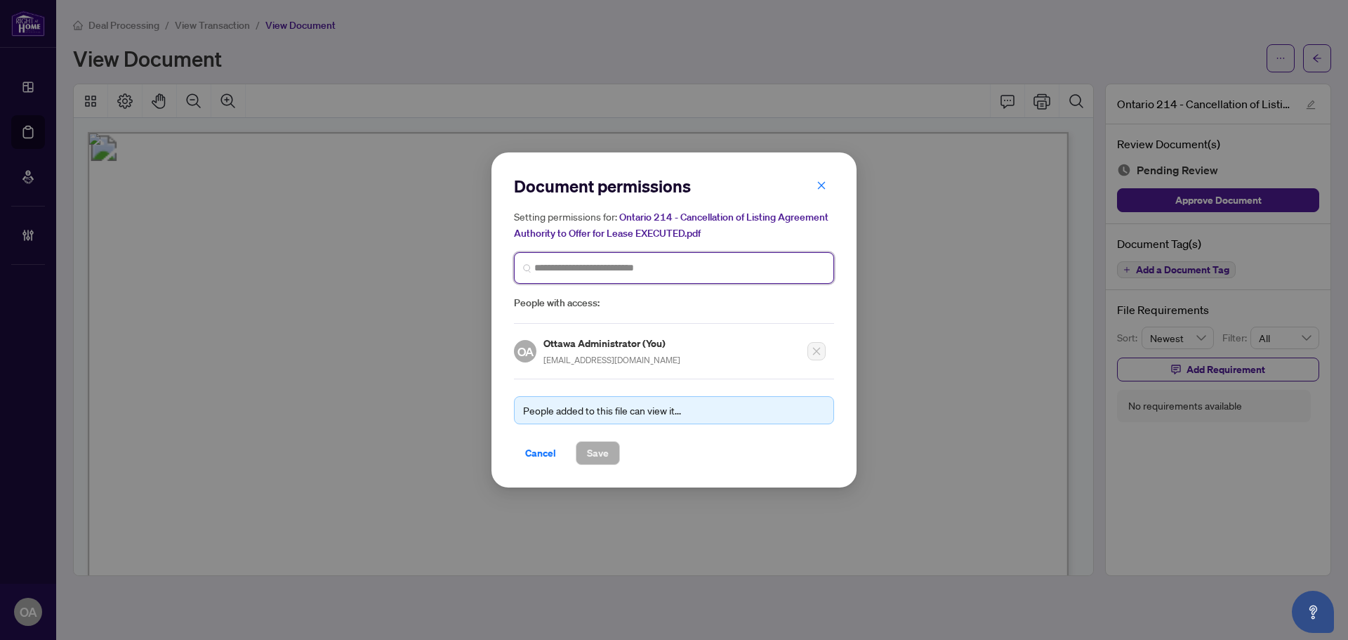
click at [676, 272] on input "search" at bounding box center [679, 268] width 291 height 15
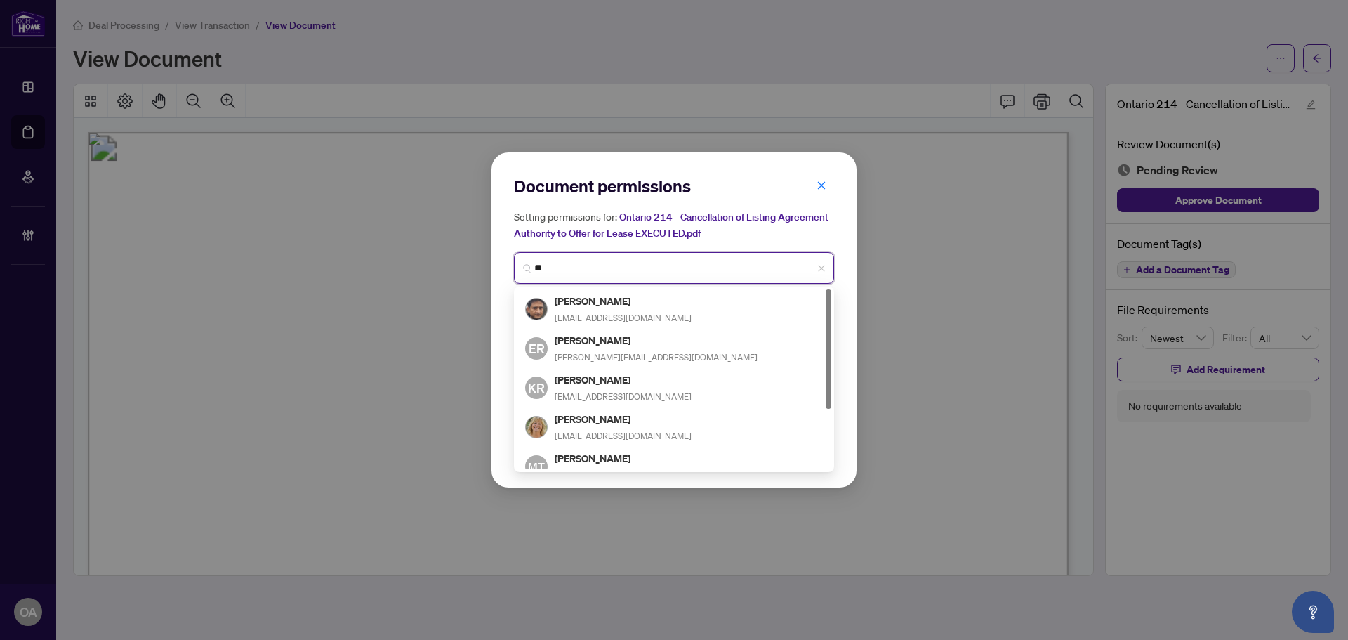
type input "*"
type input "***"
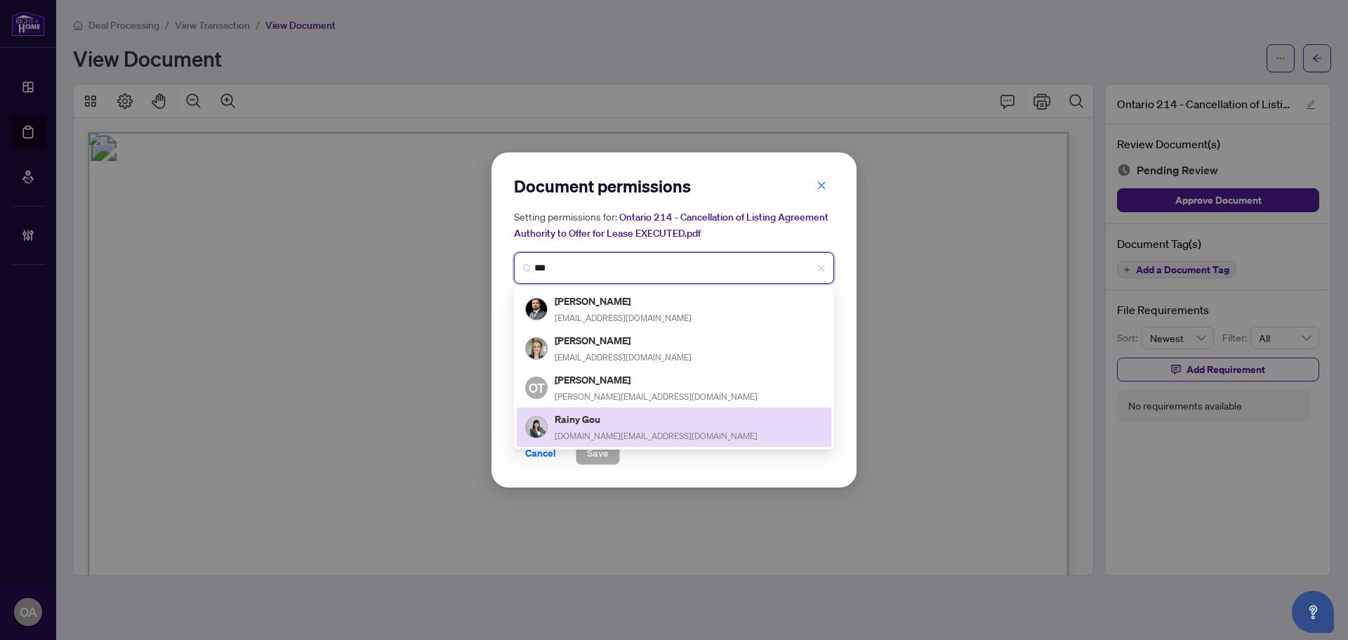
click at [628, 420] on h5 "Rainy Gou" at bounding box center [656, 419] width 203 height 16
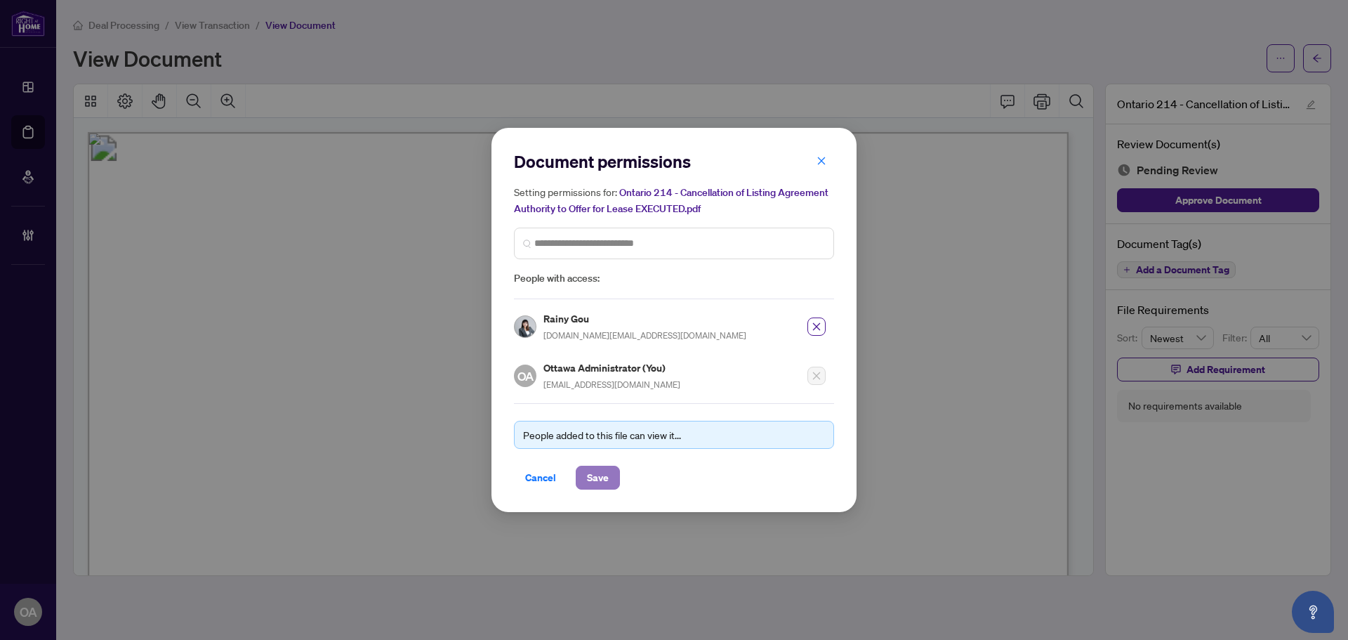
click at [610, 476] on button "Save" at bounding box center [598, 478] width 44 height 24
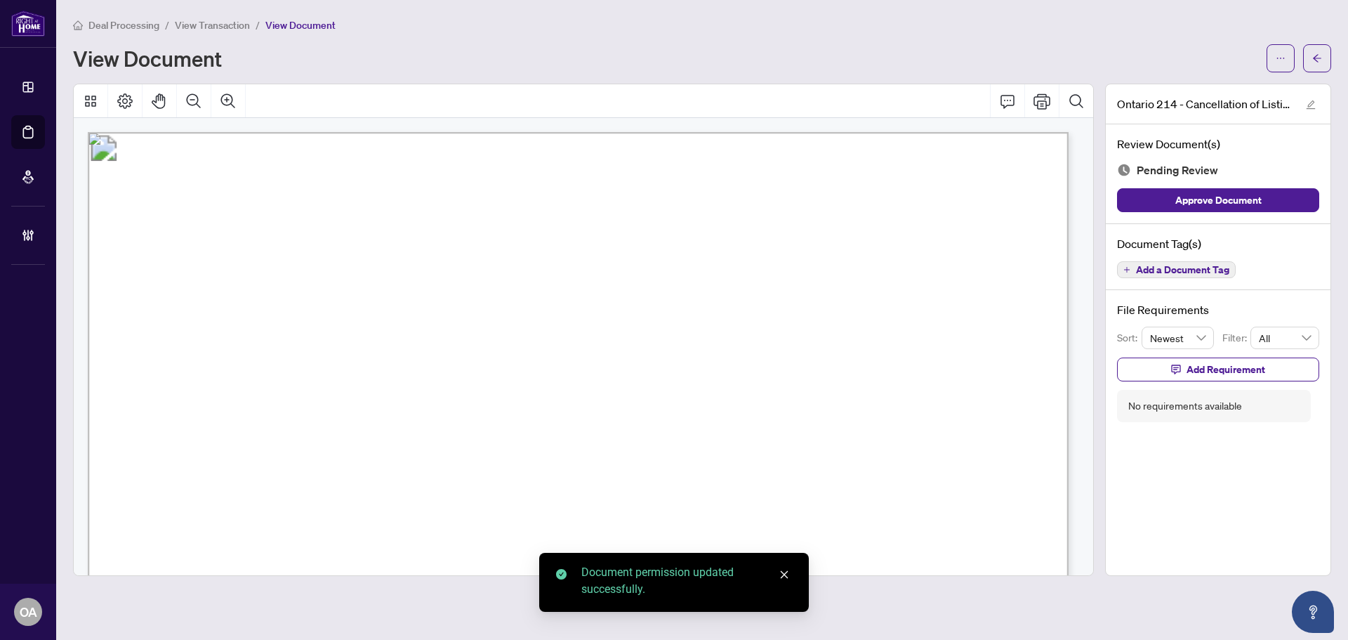
click at [1176, 267] on span "Add a Document Tag" at bounding box center [1182, 270] width 93 height 10
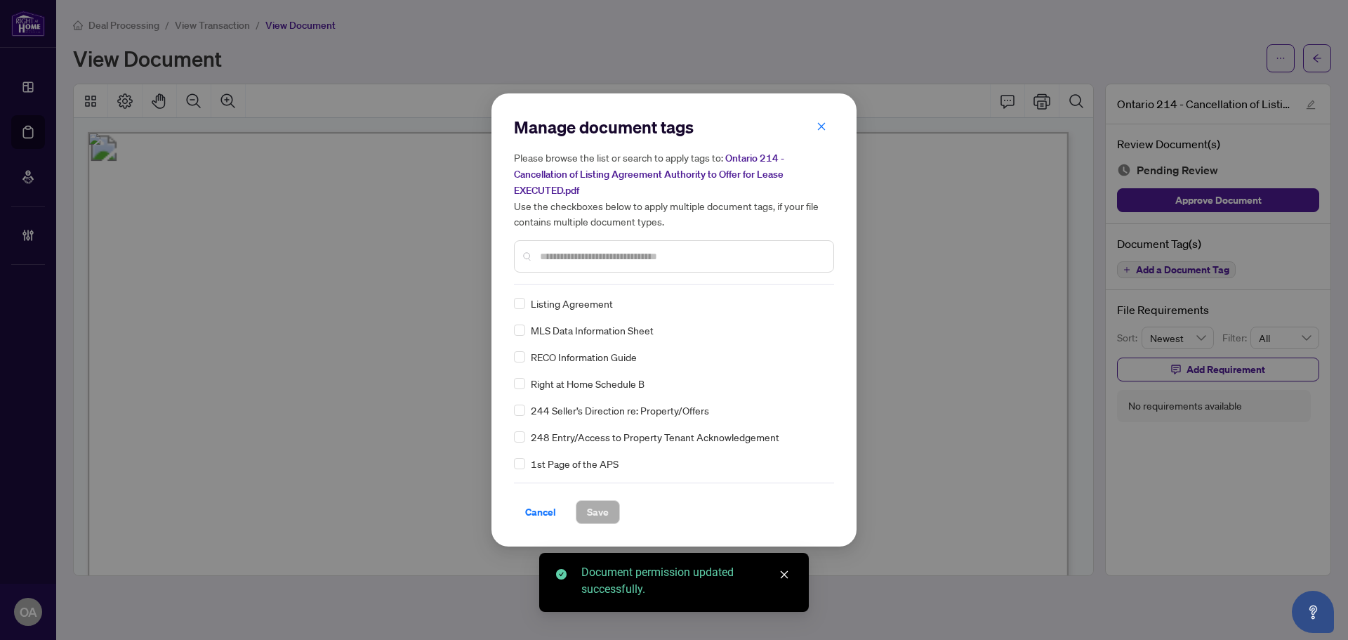
drag, startPoint x: 565, startPoint y: 256, endPoint x: 542, endPoint y: 262, distance: 23.3
click at [560, 254] on input "text" at bounding box center [681, 256] width 282 height 15
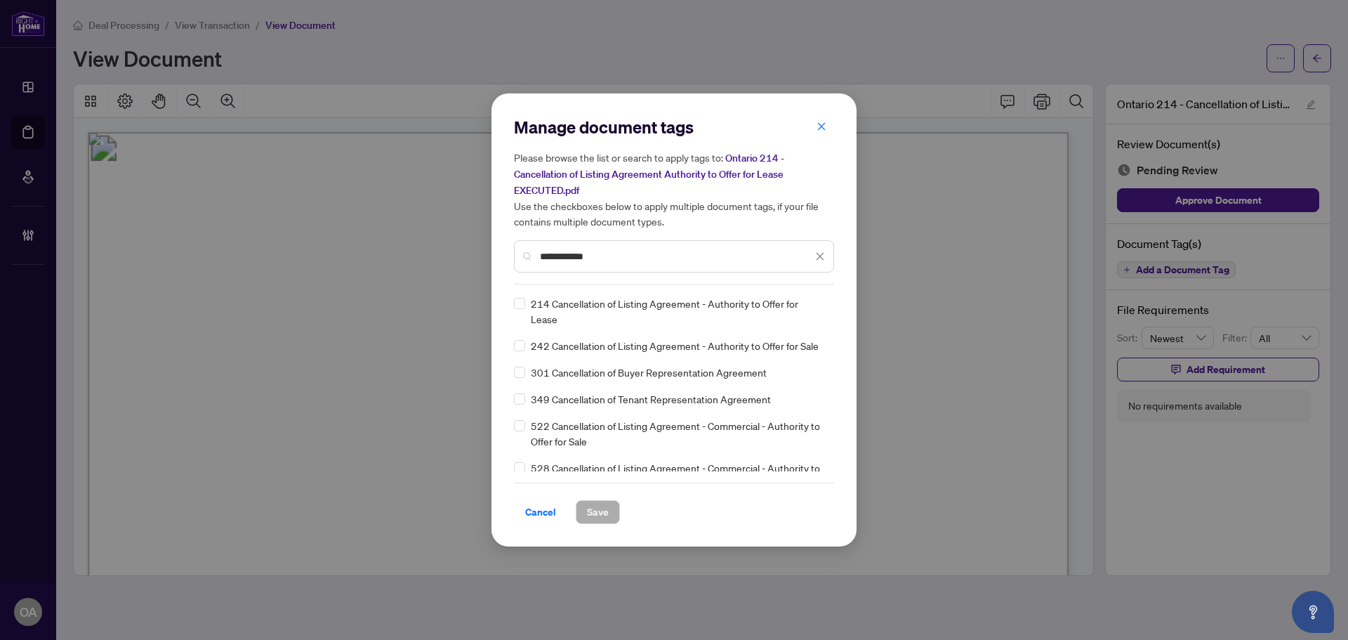
type input "**********"
click at [817, 312] on icon at bounding box center [821, 311] width 8 height 6
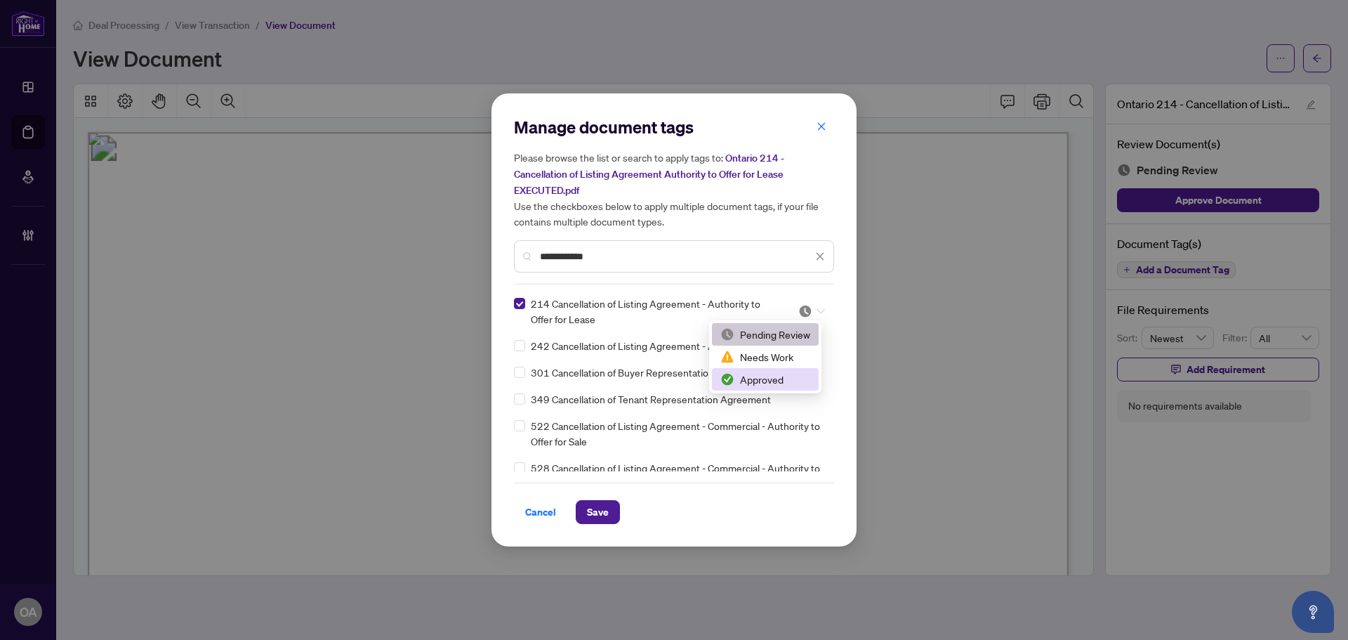
click at [781, 385] on div "Approved" at bounding box center [765, 378] width 90 height 15
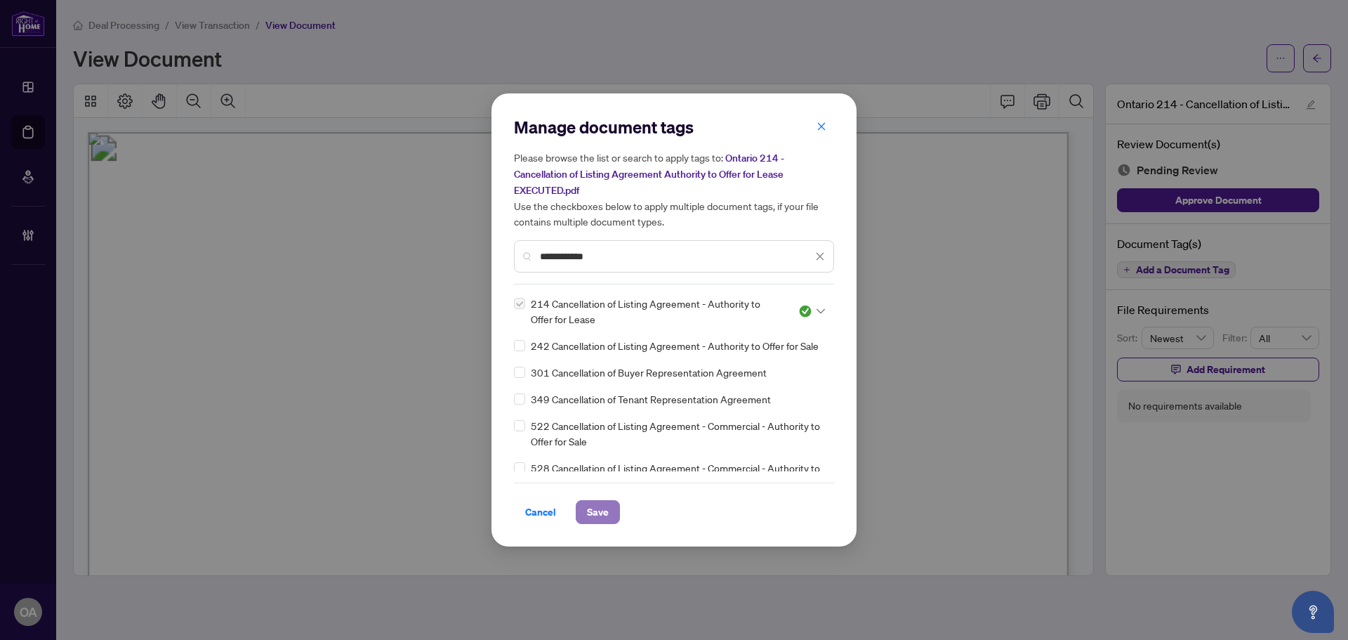
click at [595, 507] on span "Save" at bounding box center [598, 512] width 22 height 22
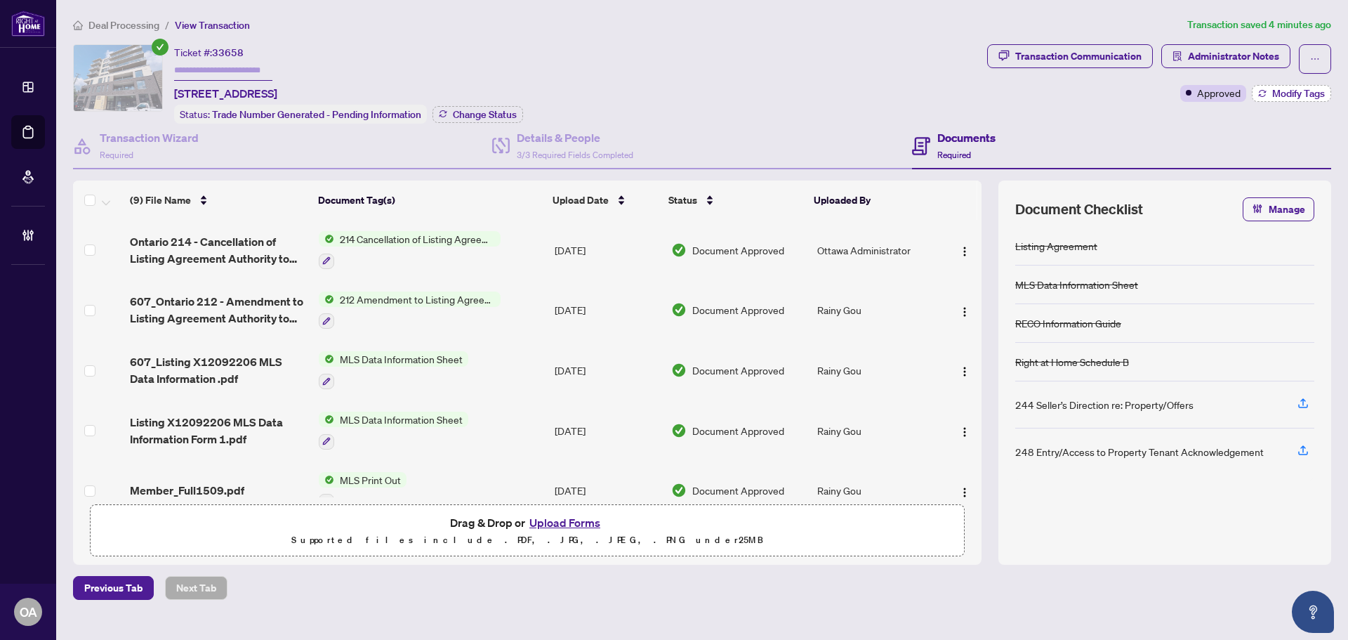
click at [1303, 100] on button "Modify Tags" at bounding box center [1291, 93] width 79 height 17
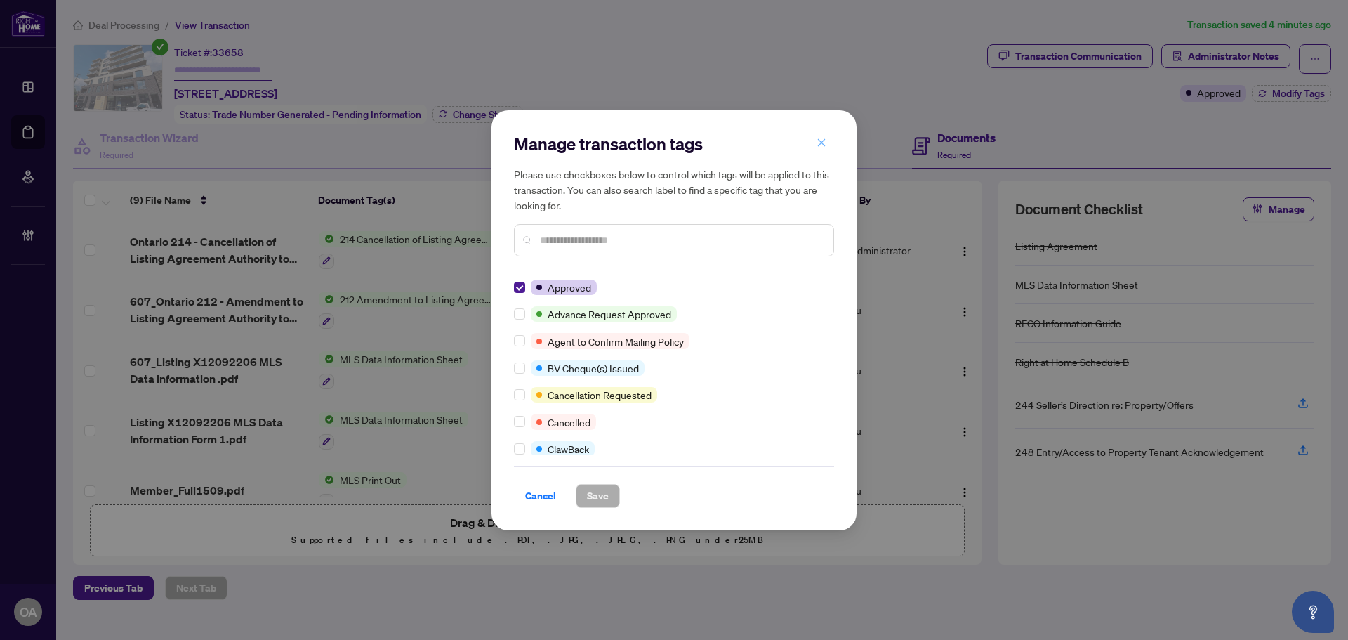
click at [824, 138] on span "button" at bounding box center [822, 143] width 10 height 22
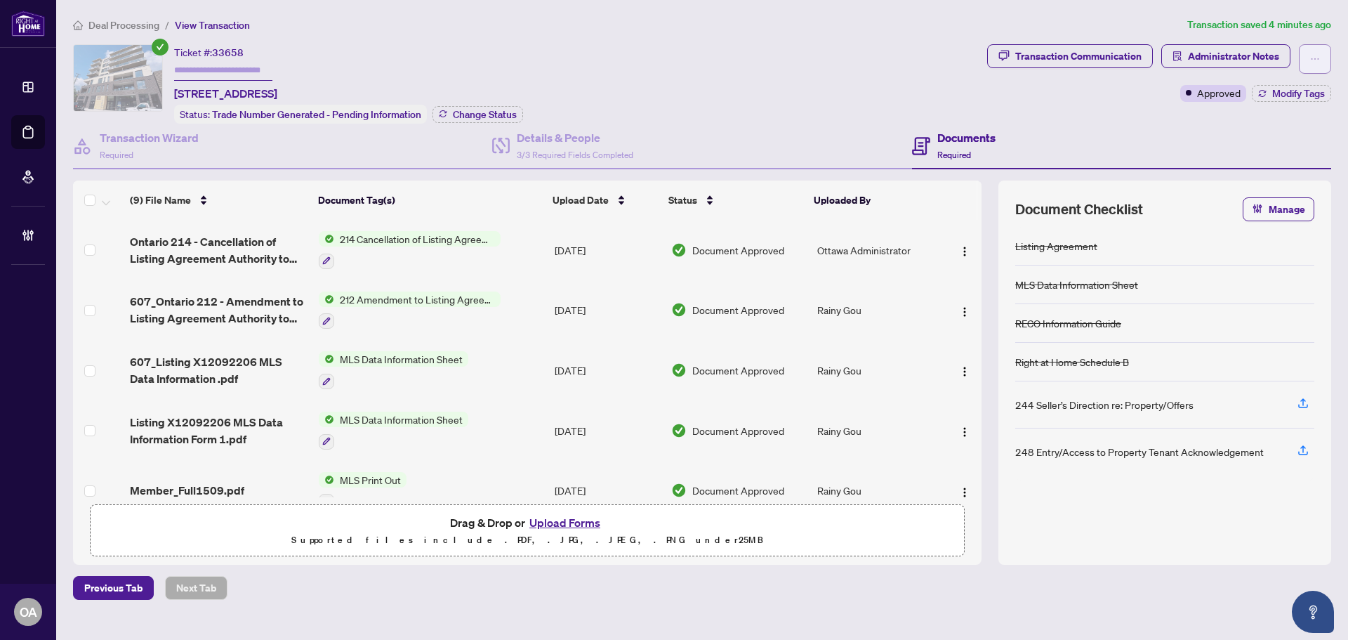
click at [1308, 51] on button "button" at bounding box center [1315, 58] width 32 height 29
click at [1052, 124] on div "Documents Required" at bounding box center [1121, 147] width 419 height 46
click at [1317, 55] on icon "ellipsis" at bounding box center [1315, 59] width 10 height 10
click at [1090, 100] on div "Transaction Communication Administrator Notes Approved Modify Tags" at bounding box center [1159, 73] width 344 height 58
click at [1272, 92] on span "Modify Tags" at bounding box center [1298, 93] width 53 height 10
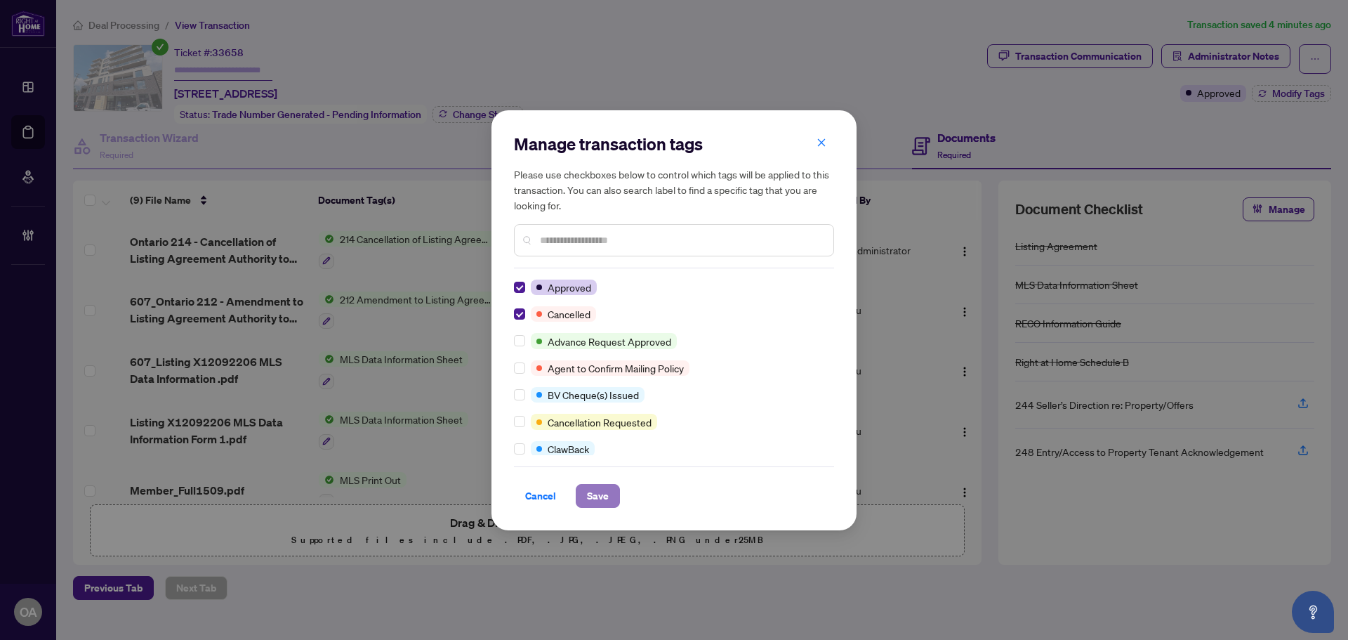
click at [598, 491] on span "Save" at bounding box center [598, 496] width 22 height 22
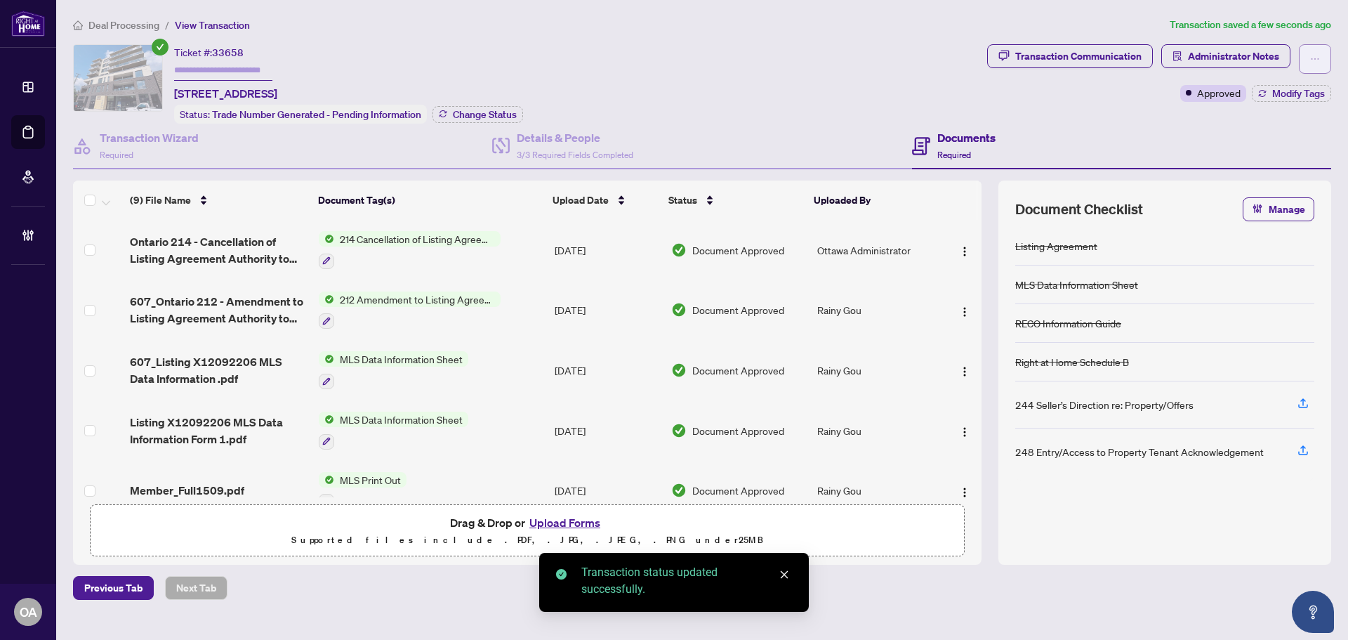
click at [1314, 58] on icon "ellipsis" at bounding box center [1315, 59] width 10 height 10
click at [1046, 137] on div "Documents Required" at bounding box center [1121, 147] width 419 height 46
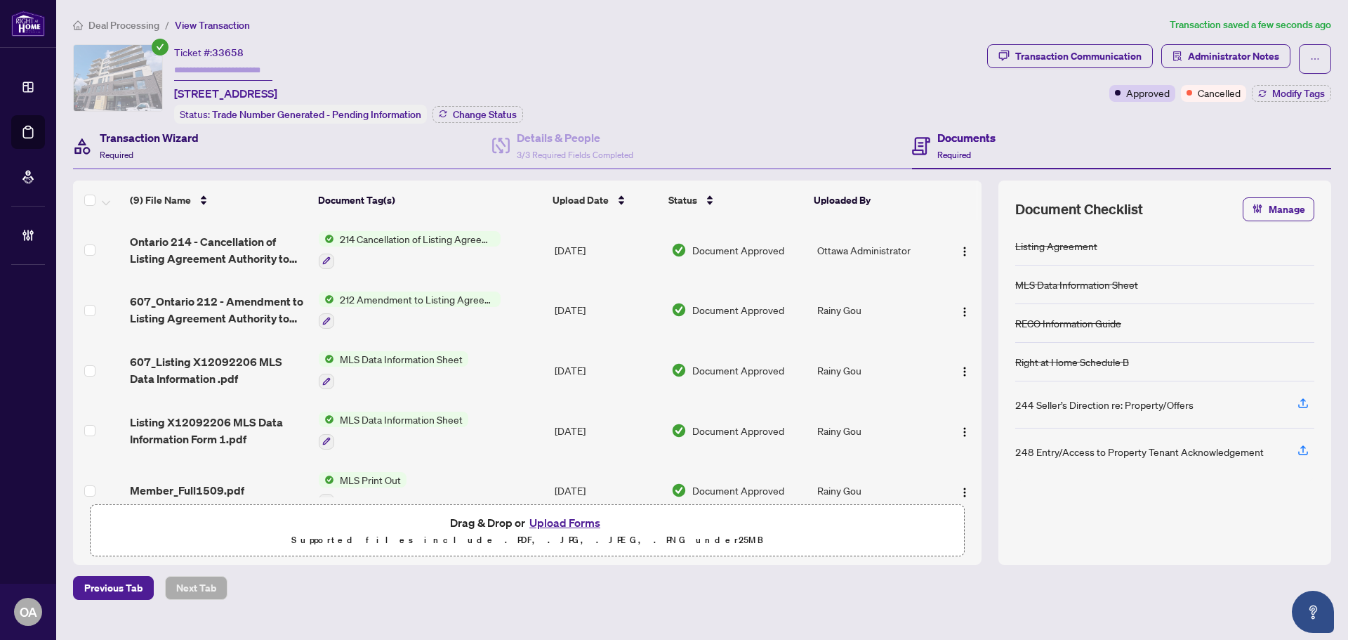
click at [127, 146] on div "Transaction Wizard Required" at bounding box center [149, 145] width 99 height 33
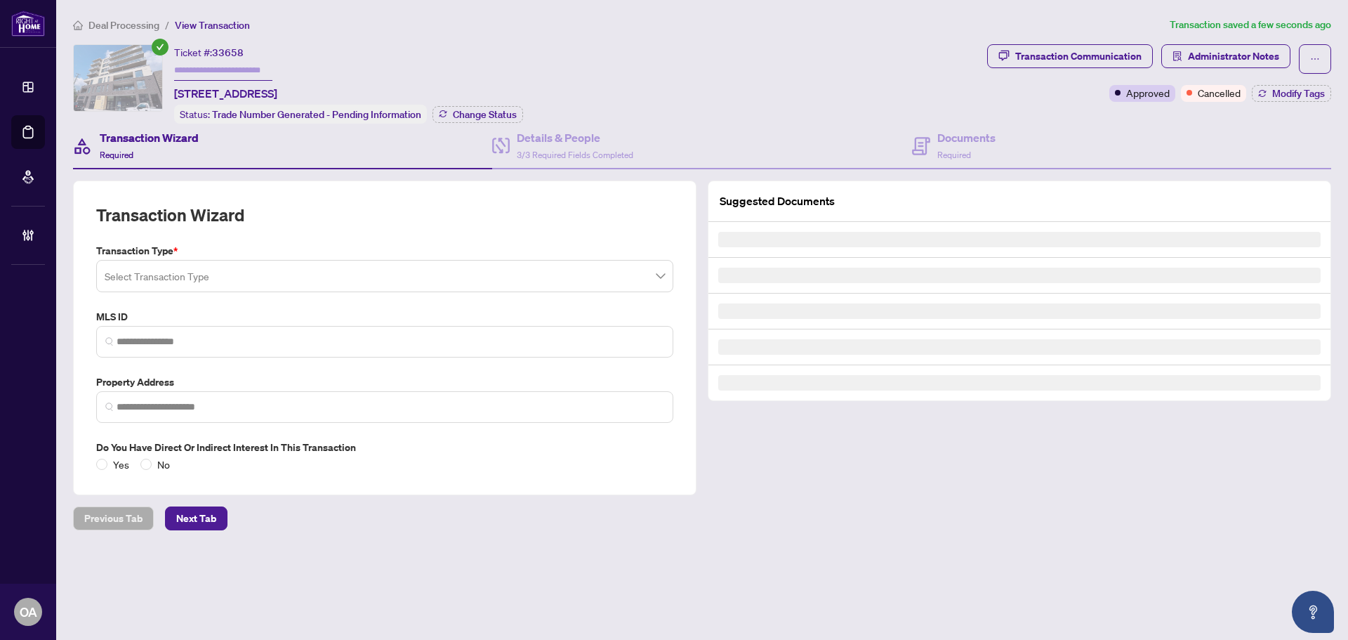
type input "*********"
type input "**********"
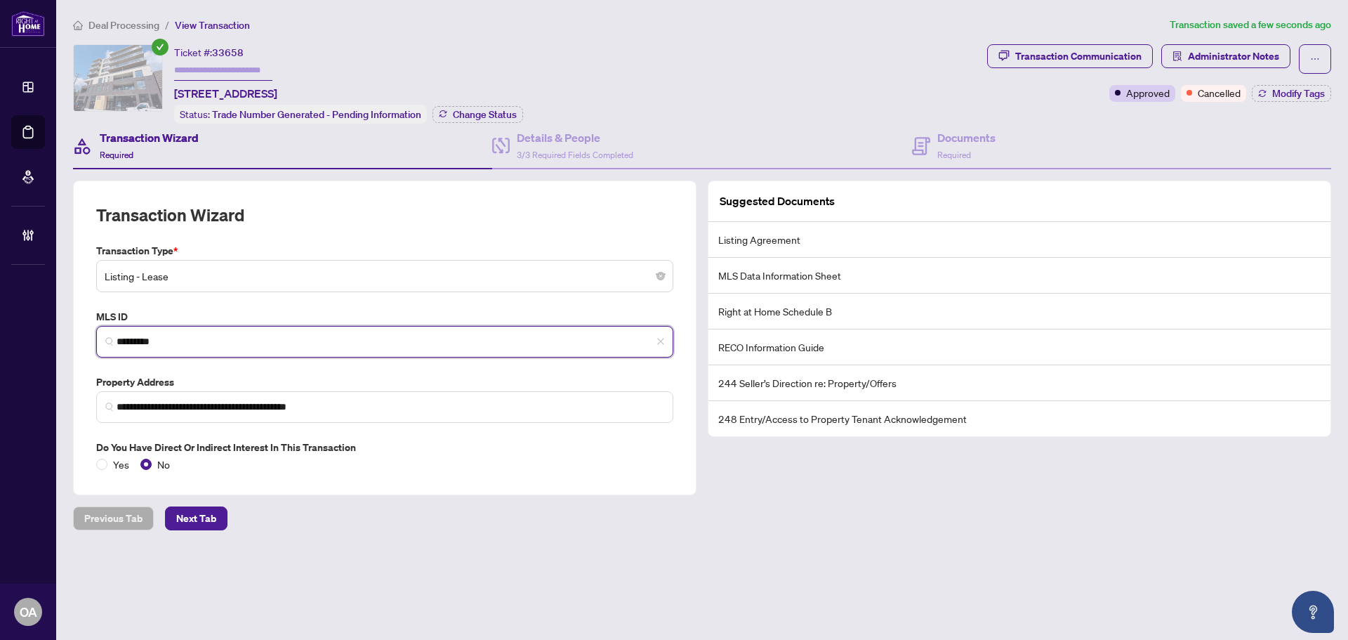
drag, startPoint x: 185, startPoint y: 343, endPoint x: 29, endPoint y: 329, distance: 156.5
click at [39, 329] on div "**********" at bounding box center [674, 320] width 1348 height 640
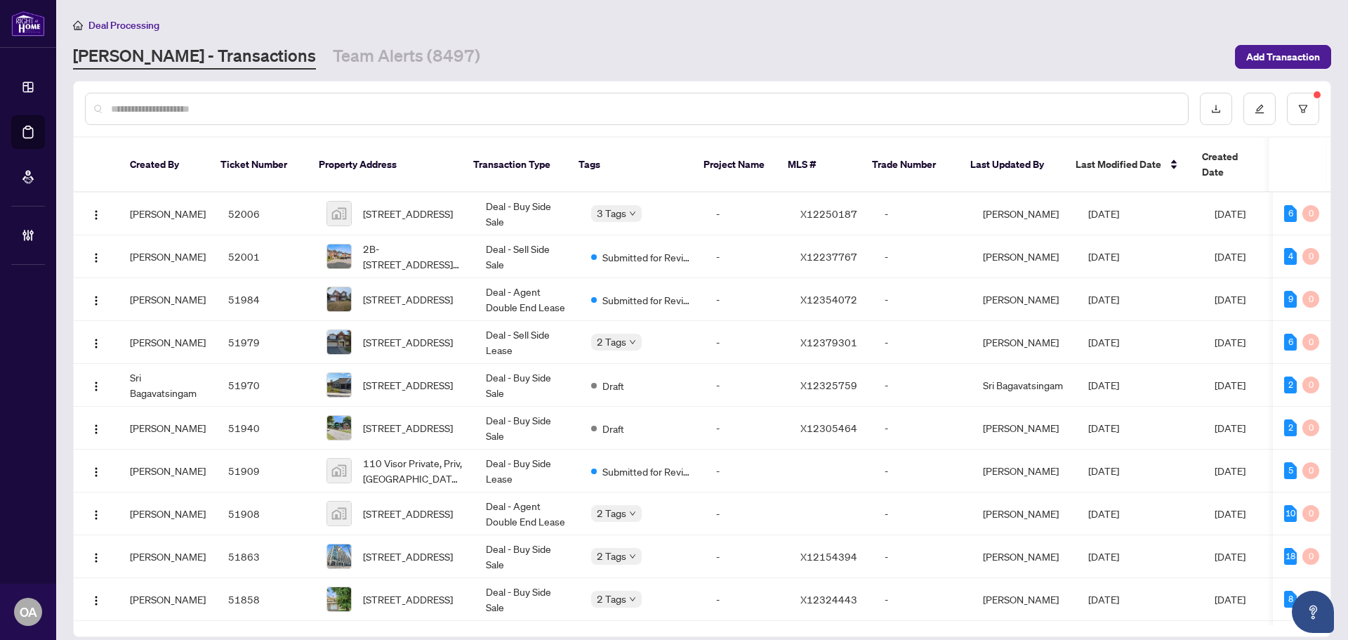
click at [367, 111] on input "text" at bounding box center [644, 108] width 1066 height 15
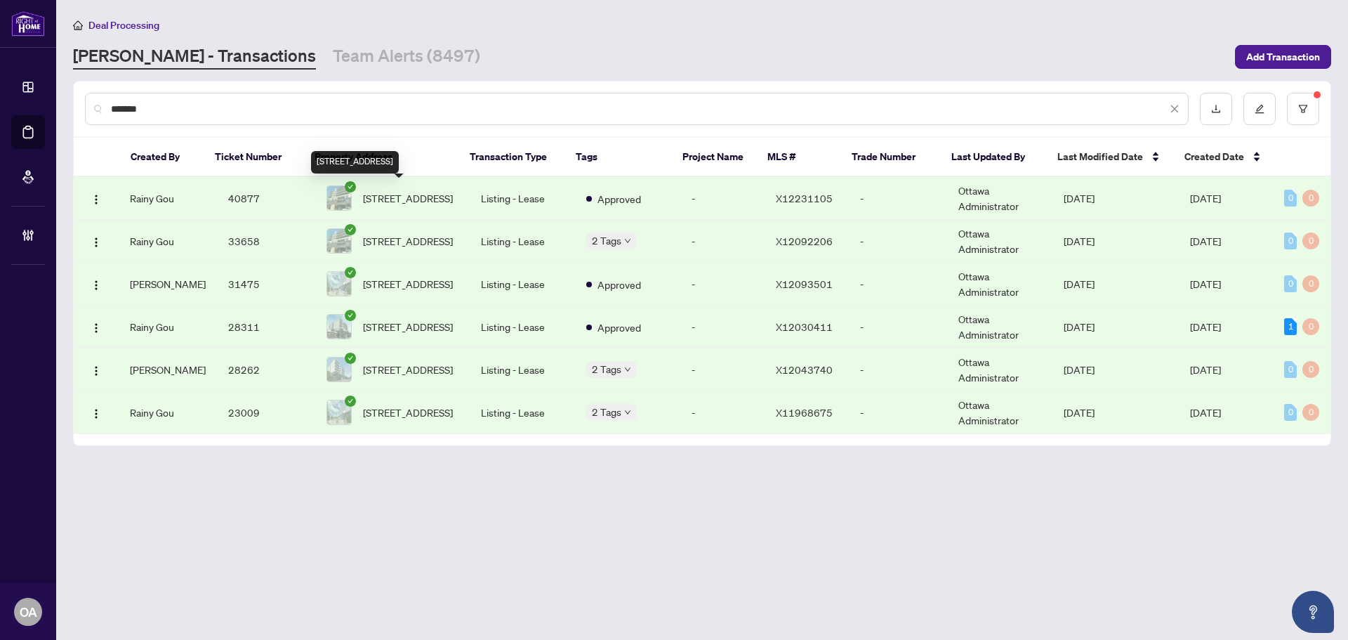
type input "*******"
click at [416, 193] on span "402-399 Winston Ave, Ottawa, Ontario K2A 1Y8, Canada" at bounding box center [408, 197] width 90 height 15
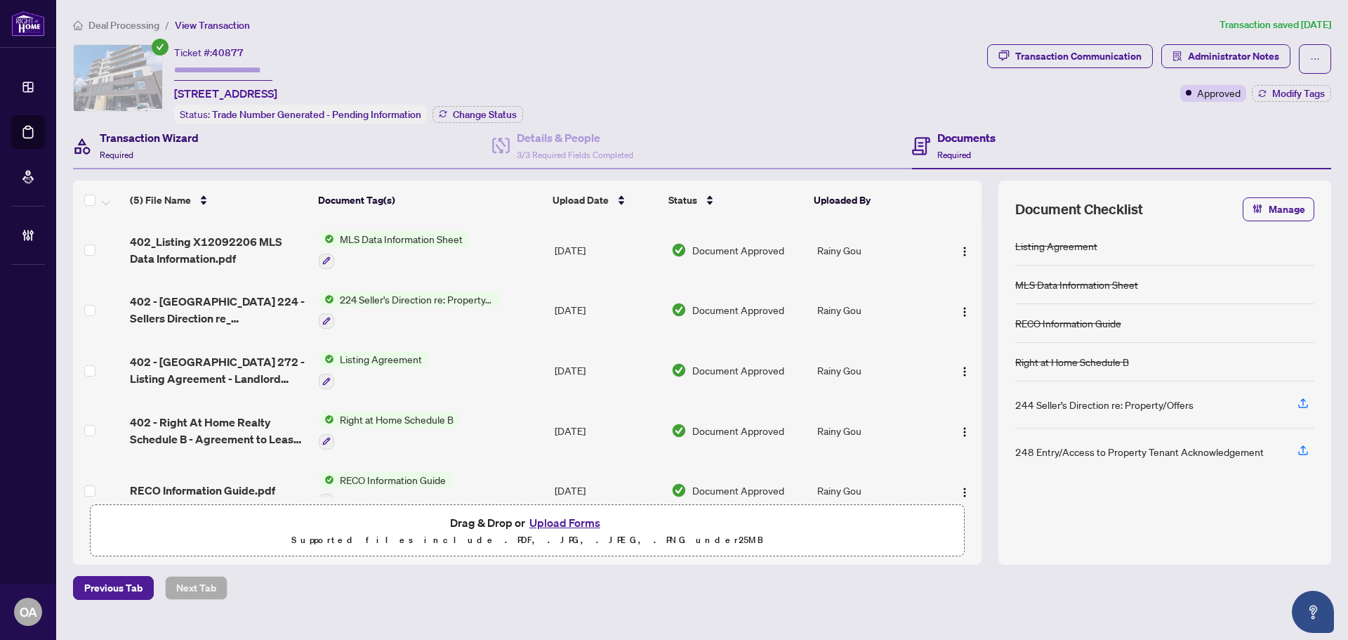
click at [168, 134] on h4 "Transaction Wizard" at bounding box center [149, 137] width 99 height 17
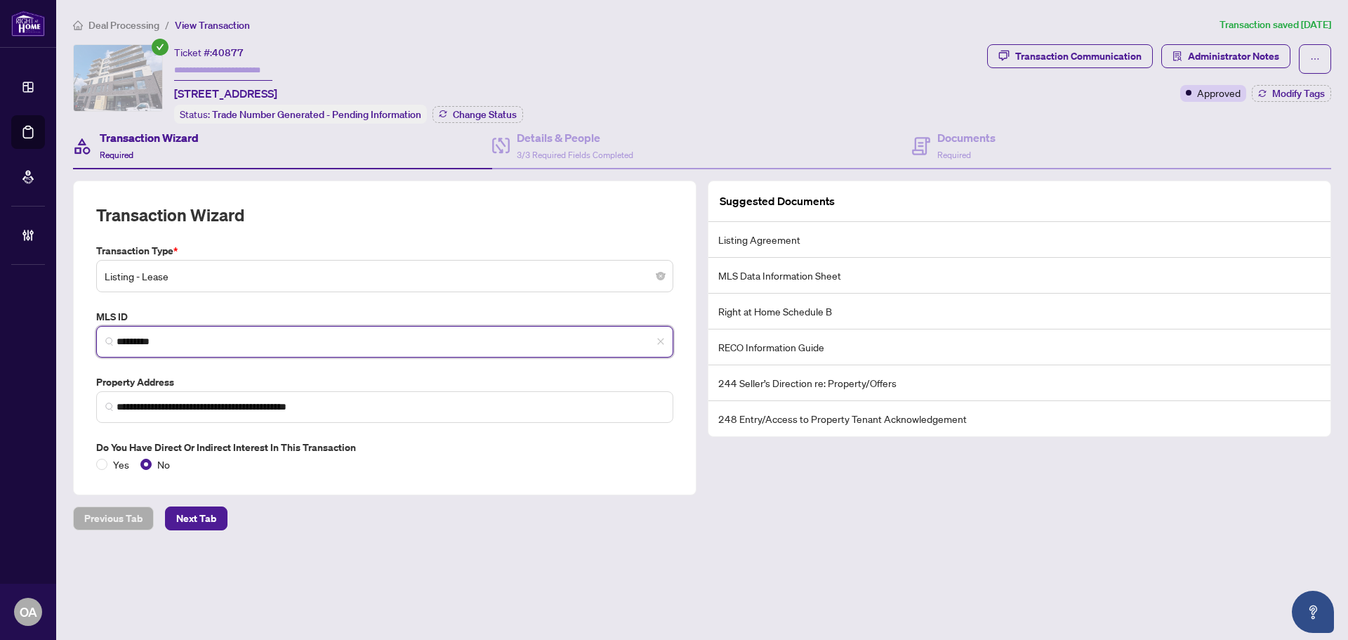
drag, startPoint x: 199, startPoint y: 336, endPoint x: 93, endPoint y: 328, distance: 106.4
click at [93, 328] on div "MLS ID X12231105 *********" at bounding box center [385, 333] width 588 height 48
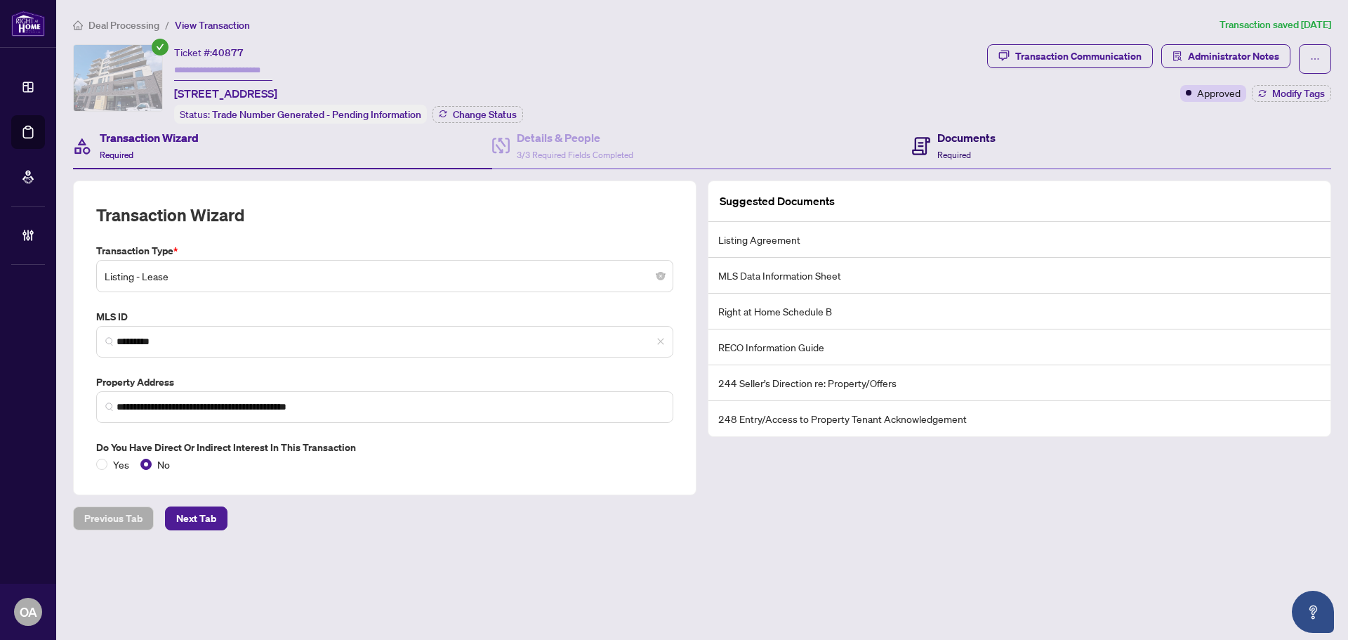
click at [922, 150] on icon at bounding box center [921, 146] width 18 height 18
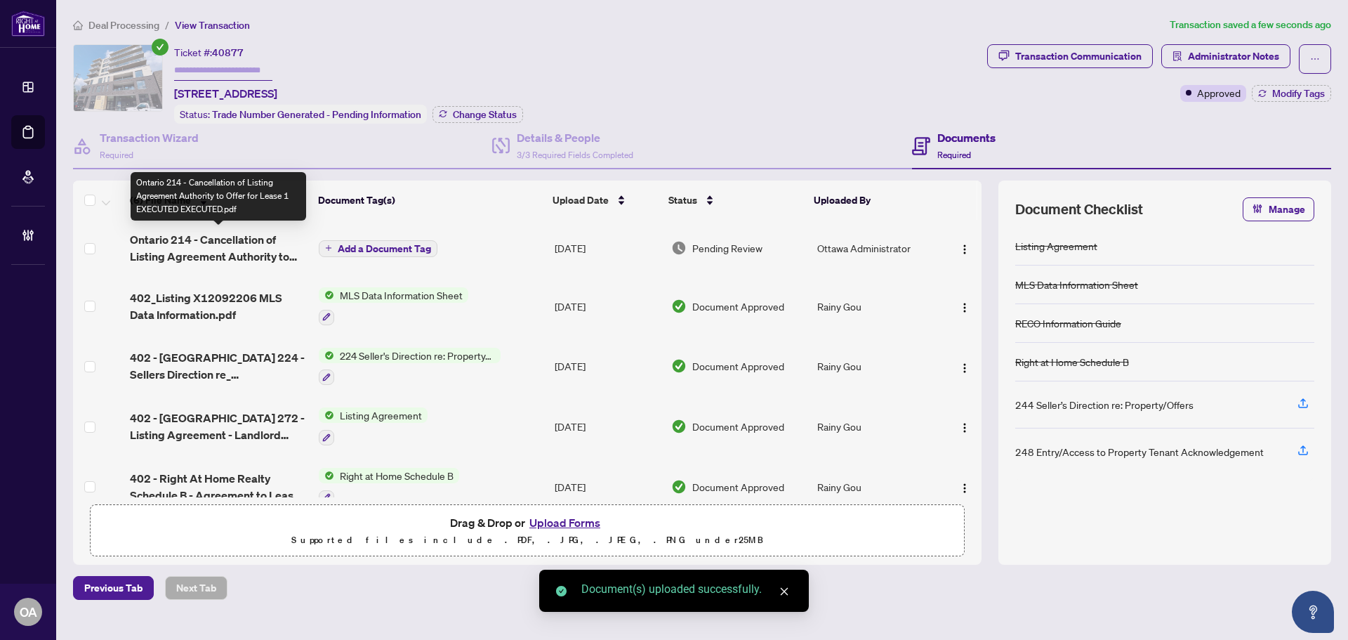
click at [249, 237] on span "Ontario 214 - Cancellation of Listing Agreement Authority to Offer for Lease 1 …" at bounding box center [219, 248] width 178 height 34
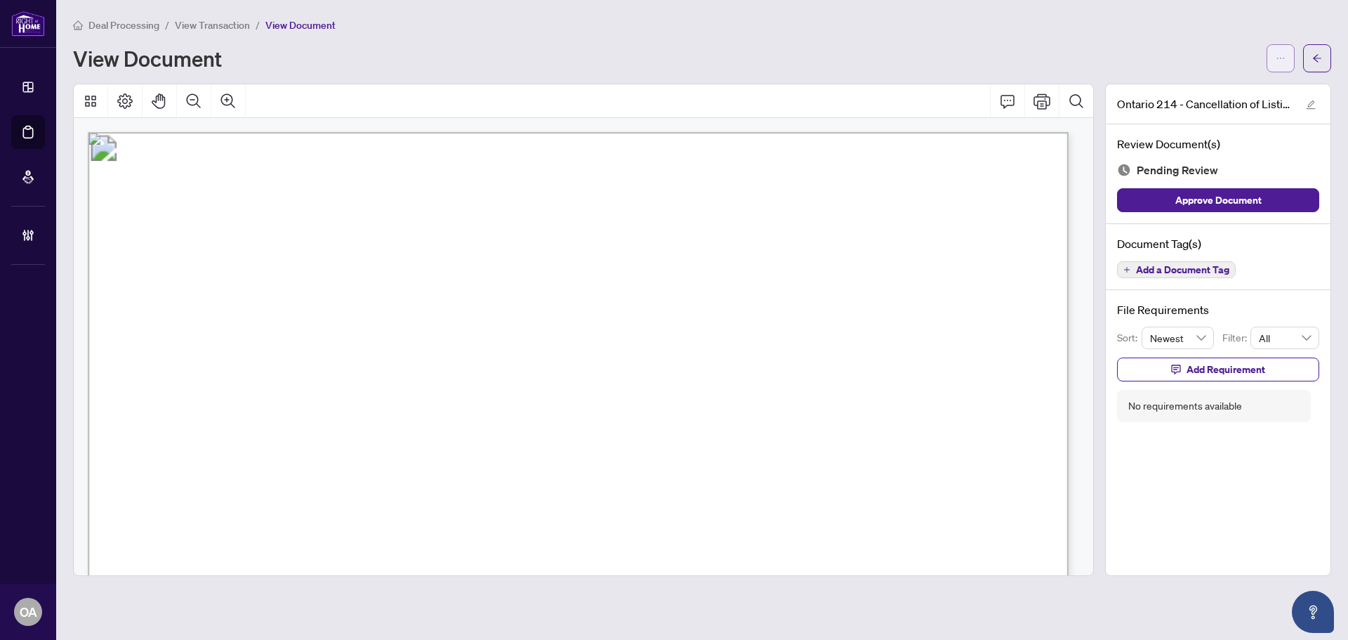
click at [1280, 54] on icon "ellipsis" at bounding box center [1281, 58] width 10 height 10
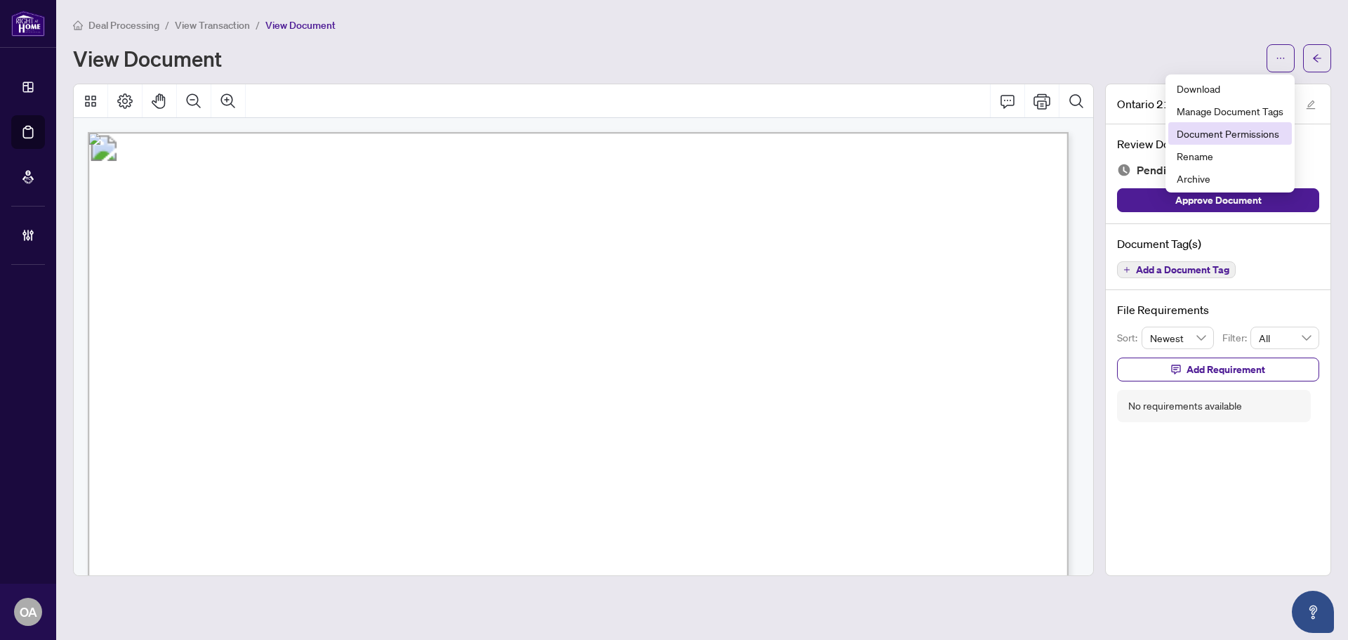
click at [1220, 135] on span "Document Permissions" at bounding box center [1230, 133] width 107 height 15
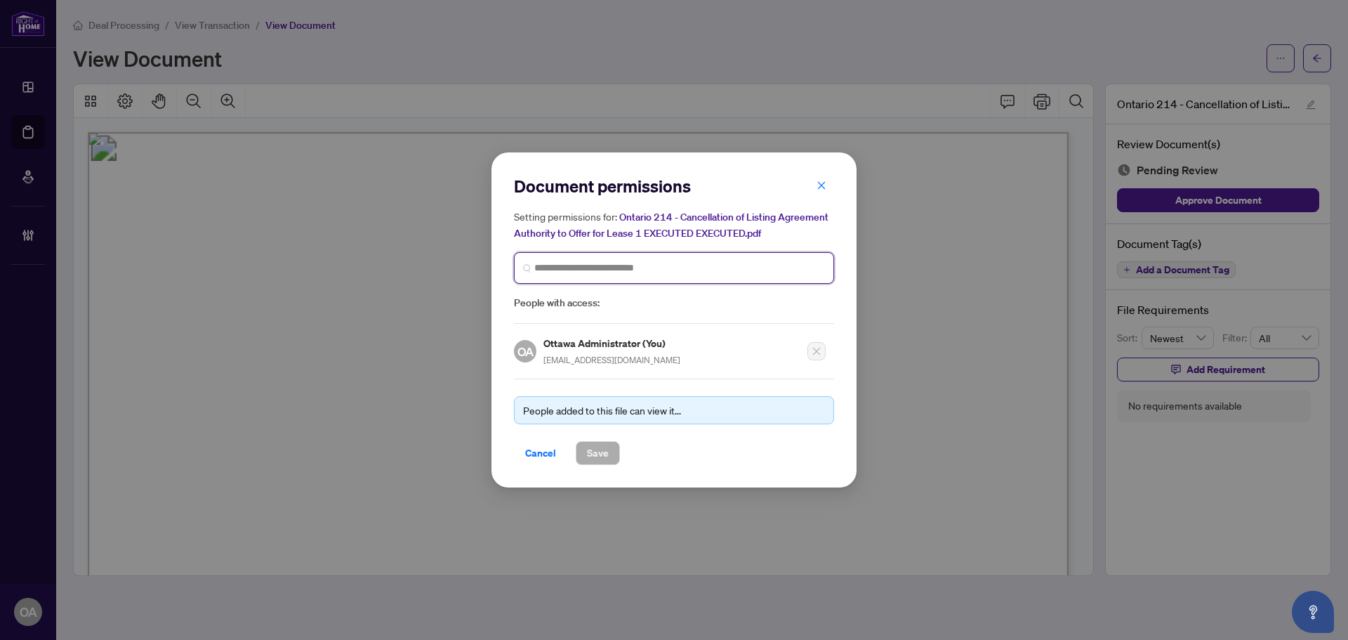
click at [610, 266] on input "search" at bounding box center [679, 268] width 291 height 15
type input "***"
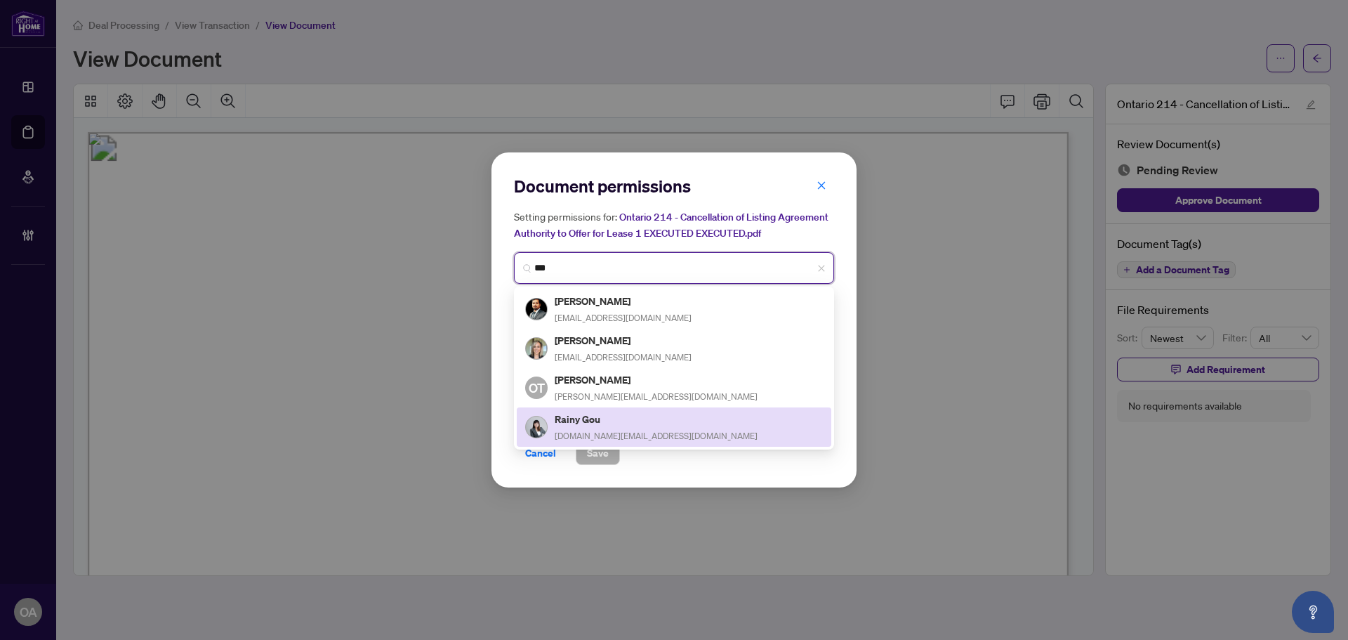
click at [603, 419] on h5 "Rainy Gou" at bounding box center [656, 419] width 203 height 16
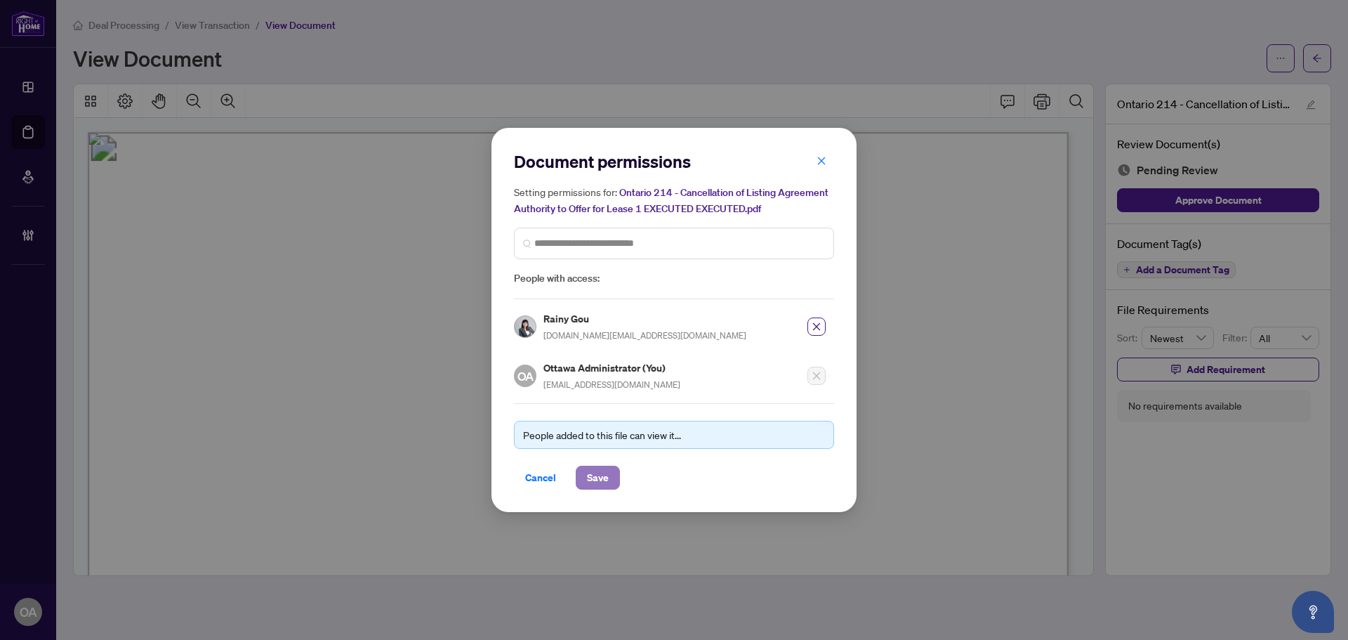
click at [606, 474] on span "Save" at bounding box center [598, 477] width 22 height 22
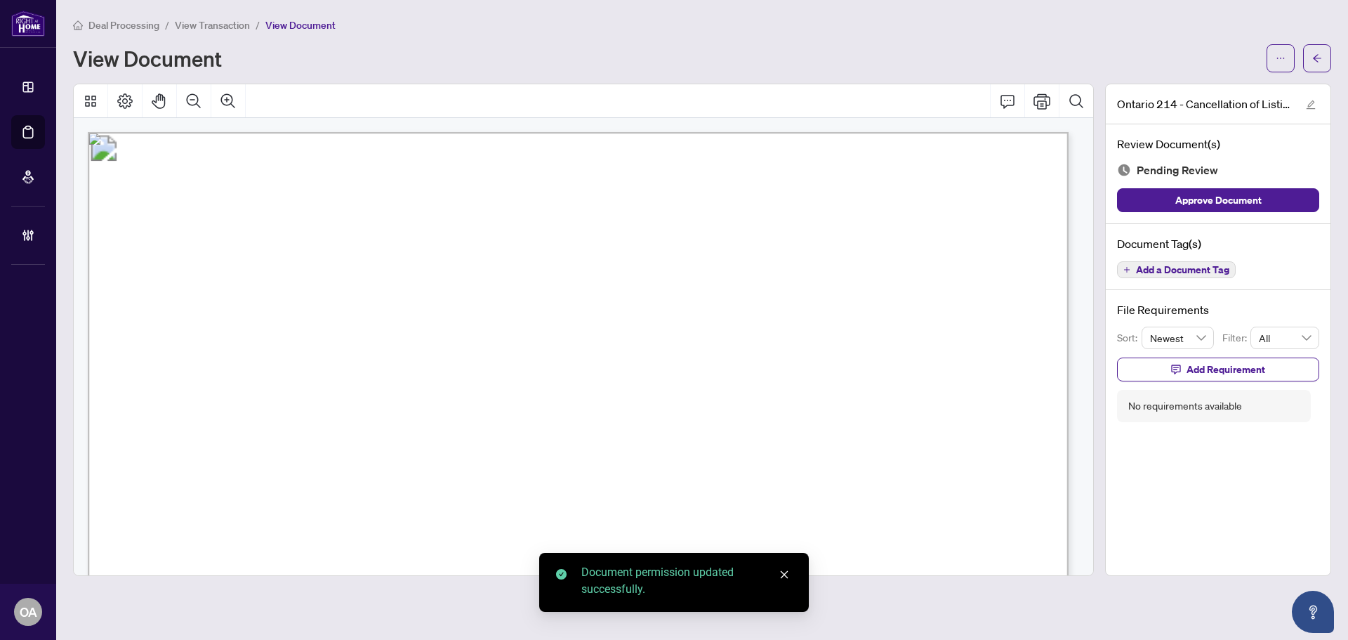
click at [1210, 268] on span "Add a Document Tag" at bounding box center [1182, 270] width 93 height 10
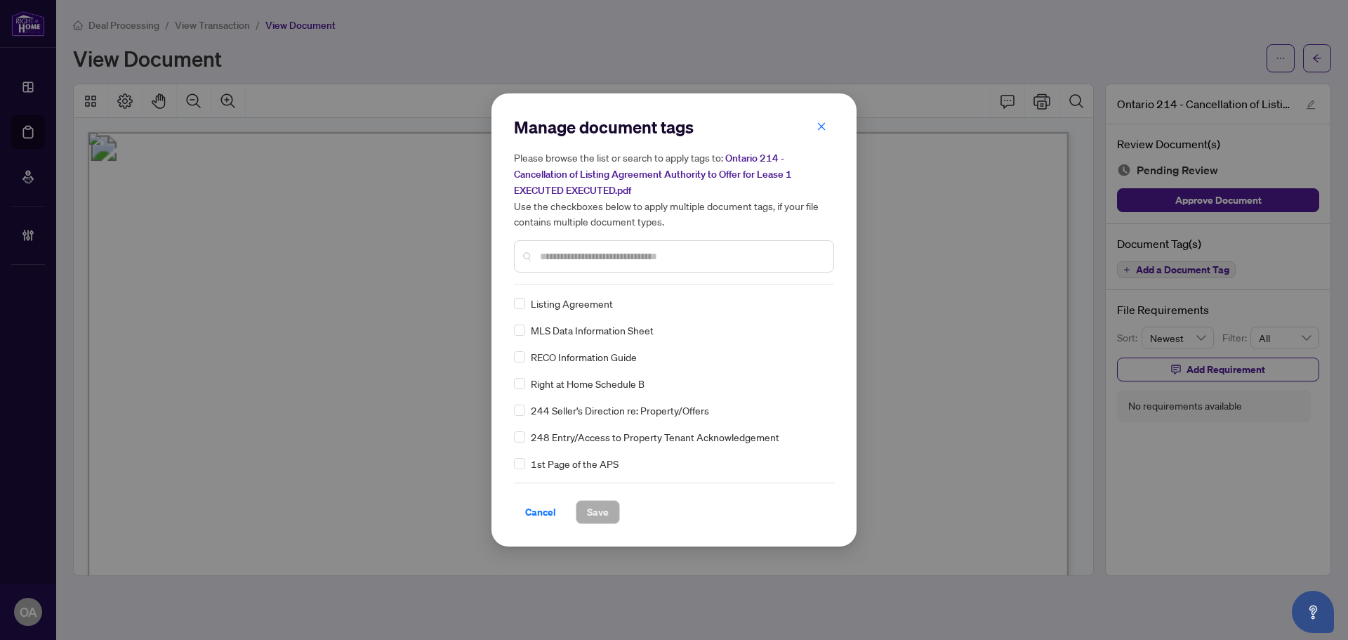
click at [634, 253] on input "text" at bounding box center [681, 256] width 282 height 15
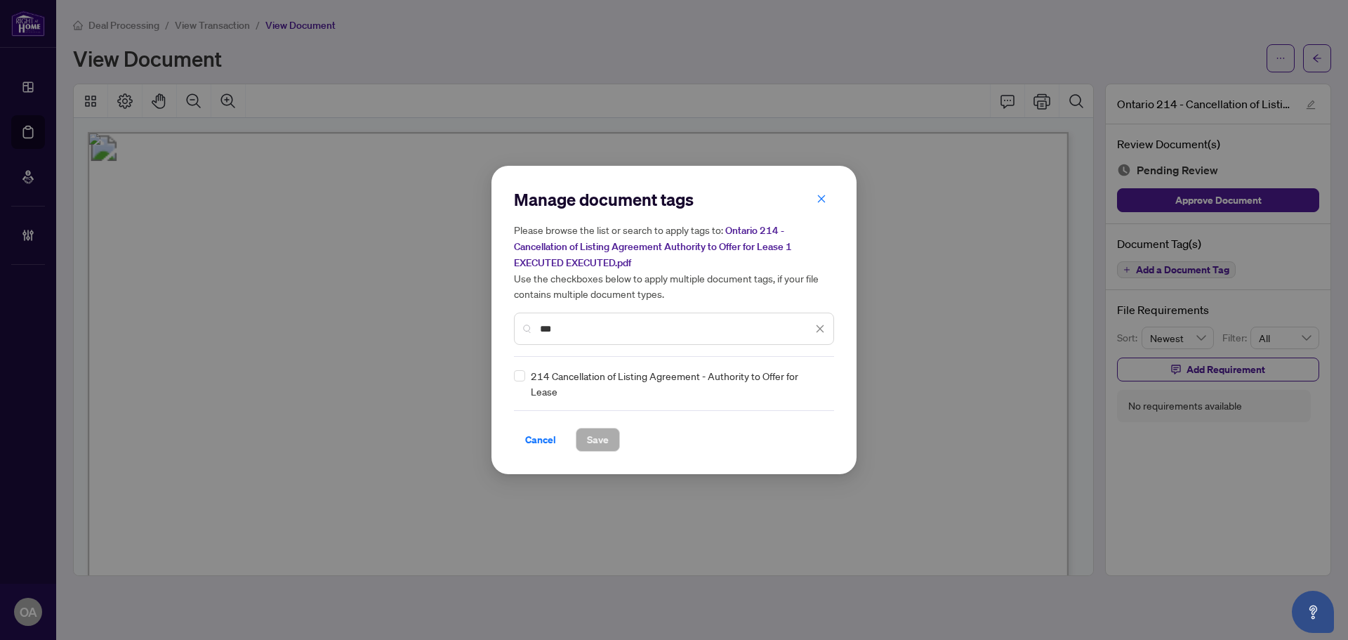
type input "***"
click at [820, 381] on icon at bounding box center [821, 384] width 8 height 6
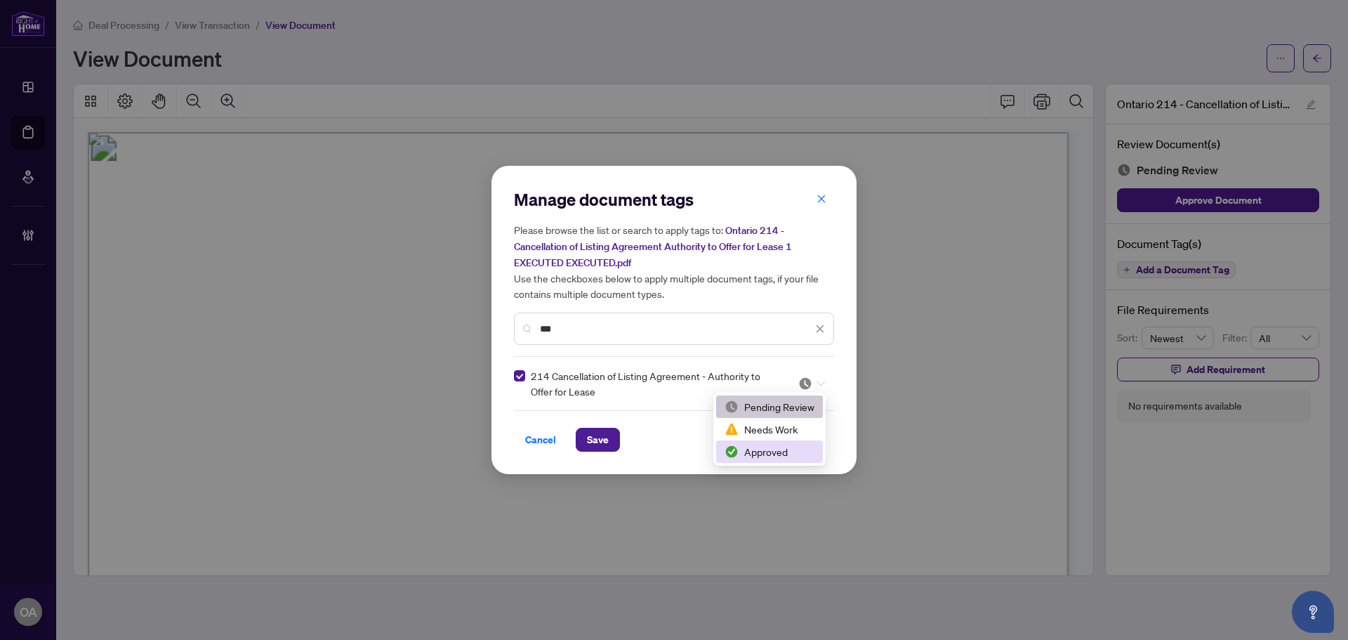
click at [783, 450] on div "Approved" at bounding box center [770, 451] width 90 height 15
drag, startPoint x: 591, startPoint y: 440, endPoint x: 607, endPoint y: 440, distance: 15.5
click at [593, 439] on span "Save" at bounding box center [598, 439] width 22 height 22
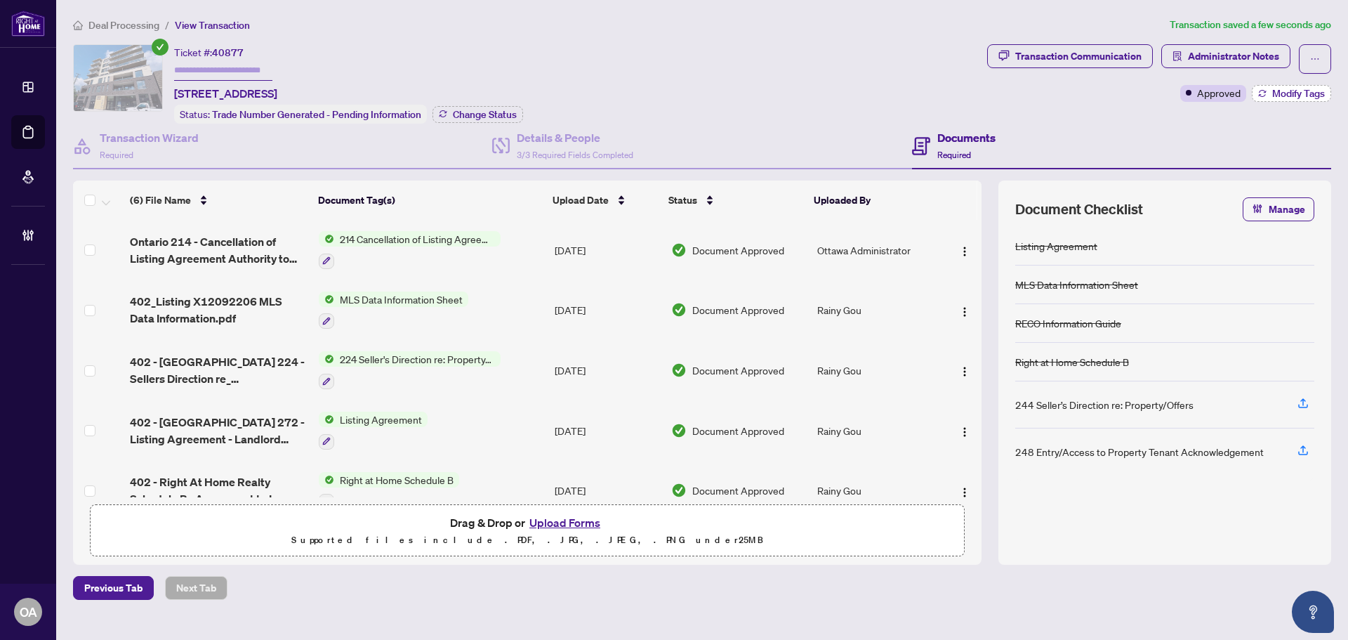
click at [1268, 98] on button "Modify Tags" at bounding box center [1291, 93] width 79 height 17
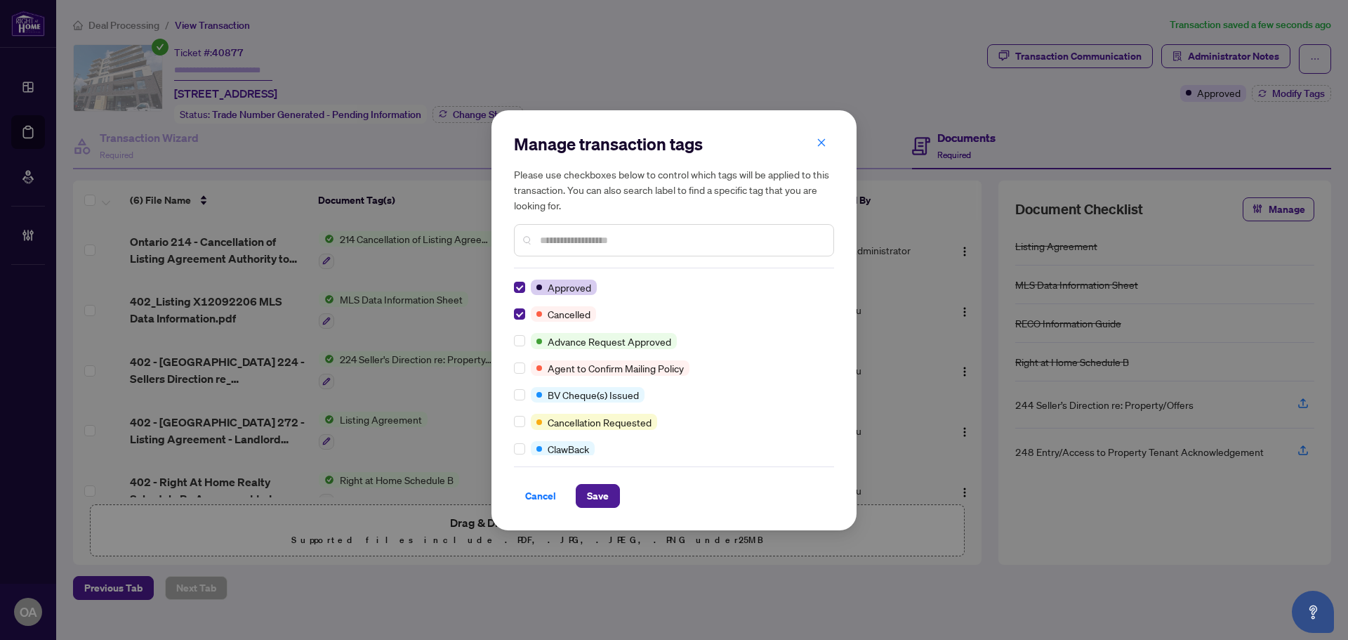
drag, startPoint x: 595, startPoint y: 492, endPoint x: 657, endPoint y: 465, distance: 67.6
click at [595, 492] on span "Save" at bounding box center [598, 496] width 22 height 22
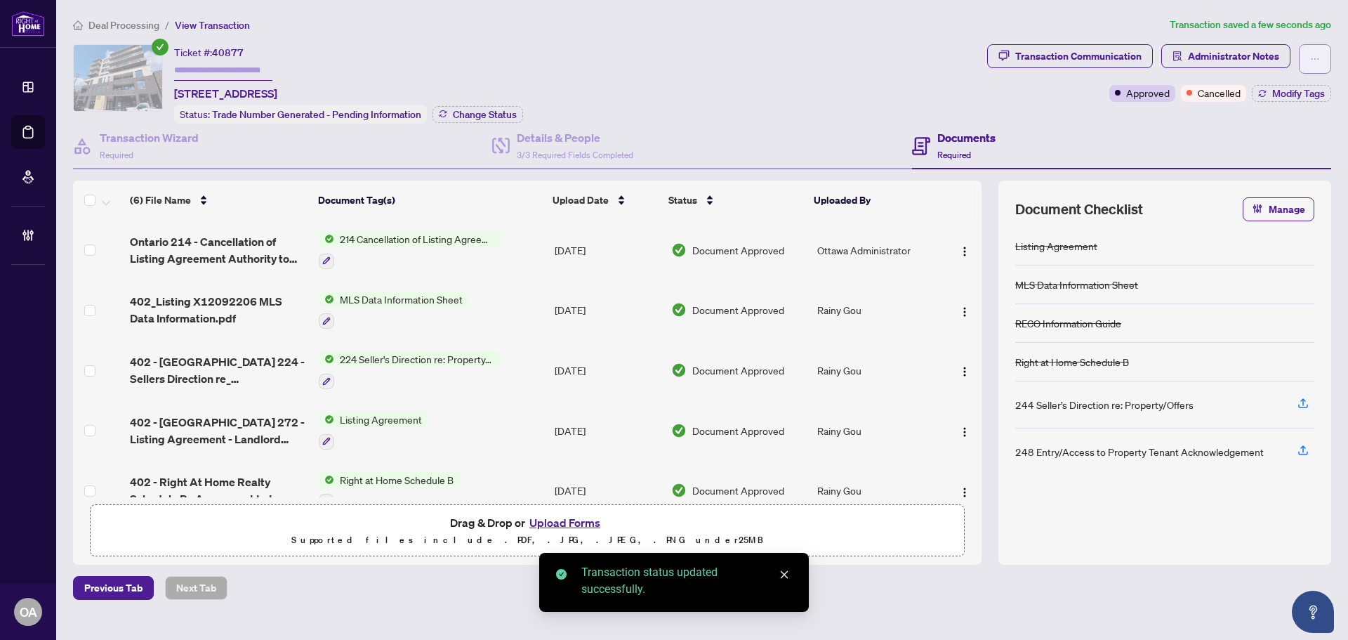
click at [1322, 59] on button "button" at bounding box center [1315, 58] width 32 height 29
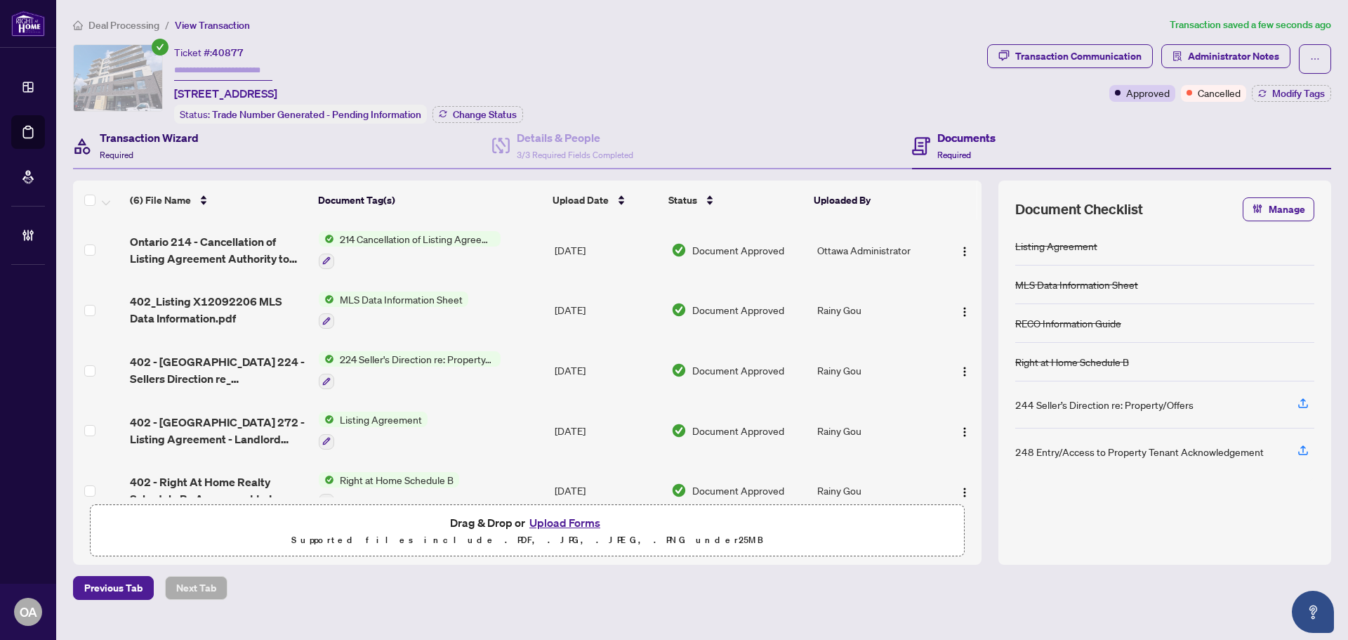
drag, startPoint x: 123, startPoint y: 136, endPoint x: 176, endPoint y: 144, distance: 53.3
click at [123, 136] on h4 "Transaction Wizard" at bounding box center [149, 137] width 99 height 17
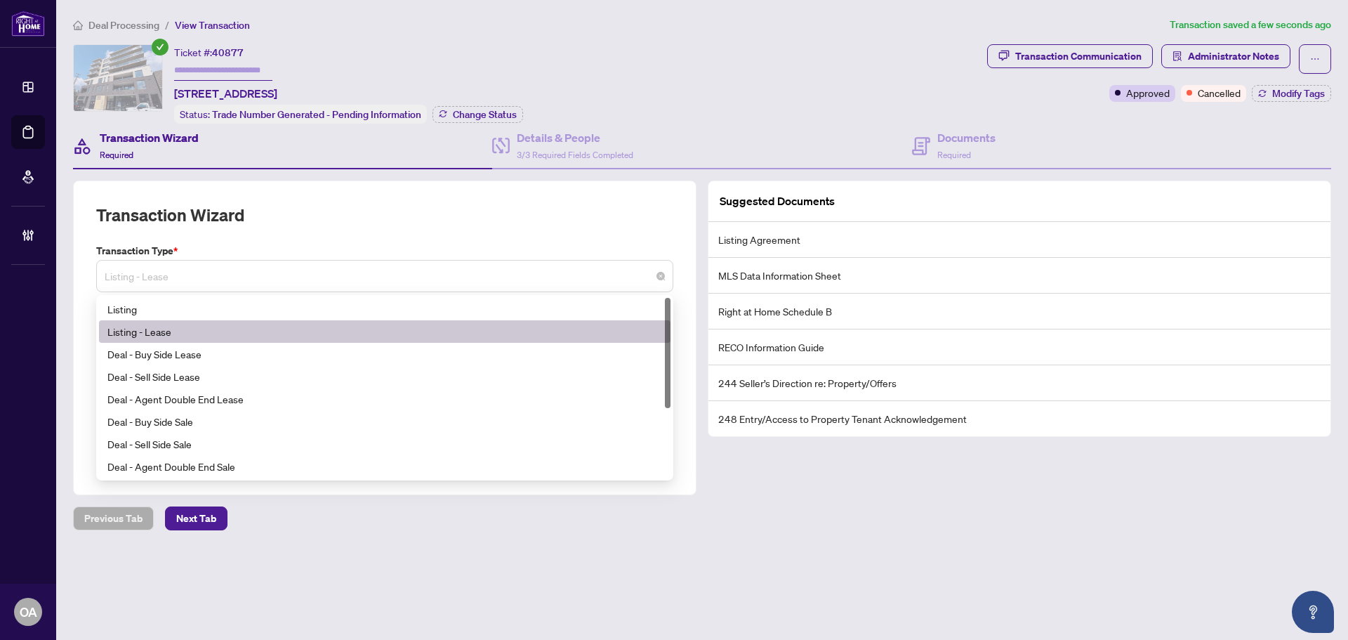
click at [197, 270] on span "Listing - Lease" at bounding box center [385, 276] width 560 height 27
click at [301, 218] on div "Transaction Wizard" at bounding box center [384, 223] width 577 height 39
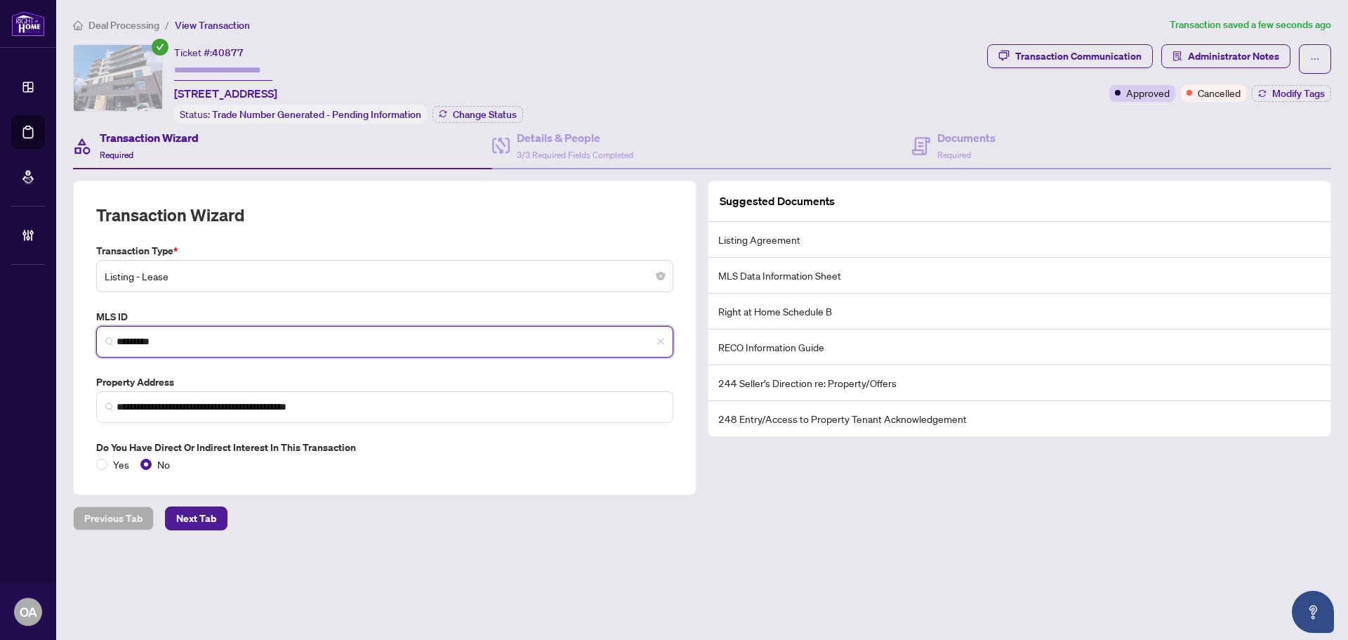
drag, startPoint x: 194, startPoint y: 334, endPoint x: 0, endPoint y: 325, distance: 194.0
click at [0, 325] on div "**********" at bounding box center [674, 320] width 1348 height 640
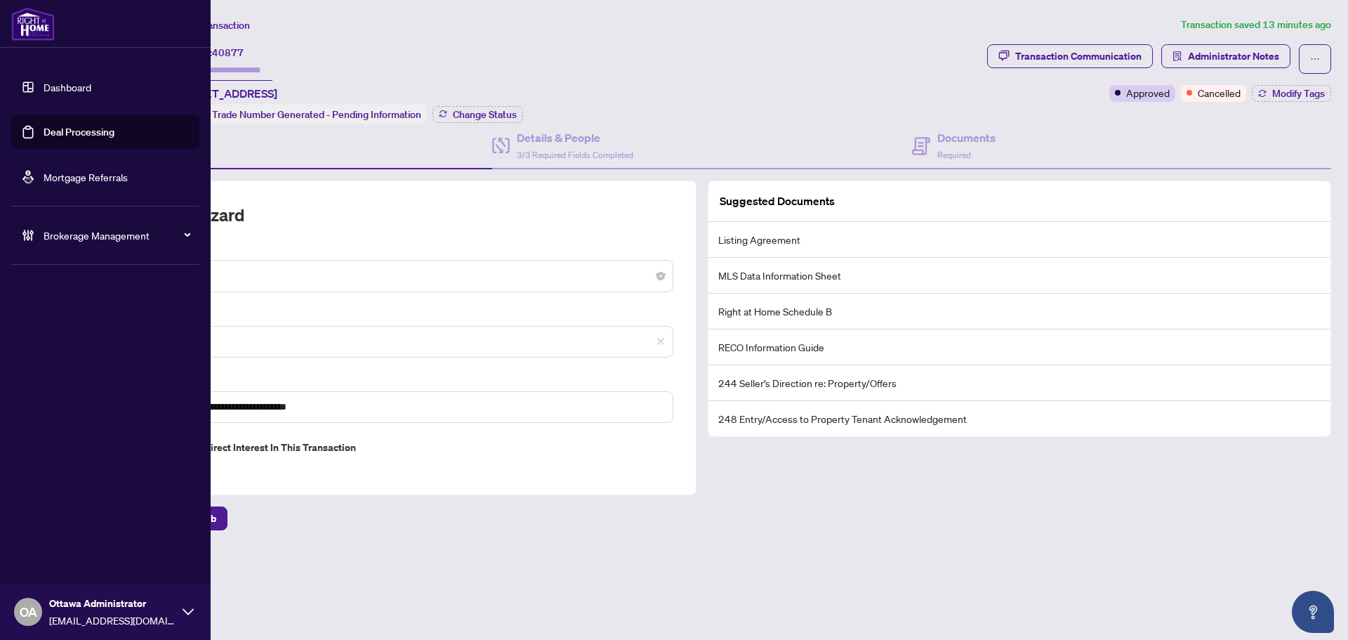
click at [63, 126] on link "Deal Processing" at bounding box center [79, 132] width 71 height 13
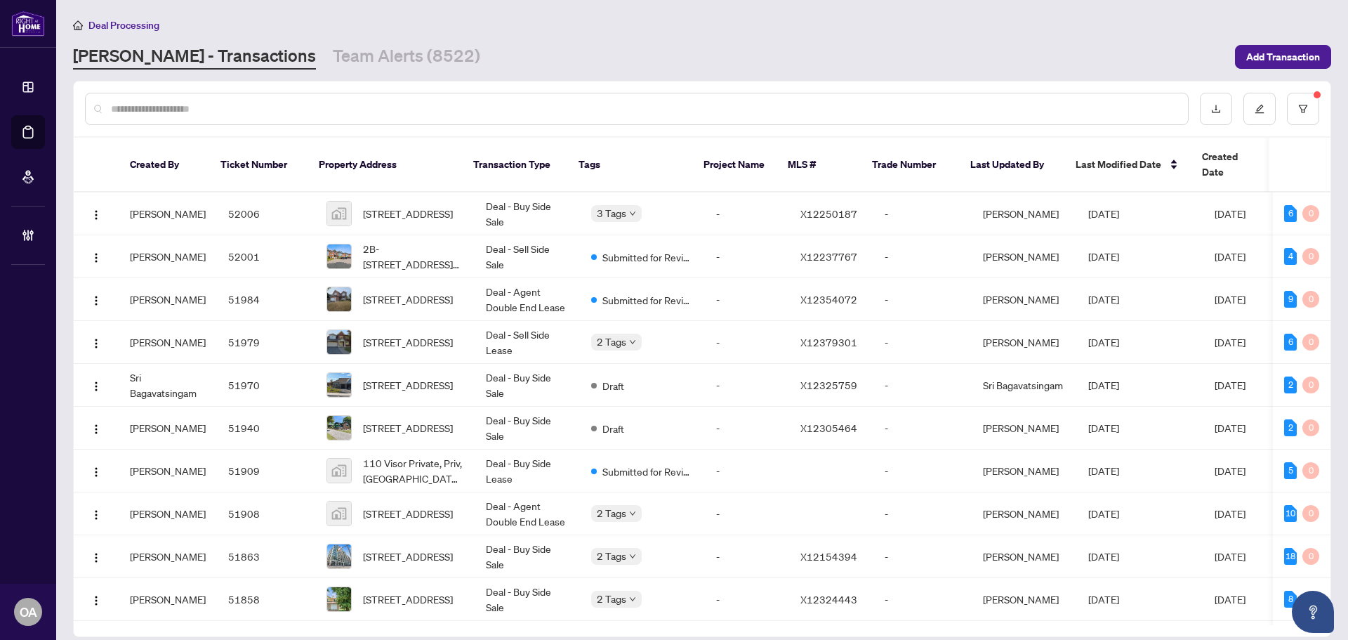
click at [180, 101] on input "text" at bounding box center [644, 108] width 1066 height 15
click at [1313, 103] on button "button" at bounding box center [1303, 109] width 32 height 32
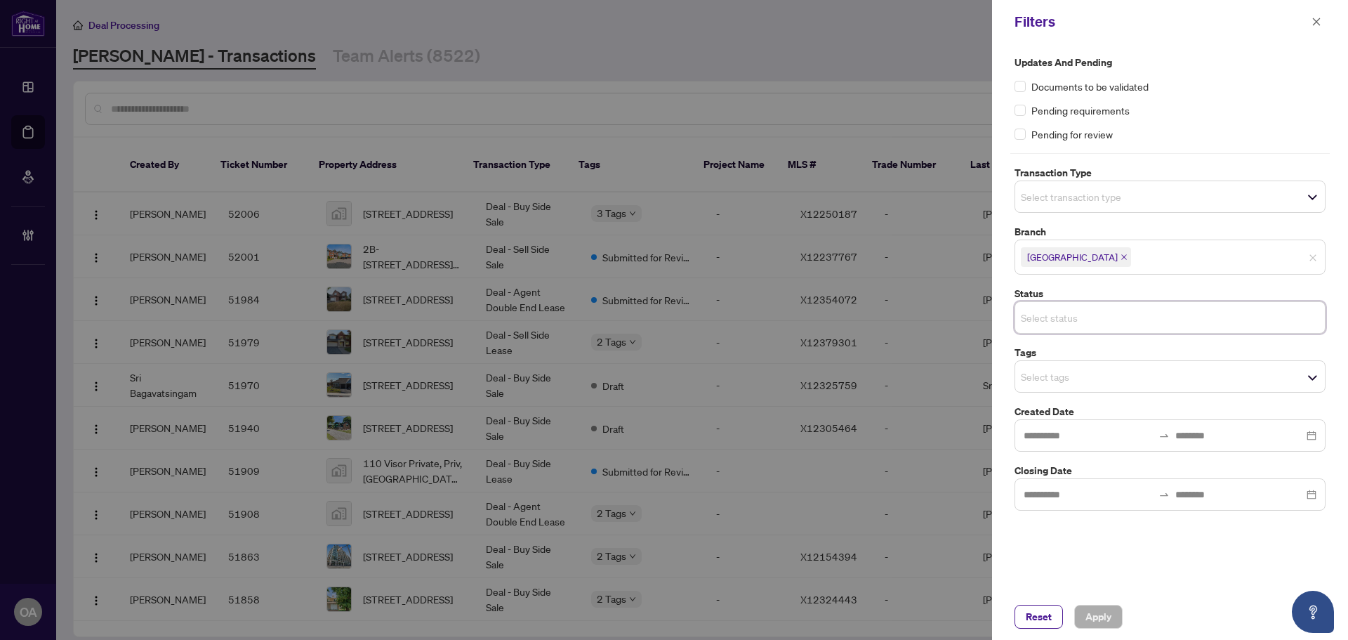
click at [1038, 320] on input "search" at bounding box center [1070, 317] width 98 height 17
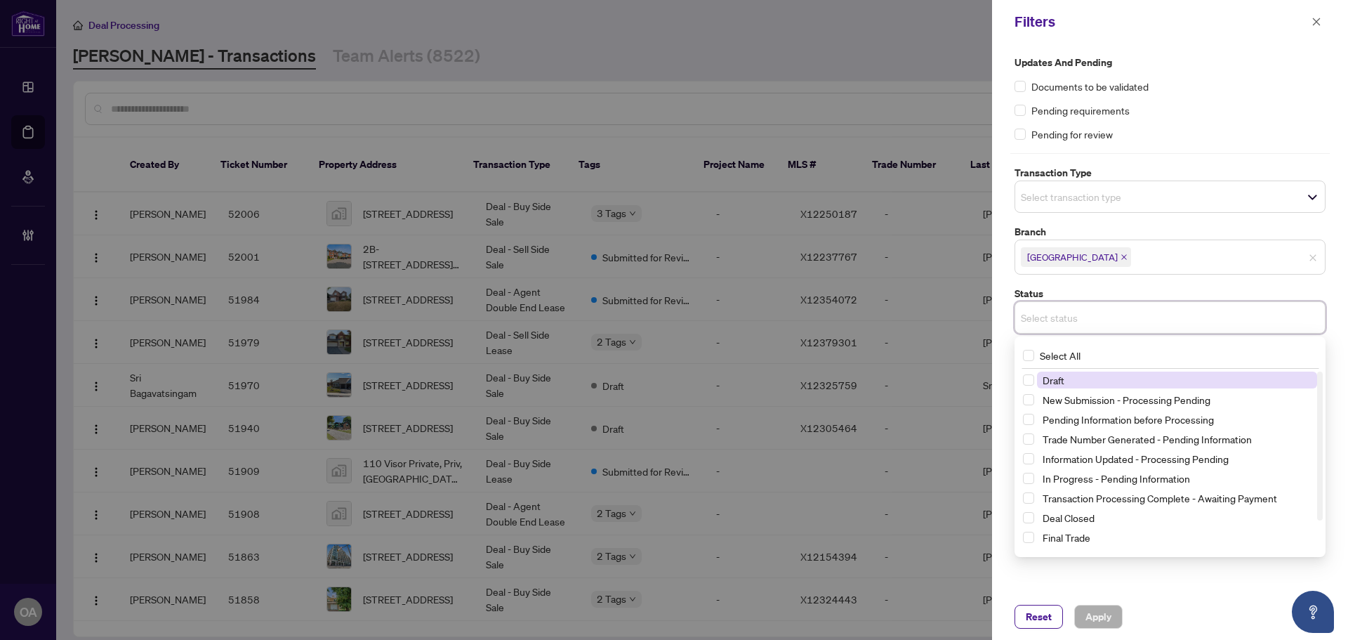
click at [1057, 311] on input "search" at bounding box center [1070, 317] width 98 height 17
click at [1053, 195] on input "search" at bounding box center [1070, 196] width 98 height 17
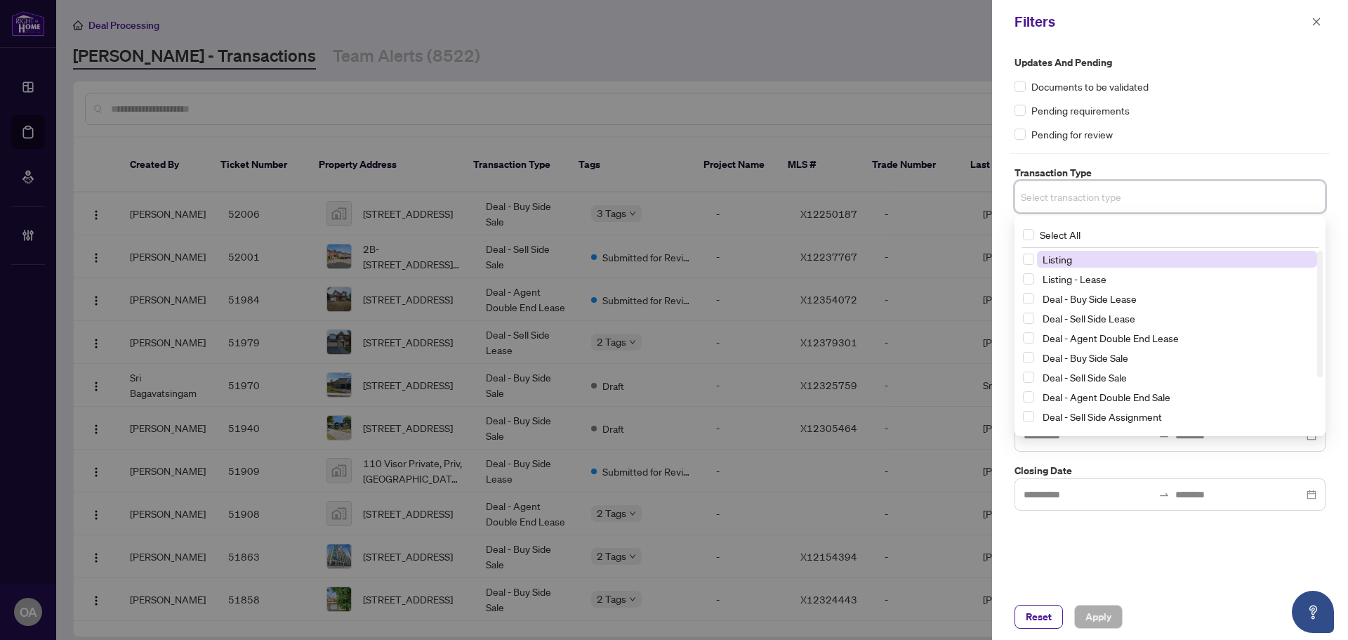
click at [1048, 260] on span "Listing" at bounding box center [1057, 259] width 29 height 13
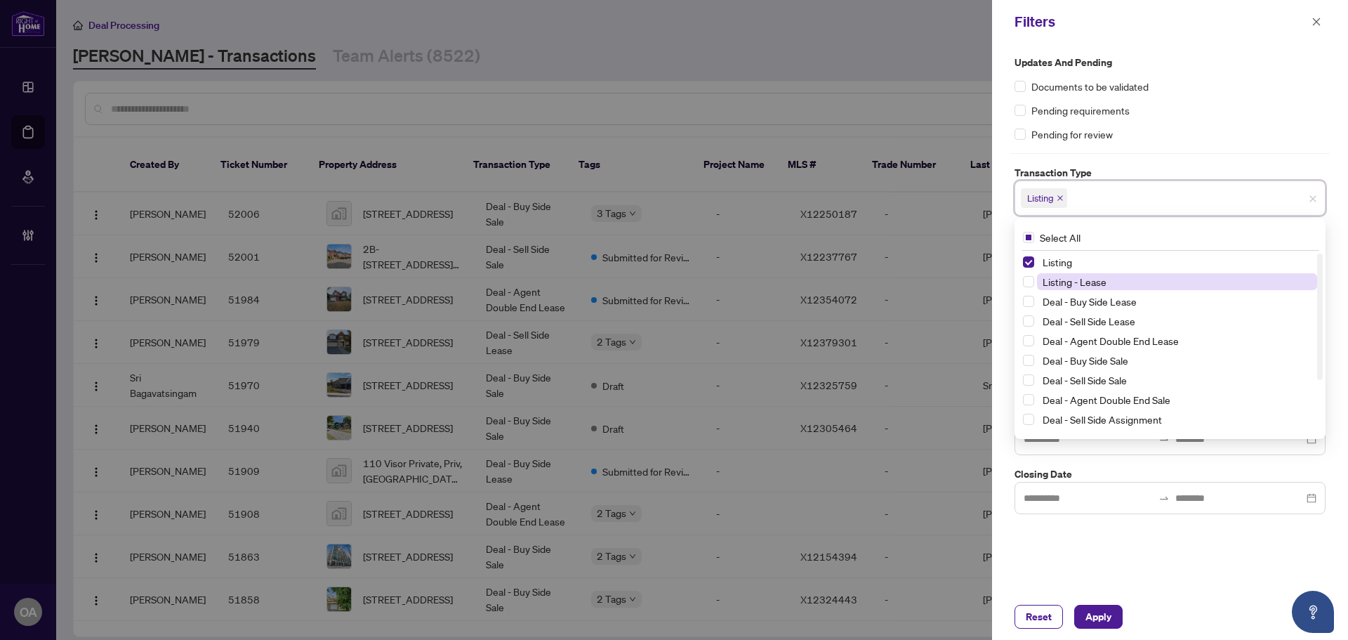
click at [1050, 284] on span "Listing - Lease" at bounding box center [1075, 281] width 64 height 13
click at [1099, 610] on span "Apply" at bounding box center [1099, 616] width 26 height 22
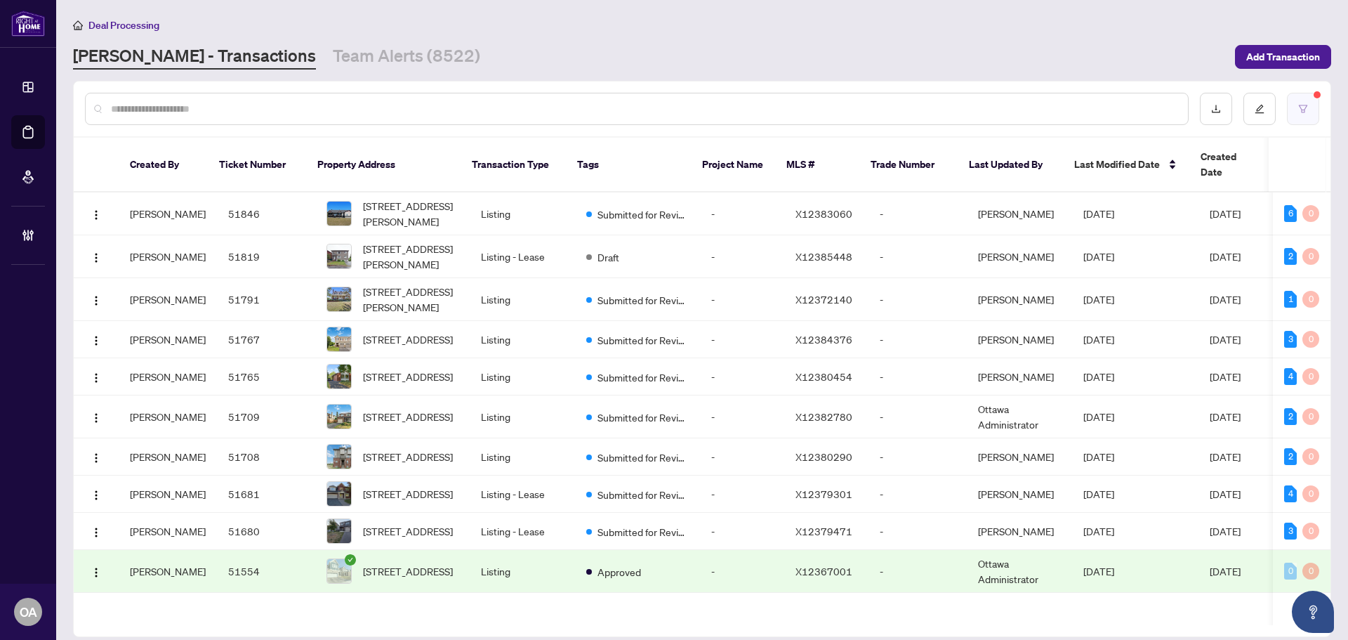
click at [1300, 105] on icon "filter" at bounding box center [1303, 109] width 8 height 8
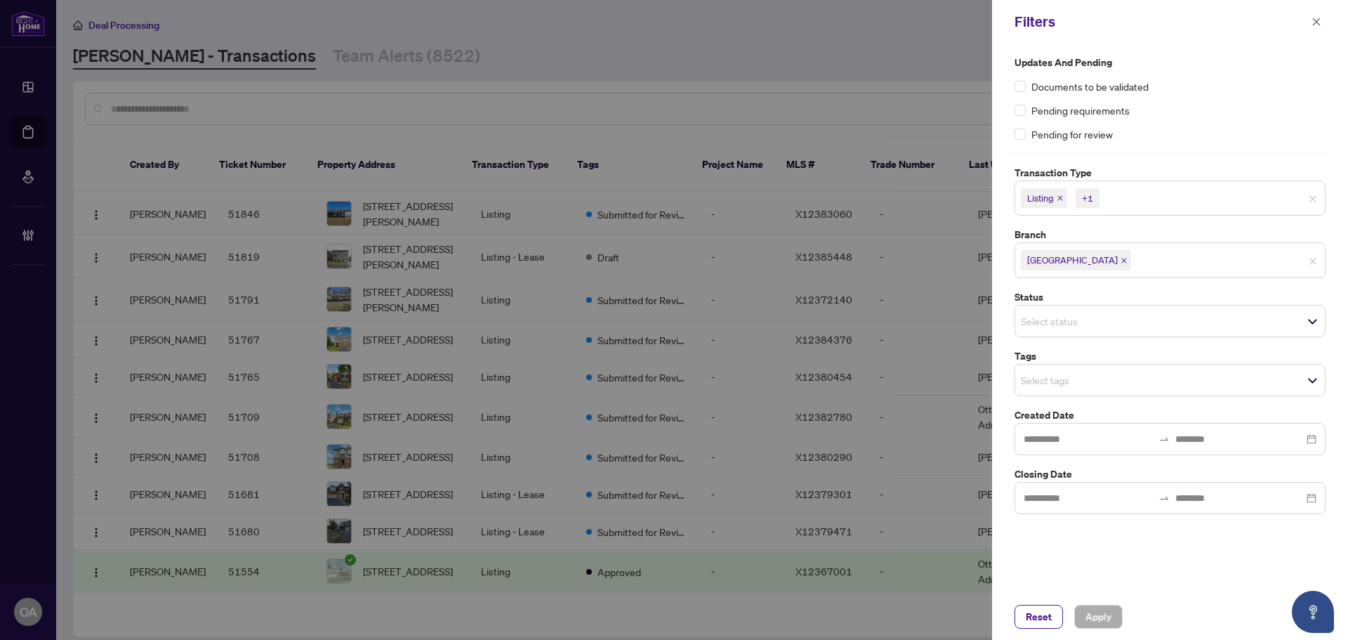
click at [1048, 317] on input "search" at bounding box center [1070, 320] width 98 height 17
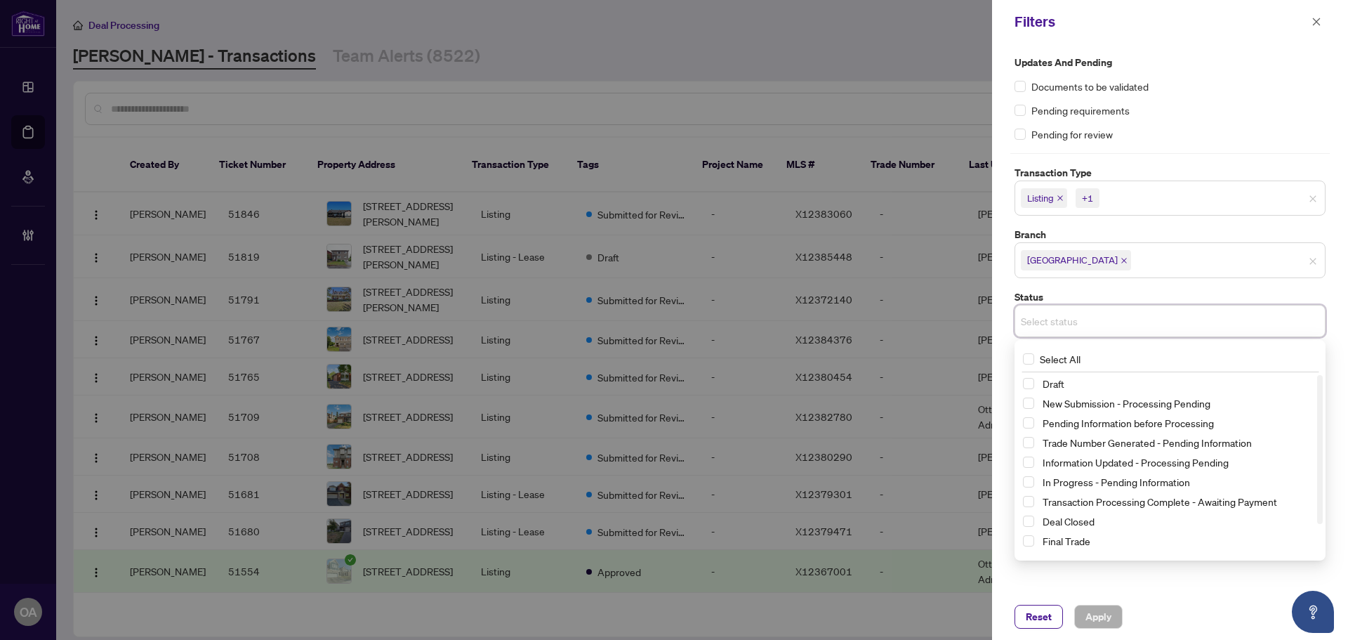
click at [1105, 290] on label "Status" at bounding box center [1170, 296] width 311 height 15
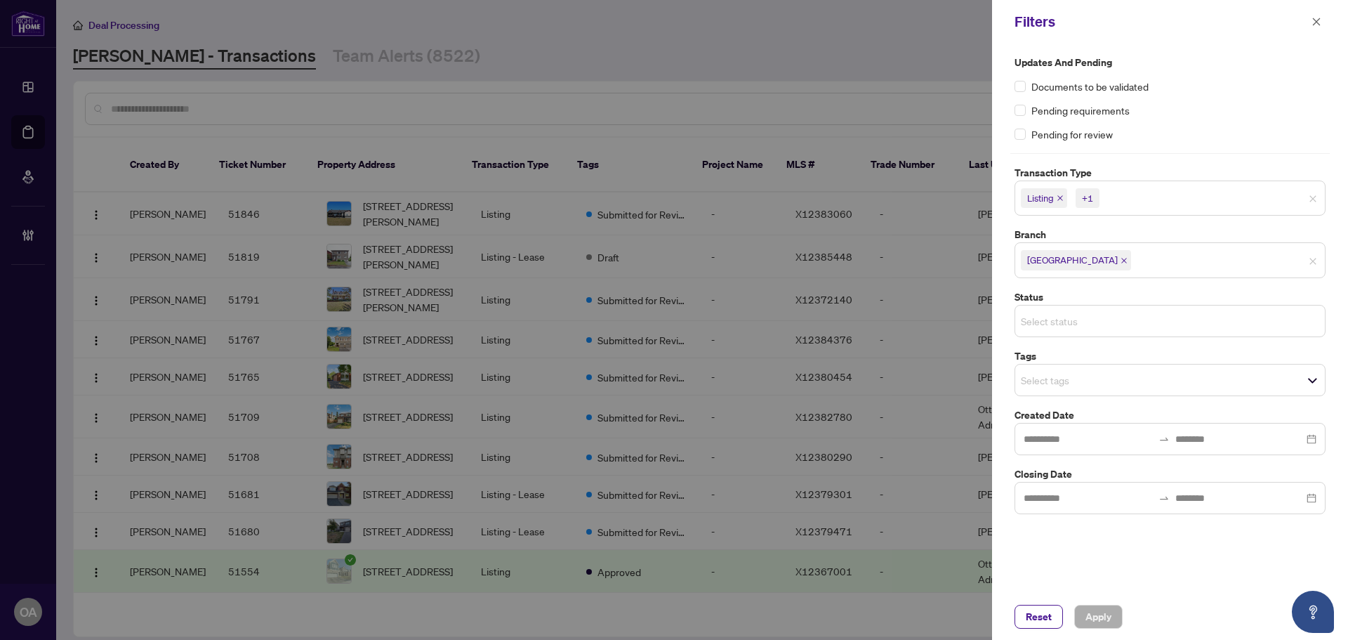
click at [1050, 316] on input "search" at bounding box center [1070, 320] width 98 height 17
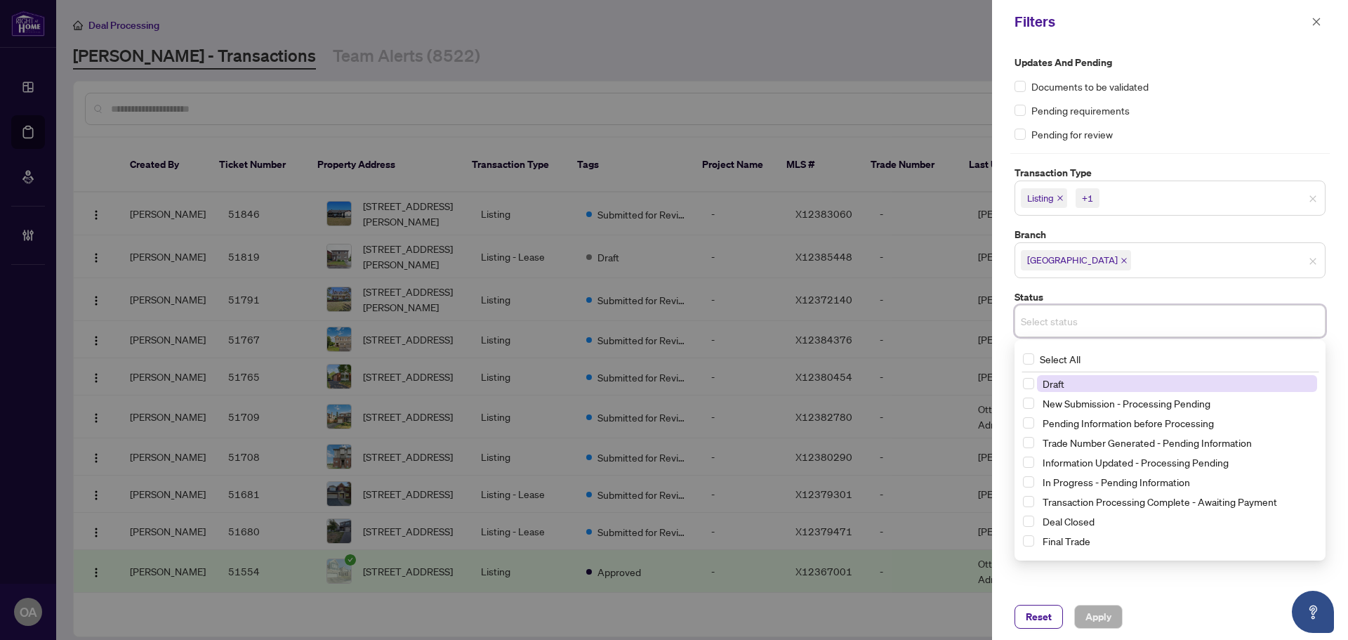
click at [1078, 284] on div "Updates and Pending Documents to be validated Pending requirements Pending for …" at bounding box center [1171, 284] width 320 height 459
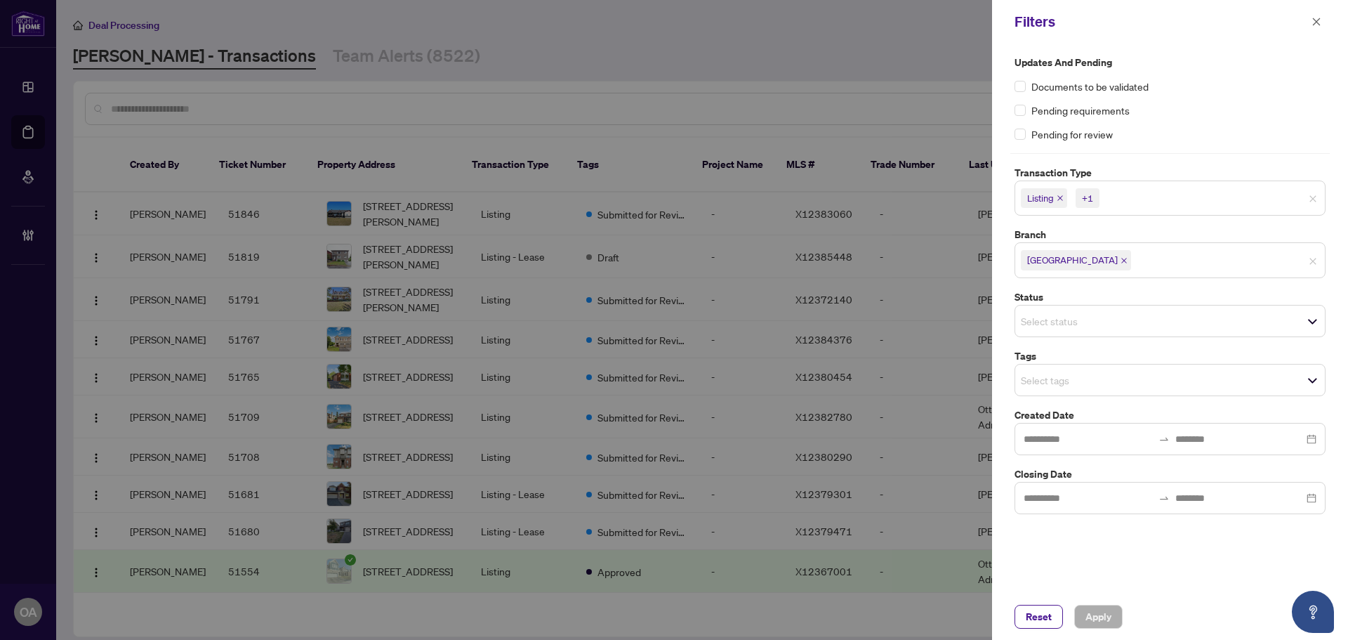
click at [1061, 379] on input "search" at bounding box center [1070, 379] width 98 height 17
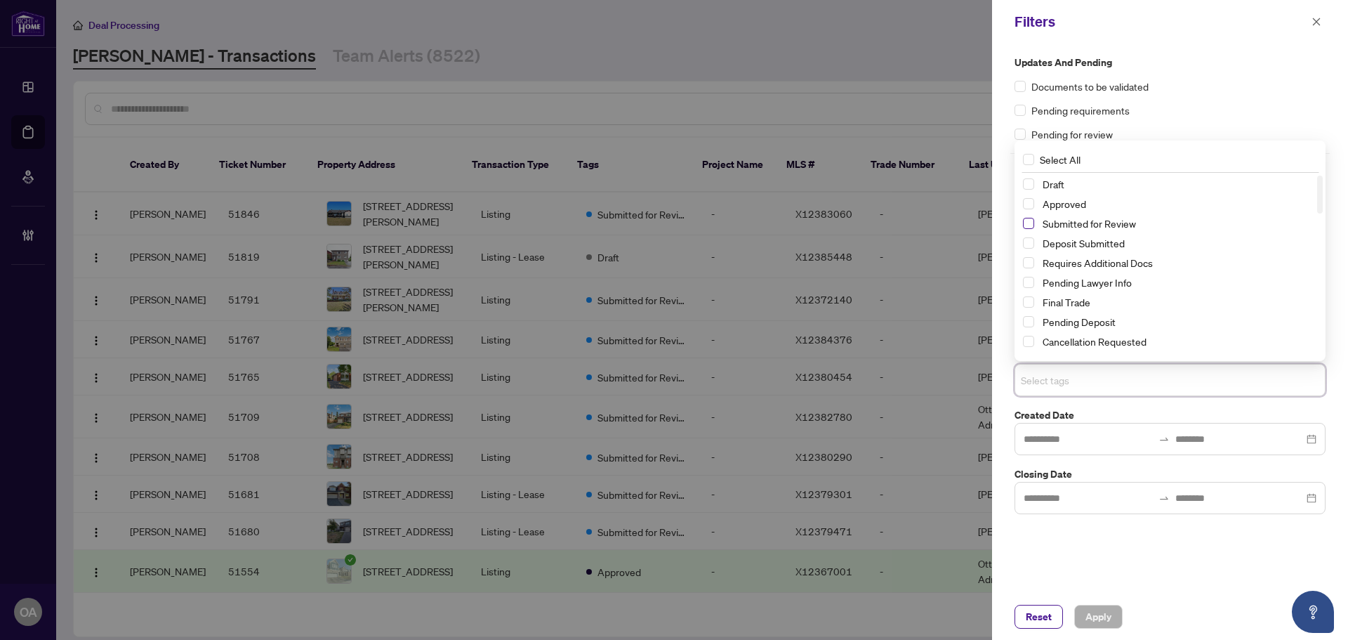
click at [1032, 225] on span "Select Submitted for Review" at bounding box center [1028, 223] width 11 height 11
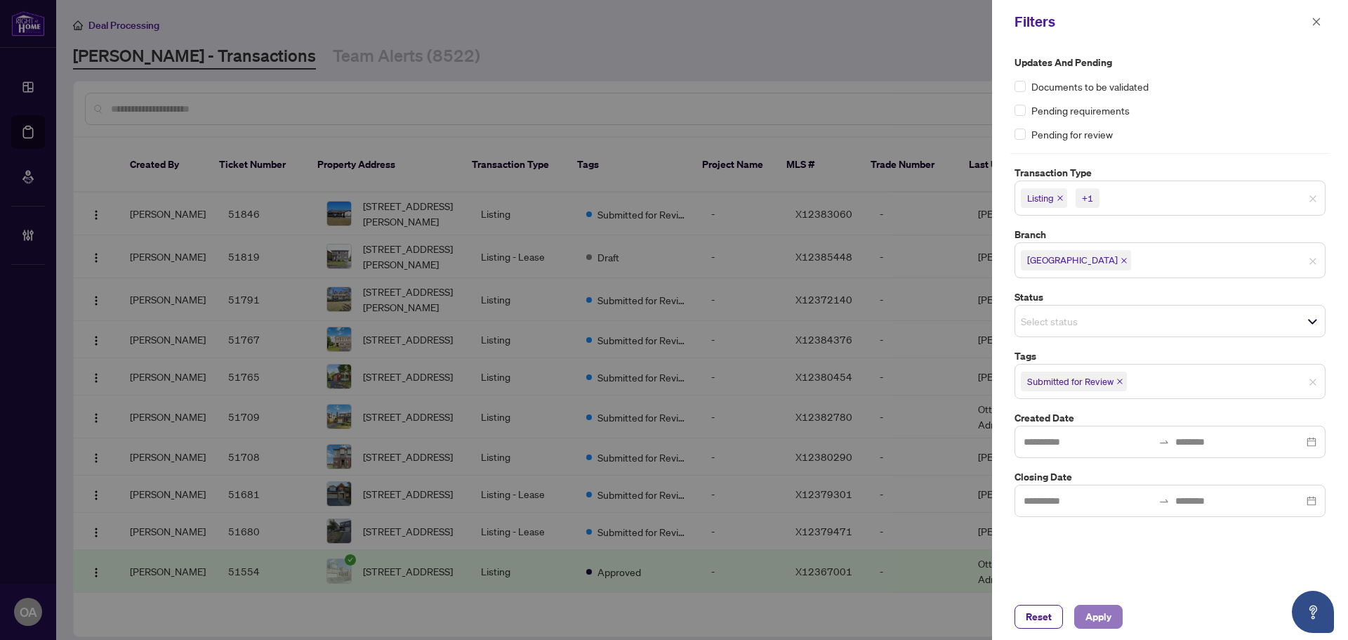
click at [1105, 610] on span "Apply" at bounding box center [1099, 616] width 26 height 22
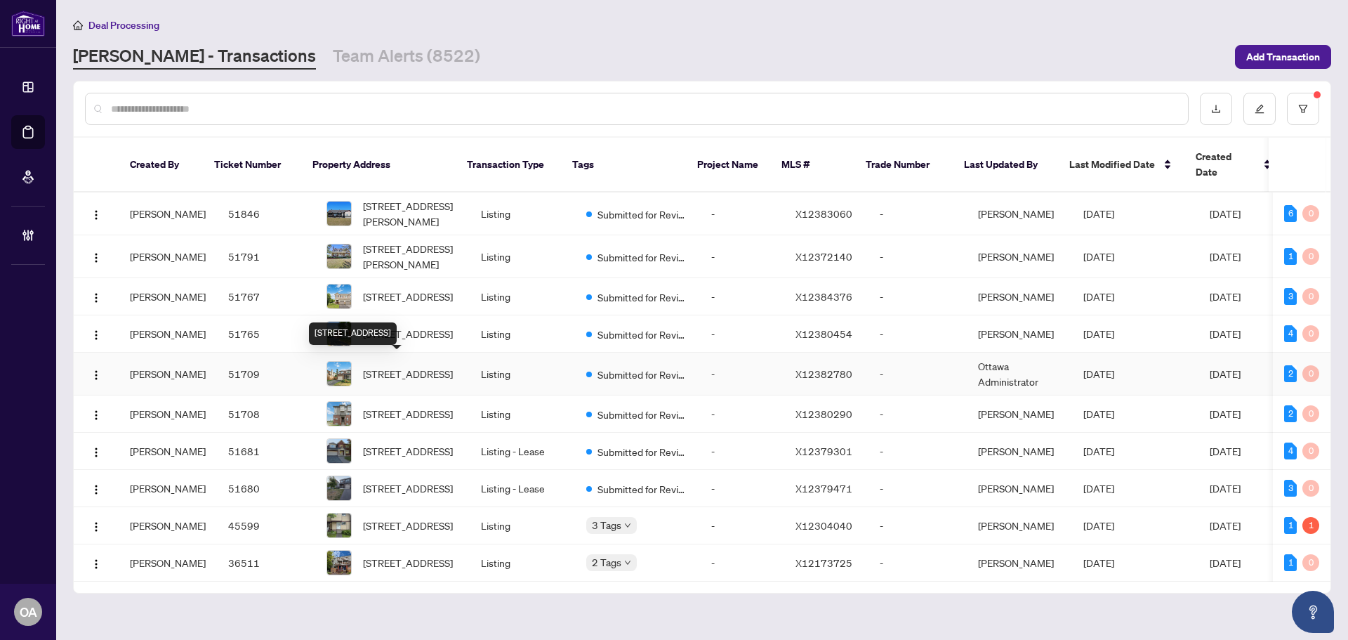
click at [431, 367] on span "8 Stable Way, Kanata, Ontario K2M 1A6, Canada" at bounding box center [408, 373] width 90 height 15
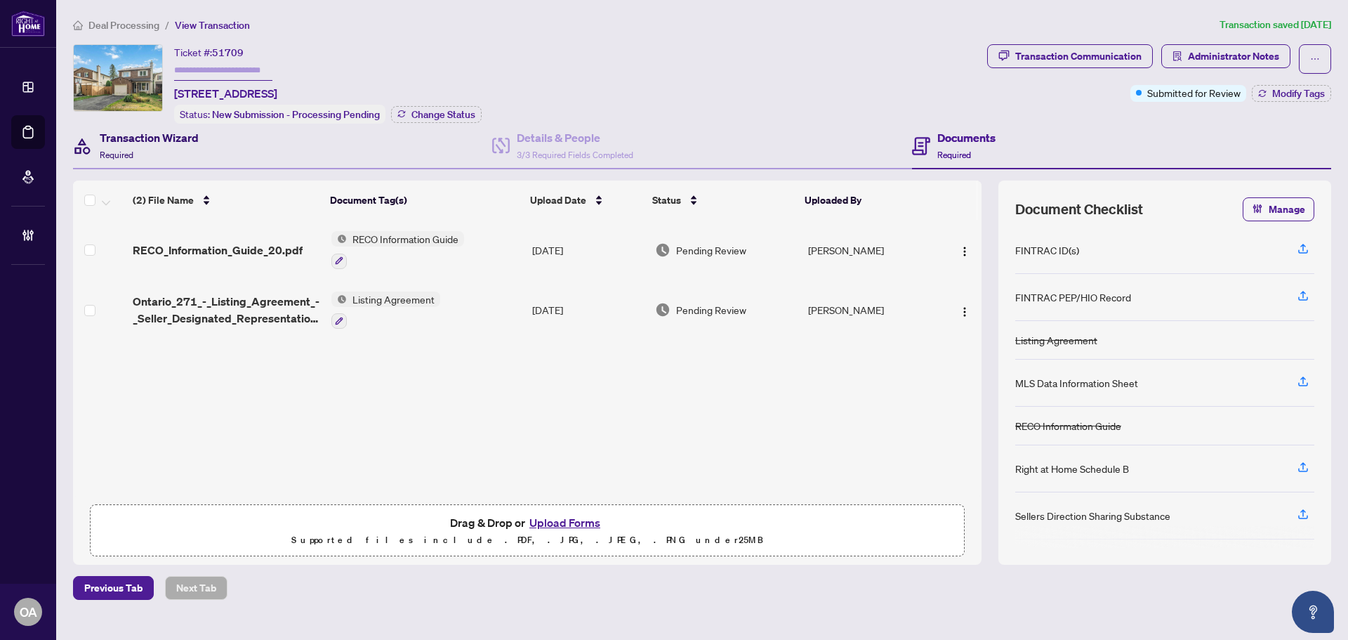
click at [119, 150] on span "Required" at bounding box center [117, 155] width 34 height 11
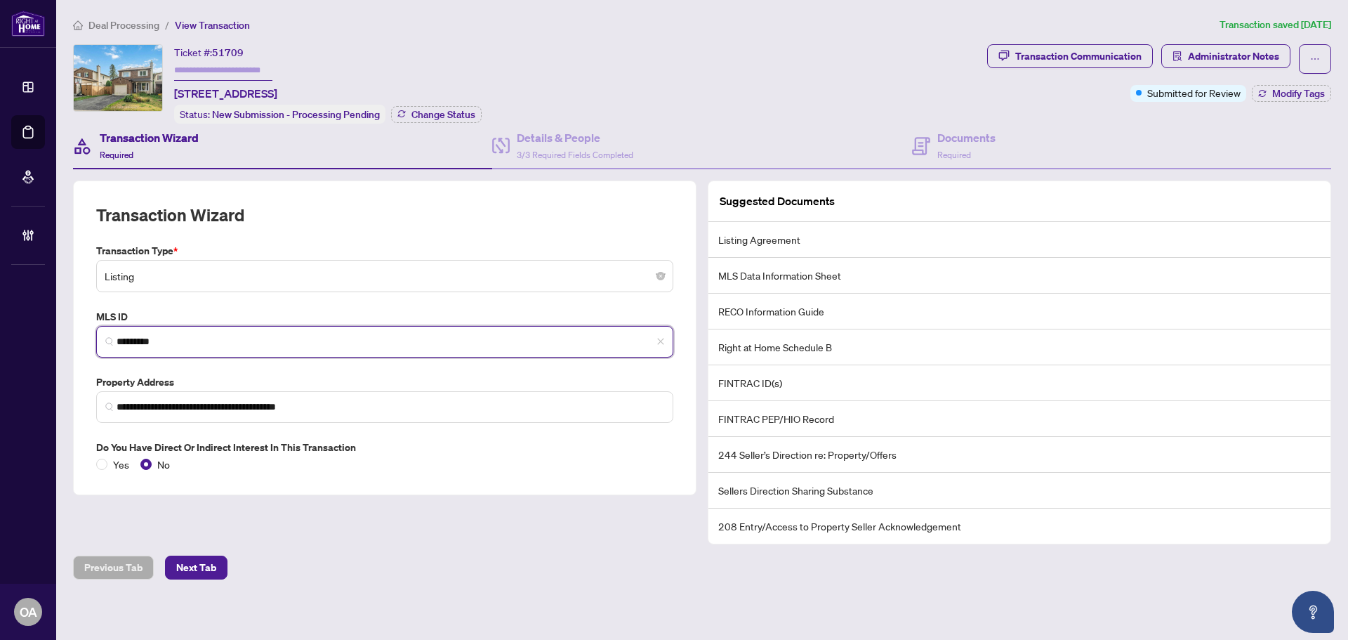
drag, startPoint x: 229, startPoint y: 339, endPoint x: -41, endPoint y: 331, distance: 270.5
click at [0, 331] on html "**********" at bounding box center [674, 320] width 1348 height 640
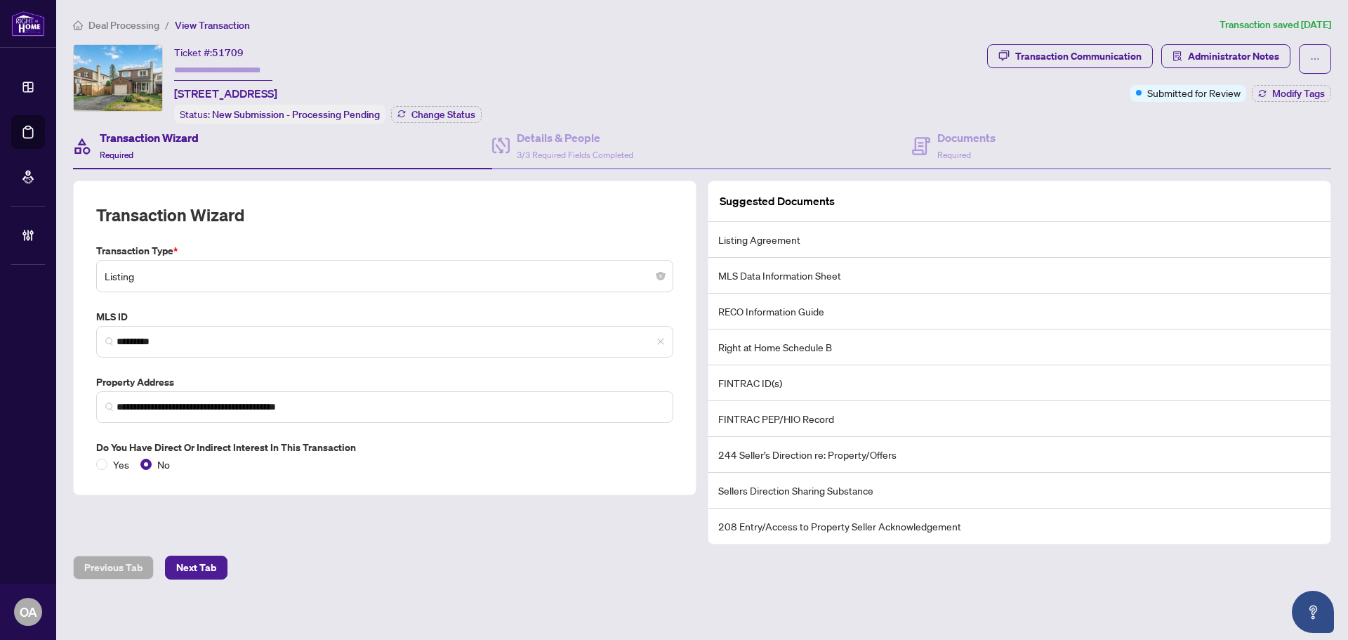
click at [709, 89] on div "Ticket #: 51709 8 Stable Way, Kanata, Ontario K2M 1A6, Canada Status: New Submi…" at bounding box center [527, 83] width 909 height 79
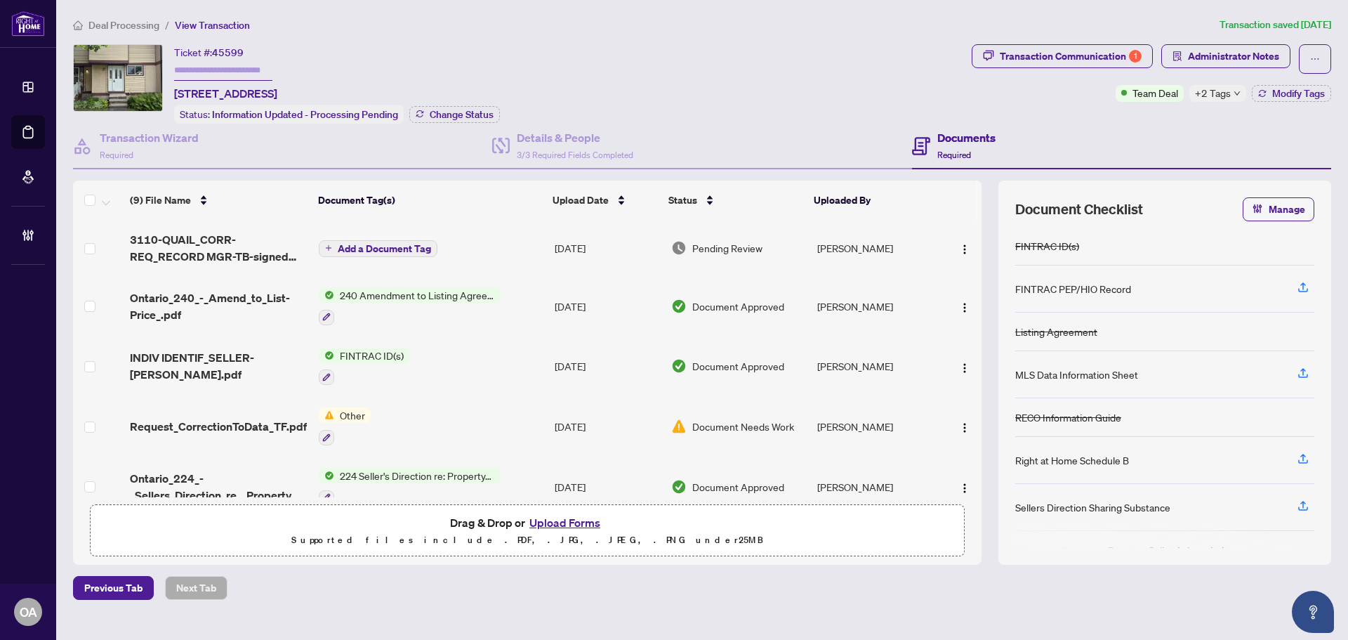
click at [252, 242] on span "3110-QUAIL_CORR-REQ_RECORD MGR-TB-signed EXECUTED.pdf" at bounding box center [219, 248] width 178 height 34
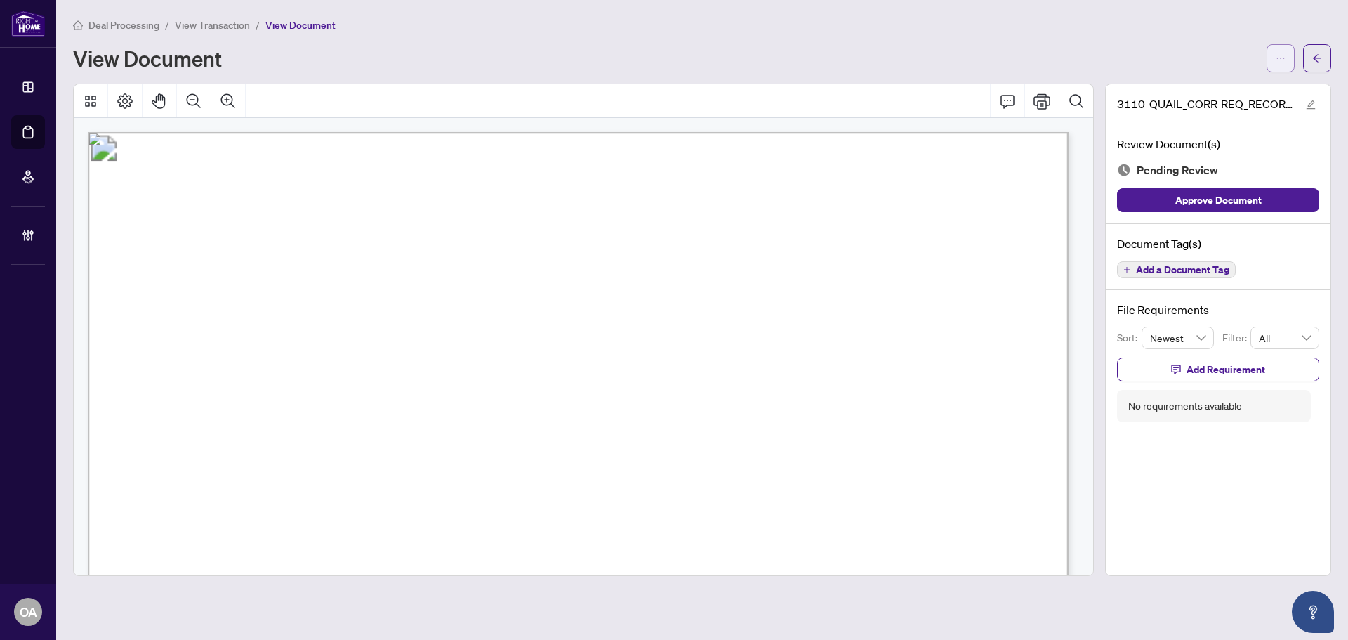
click at [1280, 54] on icon "ellipsis" at bounding box center [1281, 58] width 10 height 10
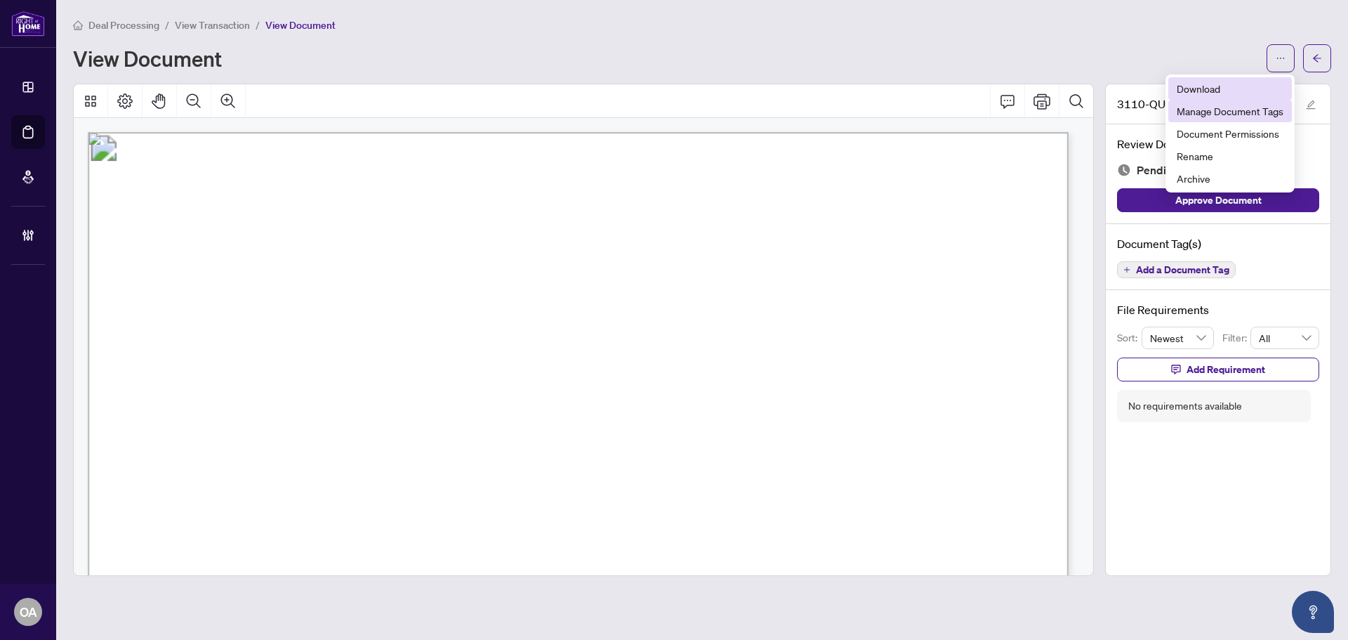
click at [1217, 90] on span "Download" at bounding box center [1230, 88] width 107 height 15
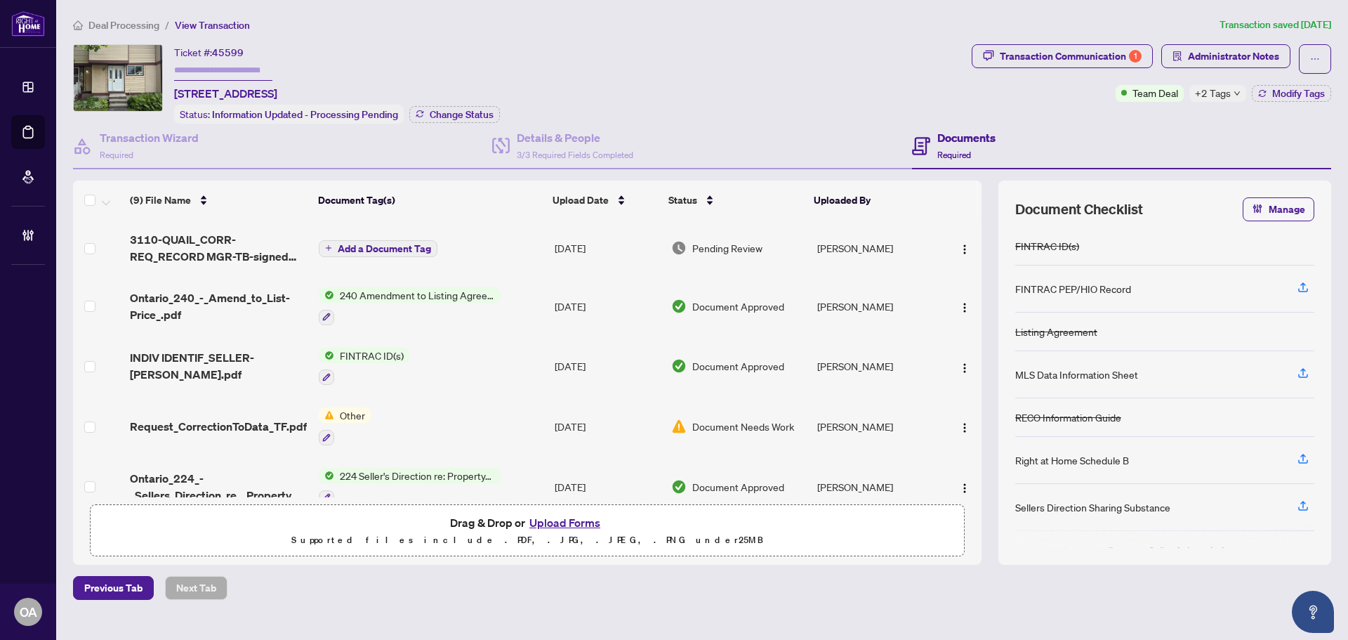
drag, startPoint x: 429, startPoint y: 87, endPoint x: 211, endPoint y: 73, distance: 218.1
click at [211, 73] on div "Ticket #: 45599 [STREET_ADDRESS] Status: Information Updated - Processing Pendi…" at bounding box center [337, 83] width 326 height 79
copy div "Ticket #: 45599 [STREET_ADDRESS]"
click at [557, 67] on div "Ticket #: 45599 [STREET_ADDRESS] Status: Information Updated - Processing Pendi…" at bounding box center [519, 83] width 893 height 79
drag, startPoint x: 426, startPoint y: 89, endPoint x: 169, endPoint y: 88, distance: 257.7
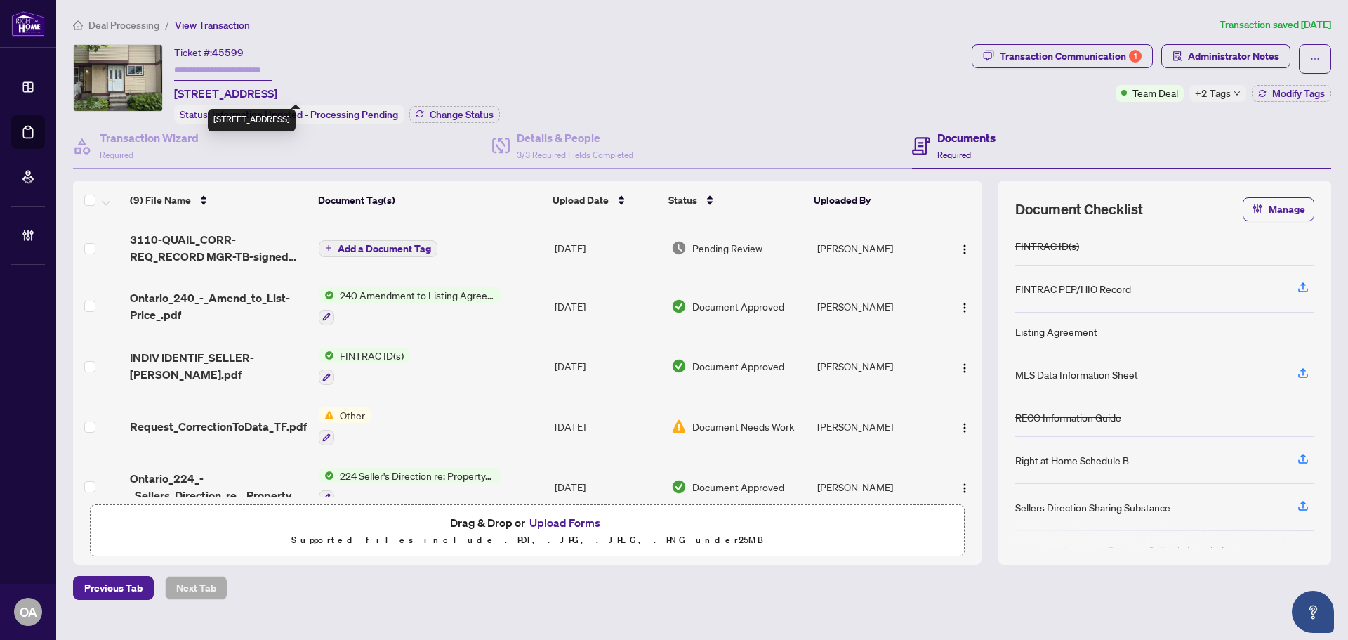
click at [169, 88] on div "Ticket #: 45599 [STREET_ADDRESS] Status: Information Updated - Processing Pendi…" at bounding box center [519, 83] width 893 height 79
copy span "[STREET_ADDRESS]"
